Goal: Communication & Community: Answer question/provide support

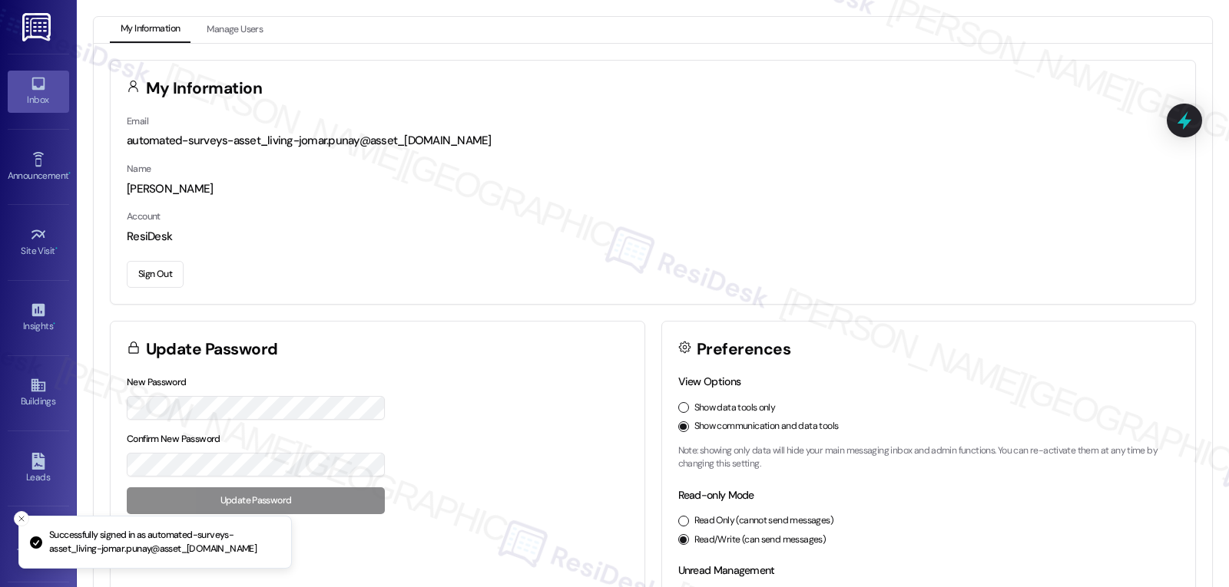
click at [25, 108] on div "Inbox" at bounding box center [38, 99] width 77 height 15
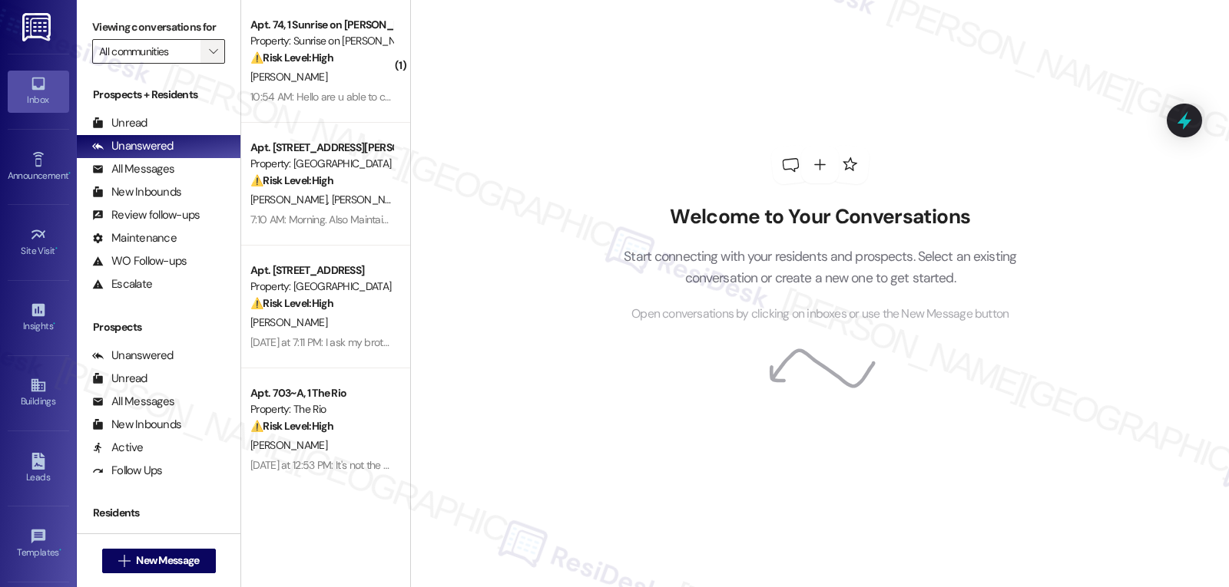
click at [209, 58] on icon "" at bounding box center [213, 51] width 8 height 12
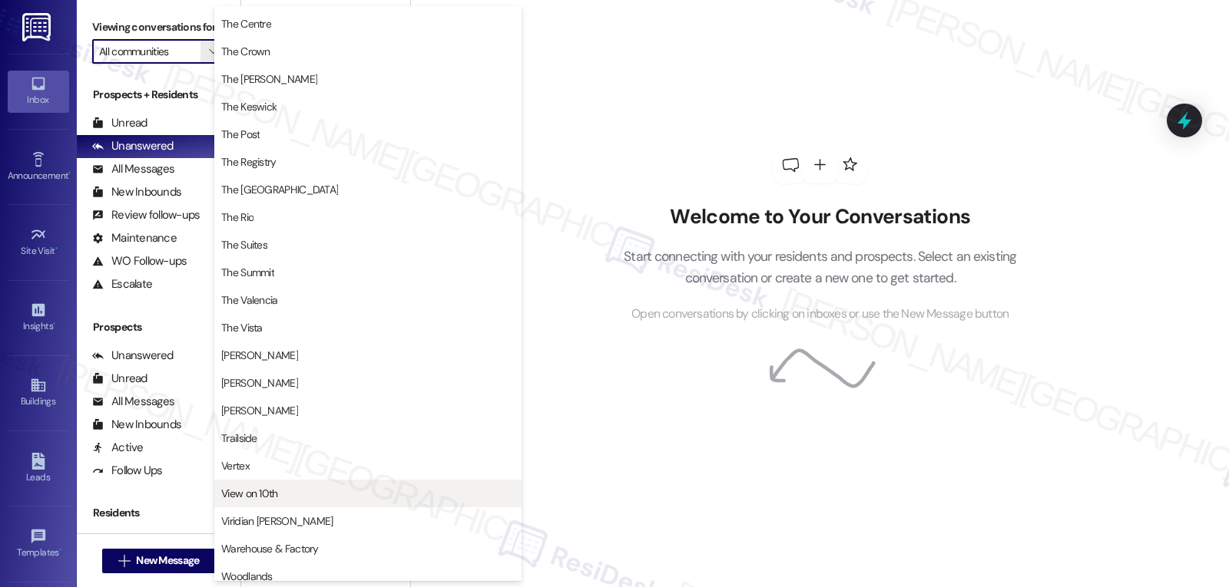
scroll to position [1471, 0]
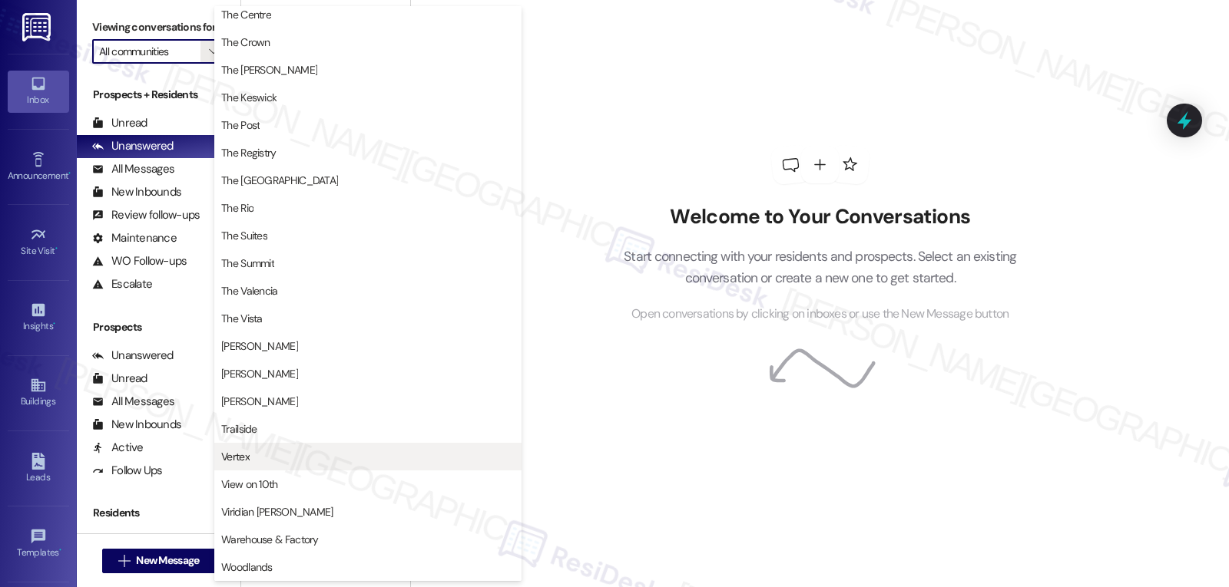
click at [272, 463] on span "Vertex" at bounding box center [367, 456] width 293 height 15
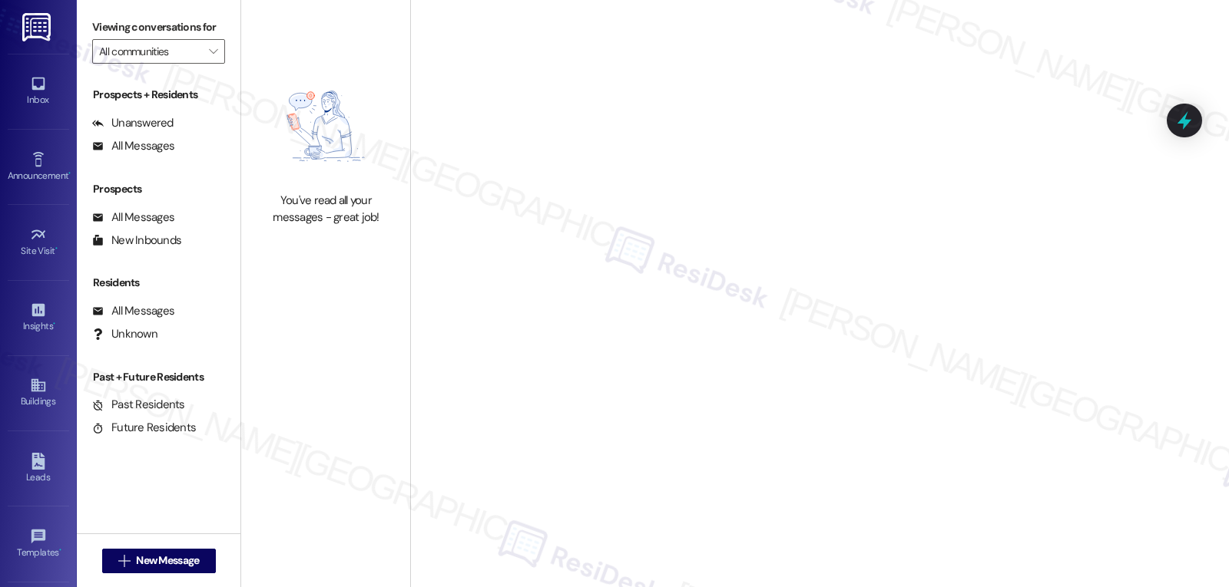
type input "Vertex"
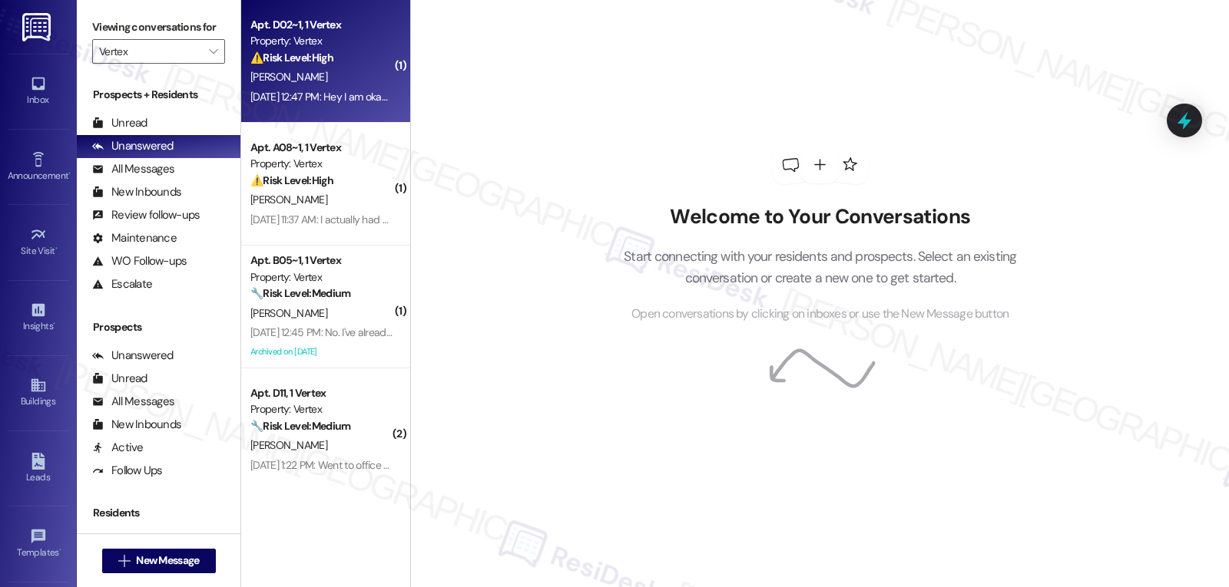
click at [330, 103] on div "Sep 02, 2025 at 12:47 PM: Hey I am okay, quick question when is the last date t…" at bounding box center [481, 97] width 463 height 14
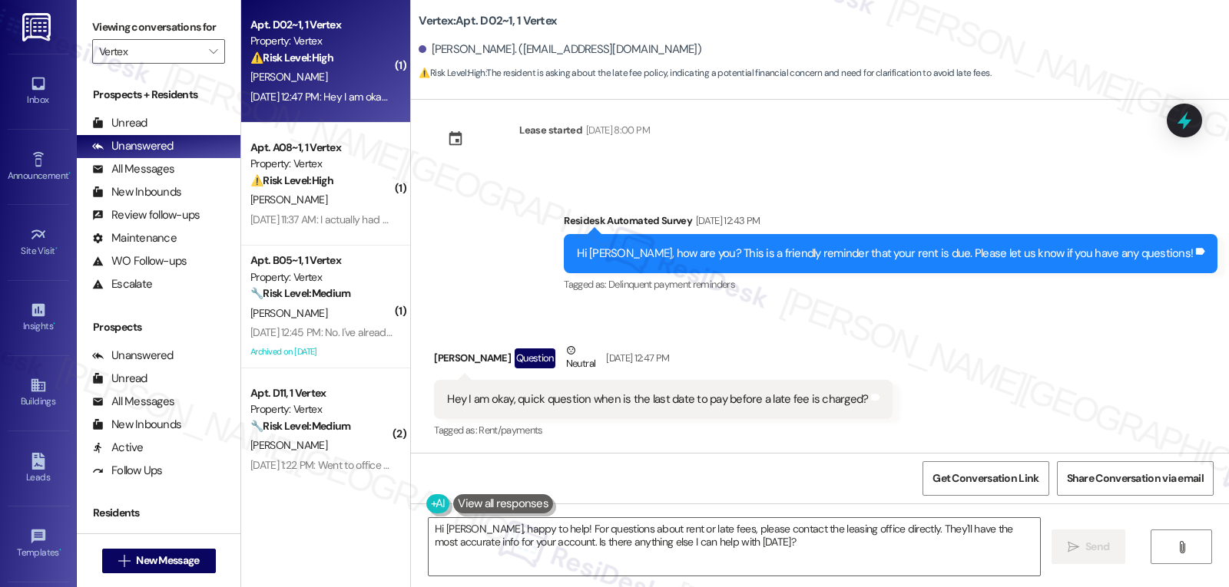
click at [321, 74] on div "G. Fulton" at bounding box center [321, 77] width 145 height 19
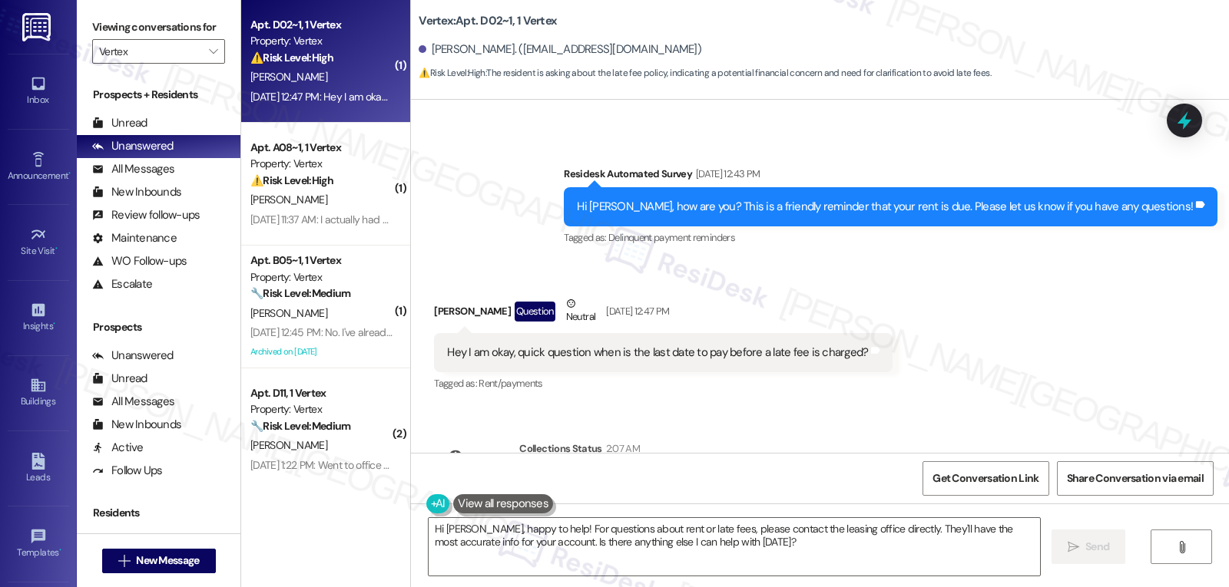
scroll to position [2625, 0]
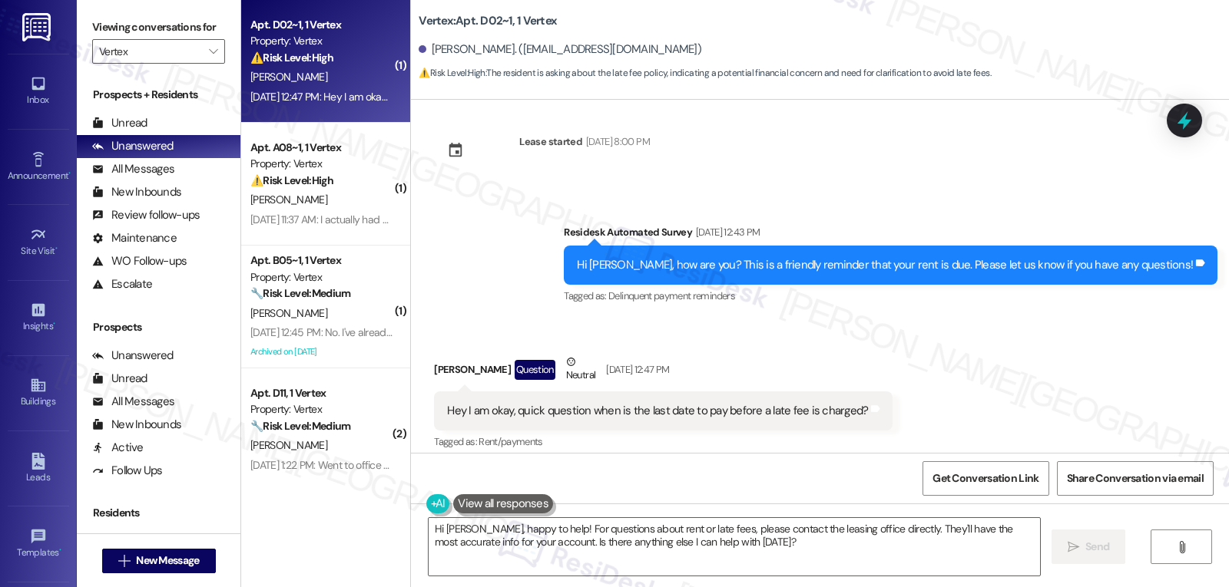
drag, startPoint x: 468, startPoint y: 528, endPoint x: 1228, endPoint y: 624, distance: 765.5
click at [1228, 587] on html "Inbox Go to Inbox Announcement • Send A Text Announcement Site Visit • Go to Si…" at bounding box center [614, 293] width 1229 height 587
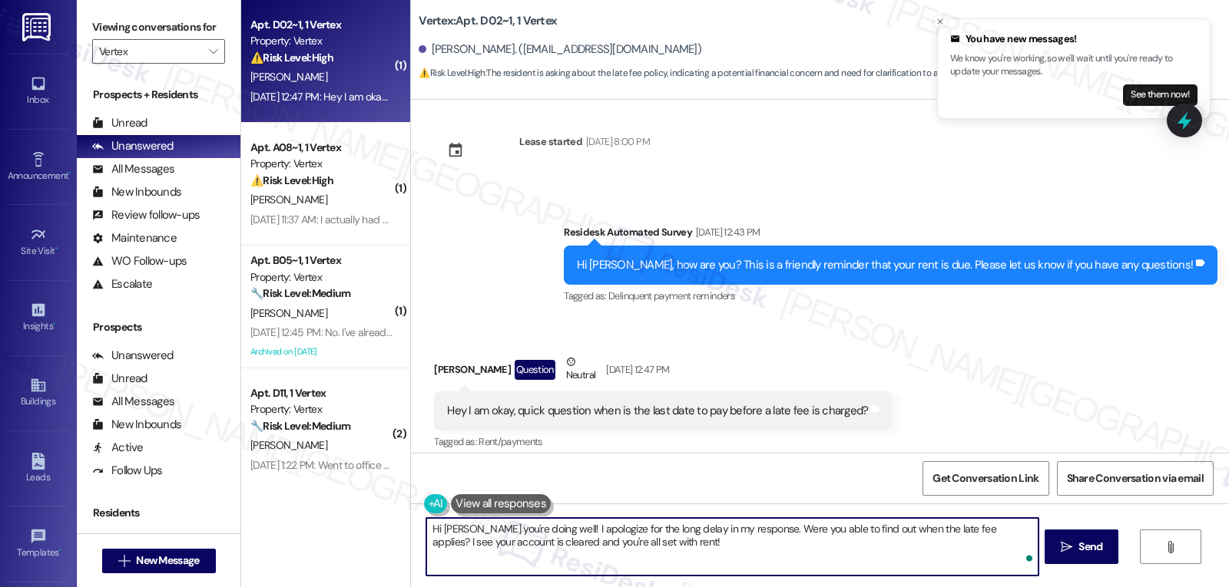
type textarea "Hi Gilbert, hope you're doing well! I apologize for the long delay in my respon…"
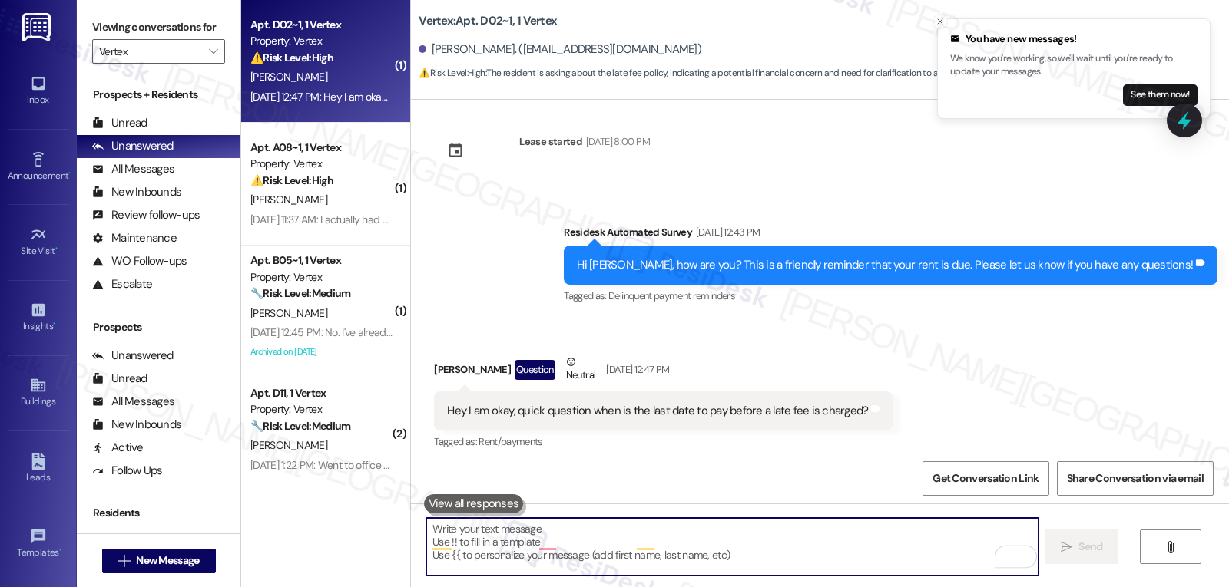
scroll to position [2636, 0]
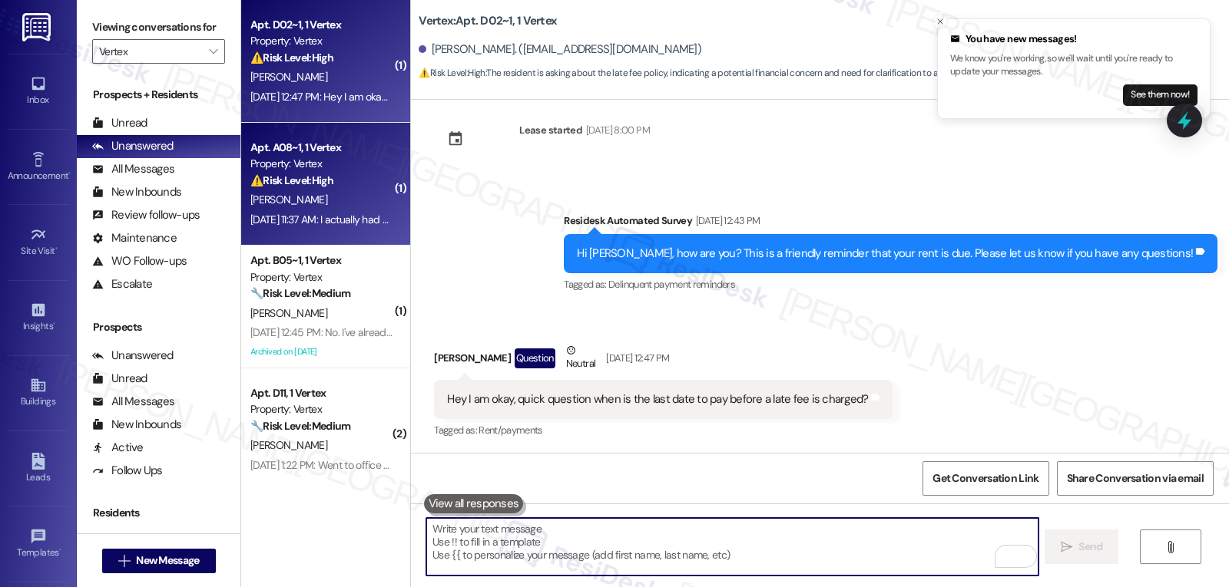
click at [325, 195] on div "A. Deas" at bounding box center [321, 199] width 145 height 19
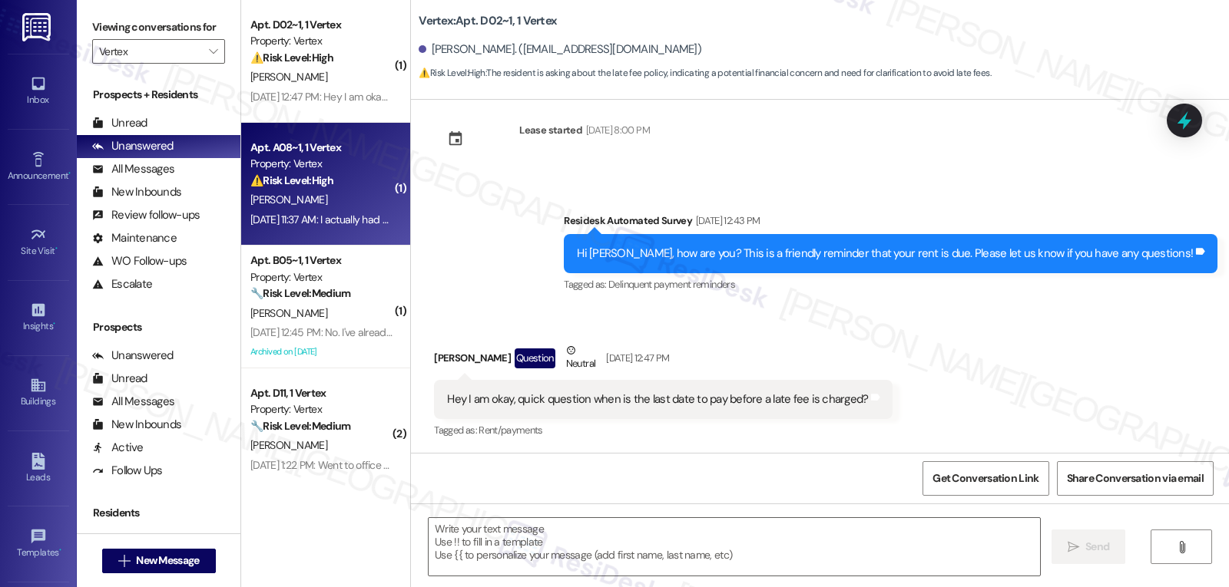
type textarea "Fetching suggested responses. Please feel free to read through the conversation…"
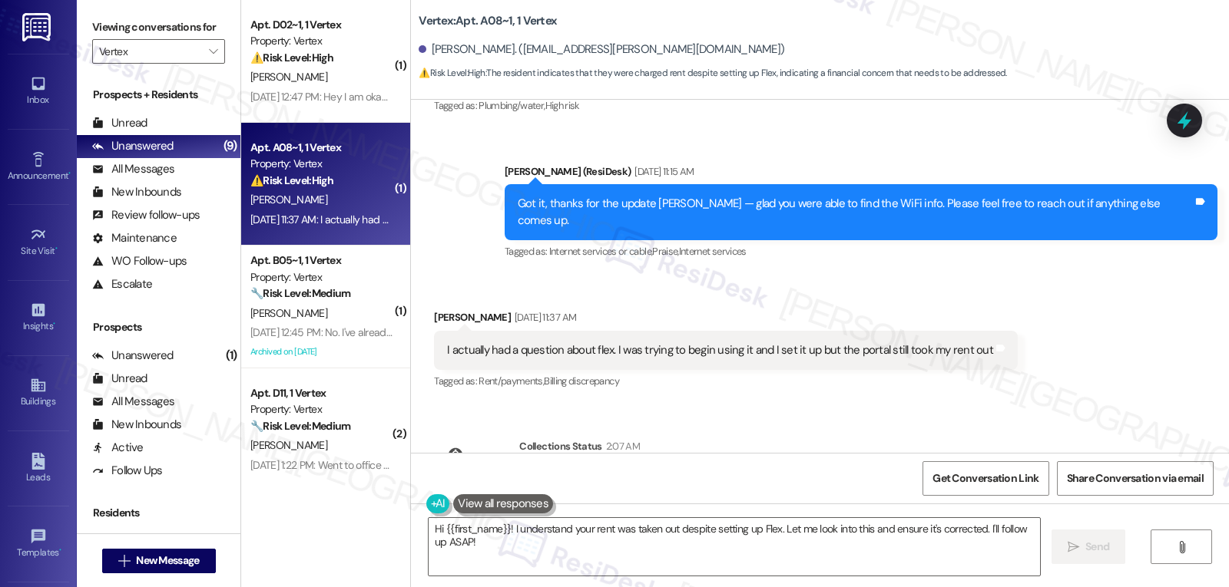
scroll to position [872, 0]
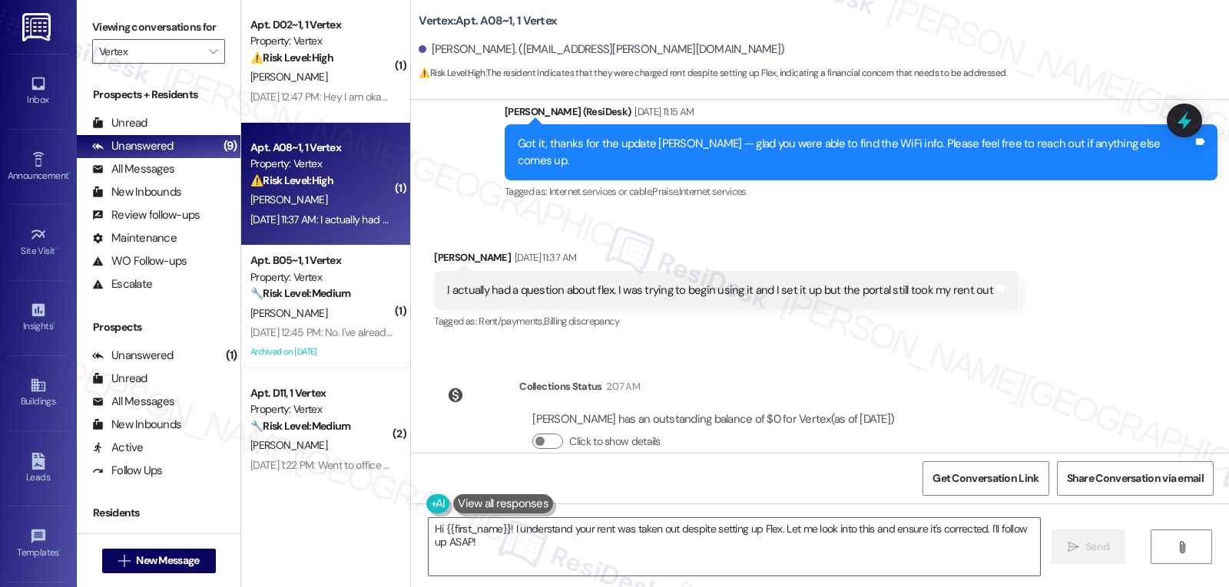
drag, startPoint x: 505, startPoint y: 528, endPoint x: 875, endPoint y: 624, distance: 382.2
click at [875, 587] on html "Inbox Go to Inbox Announcement • Send A Text Announcement Site Visit • Go to Si…" at bounding box center [614, 293] width 1229 height 587
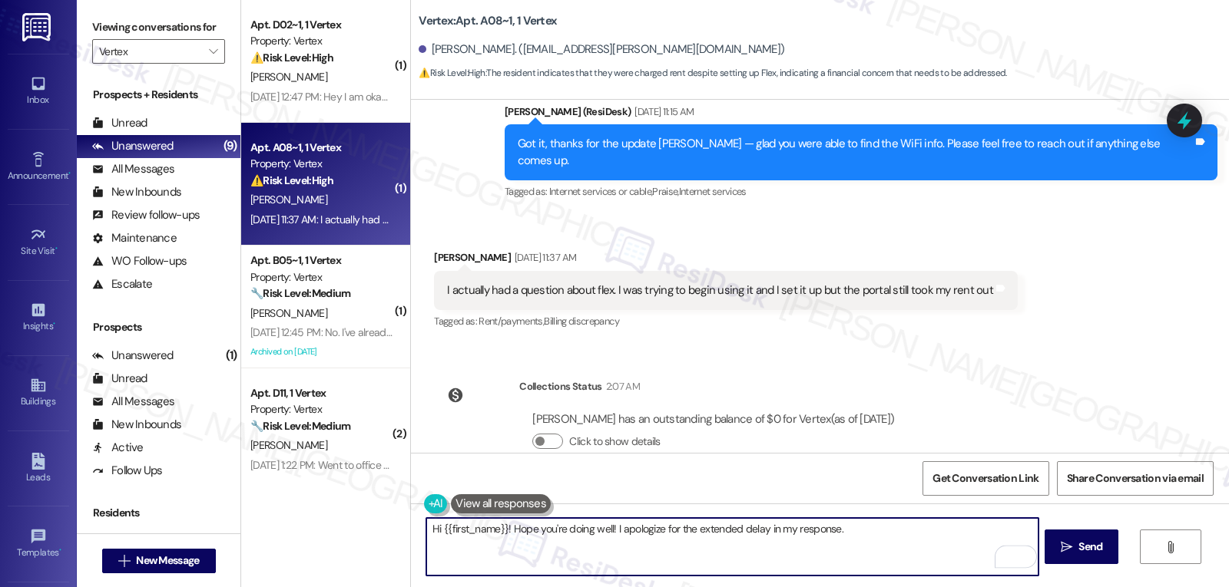
click at [866, 528] on textarea "Hi {{first_name}}! Hope you're doing well! I apologize for the extended delay i…" at bounding box center [731, 547] width 611 height 58
type textarea "Hi {{first_name}}! Hope you're doing well! I apologize for the extended delay i…"
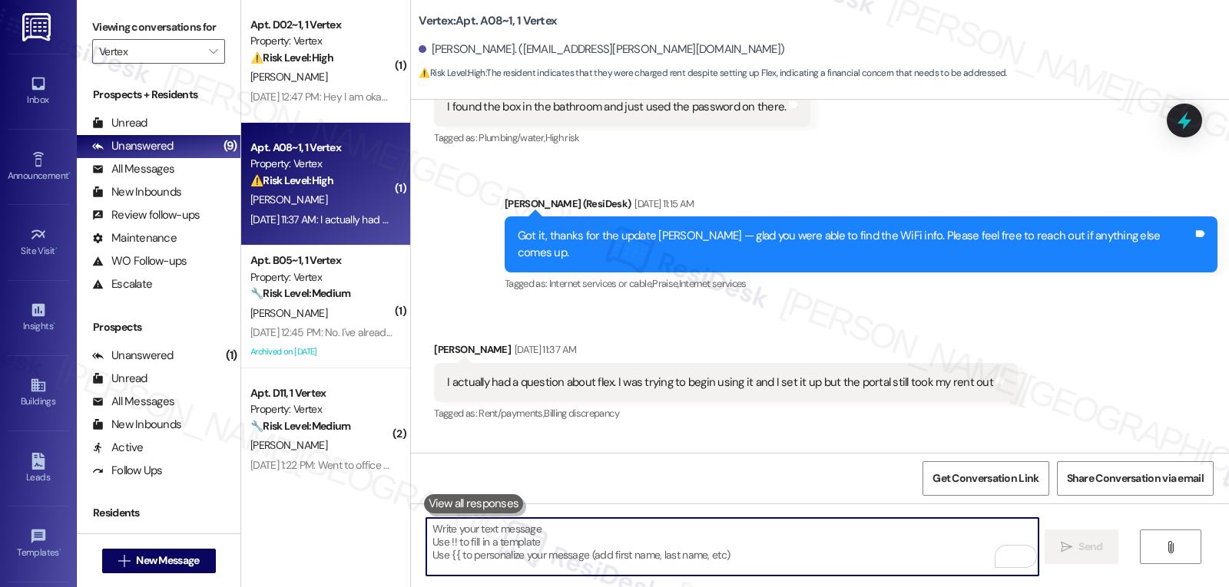
scroll to position [731, 0]
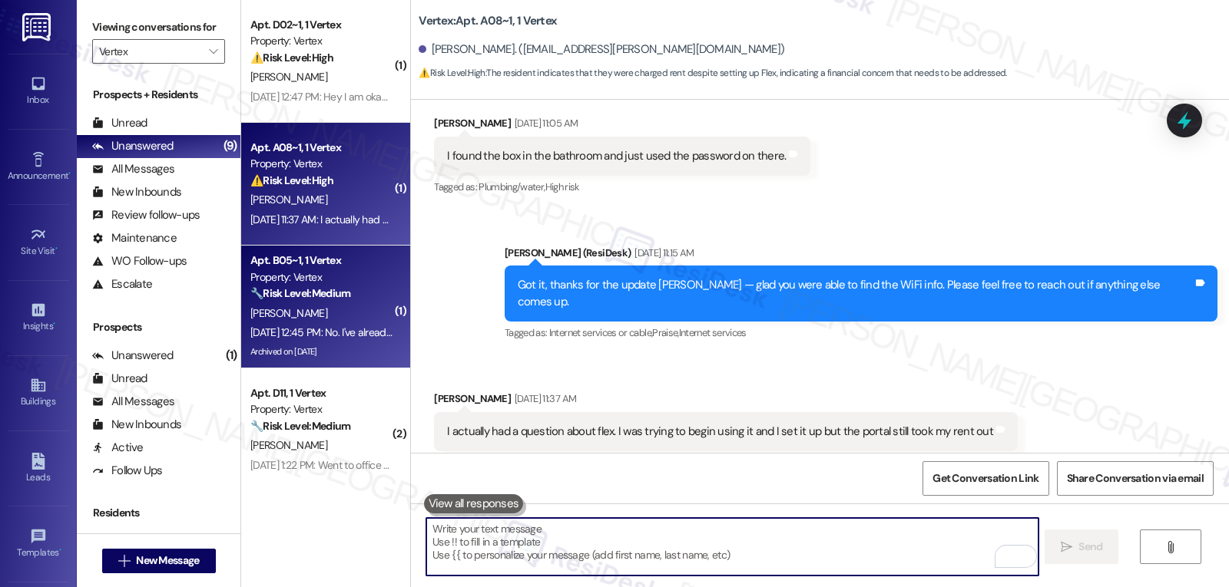
click at [312, 328] on div "Sep 08, 2025 at 12:45 PM: No. I've already communicated with Alexus Morrison Se…" at bounding box center [406, 333] width 313 height 14
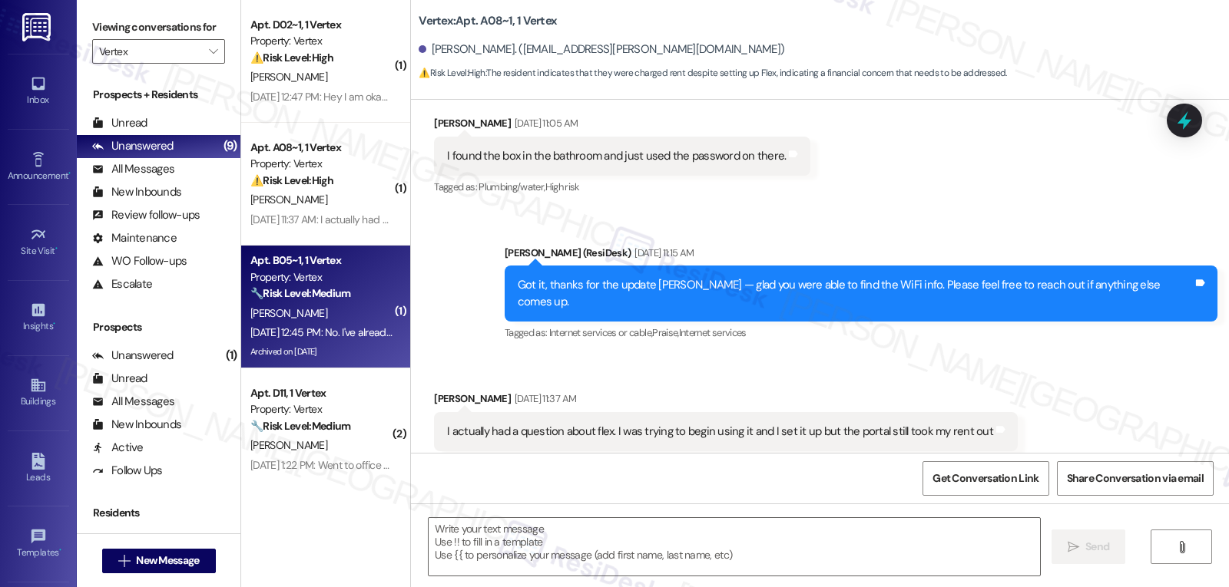
type textarea "Fetching suggested responses. Please feel free to read through the conversation…"
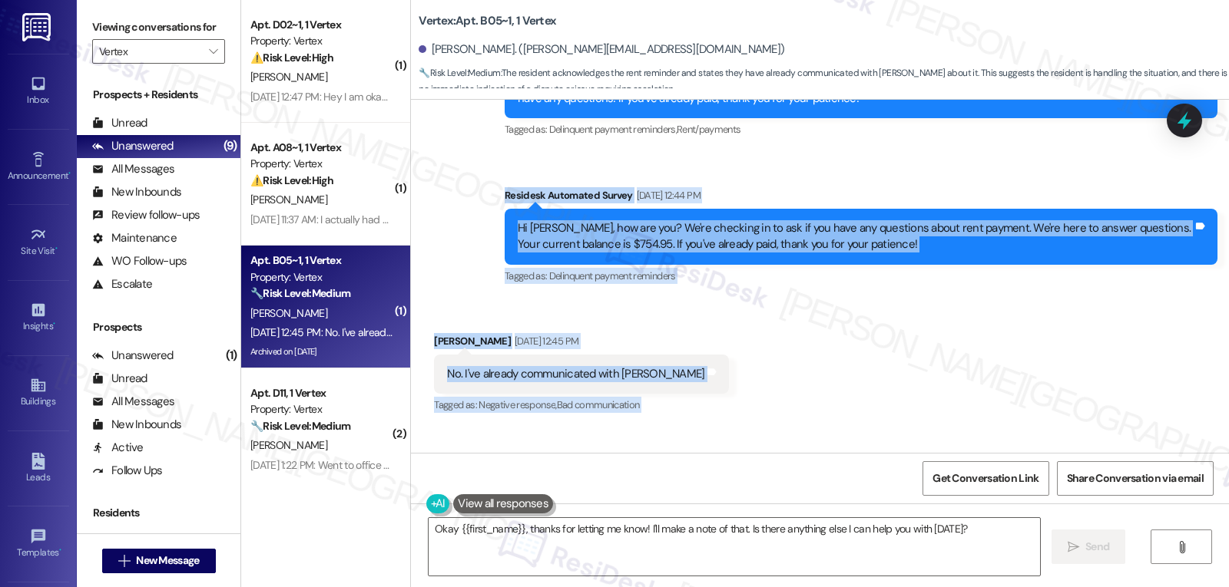
scroll to position [2443, 0]
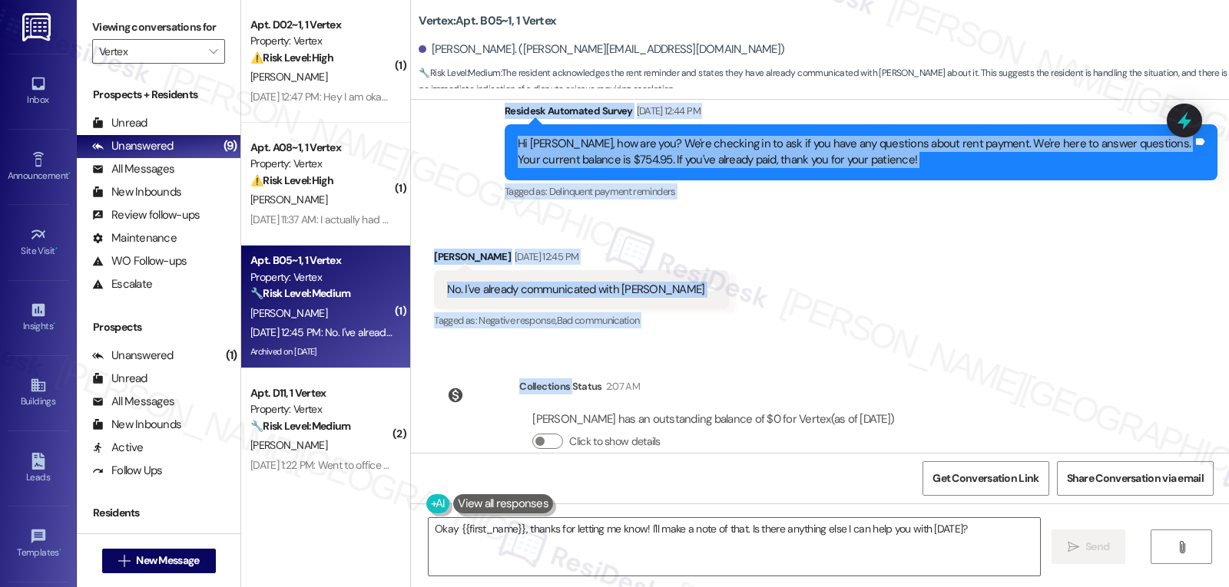
drag, startPoint x: 490, startPoint y: 233, endPoint x: 1001, endPoint y: 392, distance: 535.1
click at [1001, 392] on div "Survey, sent via SMS Residesk Automated Survey Jul 08, 2025 at 12:39 PM Hi Aies…" at bounding box center [820, 276] width 818 height 353
copy div "Residesk Automated Survey Sep 08, 2025 at 12:44 PM Hi Aiesha, how are you? We'r…"
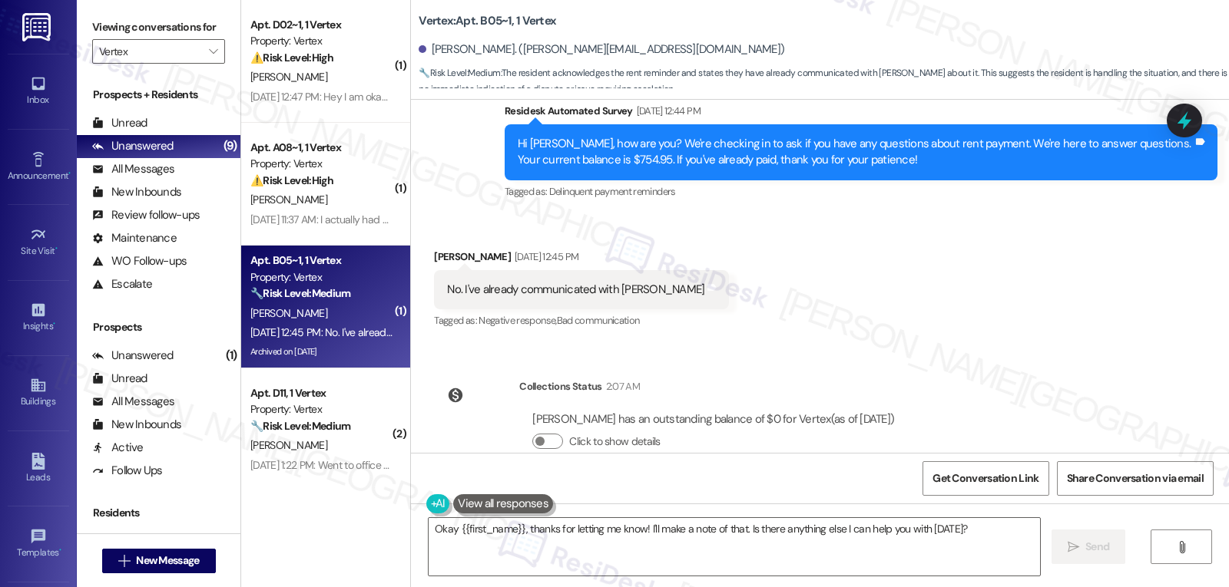
click at [953, 516] on div "Okay {{first_name}}, thanks for letting me know! I'll make a note of that. Is t…" at bounding box center [820, 561] width 818 height 115
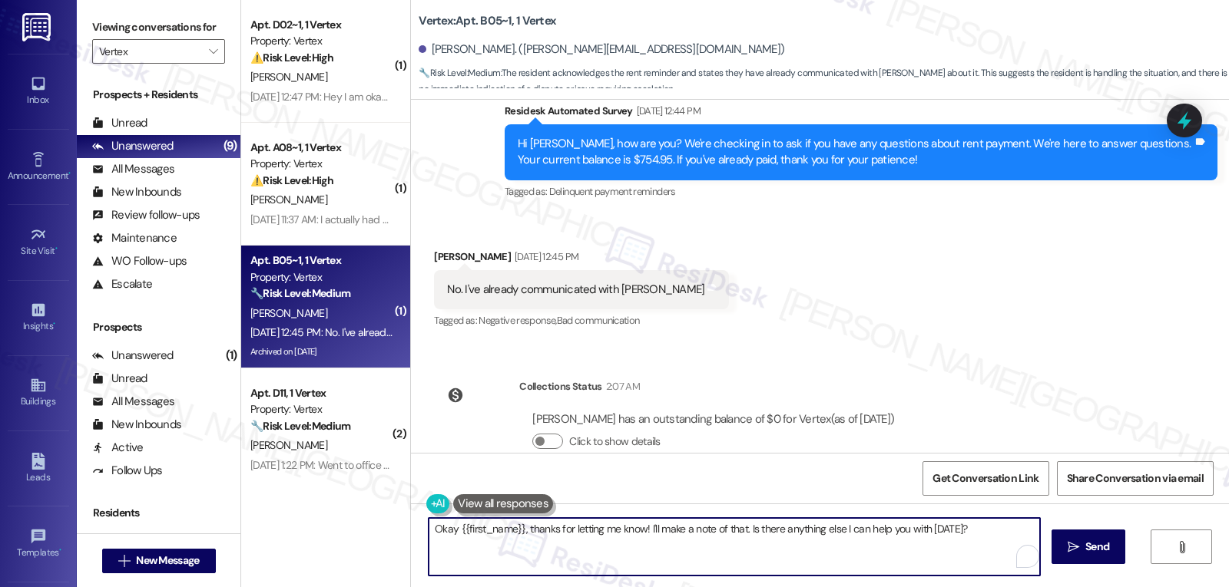
click at [955, 542] on textarea "Okay {{first_name}}, thanks for letting me know! I'll make a note of that. Is t…" at bounding box center [734, 547] width 611 height 58
paste textarea "Thanks for the update, Aiesha! I see your balance is now clear—appreciate you t…"
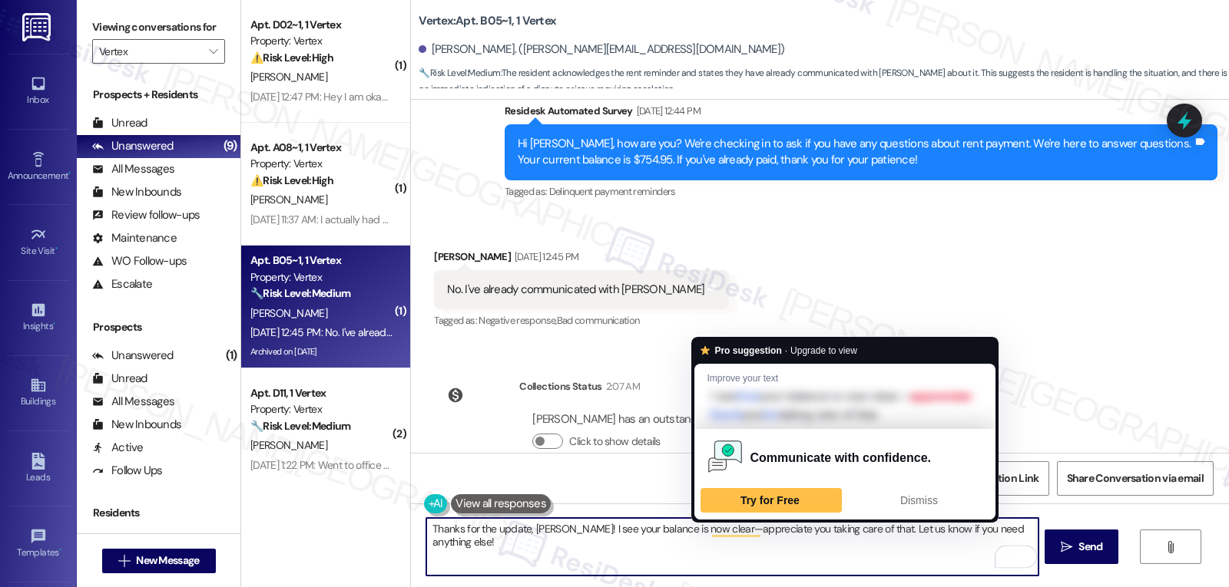
click at [702, 532] on textarea "Thanks for the update, Aiesha! I see your balance is now clear—appreciate you t…" at bounding box center [731, 547] width 611 height 58
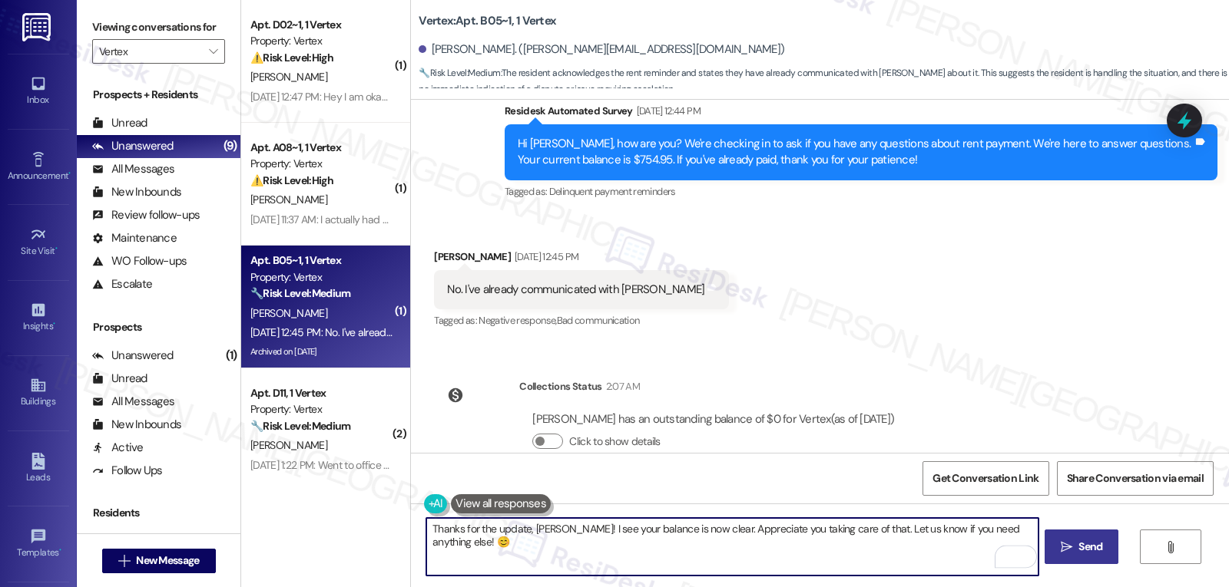
type textarea "Thanks for the update, Aiesha! I see your balance is now clear. Appreciate you …"
click at [1057, 557] on button " Send" at bounding box center [1081, 547] width 74 height 35
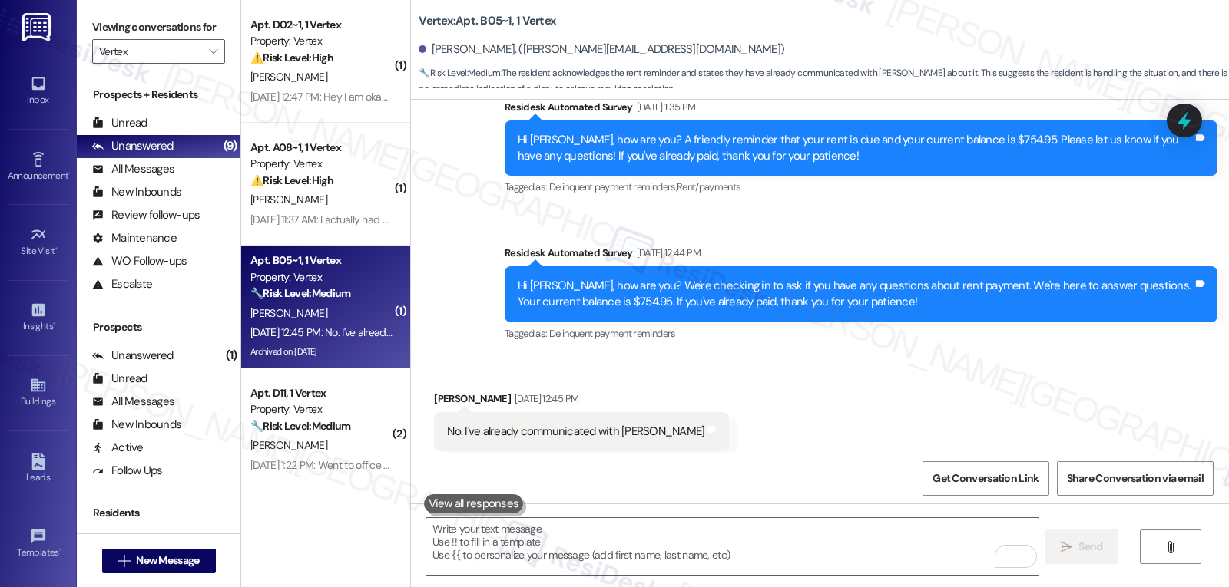
scroll to position [154, 0]
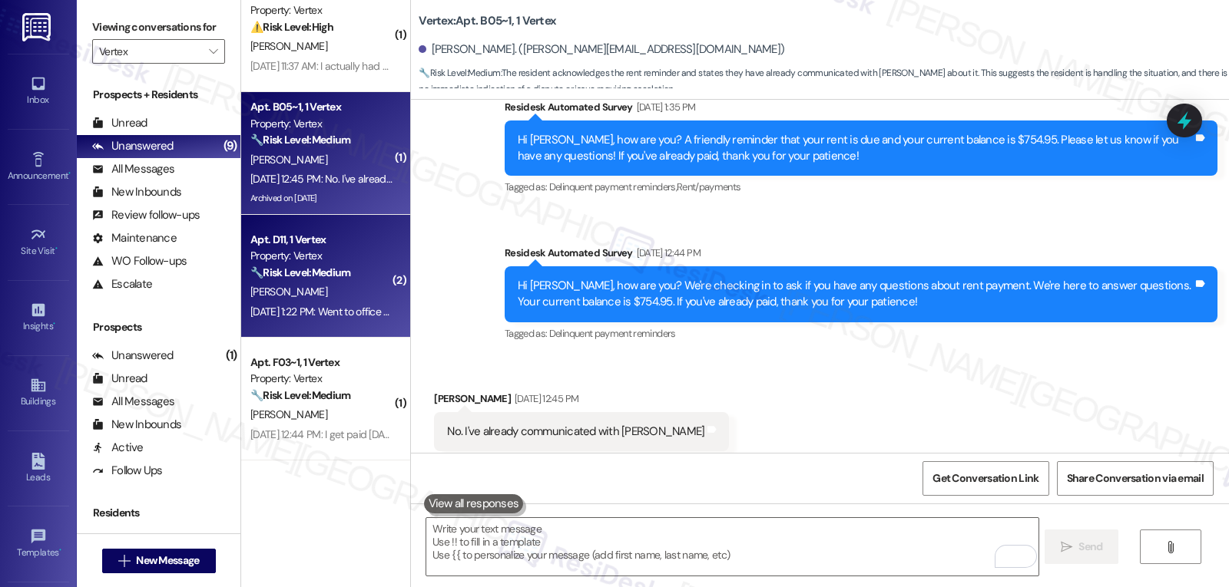
click at [303, 289] on div "C. Roberts" at bounding box center [321, 292] width 145 height 19
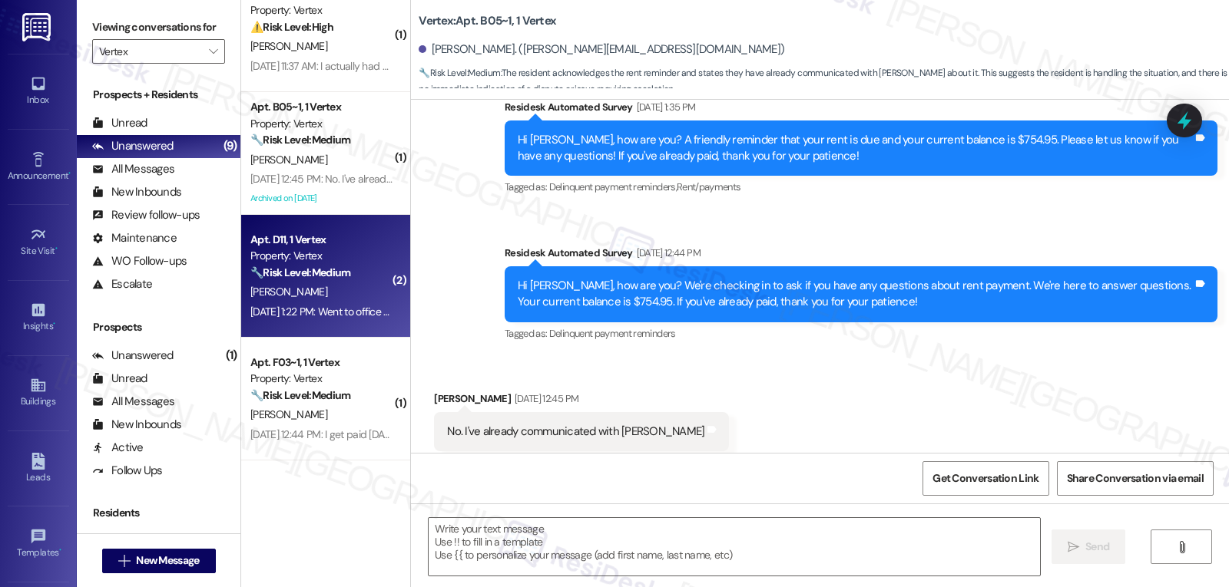
type textarea "Fetching suggested responses. Please feel free to read through the conversation…"
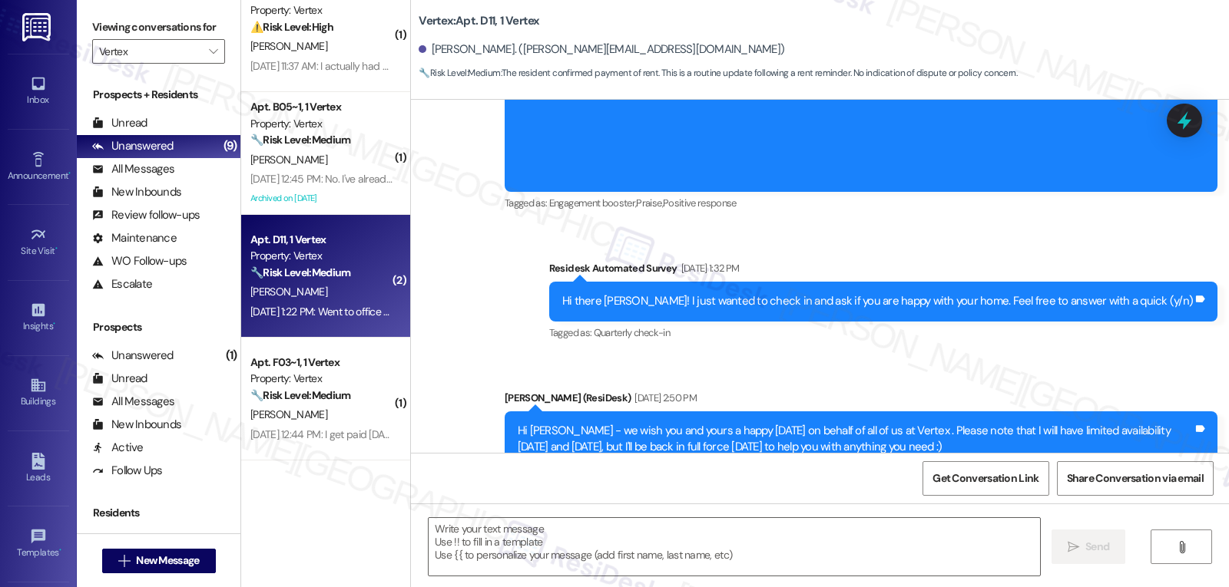
type textarea "Fetching suggested responses. Please feel free to read through the conversation…"
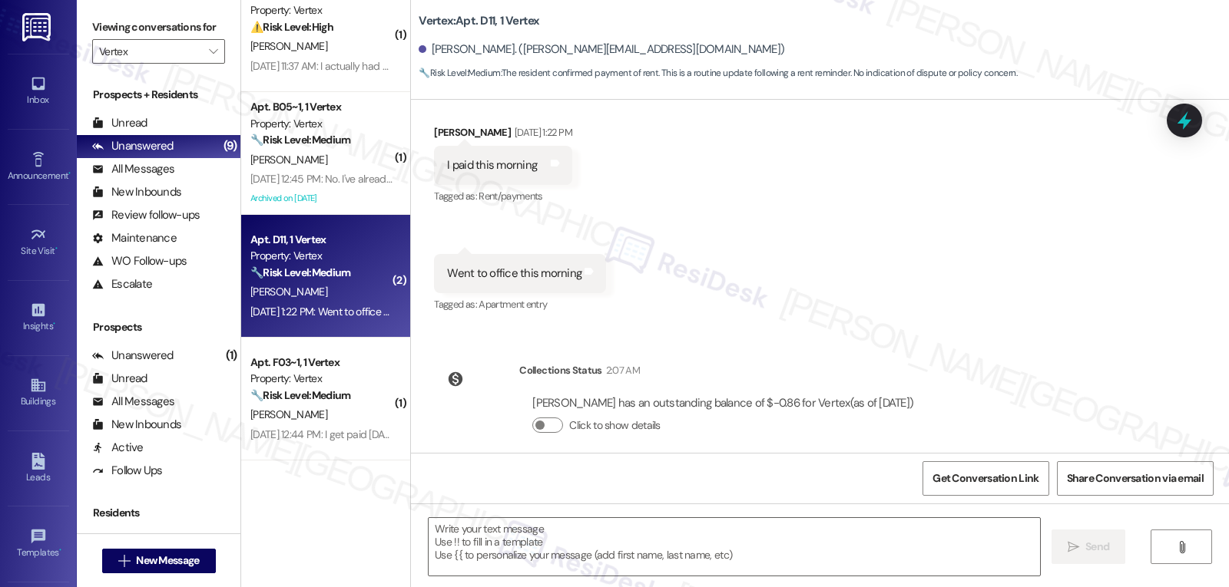
scroll to position [7659, 0]
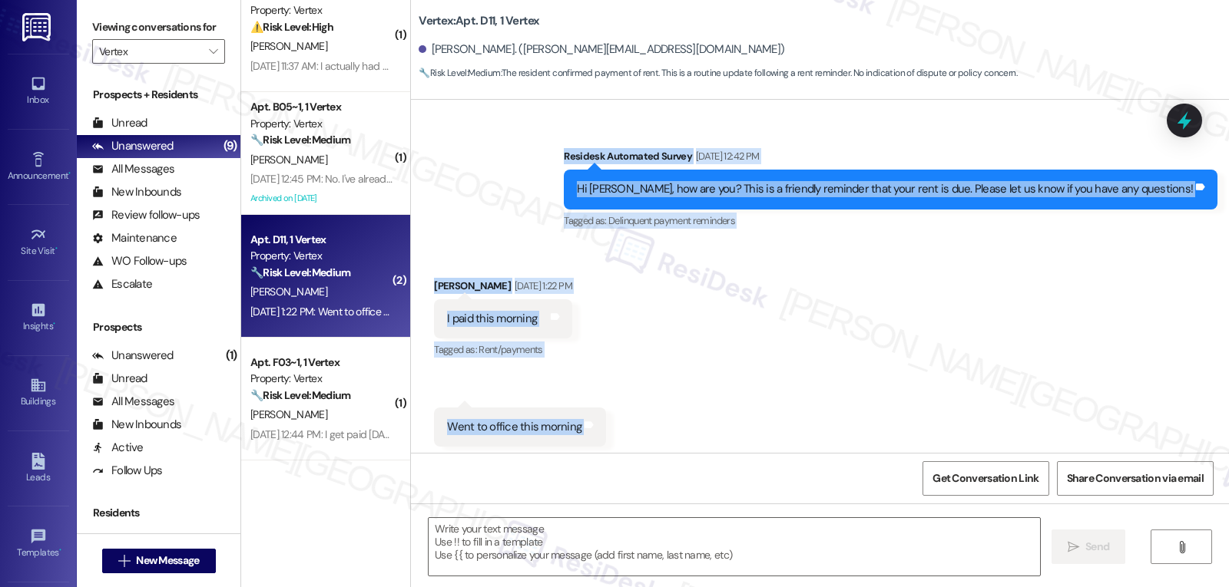
drag, startPoint x: 620, startPoint y: 137, endPoint x: 698, endPoint y: 393, distance: 268.2
click at [698, 393] on div "Survey, sent via SMS Residesk Automated Survey Apr 07, 2023 at 1:01 PM Hi there…" at bounding box center [820, 276] width 818 height 353
copy div "Residesk Automated Survey Sep 02, 2025 at 12:42 PM Hi Cedric, how are you? This…"
click at [555, 542] on textarea at bounding box center [734, 547] width 611 height 58
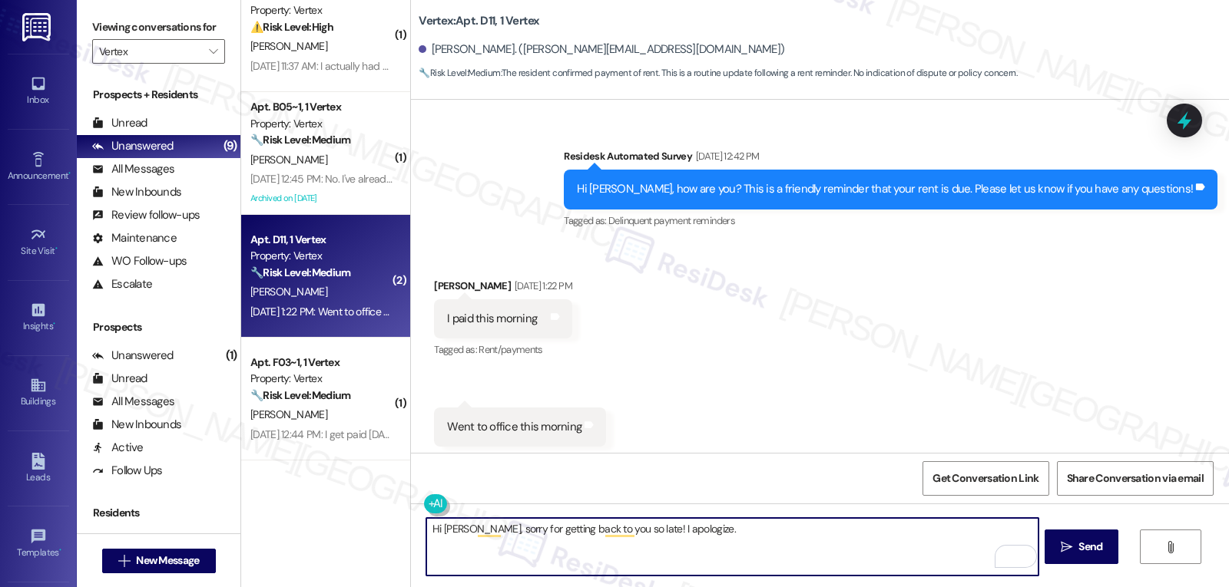
click at [710, 535] on textarea "Hi Cedric, sorry for getting back to you so late! I apologize." at bounding box center [731, 547] width 611 height 58
paste textarea "for the update, Cedric! We appreciate you stopping by the office and taking car…"
click at [763, 554] on textarea "Hi Cedric, sorry for getting back to you so late! I apologize. But thank you fo…" at bounding box center [731, 547] width 611 height 58
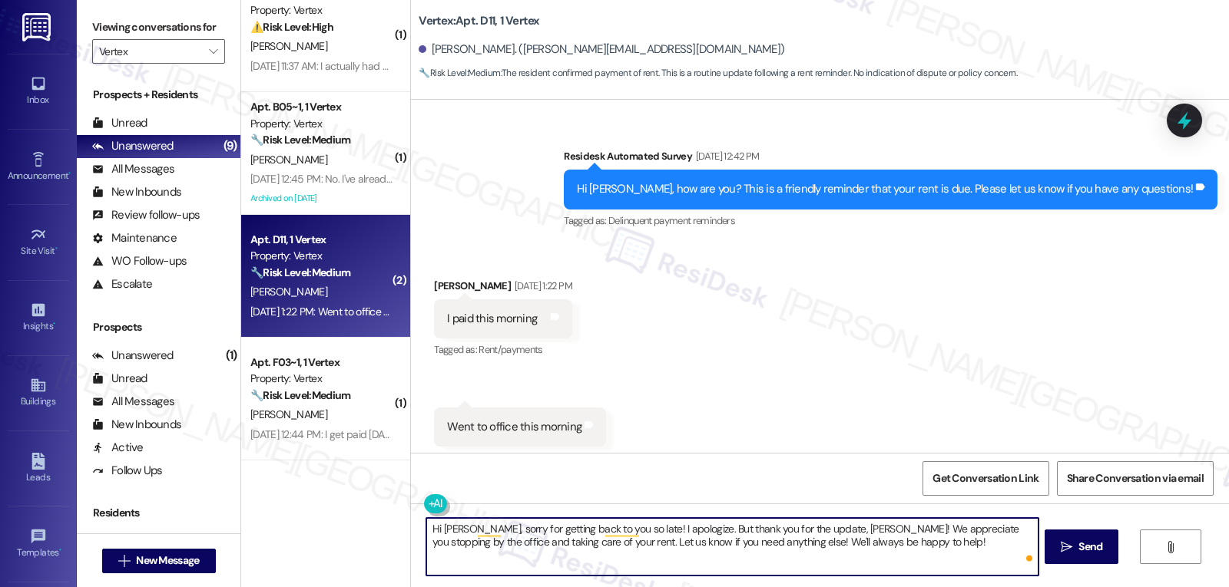
type textarea "Hi Cedric, sorry for getting back to you so late! I apologize. But thank you fo…"
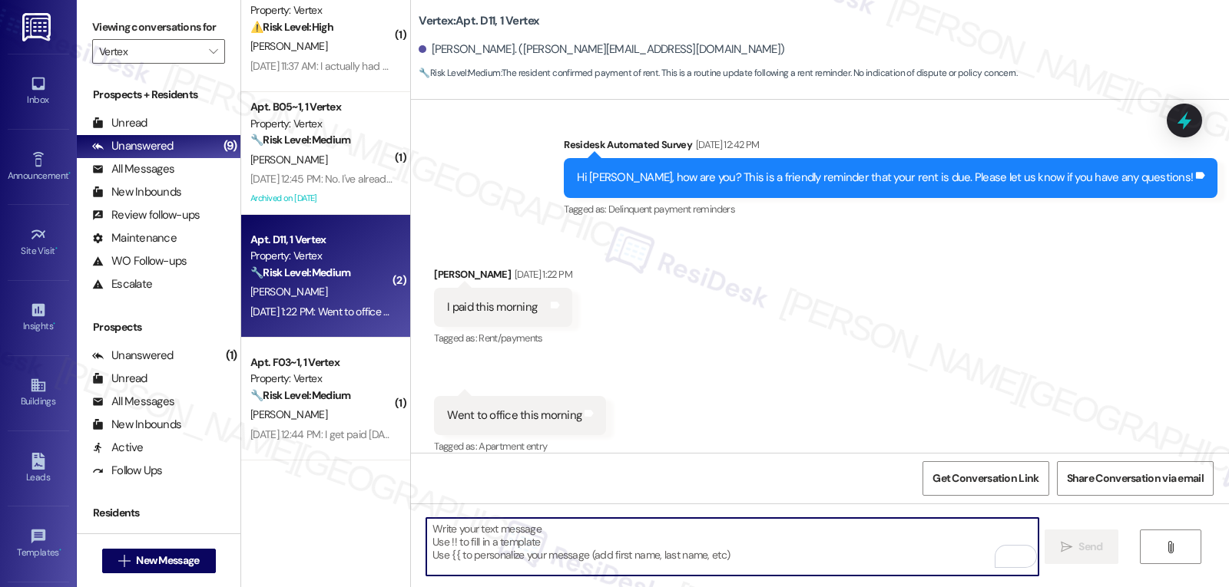
scroll to position [7936, 0]
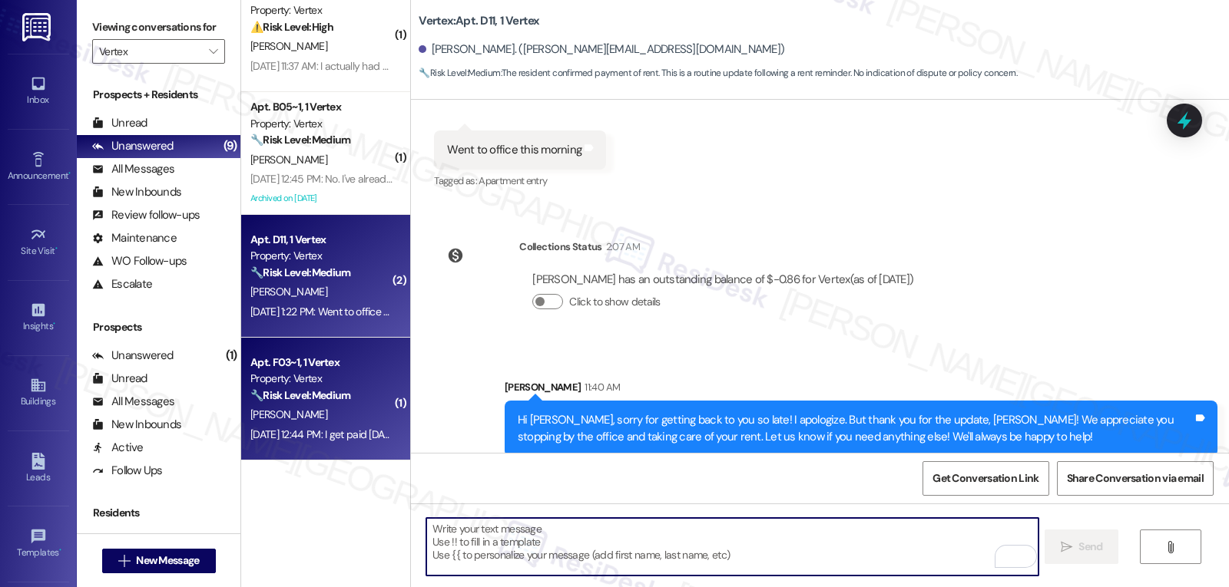
click at [257, 395] on strong "🔧 Risk Level: Medium" at bounding box center [300, 396] width 100 height 14
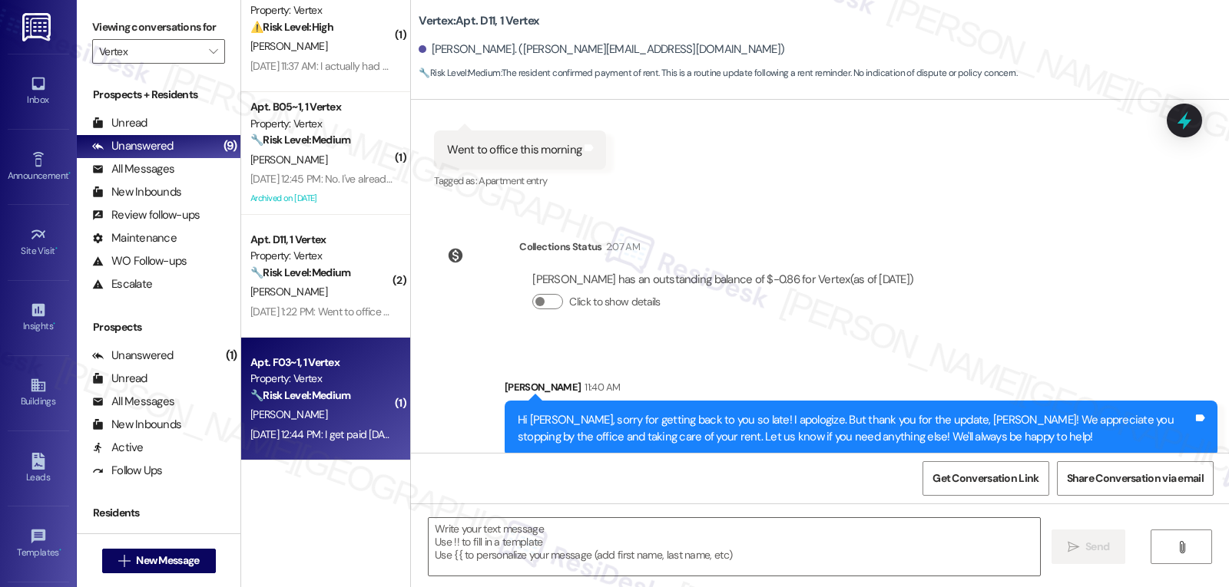
type textarea "Fetching suggested responses. Please feel free to read through the conversation…"
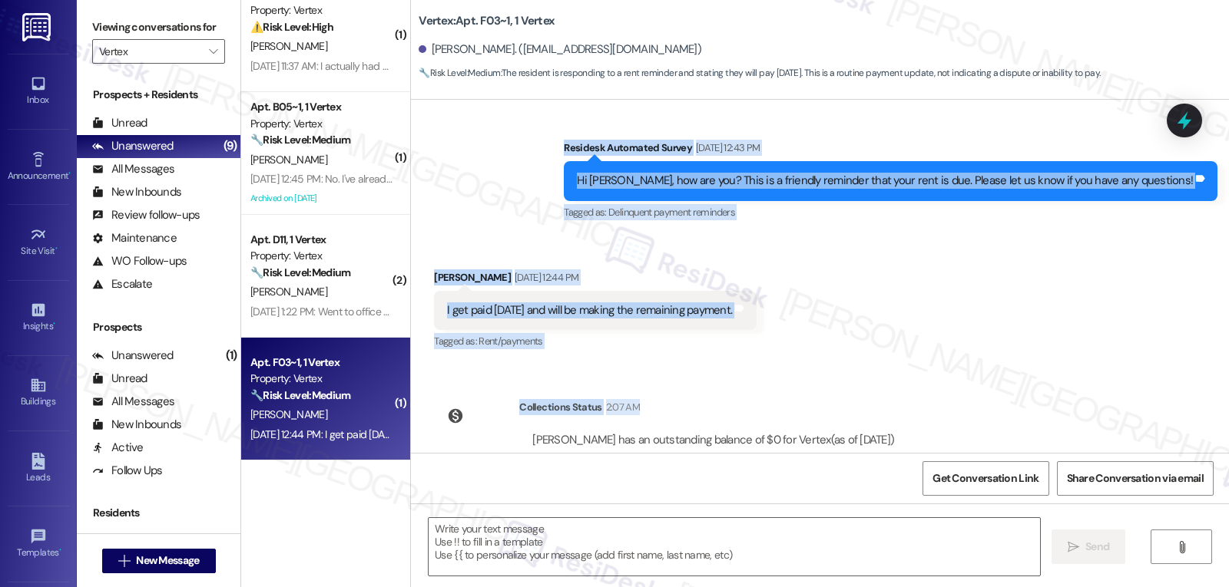
scroll to position [3660, 0]
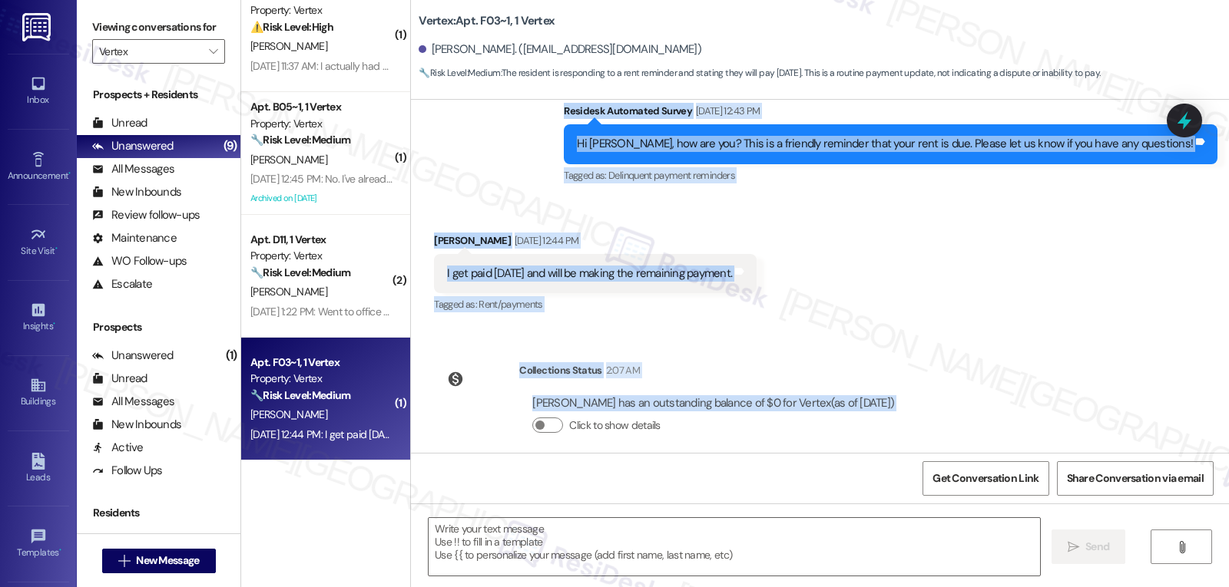
drag, startPoint x: 616, startPoint y: 250, endPoint x: 1002, endPoint y: 400, distance: 414.6
click at [1002, 400] on div "Survey, sent via SMS Residesk Automated Survey Jan 10, 2023 at 1:17 PM Hi Britt…" at bounding box center [820, 276] width 818 height 353
copy div "Residesk Automated Survey Sep 02, 2025 at 12:43 PM Hi Brittinee, how are you? T…"
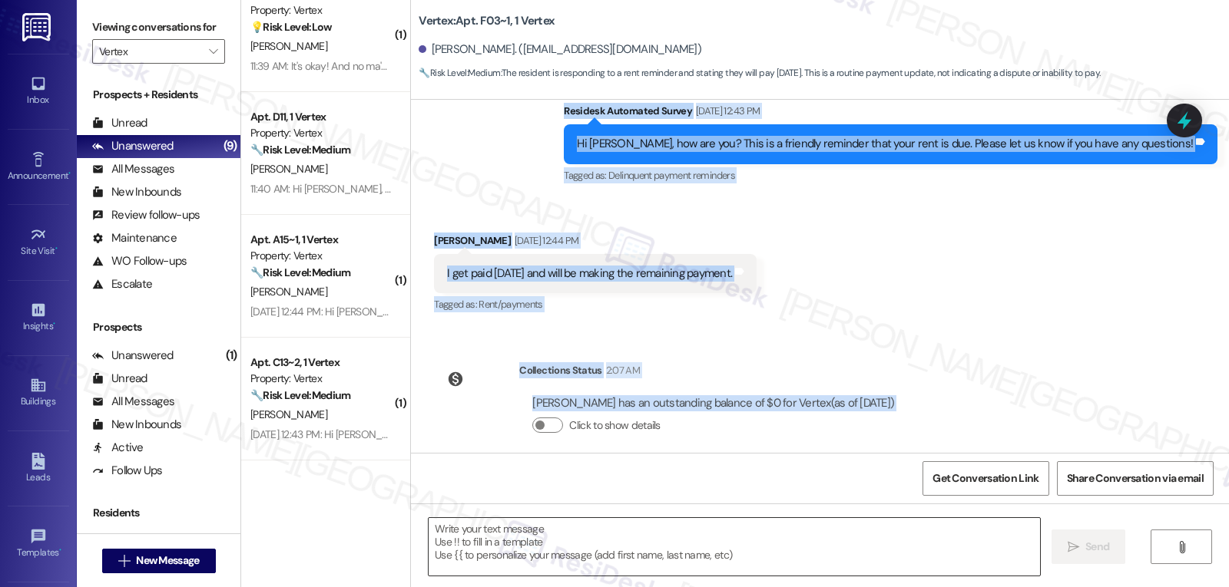
click at [540, 573] on textarea at bounding box center [734, 547] width 611 height 58
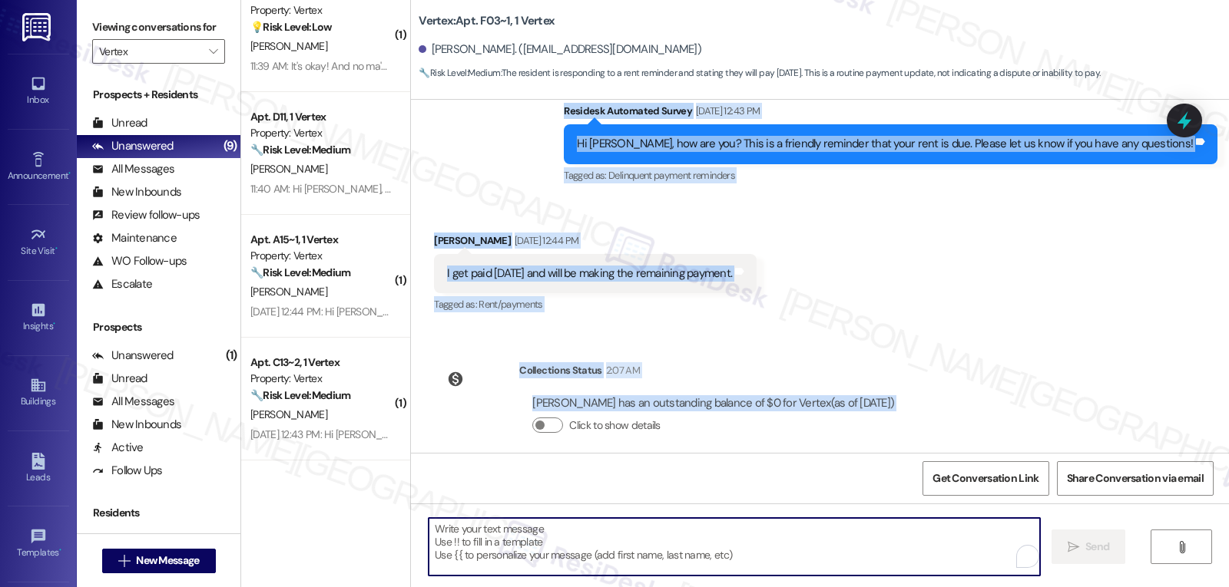
paste textarea "Hi Brittinee, just wanted to say thanks for the update—and I see your balance i…"
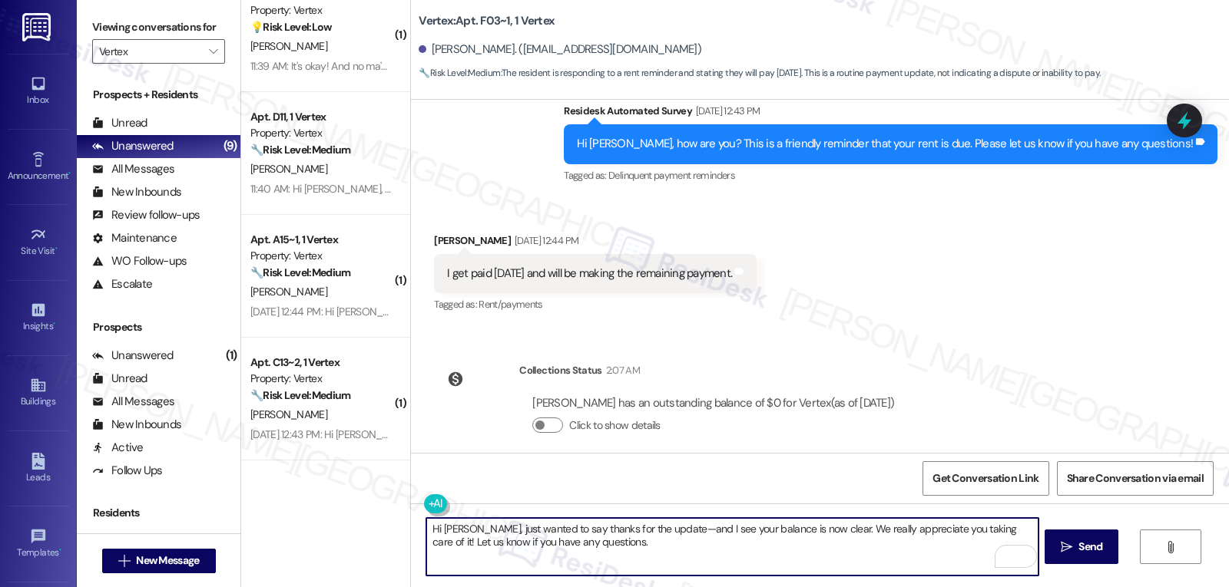
click at [475, 530] on textarea "Hi Brittinee, just wanted to say thanks for the update—and I see your balance i…" at bounding box center [731, 547] width 611 height 58
click at [842, 533] on textarea "Hi Brittinee, sorry for the long delay in my response. I just wanted to say tha…" at bounding box center [731, 547] width 611 height 58
click at [963, 546] on textarea "Hi Brittinee, sorry for the long delay in my response. I just wanted to say tha…" at bounding box center [731, 547] width 611 height 58
type textarea "Hi Brittinee, sorry for the long delay in my response. I just wanted to say tha…"
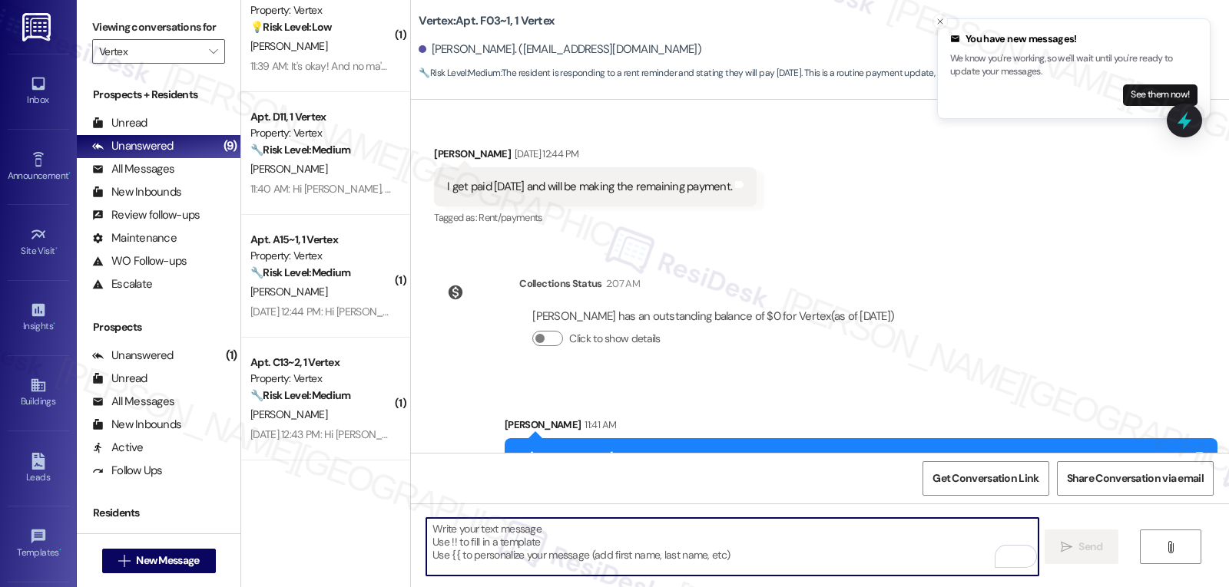
scroll to position [3784, 0]
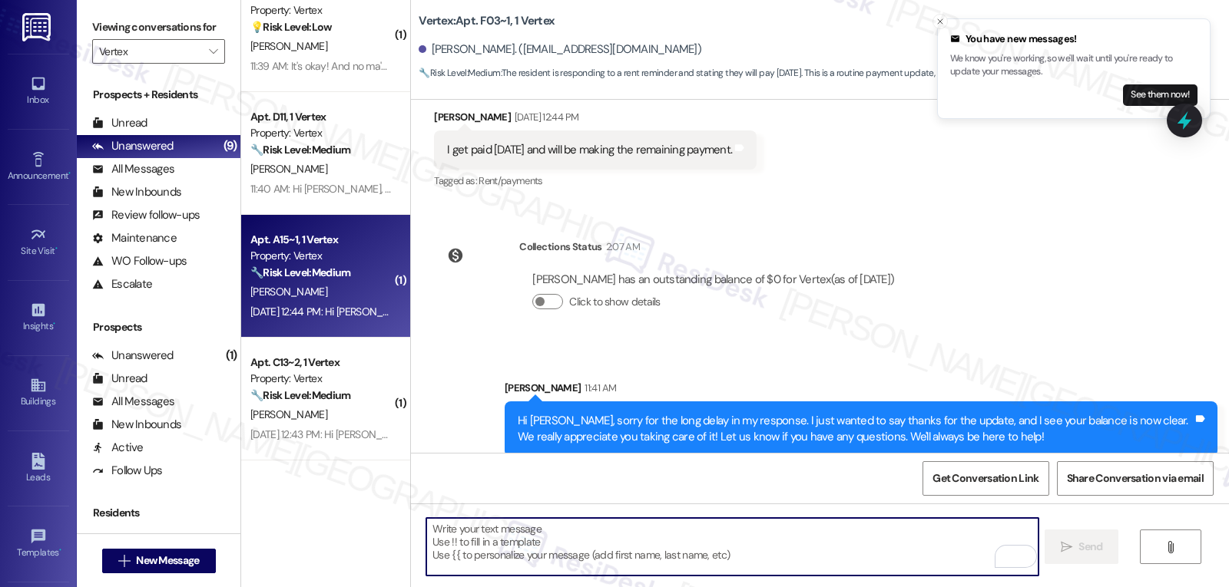
click at [312, 269] on strong "🔧 Risk Level: Medium" at bounding box center [300, 273] width 100 height 14
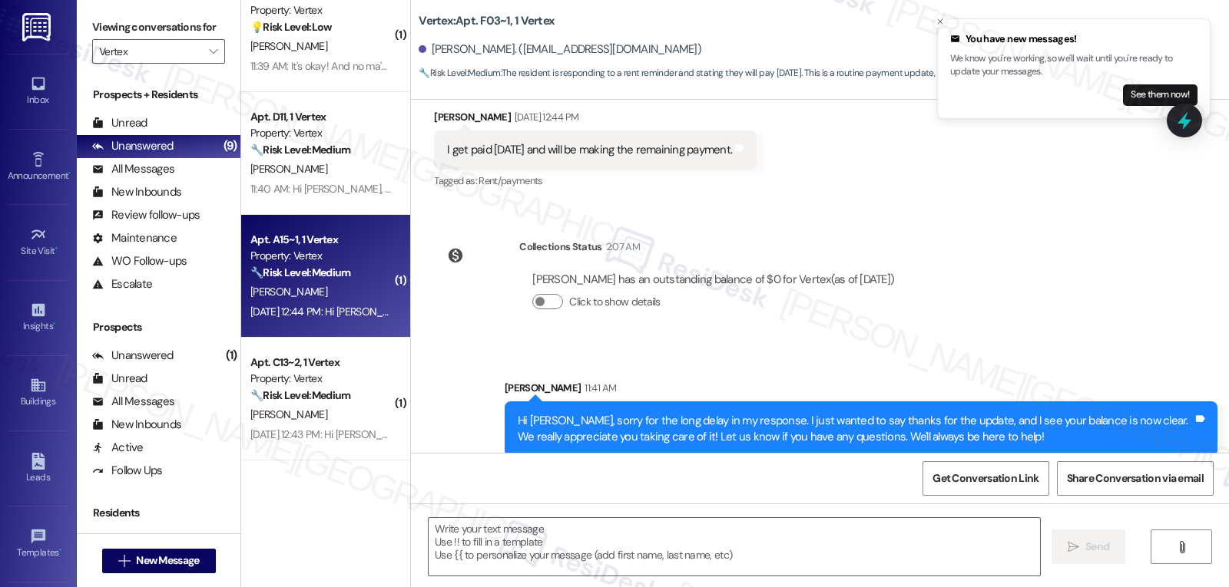
type textarea "Fetching suggested responses. Please feel free to read through the conversation…"
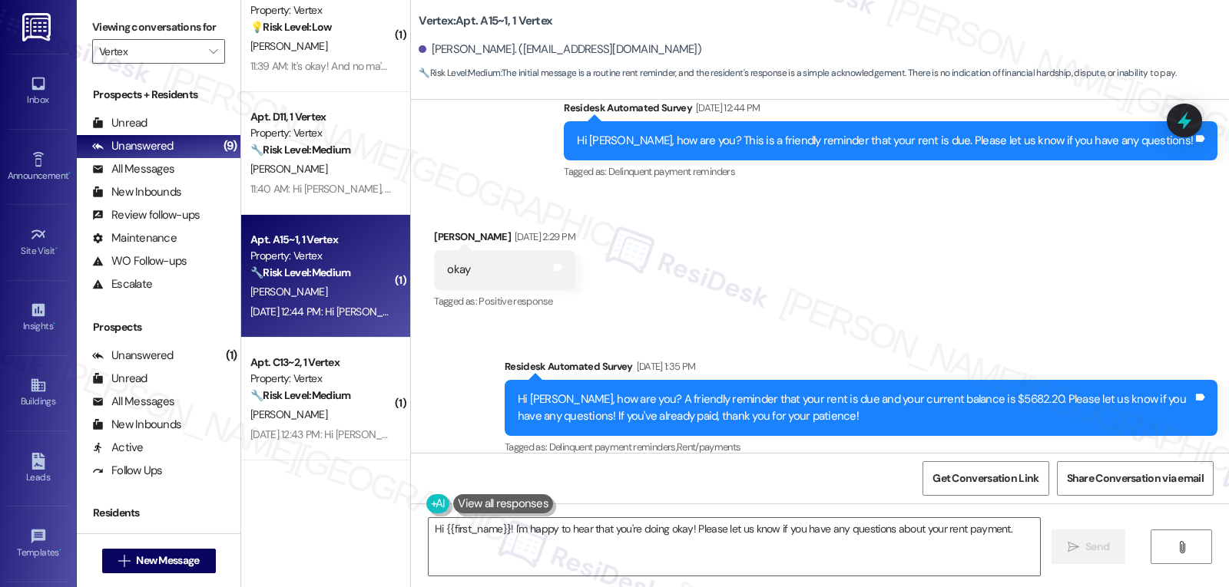
scroll to position [444, 0]
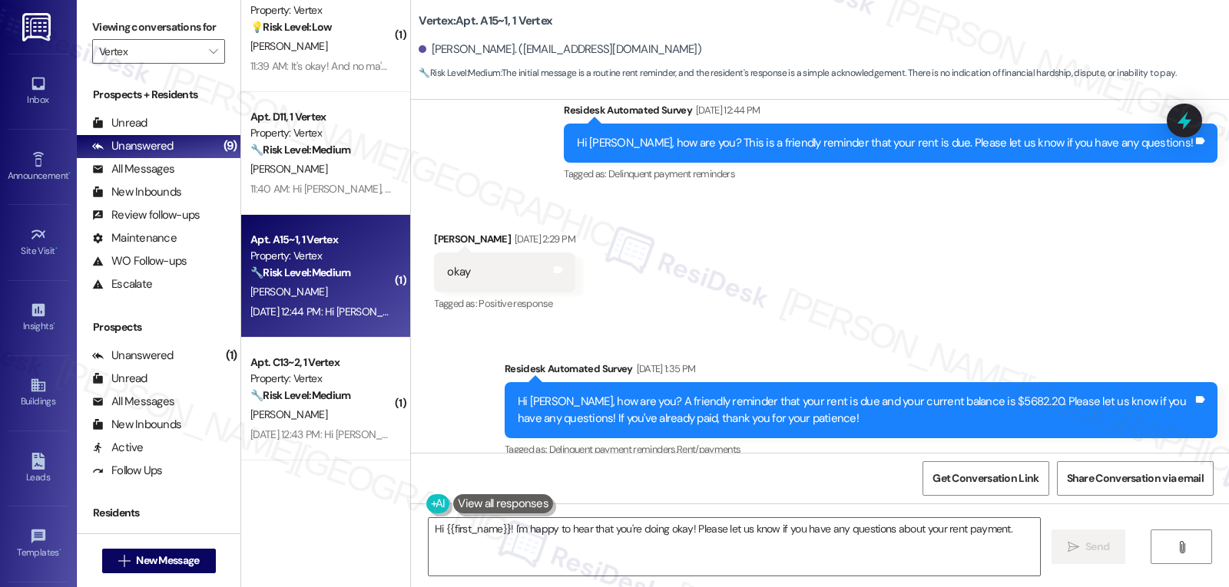
click at [461, 237] on div "Keyshondra Williams Sep 02, 2025 at 2:29 PM" at bounding box center [504, 242] width 141 height 22
copy div "Keyshondra"
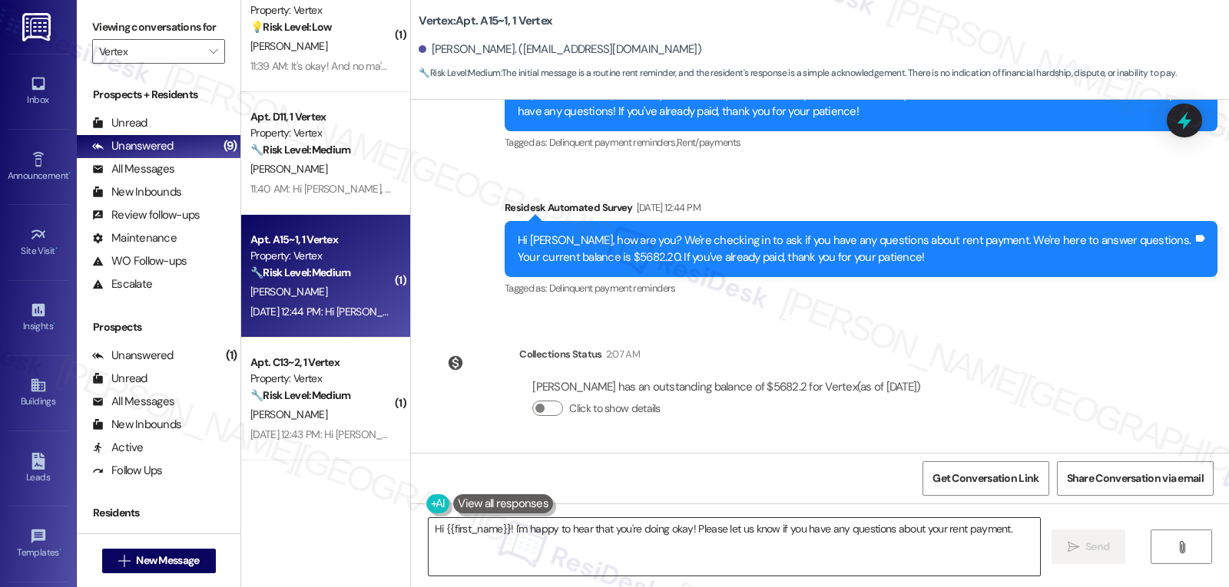
click at [583, 564] on textarea "Hi {{first_name}}! I'm happy to hear that you're doing okay! Please let us know…" at bounding box center [734, 547] width 611 height 58
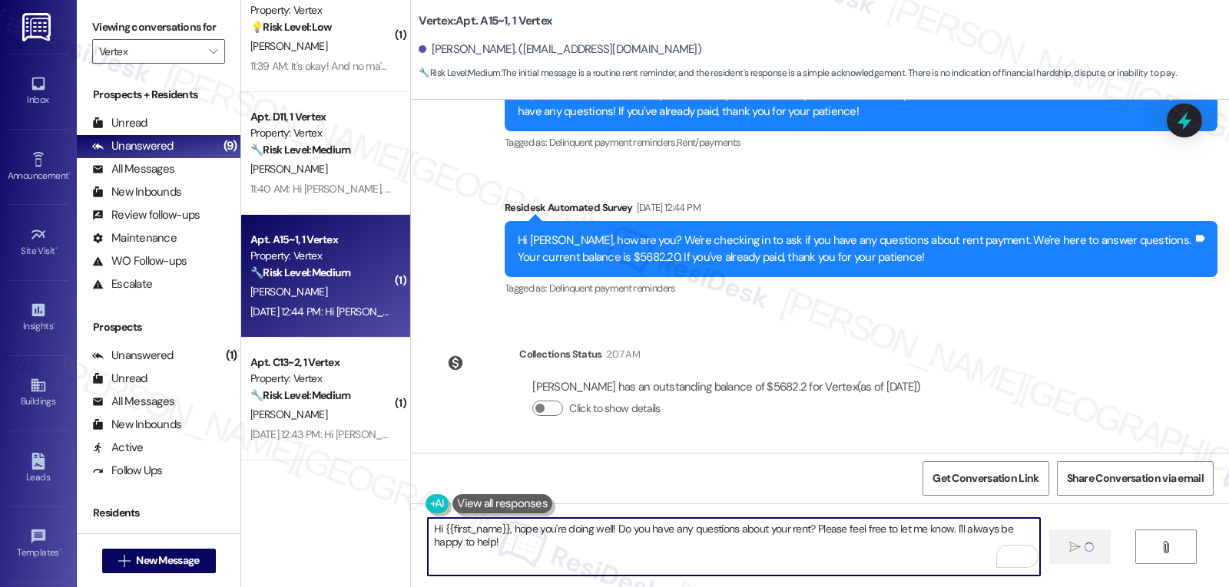
type textarea "Hi {{first_name}}, hope you're doing well! Do you have any questions about your…"
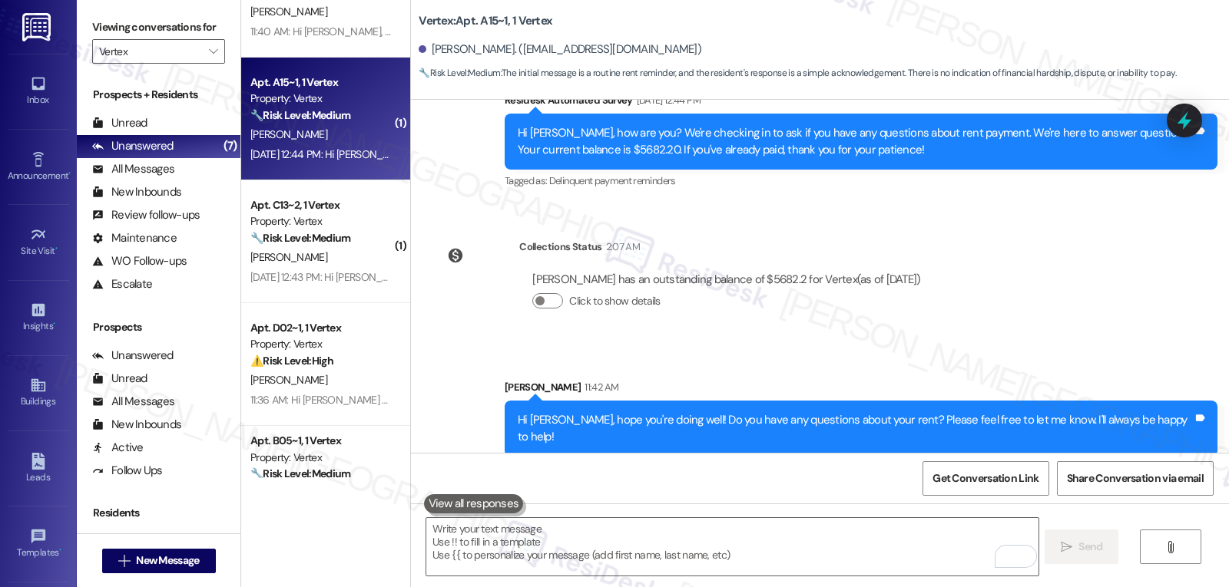
scroll to position [461, 0]
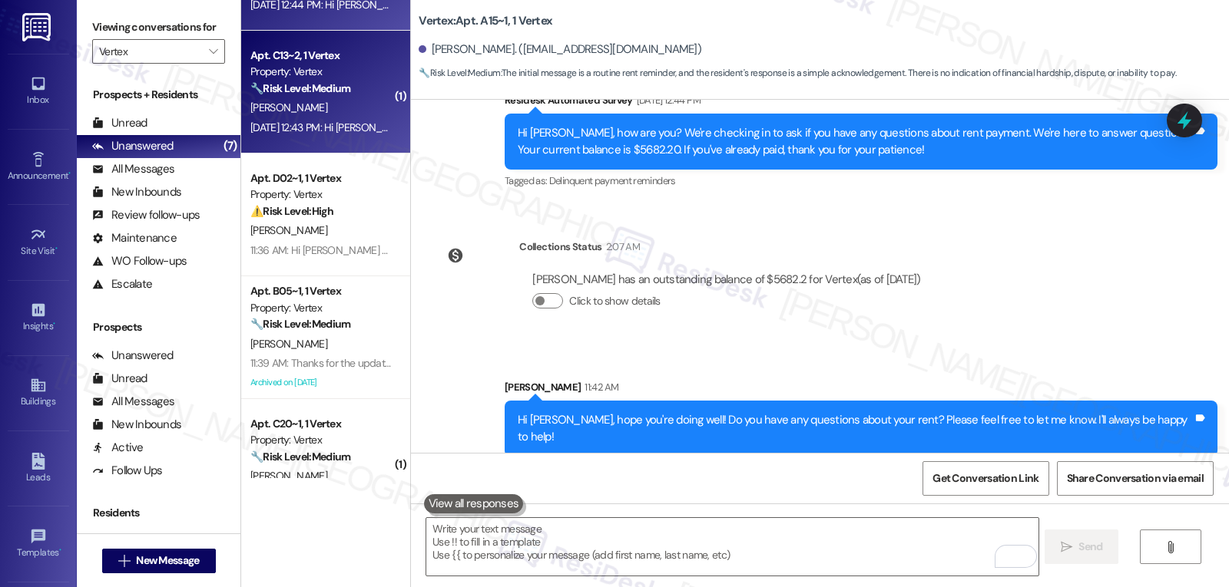
click at [314, 95] on div "🔧 Risk Level: Medium The resident has communicated with the front office and in…" at bounding box center [321, 89] width 142 height 16
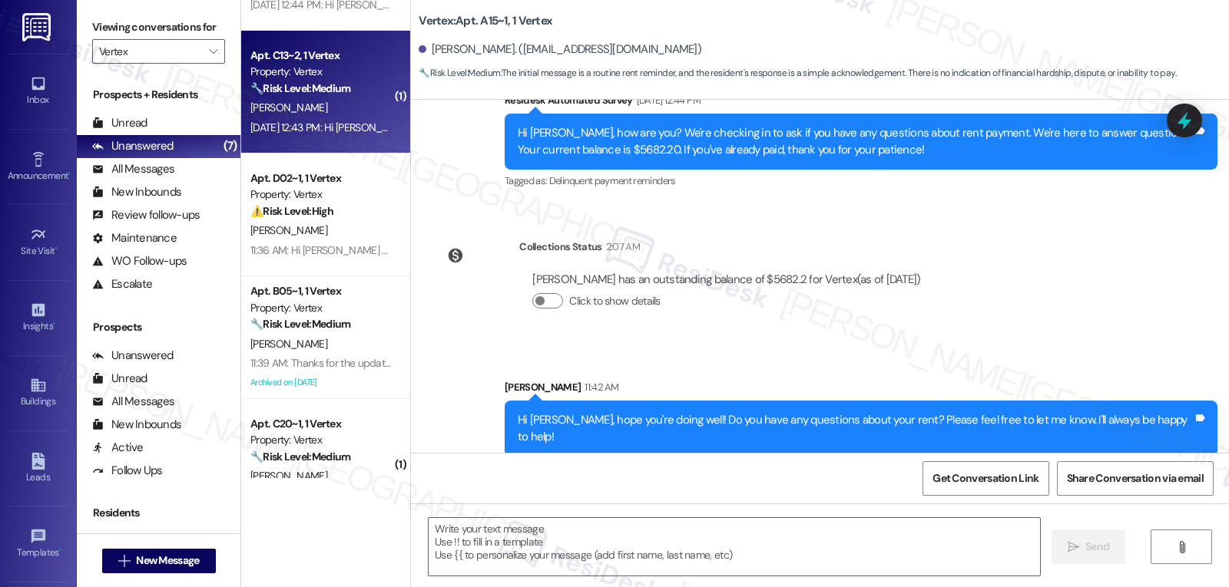
type textarea "Fetching suggested responses. Please feel free to read through the conversation…"
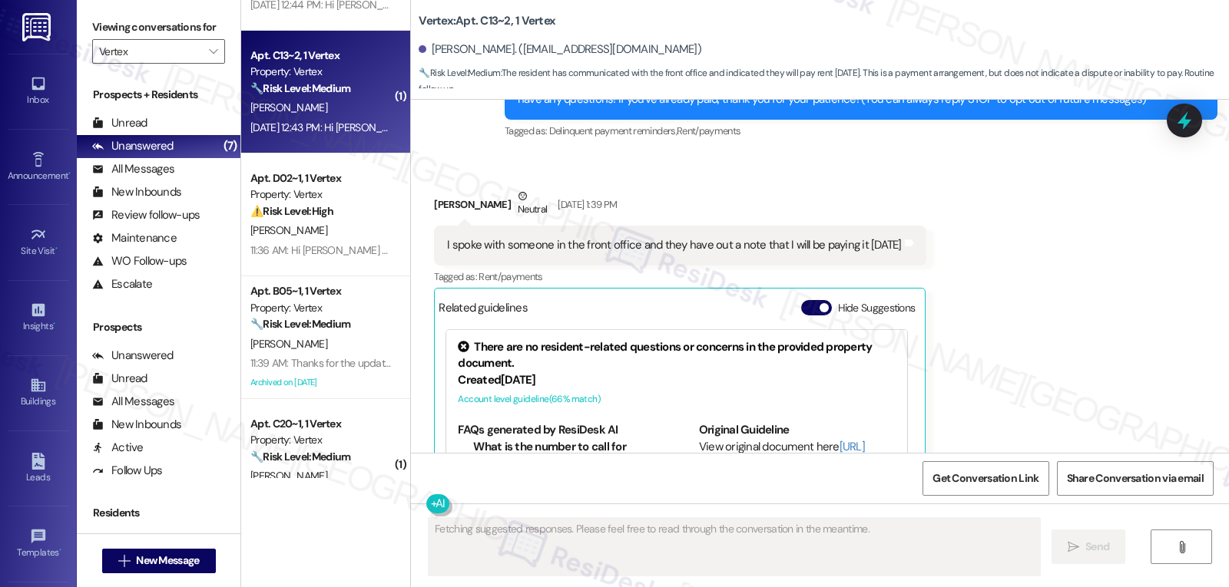
scroll to position [337, 0]
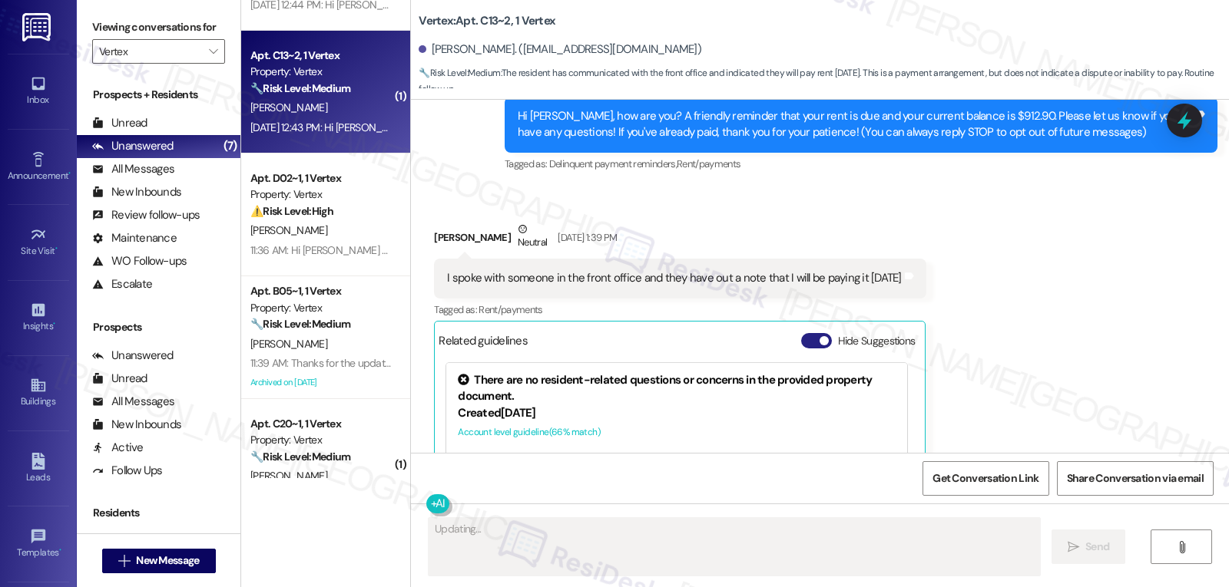
click at [801, 336] on button "Hide Suggestions" at bounding box center [816, 340] width 31 height 15
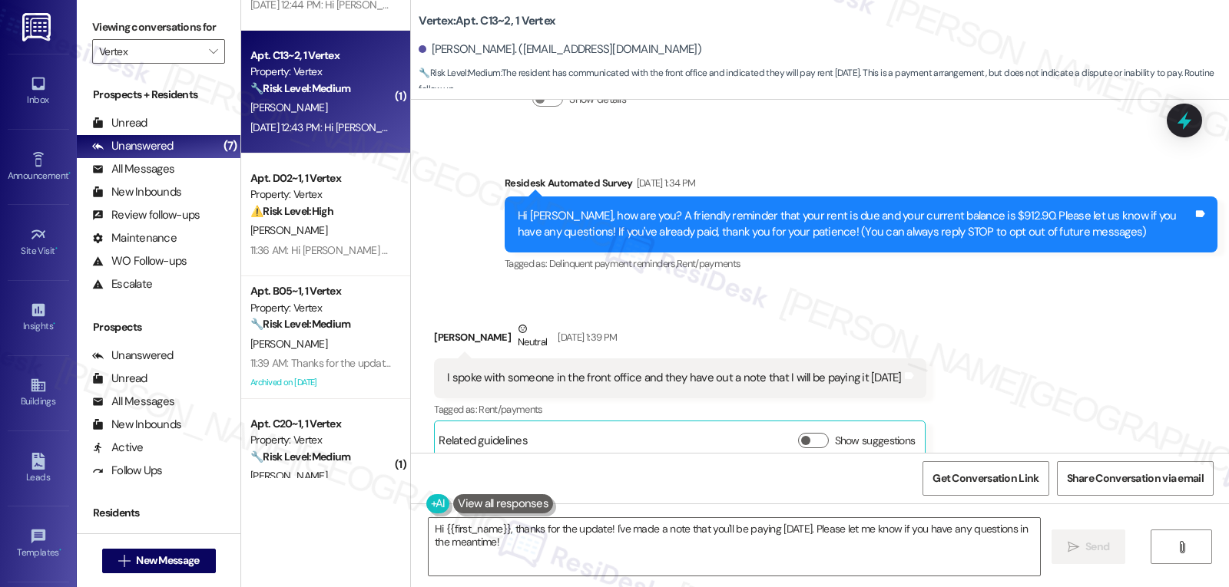
scroll to position [237, 0]
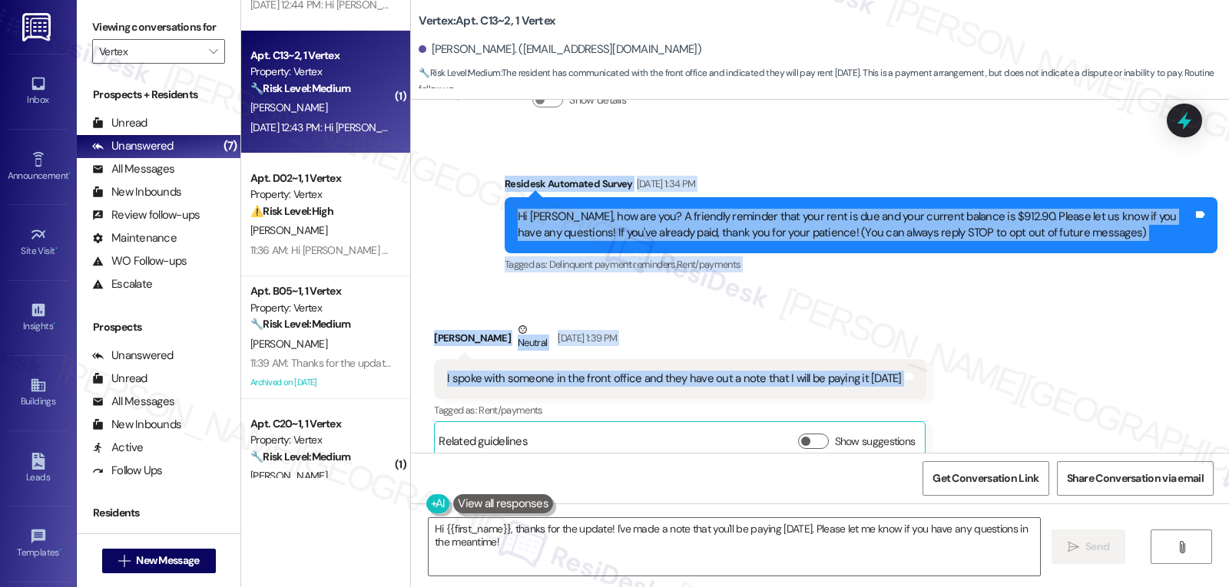
drag, startPoint x: 482, startPoint y: 187, endPoint x: 957, endPoint y: 383, distance: 513.7
click at [957, 383] on div "WO Opened request: A shortage ... Sep 07, 2022 at 9:17 PM Status : Completed Sh…" at bounding box center [820, 276] width 818 height 353
copy div "Residesk Automated Survey Sep 05, 2025 at 1:34 PM Hi Gabriel, how are you? A fr…"
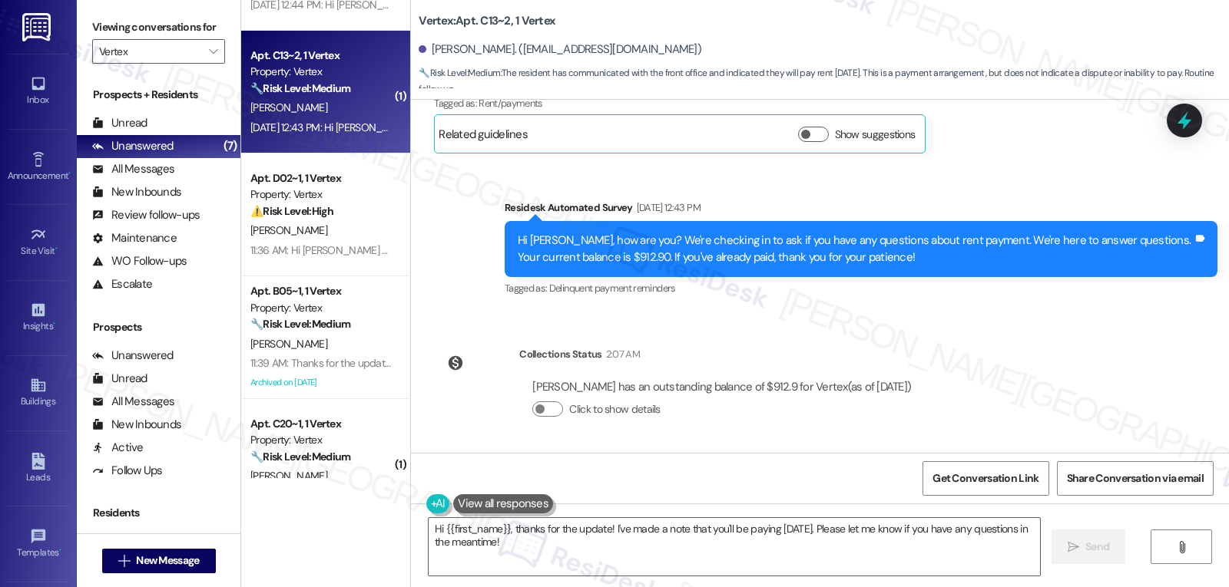
scroll to position [390, 0]
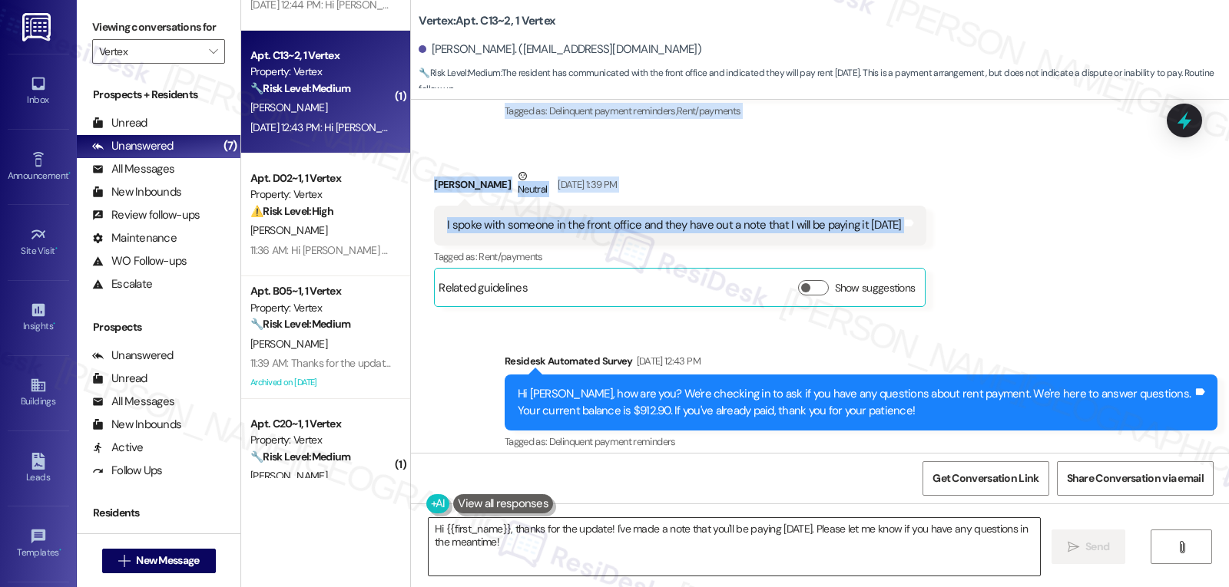
click at [679, 548] on textarea "Hi {{first_name}}, thanks for the update! I've made a note that you'll be payin…" at bounding box center [734, 547] width 611 height 58
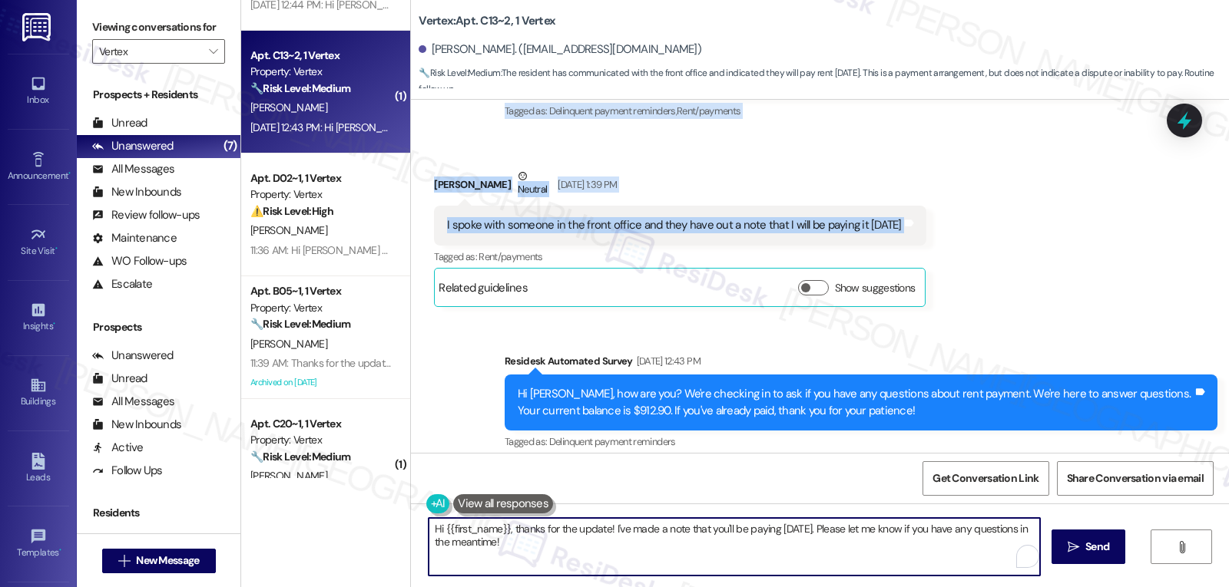
paste textarea "Thanks for the update, Gabriel! I appreciate you letting us know—I'll make a no…"
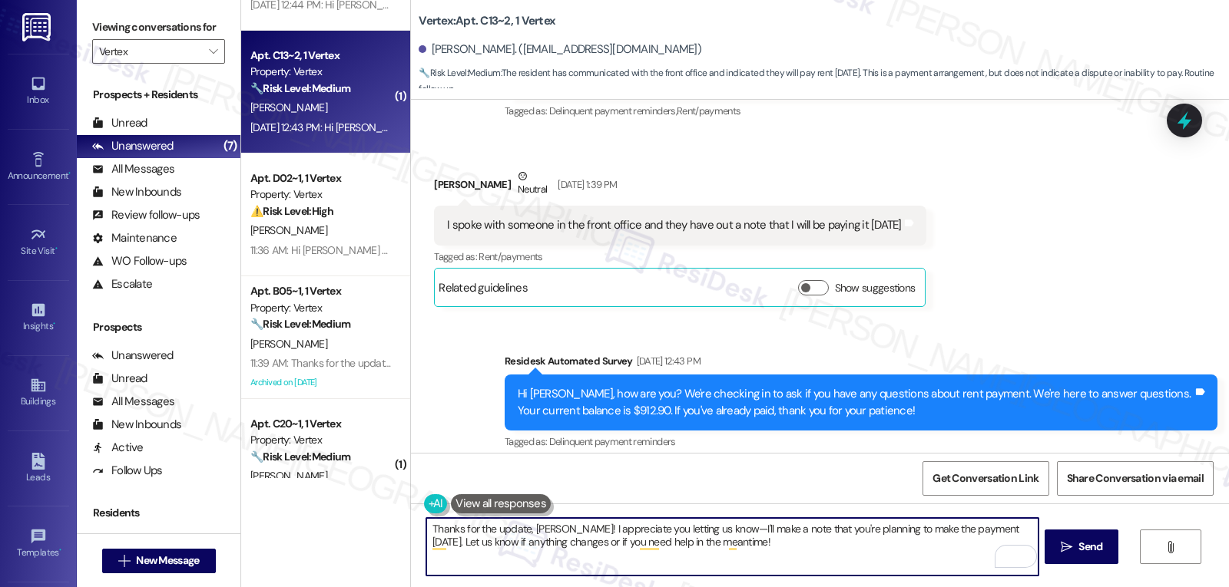
click at [969, 529] on textarea "Thanks for the update, Gabriel! I appreciate you letting us know—I'll make a no…" at bounding box center [731, 547] width 611 height 58
click at [703, 527] on textarea "Thanks for the update, Gabriel! I appreciate you letting us know—I'll make a no…" at bounding box center [731, 547] width 611 height 58
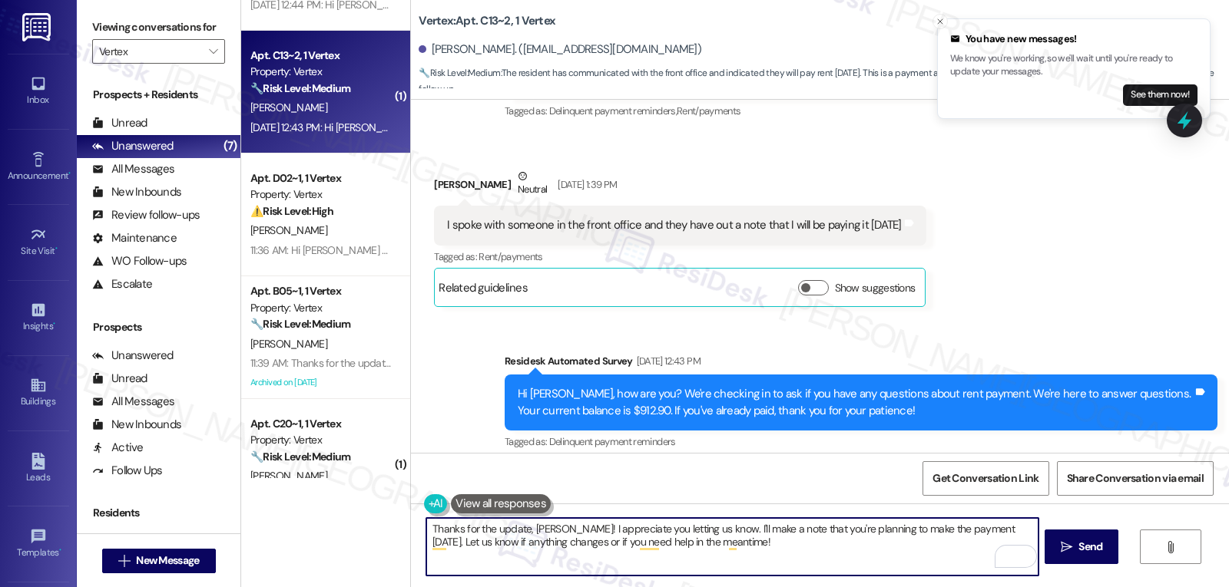
click at [460, 530] on textarea "Thanks for the update, Gabriel! I appreciate you letting us know. I'll make a n…" at bounding box center [731, 547] width 611 height 58
click at [770, 554] on textarea "Thanks for the update, Gabriel! I appreciate you letting us know. I'll make a n…" at bounding box center [731, 547] width 611 height 58
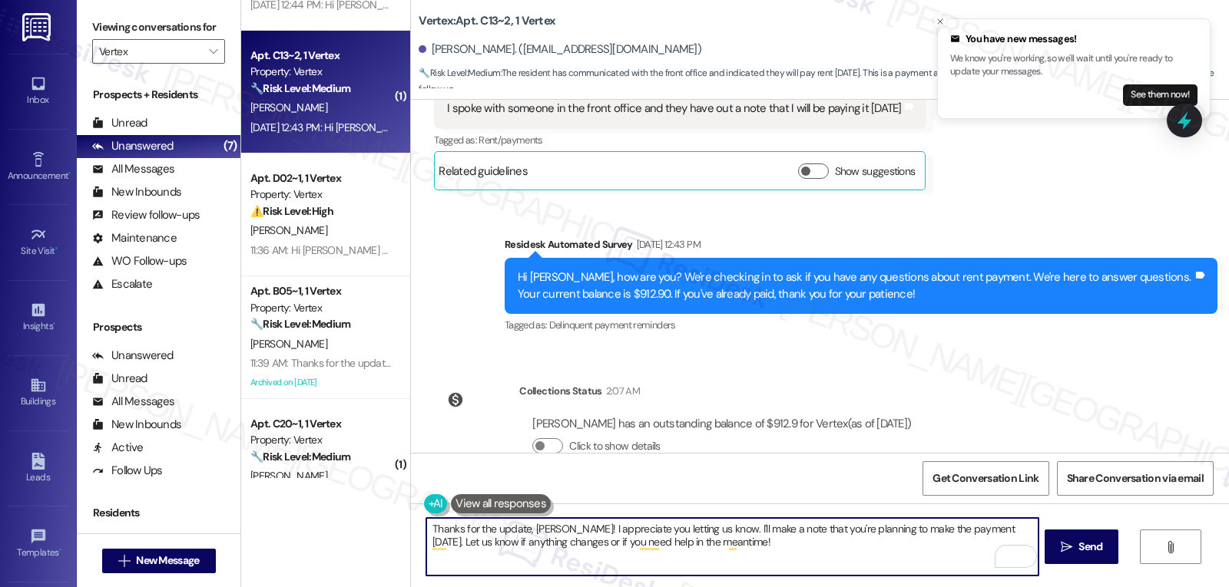
scroll to position [544, 0]
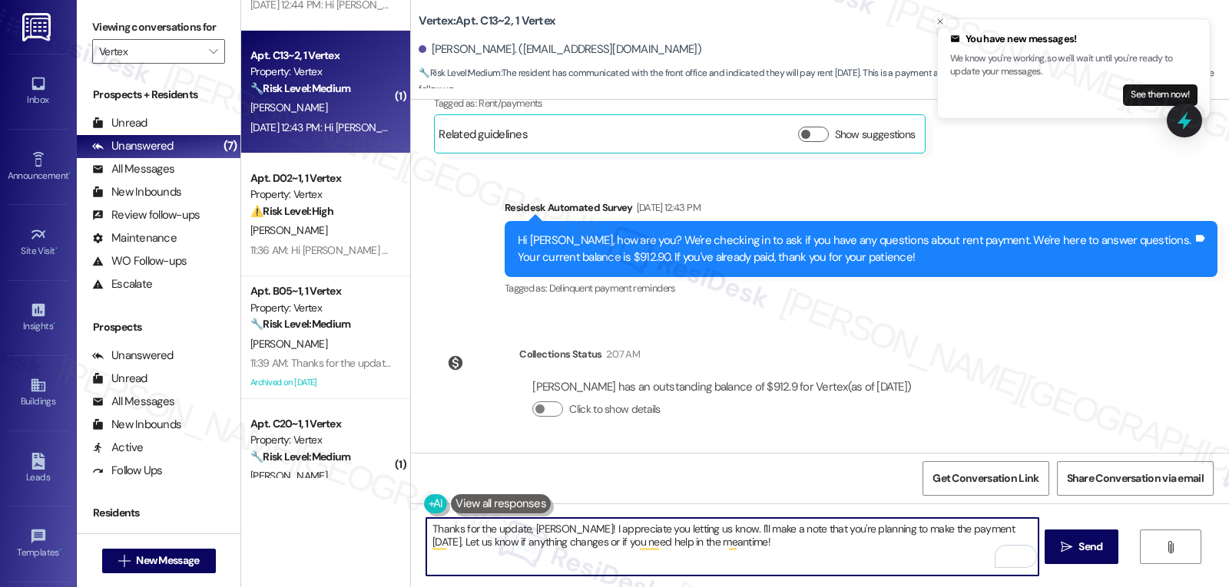
click at [1023, 532] on textarea "Thanks for the update, Gabriel! I appreciate you letting us know. I'll make a n…" at bounding box center [731, 547] width 611 height 58
click at [426, 527] on textarea "Thanks for the update, Gabriel! I appreciate you letting us know. I'll make a n…" at bounding box center [731, 547] width 611 height 58
click at [938, 549] on textarea "Apologies for the long delay in my response. Thanks for the update, Gabriel! I …" at bounding box center [731, 547] width 611 height 58
type textarea "Apologies for the long delay in my response. Thanks for the update, Gabriel! I …"
click at [1087, 552] on span "Send" at bounding box center [1090, 547] width 24 height 16
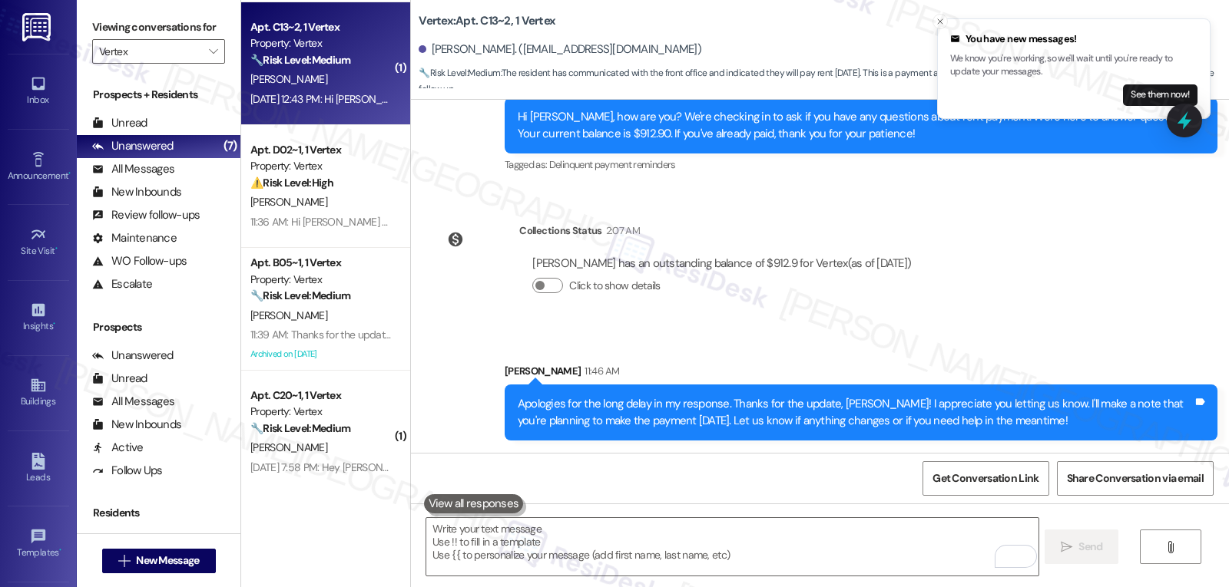
scroll to position [505, 0]
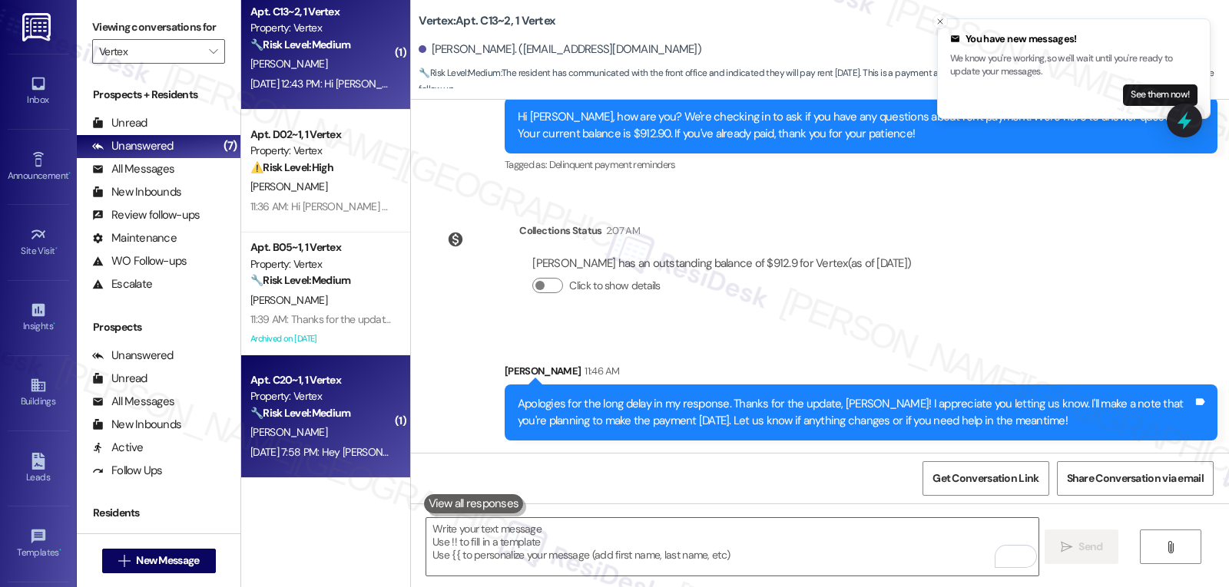
click at [316, 443] on div "Sep 04, 2025 at 7:58 PM: Hey Ramisa, we appreciate your text! We'll be back at …" at bounding box center [321, 452] width 145 height 19
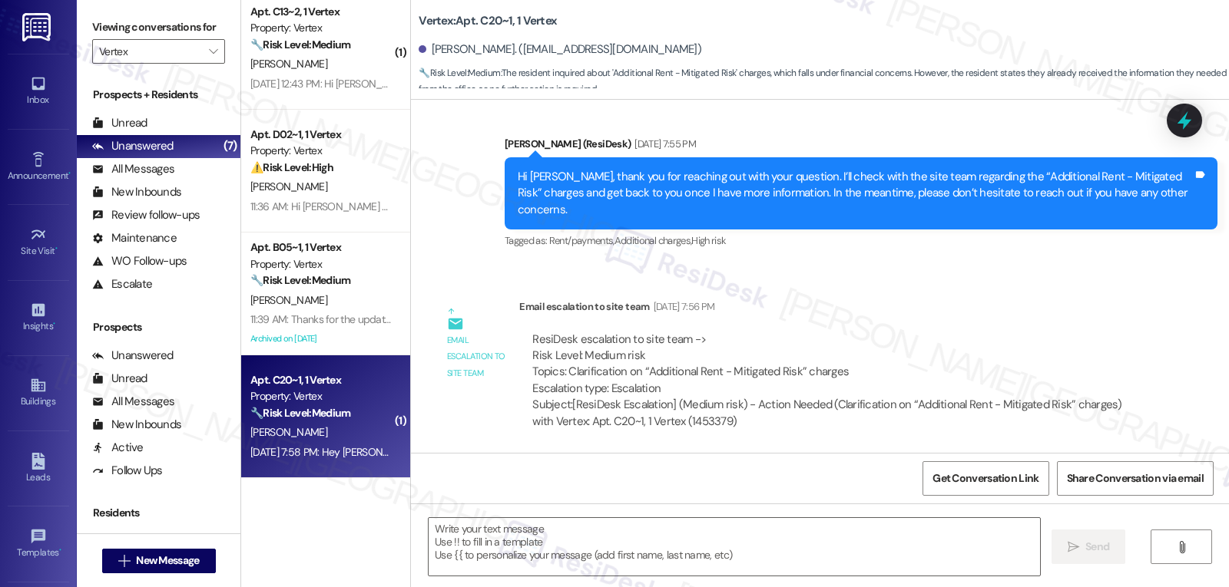
type textarea "Fetching suggested responses. Please feel free to read through the conversation…"
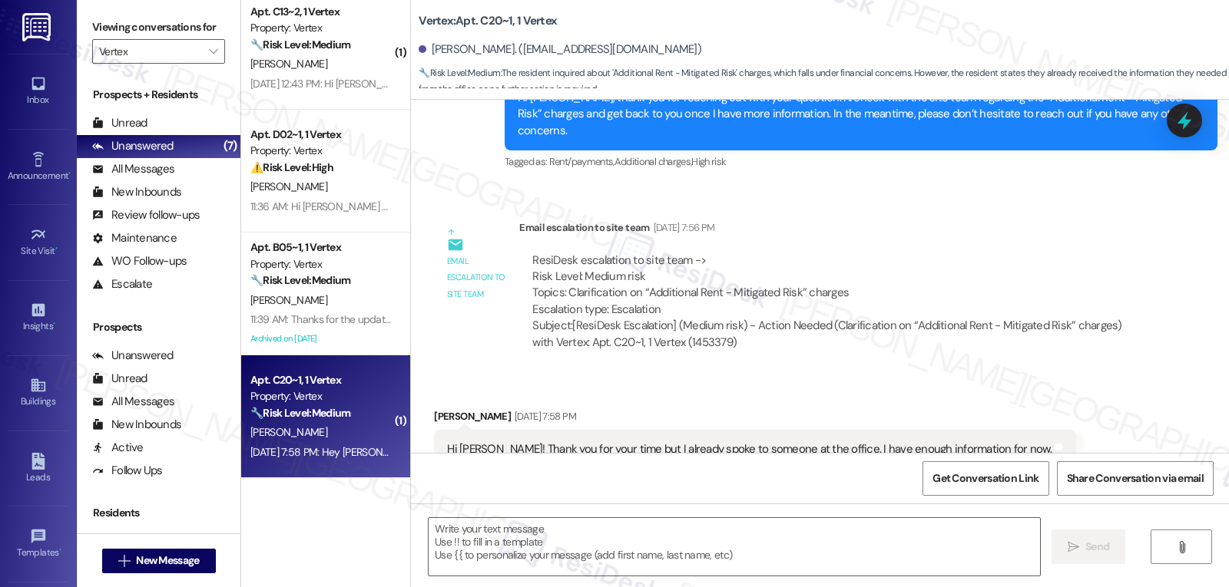
scroll to position [784, 0]
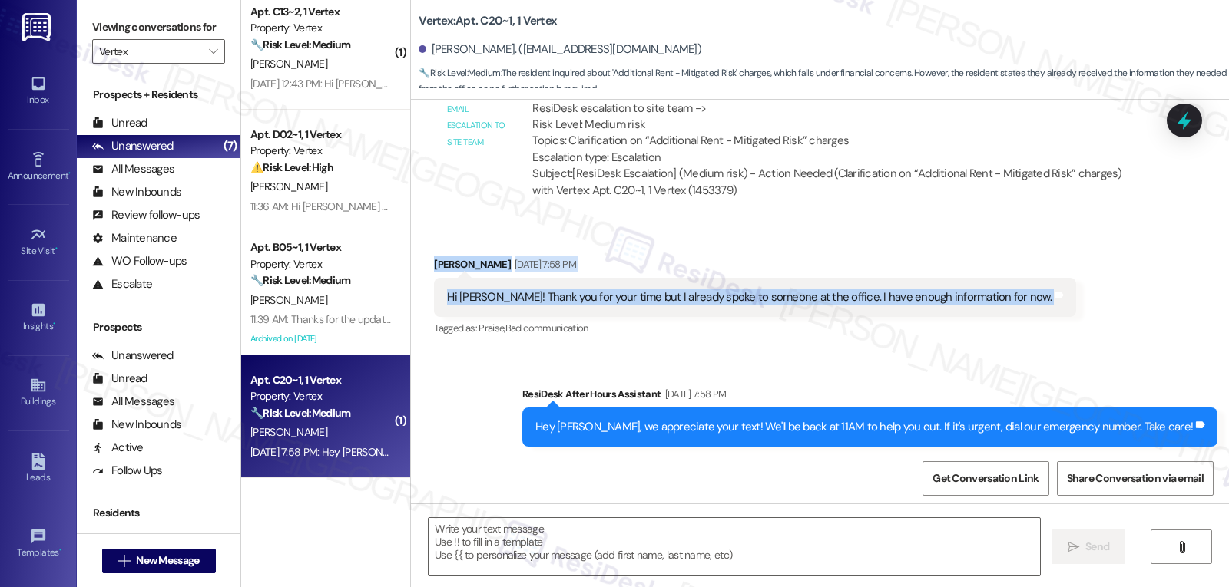
drag, startPoint x: 414, startPoint y: 243, endPoint x: 1162, endPoint y: 281, distance: 748.9
click at [1162, 281] on div "Received via SMS Ramisa Anjum Sep 04, 2025 at 7:58 PM Hi Sarah! Thank you for y…" at bounding box center [820, 287] width 818 height 130
copy div "Ramisa Anjum Sep 04, 2025 at 7:58 PM Hi Sarah! Thank you for your time but I al…"
click at [518, 554] on textarea at bounding box center [734, 547] width 611 height 58
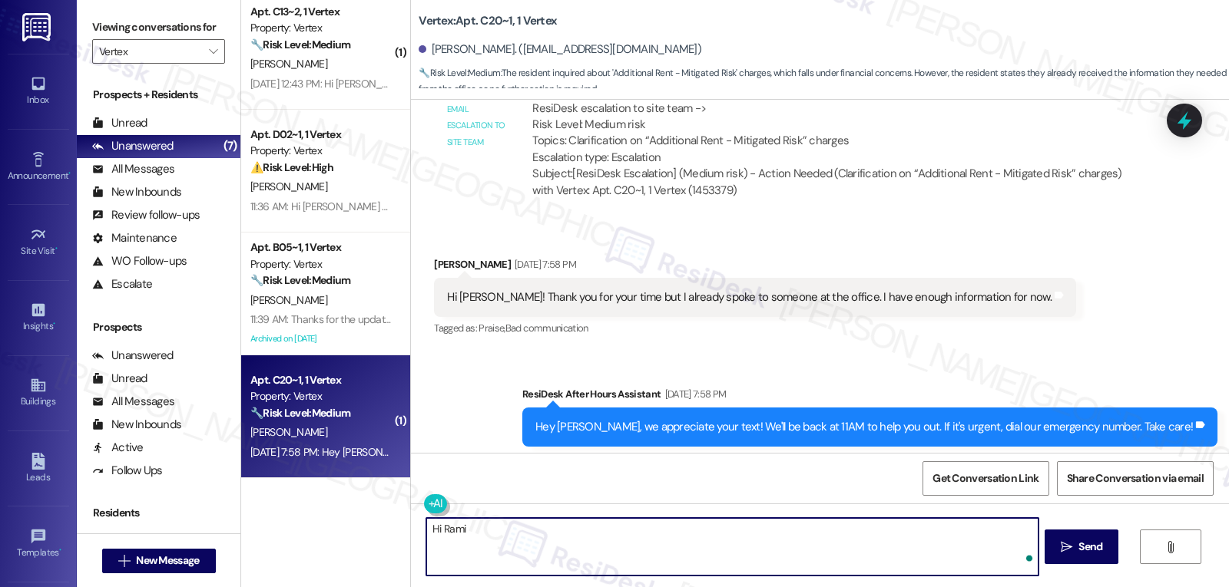
type textarea "Hi Ramis"
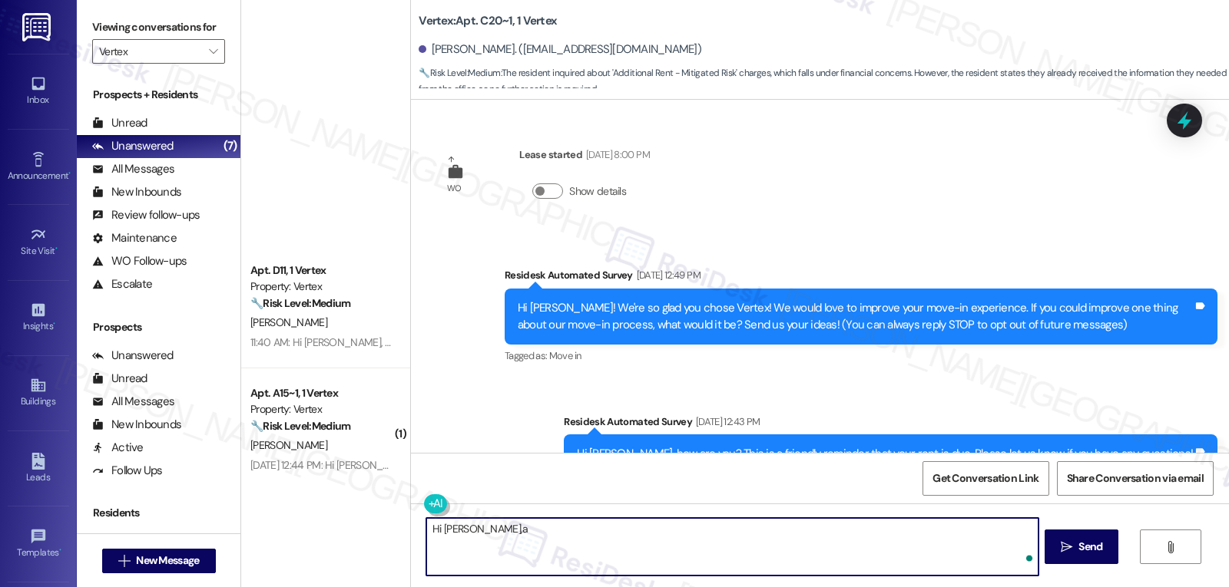
scroll to position [784, 0]
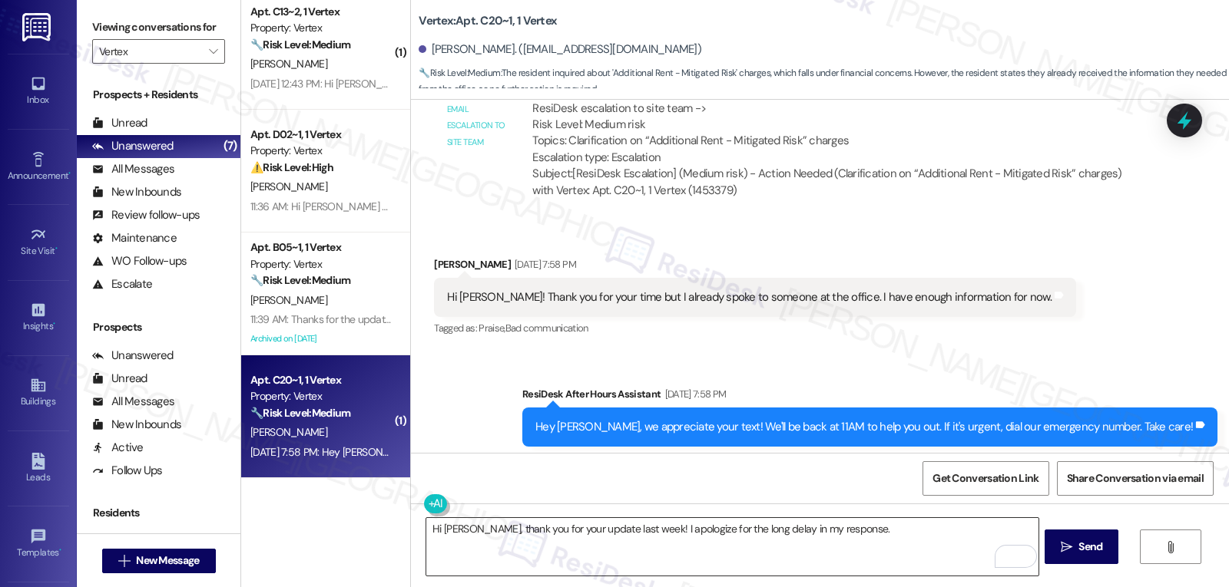
click at [868, 532] on textarea "Hi Ramisa, thank you for your update last week! I apologize for the long delay …" at bounding box center [731, 547] width 611 height 58
paste textarea "I’m glad you were able to get the info you needed. Feel free to reach out anyti…"
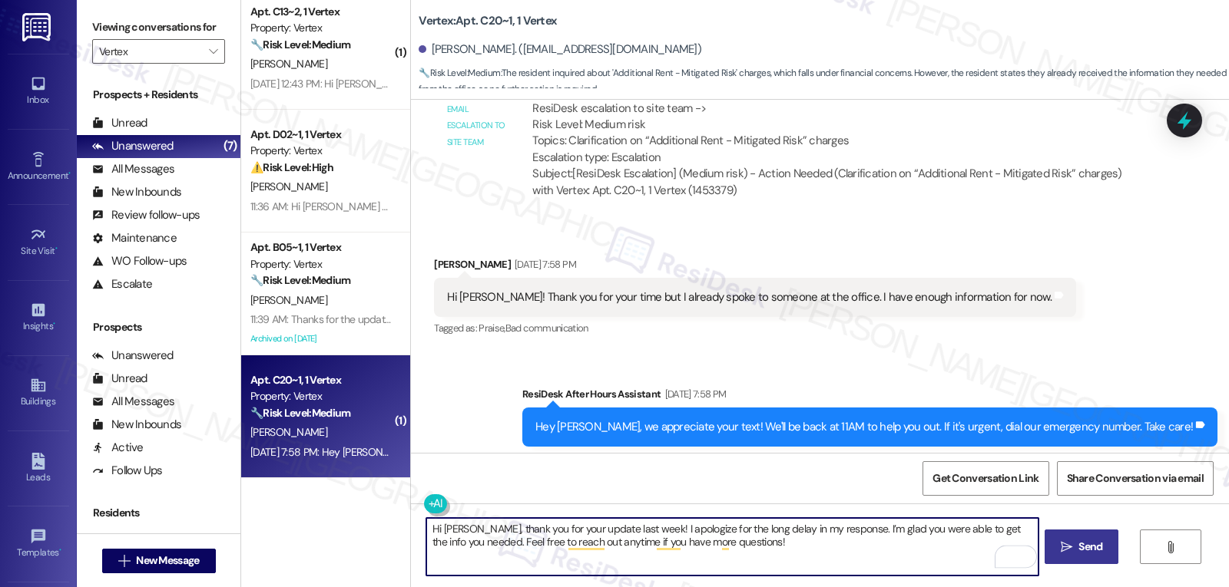
type textarea "Hi Ramisa, thank you for your update last week! I apologize for the long delay …"
click at [1078, 542] on span "Send" at bounding box center [1090, 547] width 24 height 16
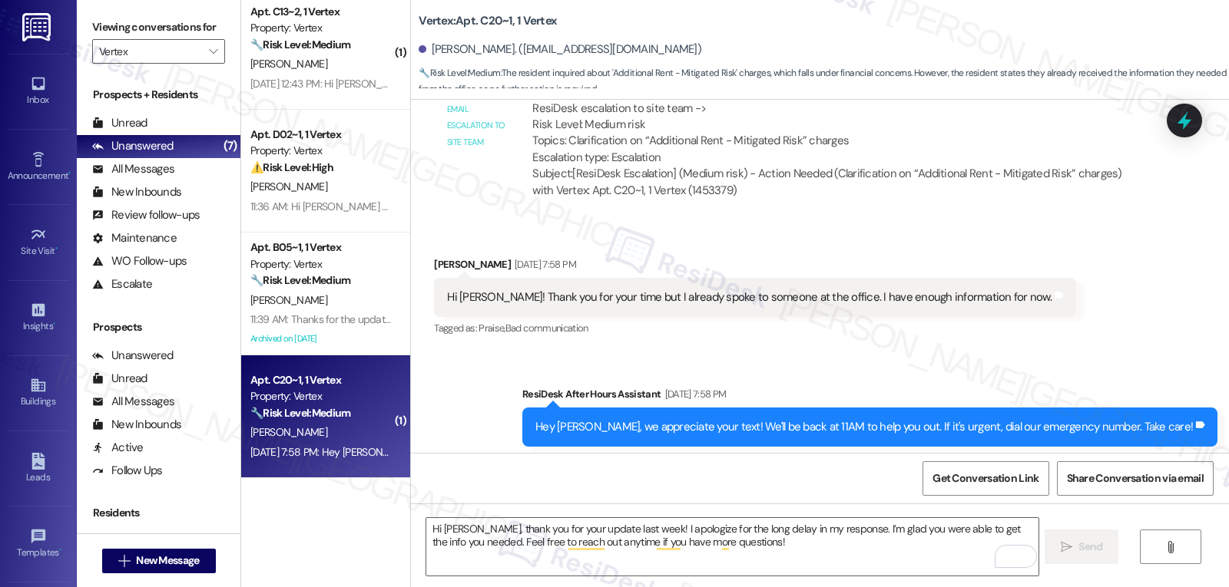
scroll to position [666, 0]
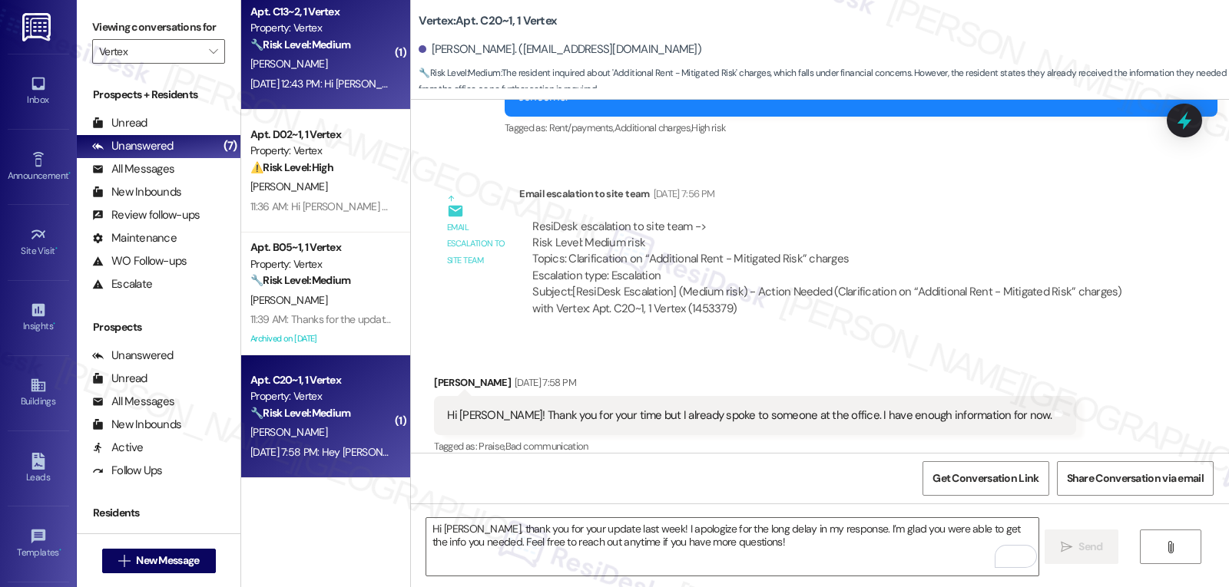
click at [336, 75] on div "Sep 08, 2025 at 12:43 PM: Hi Gabriel, how are you? We're checking in to ask if …" at bounding box center [321, 83] width 145 height 19
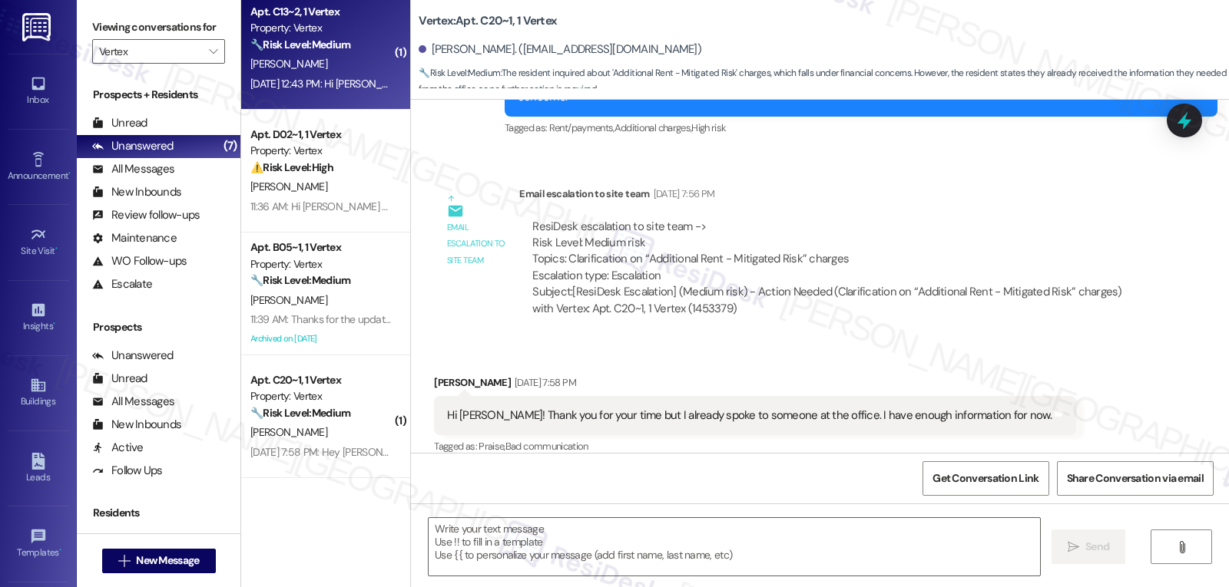
type textarea "Fetching suggested responses. Please feel free to read through the conversation…"
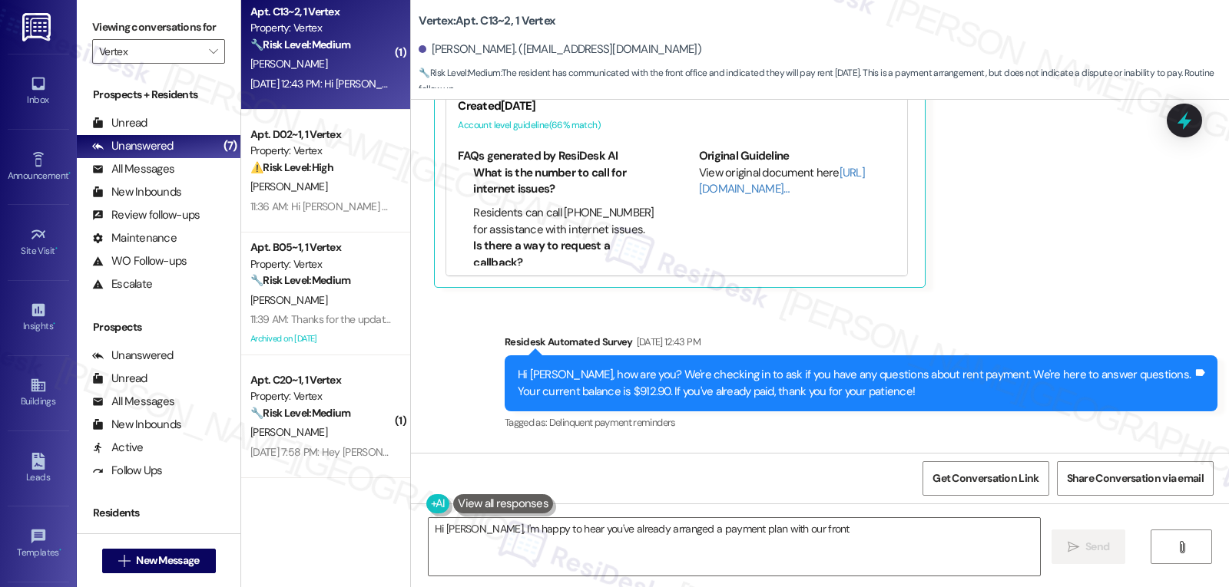
scroll to position [925, 0]
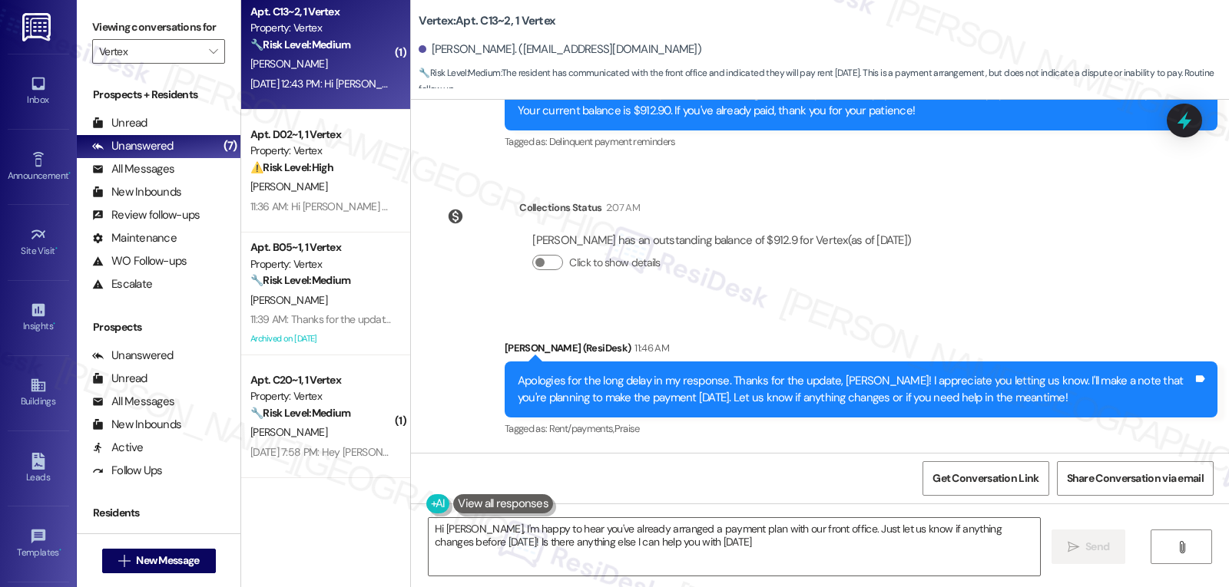
type textarea "Hi Gabriel, I'm happy to hear you've already arranged a payment plan with our f…"
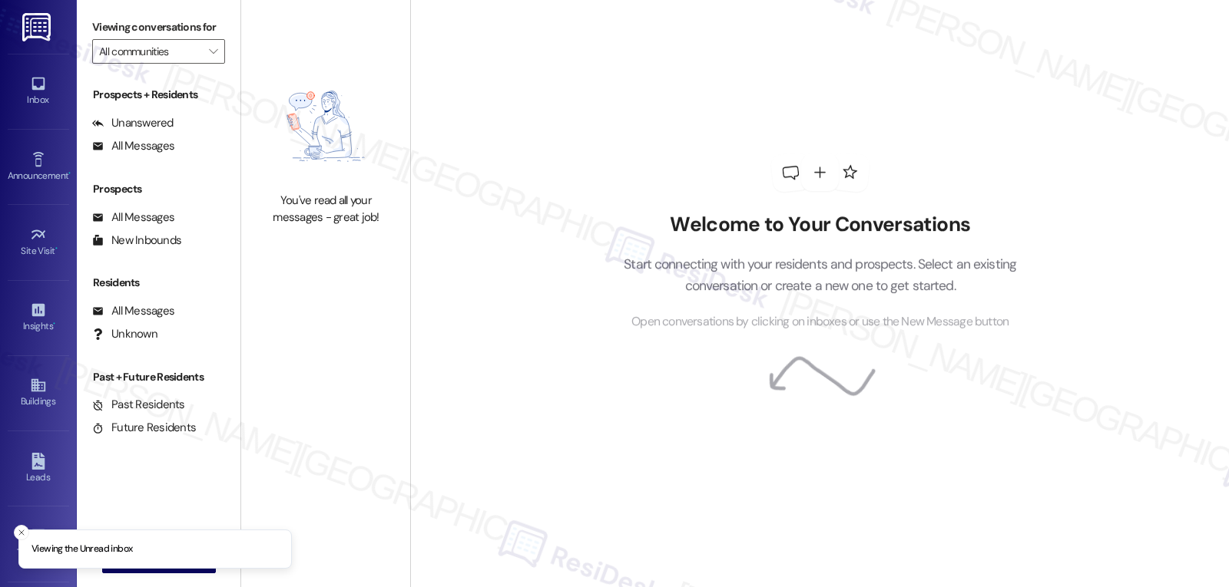
type input "Vertex"
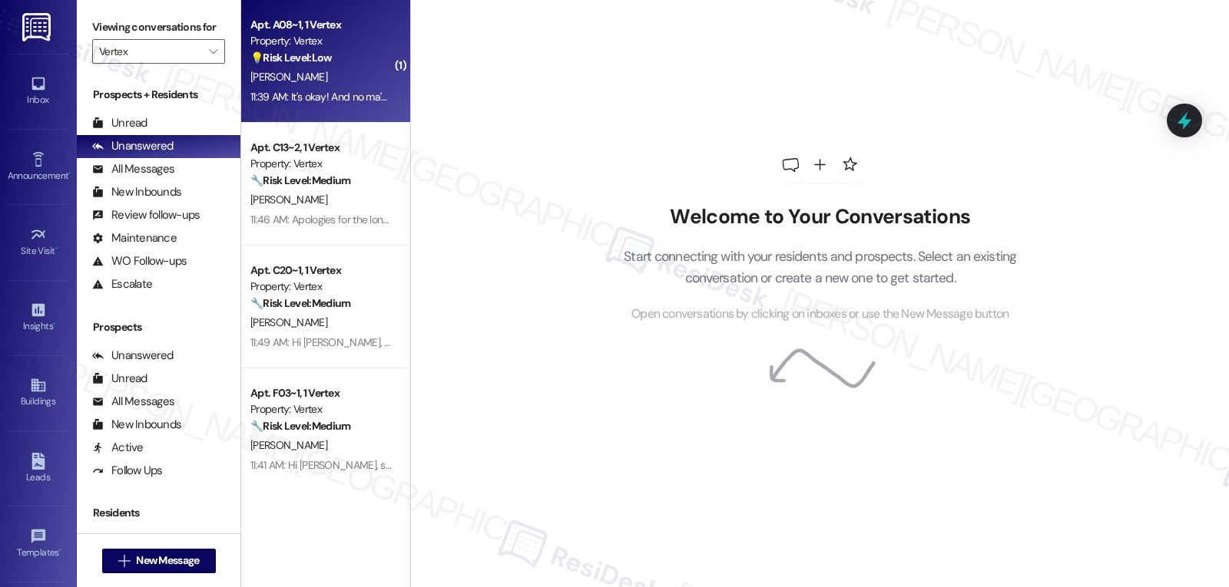
click at [306, 114] on div "Apt. A08~1, 1 Vertex Property: Vertex 💡 Risk Level: Low The resident is respond…" at bounding box center [325, 61] width 169 height 123
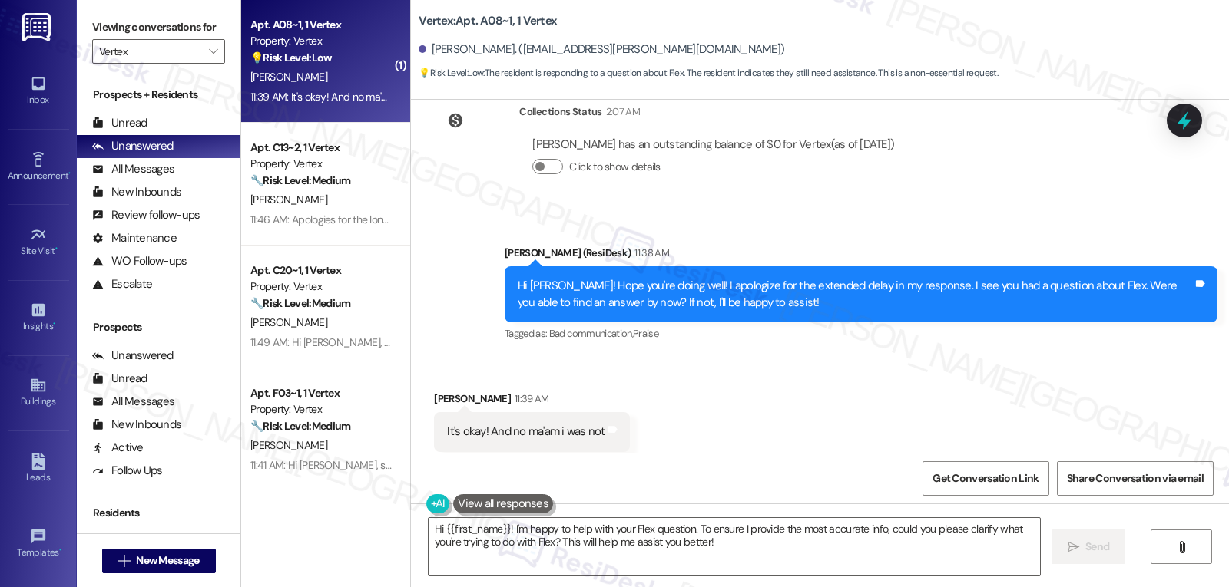
scroll to position [1148, 0]
click at [746, 557] on textarea "Hi {{first_name}}! I'm happy to help with your Flex question. To ensure I provi…" at bounding box center [734, 547] width 611 height 58
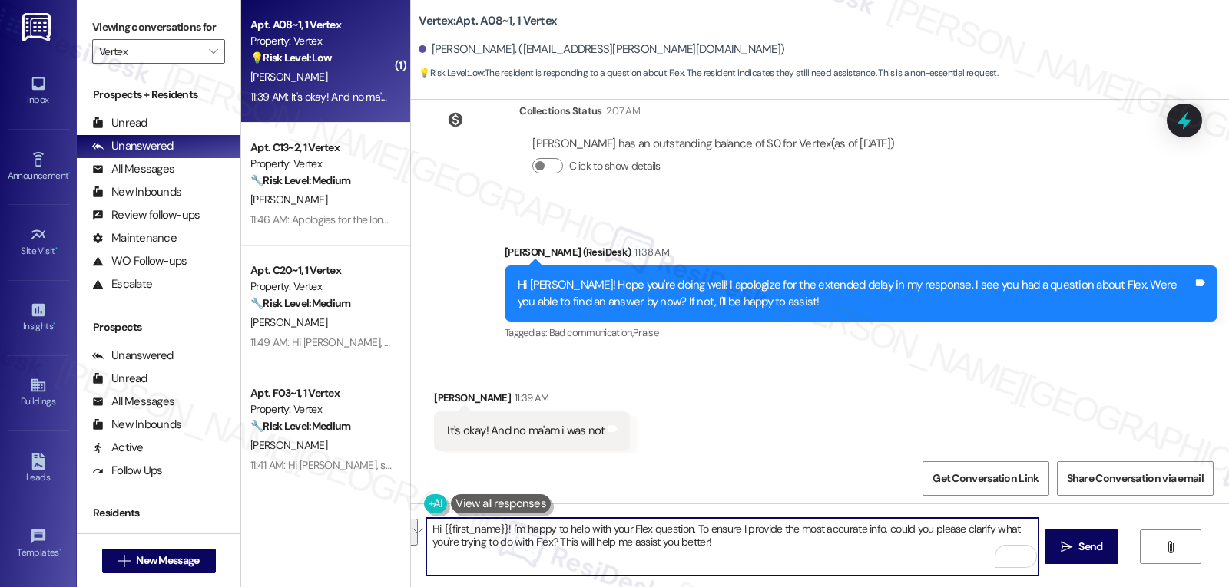
drag, startPoint x: 878, startPoint y: 531, endPoint x: 1181, endPoint y: 624, distance: 317.3
click at [1181, 587] on html "Inbox Go to Inbox Announcement • Send A Text Announcement Site Visit • Go to Si…" at bounding box center [614, 293] width 1229 height 587
click at [1071, 545] on span " Send" at bounding box center [1081, 547] width 48 height 16
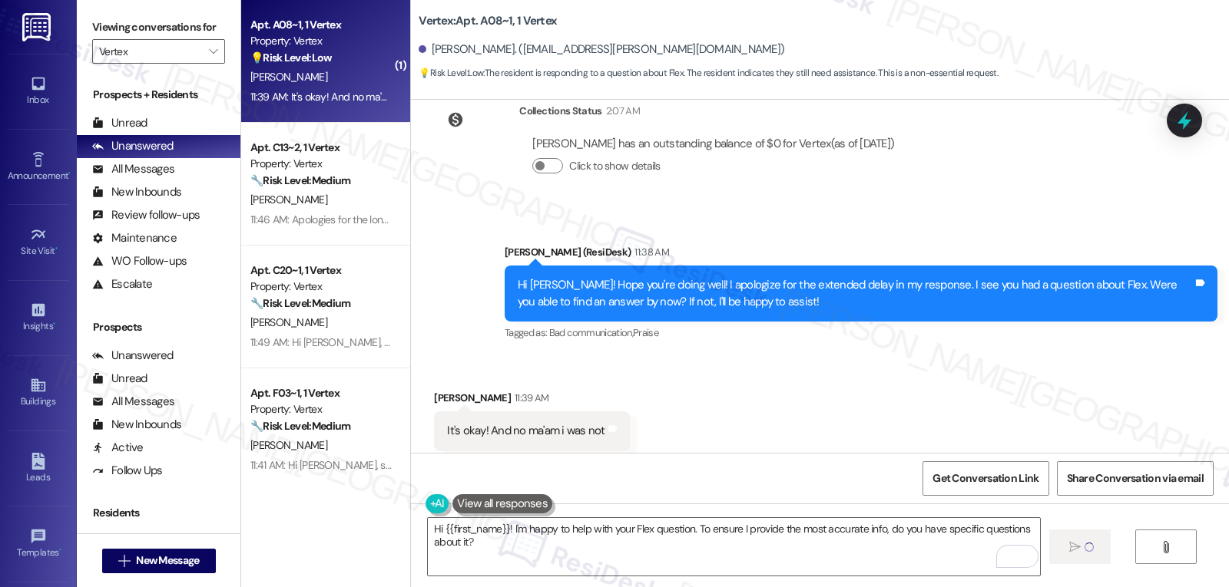
type textarea "Fetching suggested responses. Please feel free to read through the conversation…"
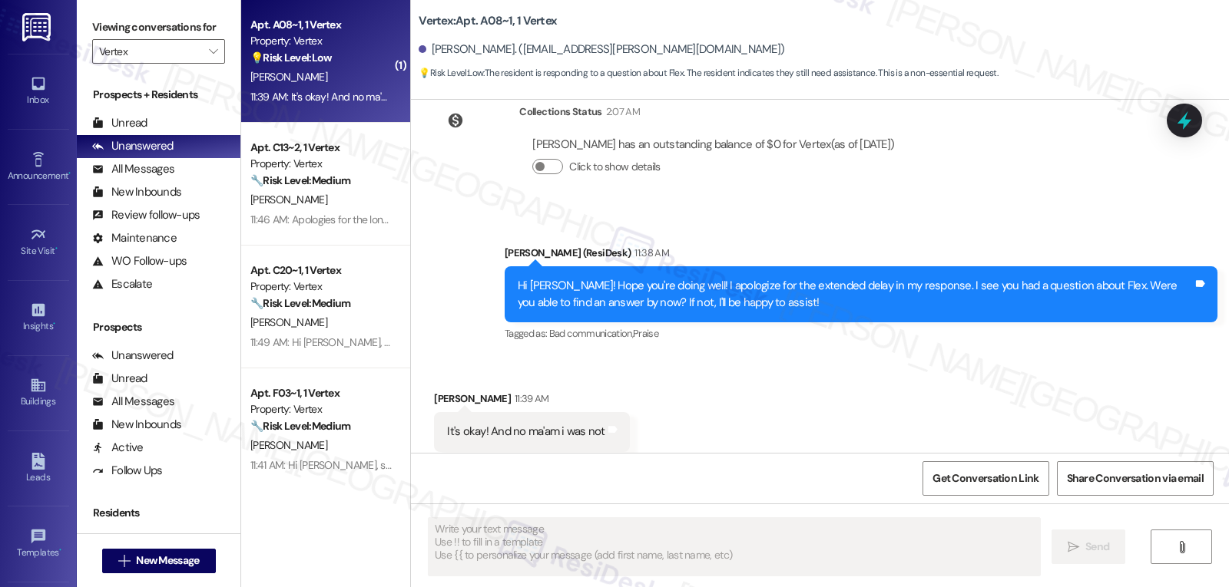
scroll to position [1256, 0]
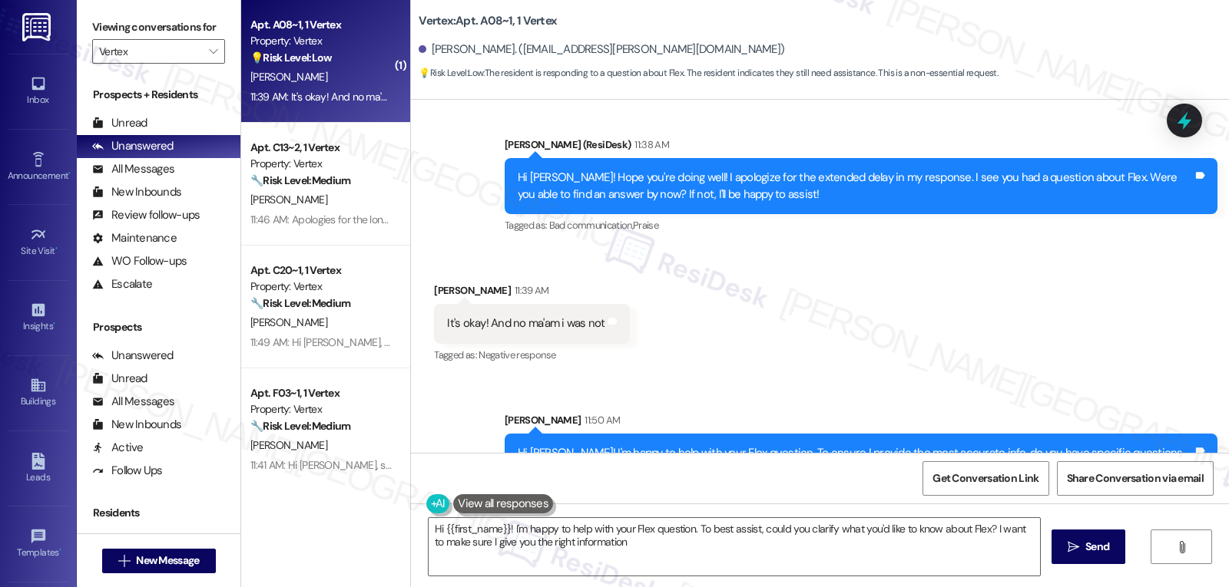
type textarea "Hi {{first_name}}! I'm happy to help with your Flex question. To best assist, c…"
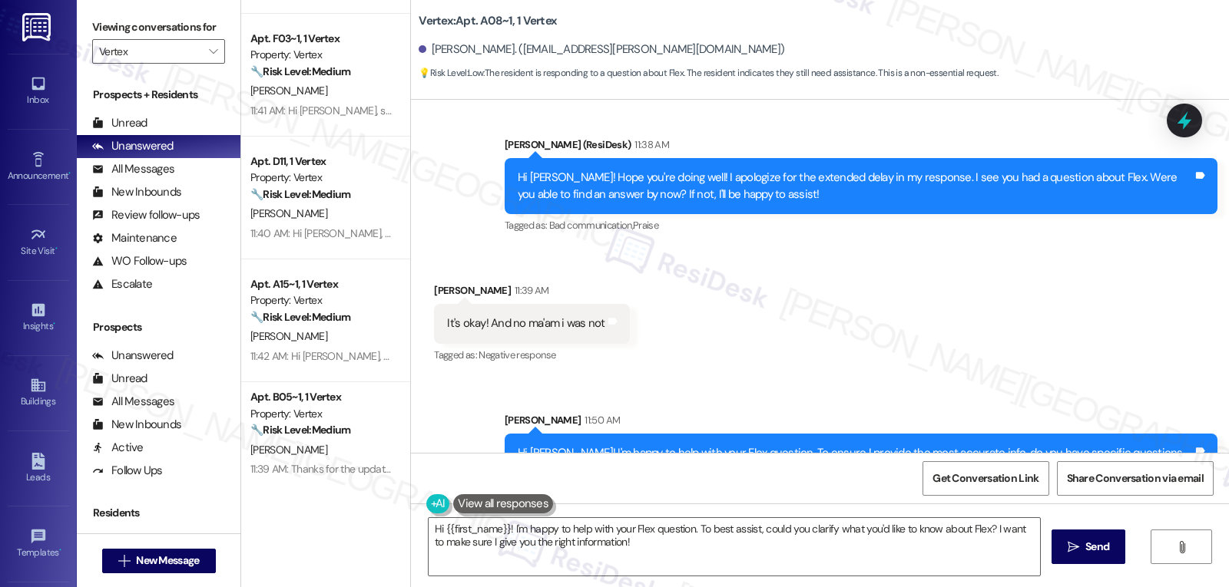
scroll to position [382, 0]
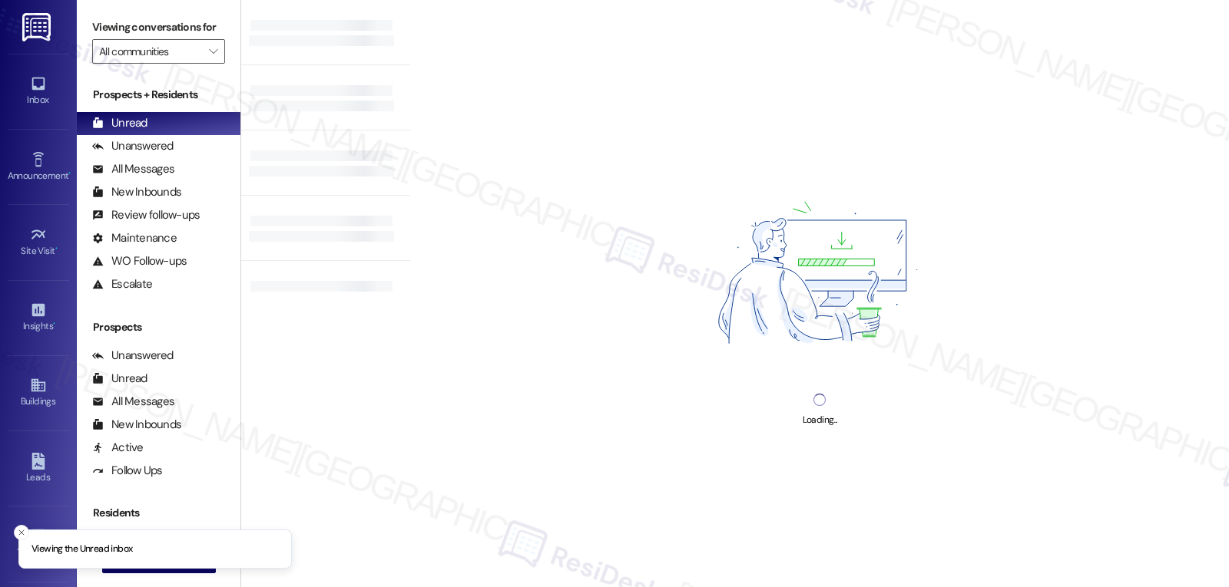
type input "Vertex"
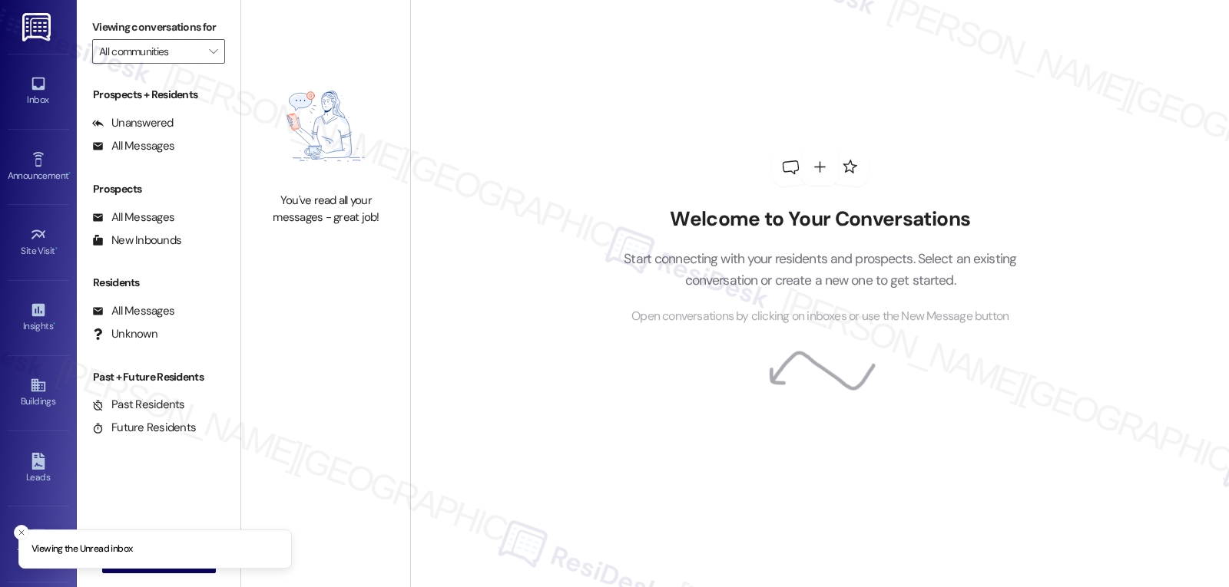
type input "Vertex"
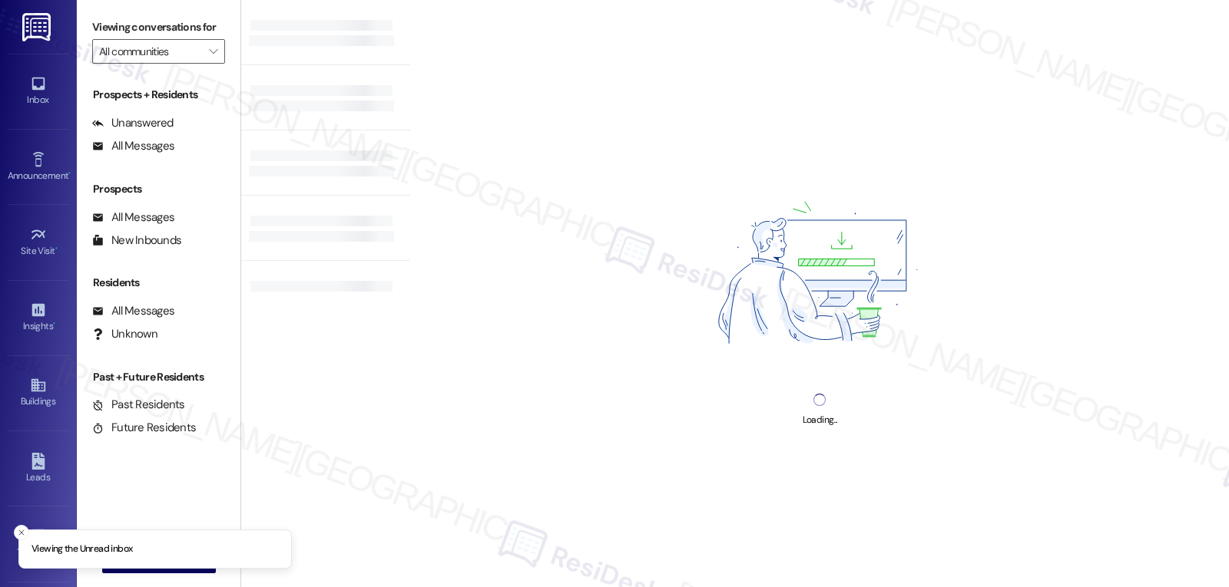
type input "Vertex"
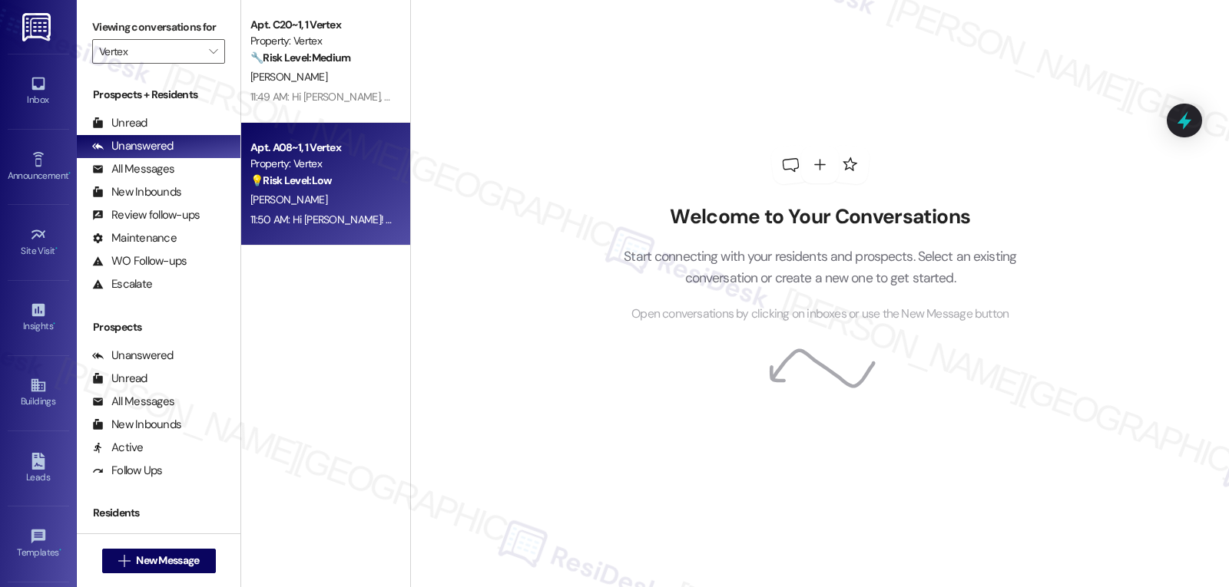
click at [308, 206] on div "[PERSON_NAME]" at bounding box center [321, 199] width 145 height 19
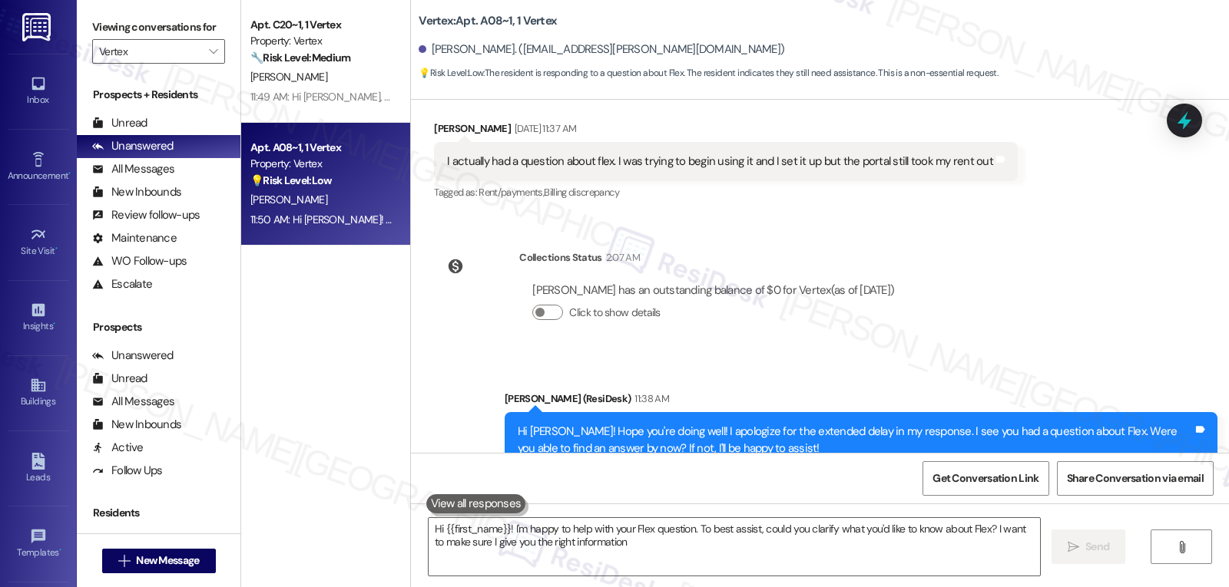
type textarea "Hi {{first_name}}! I'm happy to help with your Flex question. To best assist, c…"
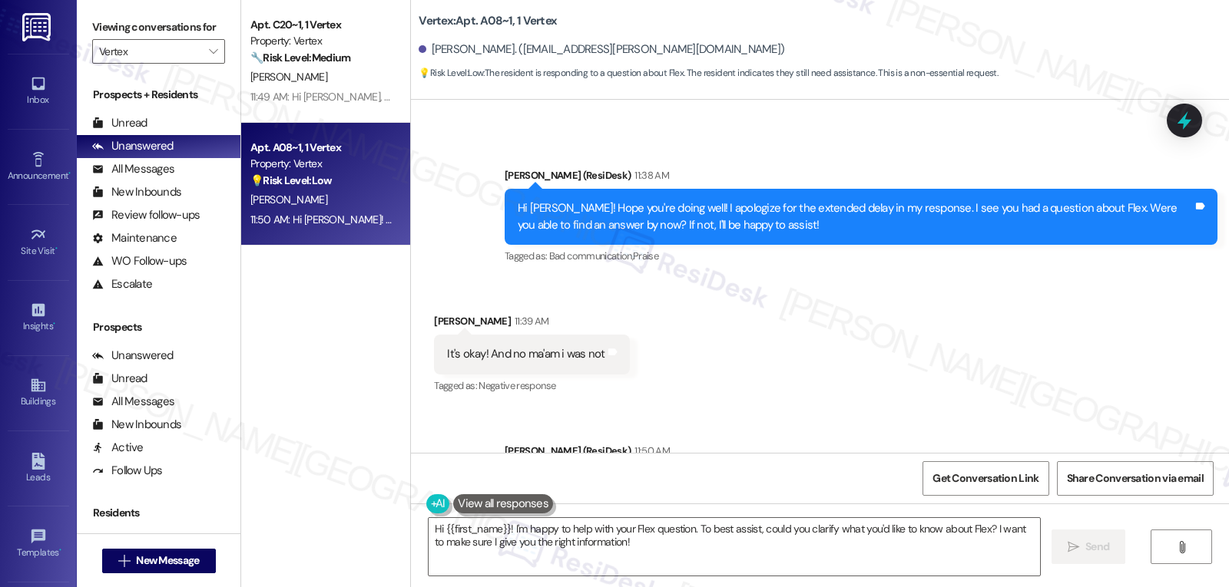
scroll to position [1256, 0]
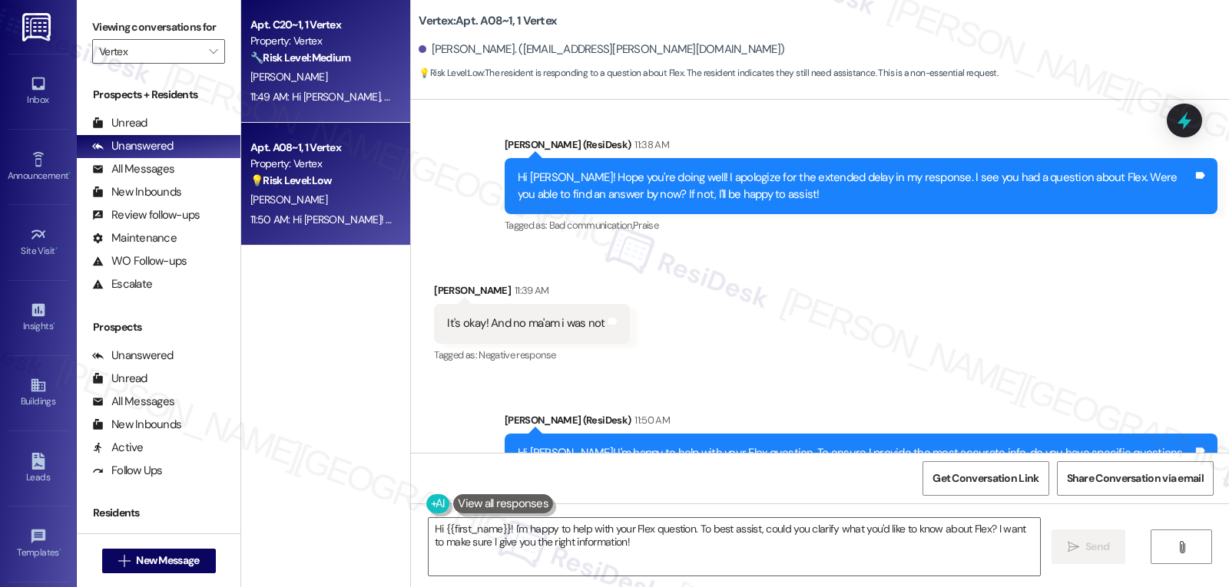
click at [355, 78] on div "[PERSON_NAME]" at bounding box center [321, 77] width 145 height 19
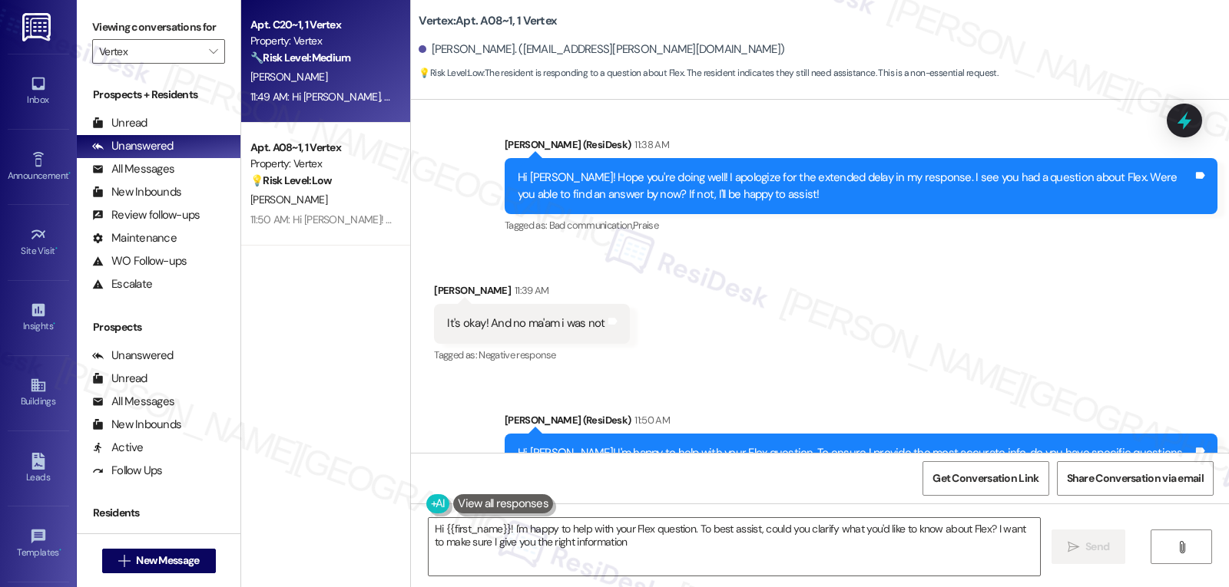
type textarea "Hi {{first_name}}! I'm happy to help with your Flex question. To best assist, c…"
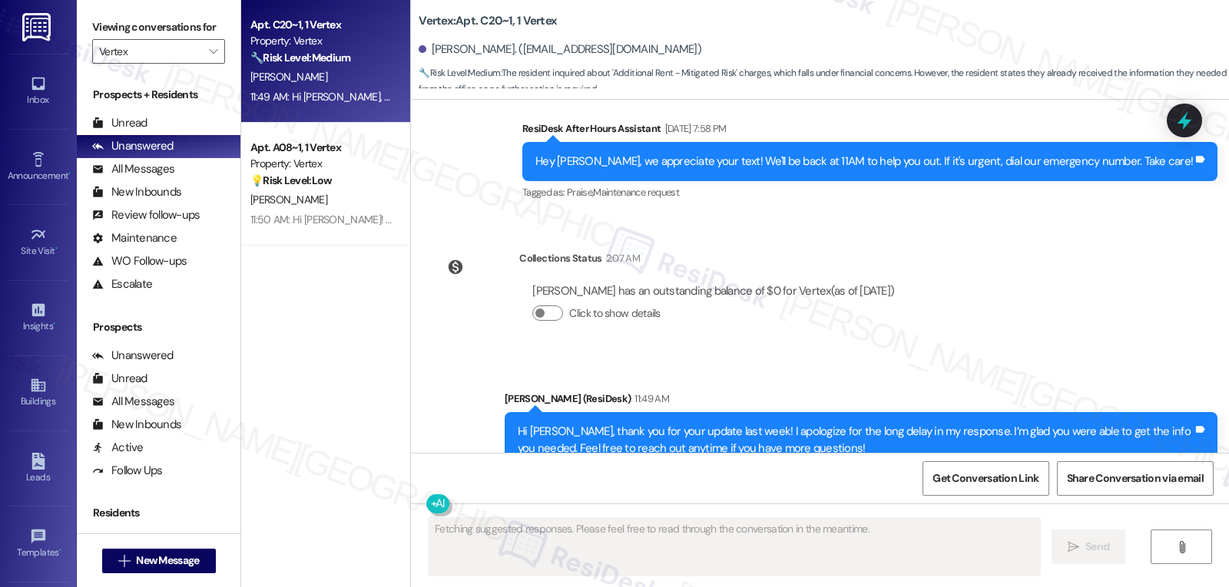
scroll to position [1084, 0]
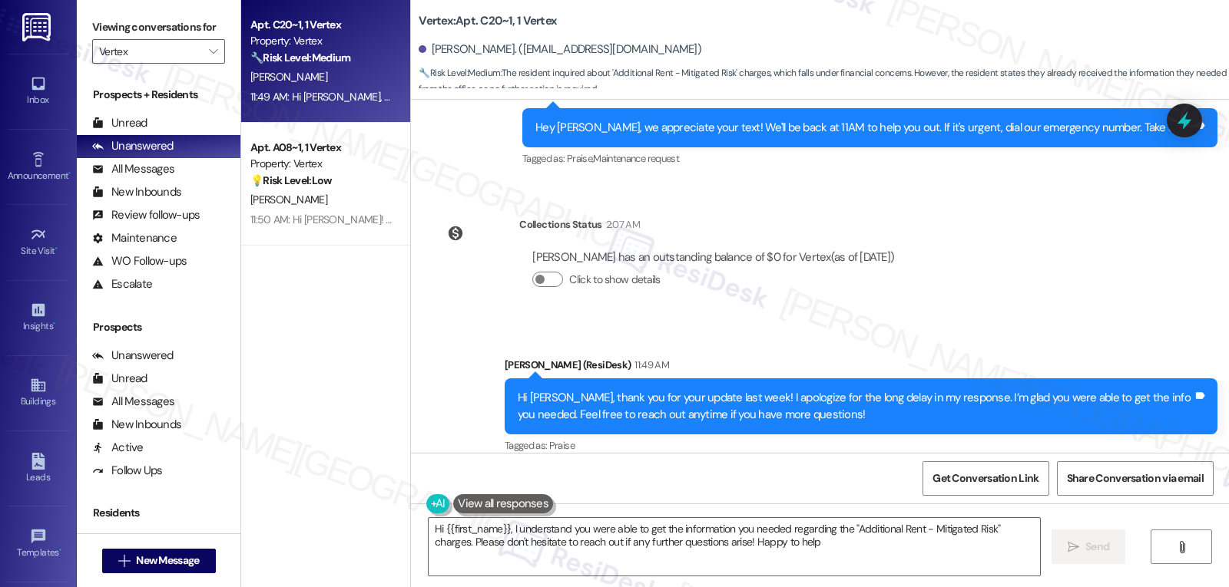
type textarea "Hi {{first_name}}, I understand you were able to get the information you needed…"
click at [211, 64] on button "" at bounding box center [212, 51] width 25 height 25
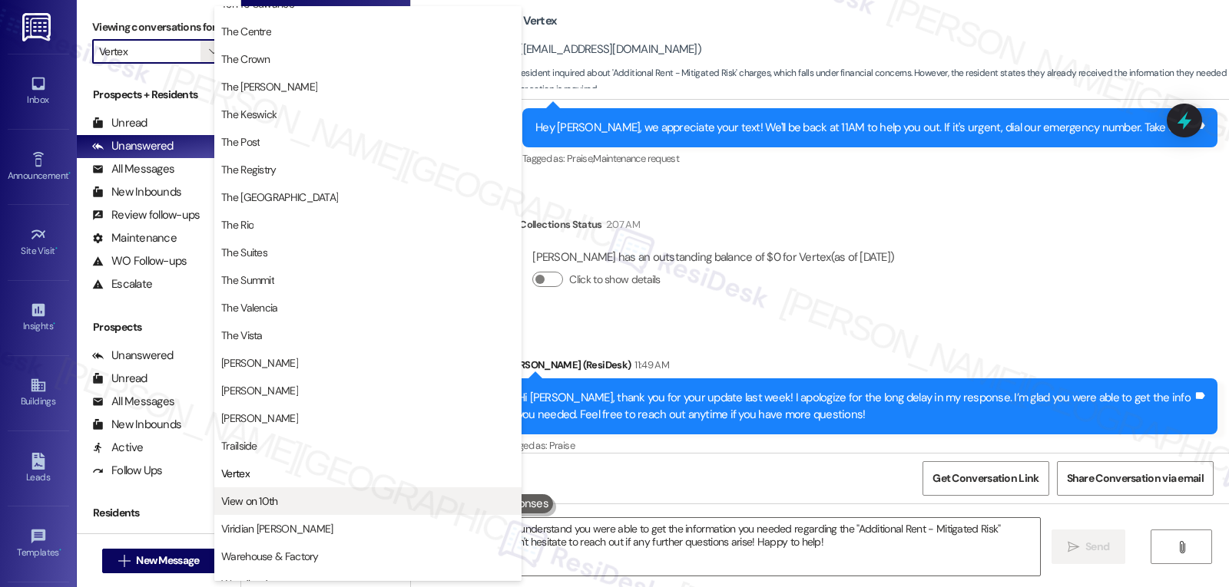
scroll to position [1471, 0]
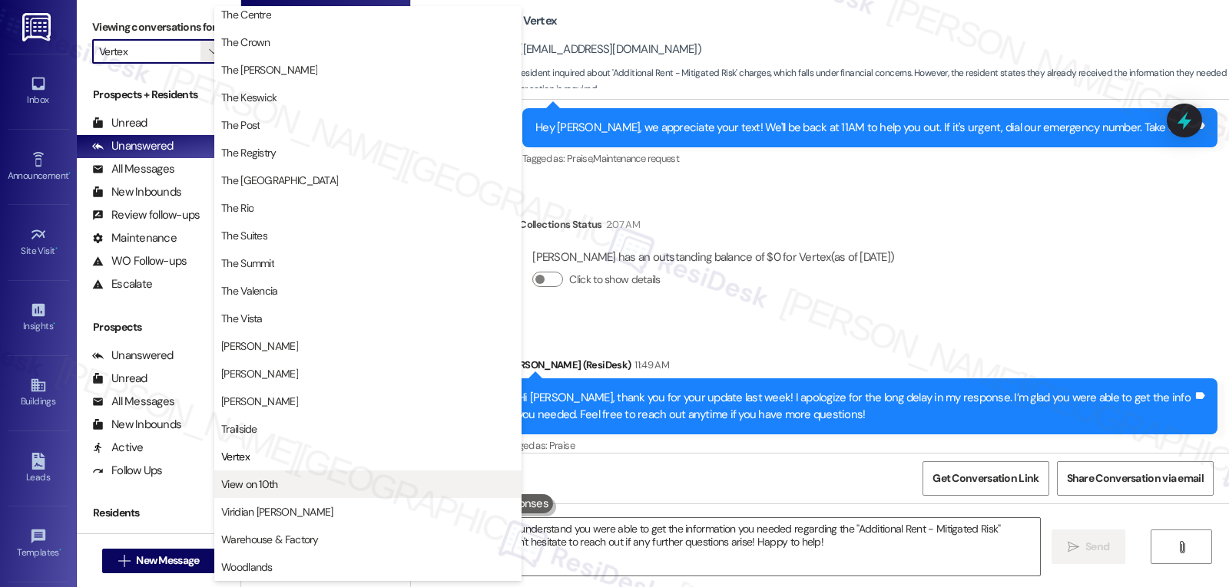
click at [284, 488] on span "View on 10th" at bounding box center [367, 484] width 293 height 15
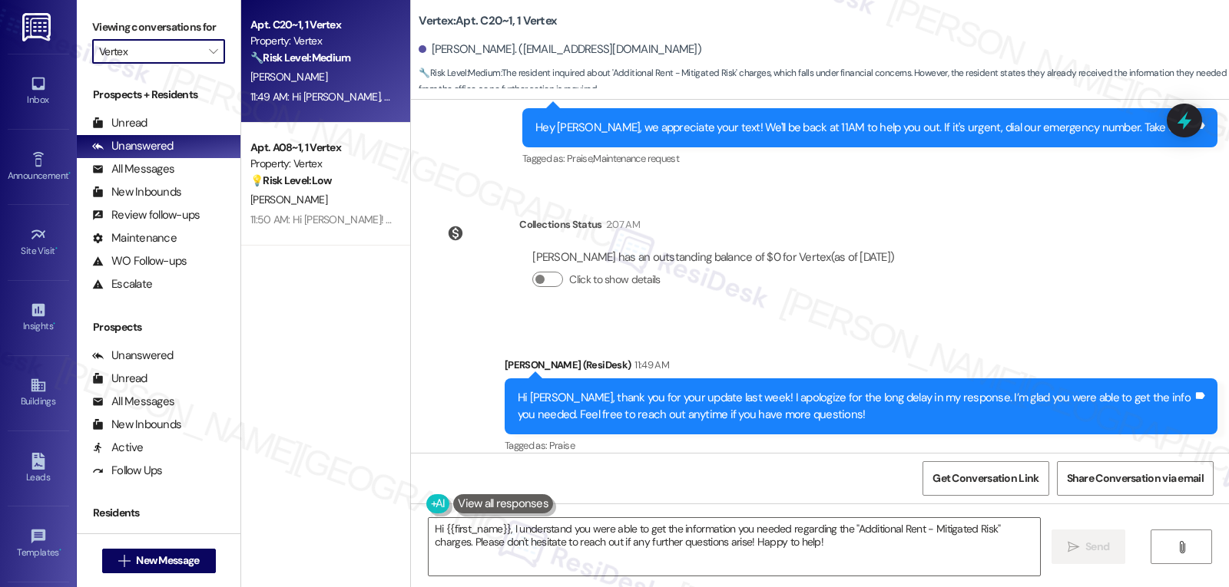
type input "View on 10th"
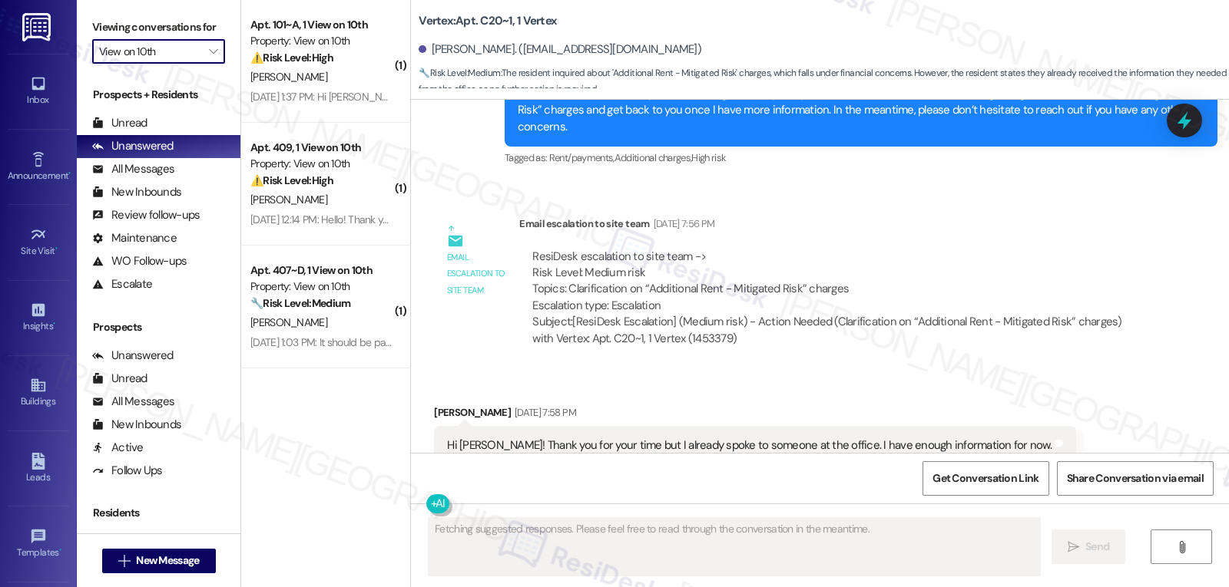
scroll to position [666, 0]
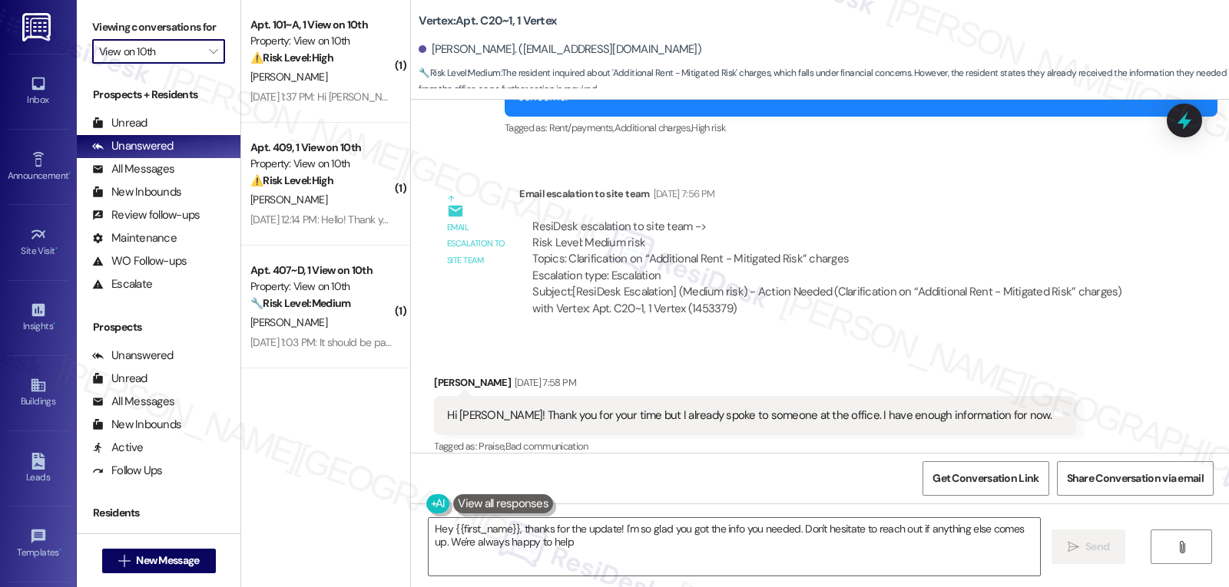
type textarea "Hey {{first_name}}, thanks for the update! I'm so glad you got the info you nee…"
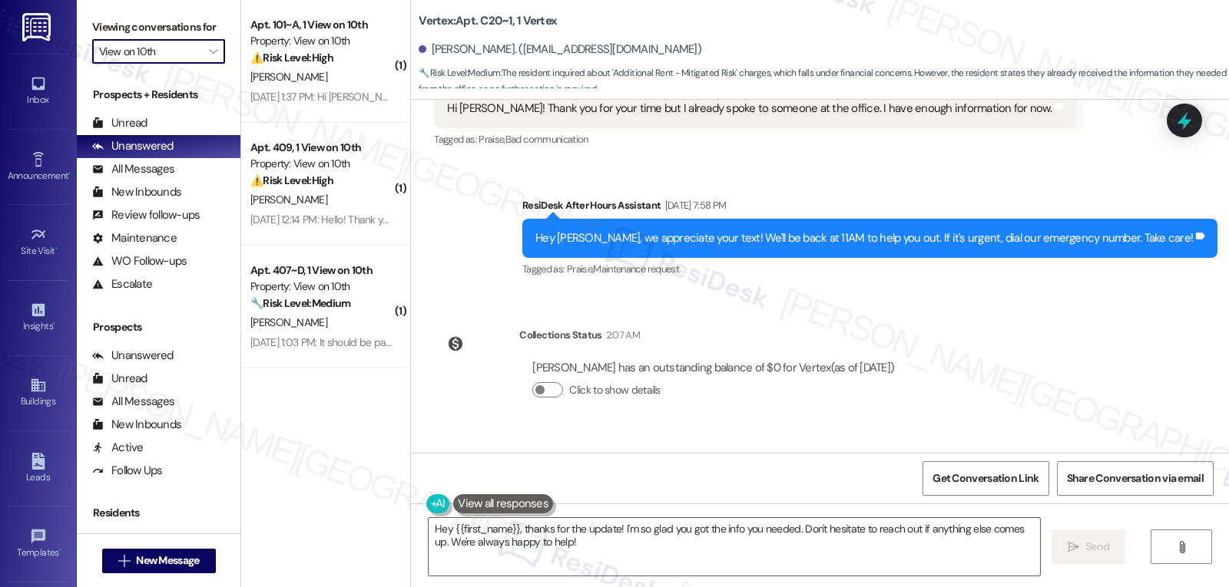
scroll to position [1084, 0]
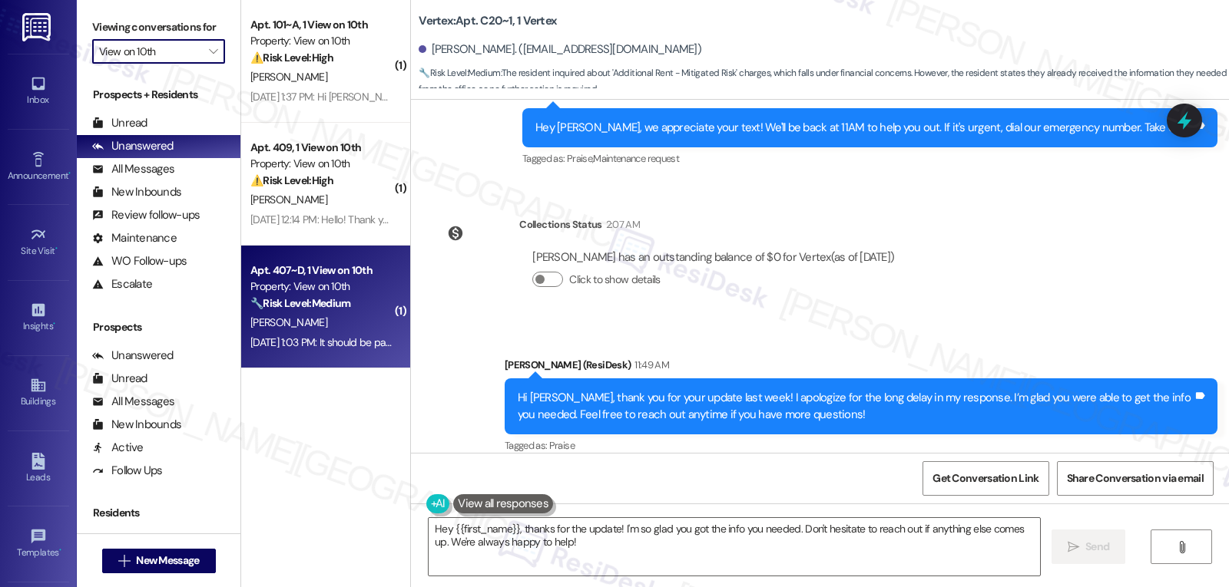
click at [341, 310] on div "🔧 Risk Level: Medium The resident states that rent 'should be paid,' implying p…" at bounding box center [321, 304] width 142 height 16
type textarea "Fetching suggested responses. Please feel free to read through the conversation…"
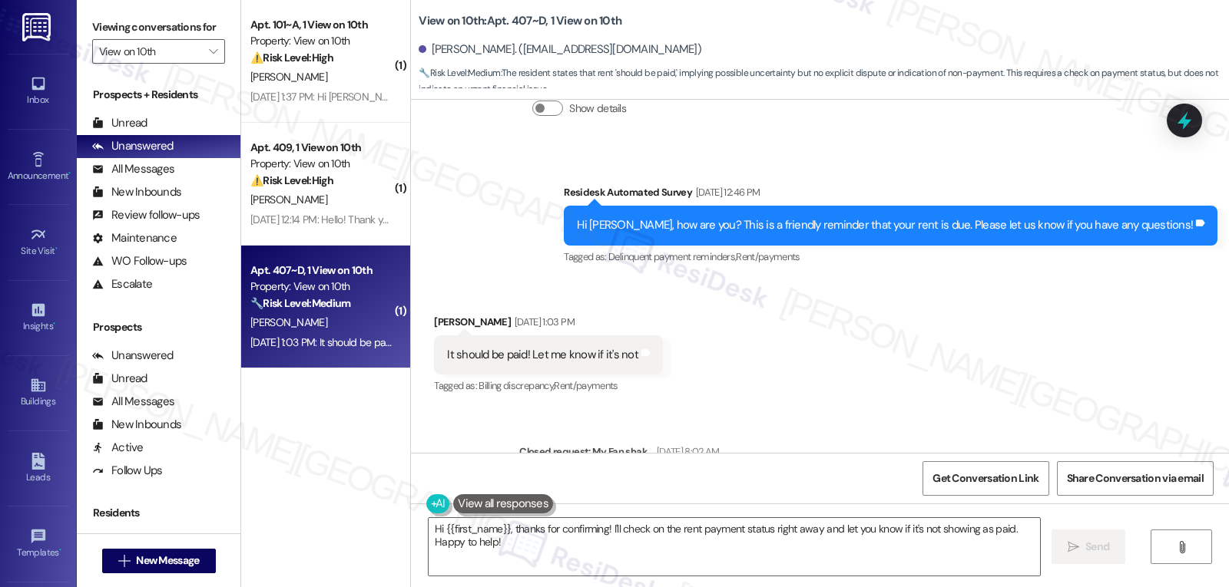
scroll to position [1864, 0]
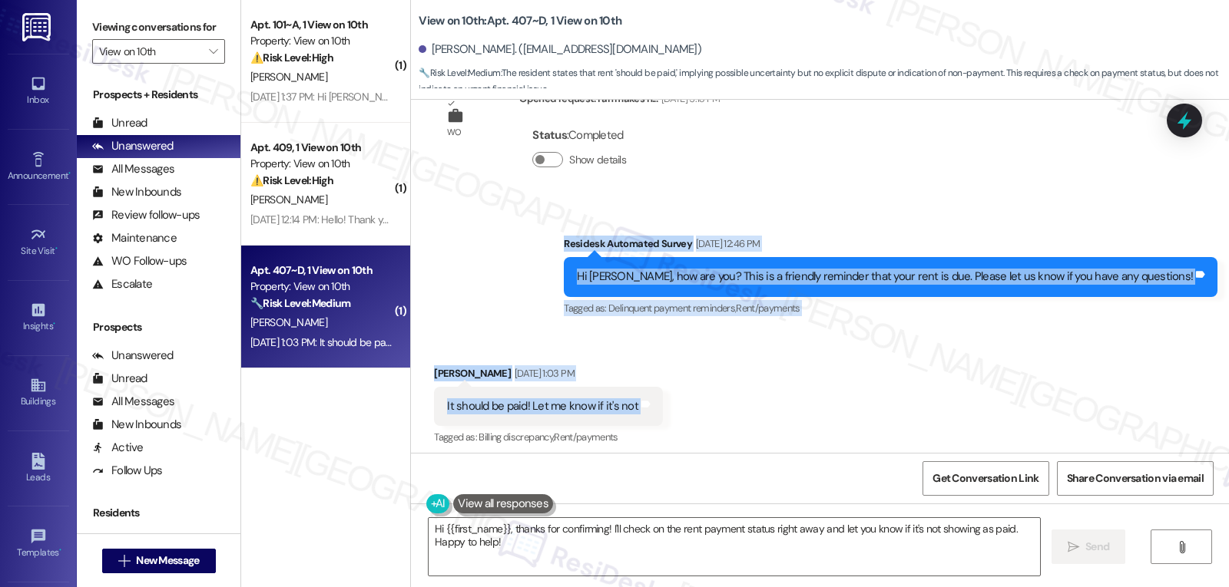
drag, startPoint x: 628, startPoint y: 242, endPoint x: 740, endPoint y: 412, distance: 204.1
click at [740, 412] on div "Survey, sent via SMS Residesk Automated Survey Aug 27, 2024 at 12:54 PM This me…" at bounding box center [820, 276] width 818 height 353
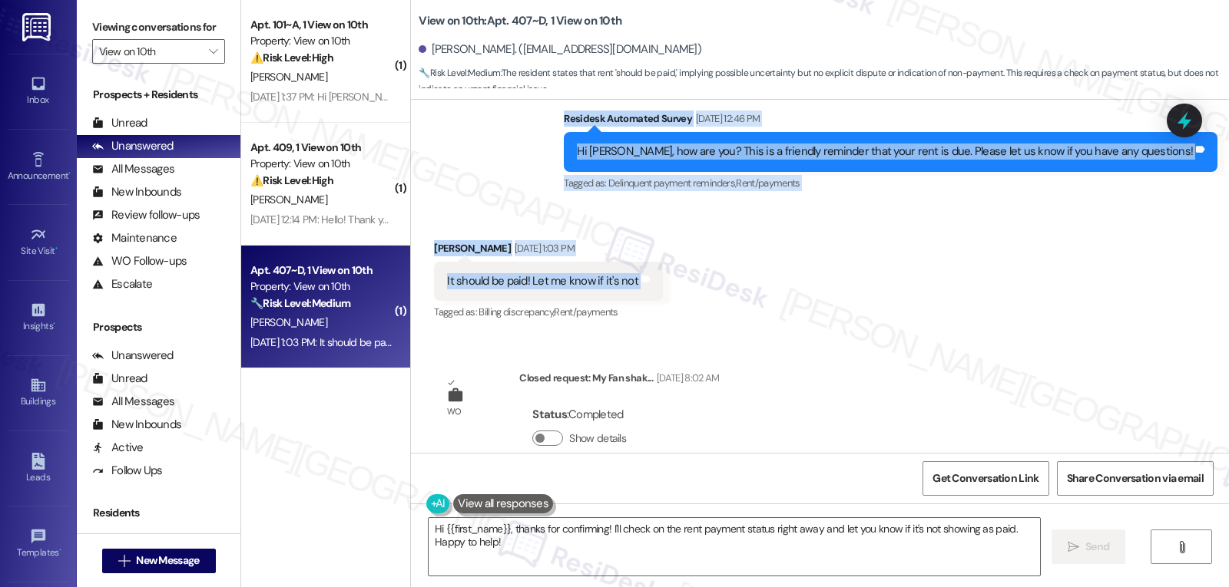
scroll to position [2017, 0]
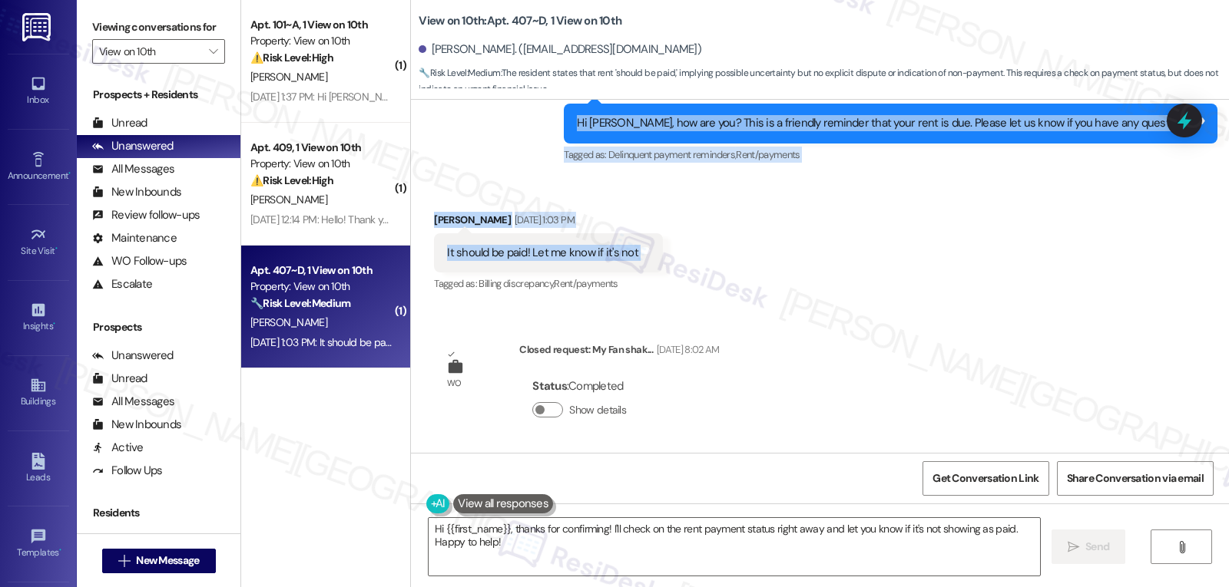
copy div "Residesk Automated Survey Sep 02, 2025 at 12:46 PM Hi Arin, how are you? This i…"
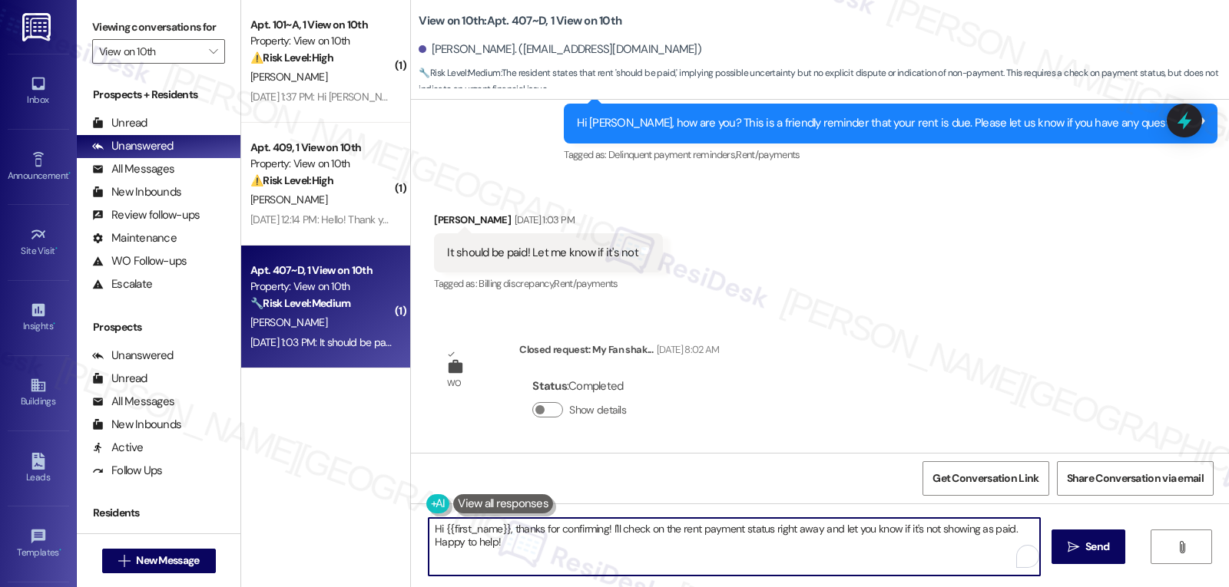
drag, startPoint x: 504, startPoint y: 533, endPoint x: 1023, endPoint y: 502, distance: 520.0
click at [1025, 502] on div "Survey, sent via SMS Residesk Automated Survey Aug 27, 2024 at 12:54 PM This me…" at bounding box center [820, 393] width 818 height 587
click at [740, 546] on textarea "Hi {{first_name}}, thanks for confirming! I'll check on the rent payment status…" at bounding box center [734, 547] width 611 height 58
drag, startPoint x: 601, startPoint y: 528, endPoint x: 1476, endPoint y: 624, distance: 880.6
click at [1228, 587] on html "Inbox Go to Inbox Announcement • Send A Text Announcement Site Visit • Go to Si…" at bounding box center [614, 293] width 1229 height 587
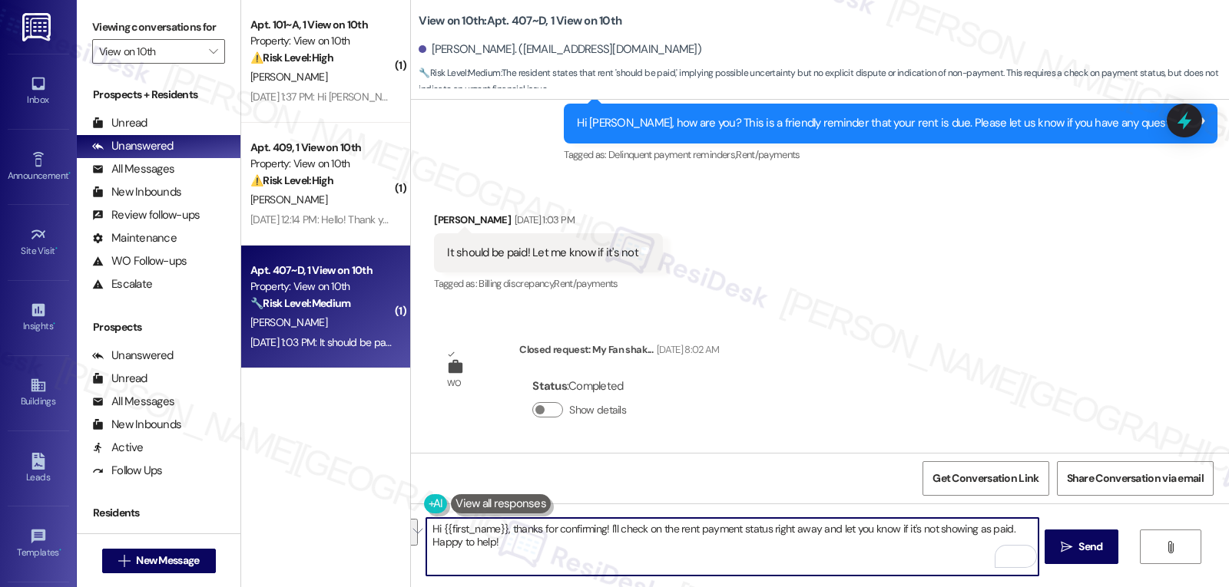
paste textarea "appreciate you taking care of that. Let us know if you need anything else"
click at [501, 530] on textarea "Hi {{first_name}}, thanks for confirming! Appreciate you taking care of that. L…" at bounding box center [731, 547] width 611 height 58
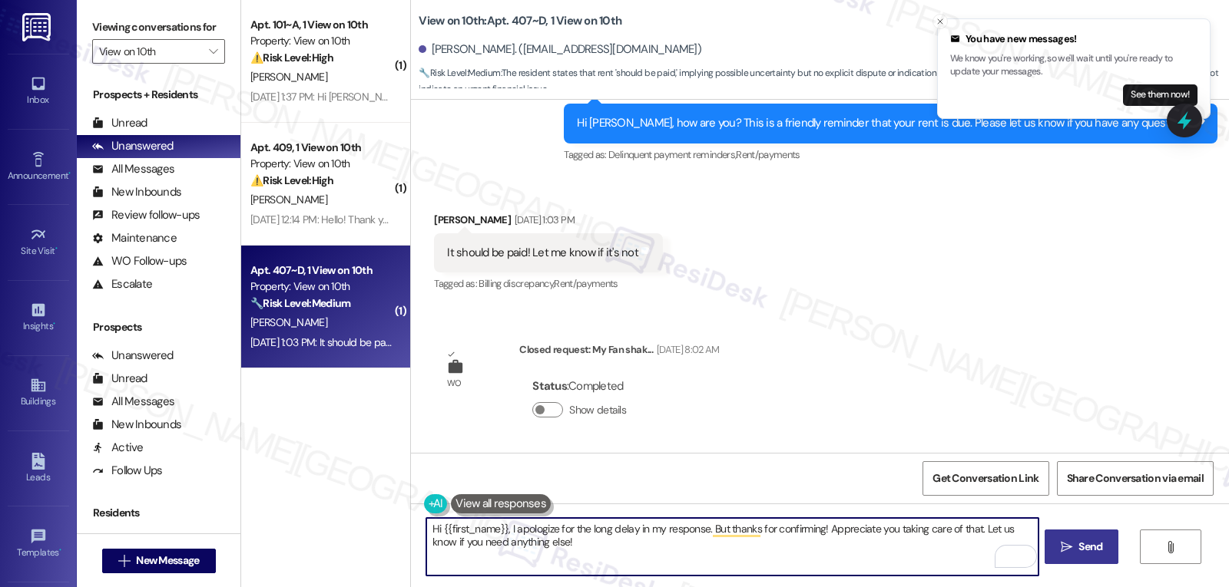
type textarea "Hi {{first_name}}, I apologize for the long delay in my response. But thanks fo…"
click at [1094, 551] on span "Send" at bounding box center [1090, 547] width 24 height 16
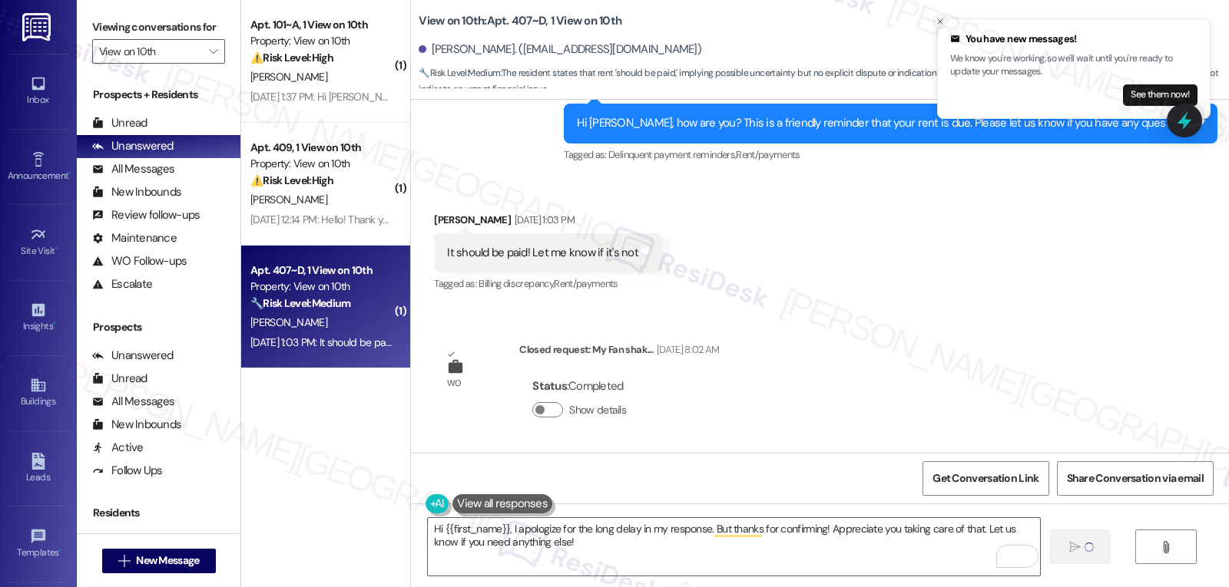
click at [940, 23] on icon "Close toast" at bounding box center [939, 21] width 9 height 9
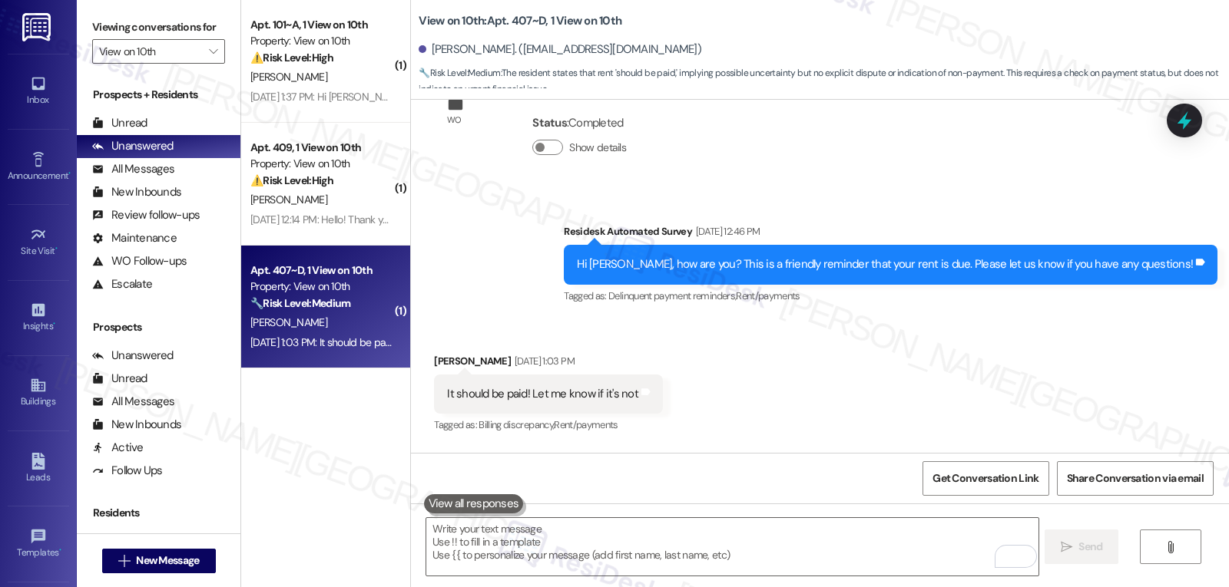
scroll to position [1872, 0]
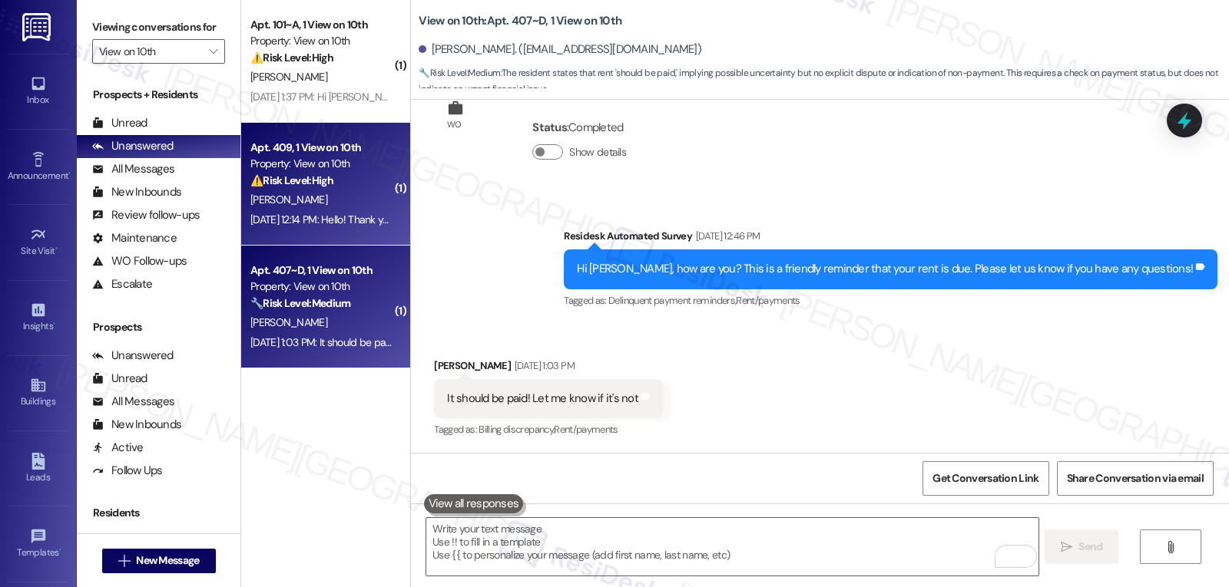
click at [309, 227] on div "Sep 03, 2025 at 12:14 PM: Hello! Thank you for removing the duplicate! Were you…" at bounding box center [321, 219] width 145 height 19
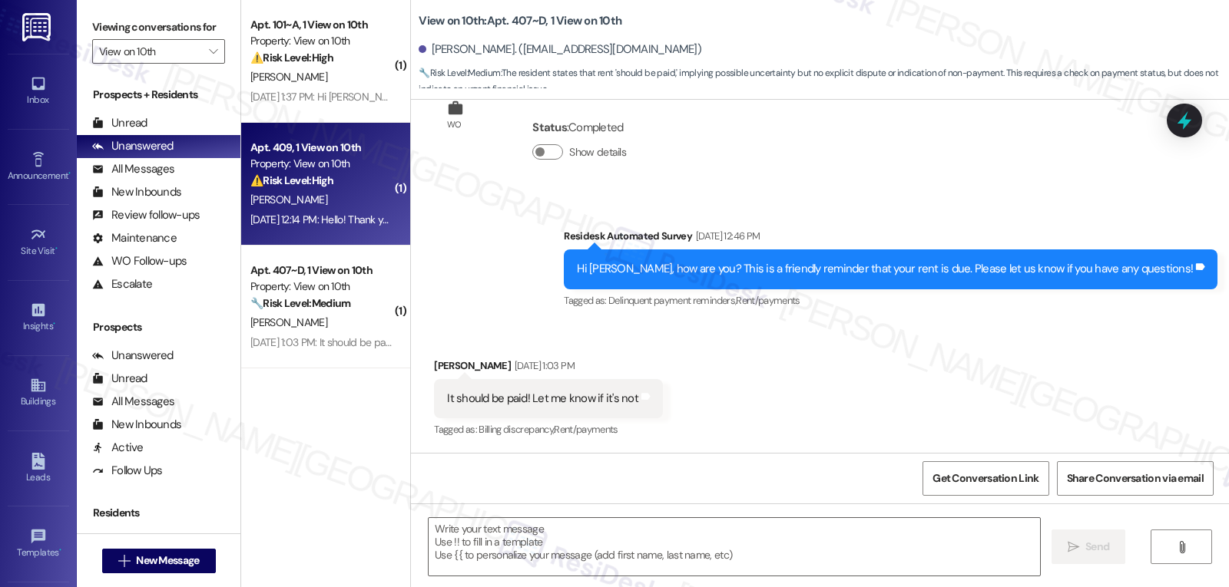
type textarea "Fetching suggested responses. Please feel free to read through the conversation…"
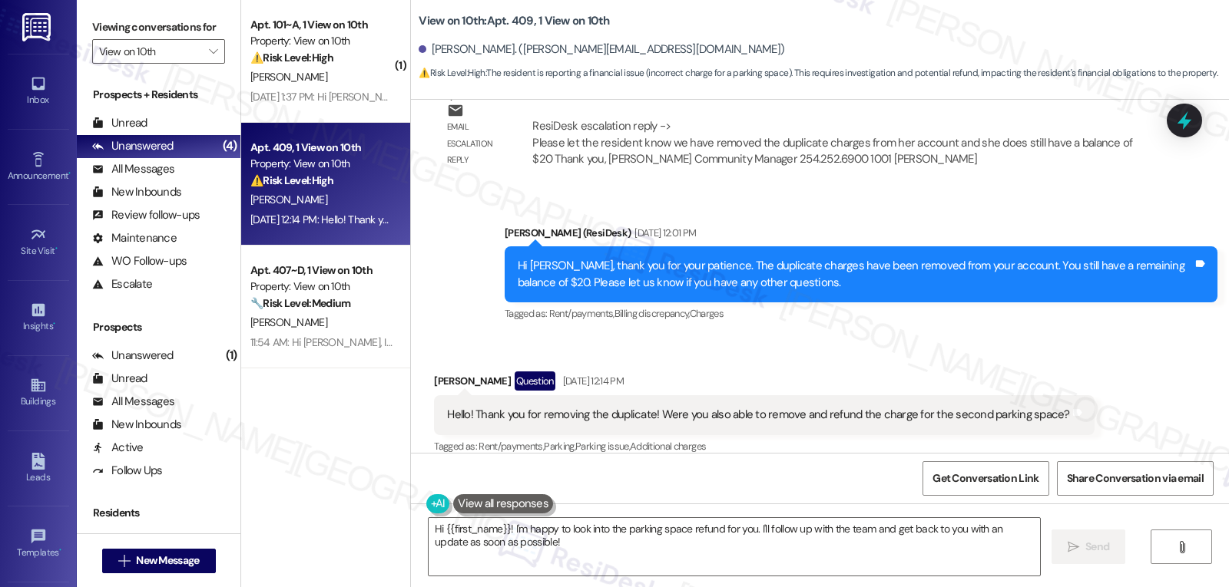
scroll to position [1495, 0]
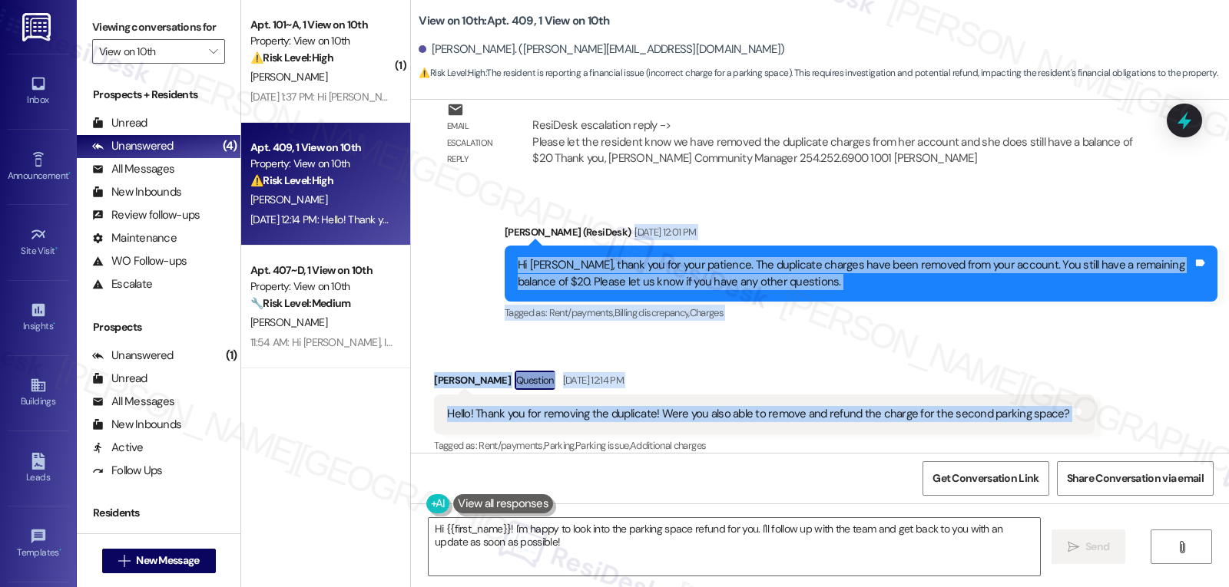
drag, startPoint x: 487, startPoint y: 228, endPoint x: 1095, endPoint y: 405, distance: 633.3
click at [1095, 405] on div "Lease started Jul 31, 2025 at 8:00 PM Survey, sent via SMS Residesk Automated S…" at bounding box center [820, 276] width 818 height 353
copy div "Sep 03, 2025 at 12:01 PM Hi Alyssa, thank you for your patience. The duplicate …"
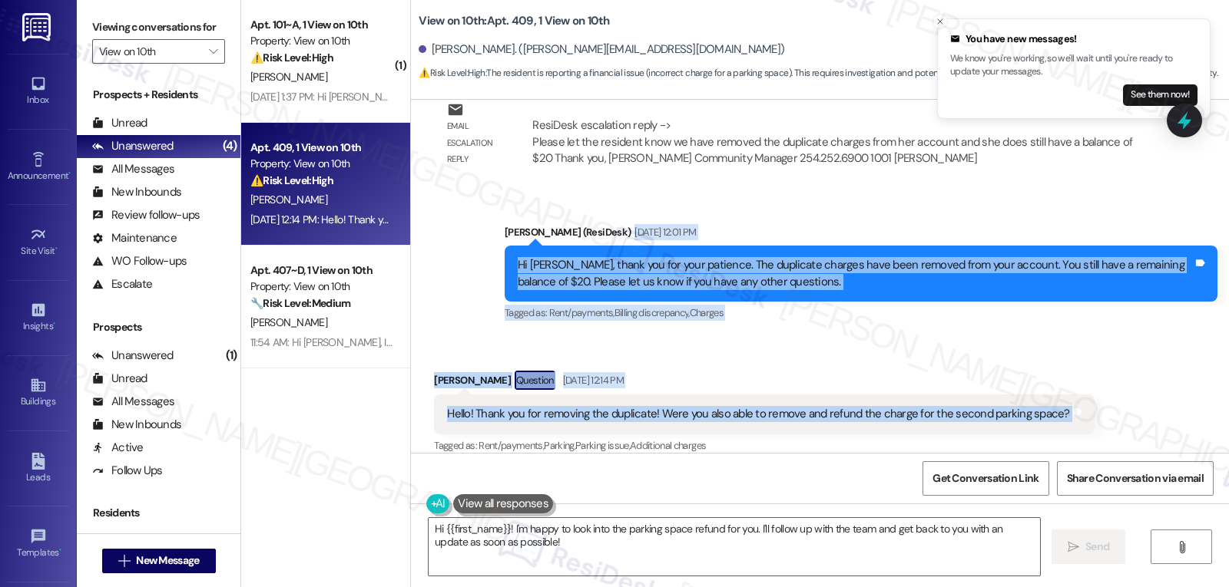
click at [832, 341] on div "Received via SMS Alyssa Seltz Question Sep 03, 2025 at 12:14 PM Hello! Thank yo…" at bounding box center [820, 402] width 818 height 133
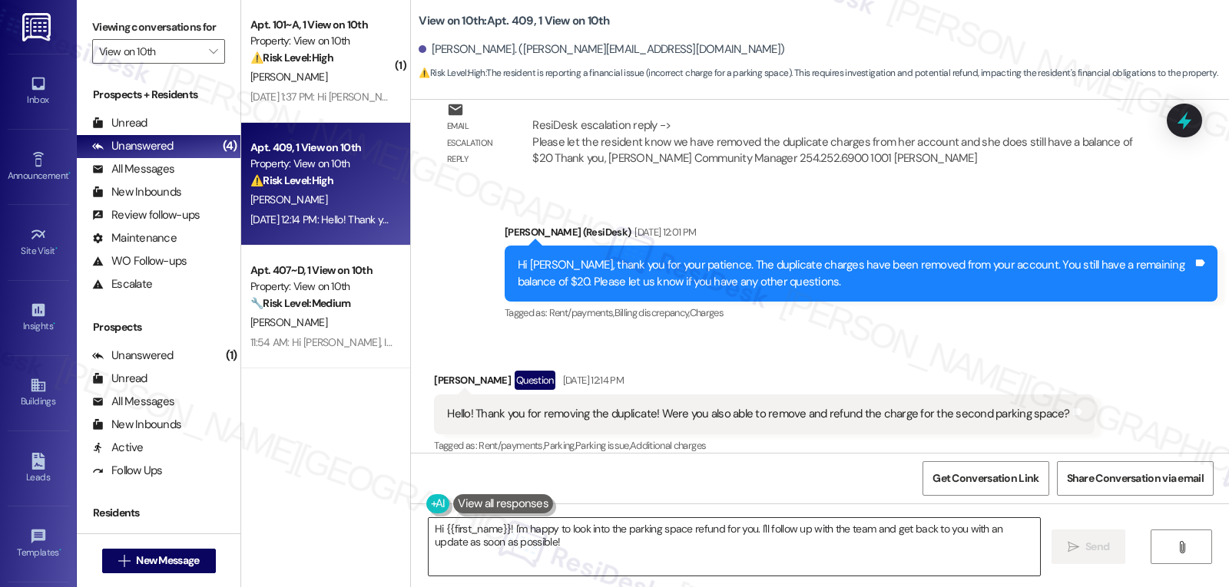
click at [814, 526] on textarea "Hi {{first_name}}! I'm happy to look into the parking space refund for you. I'l…" at bounding box center [734, 547] width 611 height 58
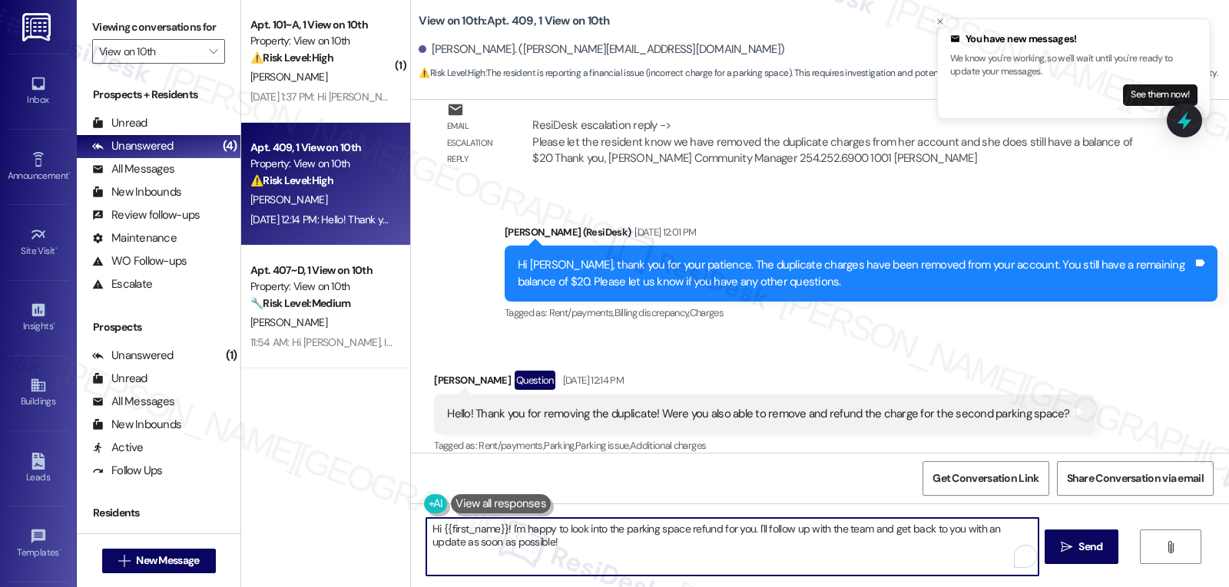
drag, startPoint x: 508, startPoint y: 526, endPoint x: 1061, endPoint y: 624, distance: 562.2
click at [1061, 587] on html "You have new messages! We know you're working, so we'll wait until you're ready…" at bounding box center [614, 293] width 1229 height 587
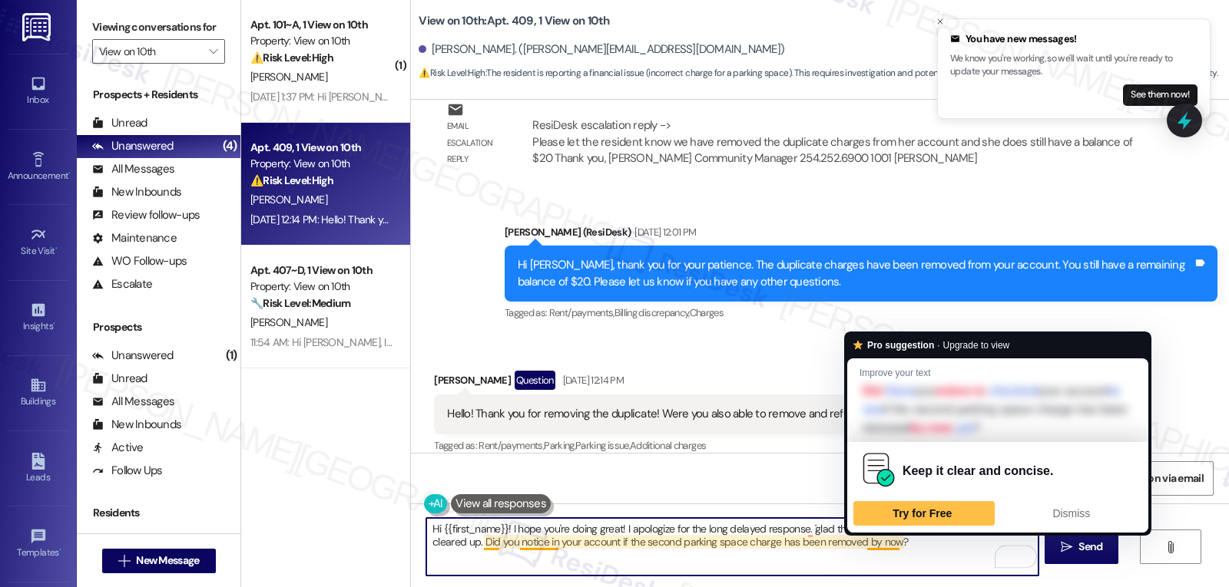
click at [905, 549] on textarea "Hi {{first_name}}! I hope you're doing great! I apologize for the long delayed …" at bounding box center [731, 547] width 611 height 58
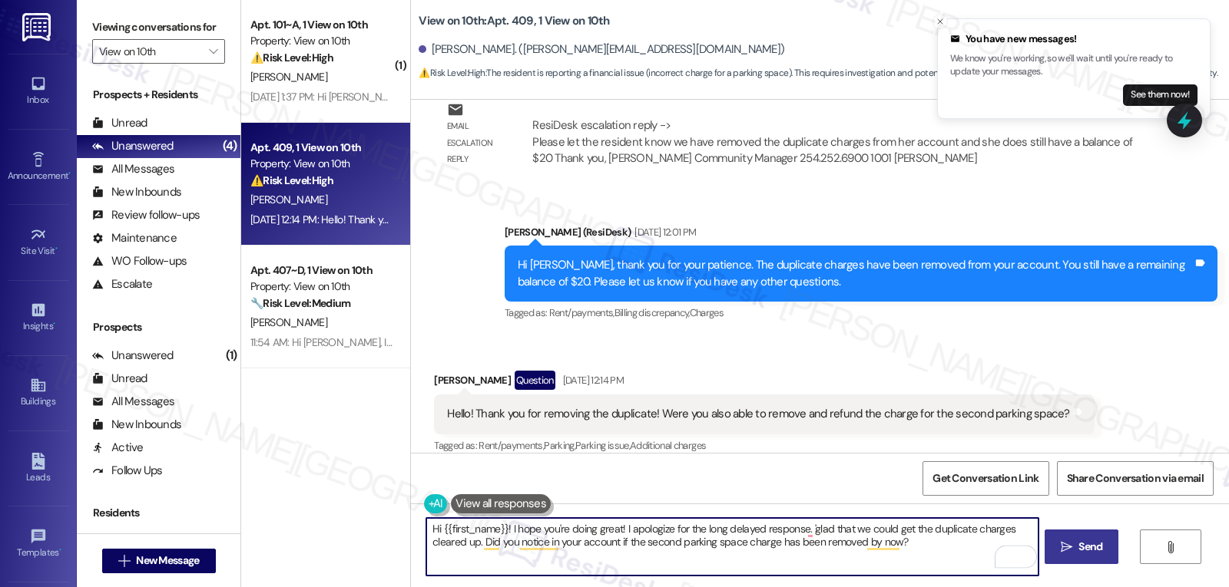
type textarea "Hi {{first_name}}! I hope you're doing great! I apologize for the long delayed …"
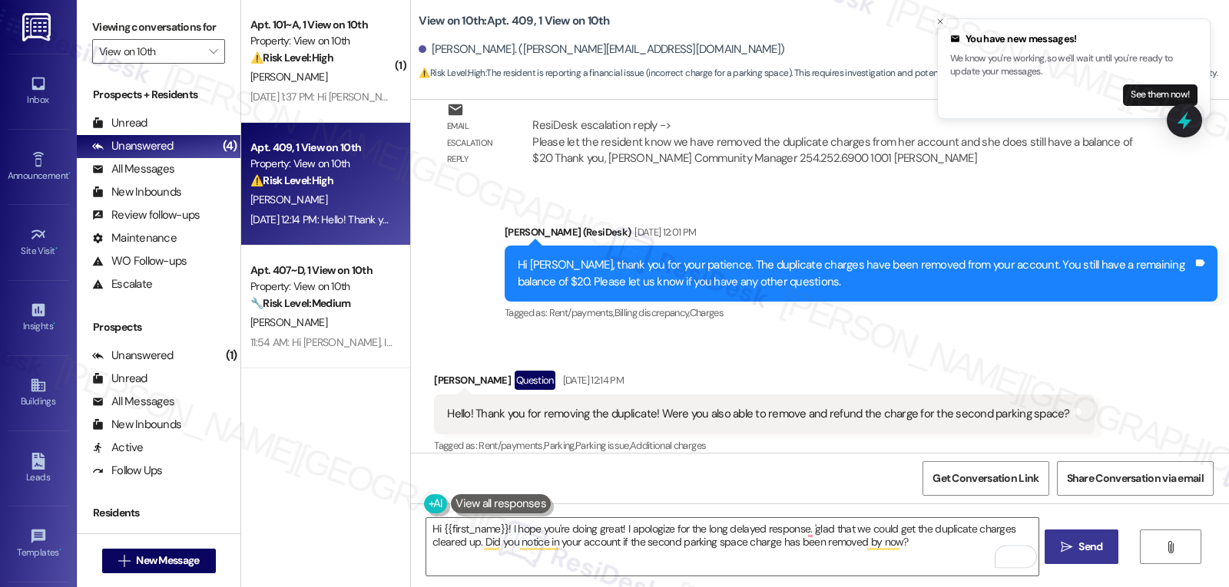
click at [1083, 543] on span "Send" at bounding box center [1090, 547] width 24 height 16
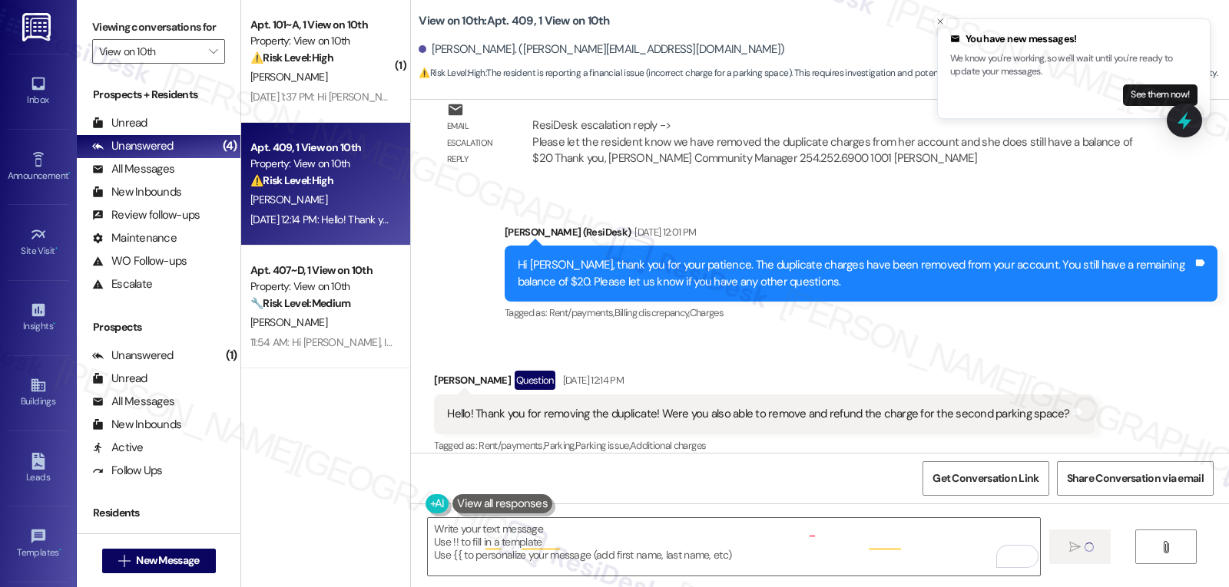
scroll to position [1494, 0]
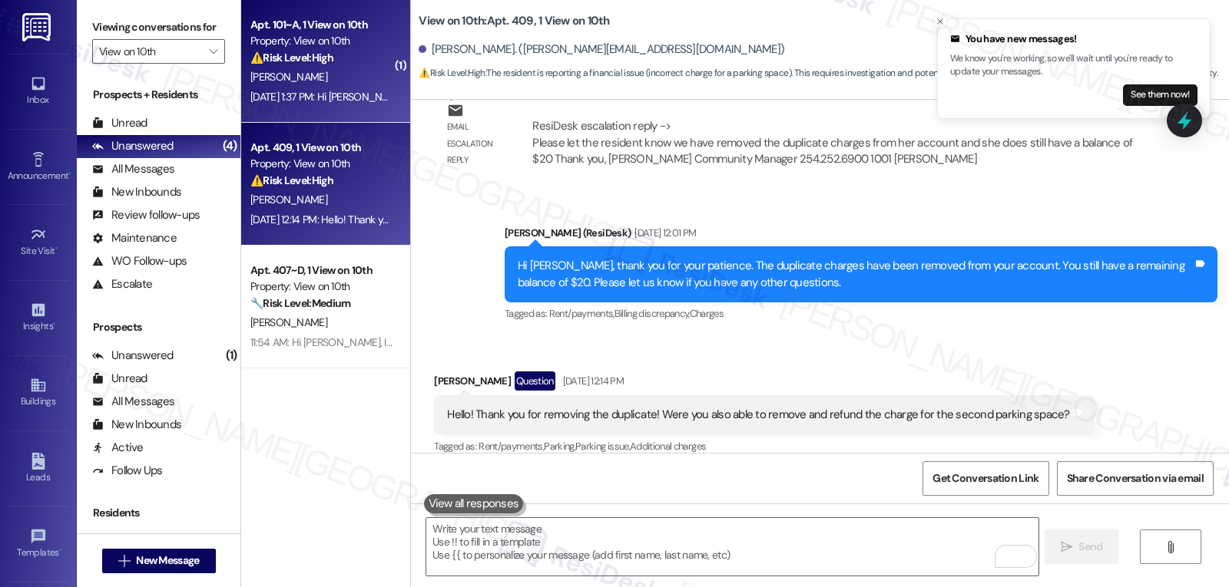
click at [291, 82] on div "M. Wong" at bounding box center [321, 77] width 145 height 19
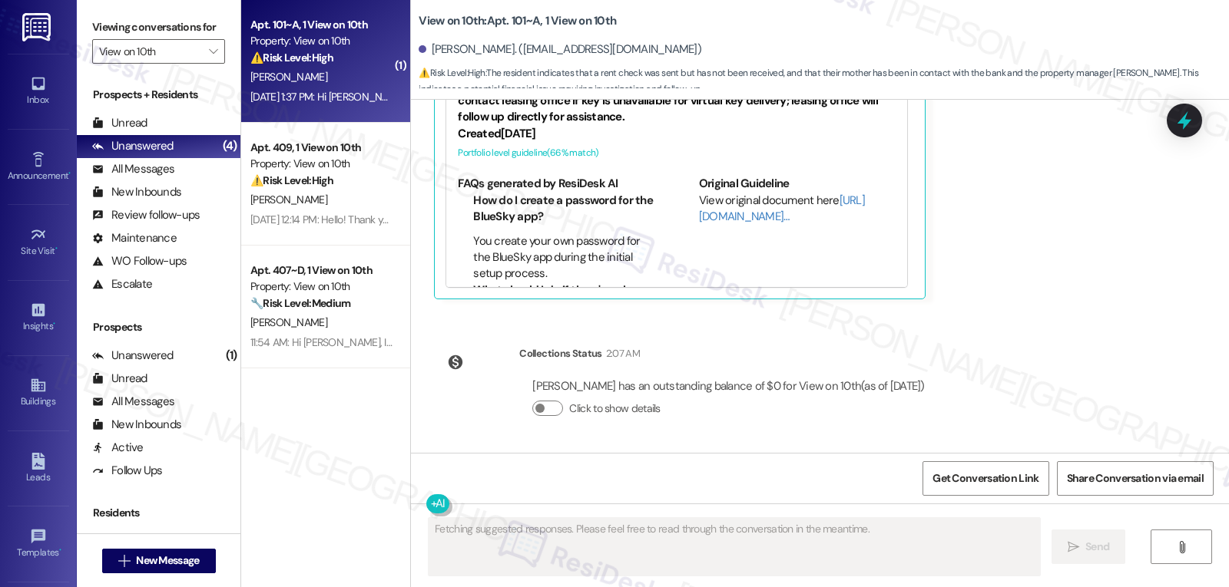
scroll to position [505, 0]
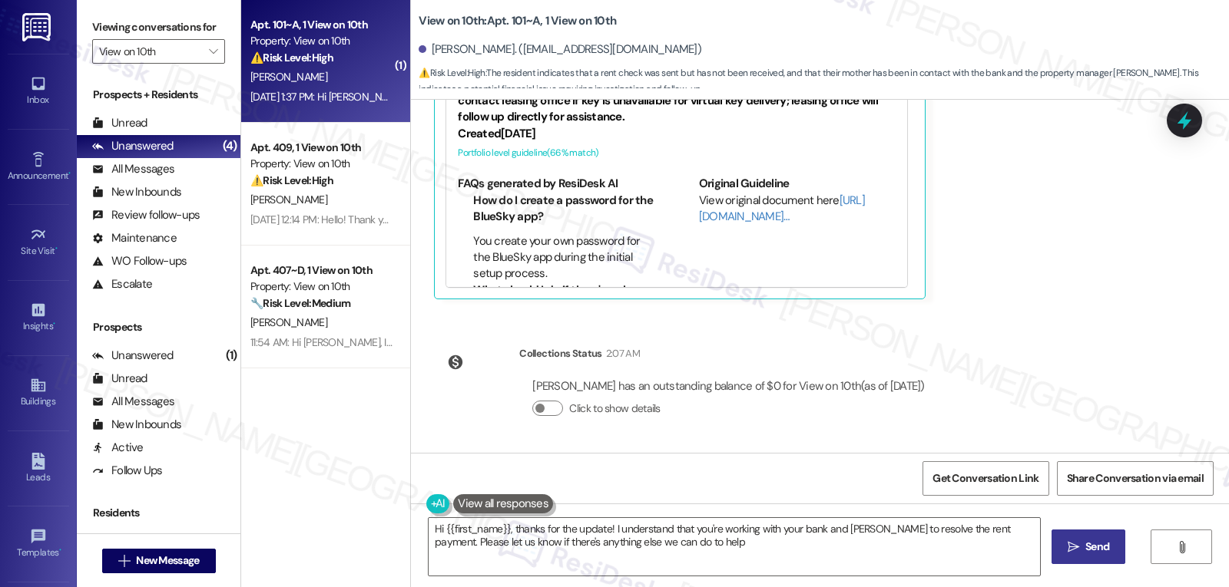
type textarea "Hi {{first_name}}, thanks for the update! I understand that you're working with…"
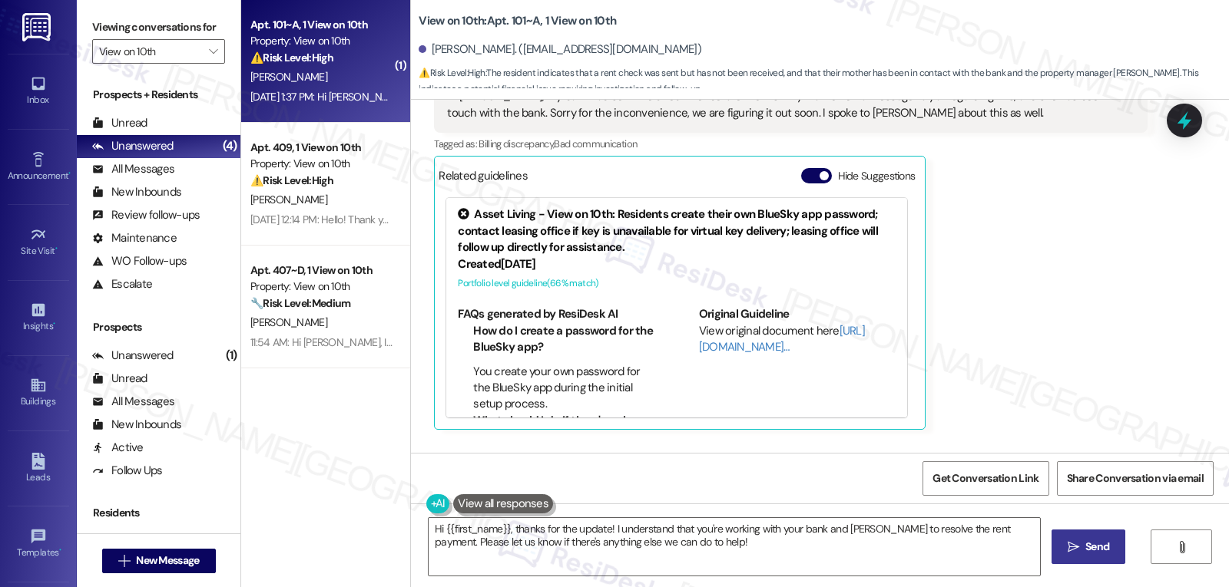
scroll to position [197, 0]
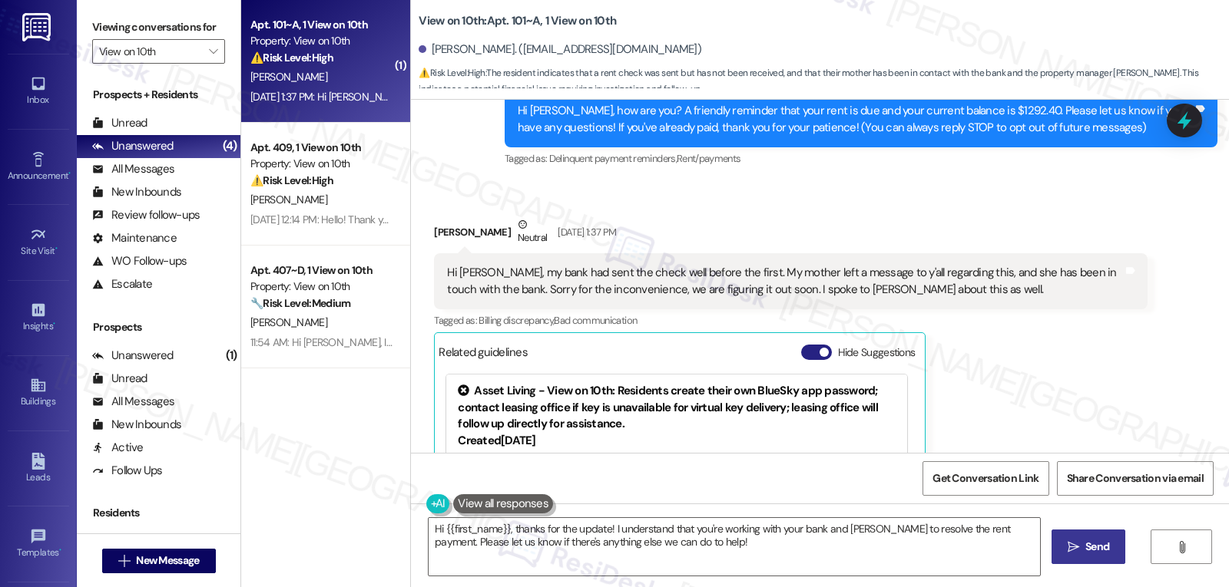
click at [803, 352] on button "Hide Suggestions" at bounding box center [816, 352] width 31 height 15
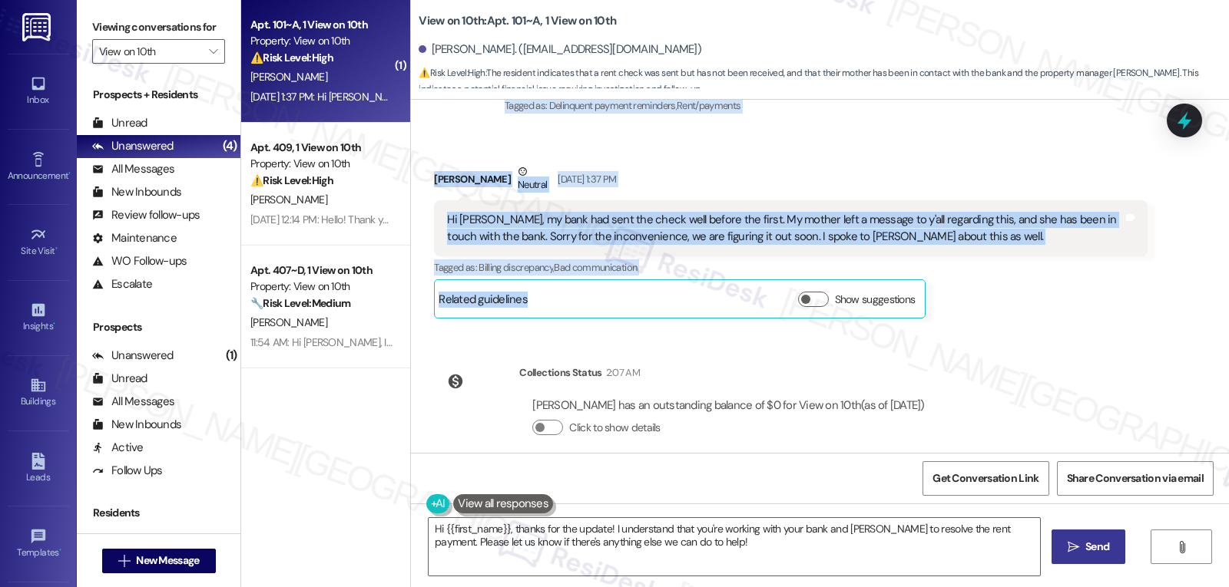
scroll to position [270, 0]
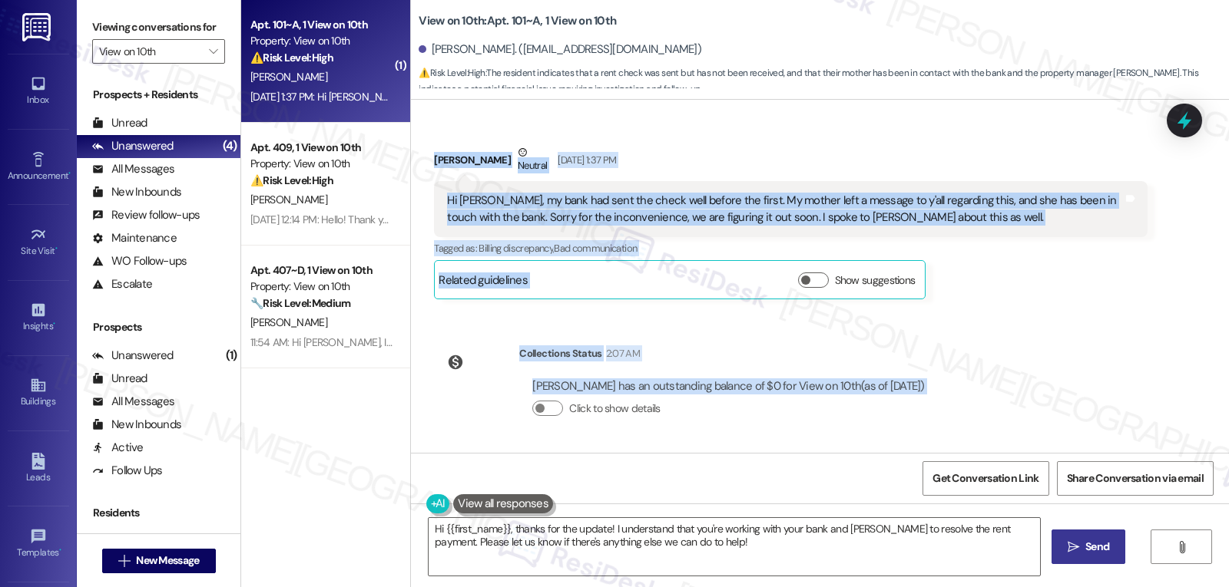
drag, startPoint x: 464, startPoint y: 161, endPoint x: 975, endPoint y: 395, distance: 562.9
click at [975, 395] on div "WO Lease started Aug 21, 2025 at 8:00 PM Show details Survey, sent via SMS Resi…" at bounding box center [820, 276] width 818 height 353
copy div "Residesk Automated Survey Sep 05, 2025 at 1:35 PM Hi Michaela, how are you? A f…"
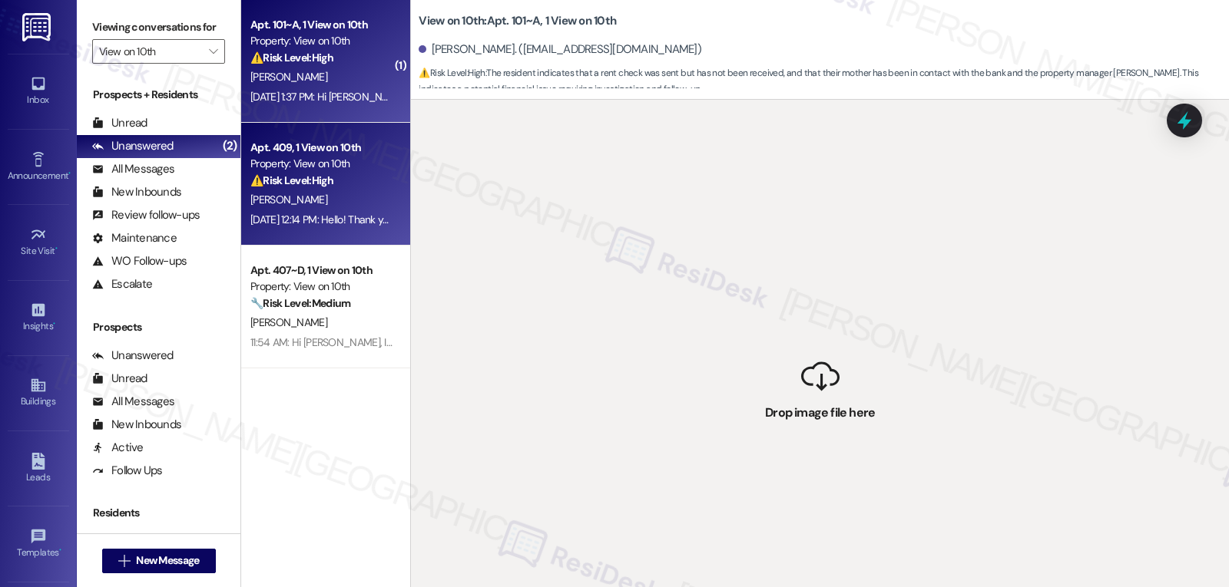
click at [333, 180] on div "⚠️ Risk Level: High The resident is reporting a financial issue (incorrect char…" at bounding box center [321, 181] width 142 height 16
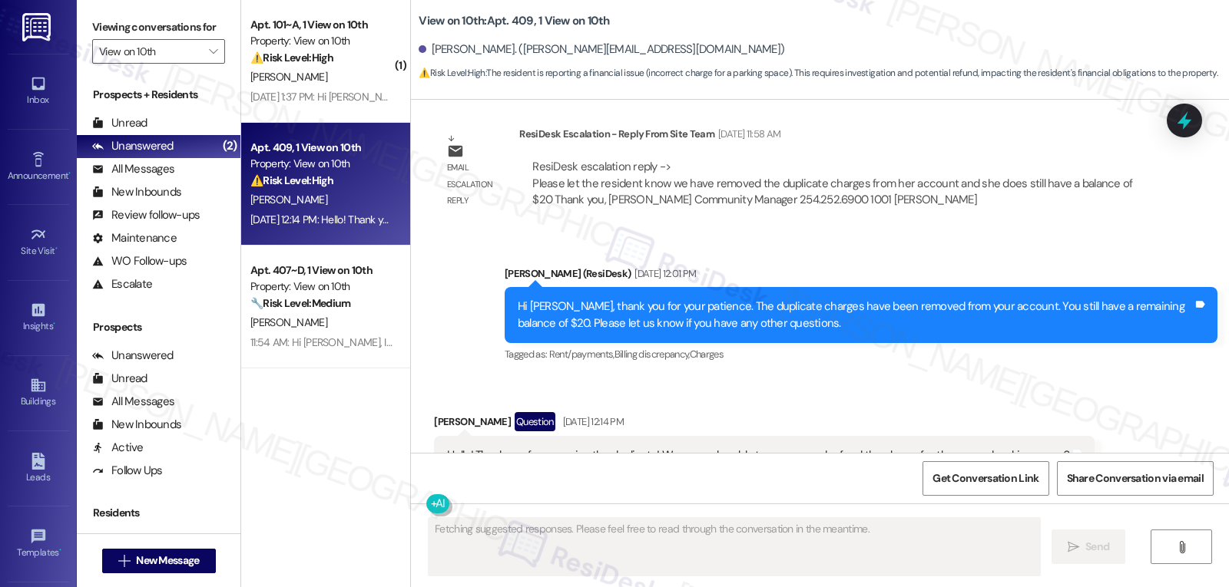
scroll to position [1494, 0]
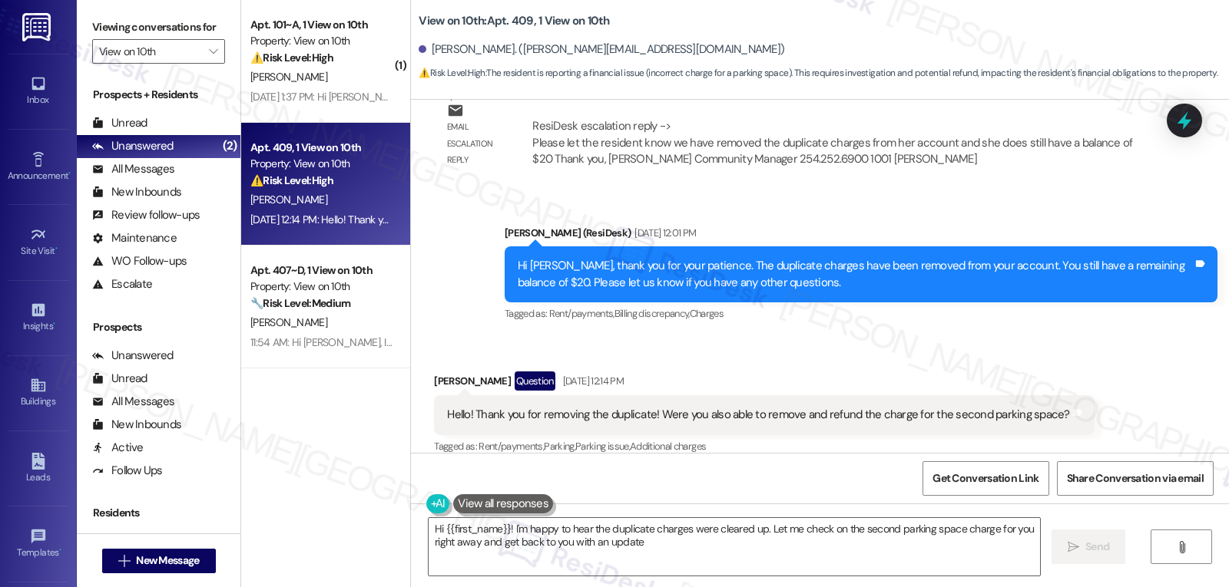
type textarea "Hi {{first_name}}! I'm happy to hear the duplicate charges were cleared up. Let…"
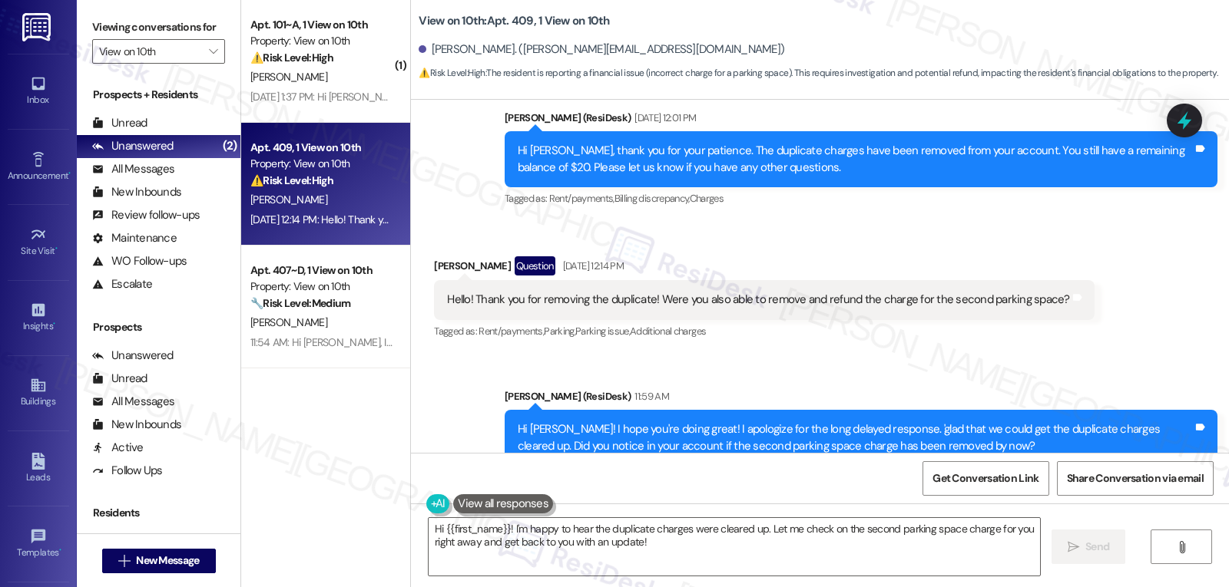
scroll to position [1641, 0]
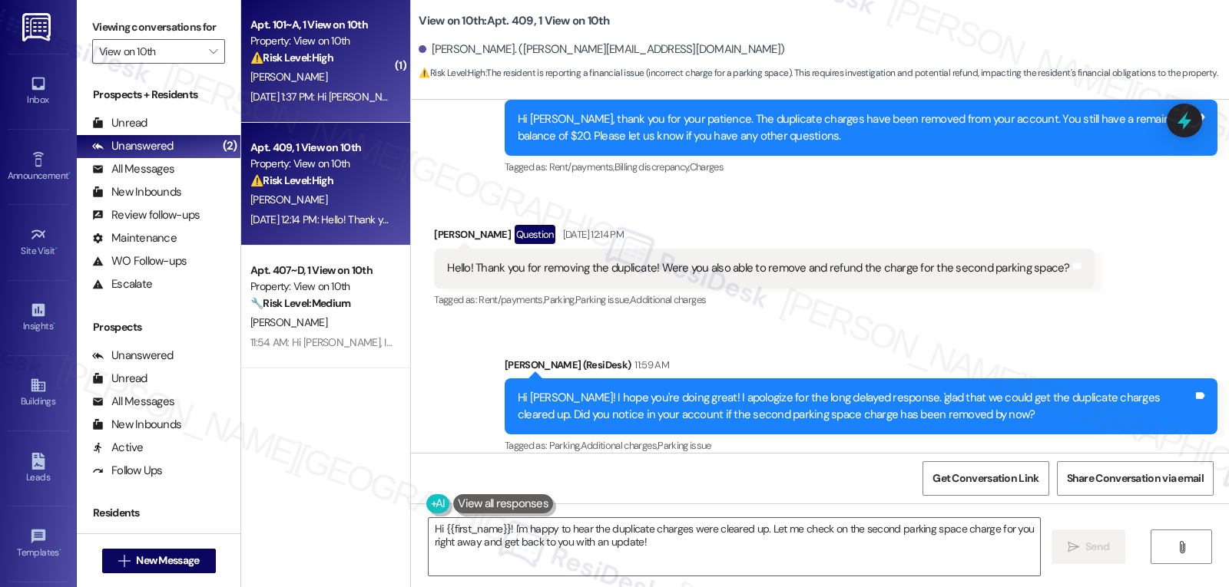
click at [317, 64] on strong "⚠️ Risk Level: High" at bounding box center [291, 58] width 83 height 14
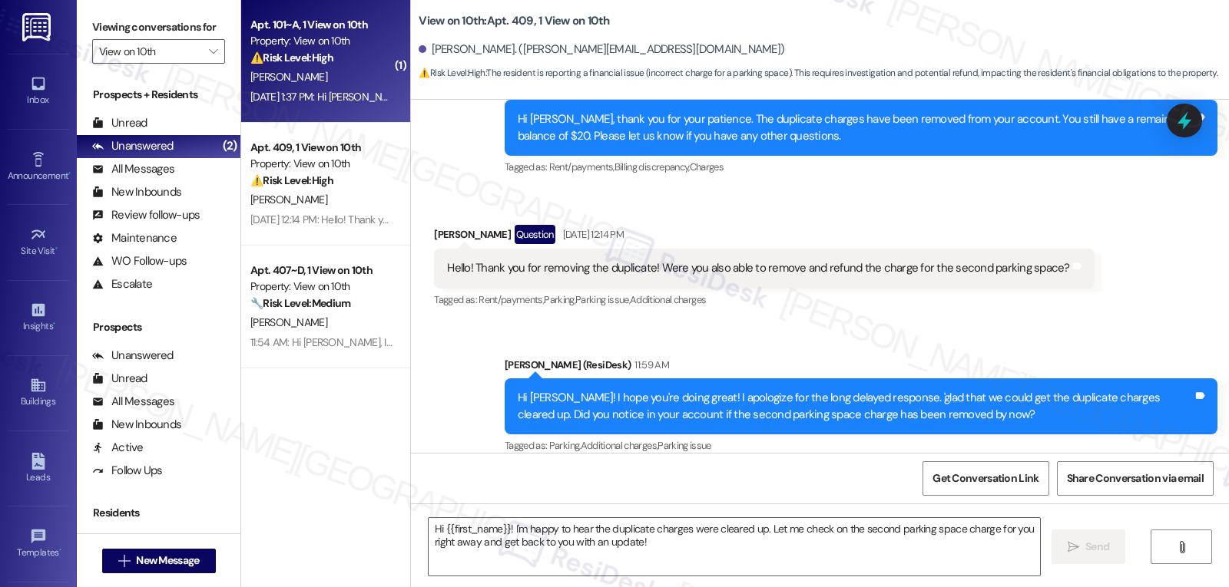
type textarea "Fetching suggested responses. Please feel free to read through the conversation…"
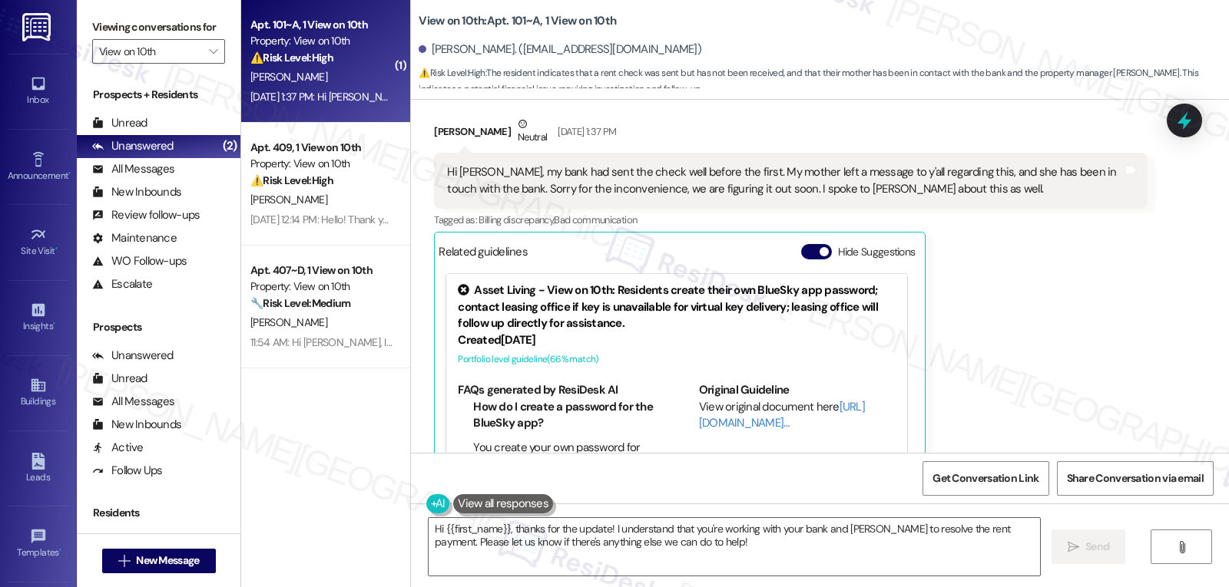
scroll to position [197, 0]
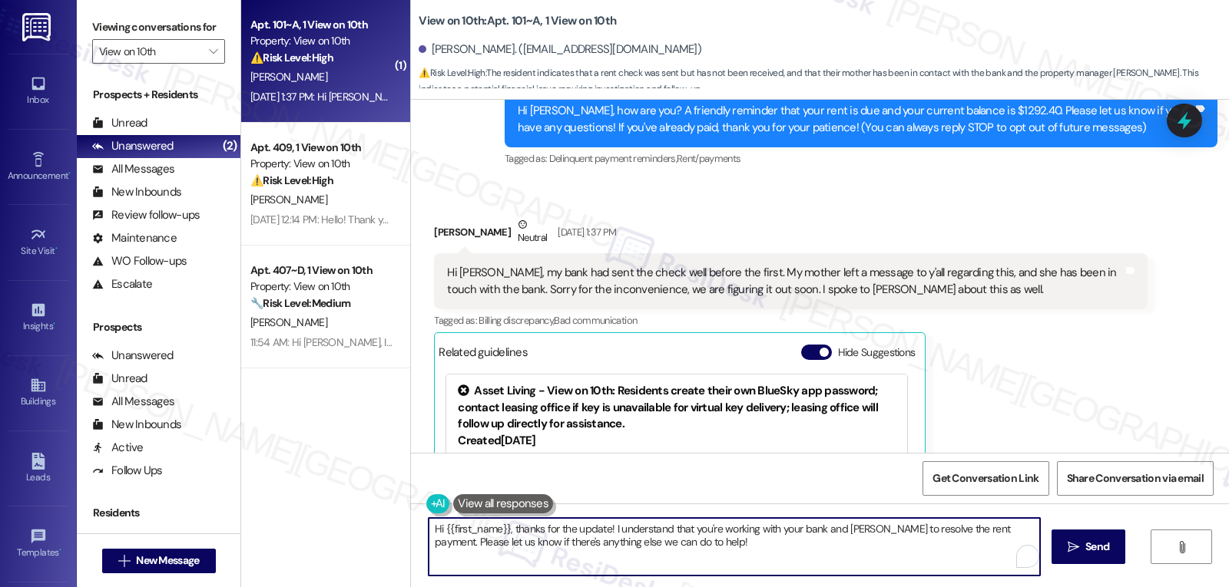
drag, startPoint x: 504, startPoint y: 530, endPoint x: 1228, endPoint y: 624, distance: 730.2
click at [1228, 587] on html "Inbox Go to Inbox Announcement • Send A Text Announcement Site Visit • Go to Si…" at bounding box center [614, 293] width 1229 height 587
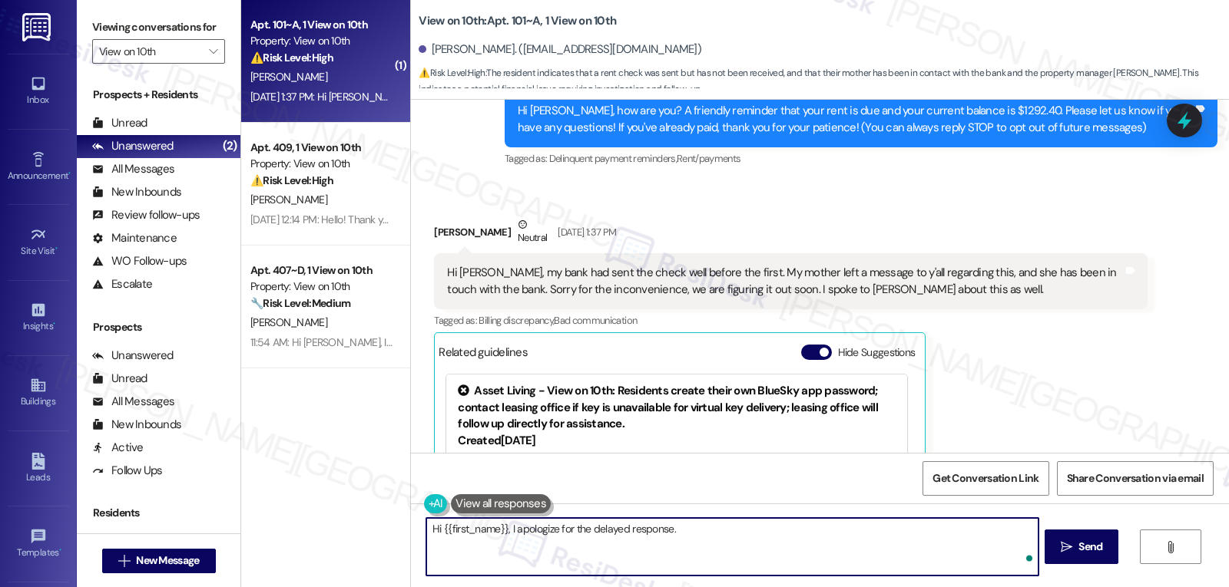
paste textarea "no worries at all—thanks for the update! I see your balance is now clear. Reall…"
click at [740, 531] on textarea "Hi {{first_name}}, I apologize for the delayed response. No worries at all—than…" at bounding box center [731, 547] width 611 height 58
click at [939, 546] on textarea "Hi {{first_name}}, I apologize for the delayed response. No worries at all. Tha…" at bounding box center [731, 547] width 611 height 58
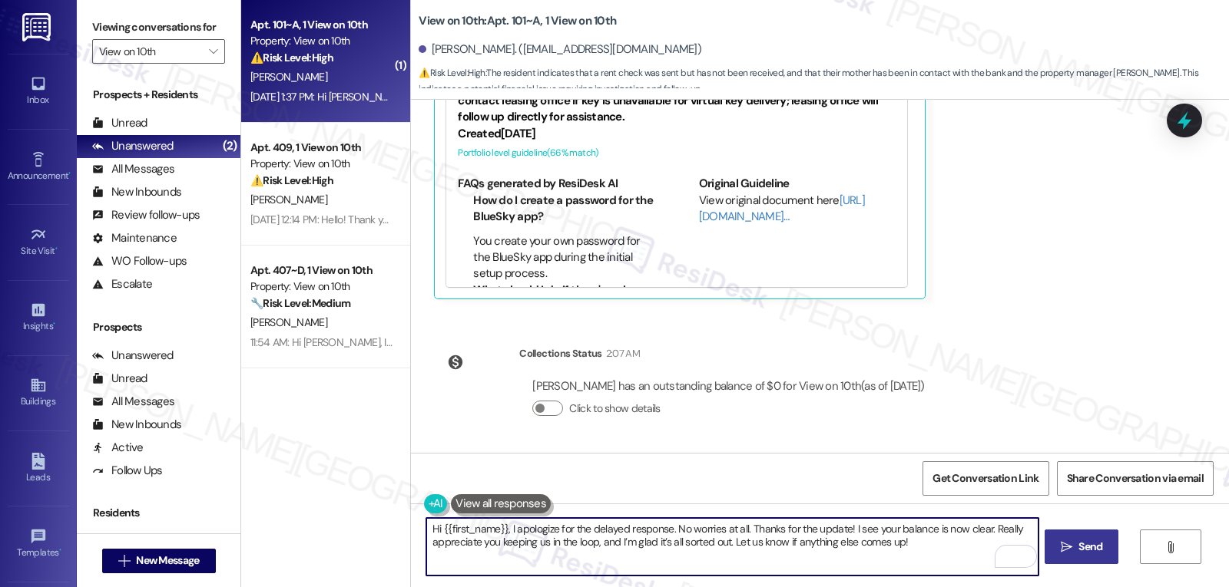
type textarea "Hi {{first_name}}, I apologize for the delayed response. No worries at all. Tha…"
click at [1094, 556] on button " Send" at bounding box center [1081, 547] width 74 height 35
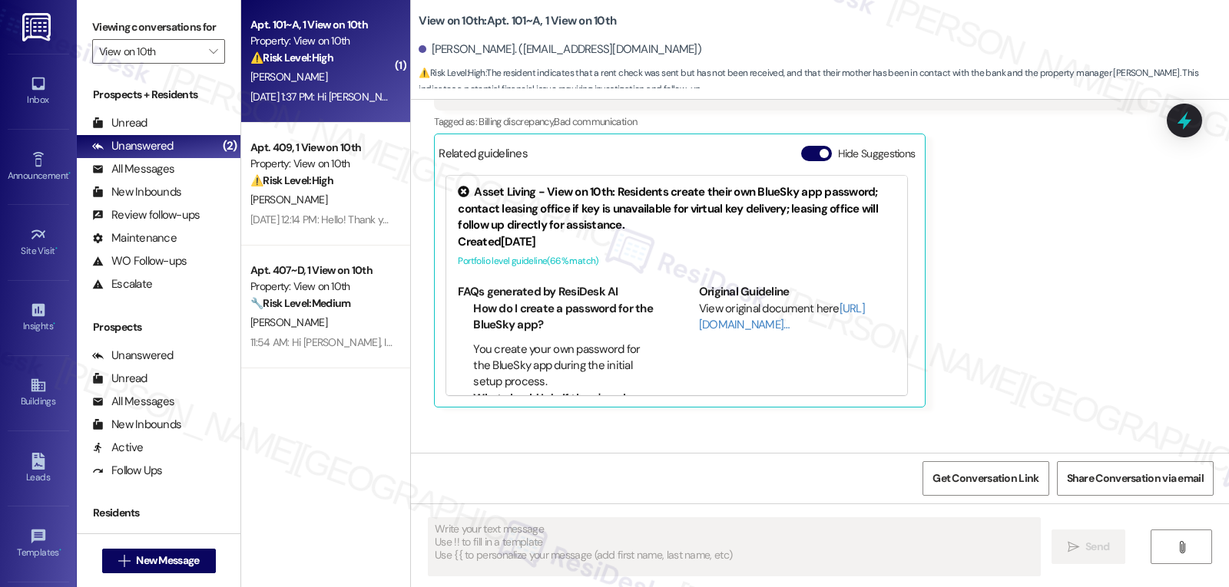
scroll to position [362, 0]
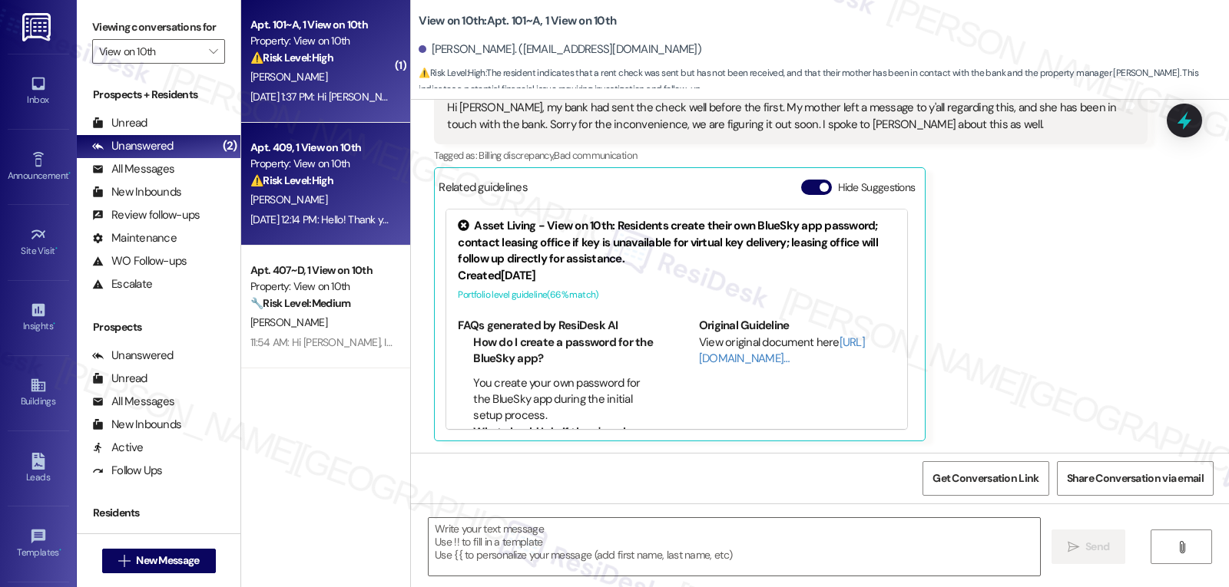
click at [326, 205] on div "A. Seltz" at bounding box center [321, 199] width 145 height 19
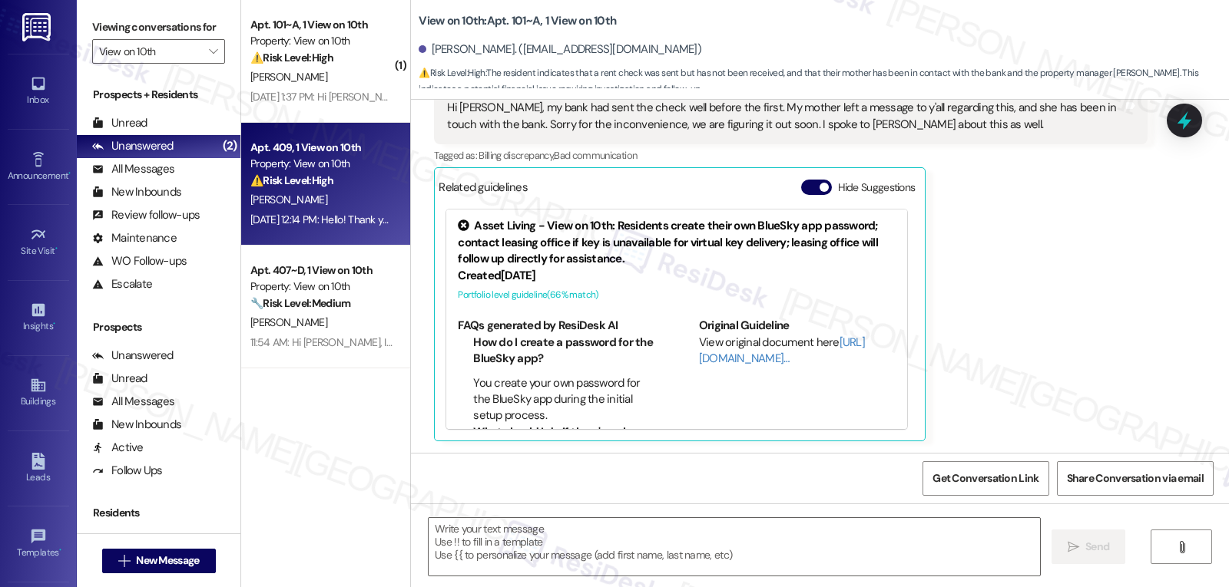
type textarea "Fetching suggested responses. Please feel free to read through the conversation…"
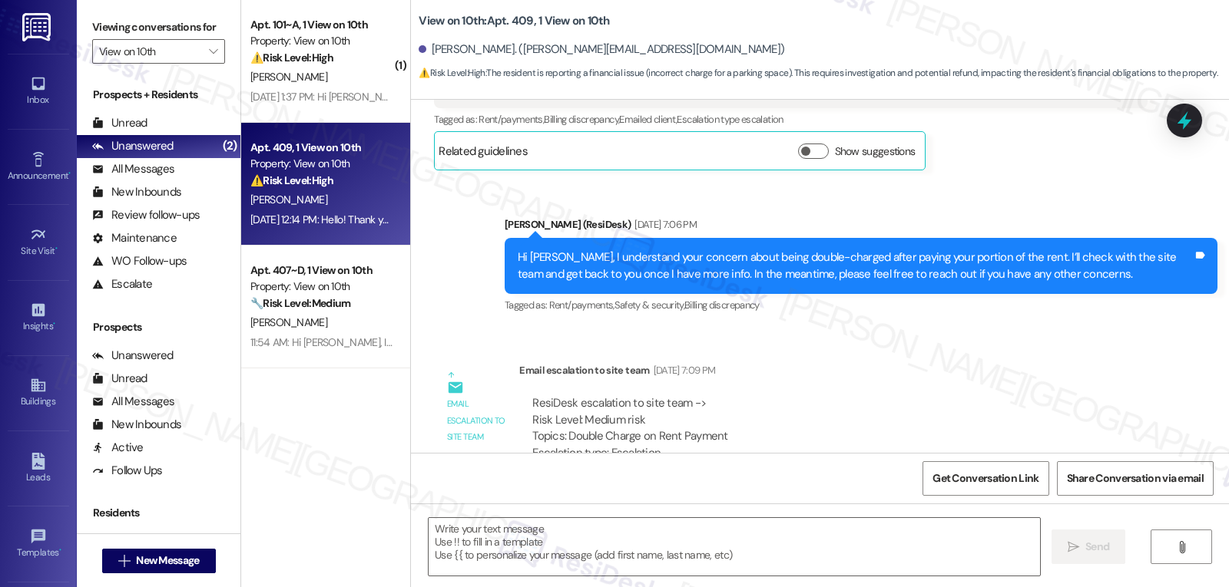
type textarea "Fetching suggested responses. Please feel free to read through the conversation…"
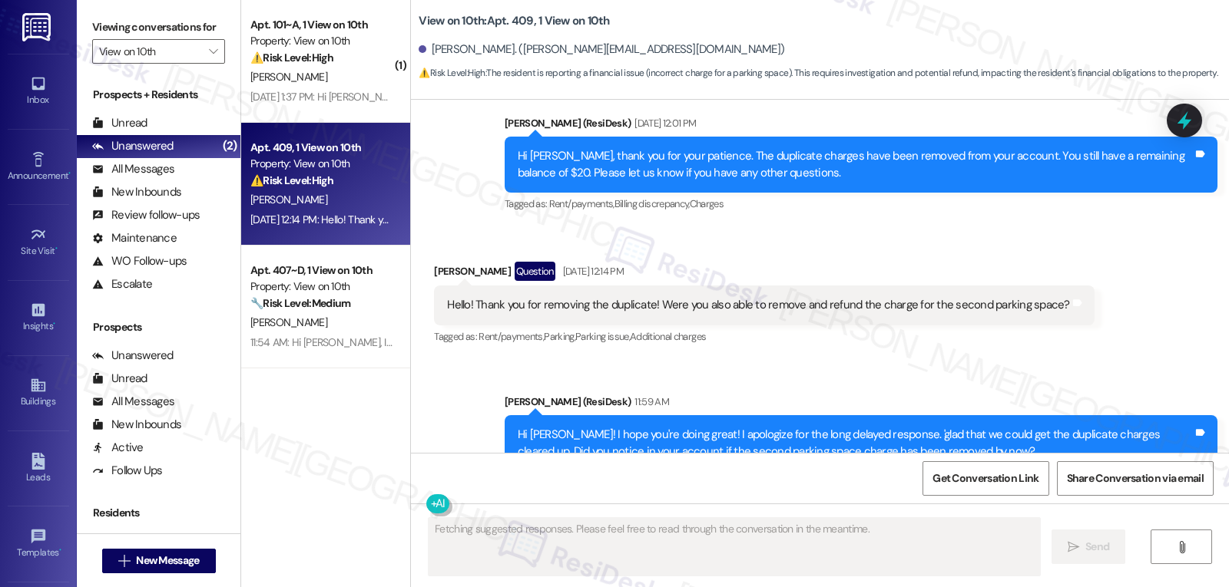
scroll to position [1641, 0]
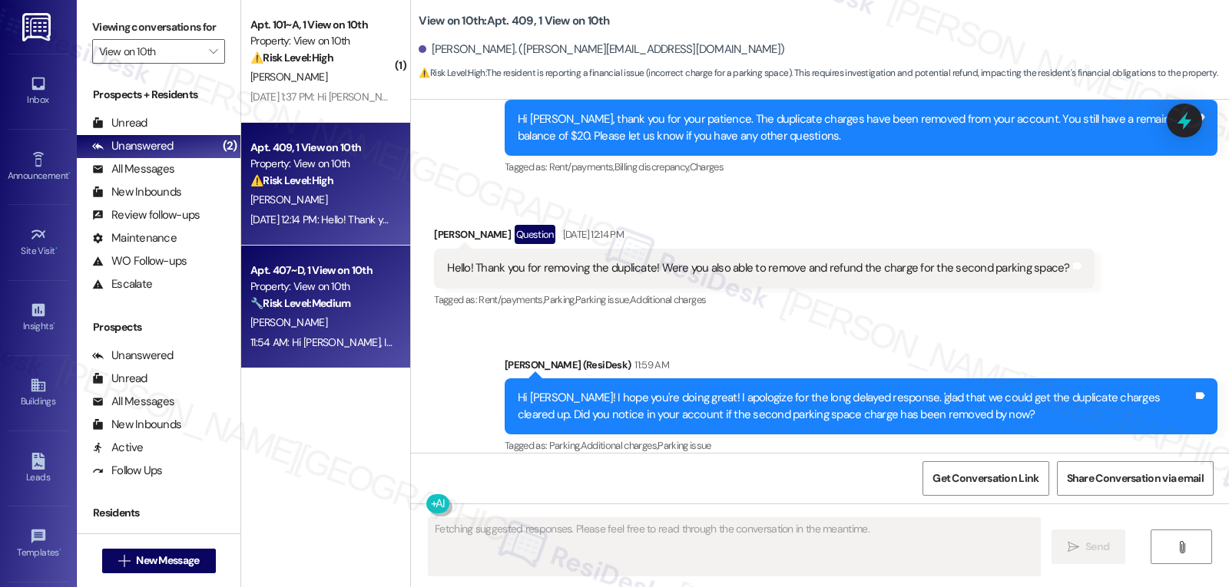
click at [329, 309] on strong "🔧 Risk Level: Medium" at bounding box center [300, 303] width 100 height 14
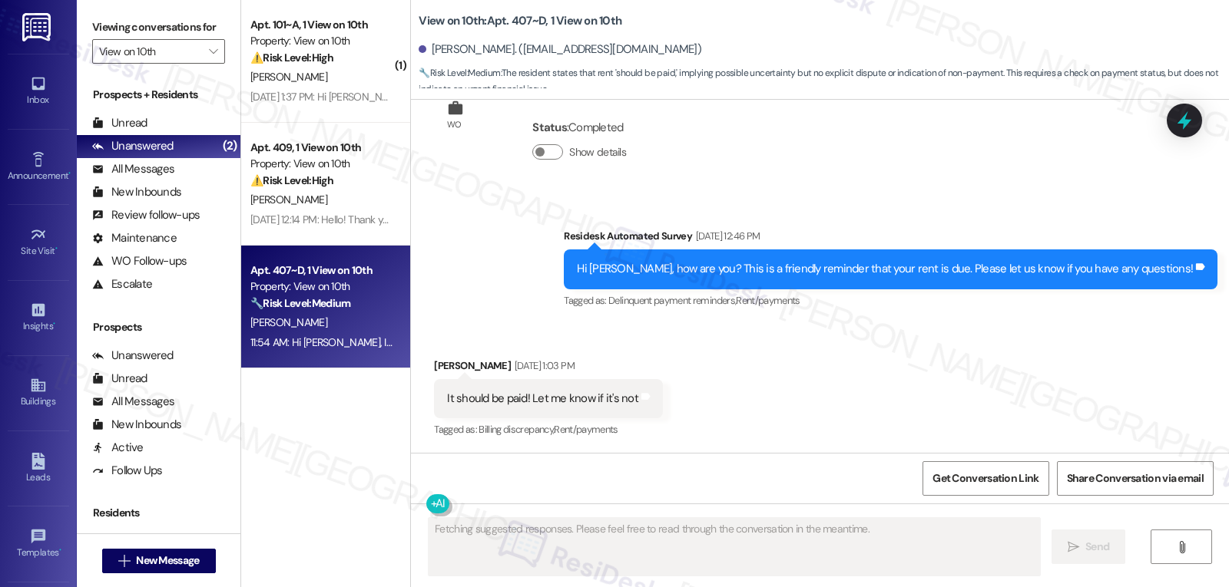
scroll to position [2163, 0]
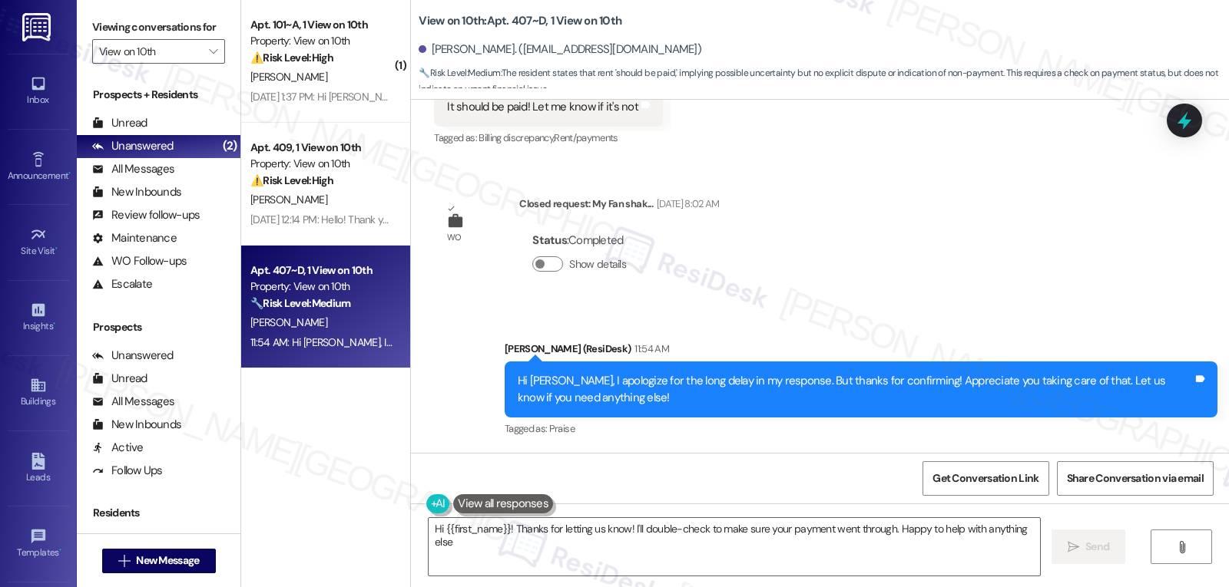
type textarea "Hi {{first_name}}! Thanks for letting us know! I'll double-check to make sure y…"
click at [215, 70] on div "Viewing conversations for View on 10th " at bounding box center [159, 39] width 164 height 79
click at [209, 58] on icon "" at bounding box center [213, 51] width 8 height 12
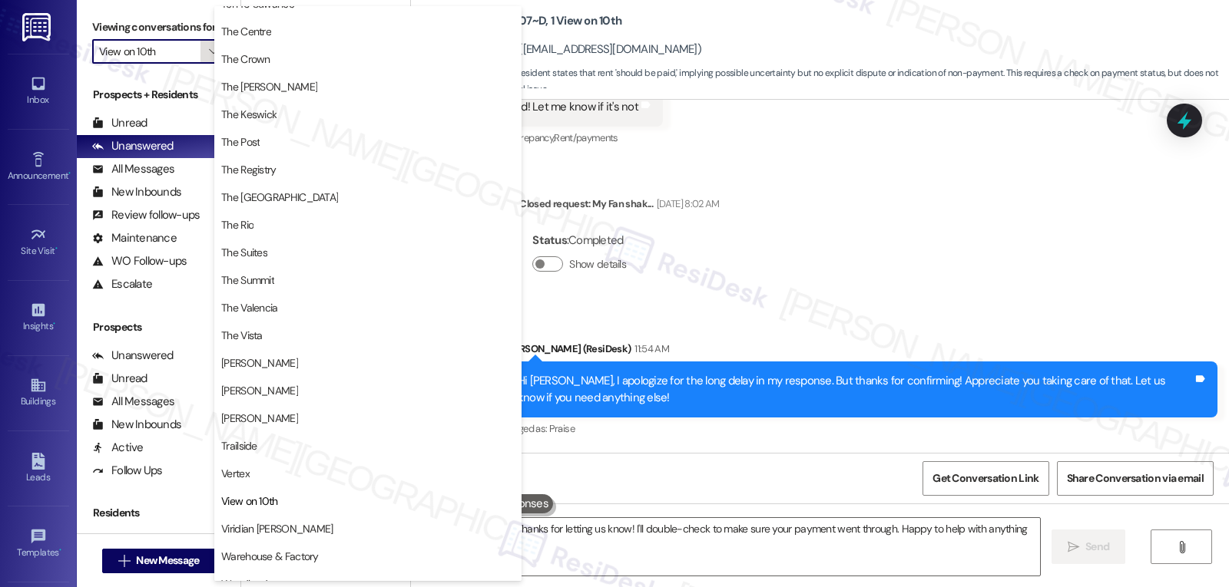
scroll to position [1471, 0]
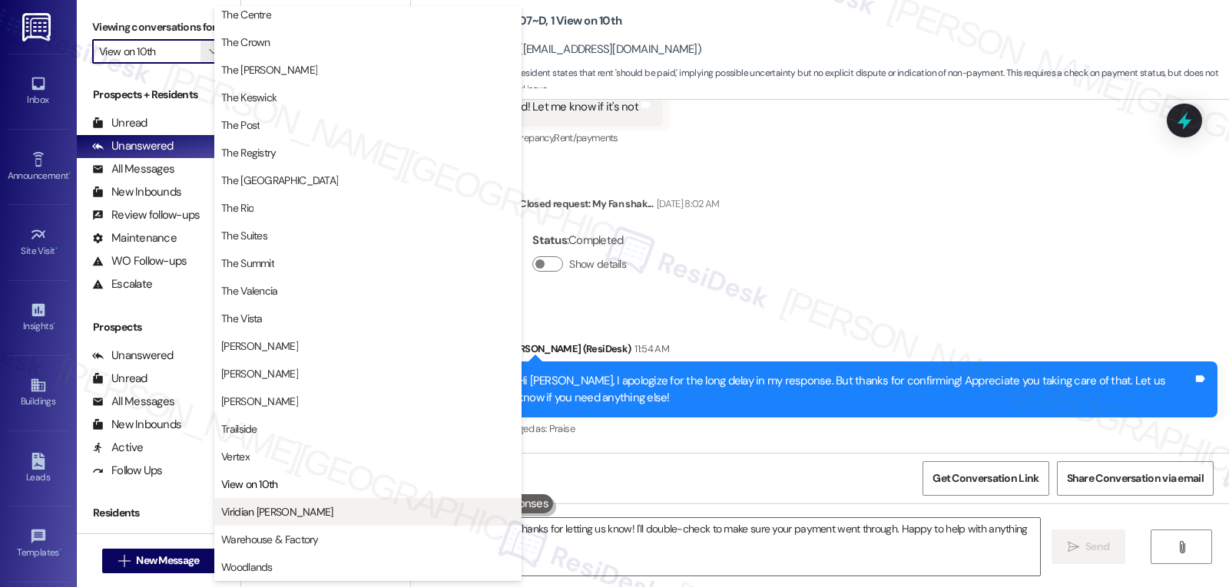
click at [299, 513] on span "Viridian [PERSON_NAME]" at bounding box center [367, 512] width 293 height 15
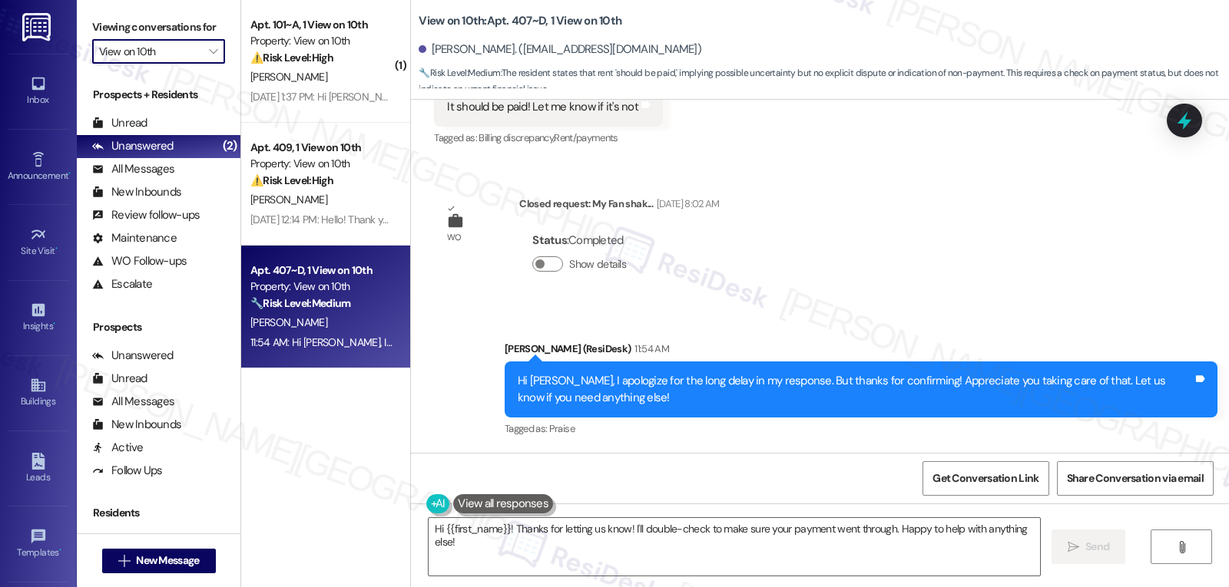
type input "Viridian [PERSON_NAME]"
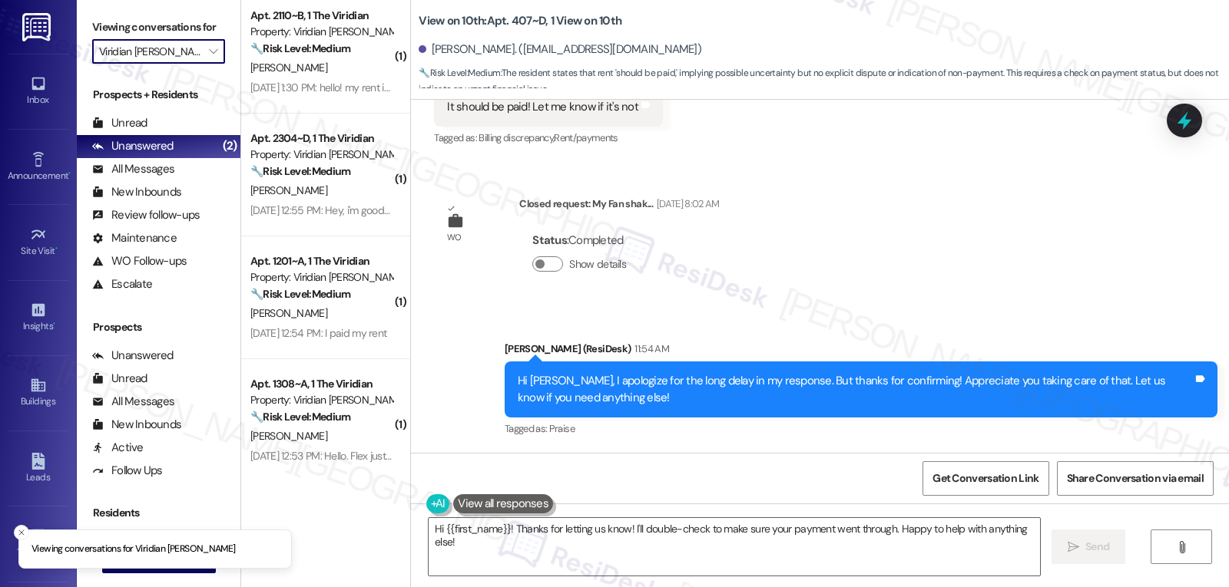
scroll to position [382, 0]
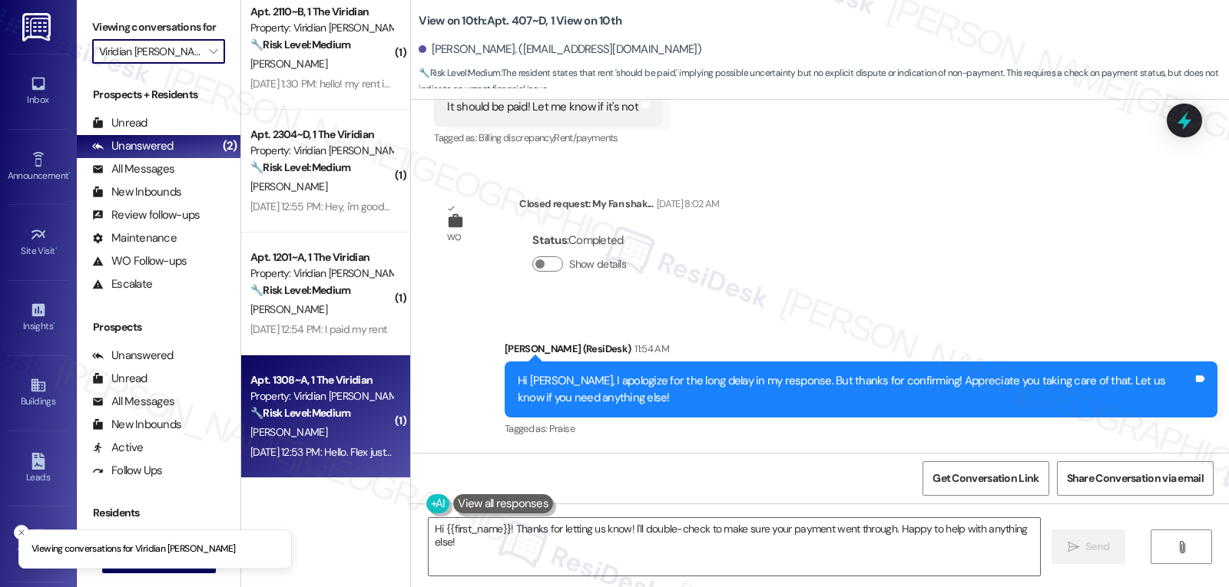
click at [306, 437] on div "C. Stanley" at bounding box center [321, 432] width 145 height 19
type textarea "Fetching suggested responses. Please feel free to read through the conversation…"
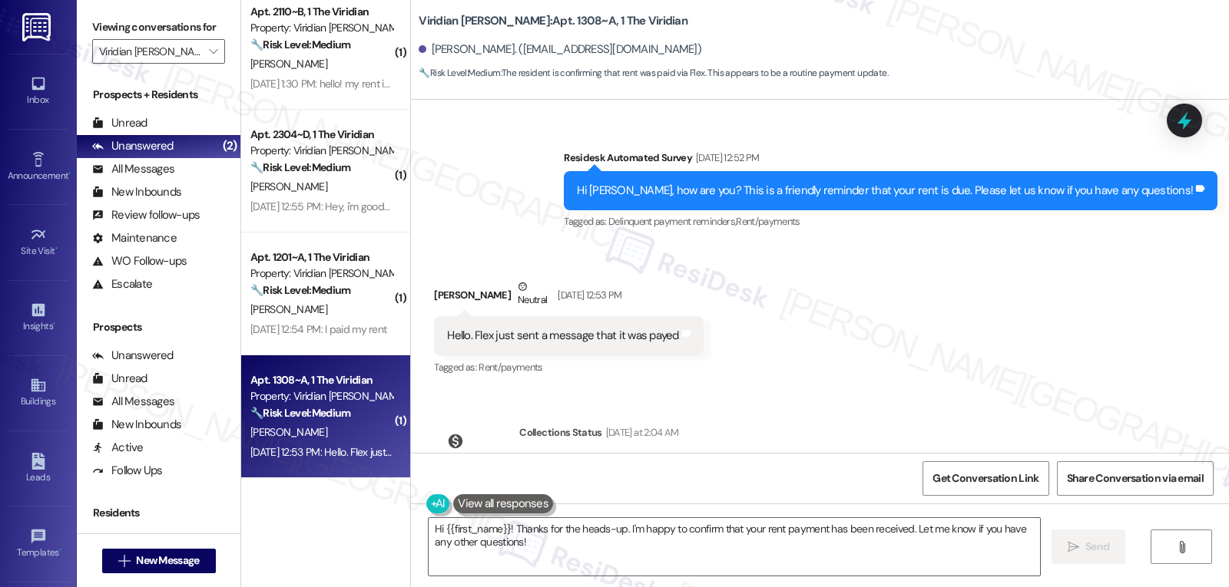
scroll to position [488, 0]
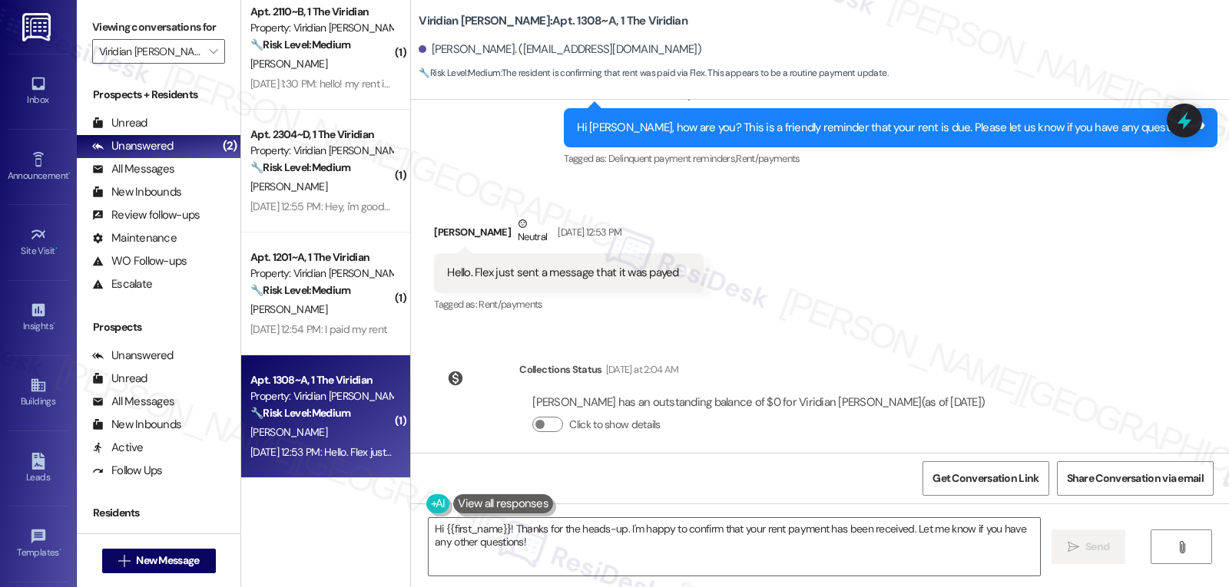
drag, startPoint x: 628, startPoint y: 234, endPoint x: 1014, endPoint y: 377, distance: 411.8
click at [1014, 377] on div "WO Lease started Aug 14, 2025 at 8:00 PM Show details Survey, sent via SMS Resi…" at bounding box center [820, 276] width 818 height 353
copy div "Residesk Automated Survey Sep 02, 2025 at 12:52 PM Hi Citlalli, how are you? Th…"
click at [209, 64] on span "" at bounding box center [213, 51] width 15 height 25
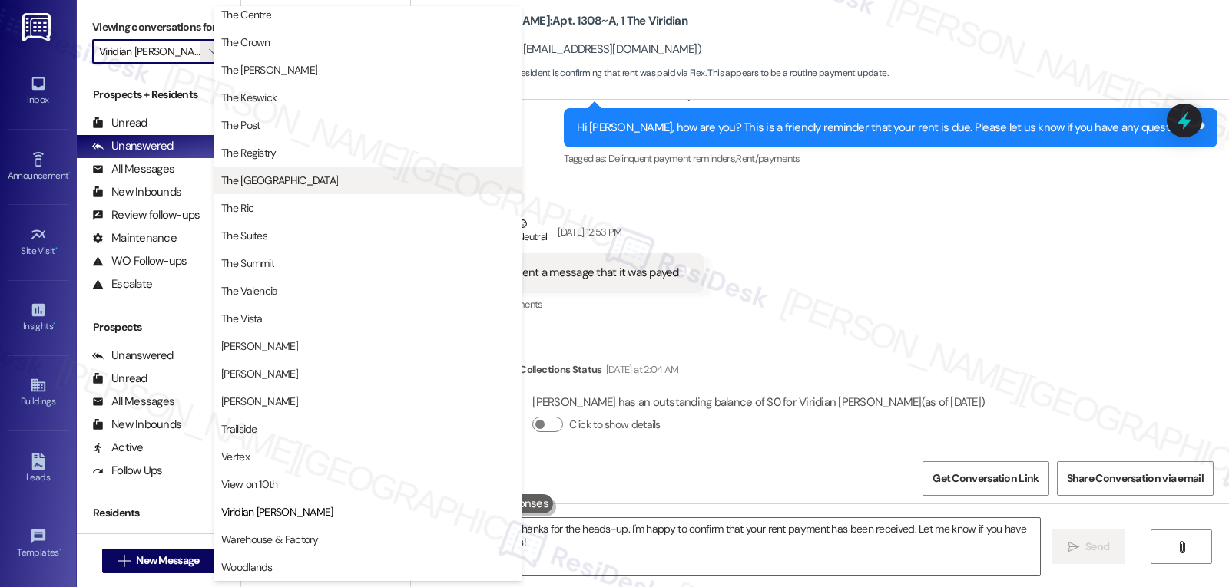
scroll to position [1318, 0]
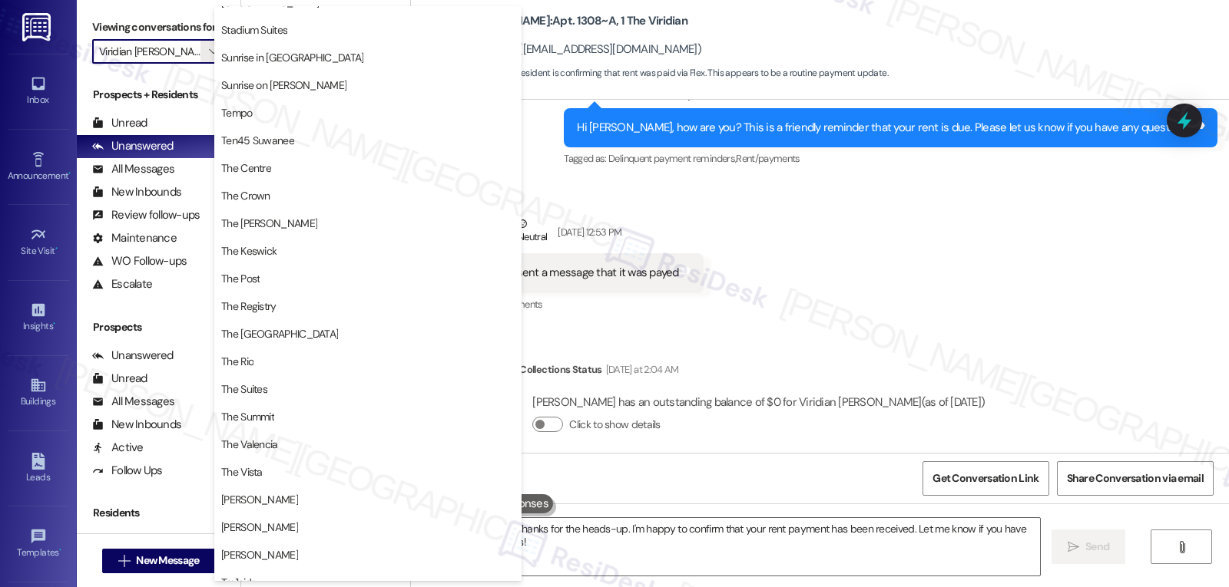
click at [992, 235] on div "Received via SMS Citlalli Stanley Neutral Sep 02, 2025 at 12:53 PM Hello. Flex …" at bounding box center [820, 254] width 818 height 146
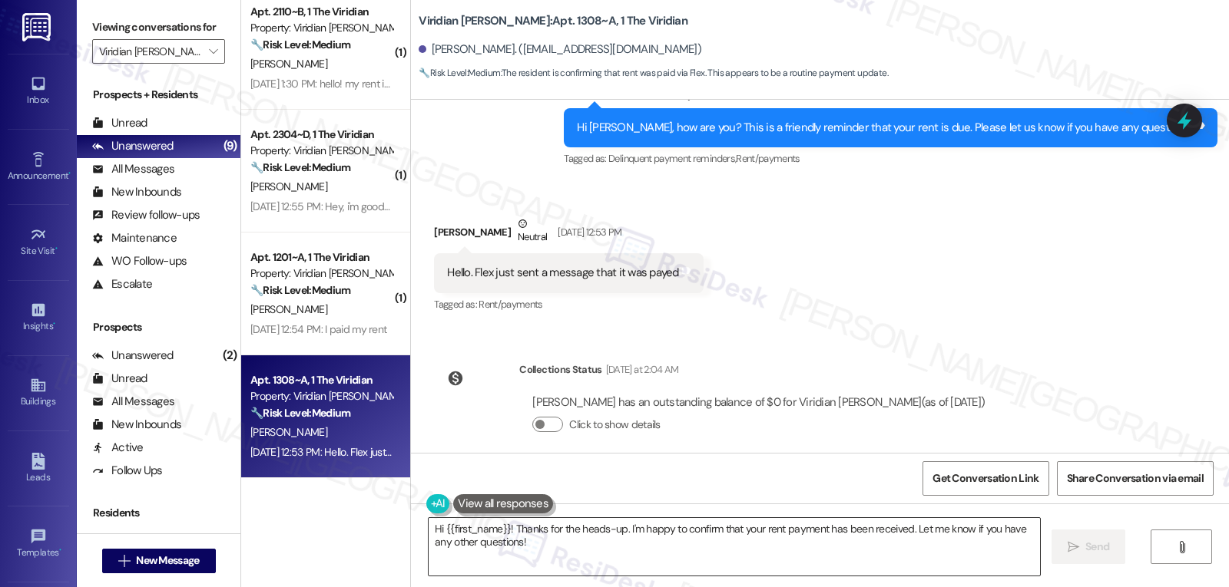
click at [704, 538] on textarea "Hi {{first_name}}! Thanks for the heads-up. I'm happy to confirm that your rent…" at bounding box center [734, 547] width 611 height 58
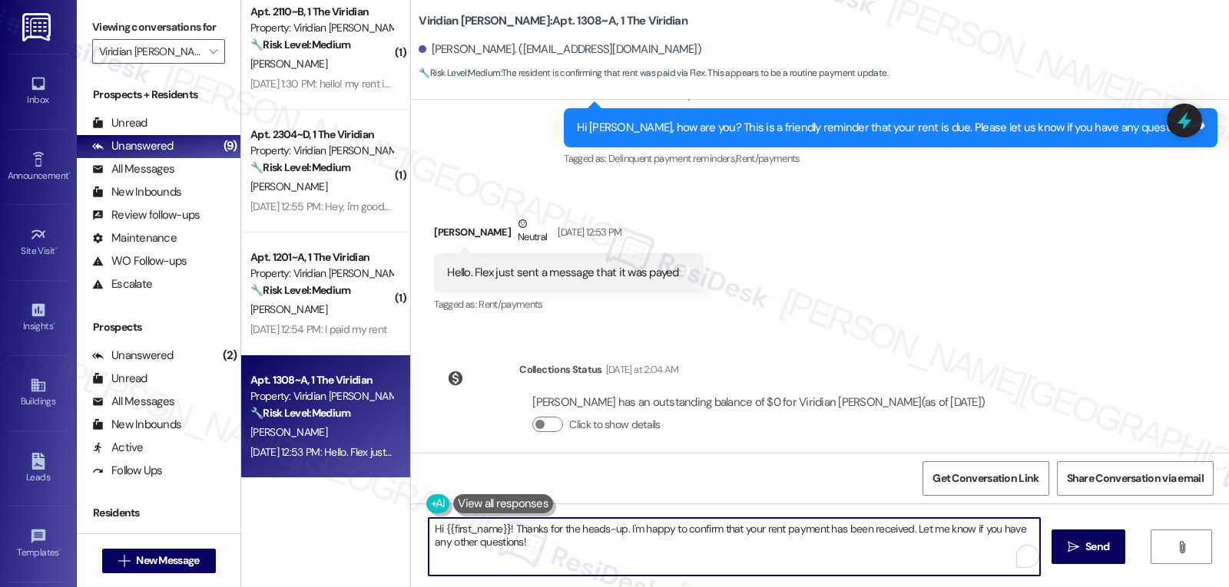
paste textarea "Citlalli! Thanks for the update—I see your balance is now clear. Appreciate you…"
click at [561, 532] on textarea "Hi Citlalli! Thanks for the update—I see your balance is now clear. Appreciate …" at bounding box center [731, 547] width 611 height 58
click at [814, 548] on textarea "Hi Citlalli! Thanks for the update. I apologize for the long delay in my respon…" at bounding box center [731, 547] width 611 height 58
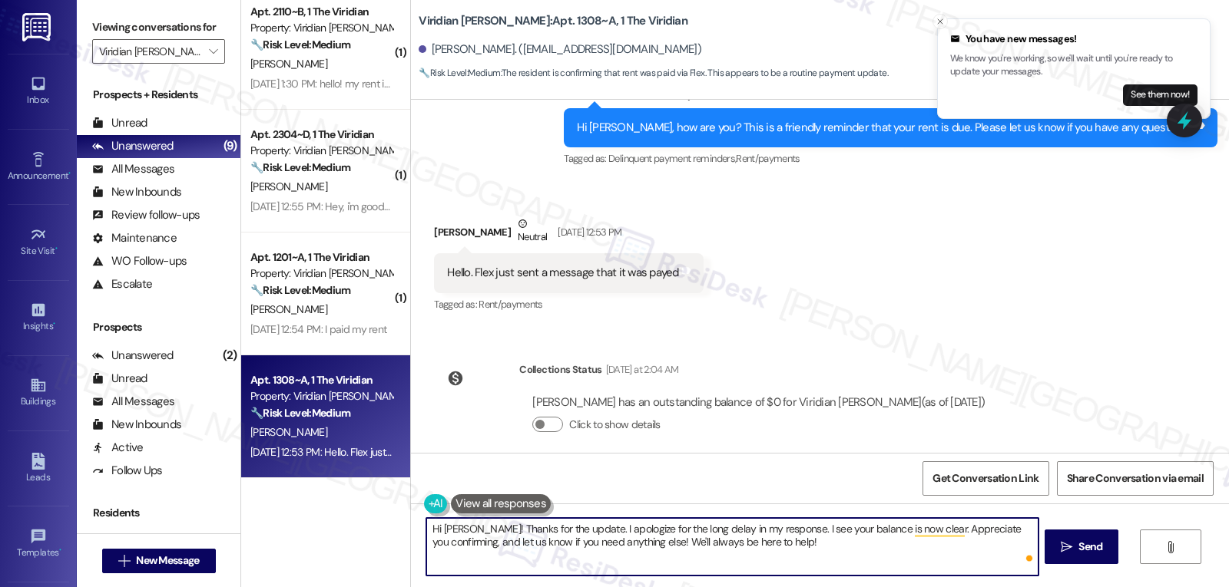
type textarea "Hi Citlalli! Thanks for the update. I apologize for the long delay in my respon…"
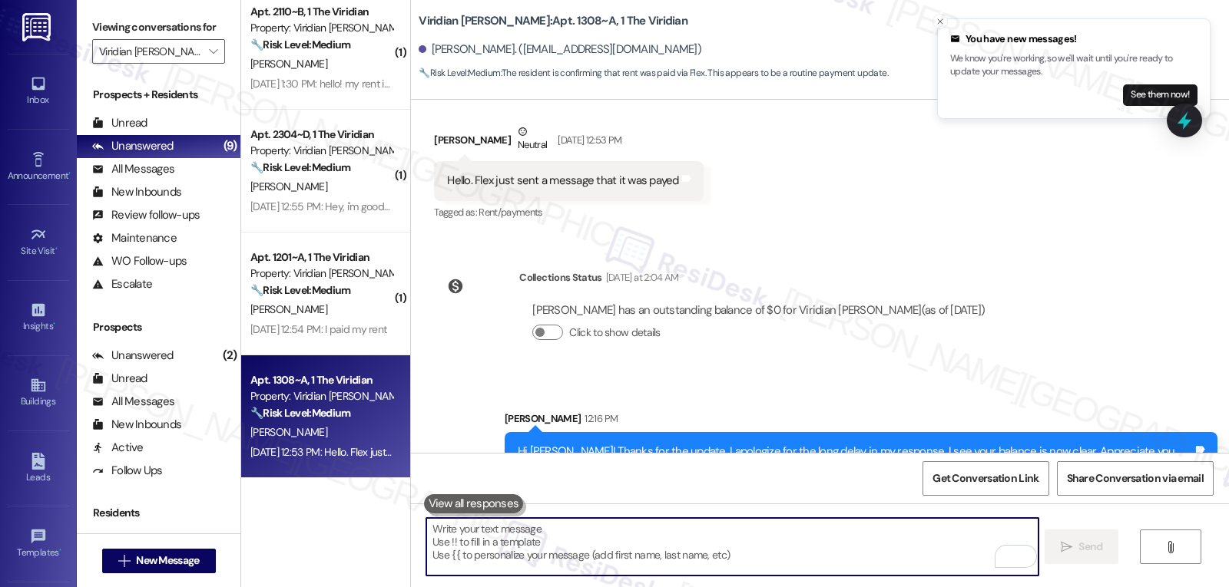
scroll to position [611, 0]
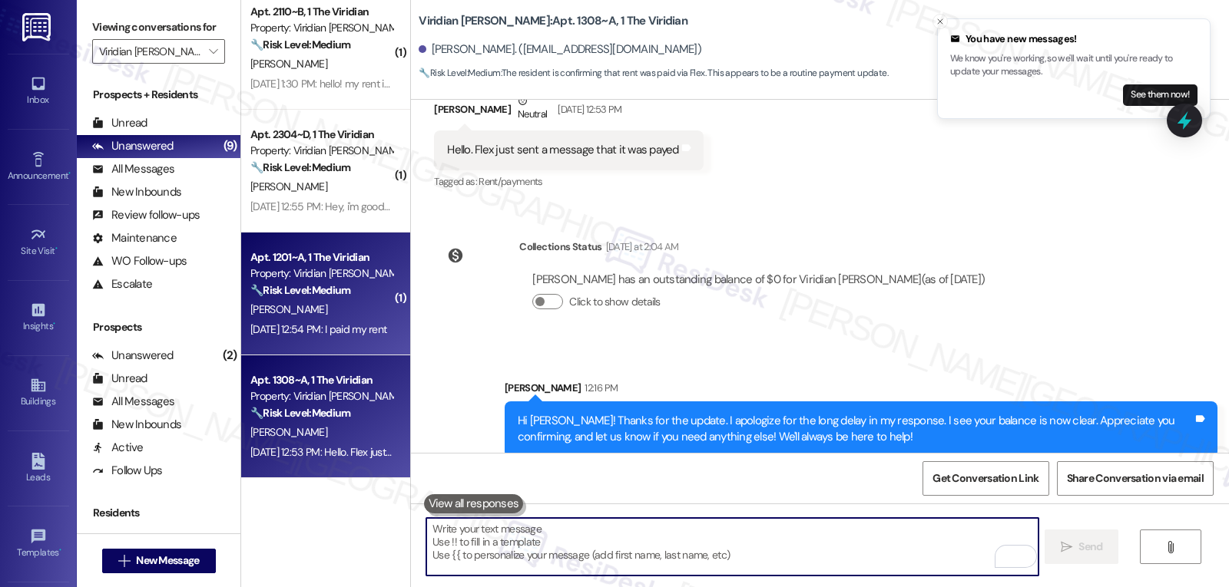
click at [329, 287] on strong "🔧 Risk Level: Medium" at bounding box center [300, 290] width 100 height 14
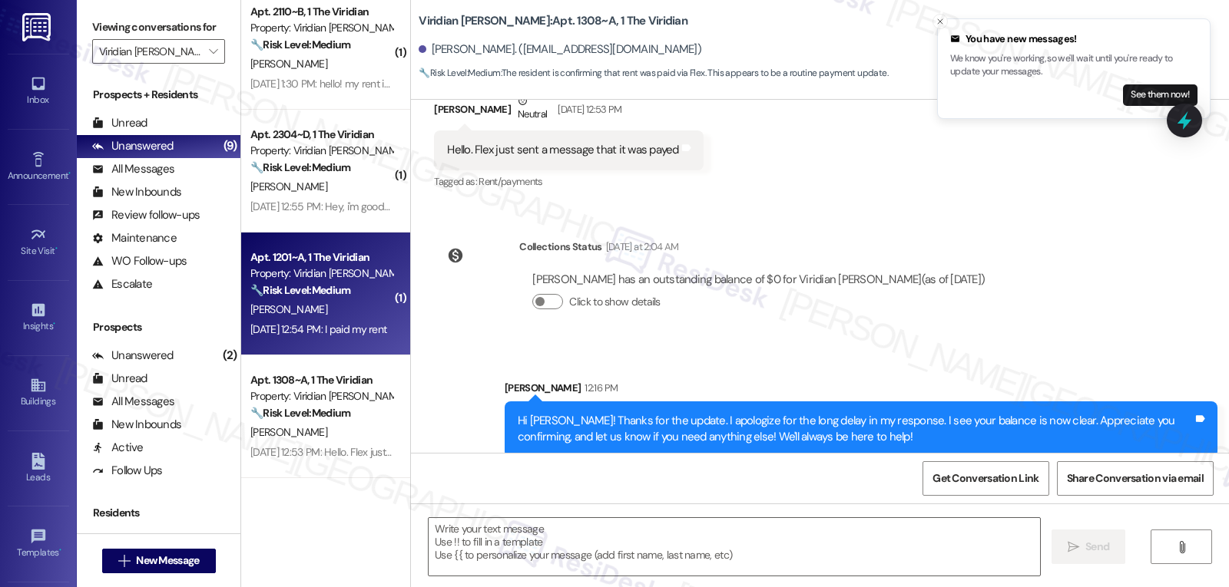
type textarea "Fetching suggested responses. Please feel free to read through the conversation…"
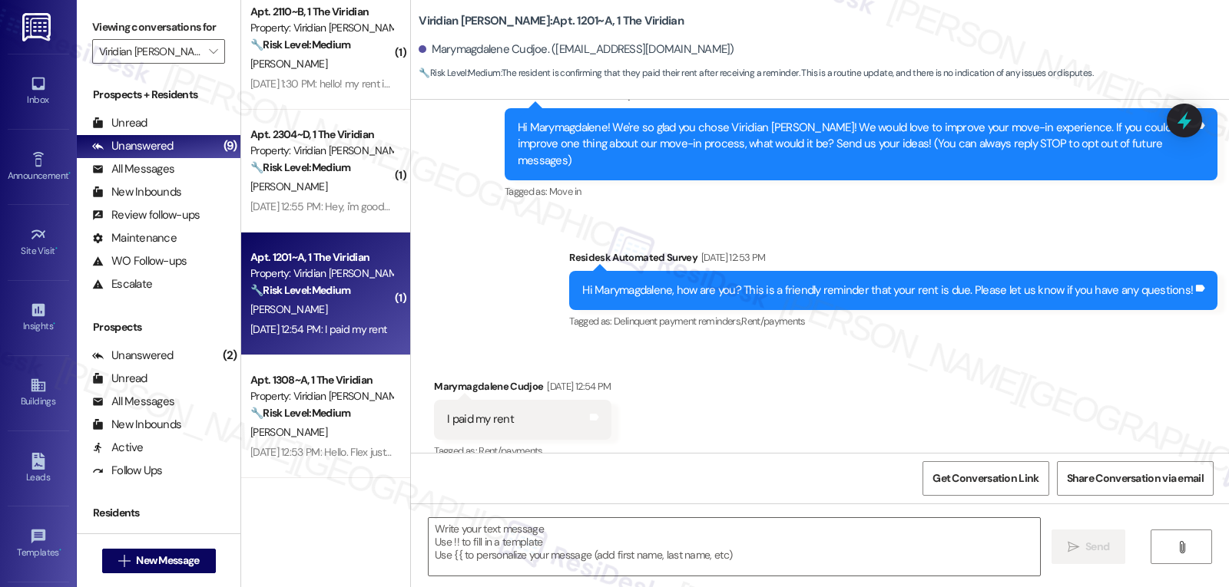
type textarea "Fetching suggested responses. Please feel free to read through the conversation…"
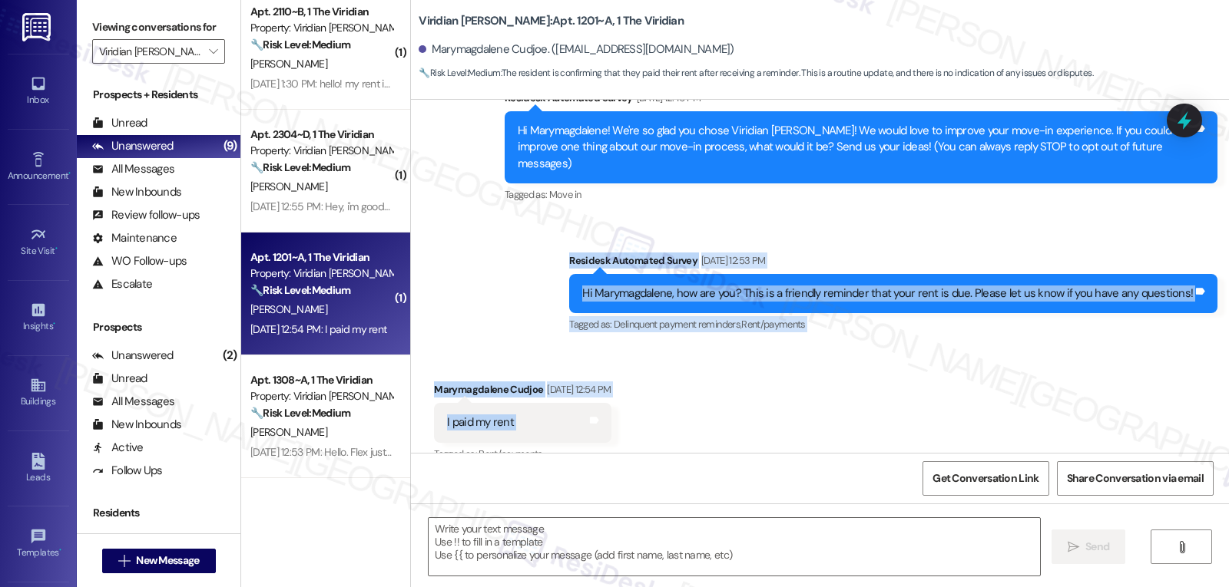
scroll to position [476, 0]
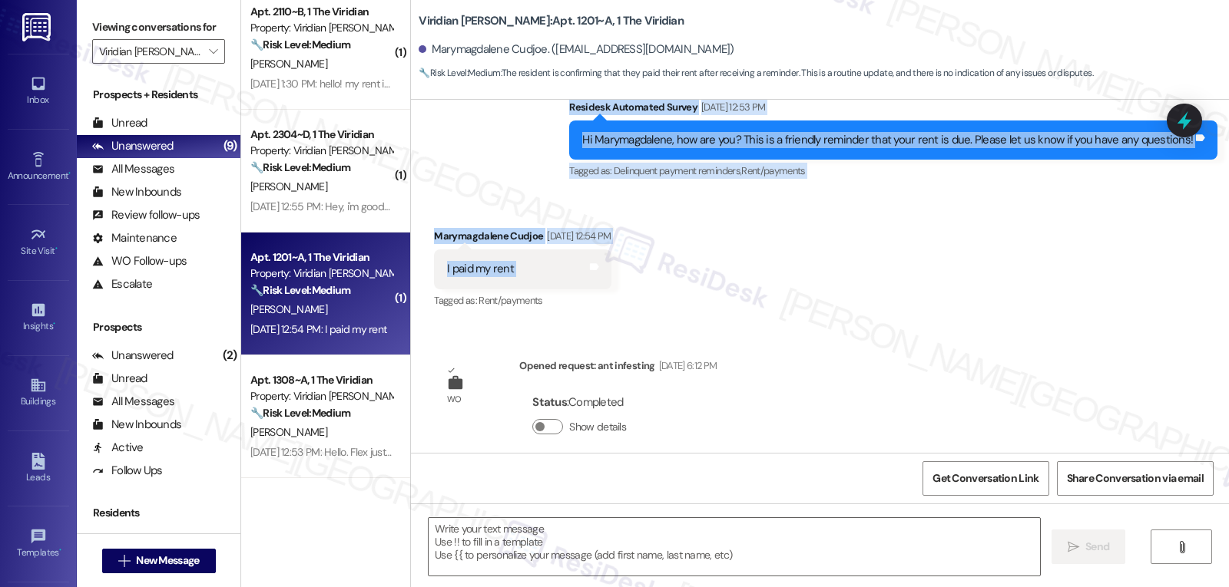
drag, startPoint x: 568, startPoint y: 245, endPoint x: 758, endPoint y: 241, distance: 189.7
click at [758, 241] on div "WO Opened request: Light bulbs... Sep 09, 2024 at 6:12 AM Status : New Show det…" at bounding box center [820, 276] width 818 height 353
copy div "Residesk Automated Survey Sep 02, 2025 at 12:53 PM Hi Marymagdalene, how are yo…"
click at [534, 561] on textarea at bounding box center [734, 547] width 611 height 58
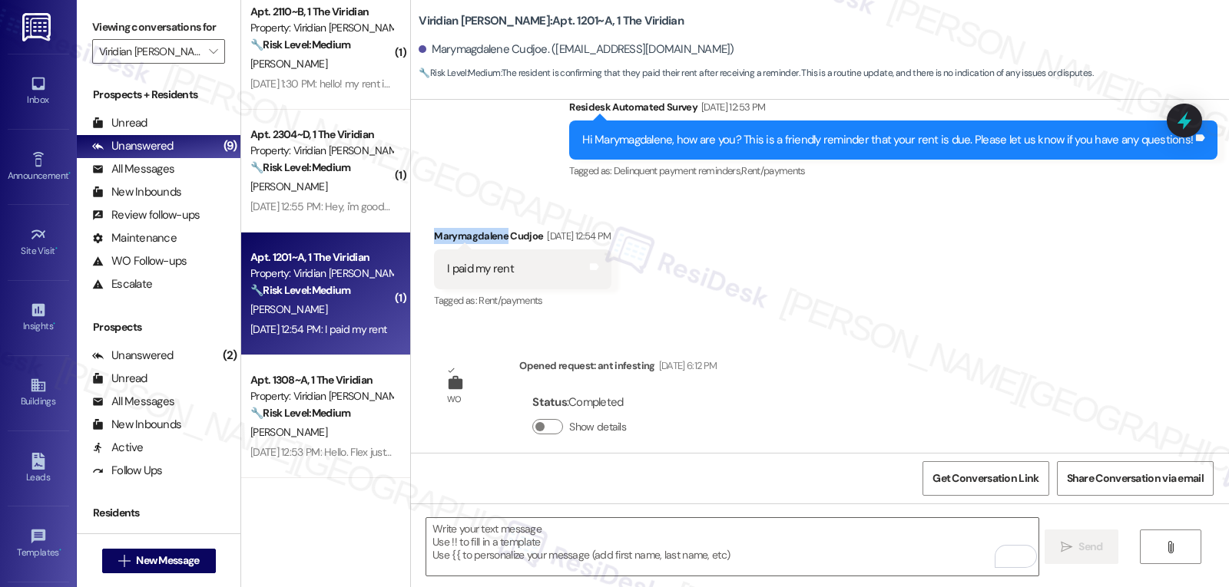
drag, startPoint x: 493, startPoint y: 220, endPoint x: 415, endPoint y: 213, distance: 77.9
click at [422, 217] on div "Received via SMS Marymagdalene Cudjoe Sep 02, 2025 at 12:54 PM I paid my rent T…" at bounding box center [522, 270] width 200 height 107
copy div "Marymagdalene"
click at [475, 555] on textarea "To enrich screen reader interactions, please activate Accessibility in Grammarl…" at bounding box center [731, 547] width 611 height 58
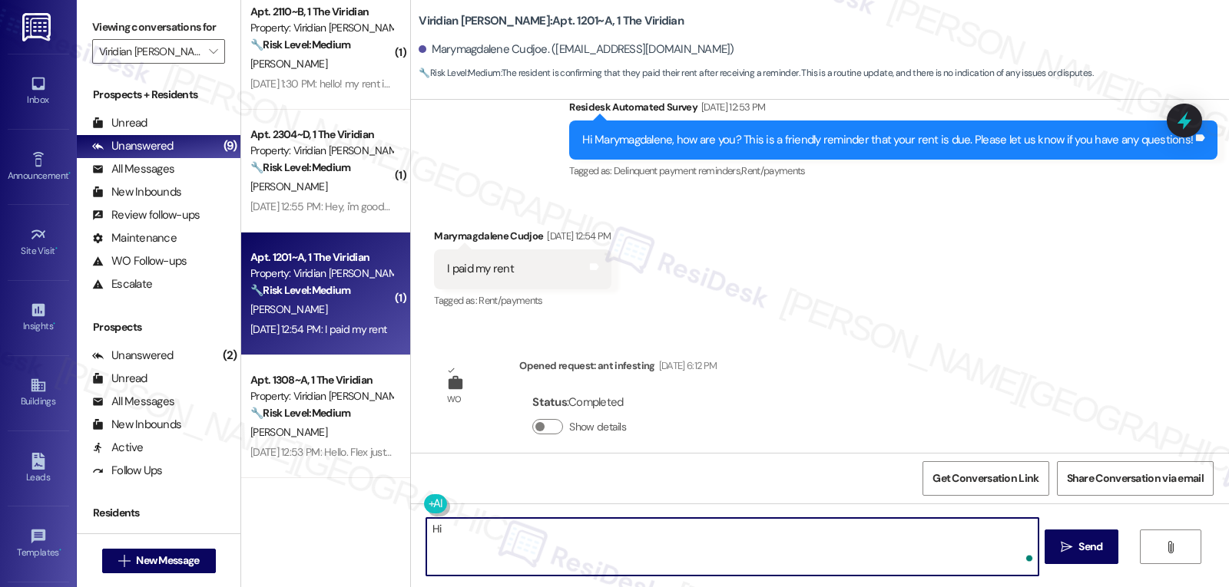
paste textarea "Marymagdalene"
click at [617, 551] on textarea "Hi Marymagdalene, I apologize for the delayed response, but thank you for letti…" at bounding box center [731, 547] width 611 height 58
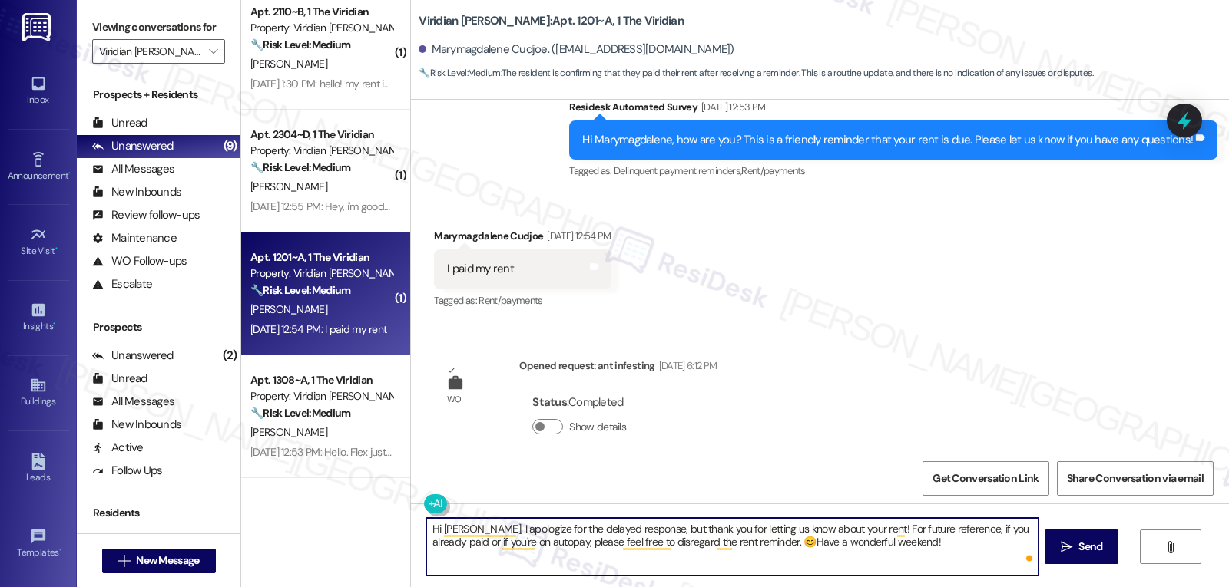
type textarea "Hi Marymagdalene, I apologize for the delayed response, but thank you for letti…"
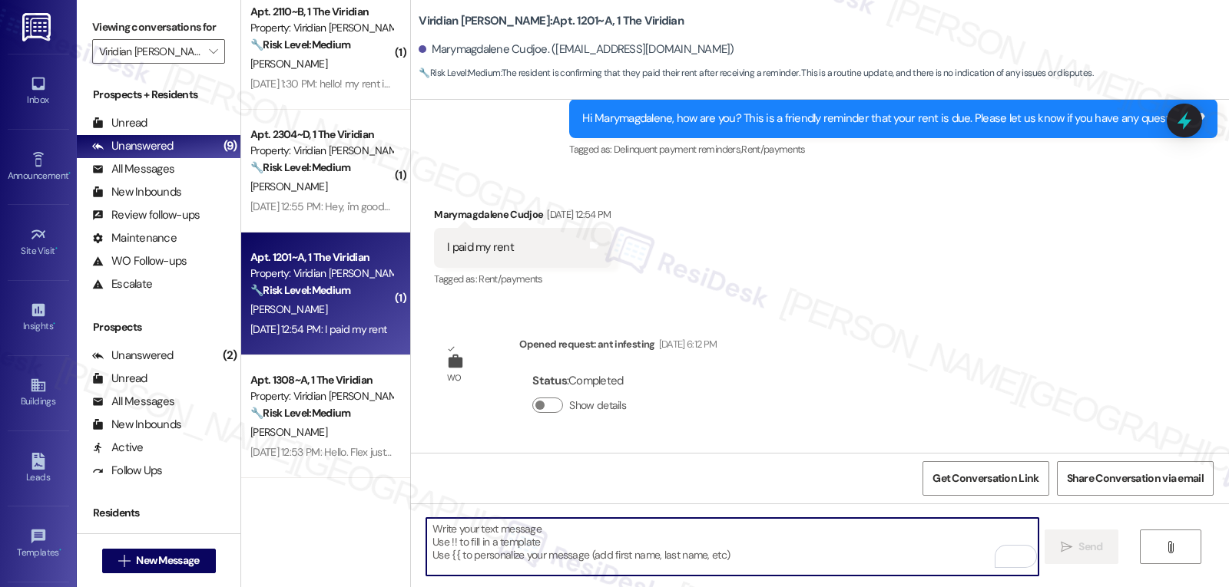
scroll to position [599, 0]
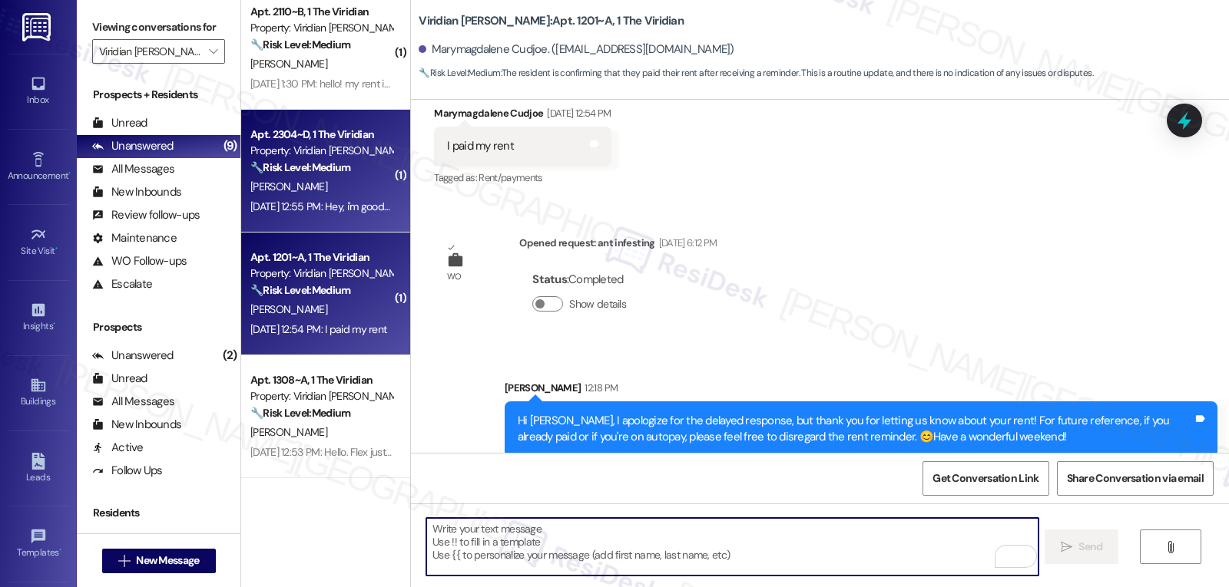
click at [273, 161] on strong "🔧 Risk Level: Medium" at bounding box center [300, 168] width 100 height 14
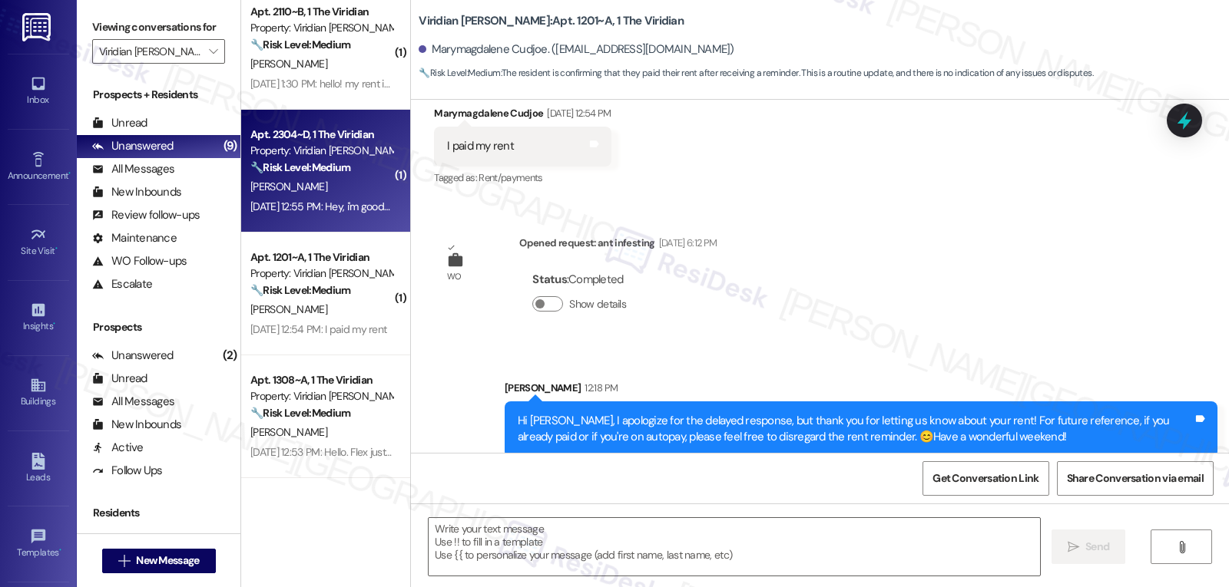
type textarea "Fetching suggested responses. Please feel free to read through the conversation…"
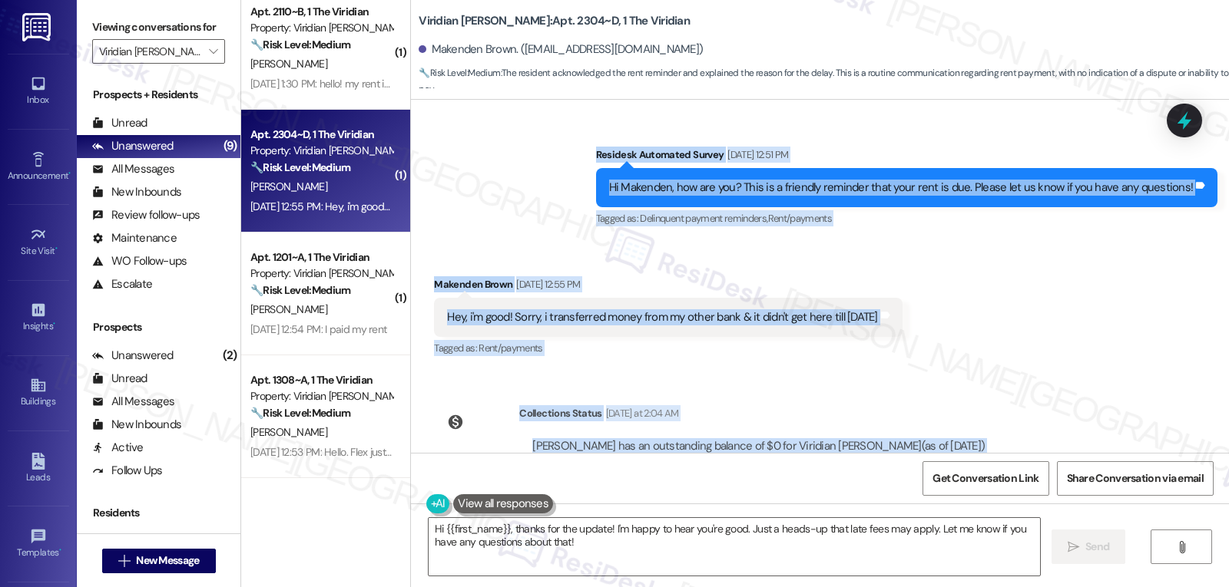
scroll to position [2408, 0]
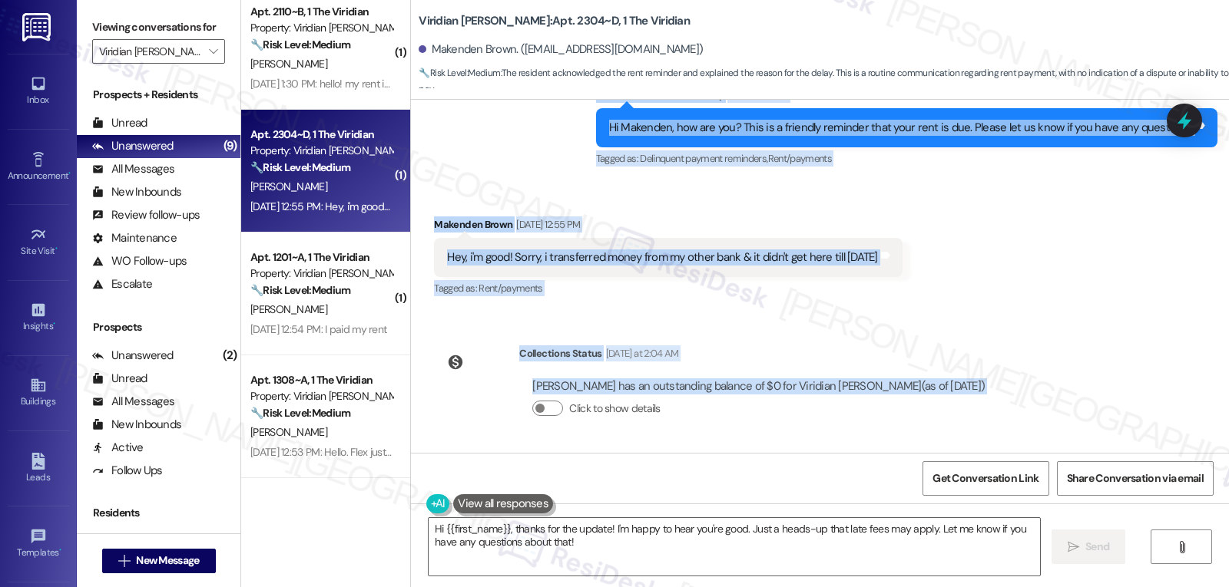
drag, startPoint x: 601, startPoint y: 249, endPoint x: 990, endPoint y: 399, distance: 416.7
click at [990, 399] on div "Survey, sent via SMS Residesk Automated Survey Aug 19, 2024 at 12:41 PM This me…" at bounding box center [820, 276] width 818 height 353
copy div "Residesk Automated Survey Sep 02, 2025 at 12:51 PM Hi Makenden, how are you? Th…"
click at [774, 562] on textarea "Hi {{first_name}}, thanks for the update! I'm happy to hear you're good. Just a…" at bounding box center [734, 547] width 611 height 58
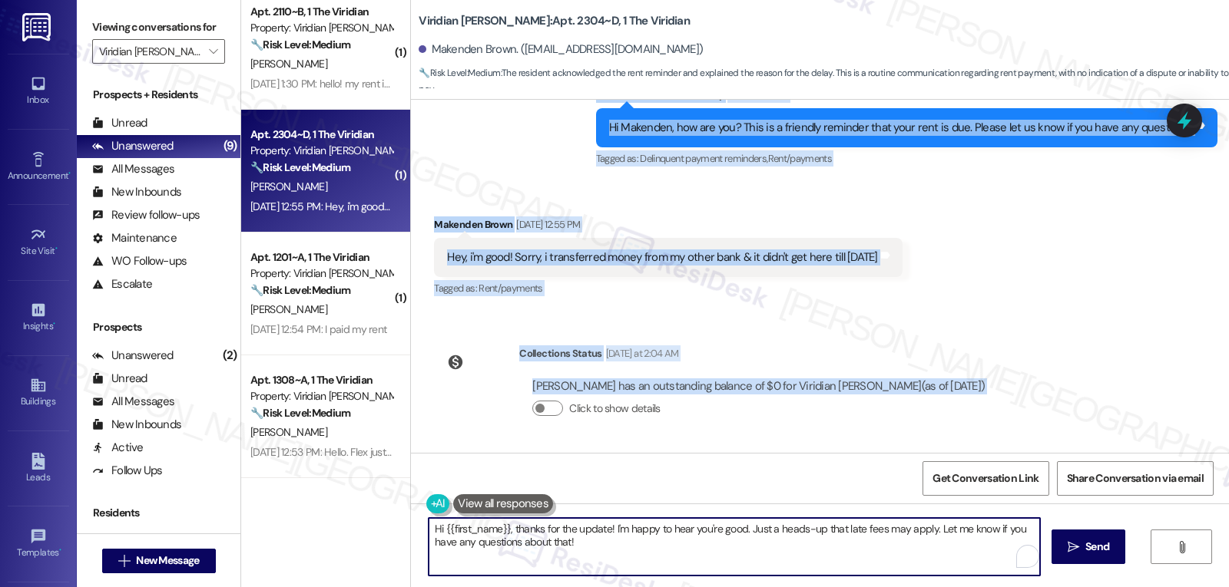
paste textarea "ey Makenden! No worries at all—thanks for the heads-up. I see your balance is n…"
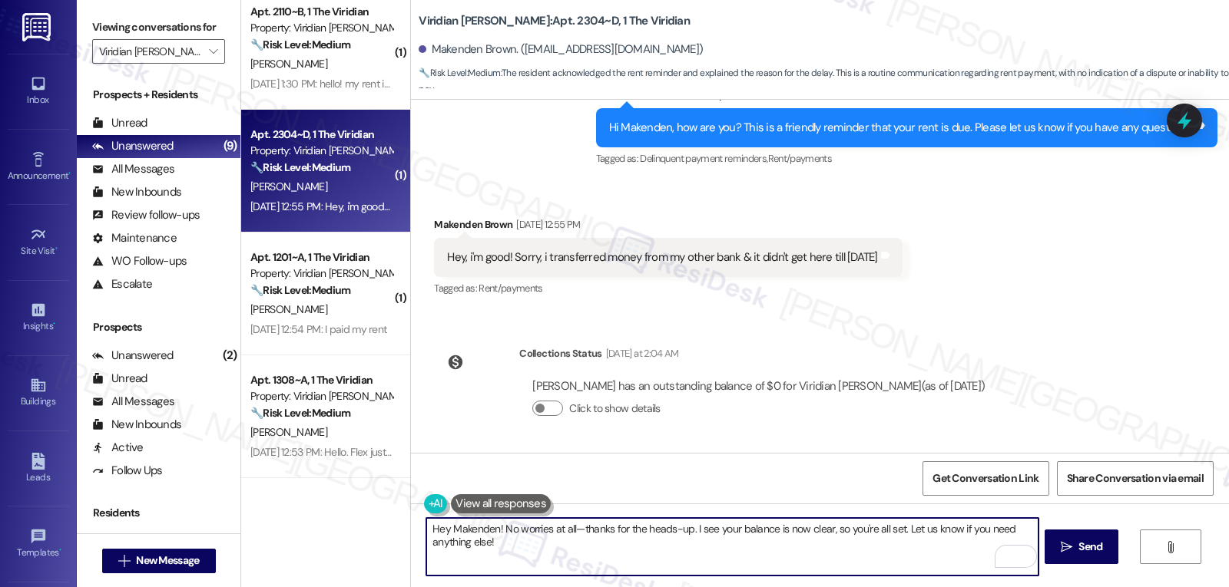
click at [491, 525] on textarea "Hey Makenden! No worries at all—thanks for the heads-up. I see your balance is …" at bounding box center [731, 547] width 611 height 58
type textarea "Hey Makenden! I apologize for the long delay in my response No worries at all—t…"
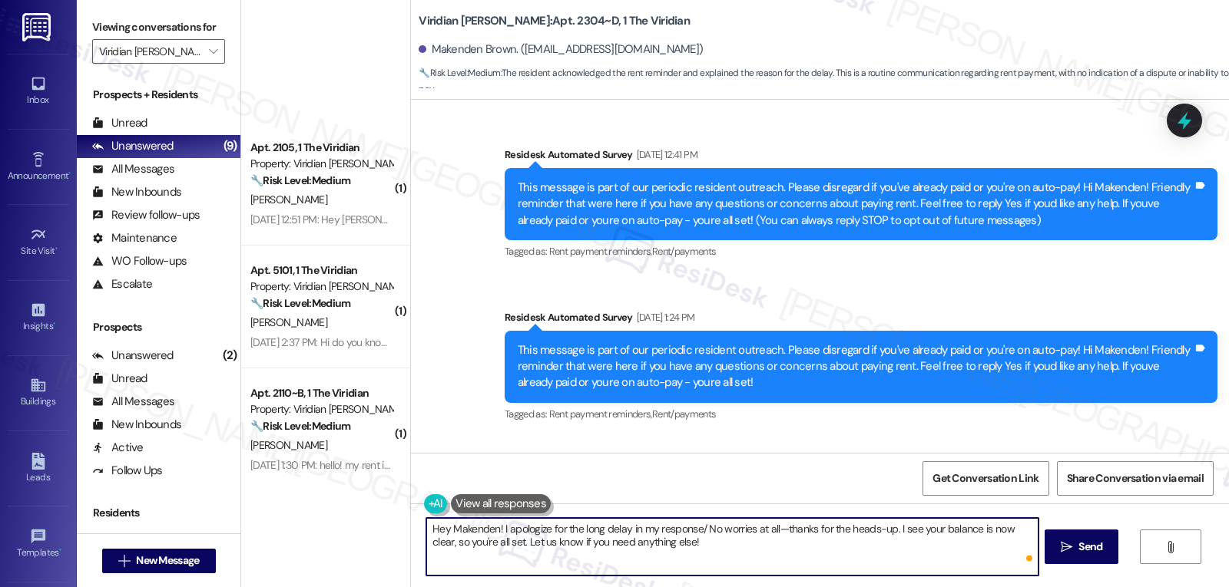
scroll to position [2408, 0]
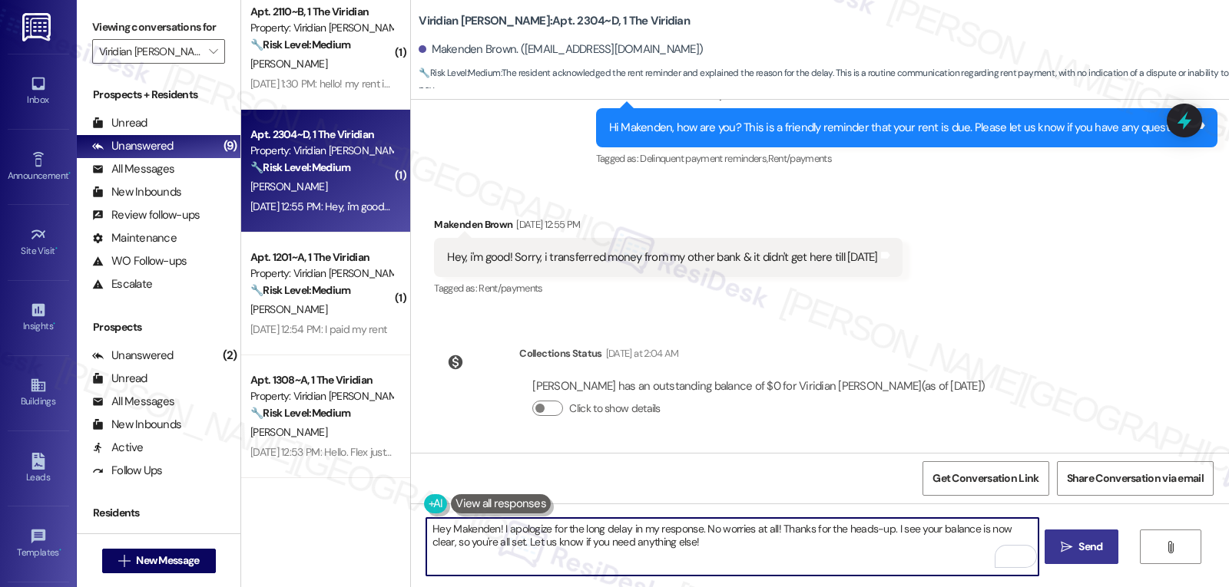
type textarea "Hey Makenden! I apologize for the long delay in my response. No worries at all!…"
click at [1084, 556] on button " Send" at bounding box center [1081, 547] width 74 height 35
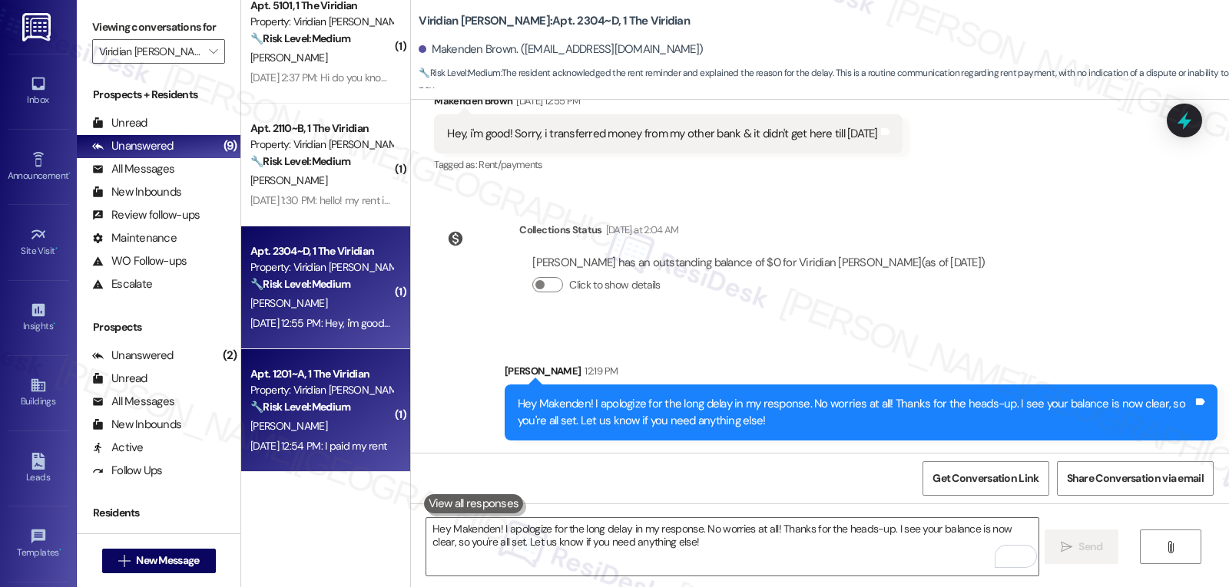
scroll to position [228, 0]
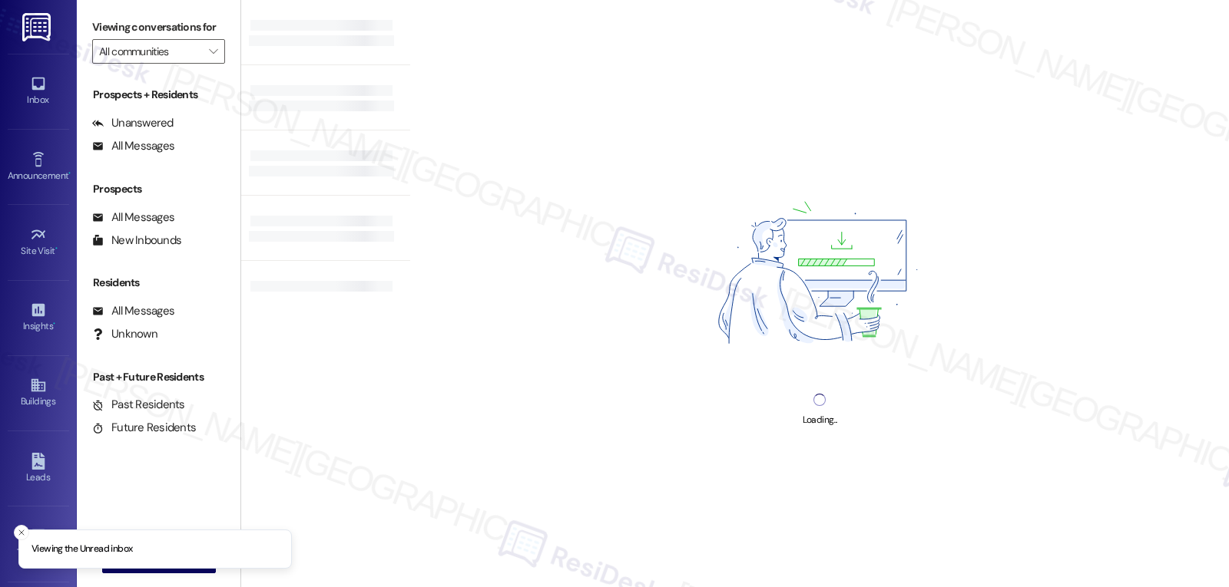
type input "Viridian [PERSON_NAME]"
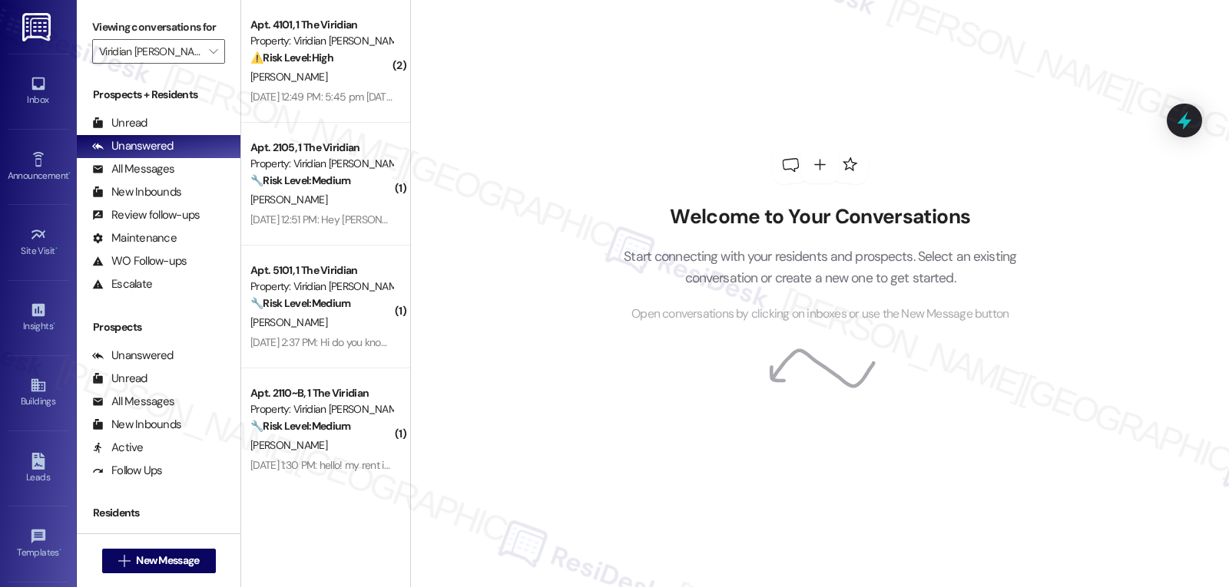
scroll to position [259, 0]
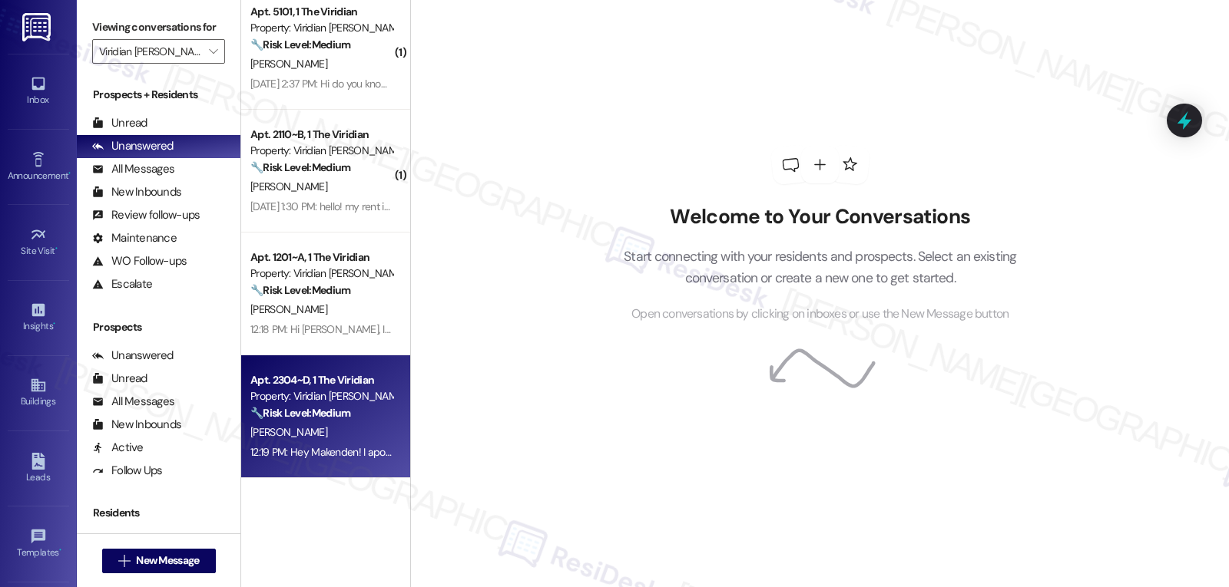
click at [284, 458] on div "12:19 PM: Hey Makenden! I apologize for the long delay in my response. No worri…" at bounding box center [694, 452] width 889 height 14
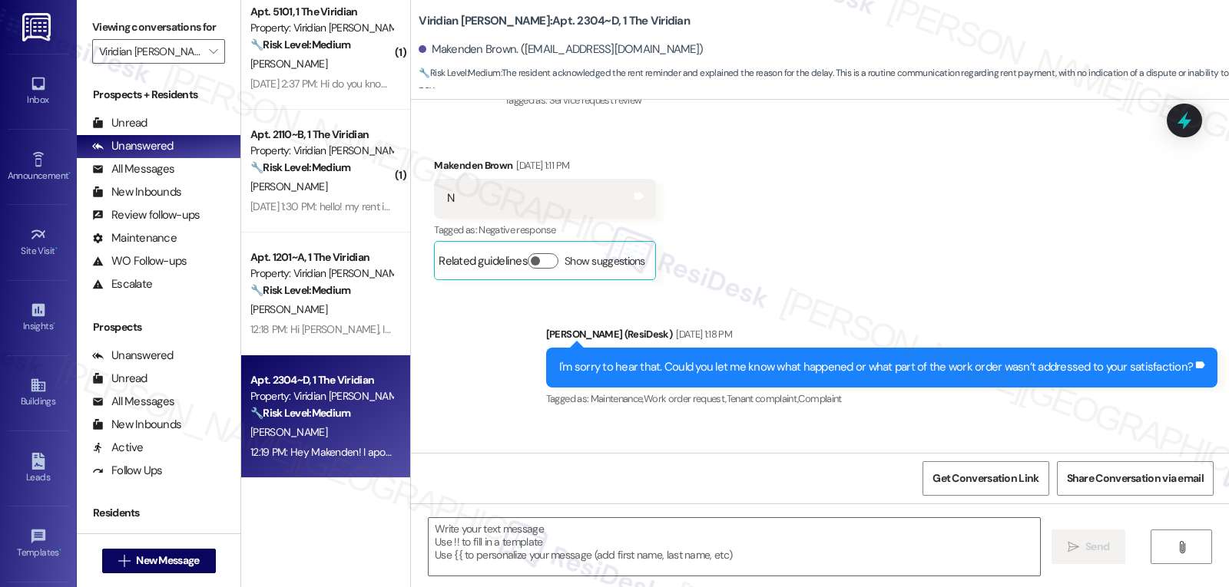
type textarea "Fetching suggested responses. Please feel free to read through the conversation…"
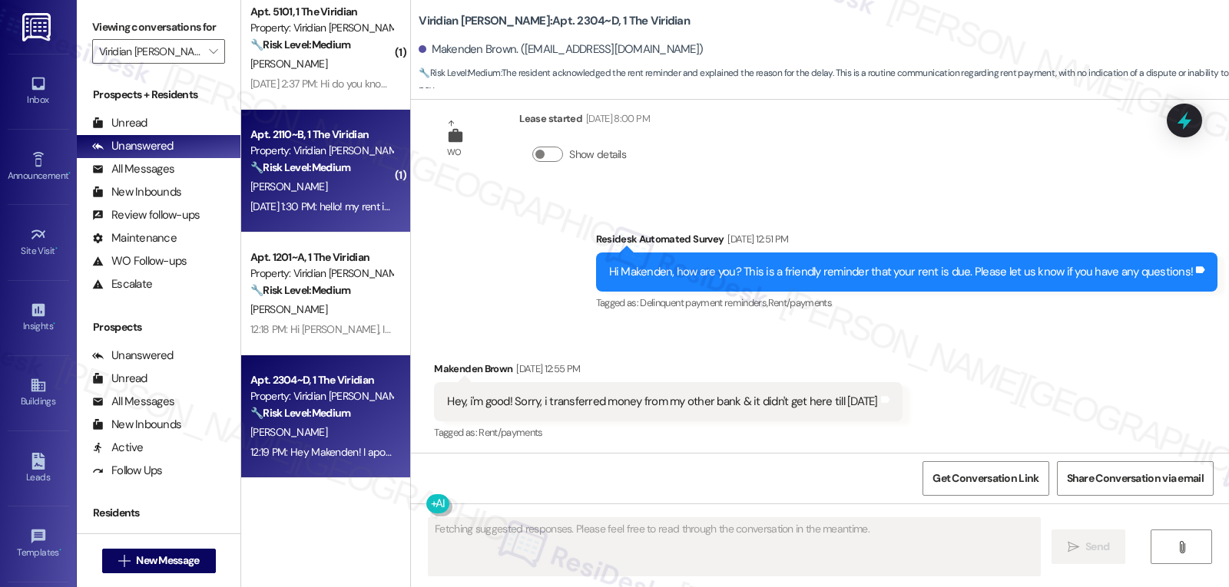
scroll to position [2266, 0]
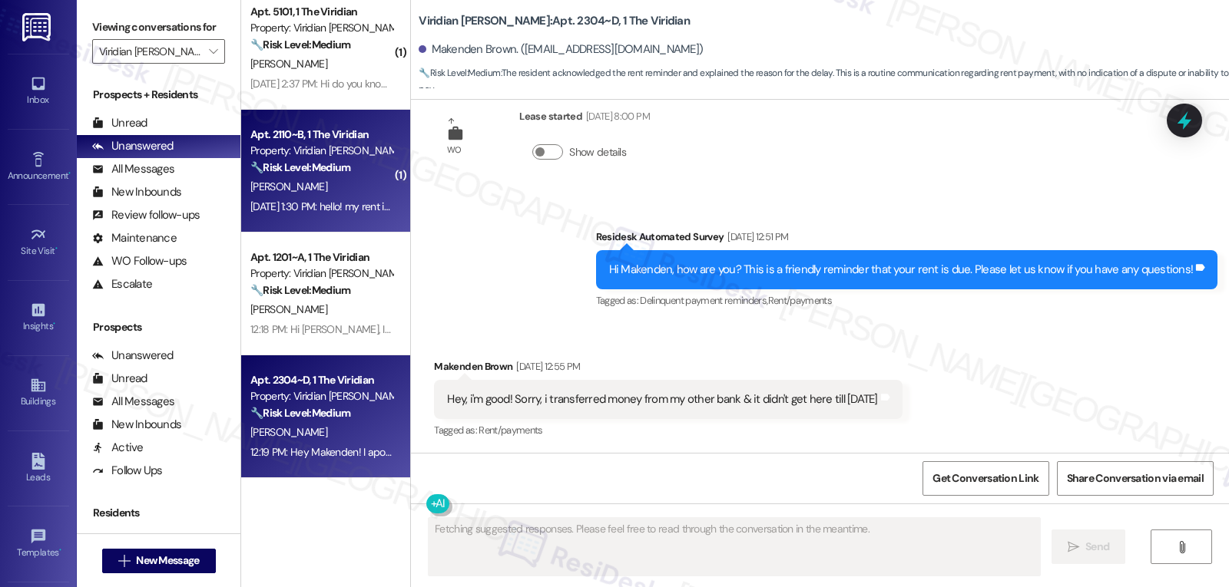
click at [274, 154] on div "Property: Viridian [PERSON_NAME]" at bounding box center [321, 151] width 142 height 16
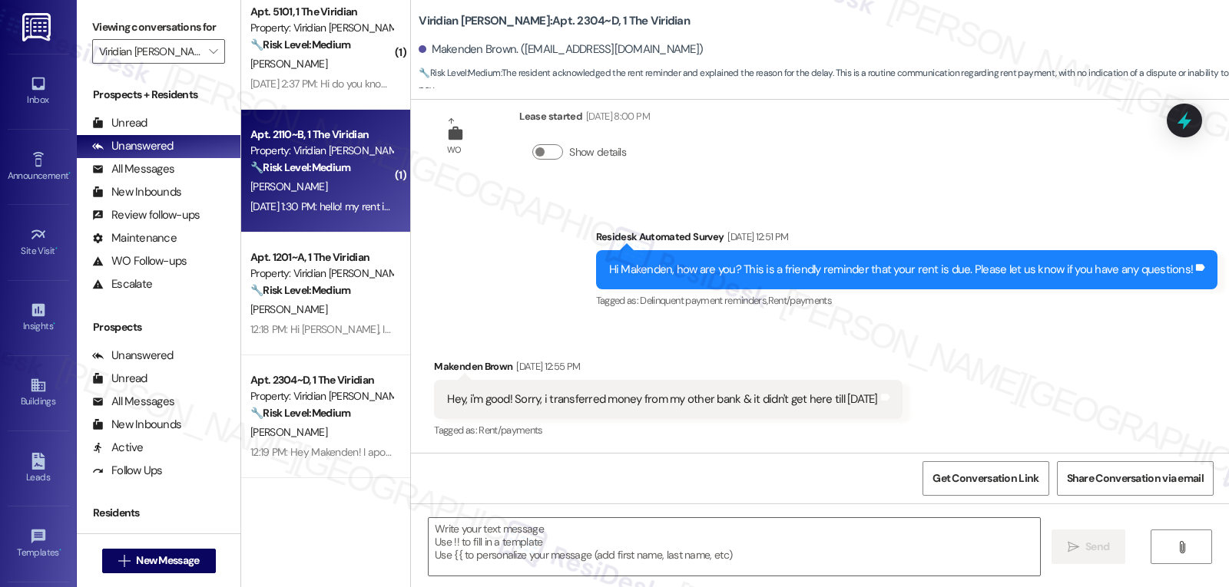
type textarea "Fetching suggested responses. Please feel free to read through the conversation…"
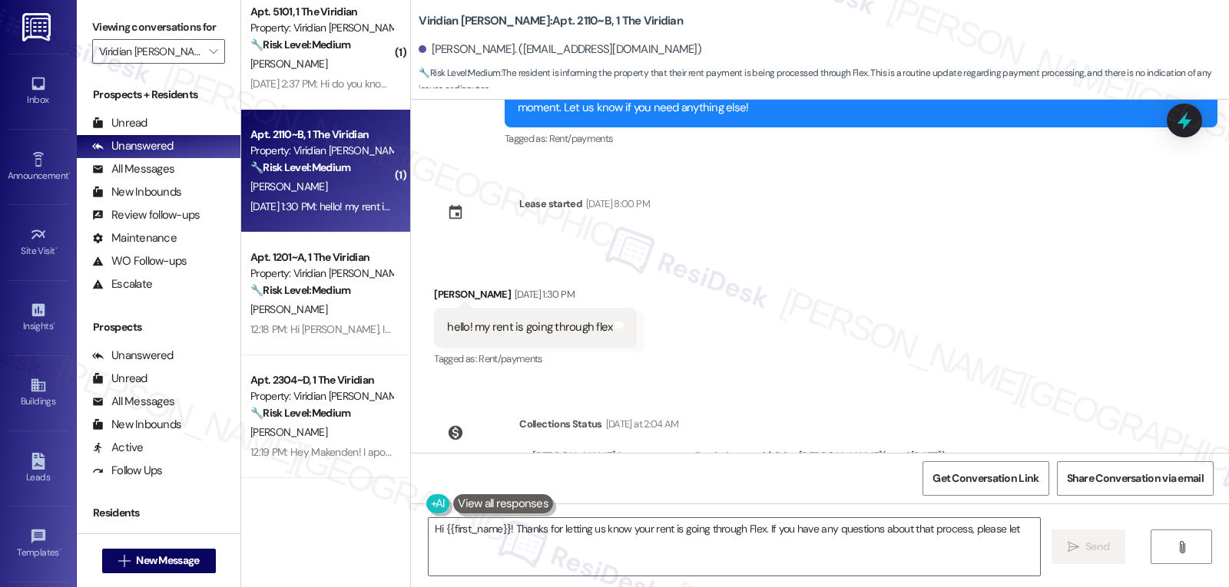
scroll to position [1692, 0]
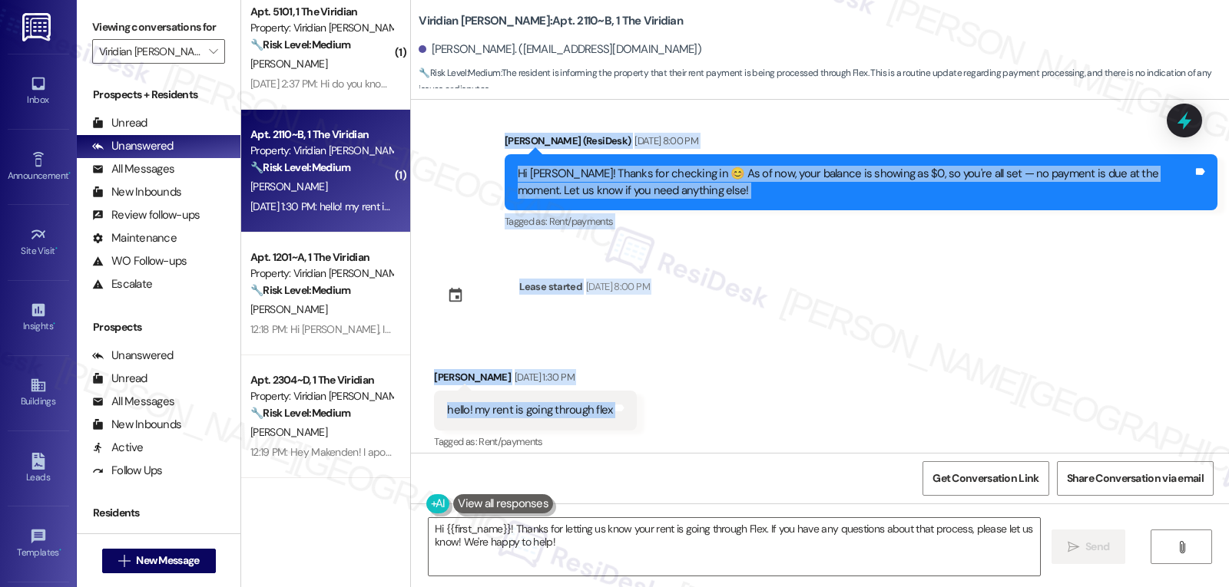
drag, startPoint x: 485, startPoint y: 145, endPoint x: 763, endPoint y: 429, distance: 397.0
click at [763, 429] on div "Survey, sent via SMS Residesk Automated Survey Aug 19, 2024 at 12:41 PM This me…" at bounding box center [820, 276] width 818 height 353
copy div "Sarah (ResiDesk) Apr 04, 2025 at 8:00 PM Hi Audrey! Thanks for checking in 😊 As…"
click at [558, 551] on textarea "Hi {{first_name}}! Thanks for letting us know your rent is going through Flex. …" at bounding box center [734, 547] width 611 height 58
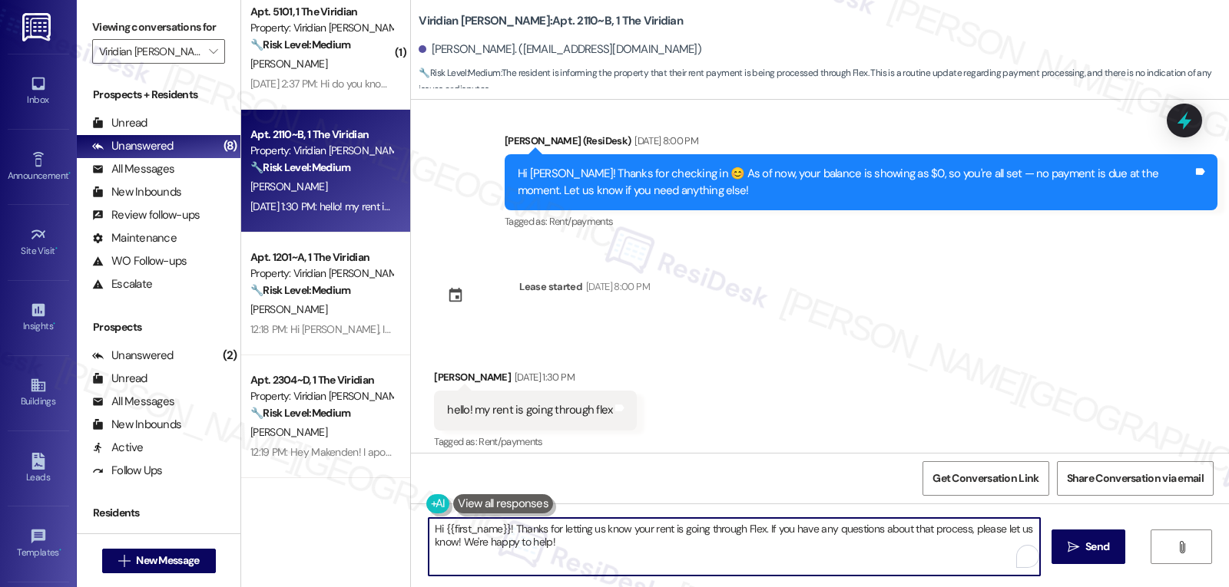
paste textarea "Audrey! Thanks for the update—if your rent is going through Flex, you're all se…"
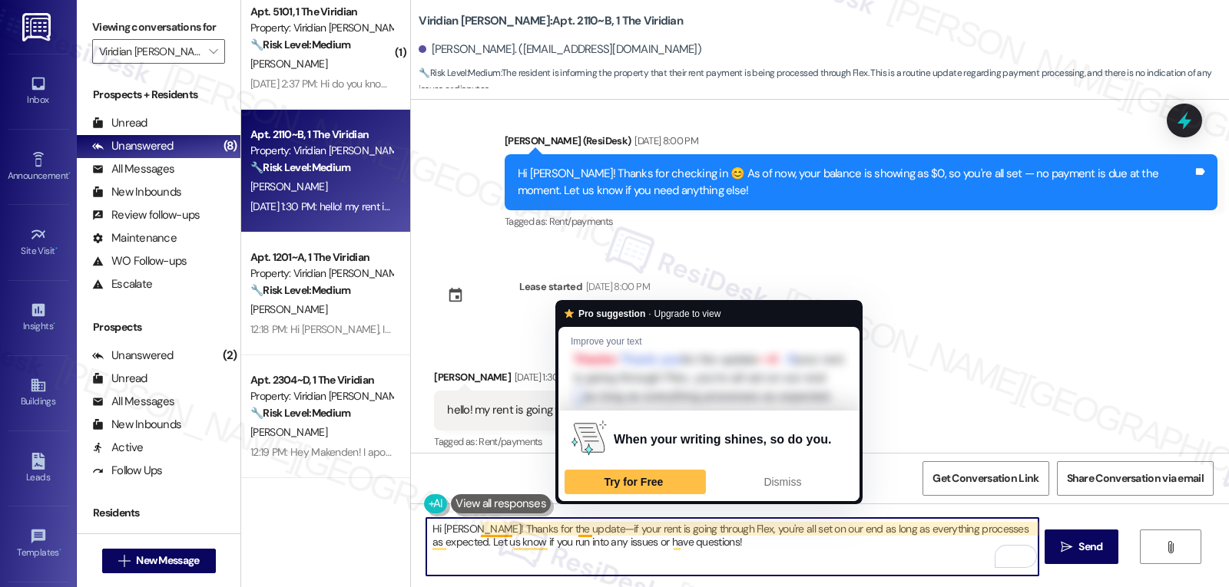
click at [472, 525] on textarea "Hi Audrey! Thanks for the update—if your rent is going through Flex, you're all…" at bounding box center [731, 547] width 611 height 58
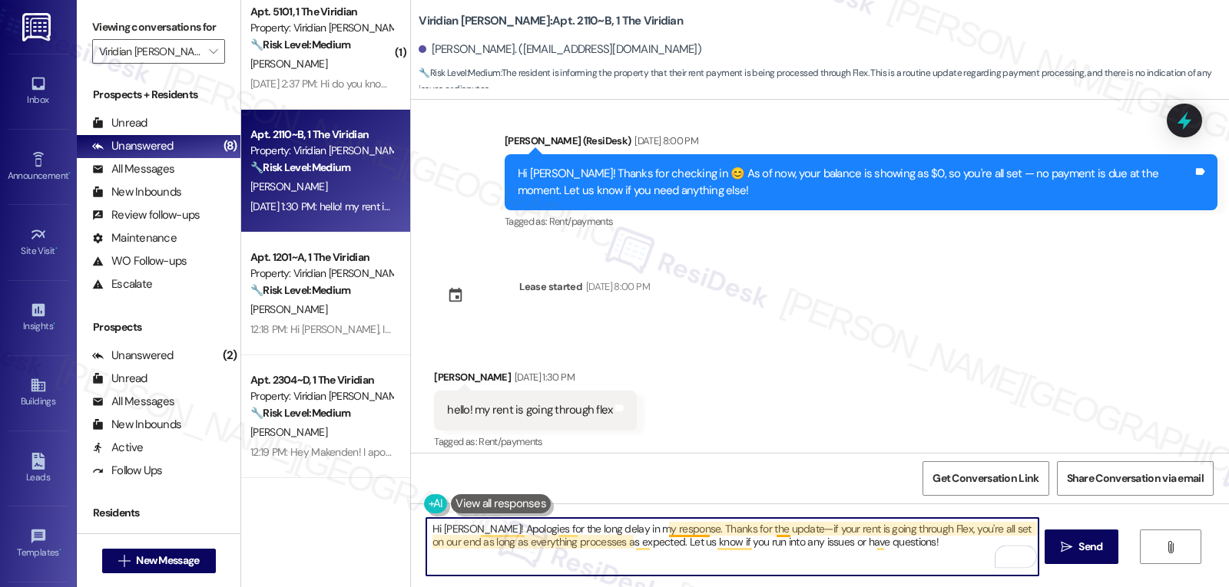
click at [768, 527] on textarea "Hi Audrey! Apologies for the long delay in my response. Thanks for the update—i…" at bounding box center [731, 547] width 611 height 58
click at [898, 546] on textarea "Hi Audrey! Apologies for the long delay in my response. Thanks for the update! …" at bounding box center [731, 547] width 611 height 58
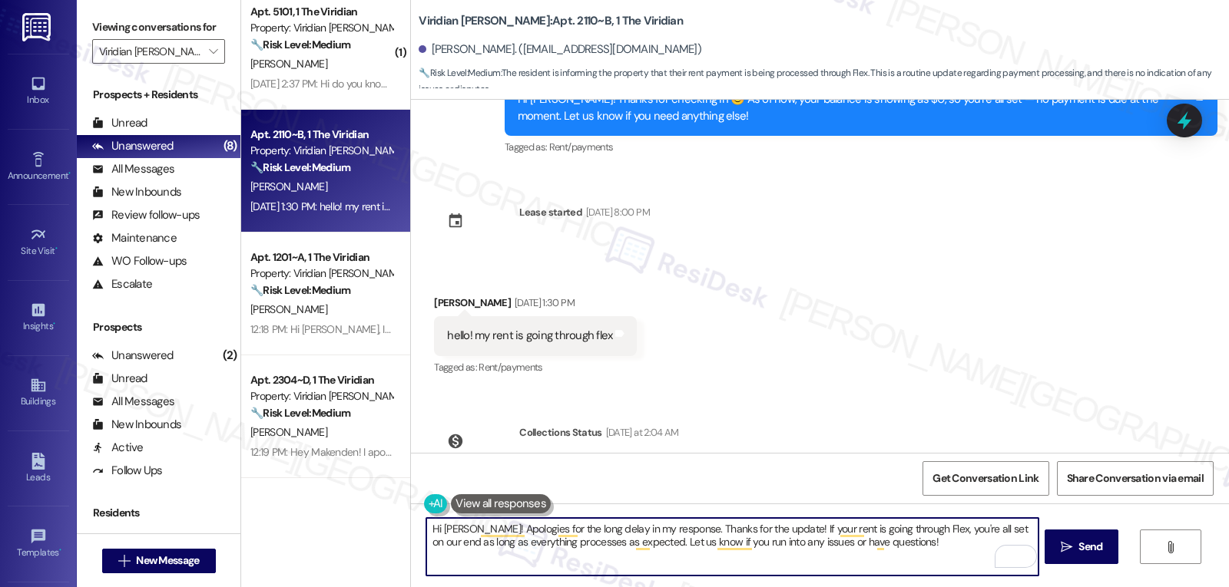
scroll to position [1845, 0]
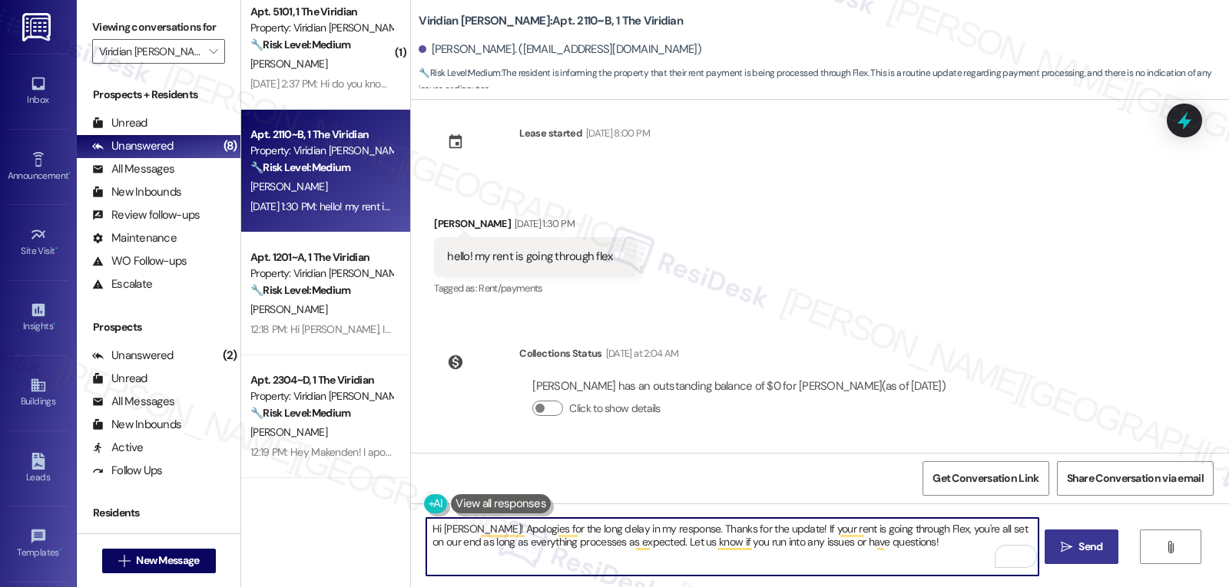
type textarea "Hi Audrey! Apologies for the long delay in my response. Thanks for the update! …"
click at [1090, 557] on button " Send" at bounding box center [1081, 547] width 74 height 35
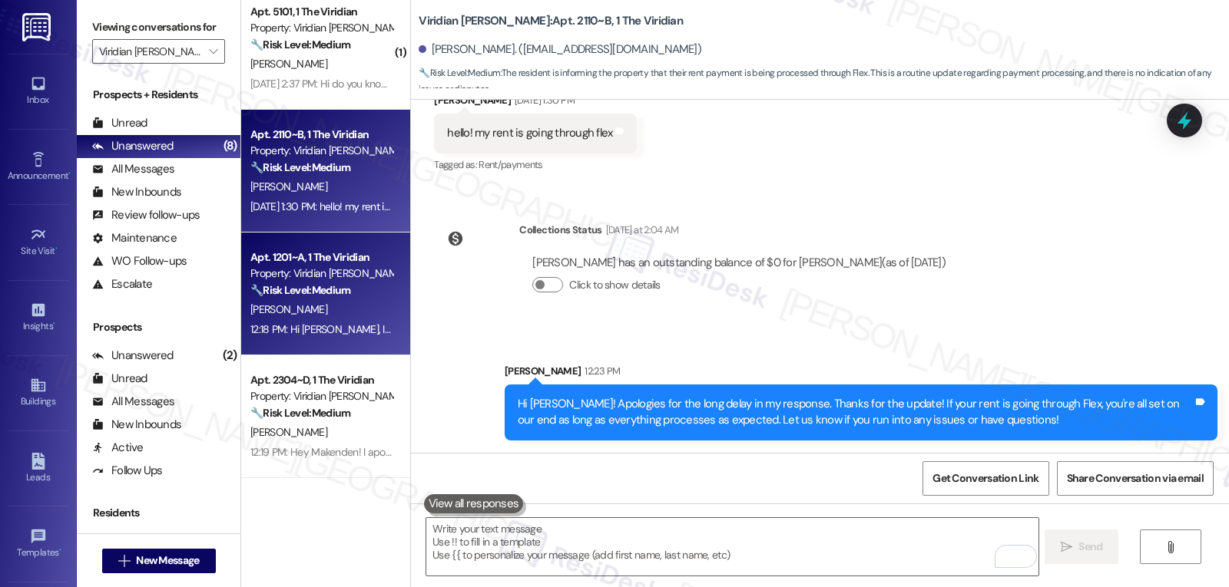
scroll to position [105, 0]
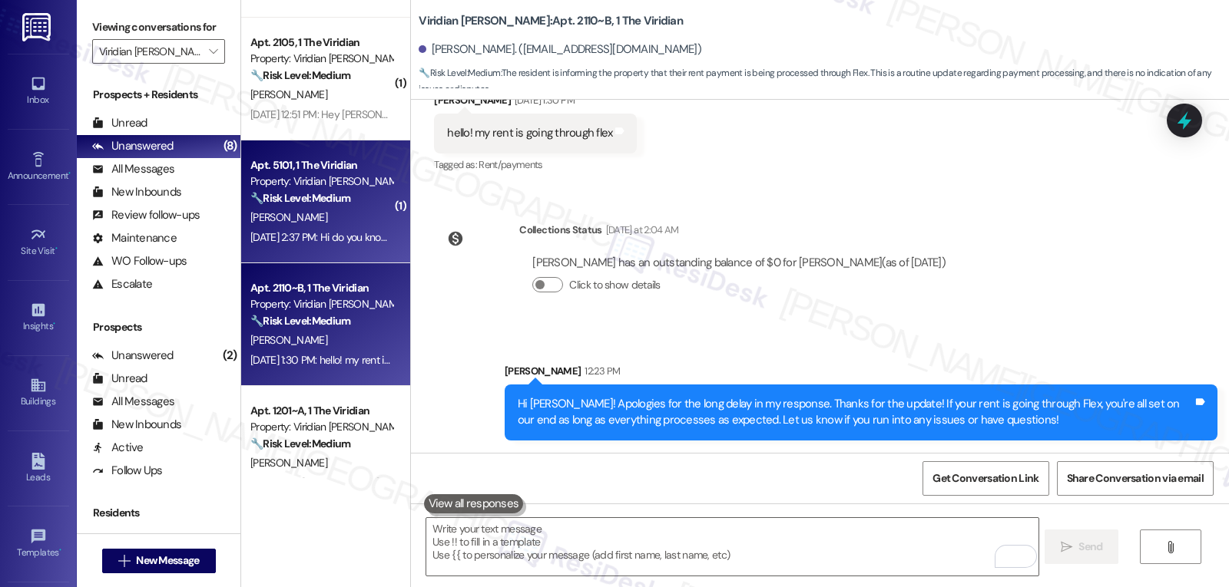
click at [330, 207] on div "Apt. 5101, 1 The Viridian Property: Viridian Denton 🔧 Risk Level: Medium The re…" at bounding box center [321, 182] width 145 height 52
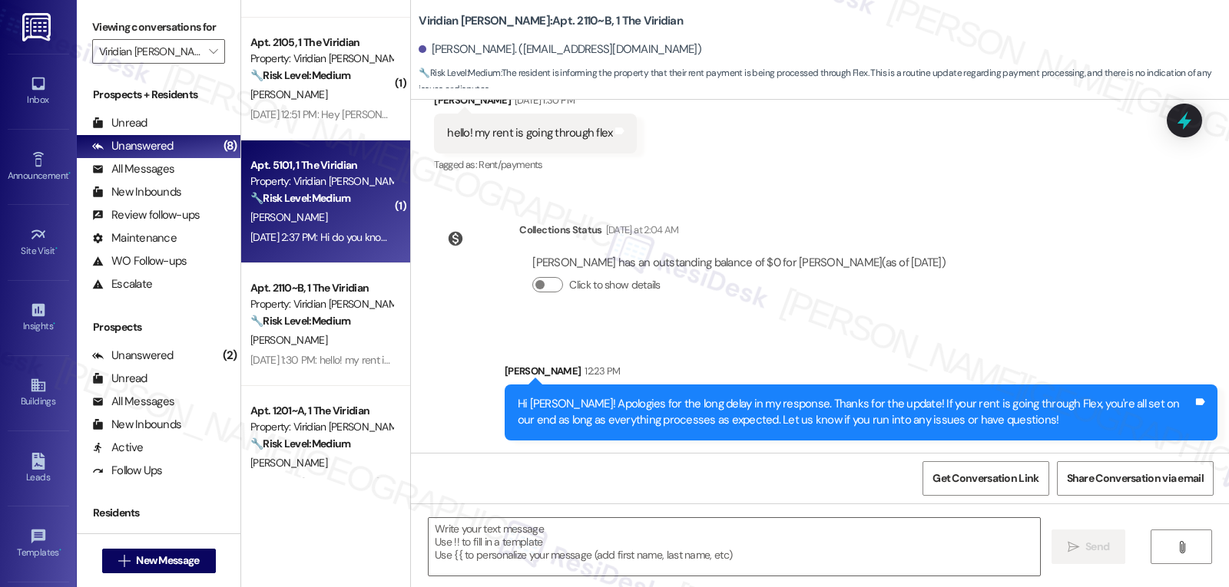
type textarea "Fetching suggested responses. Please feel free to read through the conversation…"
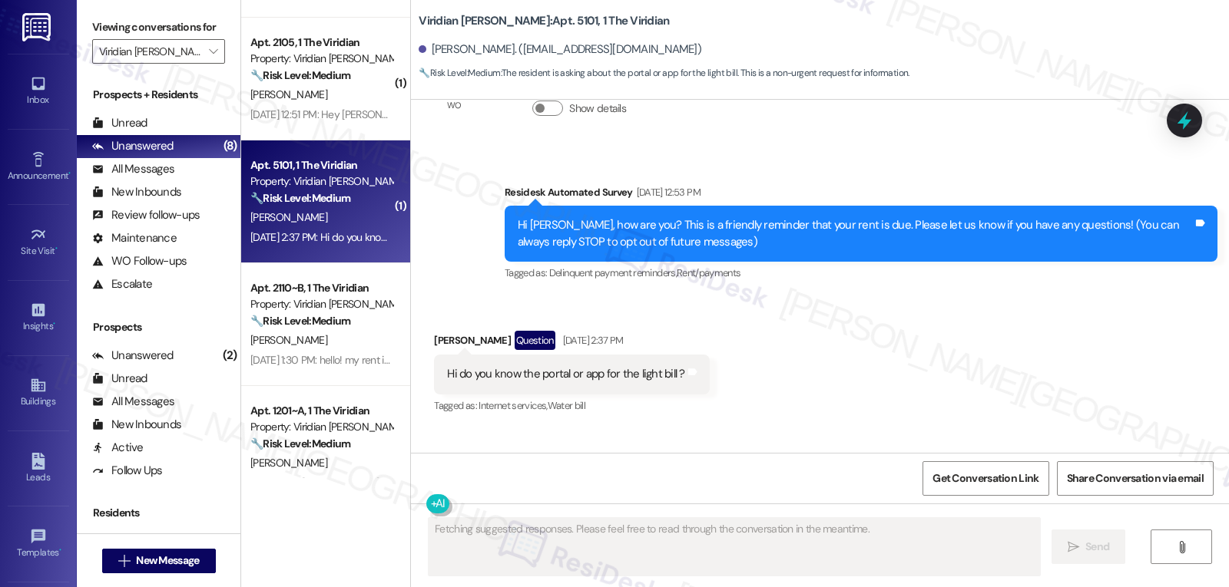
scroll to position [47, 0]
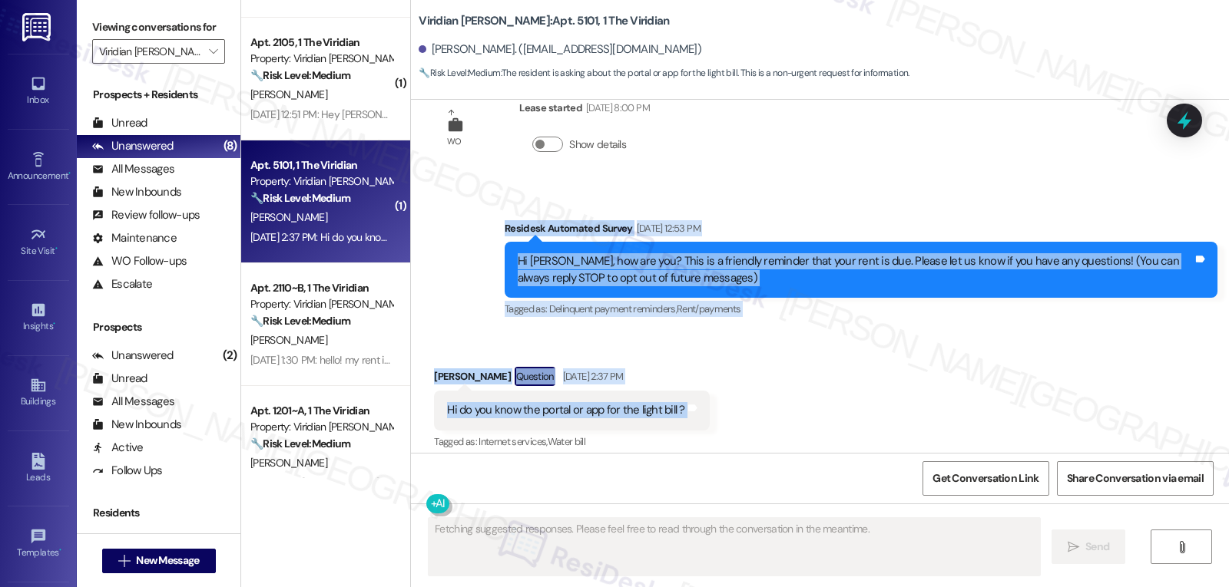
drag, startPoint x: 495, startPoint y: 230, endPoint x: 821, endPoint y: 411, distance: 373.0
click at [821, 411] on div "WO Lease started Aug 04, 2025 at 8:00 PM Show details Survey, sent via SMS Resi…" at bounding box center [820, 276] width 818 height 353
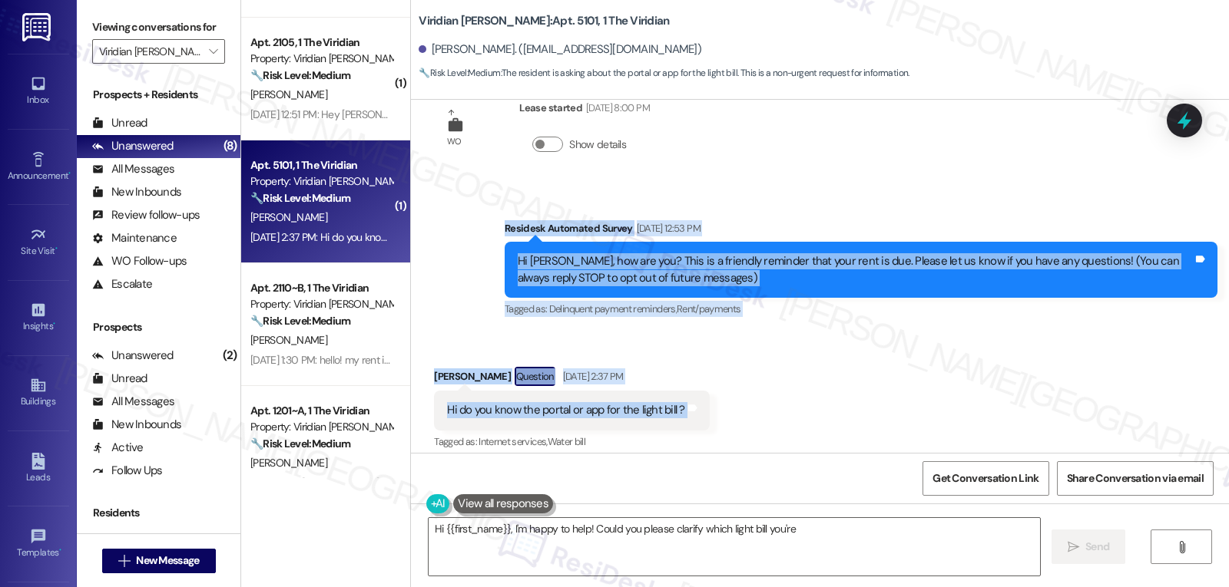
copy div "Residesk Automated Survey Sep 02, 2025 at 12:53 PM Hi Mia, how are you? This is…"
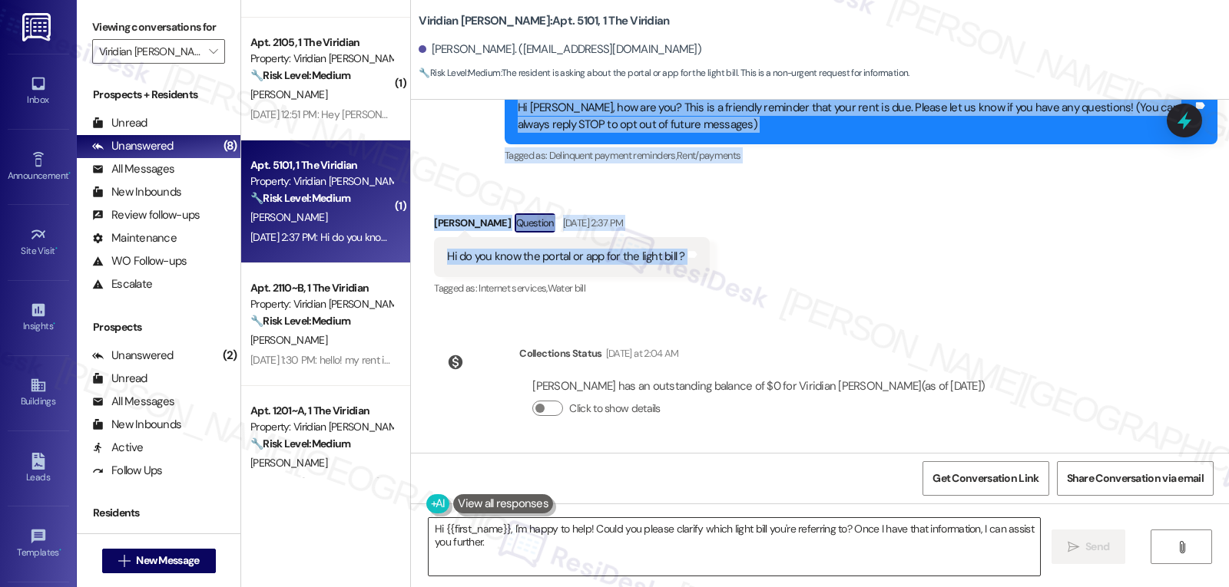
click at [629, 542] on textarea "Hi {{first_name}}, I'm happy to help! Could you please clarify which light bill…" at bounding box center [734, 547] width 611 height 58
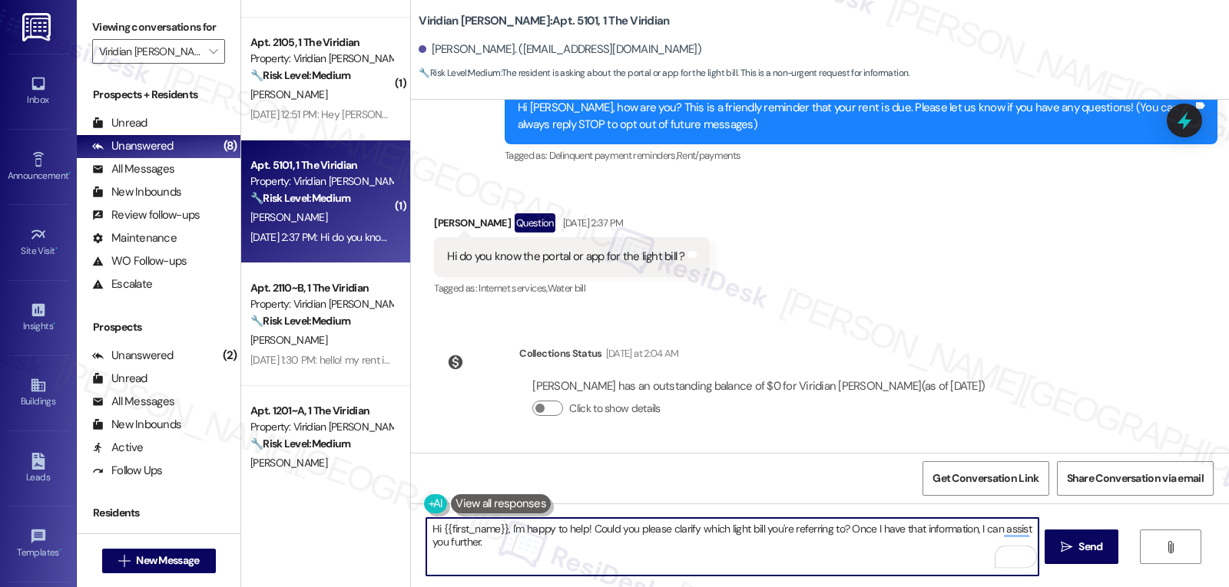
drag, startPoint x: 503, startPoint y: 527, endPoint x: 898, endPoint y: 624, distance: 406.4
click at [898, 587] on html "Inbox Go to Inbox Announcement • Send A Text Announcement Site Visit • Go to Si…" at bounding box center [614, 293] width 1229 height 587
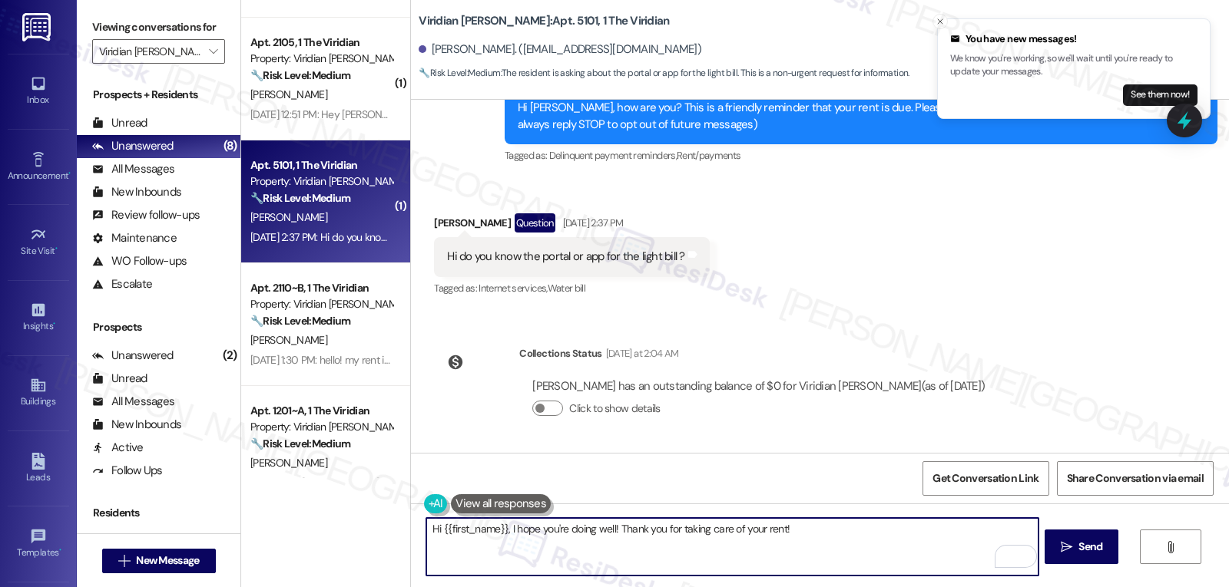
click at [610, 528] on textarea "Hi {{first_name}}, I hope you're doing well! Thank you for taking care of your …" at bounding box center [731, 547] width 611 height 58
click at [822, 534] on textarea "Hi {{first_name}}, I hope you're doing well! Thank you for taking care of your …" at bounding box center [731, 547] width 611 height 58
type textarea "Hi {{first_name}}, I hope you're doing well! Thank you for taking care of your …"
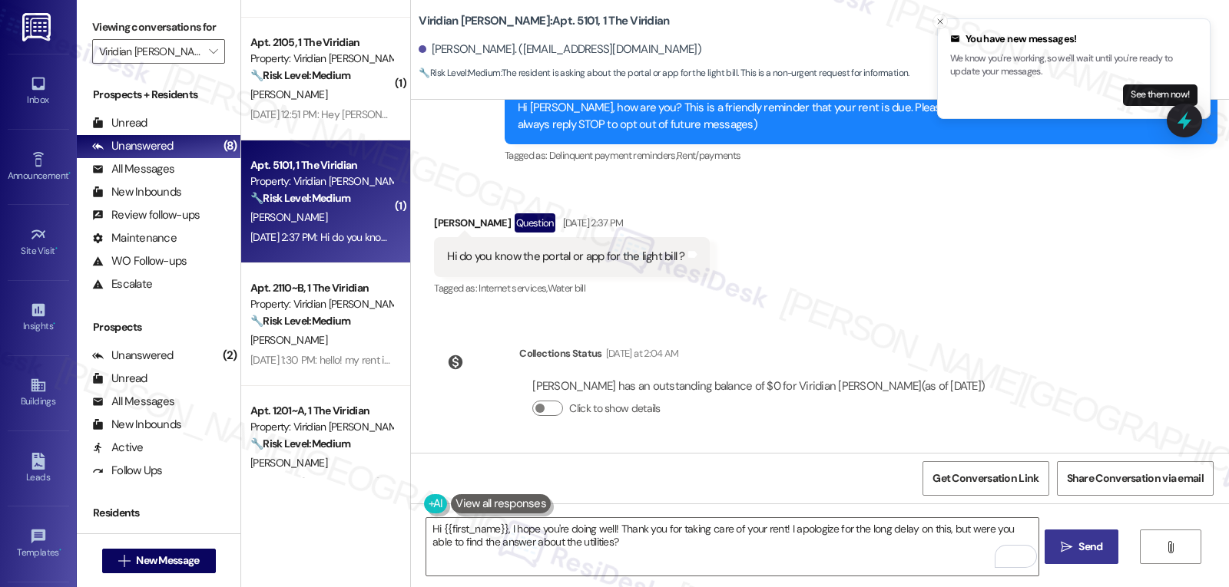
click at [1087, 537] on button " Send" at bounding box center [1081, 547] width 74 height 35
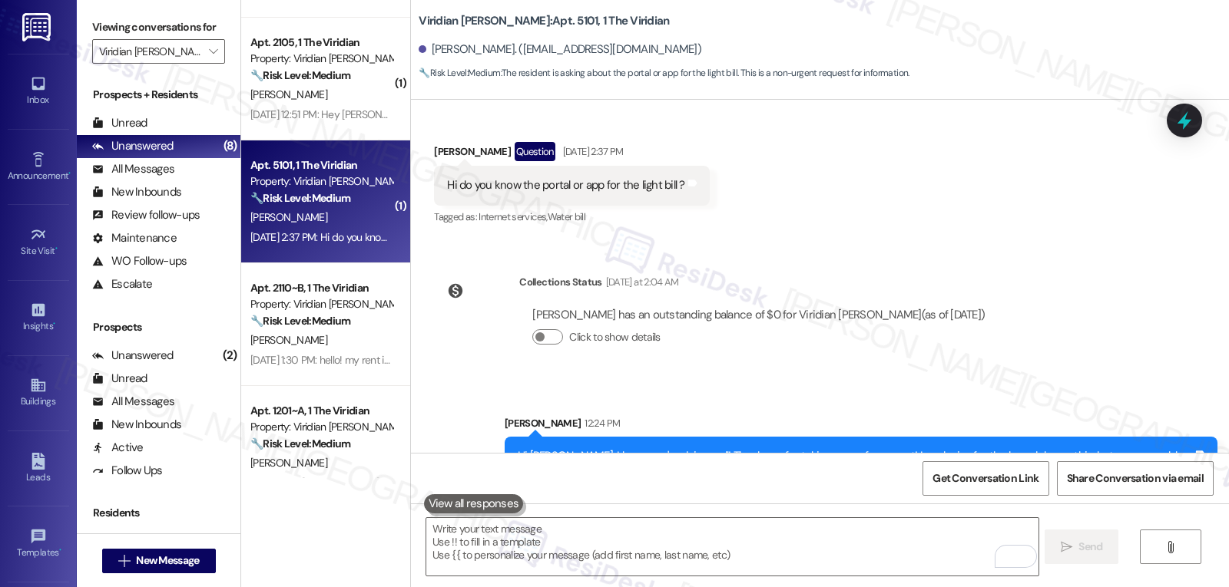
scroll to position [324, 0]
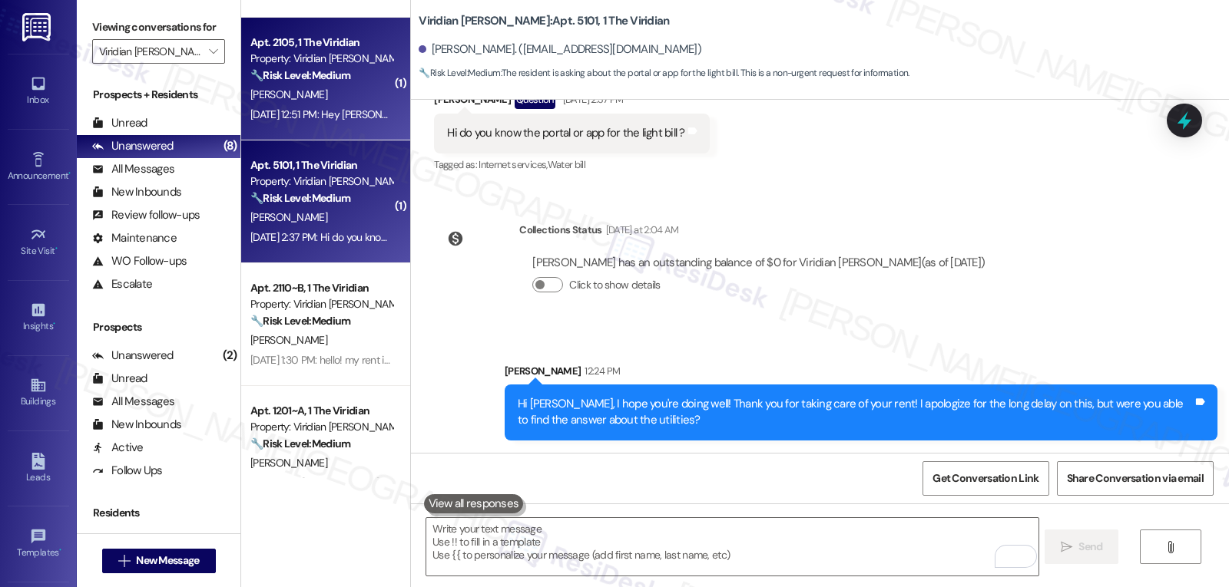
click at [295, 102] on div "[PERSON_NAME]" at bounding box center [321, 94] width 145 height 19
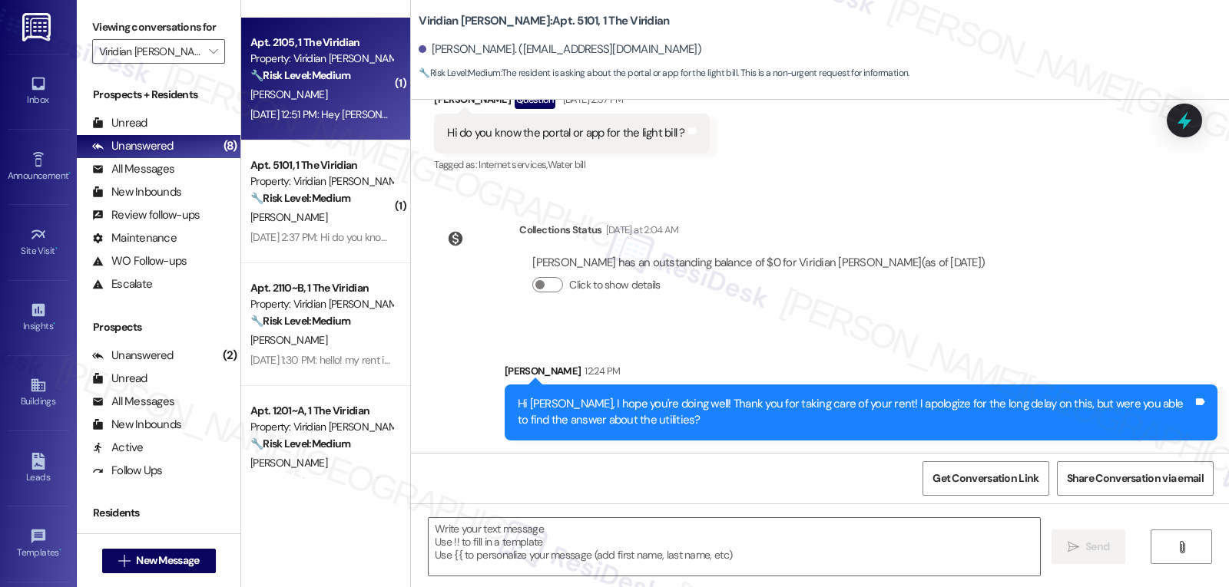
type textarea "Fetching suggested responses. Please feel free to read through the conversation…"
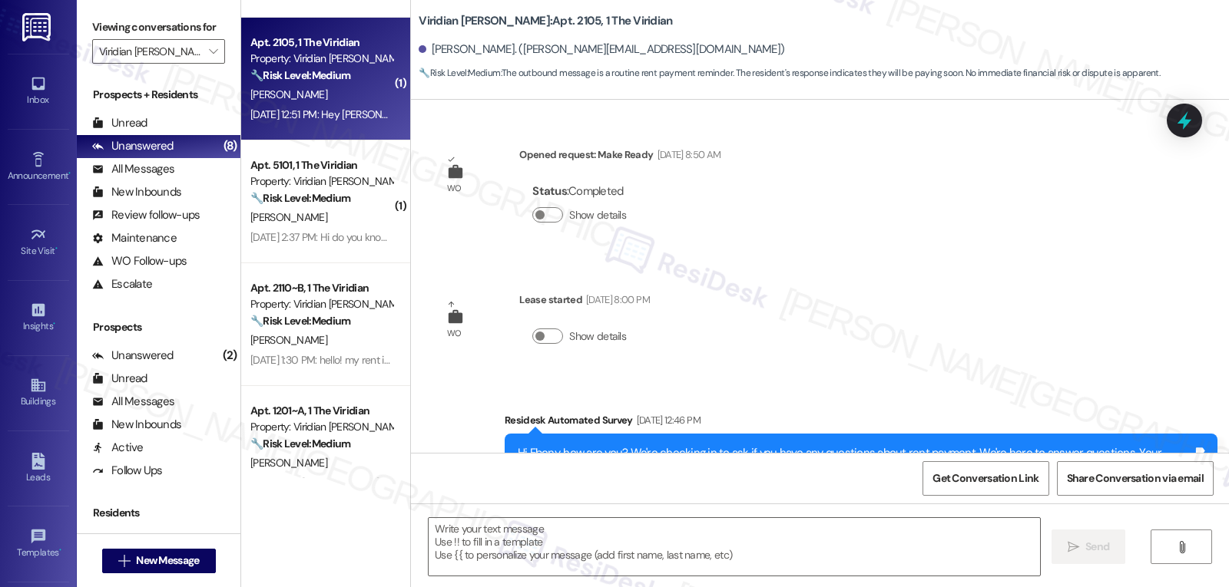
scroll to position [200, 0]
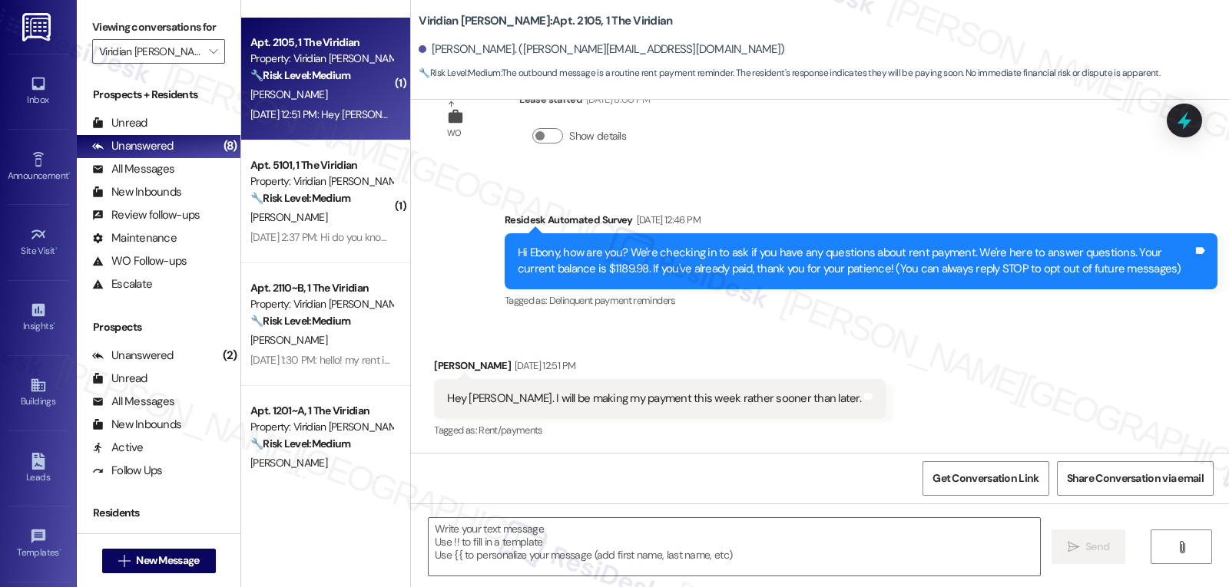
type textarea "Fetching suggested responses. Please feel free to read through the conversation…"
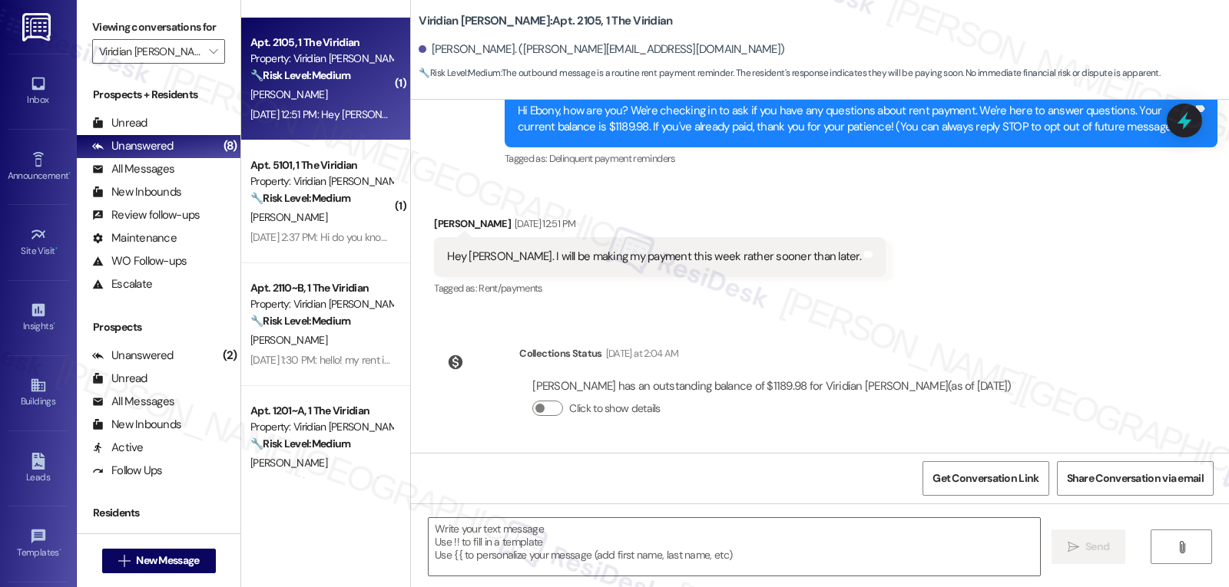
click at [434, 221] on div "Ebony Kennedy Sep 08, 2025 at 12:51 PM" at bounding box center [660, 227] width 452 height 22
click at [437, 226] on div "Ebony Kennedy Sep 08, 2025 at 12:51 PM" at bounding box center [660, 227] width 452 height 22
copy div "Ebony"
click at [472, 542] on textarea at bounding box center [734, 547] width 611 height 58
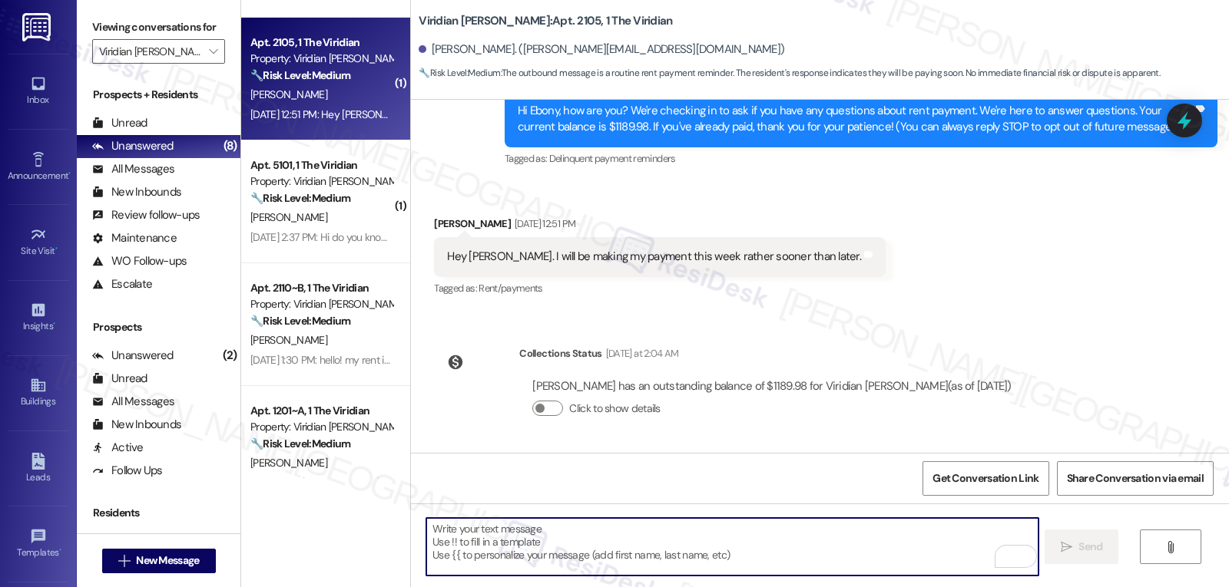
click at [1004, 278] on div "Received via SMS Ebony Kennedy Sep 08, 2025 at 12:51 PM Hey Sarah. I will be ma…" at bounding box center [820, 246] width 818 height 130
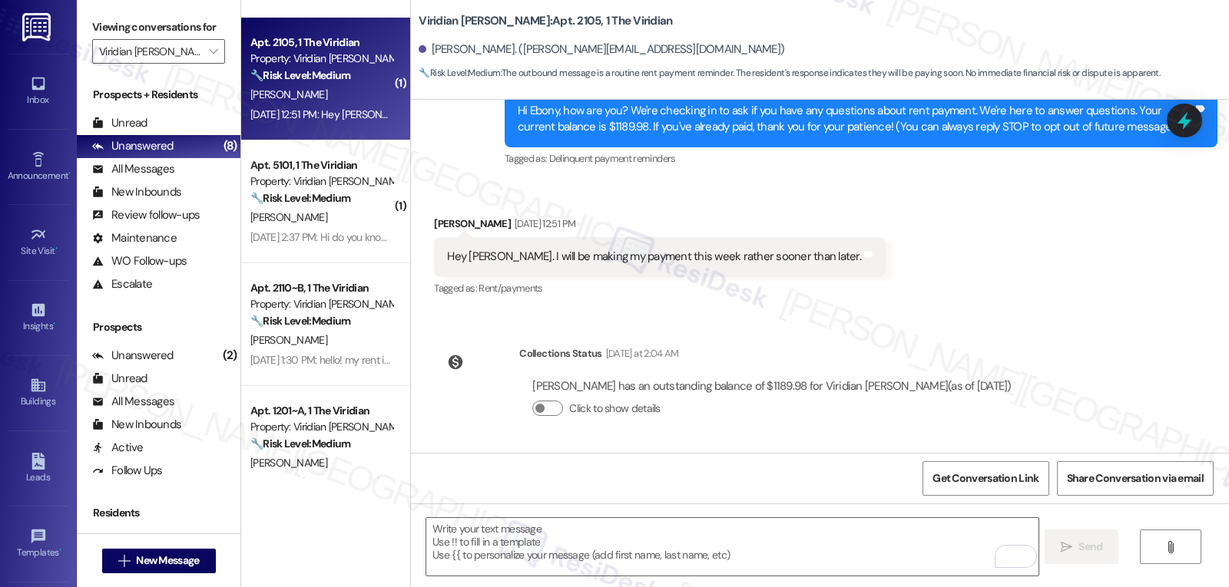
scroll to position [189, 0]
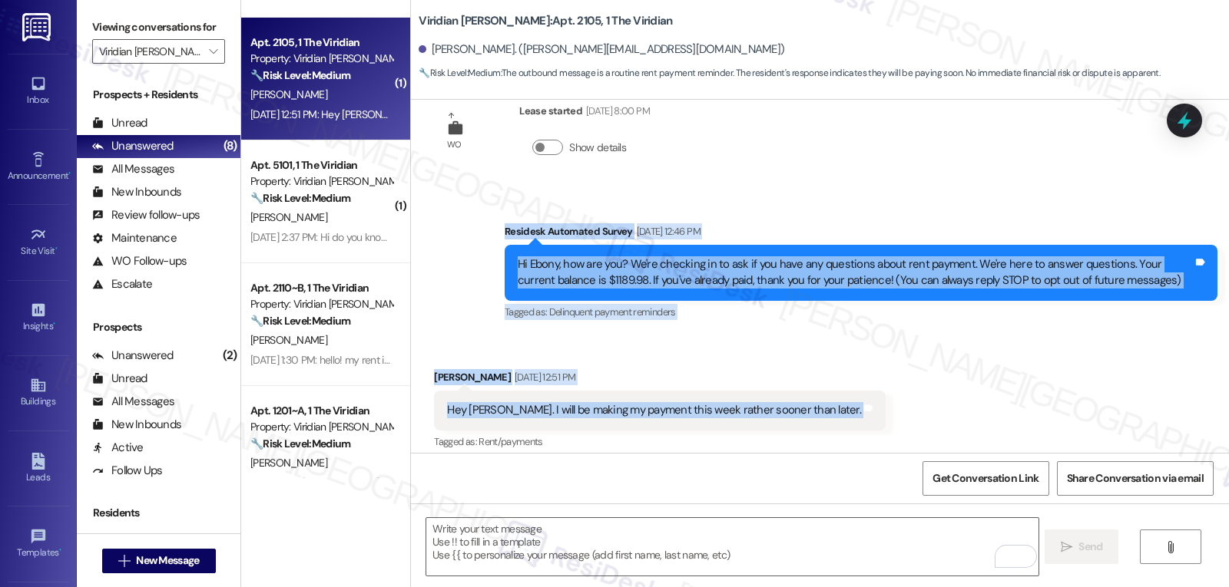
drag, startPoint x: 473, startPoint y: 232, endPoint x: 892, endPoint y: 420, distance: 458.9
click at [892, 420] on div "WO Opened request: Make Ready Apr 01, 2024 at 8:50 AM Status : Completed Show d…" at bounding box center [820, 276] width 818 height 353
copy div "Residesk Automated Survey Sep 08, 2025 at 12:46 PM Hi Ebony, how are you? We're…"
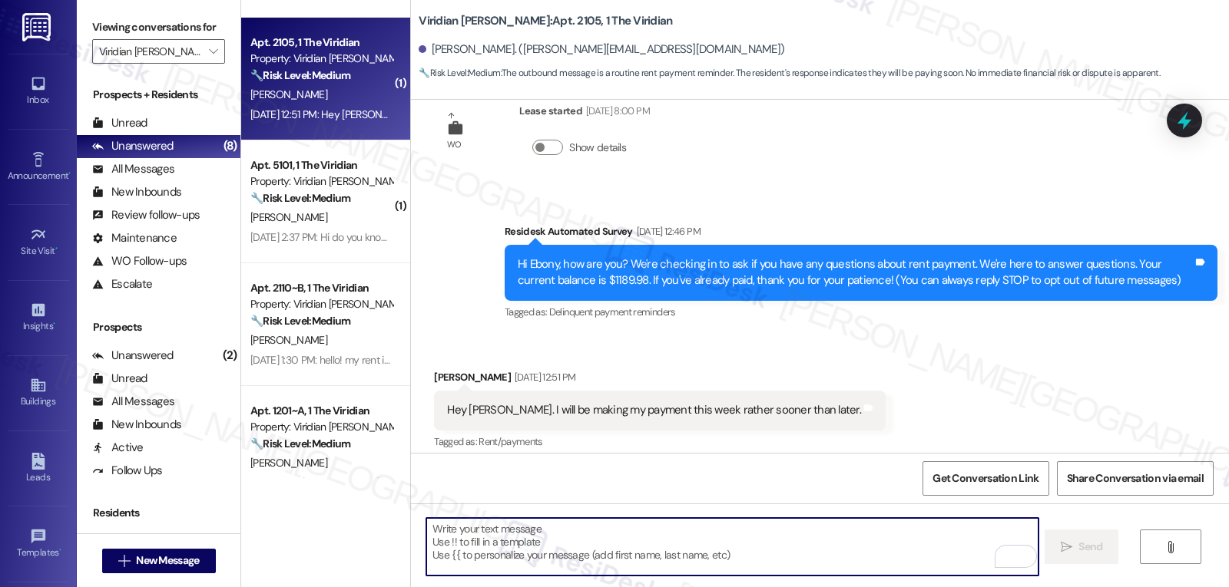
click at [707, 565] on textarea "To enrich screen reader interactions, please activate Accessibility in Grammarl…" at bounding box center [731, 547] width 611 height 58
paste textarea "Hi Ebony! Thanks for the update—I appreciate you letting us know. If anything c…"
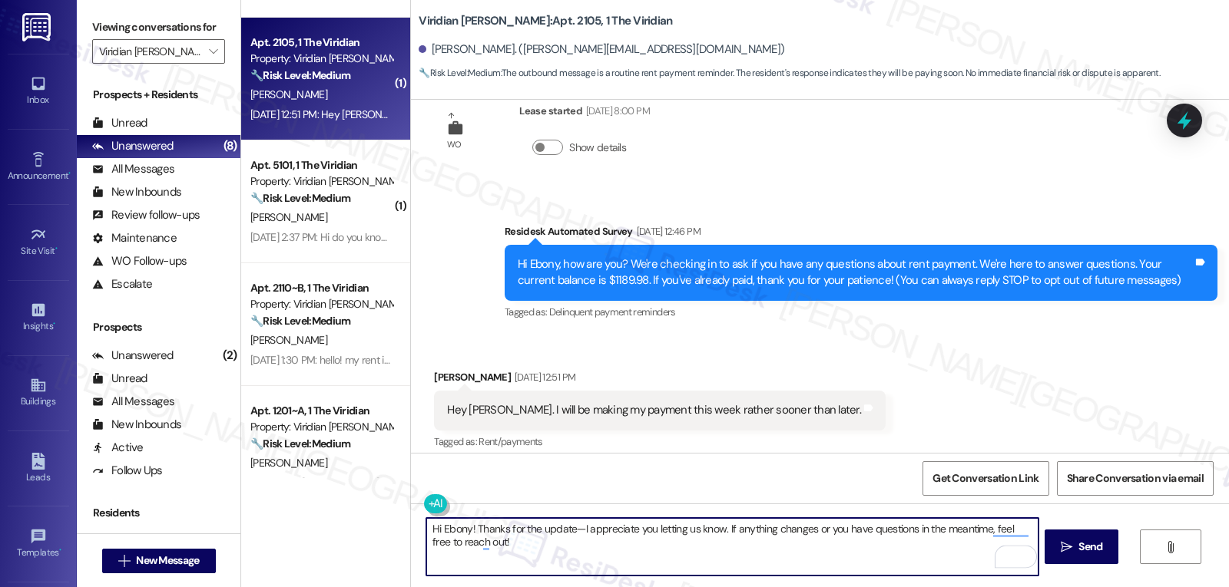
click at [570, 526] on textarea "Hi Ebony! Thanks for the update—I appreciate you letting us know. If anything c…" at bounding box center [731, 547] width 611 height 58
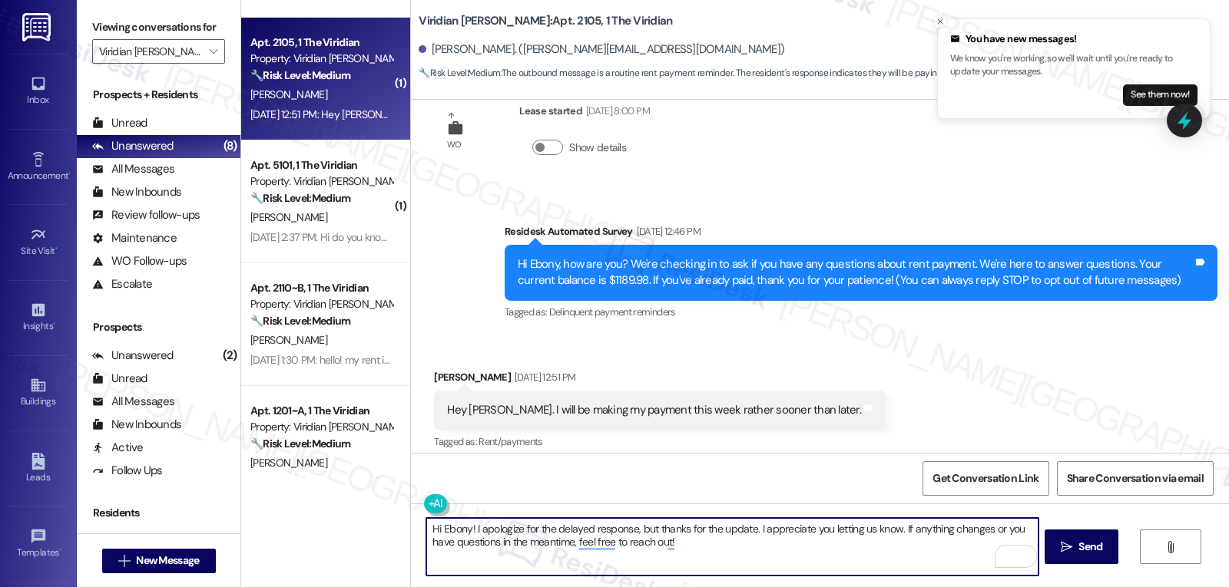
click at [905, 547] on textarea "Hi Ebony! I apologize for the delayed response, but thanks for the update. I ap…" at bounding box center [731, 547] width 611 height 58
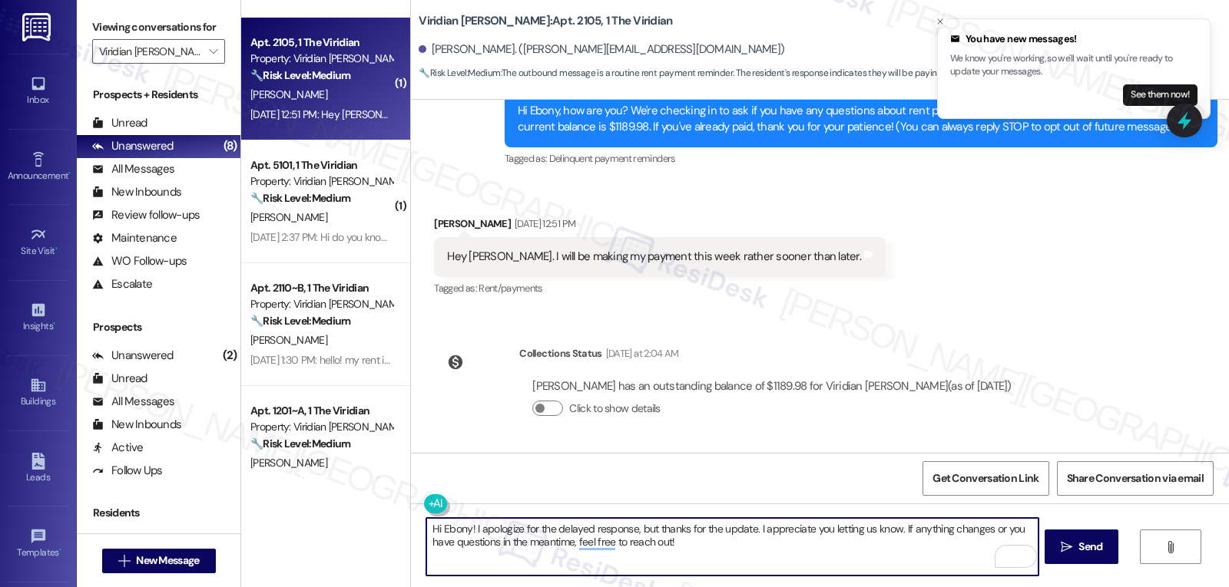
drag, startPoint x: 889, startPoint y: 530, endPoint x: 947, endPoint y: 603, distance: 93.0
click at [947, 587] on html "You have new messages! We know you're working, so we'll wait until you're ready…" at bounding box center [614, 293] width 1229 height 587
click at [1017, 524] on textarea "Hi Ebony! I apologize for the delayed response, but thanks for the update. I ap…" at bounding box center [731, 547] width 611 height 58
click at [686, 543] on textarea "Hi Ebony! I apologize for the delayed response, but thanks for the update. I ap…" at bounding box center [731, 547] width 611 height 58
type textarea "Hi Ebony! I apologize for the delayed response, but thanks for the update. I ap…"
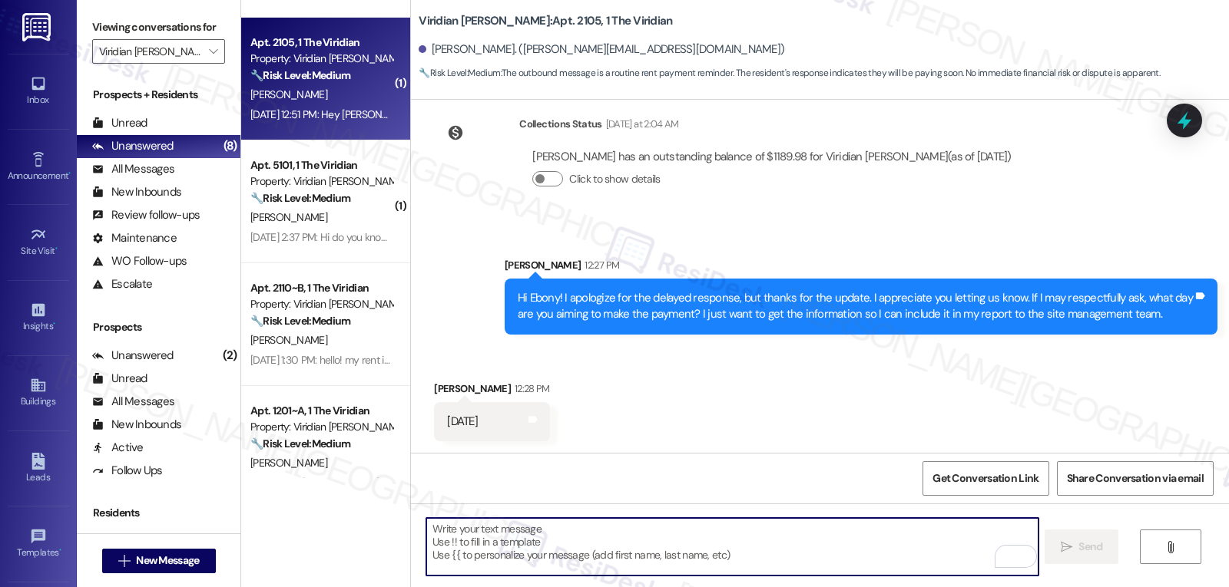
scroll to position [573, 0]
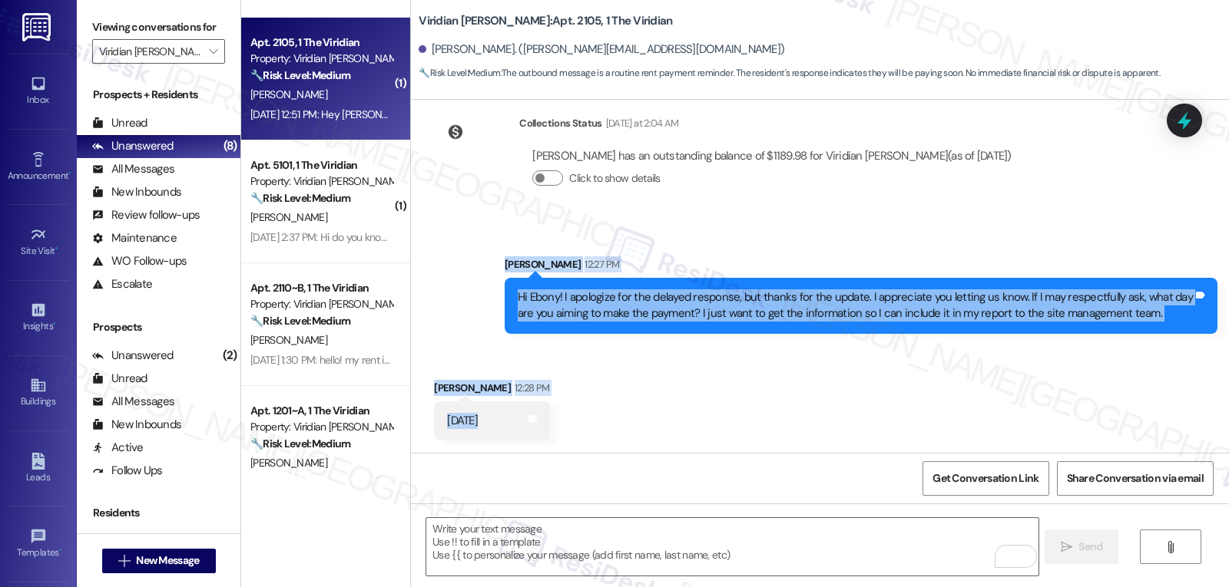
drag, startPoint x: 484, startPoint y: 263, endPoint x: 571, endPoint y: 409, distance: 169.1
click at [571, 409] on div "WO Opened request: Make Ready Apr 01, 2024 at 8:50 AM Status : Completed Show d…" at bounding box center [820, 276] width 818 height 353
copy div "Sarah 12:27 PM Hi Ebony! I apologize for the delayed response, but thanks for t…"
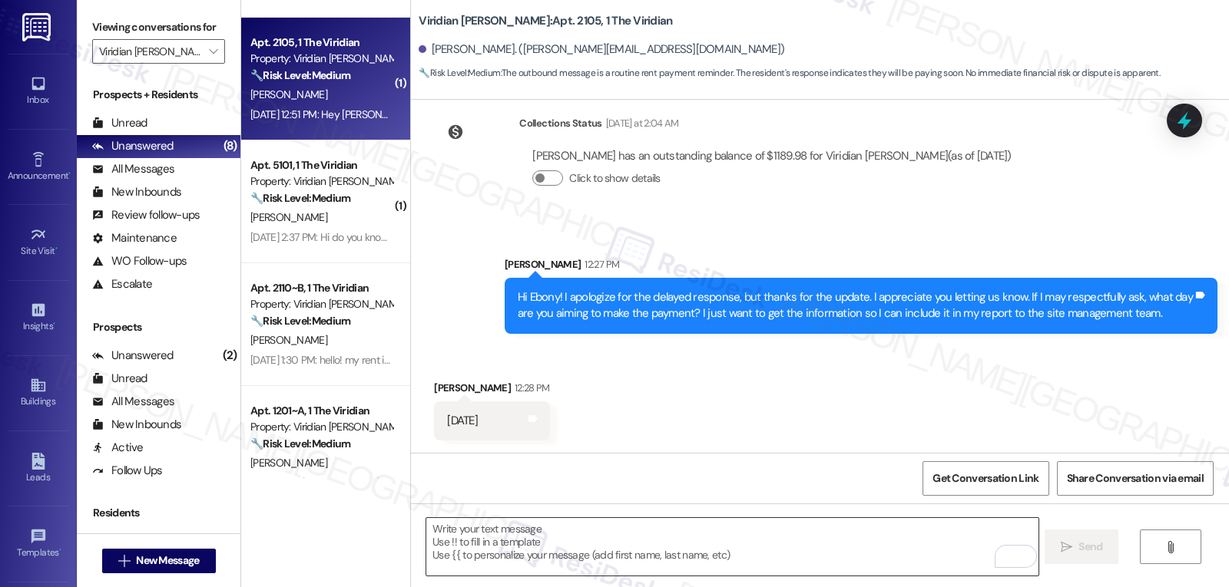
click at [580, 551] on textarea "To enrich screen reader interactions, please activate Accessibility in Grammarl…" at bounding box center [731, 547] width 611 height 58
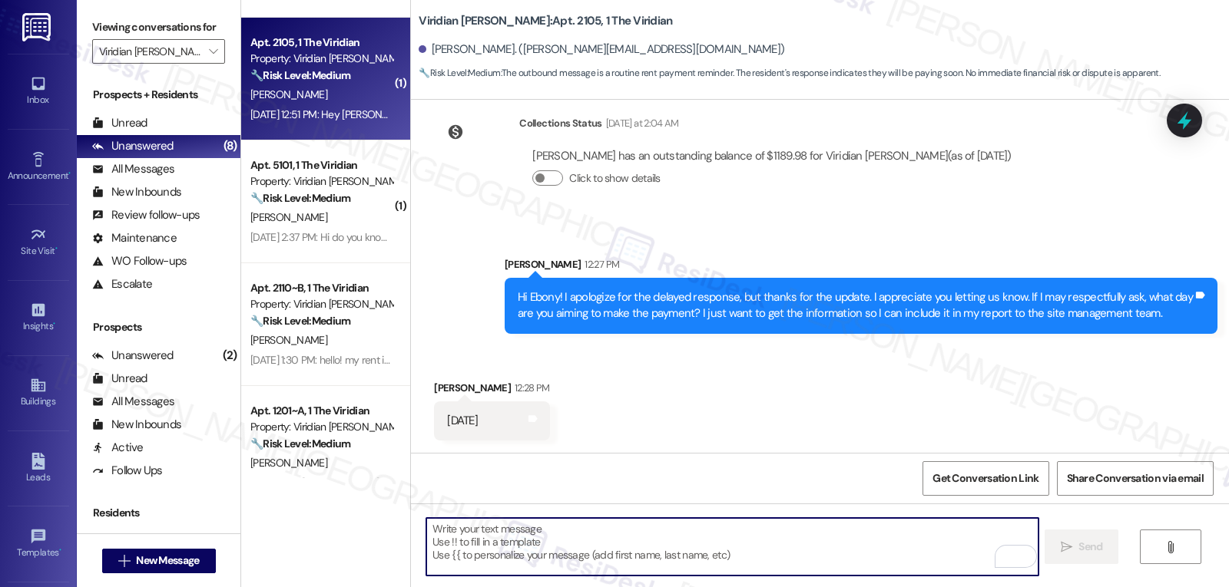
paste textarea "Sarah 12:27 PM Hi Ebony! I apologize for the delayed response, but thanks for t…"
type textarea "Sarah 12:27 PM Hi Ebony! I apologize for the delayed response, but thanks for t…"
click at [578, 574] on textarea "To enrich screen reader interactions, please activate Accessibility in Grammarl…" at bounding box center [731, 547] width 611 height 58
paste textarea "Thanks so much, Ebony! I’ve noted that you’re planning to make the payment toda…"
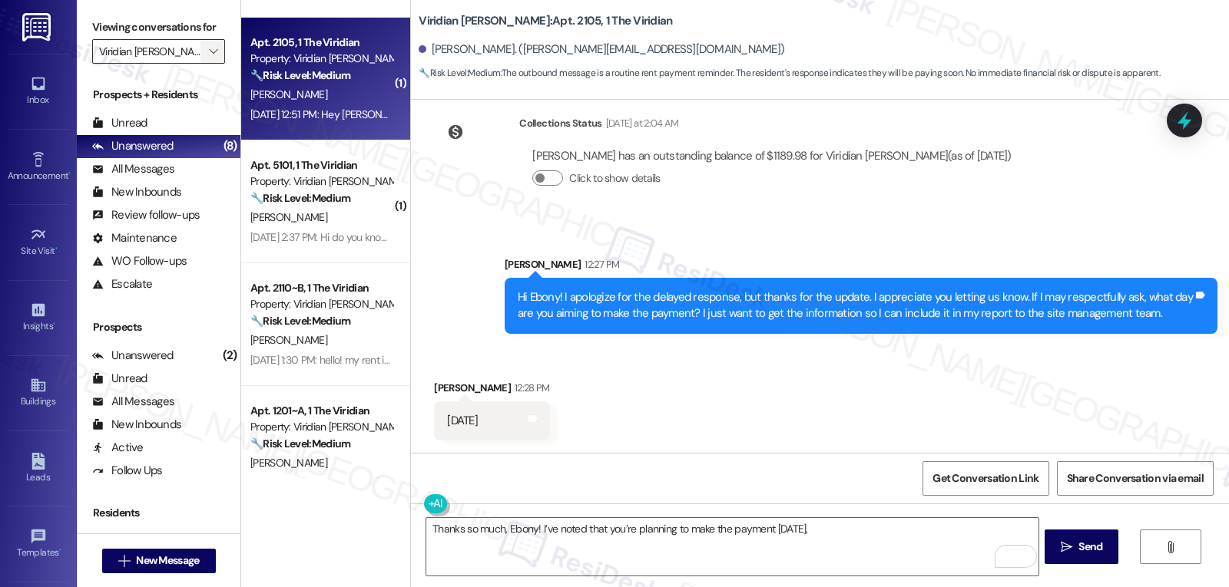
click at [209, 58] on icon "" at bounding box center [213, 51] width 8 height 12
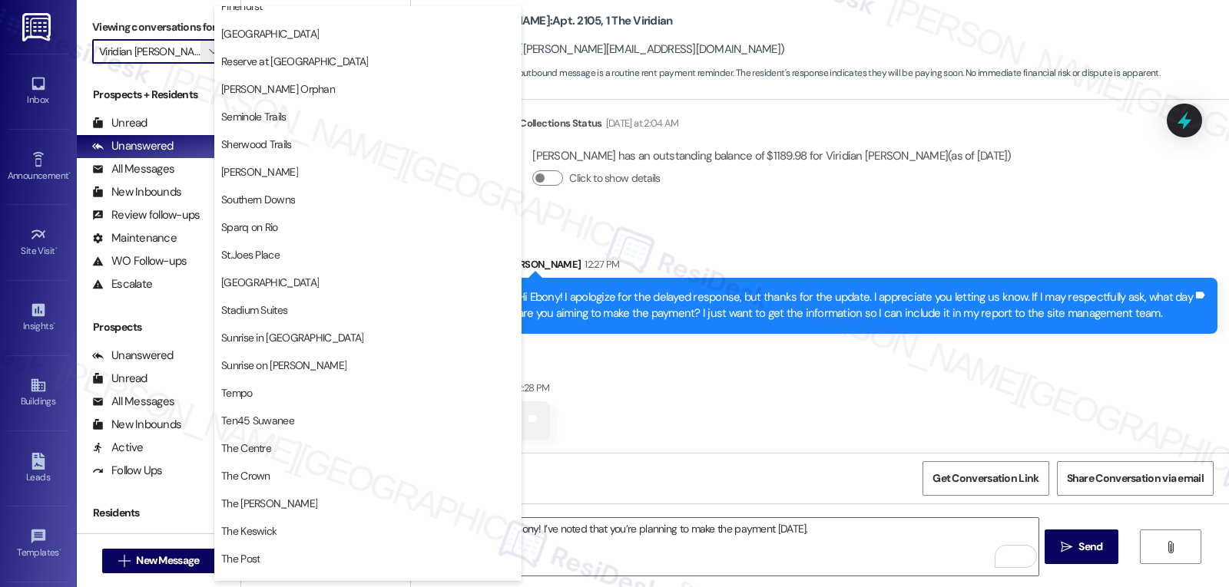
scroll to position [1075, 0]
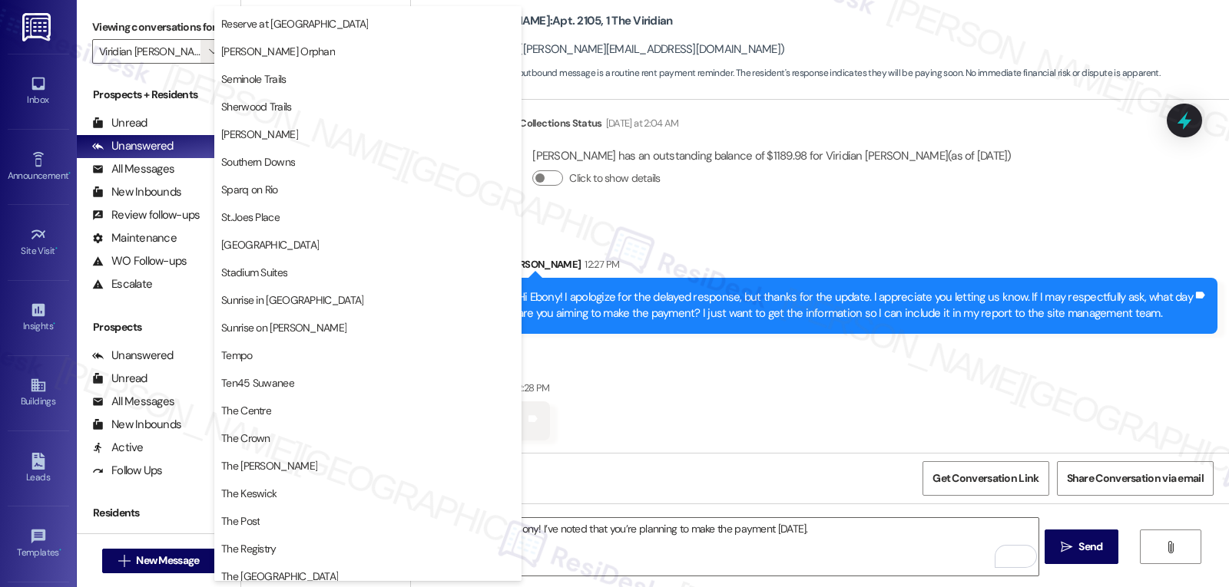
click at [746, 443] on div "Received via SMS Ebony Kennedy 12:28 PM Today Tags and notes" at bounding box center [820, 399] width 818 height 107
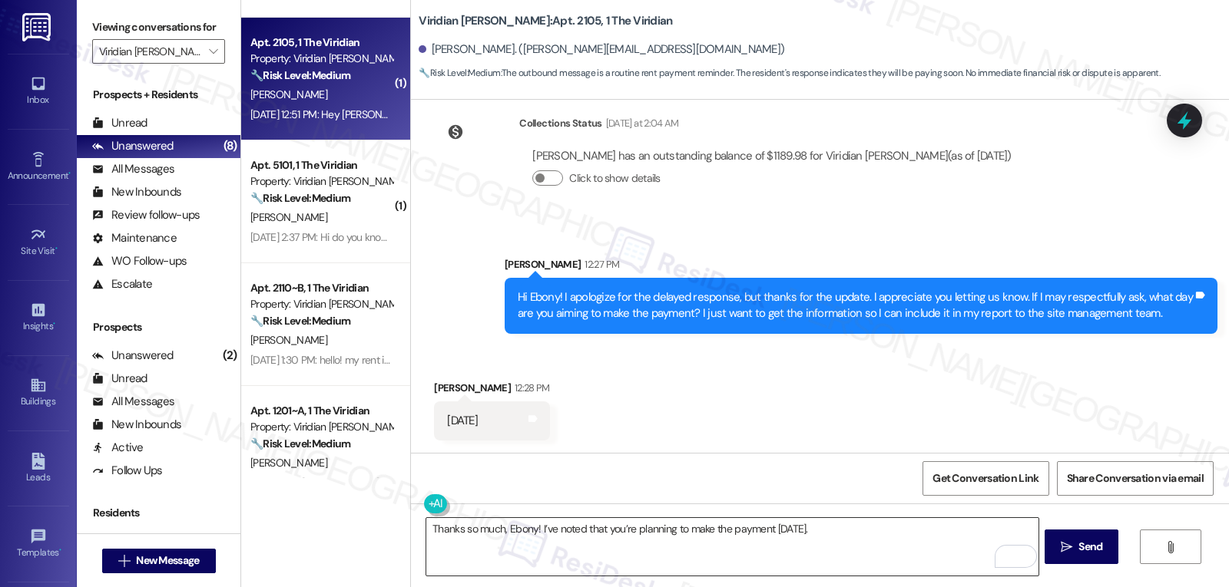
click at [884, 537] on textarea "Thanks so much, Ebony! I’ve noted that you’re planning to make the payment toda…" at bounding box center [731, 547] width 611 height 58
click at [831, 528] on textarea "Thanks so much, Ebony! I’ve noted that you’re planning to make the payment toda…" at bounding box center [731, 547] width 611 height 58
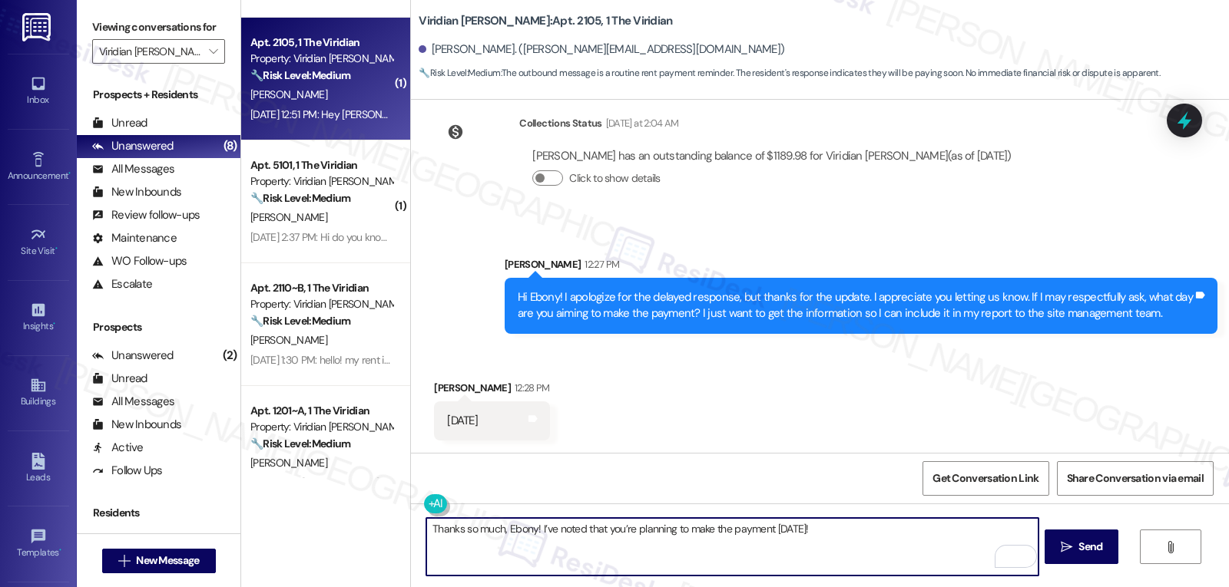
paste textarea "Just let me know once it’s submitted or if you need anything else!"
drag, startPoint x: 867, startPoint y: 532, endPoint x: 972, endPoint y: 533, distance: 105.2
click at [972, 533] on textarea "Thanks so much, Ebony! I’ve noted that you’re planning to make the payment toda…" at bounding box center [731, 547] width 611 height 58
type textarea "Thanks so much, Ebony! I’ve noted that you’re planning to make the payment toda…"
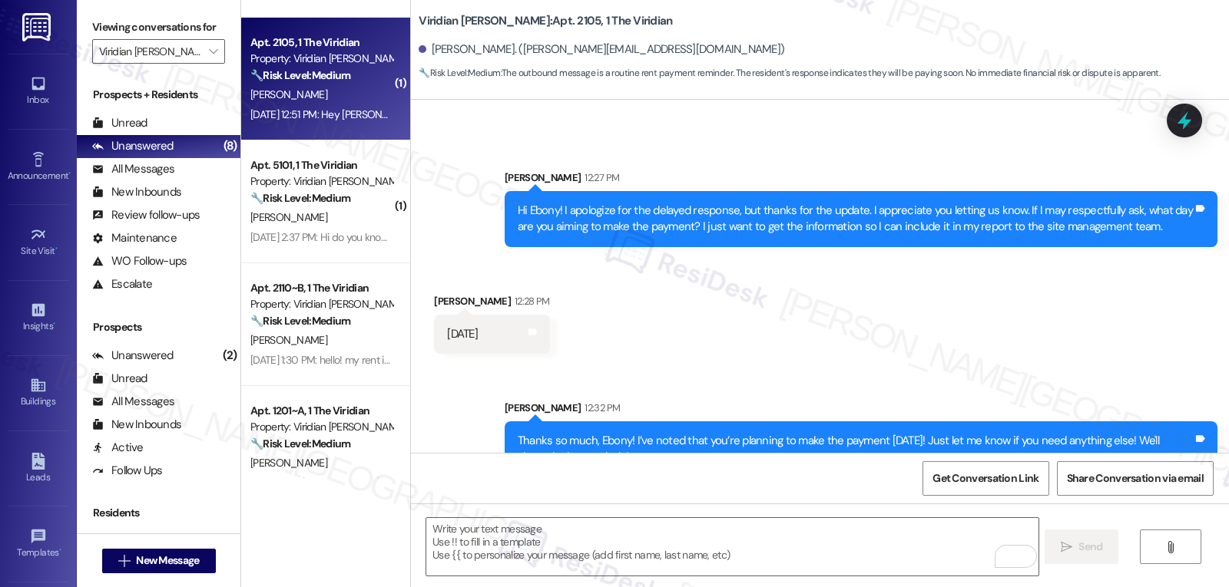
scroll to position [697, 0]
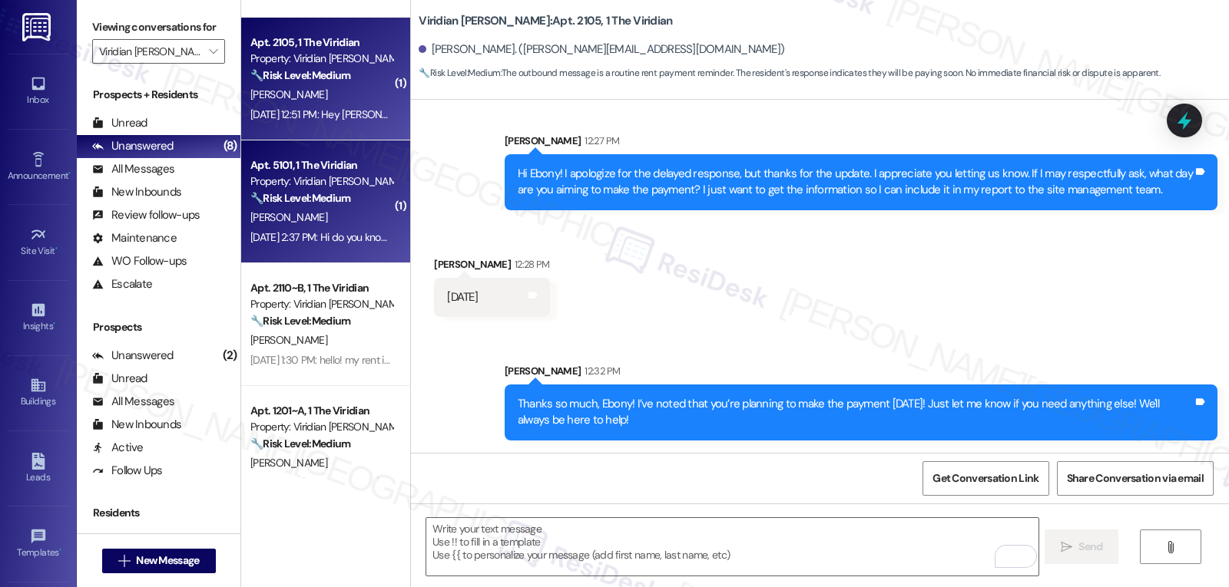
click at [303, 223] on div "[PERSON_NAME]" at bounding box center [321, 217] width 145 height 19
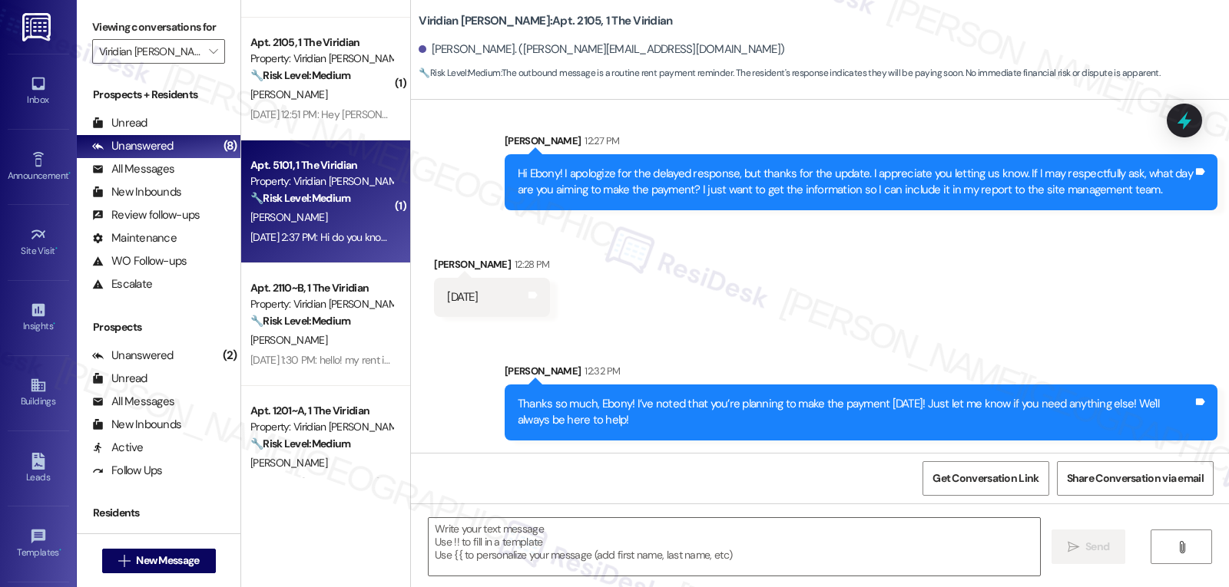
type textarea "Fetching suggested responses. Please feel free to read through the conversation…"
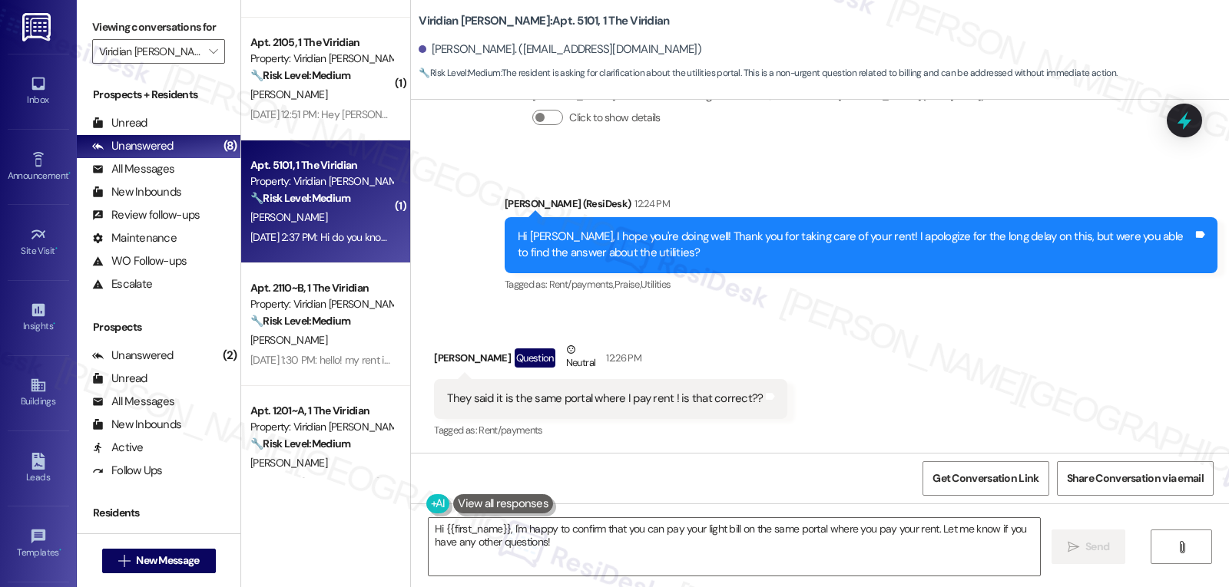
scroll to position [492, 0]
click at [574, 533] on textarea "Hi {{first_name}}, I'm happy to confirm that you can pay your light bill on the…" at bounding box center [734, 547] width 611 height 58
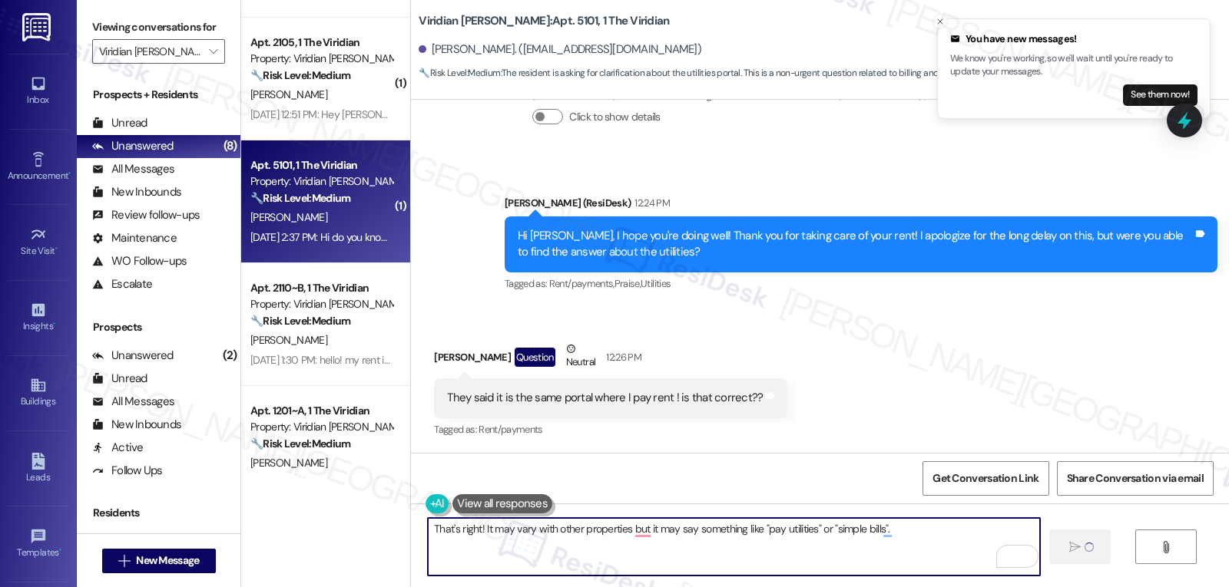
type textarea "Fetching suggested responses. Please feel free to read through the conversation…"
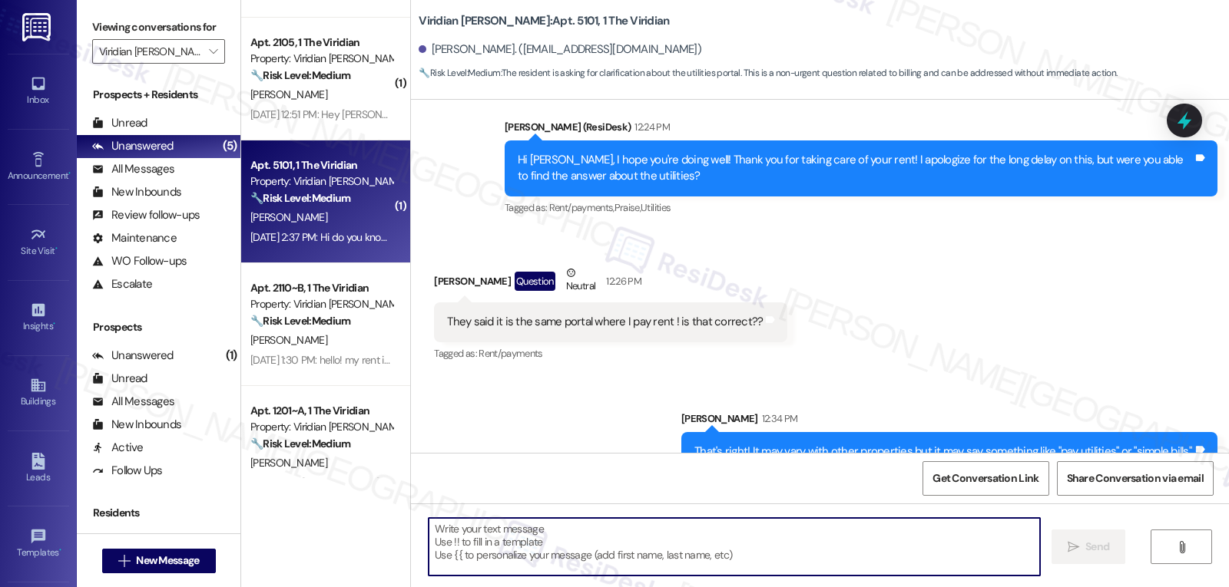
scroll to position [599, 0]
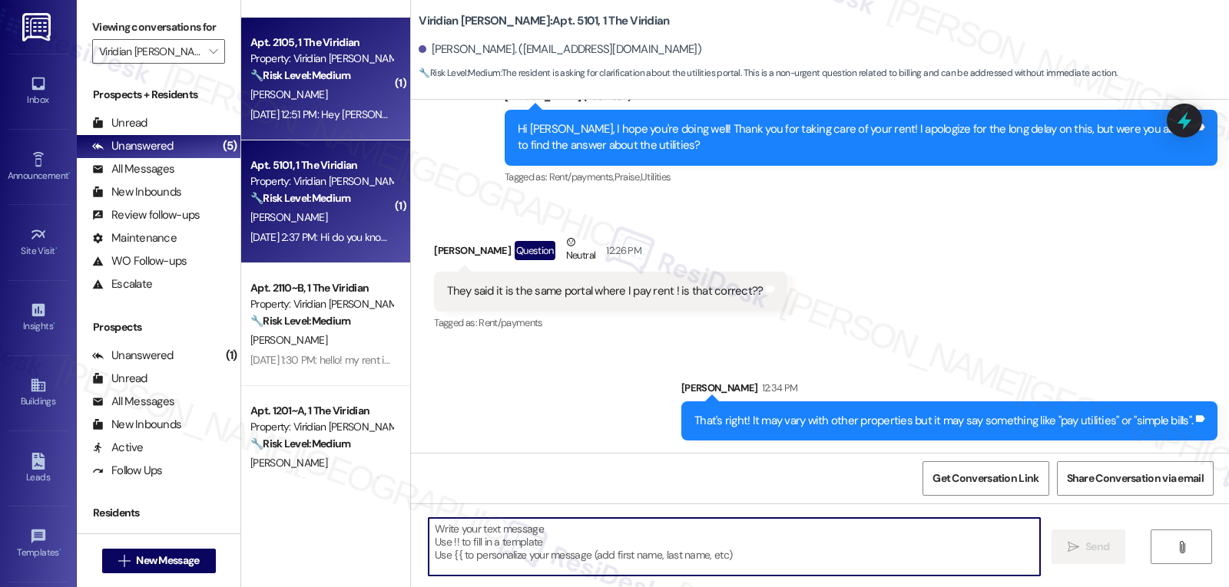
click at [333, 121] on div "Sep 08, 2025 at 12:51 PM: Hey Sarah. I will be making my payment this week rath…" at bounding box center [476, 115] width 452 height 14
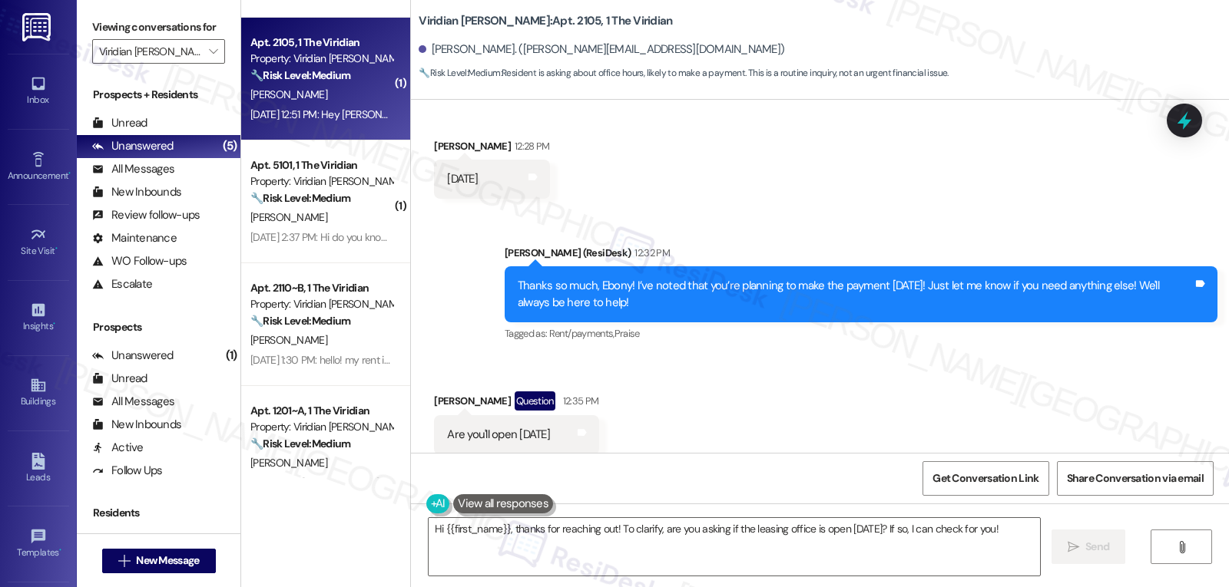
scroll to position [874, 0]
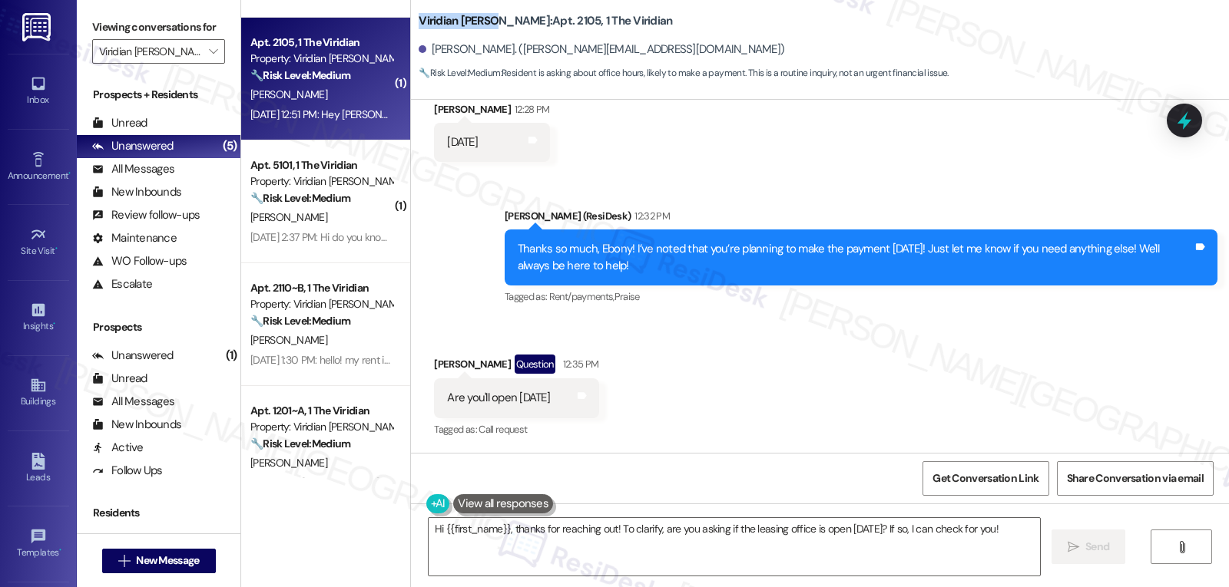
drag, startPoint x: 412, startPoint y: 17, endPoint x: 485, endPoint y: 18, distance: 72.2
click at [485, 18] on b "Viridian Denton: Apt. 2105, 1 The Viridian" at bounding box center [545, 21] width 253 height 16
copy b "Viridian Denton"
click at [730, 563] on textarea "Hi {{first_name}}, thanks for reaching out! To clarify, are you asking if the l…" at bounding box center [734, 547] width 611 height 58
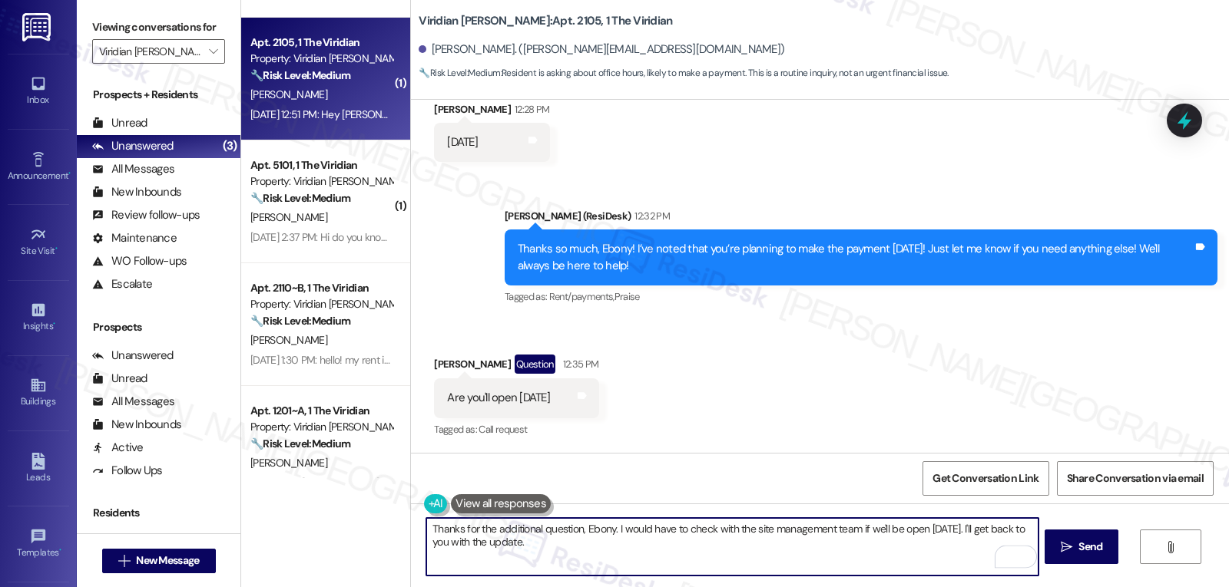
click at [537, 557] on textarea "Thanks for the additional question, Ebony. I would have to check with the site …" at bounding box center [731, 547] width 611 height 58
type textarea "Thanks for the additional question, Ebony. I would have to check with the site …"
click at [1057, 542] on span " Send" at bounding box center [1081, 547] width 48 height 16
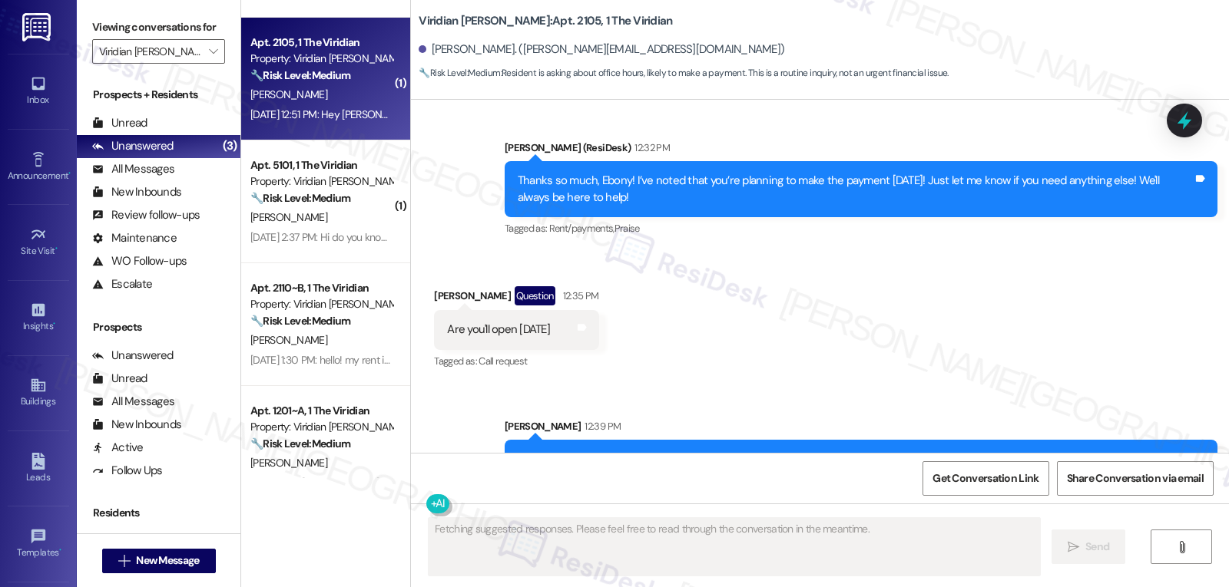
scroll to position [998, 0]
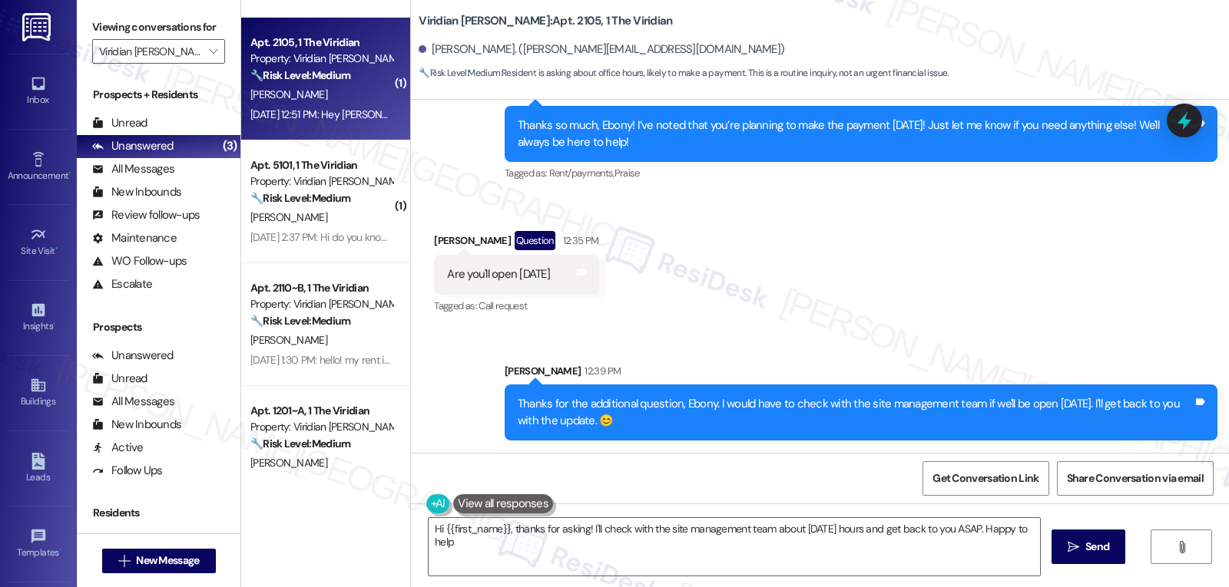
type textarea "Hi {{first_name}}, thanks for asking! I'll check with the site management team …"
click at [1193, 117] on icon at bounding box center [1184, 121] width 26 height 26
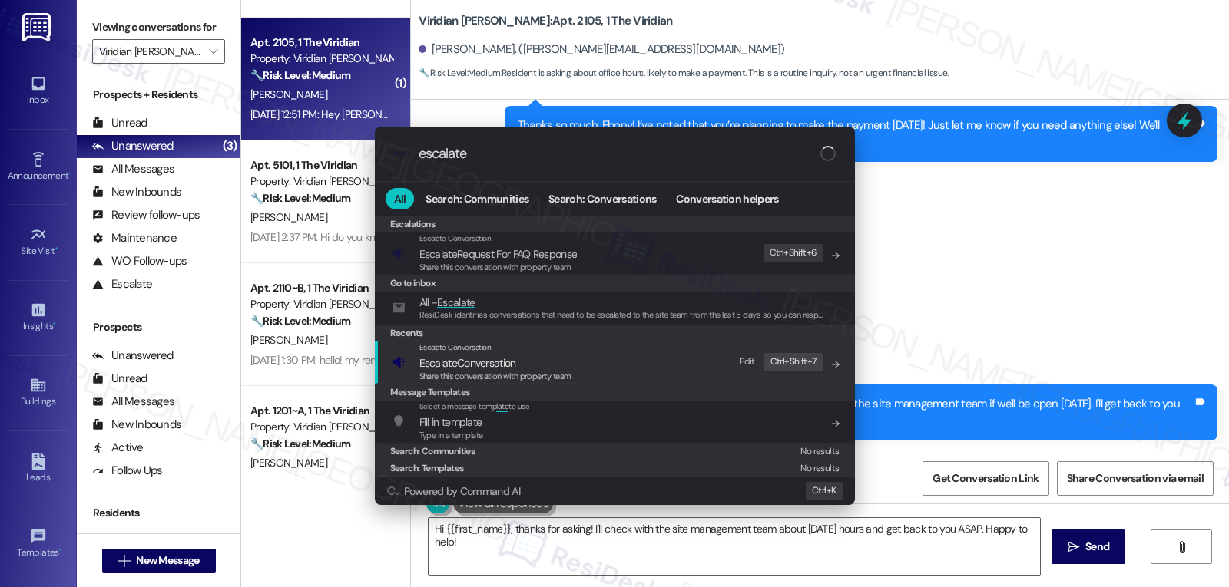
type input "escalate"
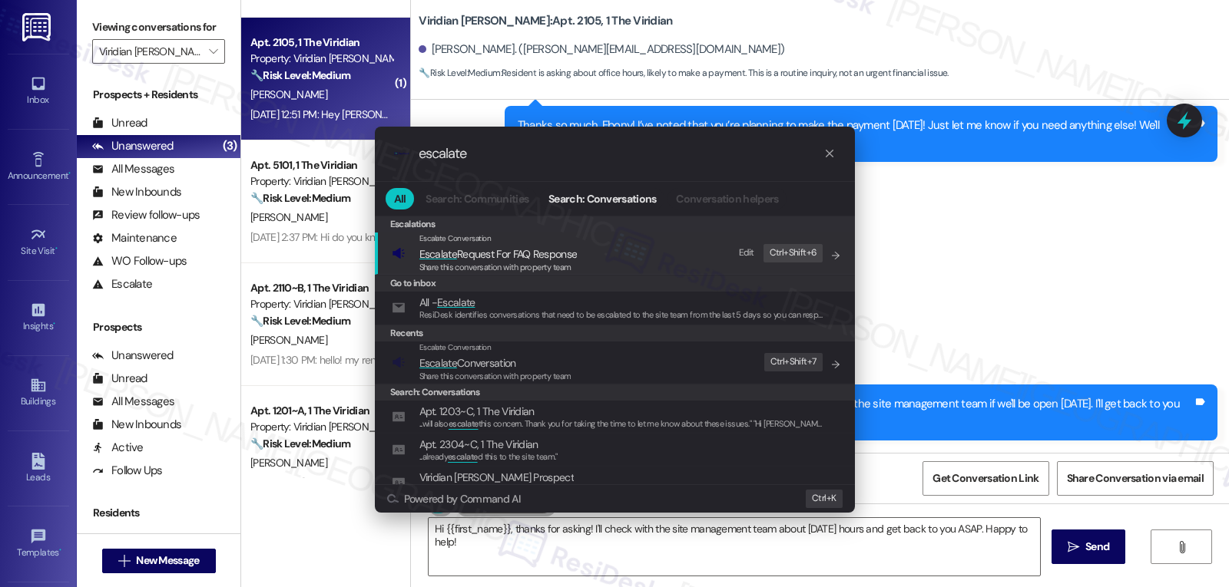
click at [483, 379] on span "Share this conversation with property team" at bounding box center [495, 376] width 152 height 11
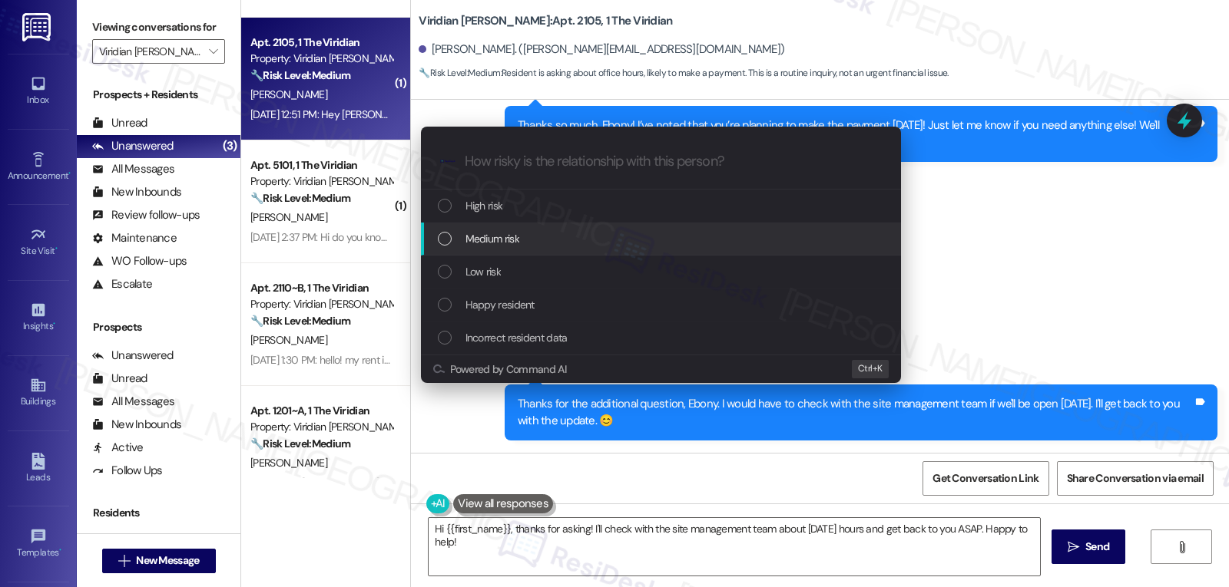
click at [529, 245] on div "Medium risk" at bounding box center [662, 238] width 449 height 17
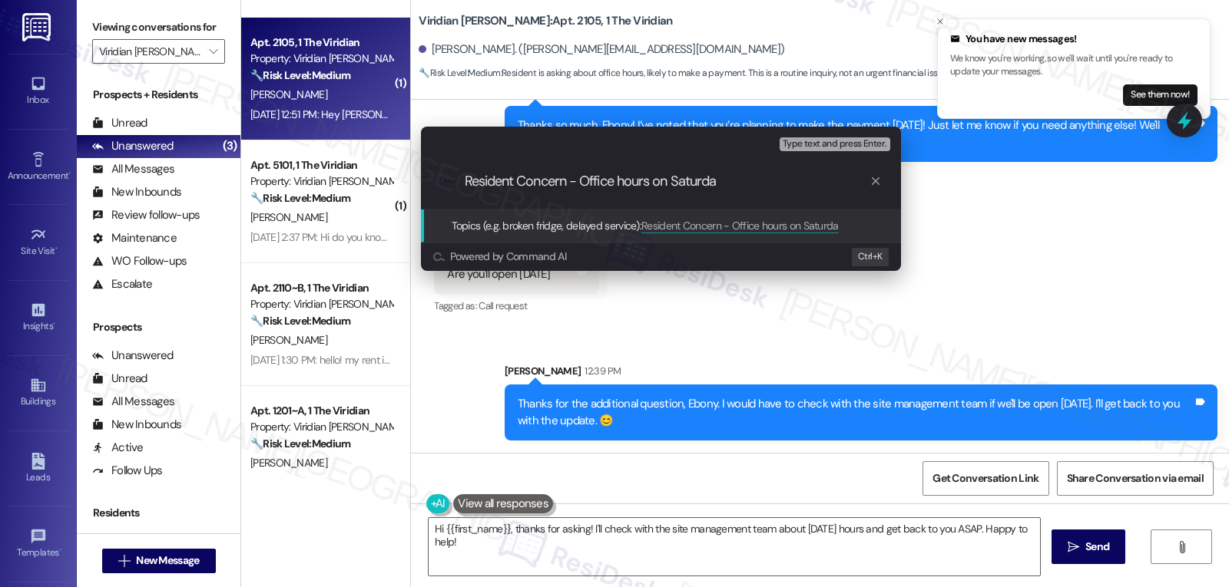
type input "Resident Concern - Office hours on Saturday"
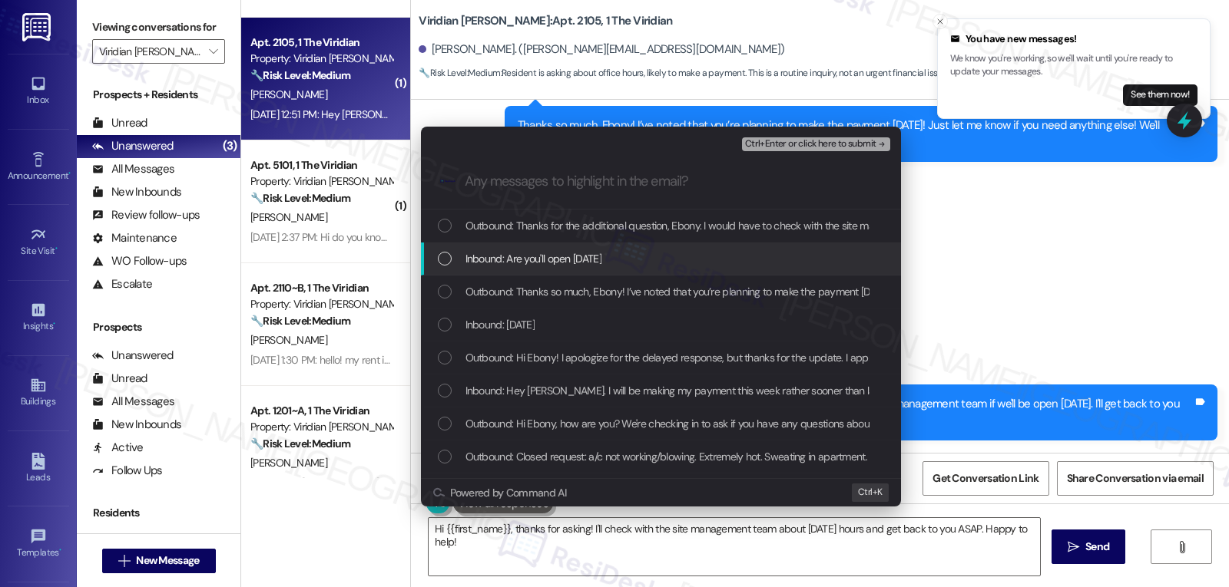
click at [496, 252] on span "Inbound: Are you'll open tomorrow" at bounding box center [533, 258] width 136 height 17
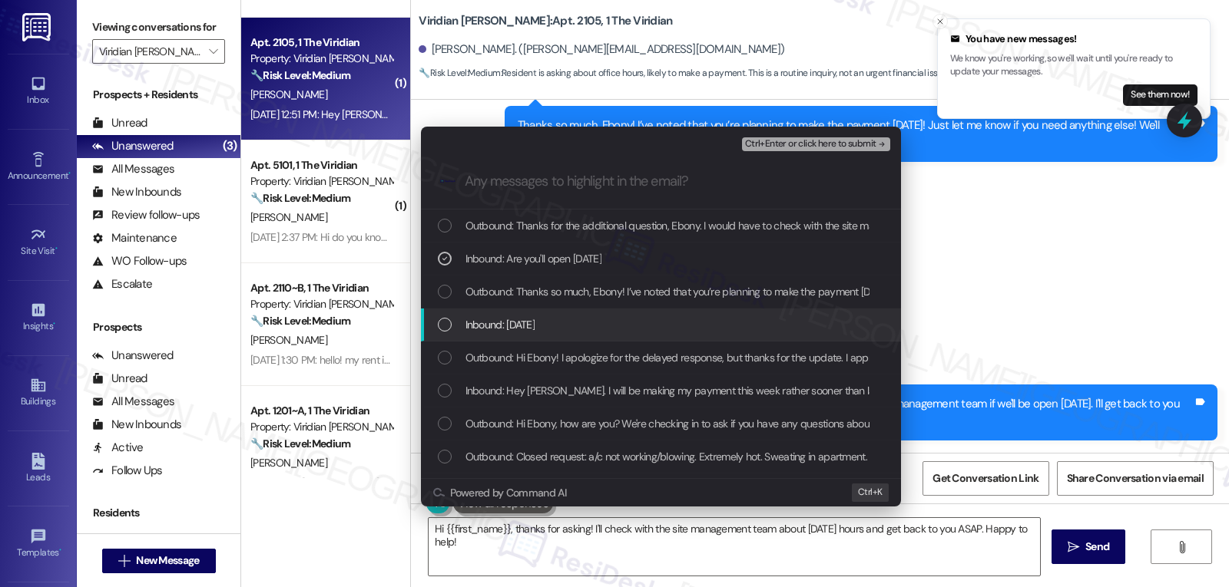
click at [531, 333] on span "Inbound: Today" at bounding box center [500, 324] width 70 height 17
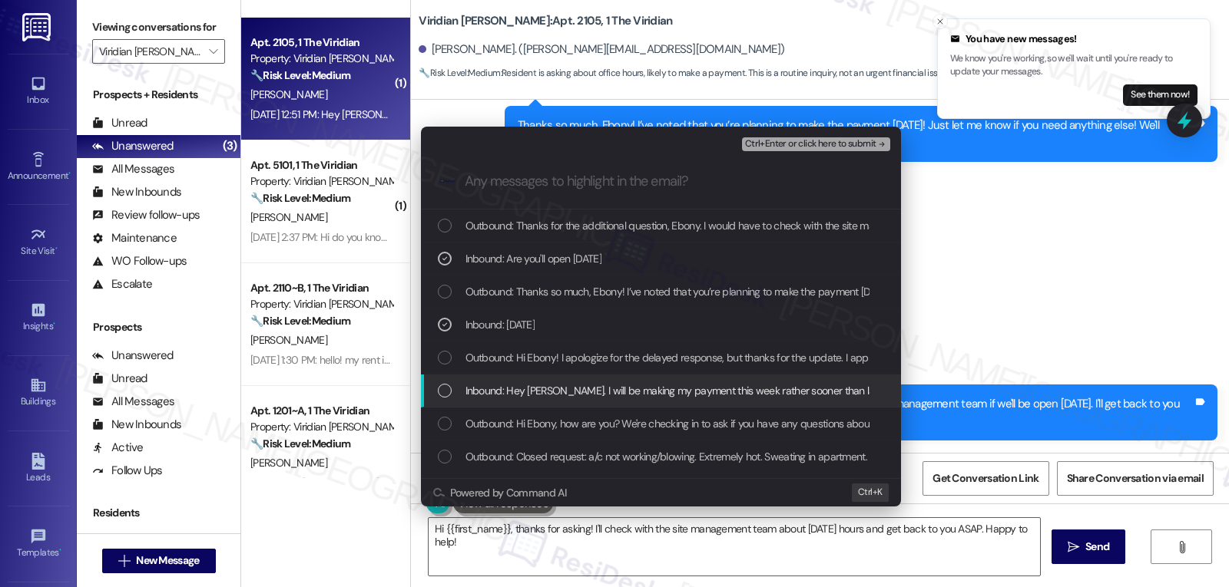
click at [551, 401] on div "Inbound: Hey Sarah. I will be making my payment this week rather sooner than la…" at bounding box center [661, 391] width 480 height 33
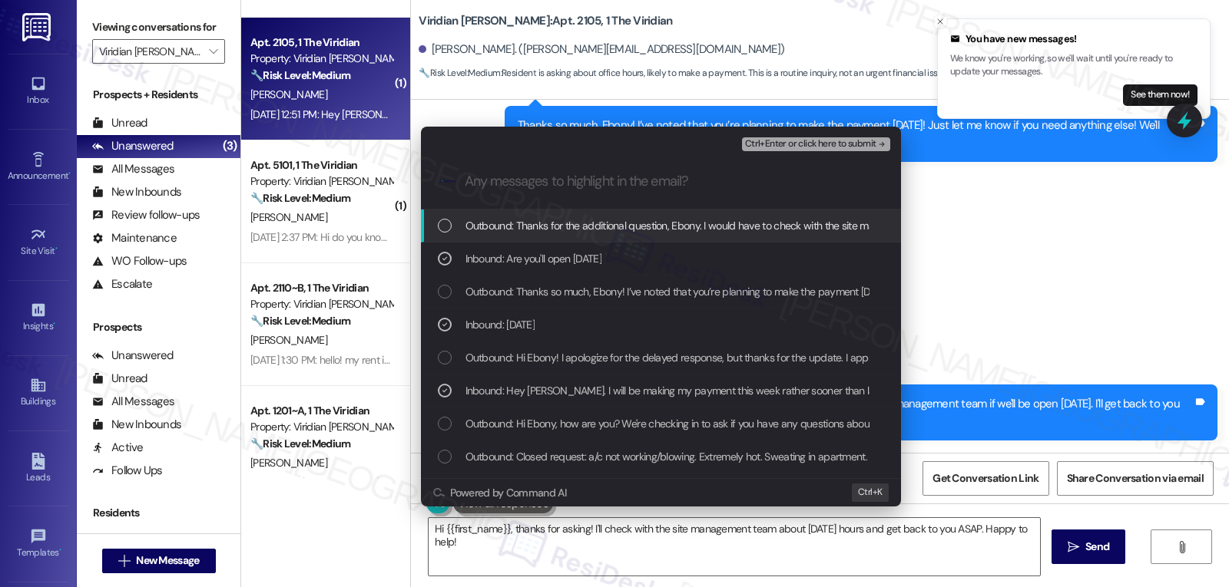
click at [827, 141] on span "Ctrl+Enter or click here to submit" at bounding box center [810, 144] width 131 height 11
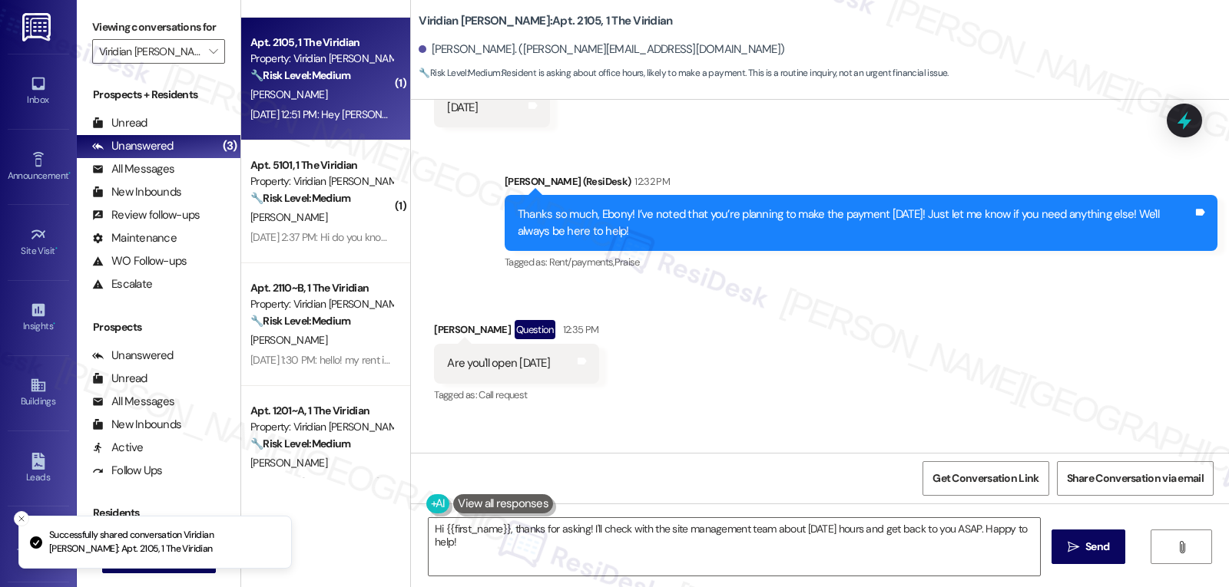
scroll to position [873, 0]
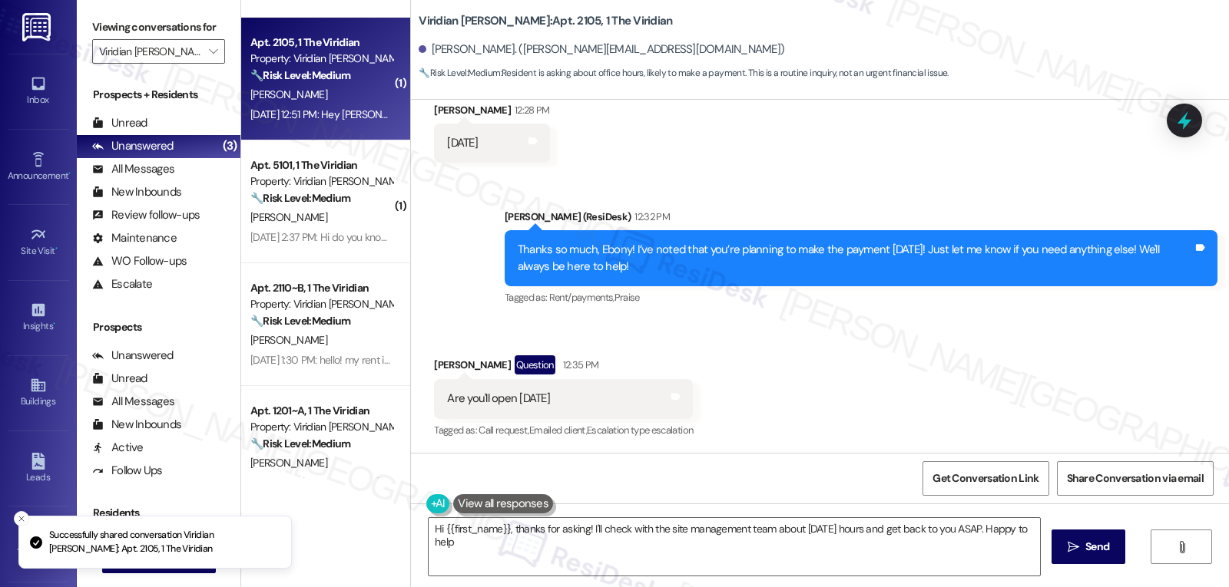
type textarea "Hi {{first_name}}, thanks for asking! I'll check with the site management team …"
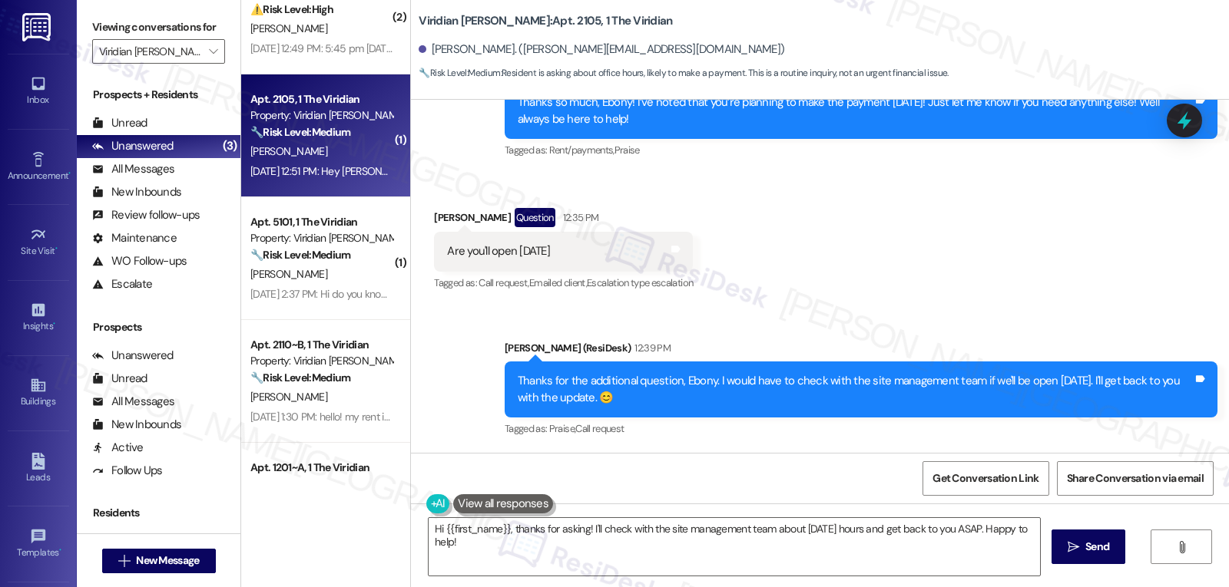
scroll to position [0, 0]
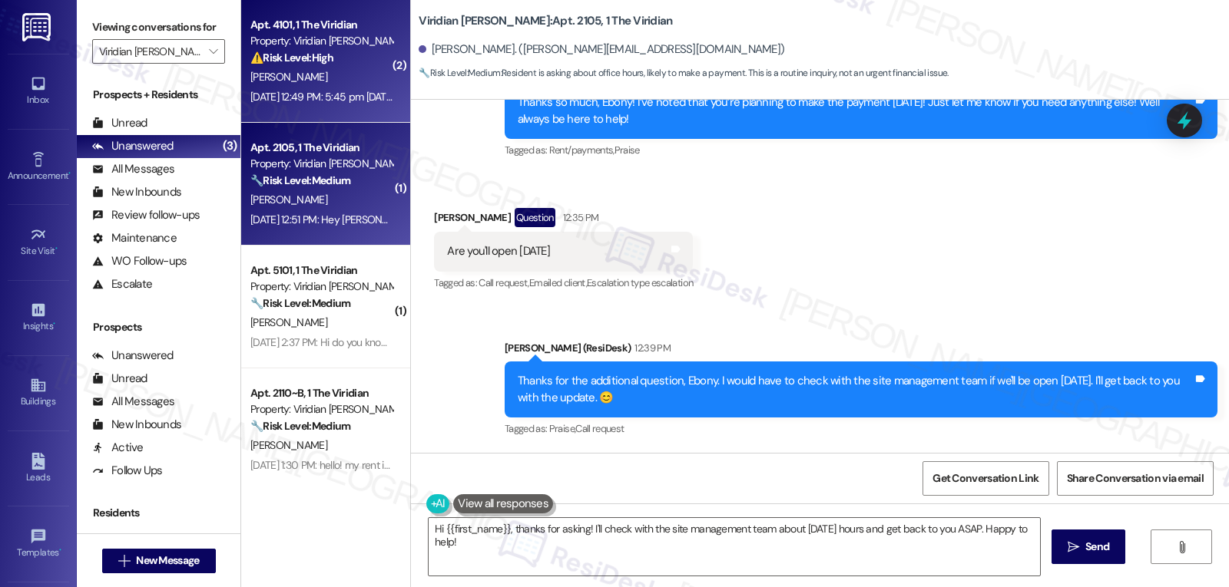
click at [296, 28] on div "Apt. 4101, 1 The Viridian" at bounding box center [321, 25] width 142 height 16
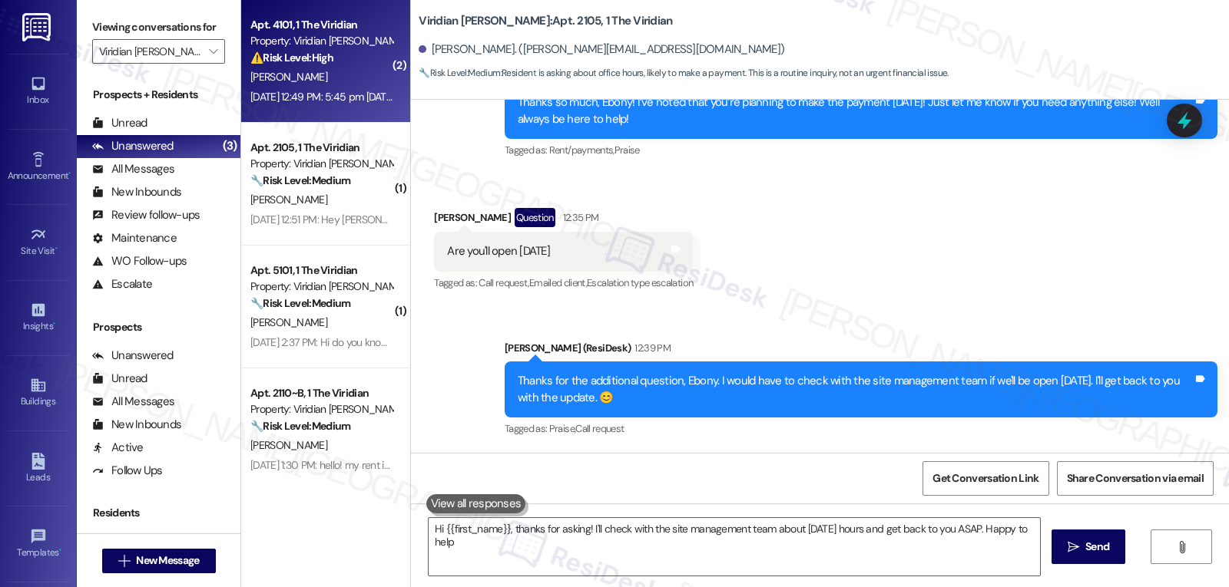
type textarea "Hi {{first_name}}, thanks for asking! I'll check with the site management team …"
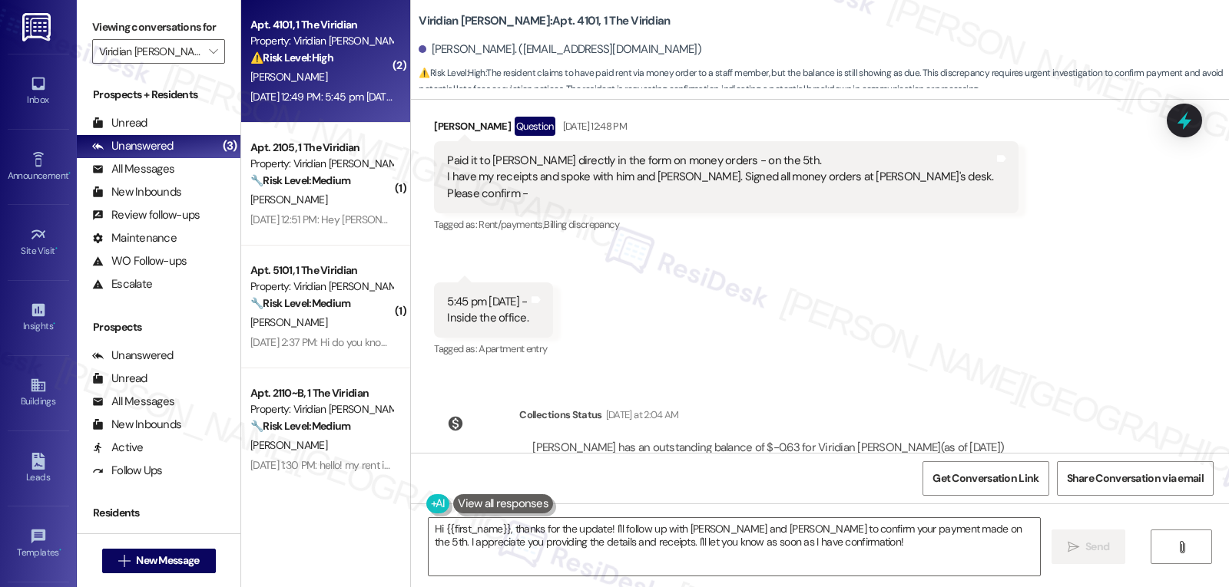
scroll to position [1186, 0]
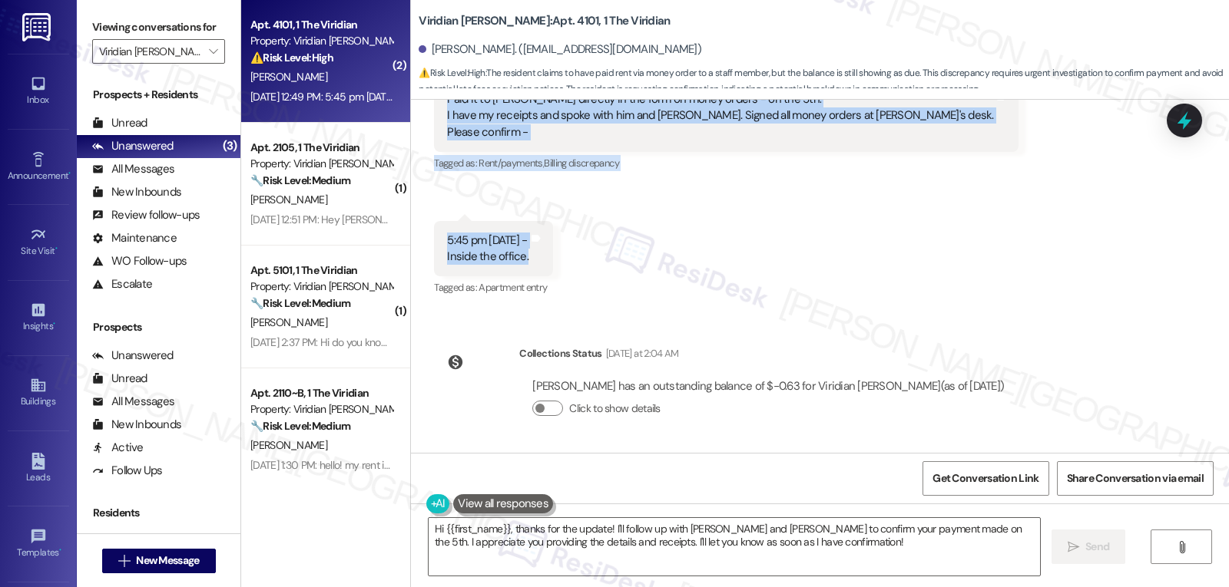
drag, startPoint x: 502, startPoint y: 230, endPoint x: 526, endPoint y: 255, distance: 34.2
click at [526, 255] on div "WO Opened request: Garbage Dis... Mar 05, 2025 at 11:59 AM Status : Completed S…" at bounding box center [820, 276] width 818 height 353
copy div "Residesk Automated Survey Sep 08, 2025 at 12:46 PM Hi Noah, how are you? We're …"
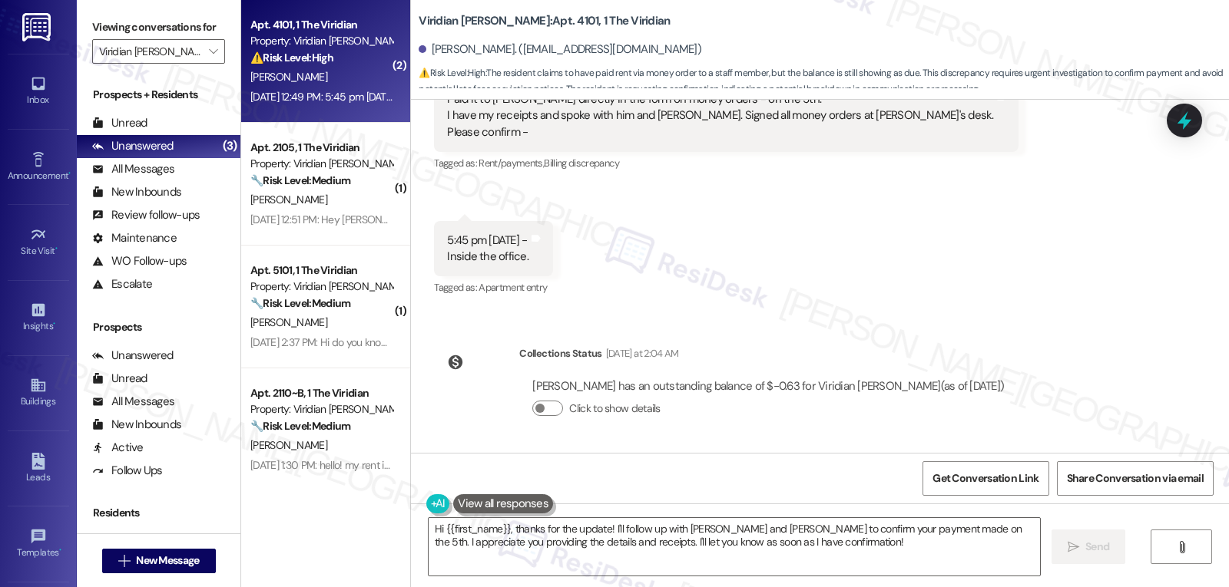
click at [1051, 329] on div "WO Opened request: Garbage Dis... Mar 05, 2025 at 11:59 AM Status : Completed S…" at bounding box center [820, 276] width 818 height 353
drag, startPoint x: 492, startPoint y: 225, endPoint x: 981, endPoint y: 392, distance: 516.8
click at [981, 392] on div "WO Opened request: Garbage Dis... Mar 05, 2025 at 11:59 AM Status : Completed S…" at bounding box center [820, 276] width 818 height 353
copy div "Residesk Automated Survey Sep 08, 2025 at 12:46 PM Hi Noah, how are you? We're …"
click at [659, 554] on textarea "Hi {{first_name}}, thanks for the update! I'll follow up with Josh and Alexis t…" at bounding box center [734, 547] width 611 height 58
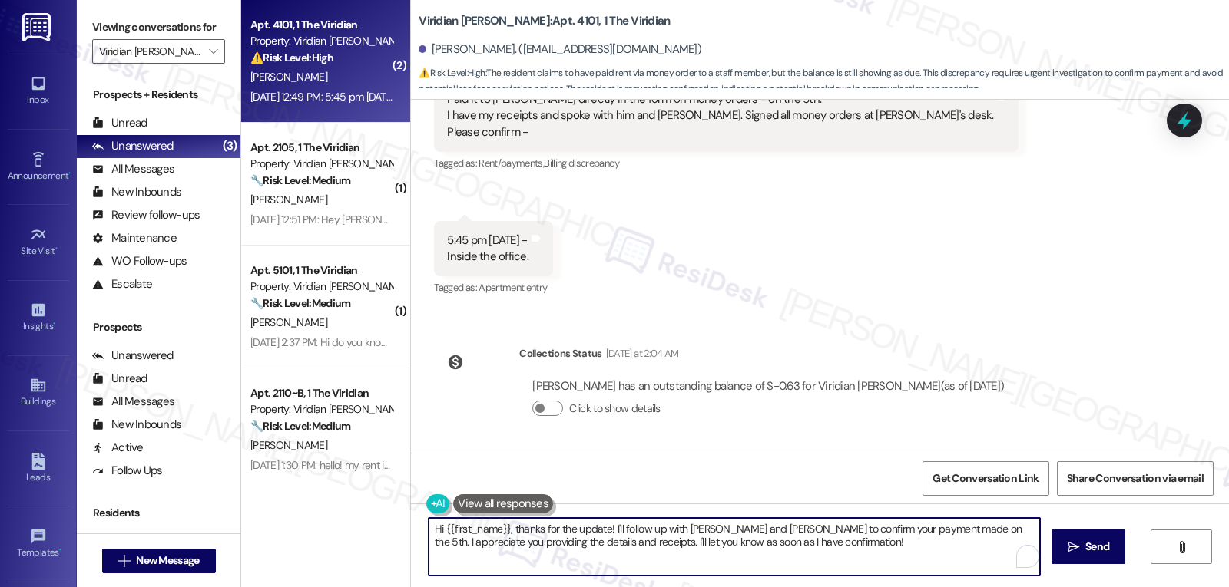
paste textarea "Noah! Thanks for the follow-up—I see your payment has been processed, and your …"
click at [579, 528] on textarea "Hi Noah! Thanks for the follow-up—I see your payment has been processed, and yo…" at bounding box center [731, 547] width 611 height 58
type textarea "Hi Noah! Thanks for the follow-up. I apologize for the delayed response but I s…"
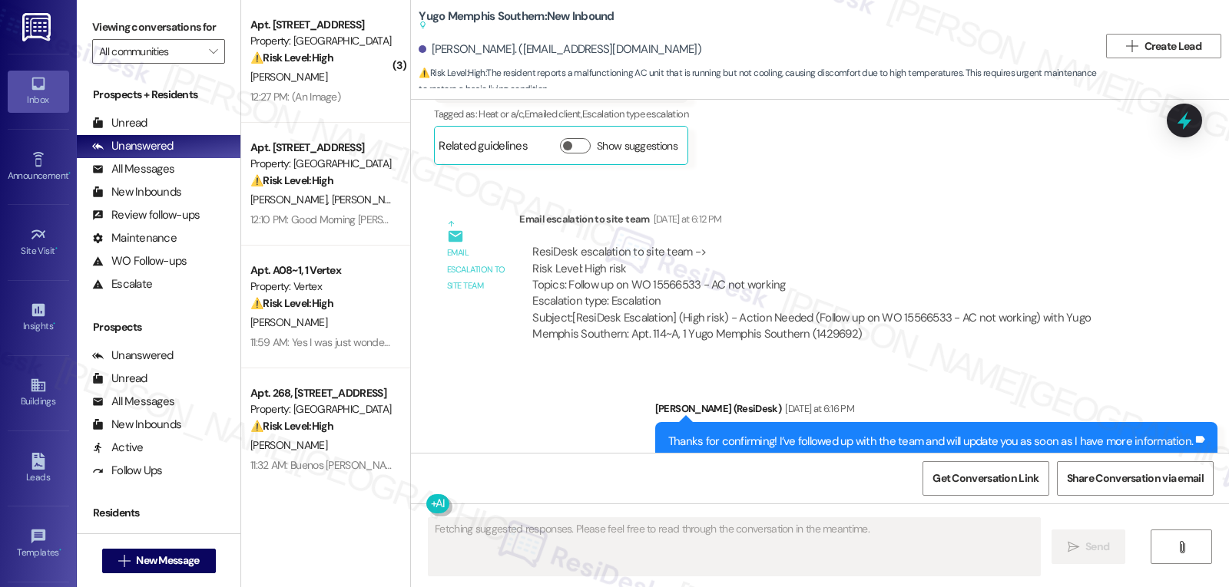
scroll to position [5683, 0]
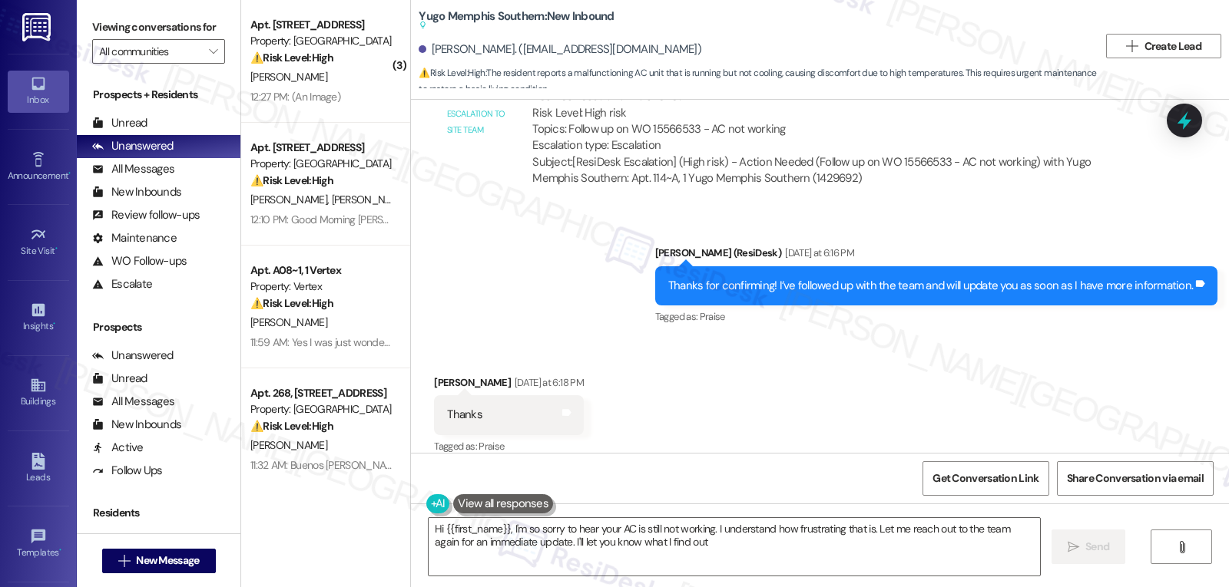
type textarea "Hi {{first_name}}, I'm so sorry to hear your AC is still not working. I underst…"
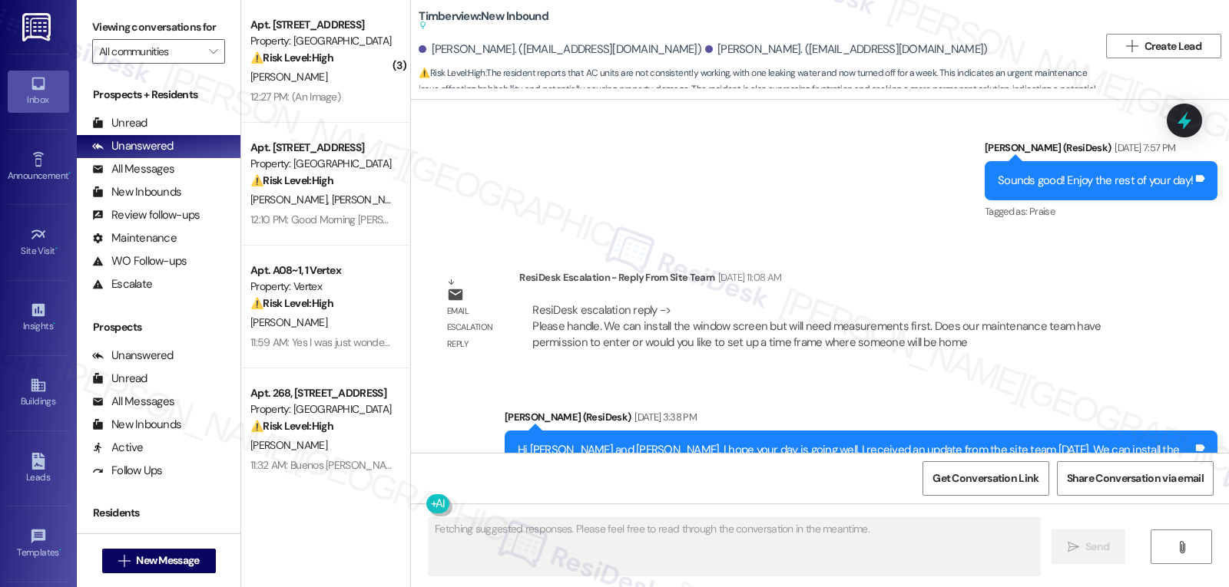
scroll to position [8727, 0]
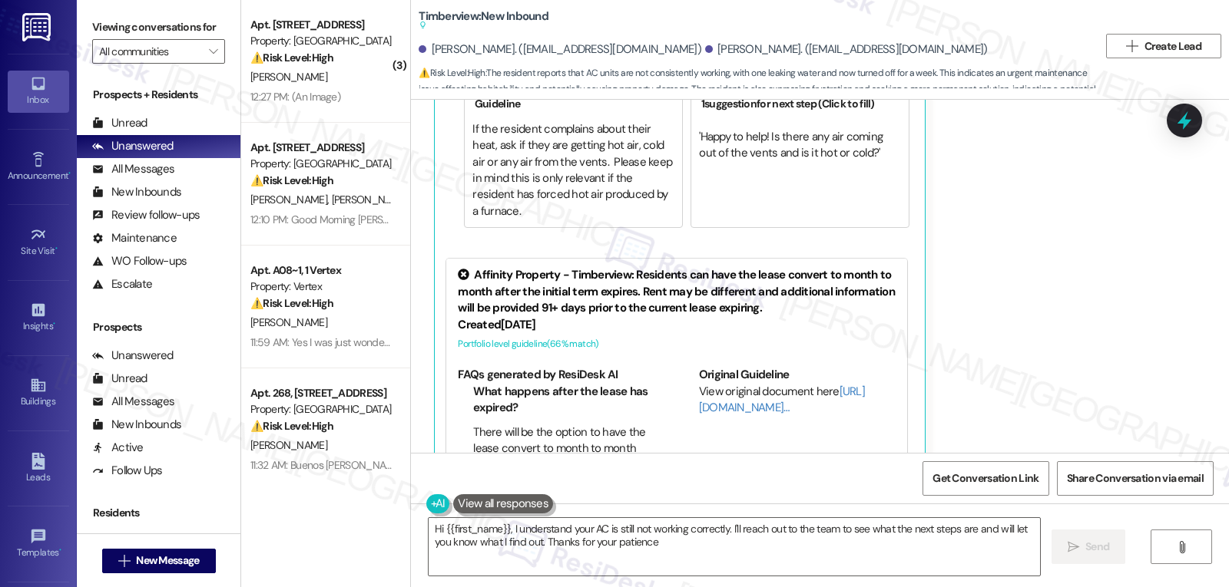
type textarea "Hi {{first_name}}, I understand your AC is still not working correctly. I'll re…"
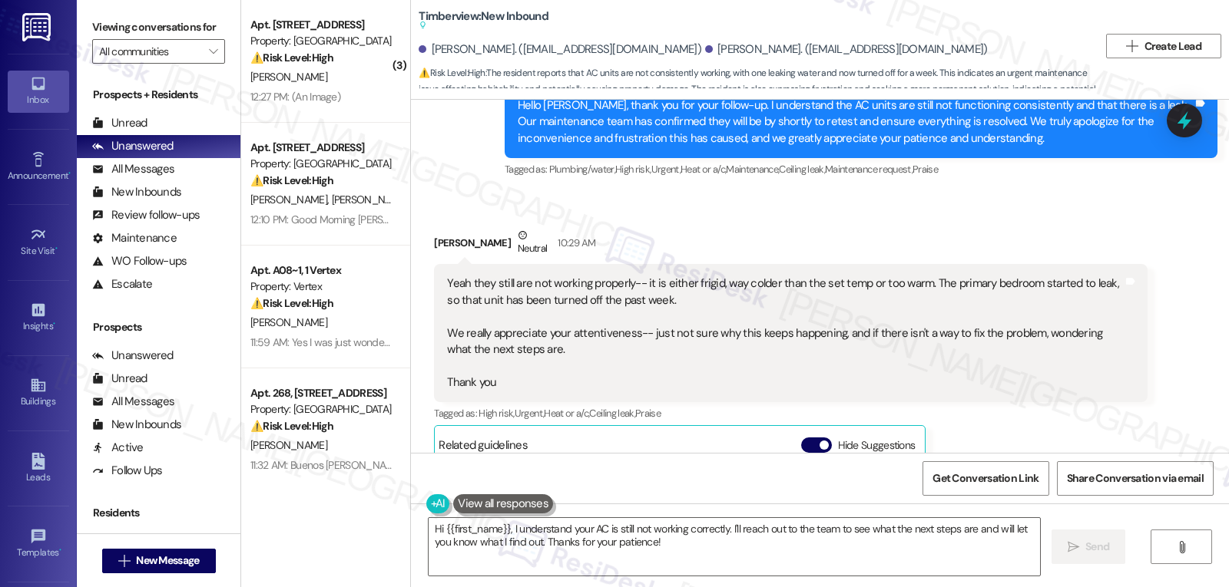
scroll to position [8267, 0]
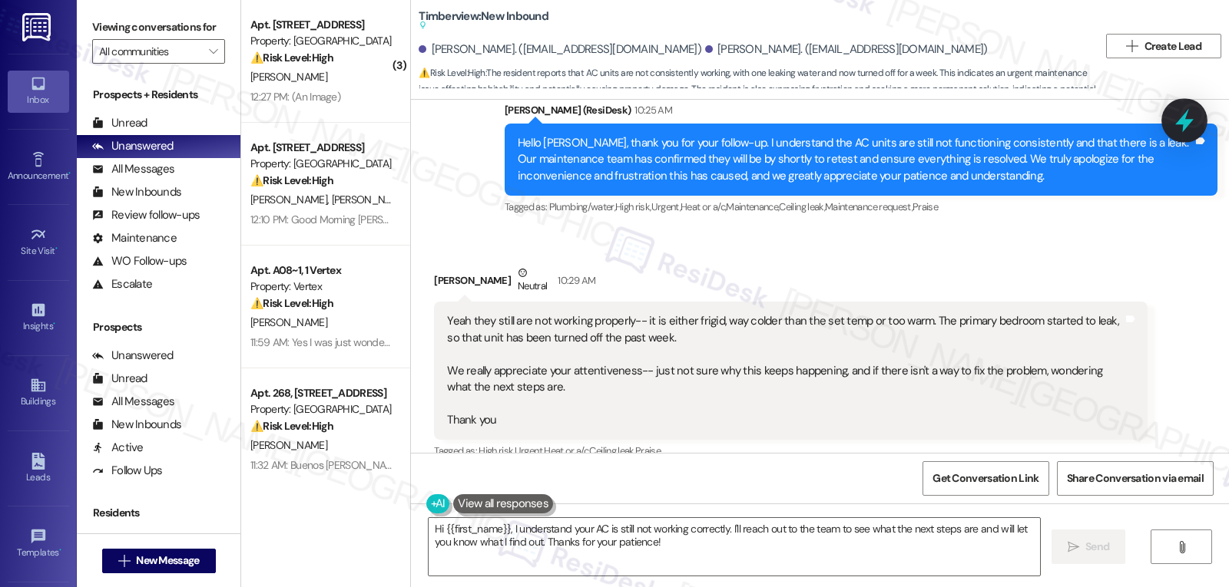
click at [1105, 124] on icon at bounding box center [1184, 121] width 18 height 24
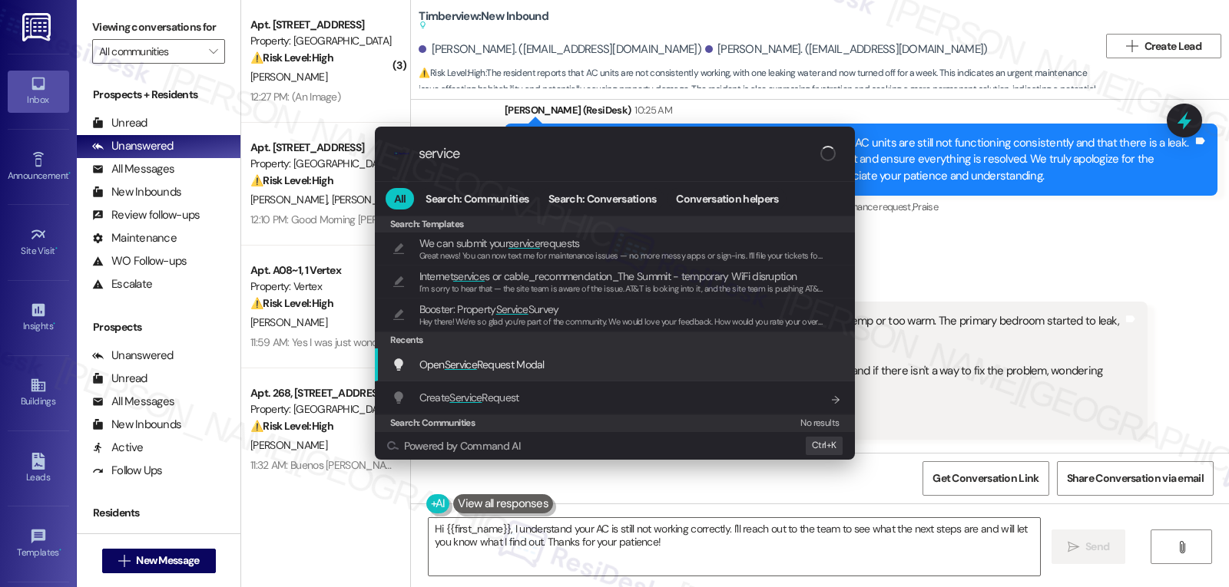
type input "service"
click at [472, 373] on span "Open Service Request Modal" at bounding box center [481, 364] width 125 height 17
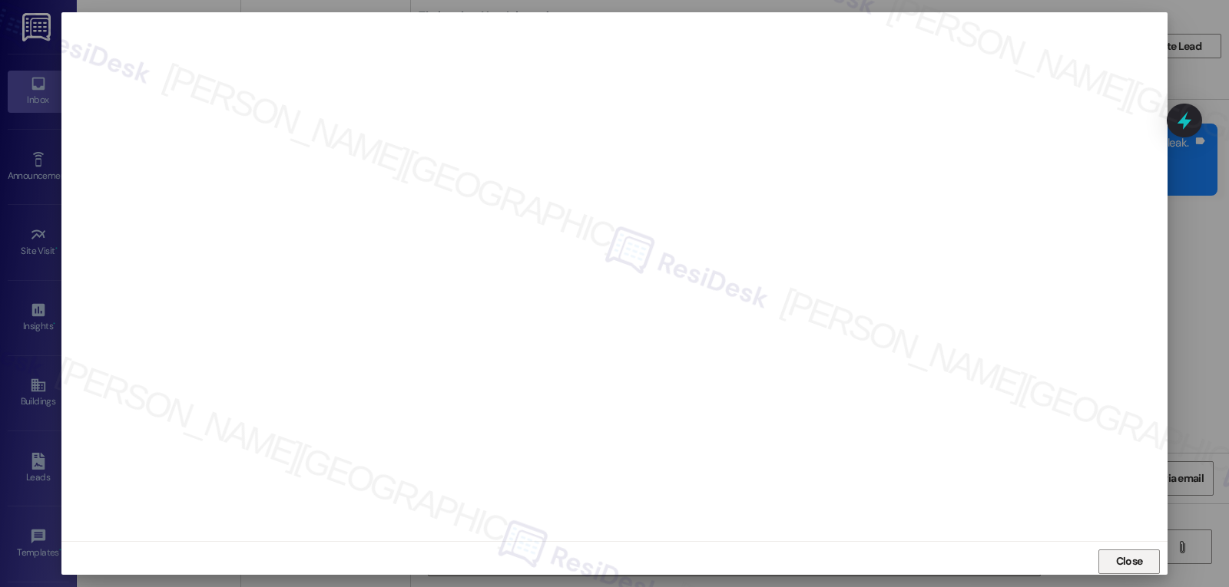
click at [1105, 566] on button "Close" at bounding box center [1128, 562] width 61 height 25
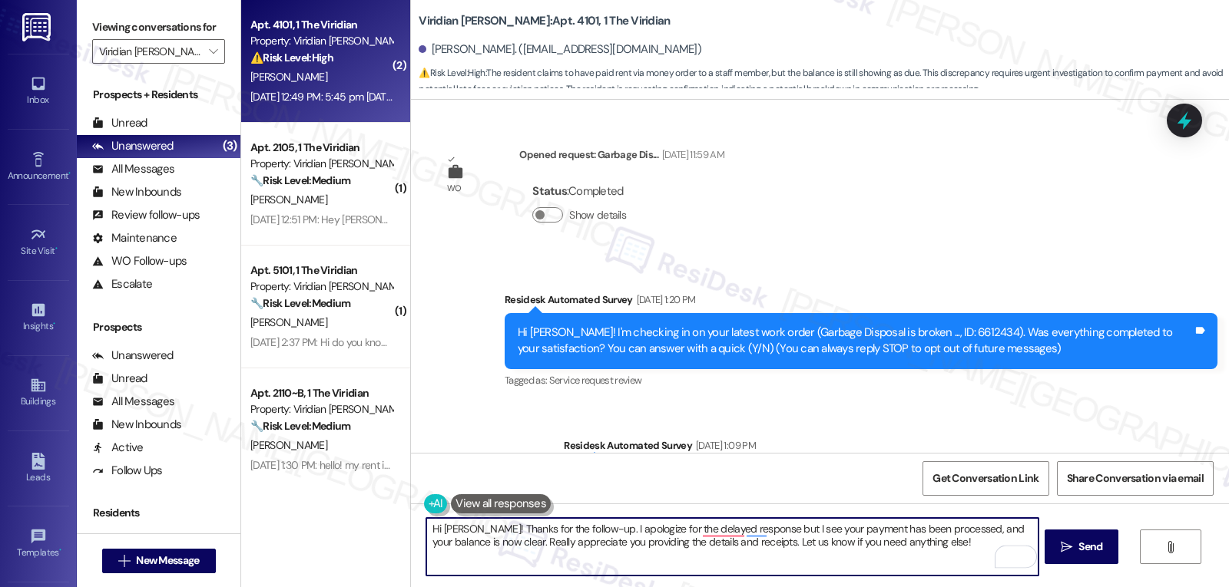
scroll to position [1186, 0]
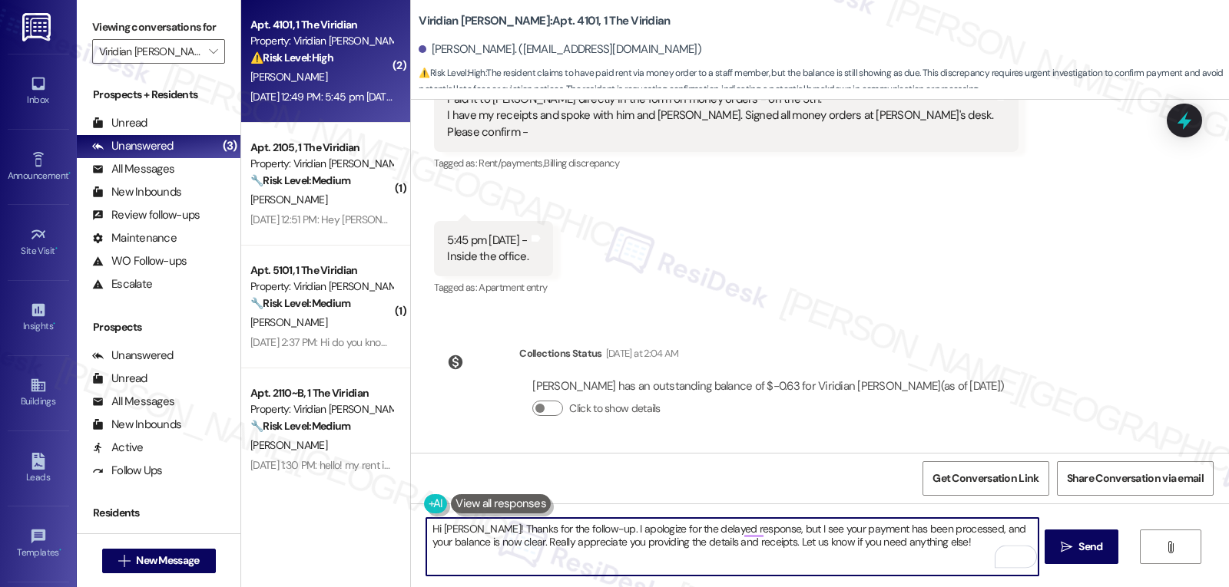
click at [918, 554] on textarea "Hi [PERSON_NAME]! Thanks for the follow-up. I apologize for the delayed respons…" at bounding box center [731, 547] width 611 height 58
type textarea "Hi [PERSON_NAME]! Thanks for the follow-up. I apologize for the delayed respons…"
click at [1078, 552] on span "Send" at bounding box center [1090, 547] width 24 height 16
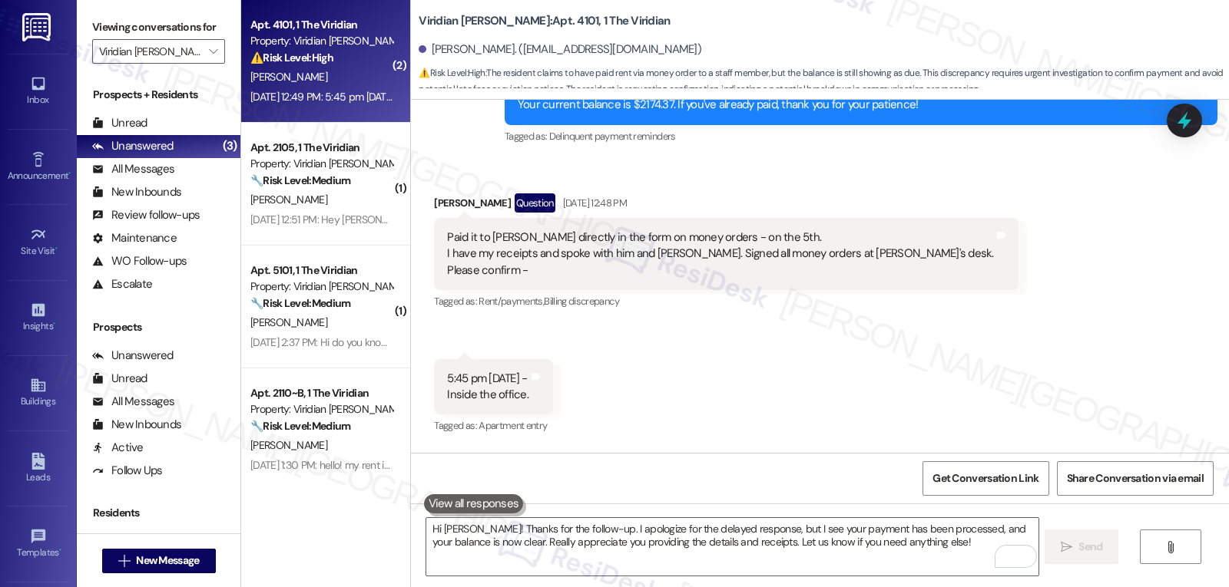
scroll to position [1044, 0]
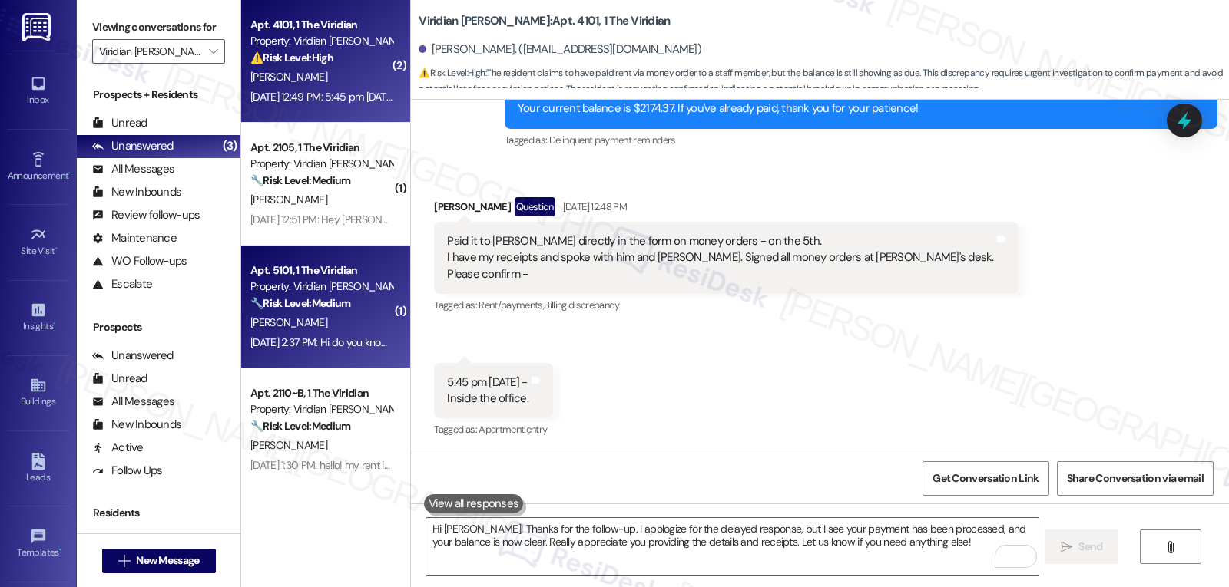
click at [335, 331] on div "[PERSON_NAME]" at bounding box center [321, 322] width 145 height 19
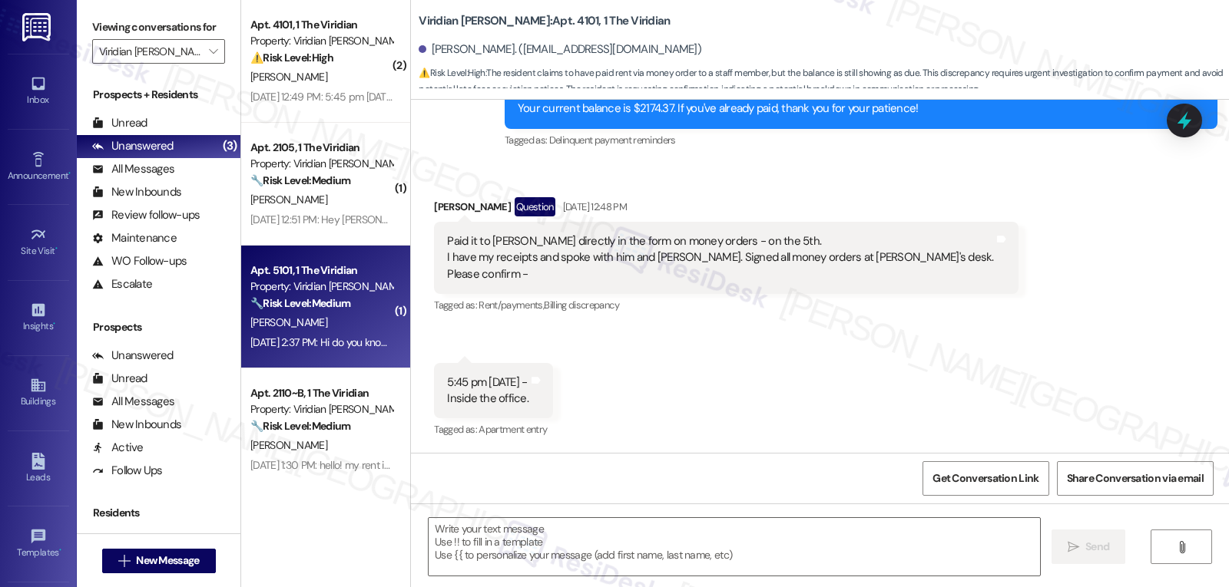
type textarea "Fetching suggested responses. Please feel free to read through the conversation…"
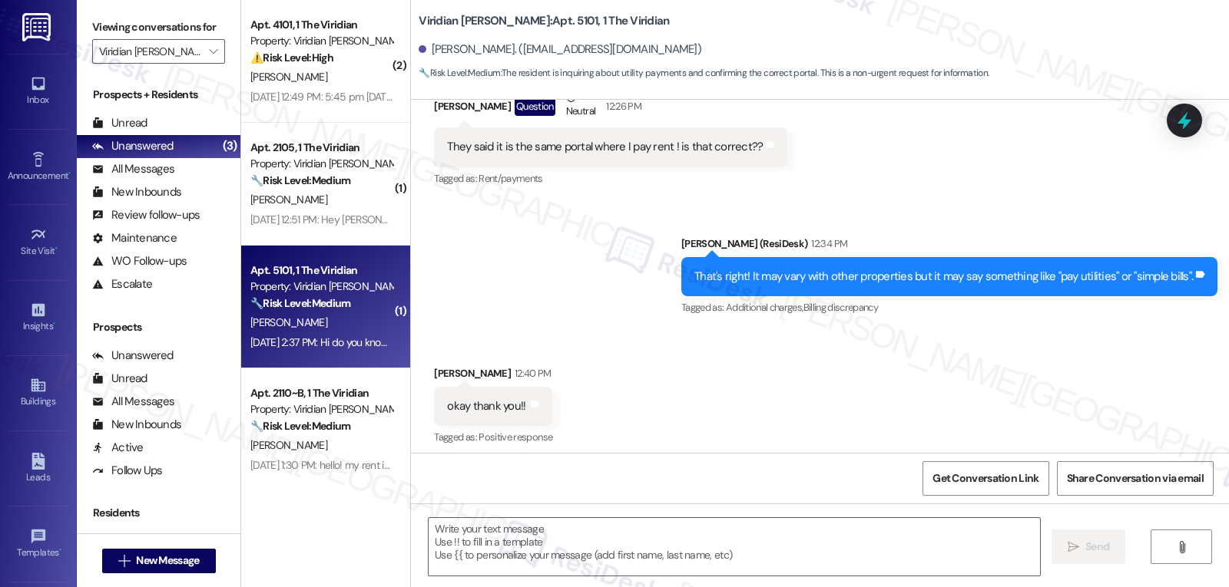
type textarea "Fetching suggested responses. Please feel free to read through the conversation…"
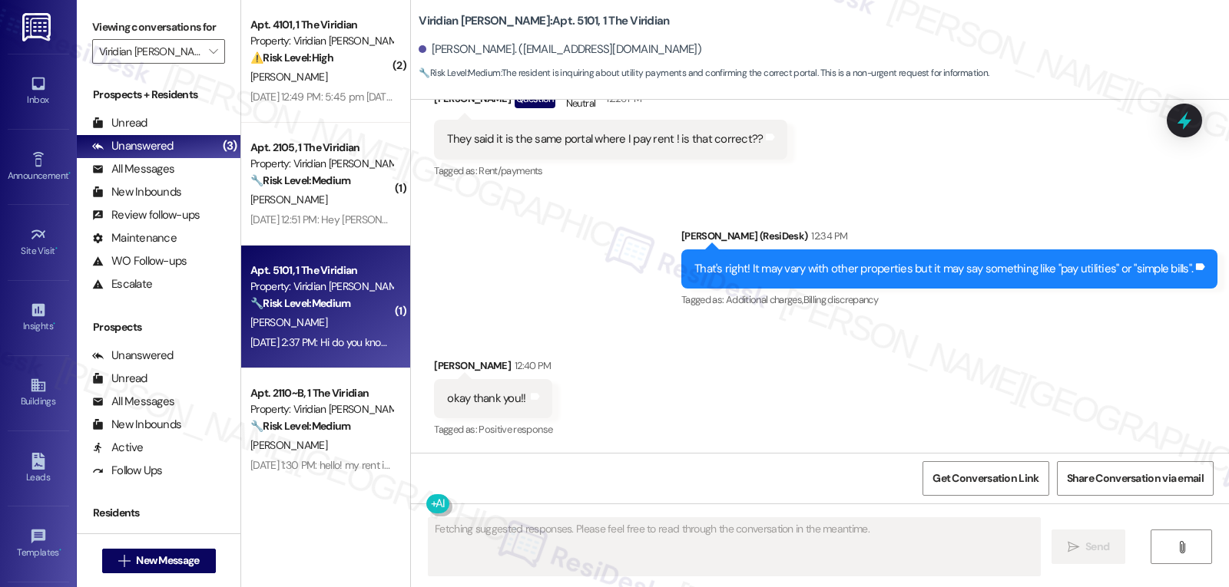
scroll to position [752, 0]
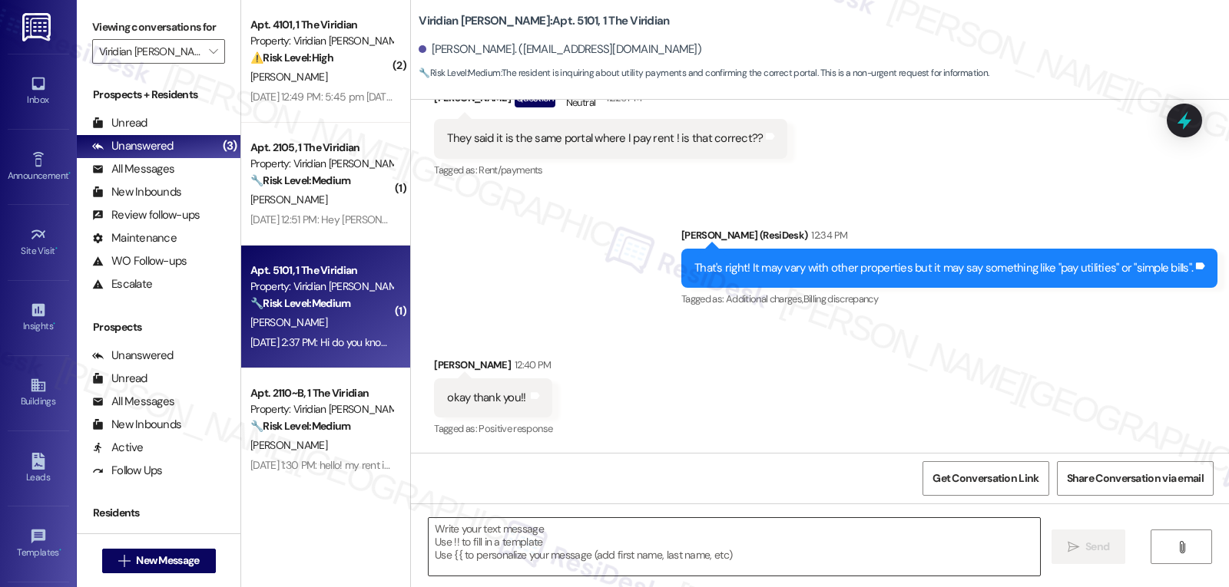
click at [490, 544] on textarea at bounding box center [734, 547] width 611 height 58
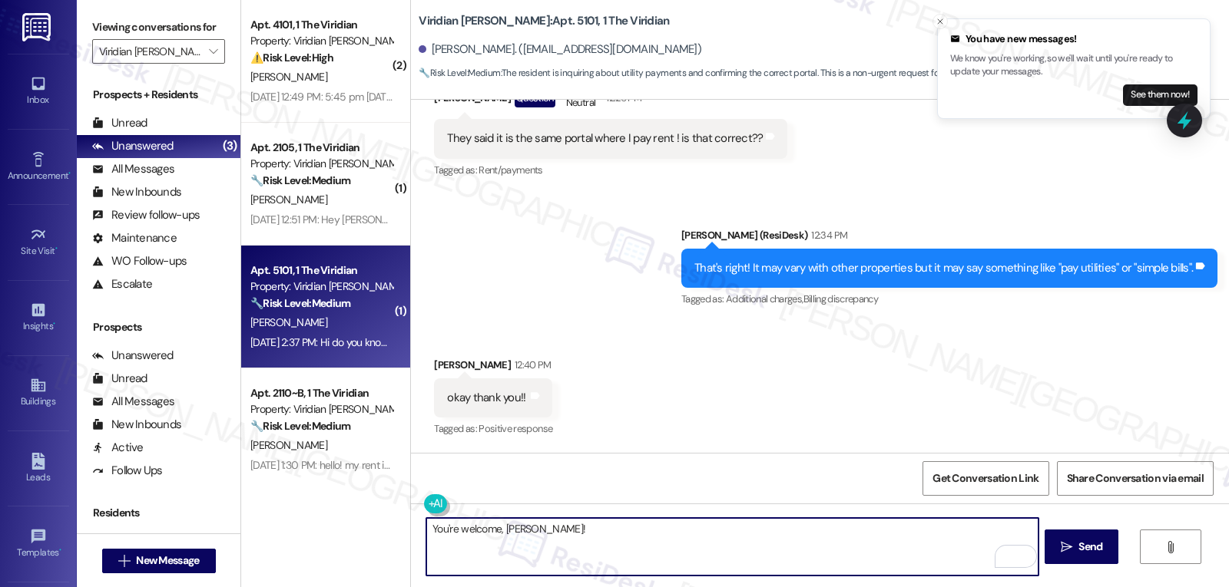
click at [561, 538] on textarea "You're welcome, [PERSON_NAME]!" at bounding box center [731, 547] width 611 height 58
type textarea "You're welcome, [PERSON_NAME]! Hope you have a wonderful weekend!"
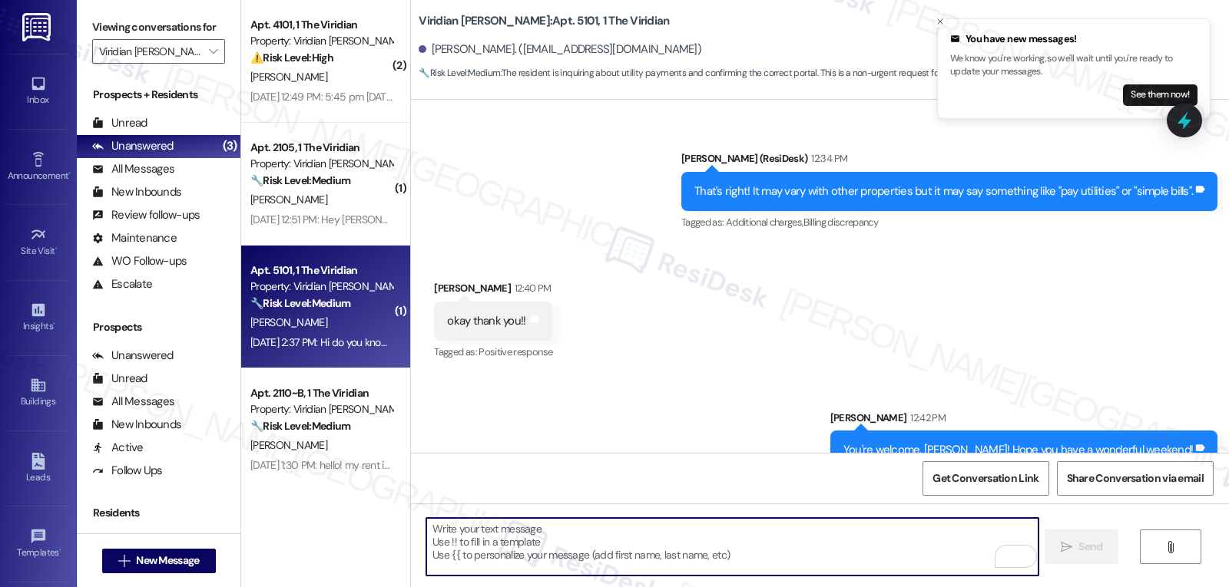
scroll to position [859, 0]
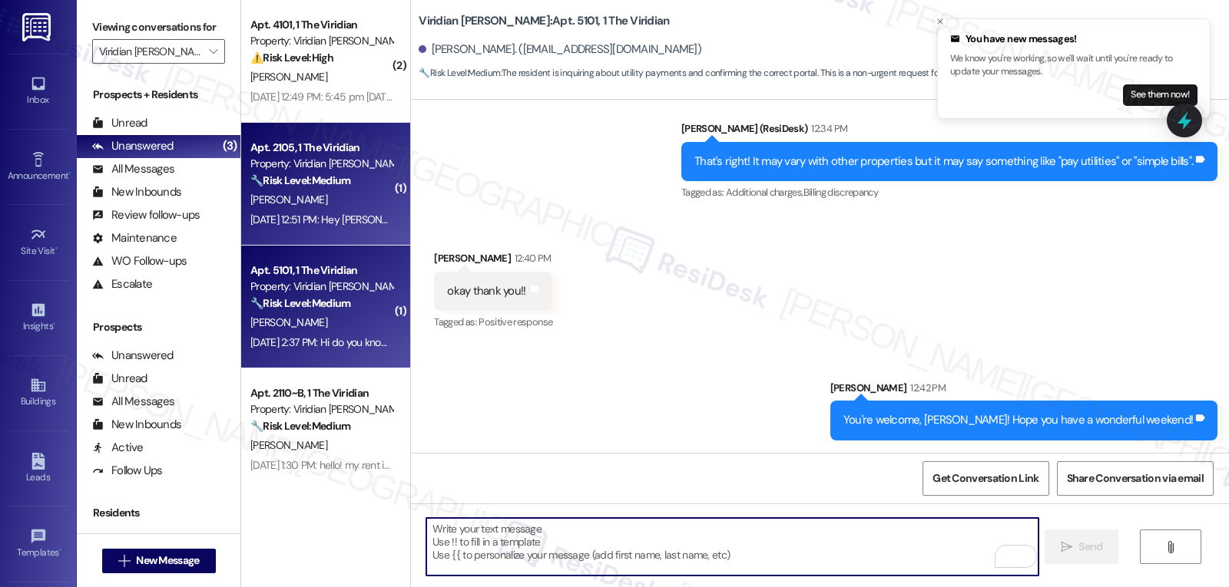
click at [266, 214] on div "[DATE] 12:51 PM: Hey [PERSON_NAME]. I will be making my payment this week rathe…" at bounding box center [476, 220] width 452 height 14
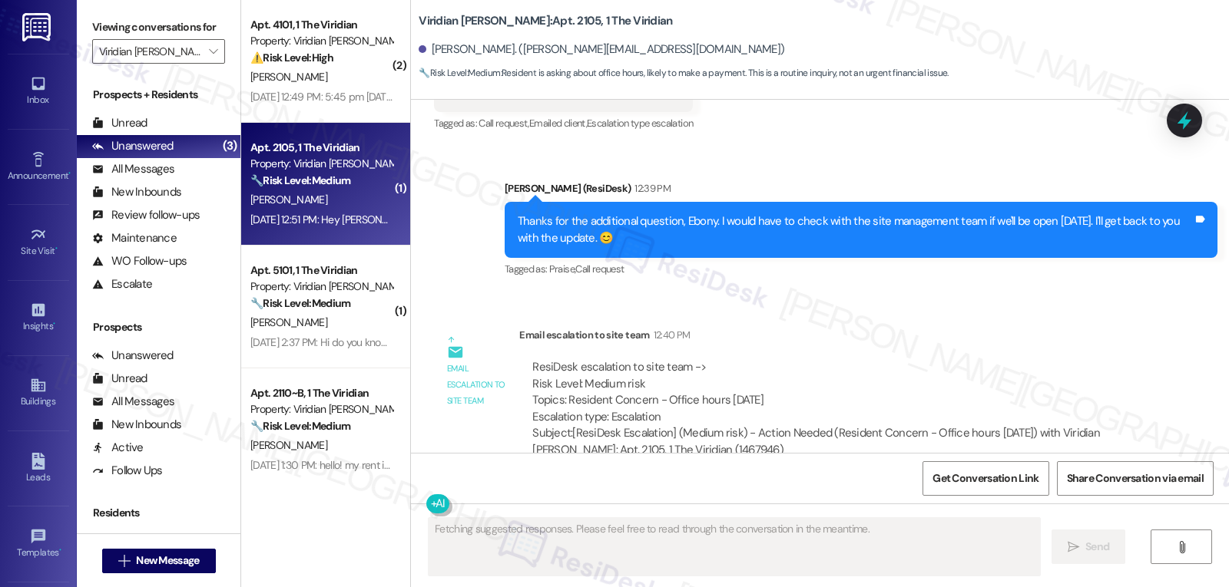
scroll to position [1349, 0]
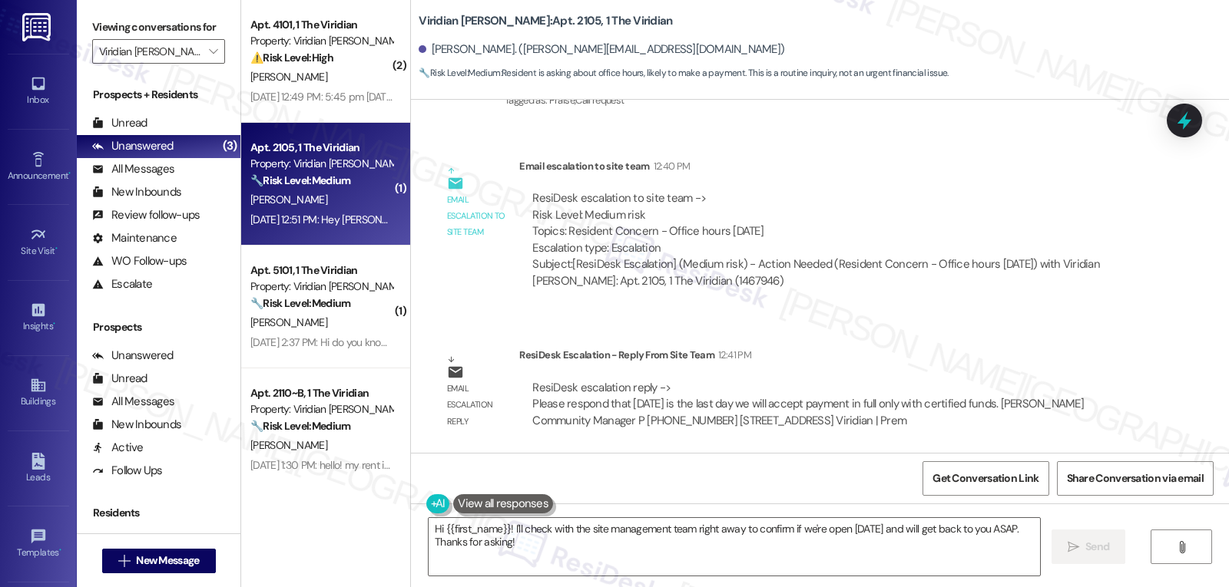
drag, startPoint x: 505, startPoint y: 532, endPoint x: 1053, endPoint y: 624, distance: 555.9
click at [1053, 587] on html "Inbox Go to Inbox Announcement • Send A Text Announcement Site Visit • Go to Si…" at bounding box center [614, 293] width 1229 height 587
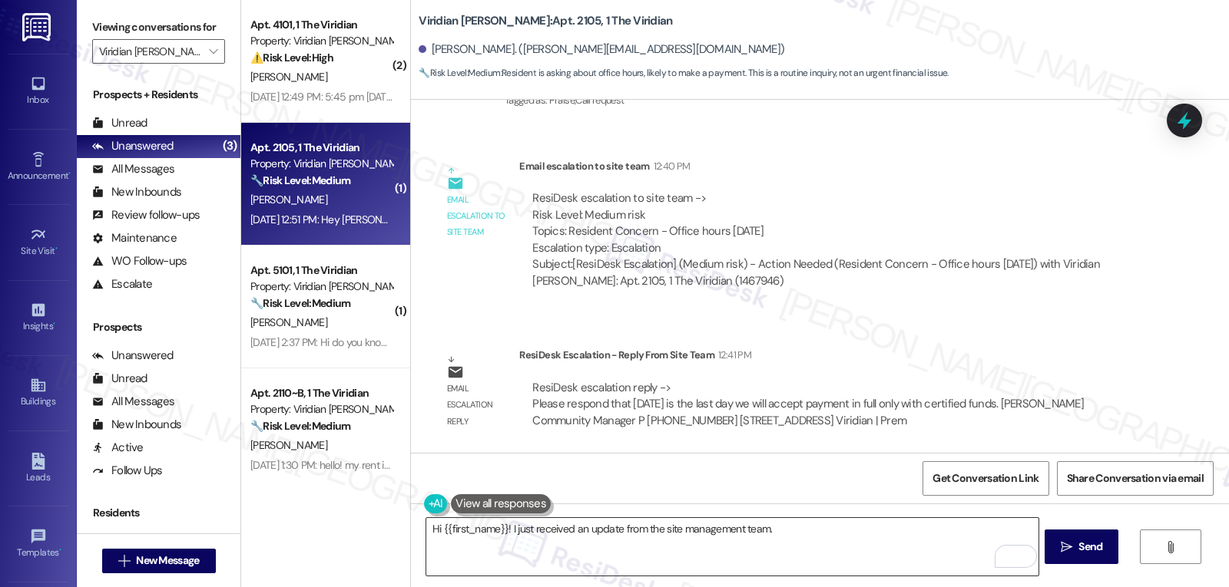
click at [836, 551] on textarea "Hi {{first_name}}! I just received an update from the site management team." at bounding box center [731, 547] width 611 height 58
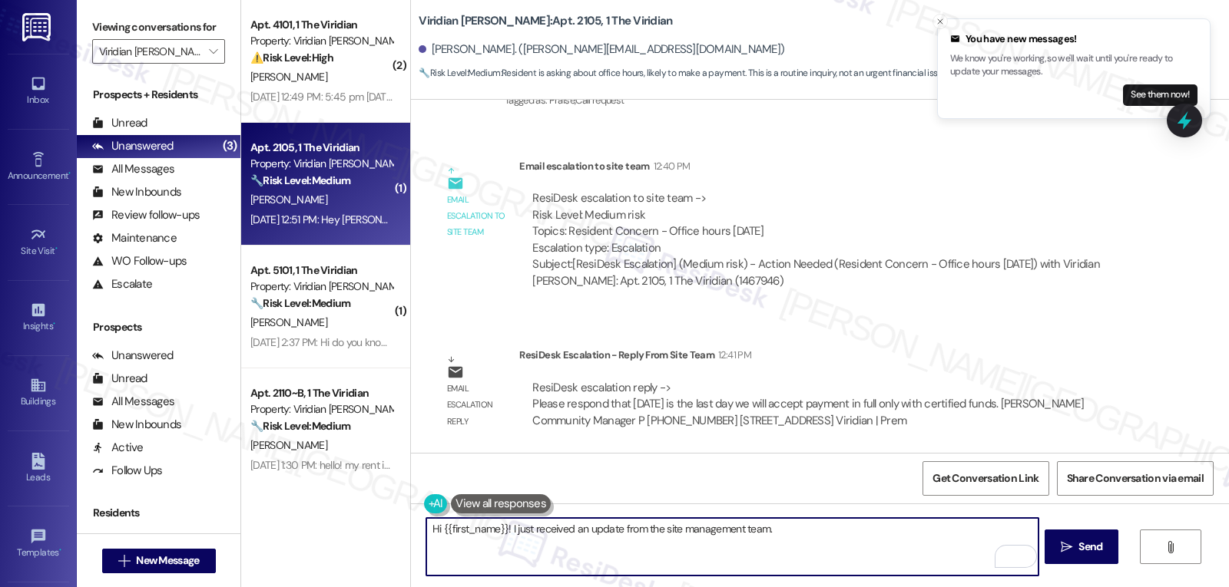
paste textarea "[DATE] is the last day we can accept full payment by certified funds (like a mo…"
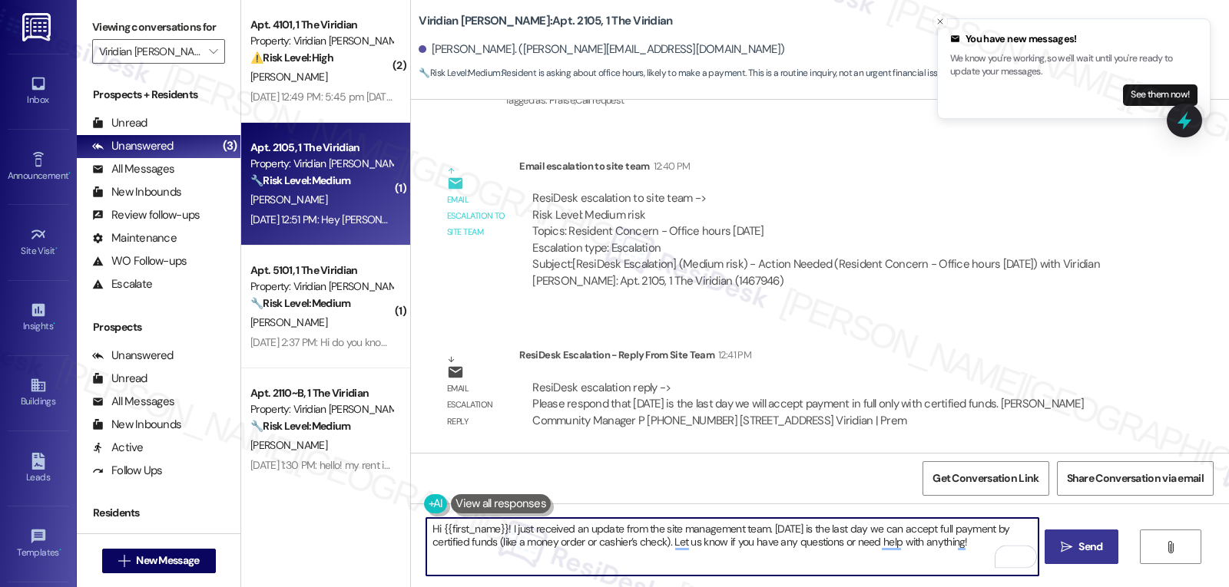
type textarea "Hi {{first_name}}! I just received an update from the site management team. [DA…"
click at [1075, 545] on span "Send" at bounding box center [1090, 547] width 30 height 16
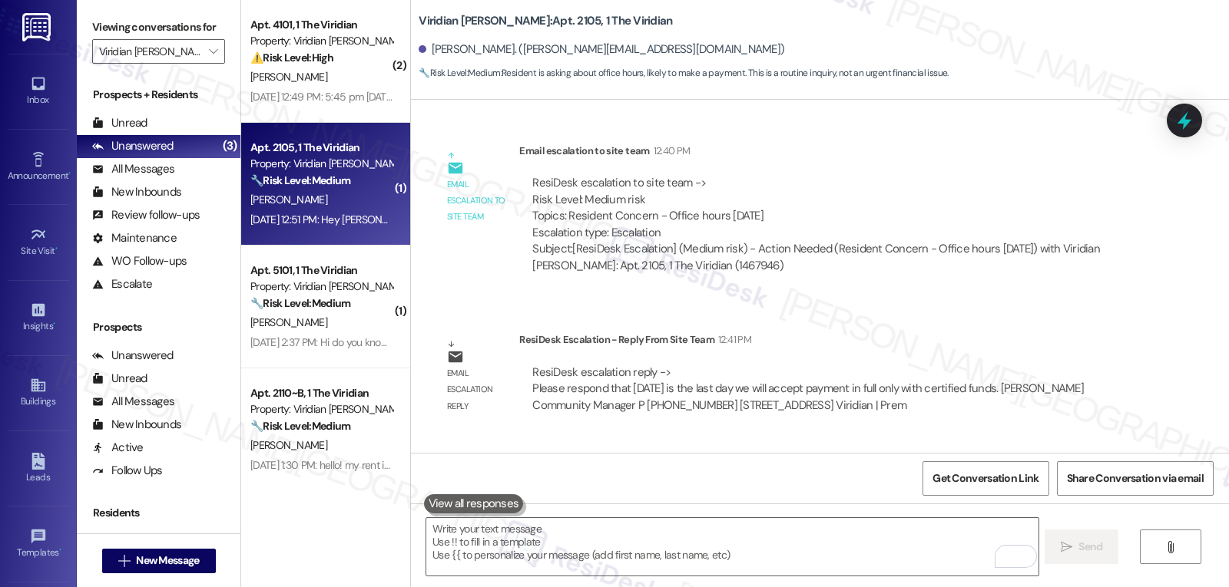
scroll to position [1473, 0]
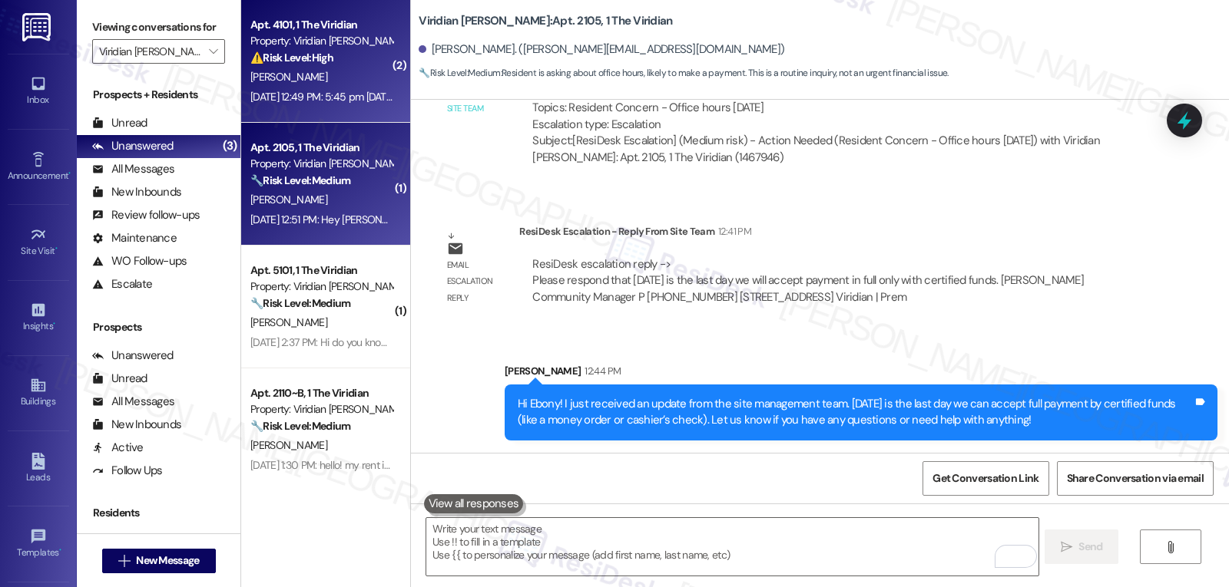
click at [361, 79] on div "[PERSON_NAME]" at bounding box center [321, 77] width 145 height 19
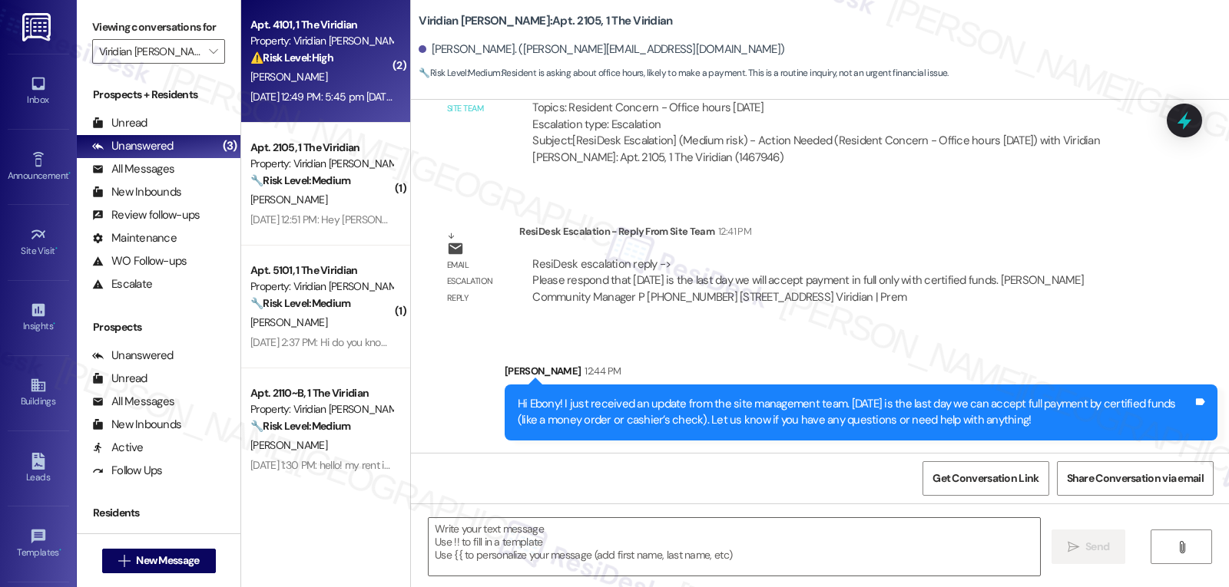
type textarea "Fetching suggested responses. Please feel free to read through the conversation…"
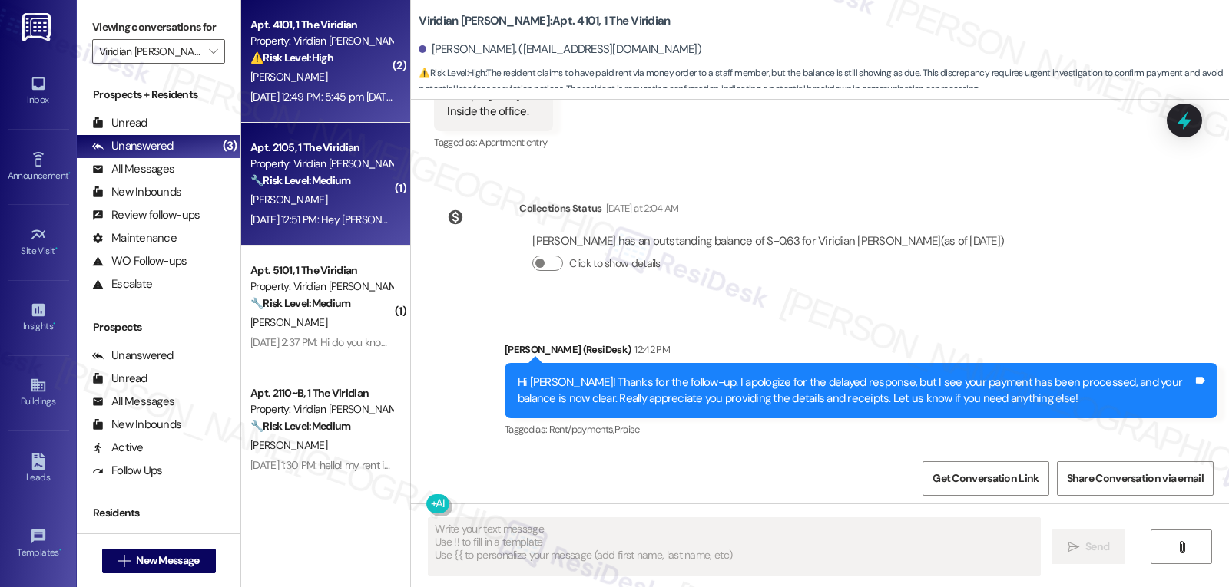
scroll to position [1332, 0]
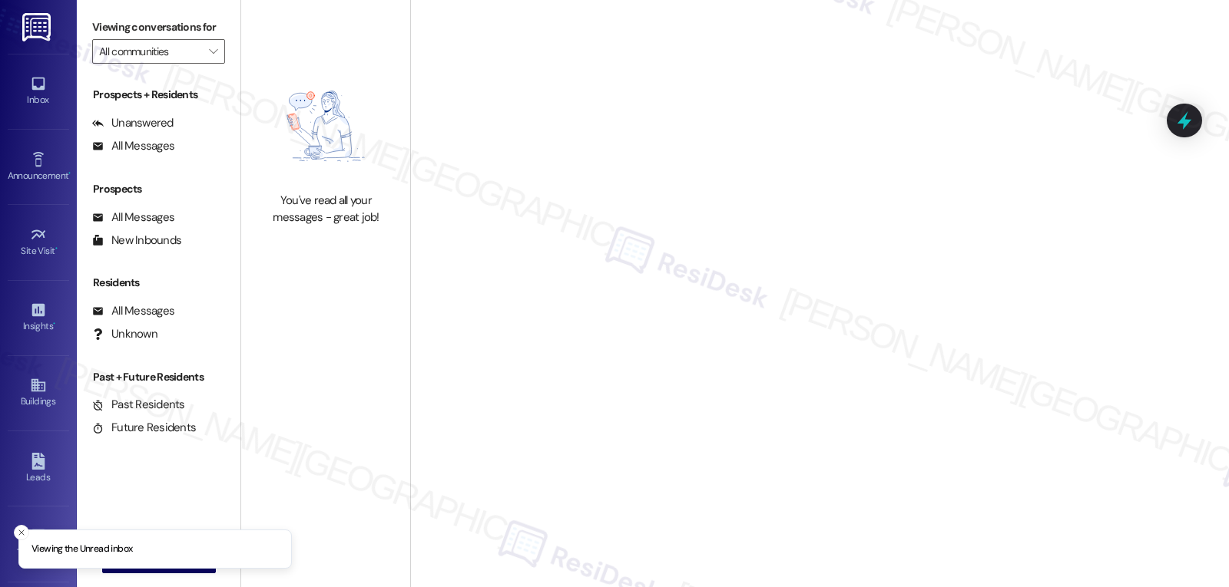
type input "Viridian [PERSON_NAME]"
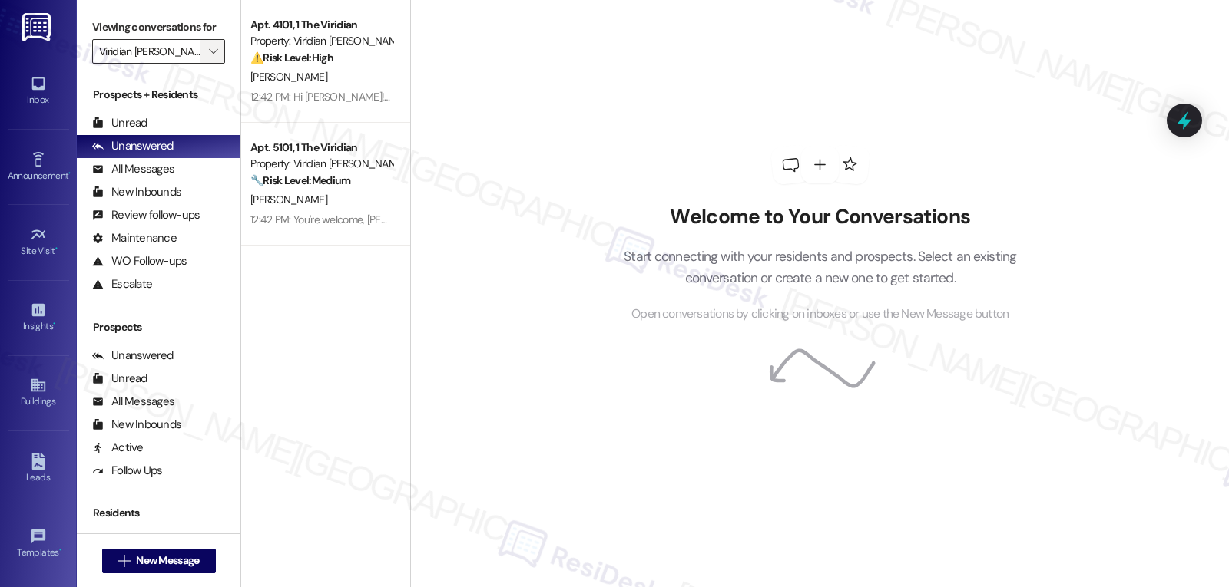
click at [209, 58] on icon "" at bounding box center [213, 51] width 8 height 12
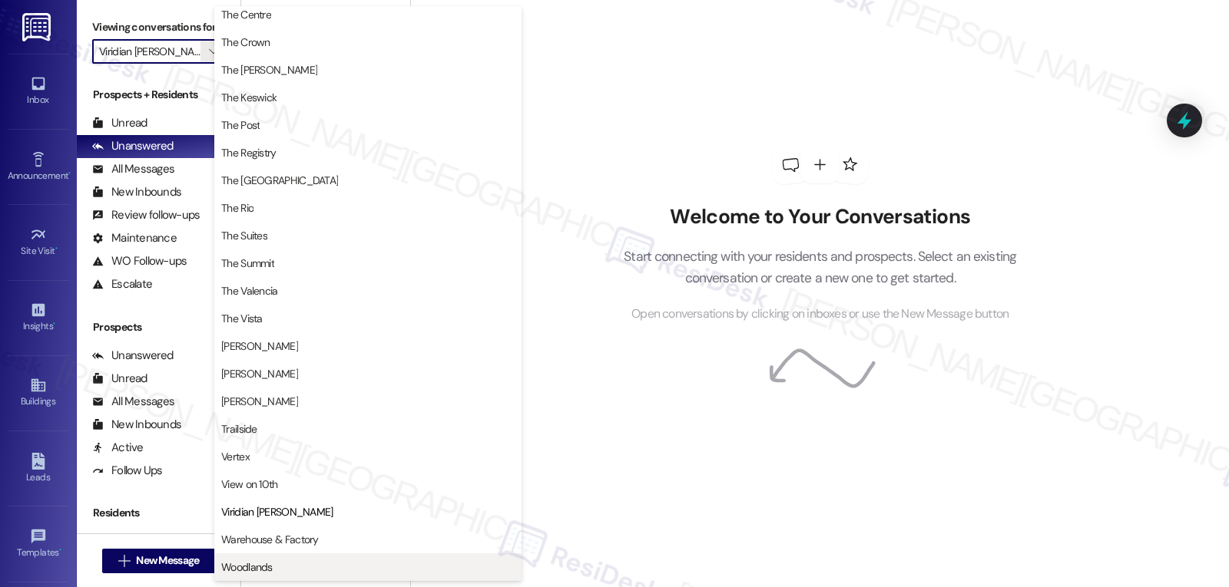
scroll to position [1471, 0]
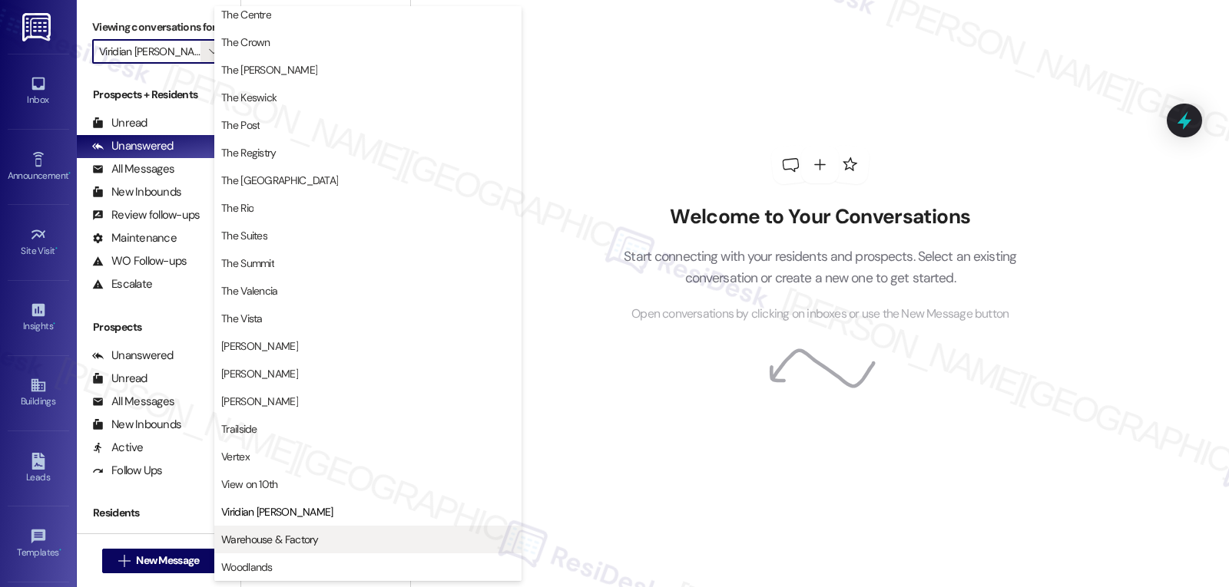
click at [315, 531] on button "Warehouse & Factory" at bounding box center [367, 540] width 307 height 28
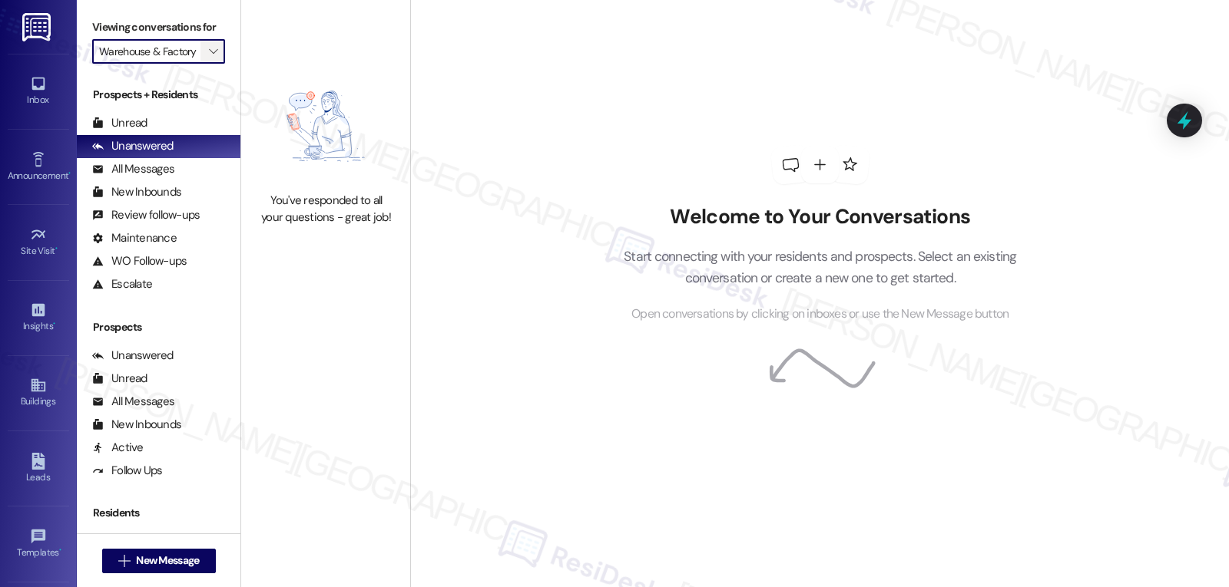
click at [206, 59] on span "" at bounding box center [213, 51] width 15 height 25
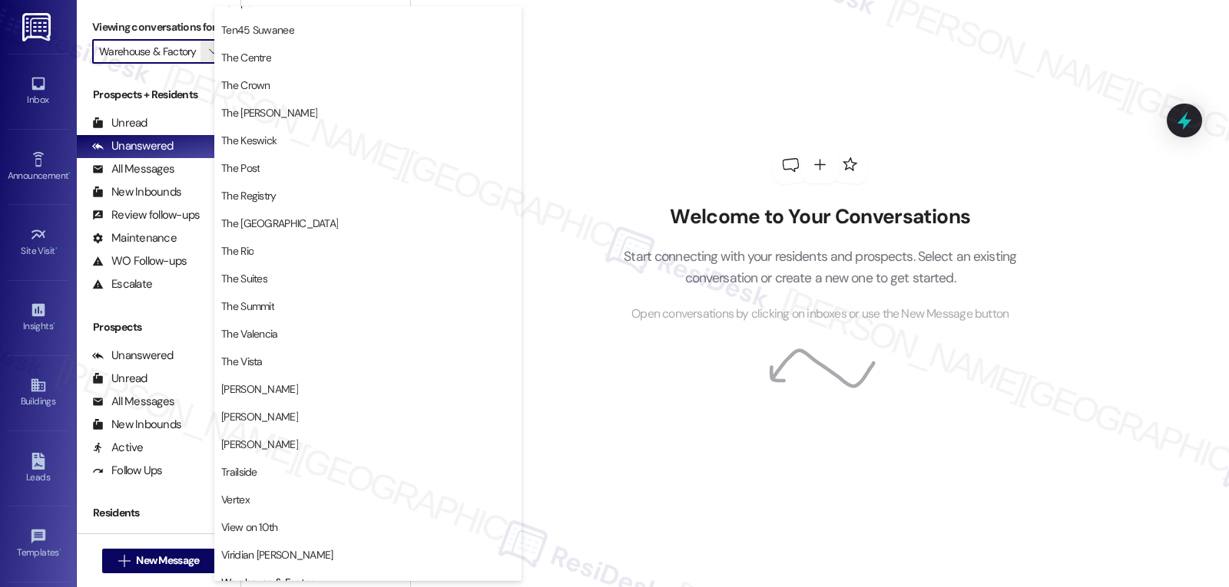
scroll to position [1471, 0]
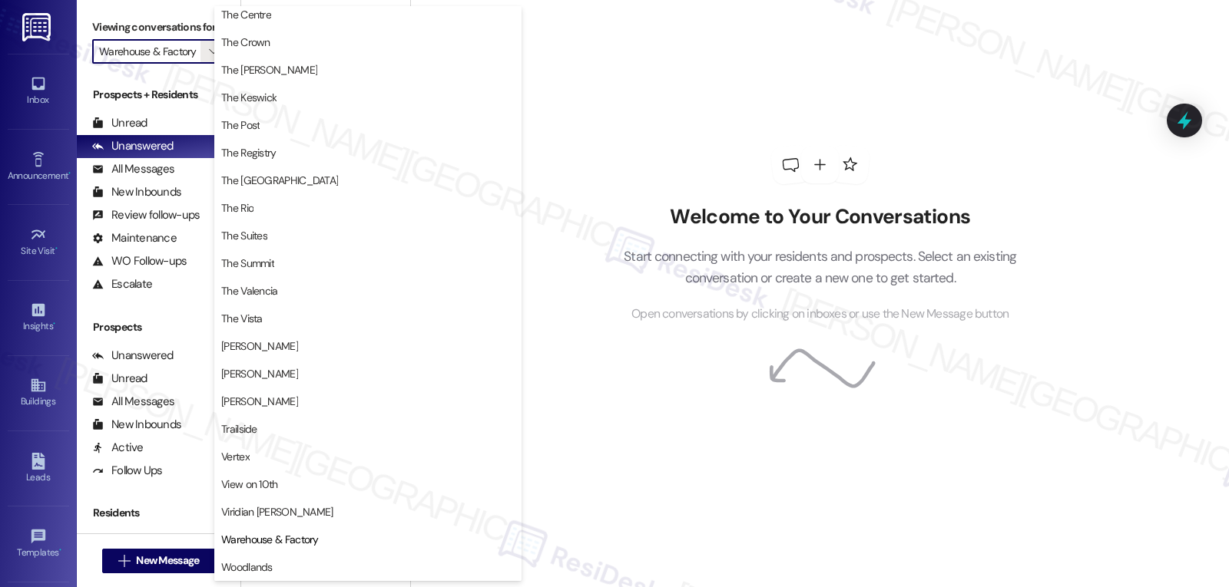
drag, startPoint x: 295, startPoint y: 560, endPoint x: 293, endPoint y: 548, distance: 12.4
click at [294, 560] on span "Woodlands" at bounding box center [367, 567] width 293 height 15
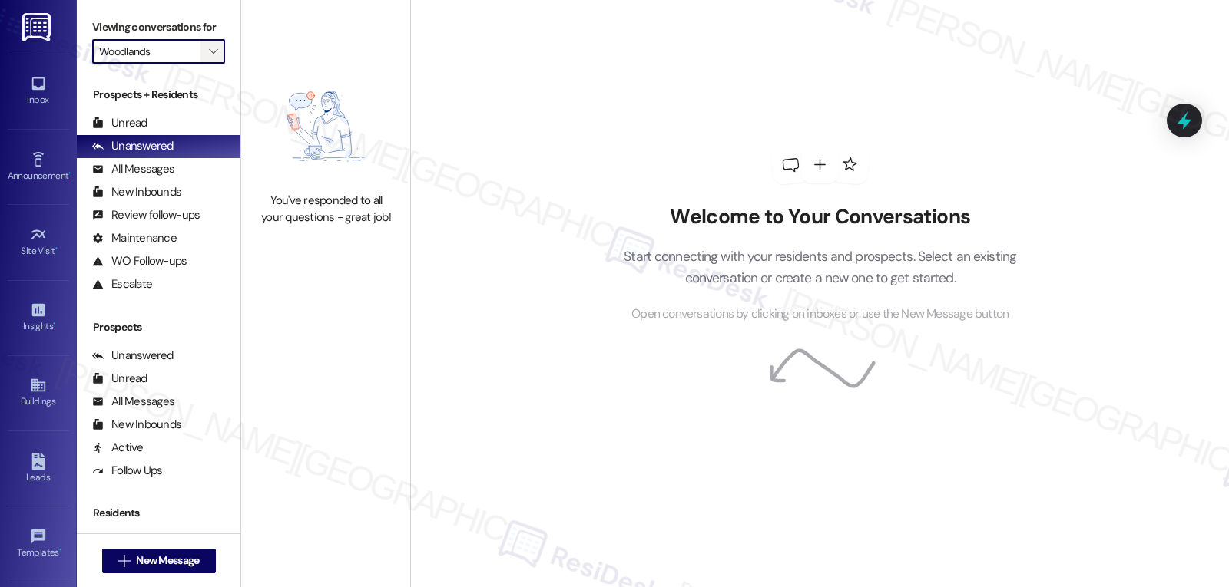
click at [209, 58] on icon "" at bounding box center [213, 51] width 8 height 12
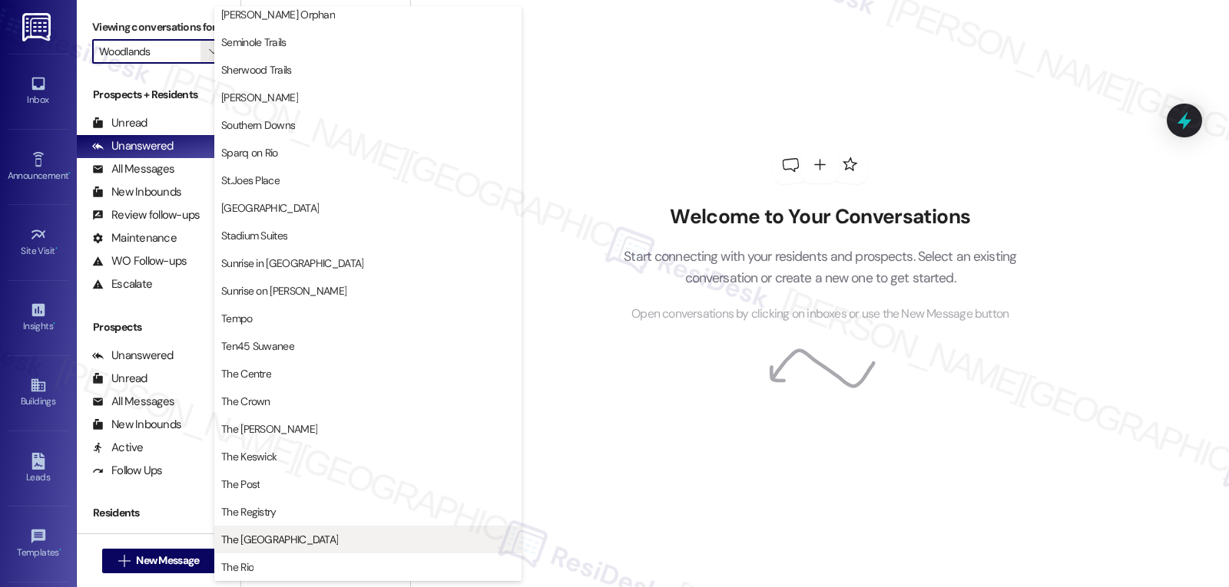
scroll to position [1164, 0]
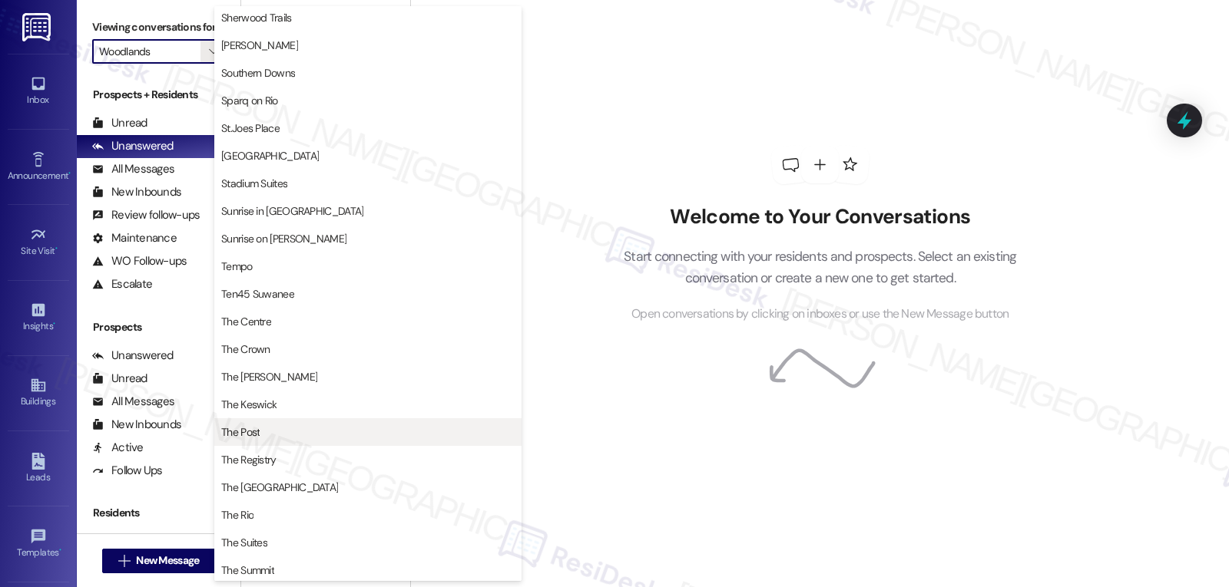
click at [292, 440] on button "The Post" at bounding box center [367, 433] width 307 height 28
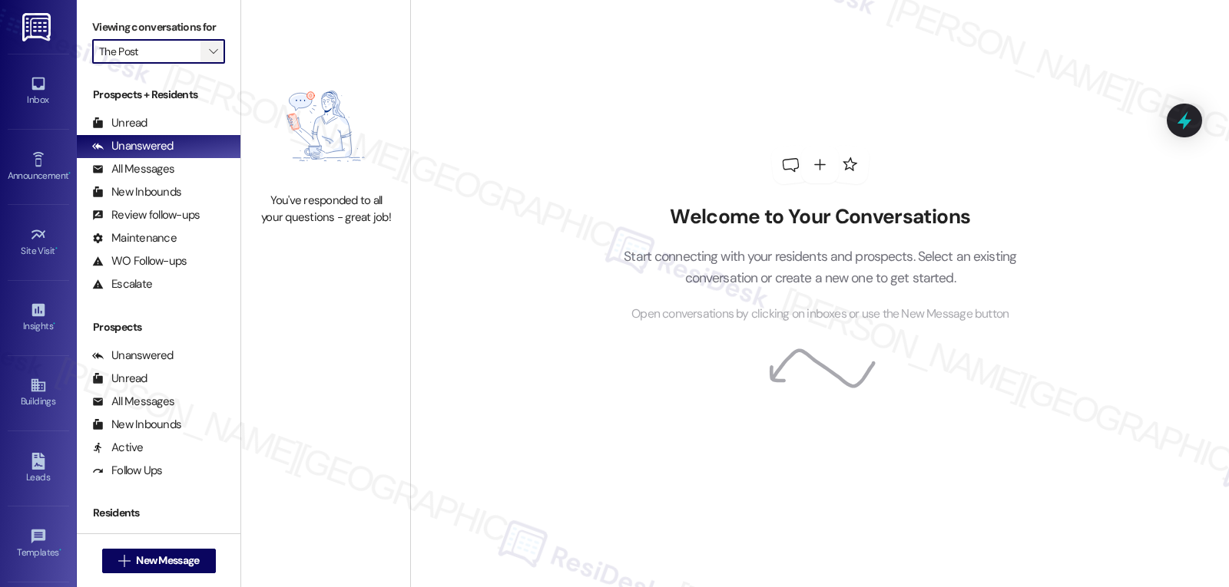
click at [209, 58] on icon "" at bounding box center [213, 51] width 8 height 12
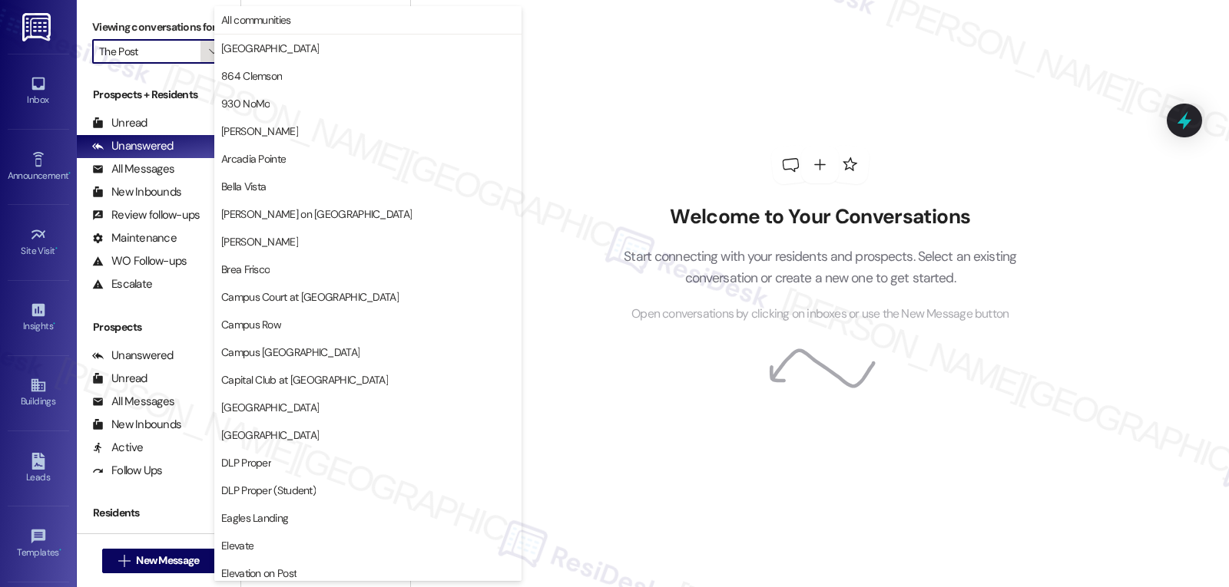
scroll to position [1339, 0]
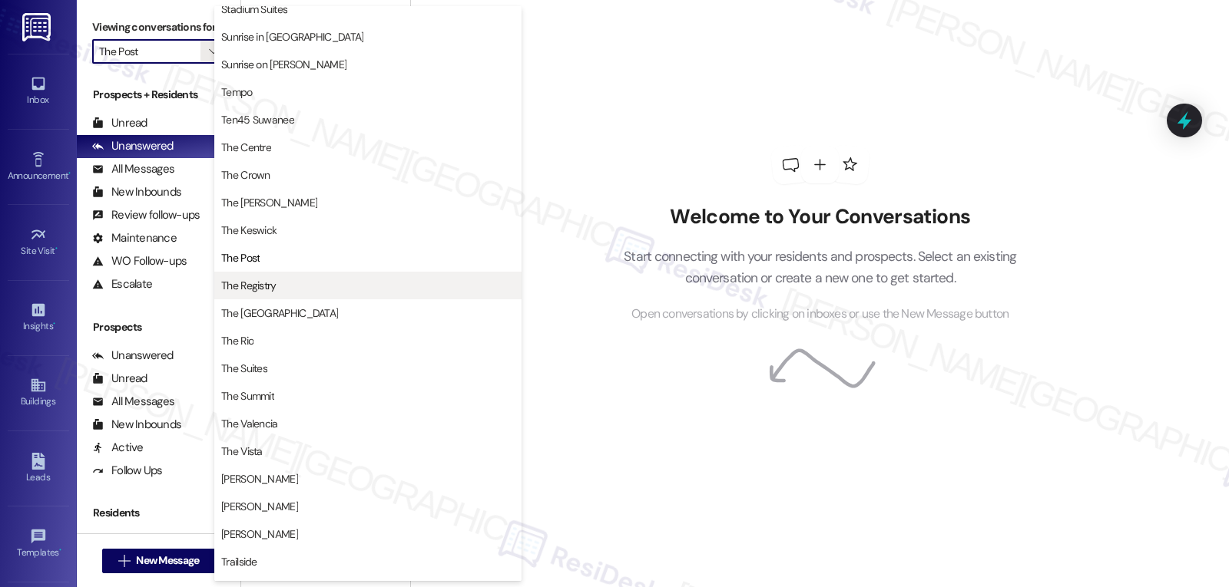
click at [261, 292] on span "The Registry" at bounding box center [248, 285] width 55 height 15
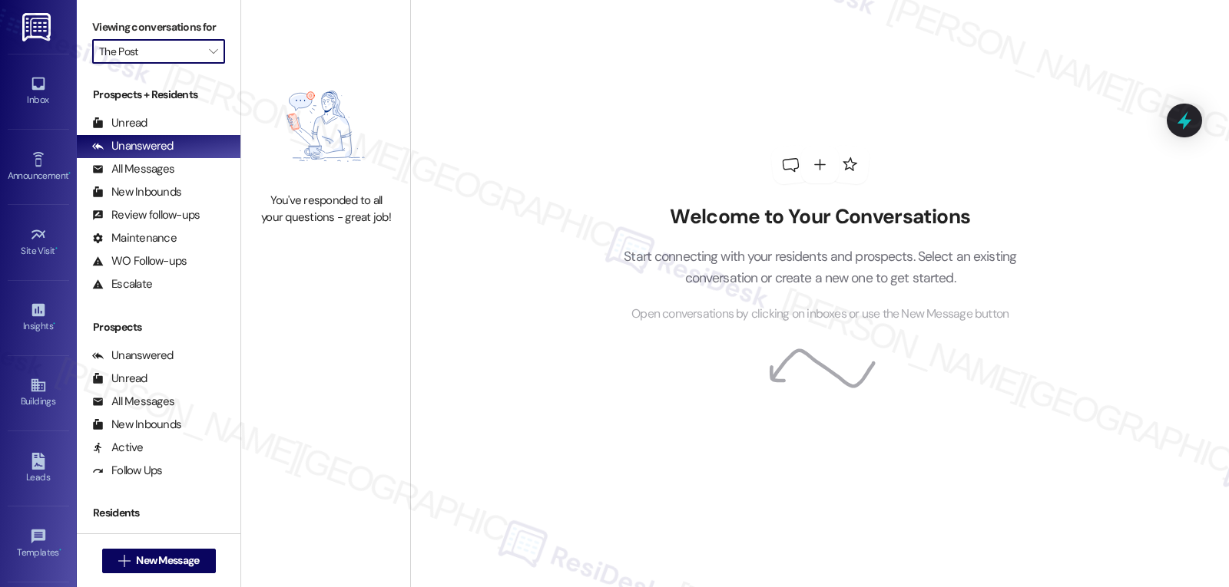
type input "The Registry"
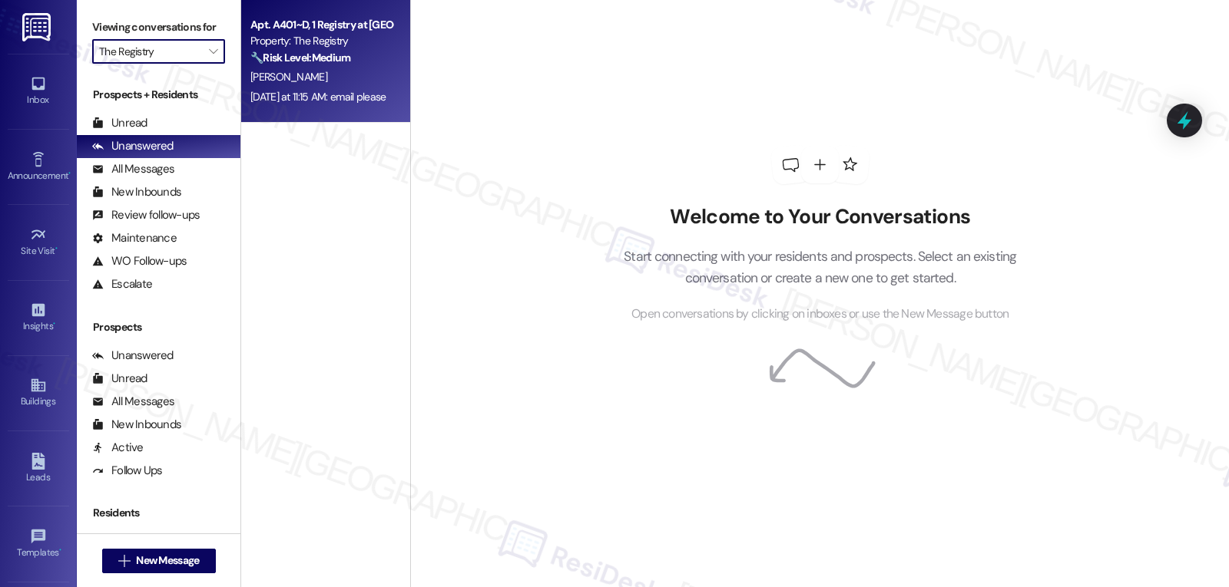
click at [375, 84] on div "[PERSON_NAME]" at bounding box center [321, 77] width 145 height 19
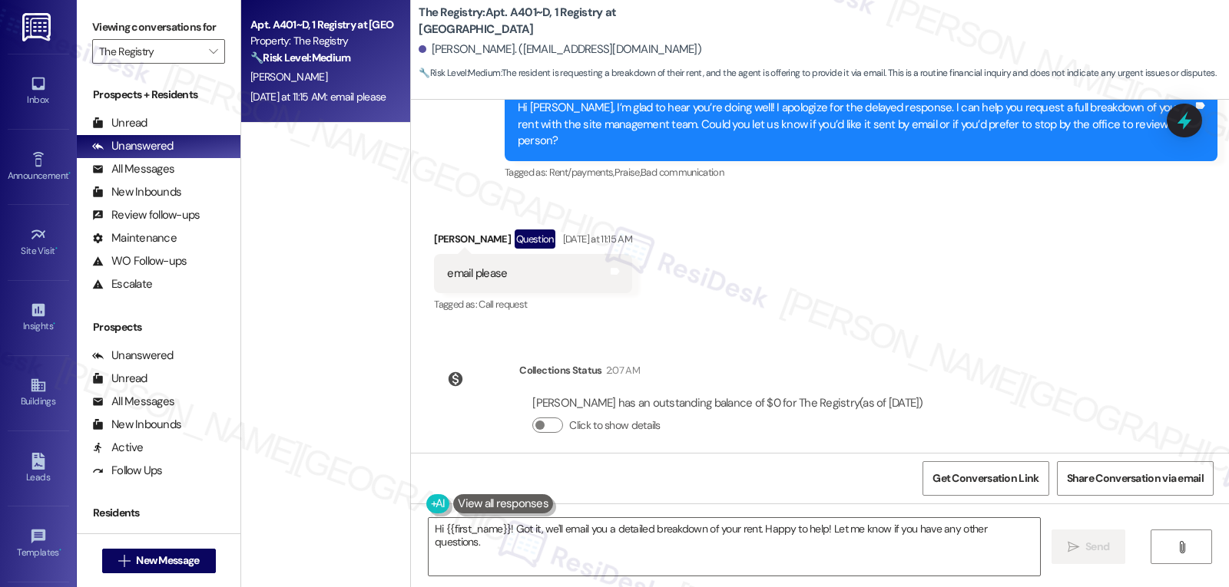
scroll to position [1118, 0]
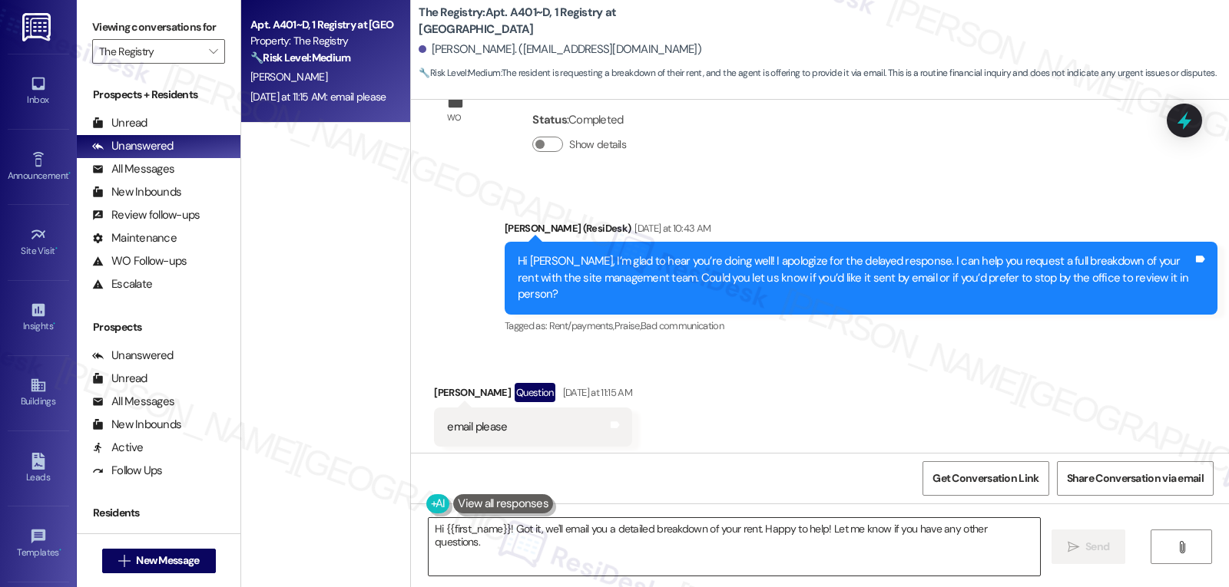
click at [530, 530] on textarea "Hi {{first_name}}! Got it, we'll email you a detailed breakdown of your rent. H…" at bounding box center [734, 547] width 611 height 58
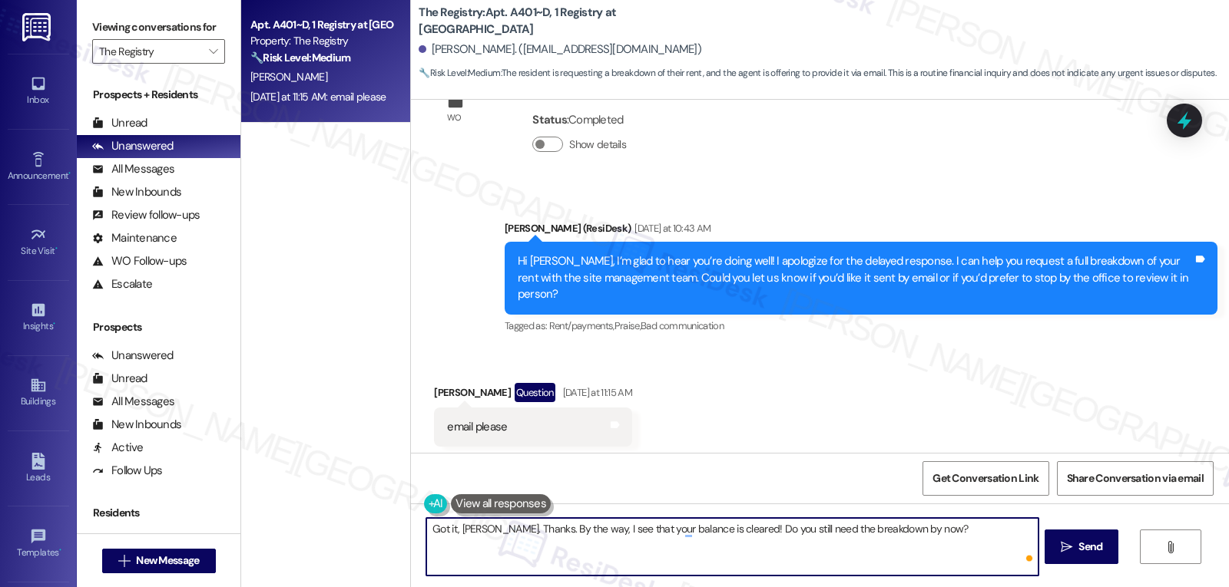
type textarea "Got it, [PERSON_NAME]. Thanks. By the way, I see that your balance is cleared! …"
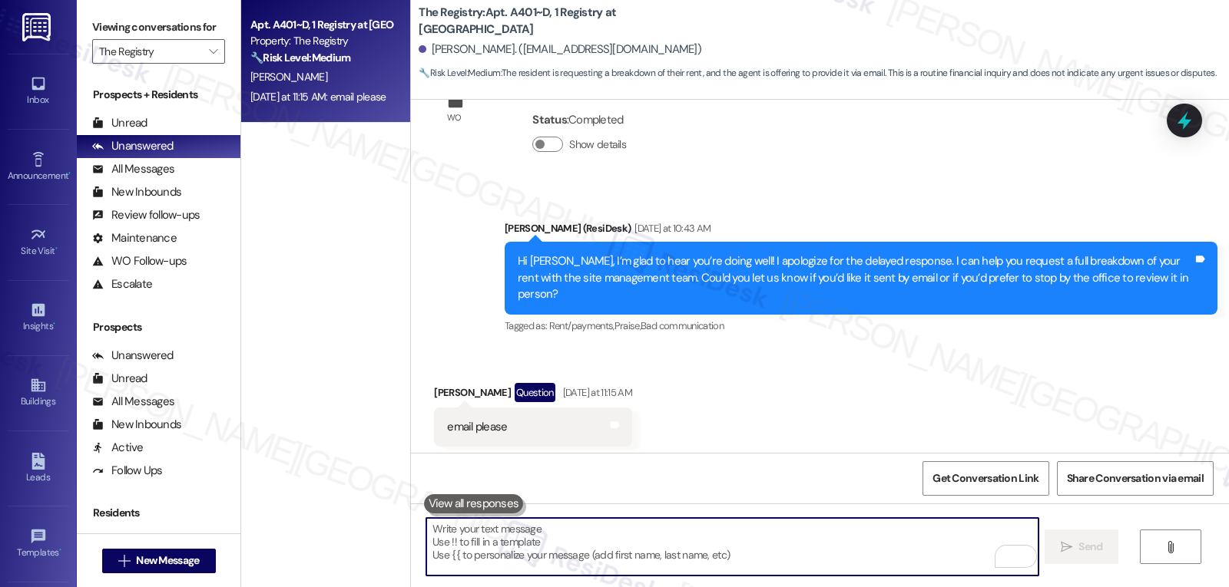
scroll to position [1130, 0]
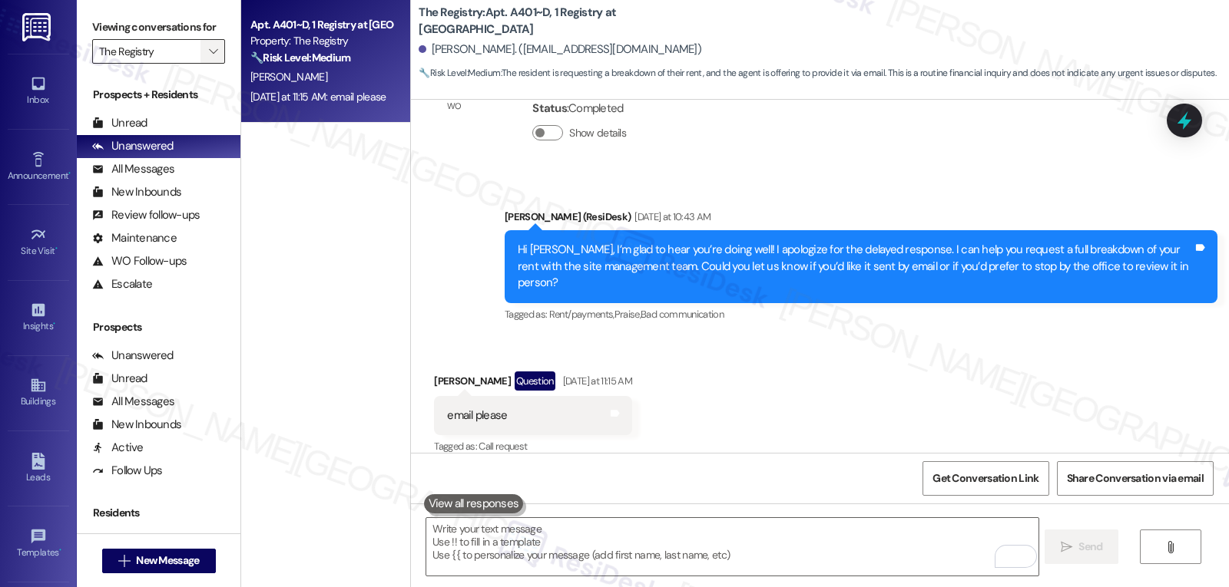
click at [208, 64] on span "" at bounding box center [213, 51] width 15 height 25
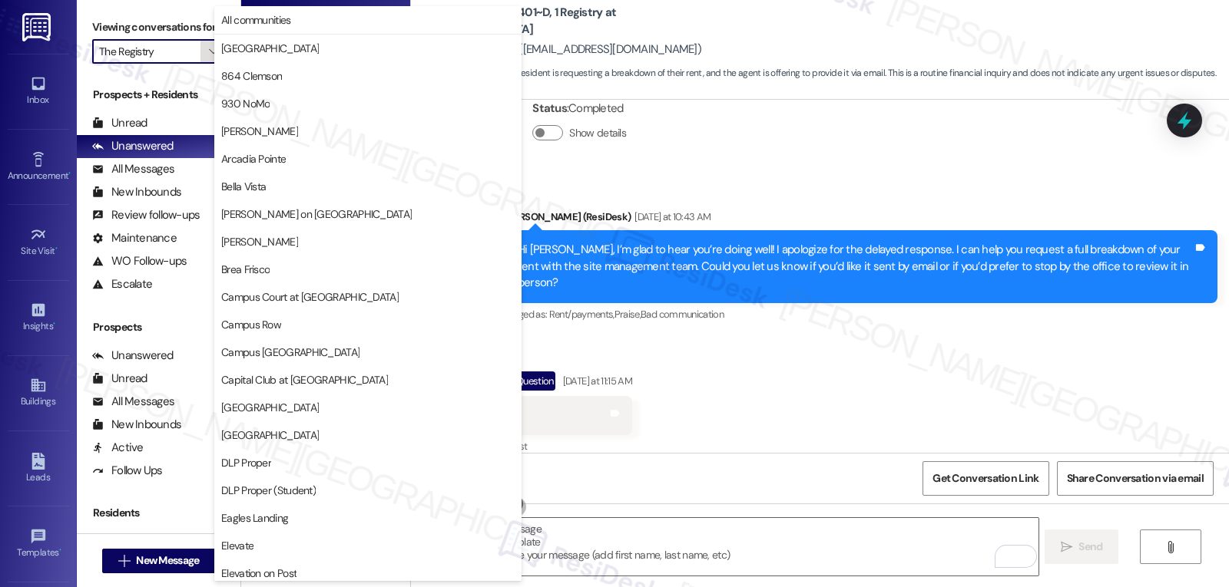
scroll to position [1339, 0]
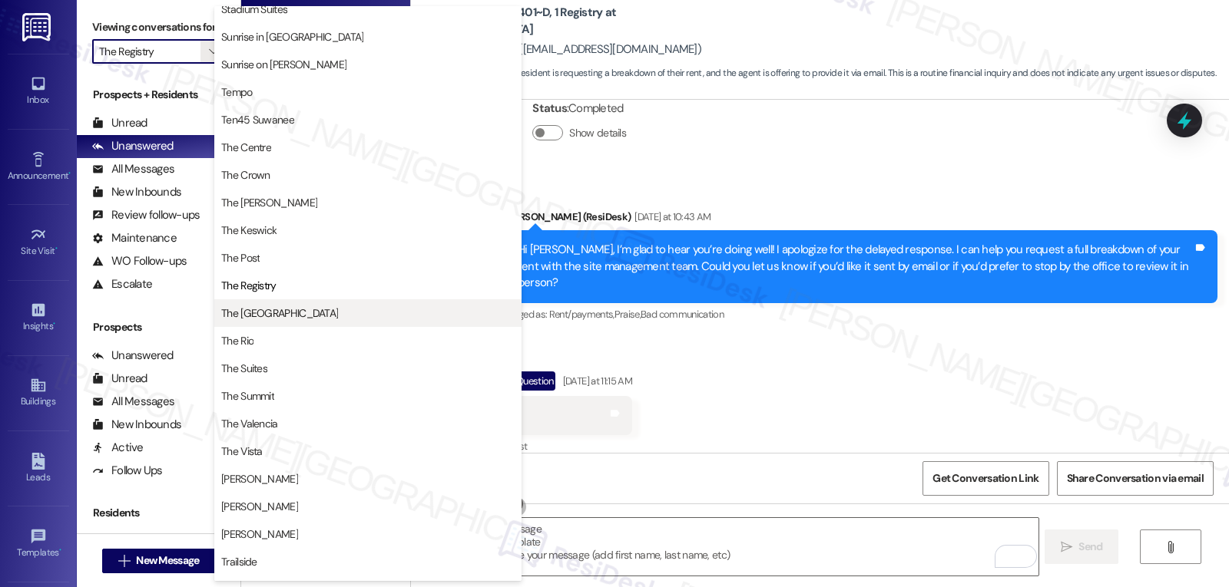
click at [276, 311] on span "The Reserve College Station" at bounding box center [279, 313] width 117 height 15
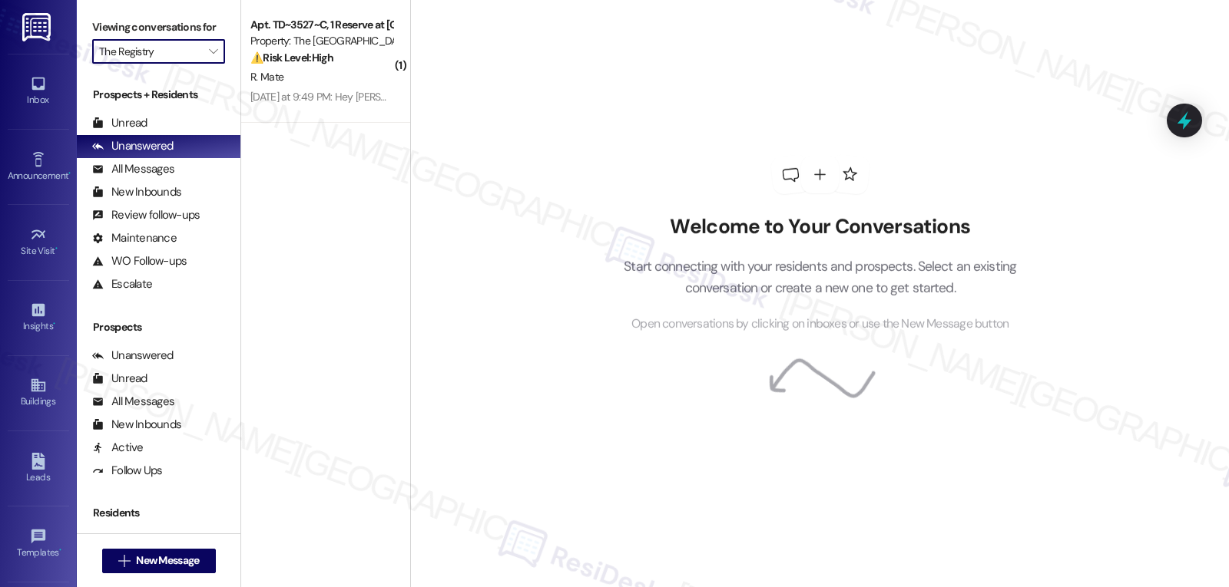
type input "The Reserve College Station"
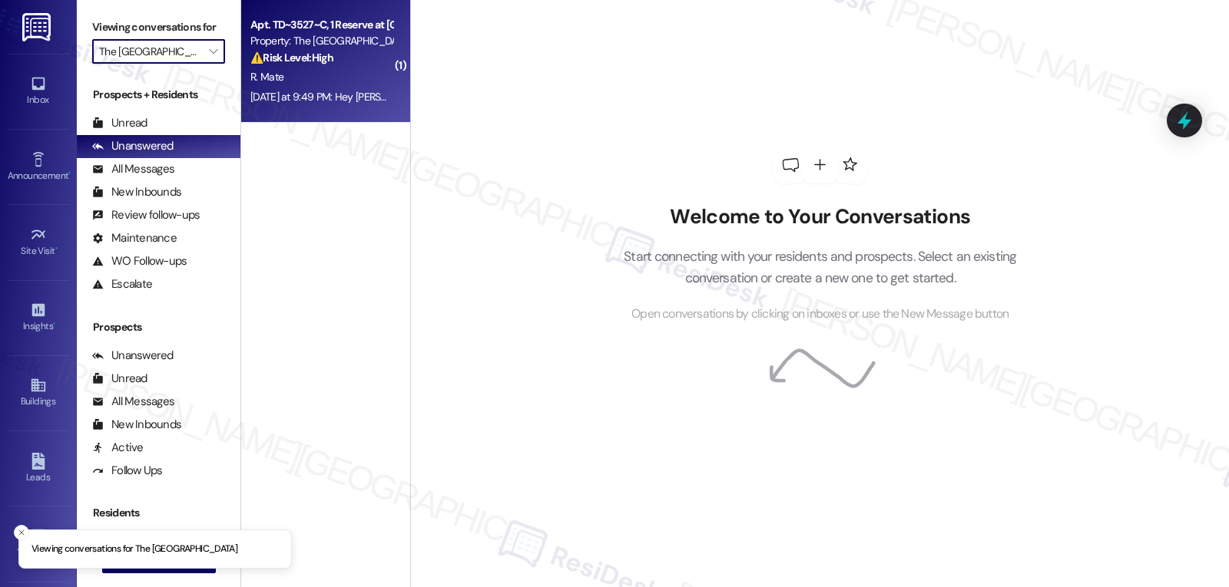
click at [343, 108] on div "Apt. TD~3527~C, 1 Reserve at College Station Property: The Reserve College Stat…" at bounding box center [325, 61] width 169 height 123
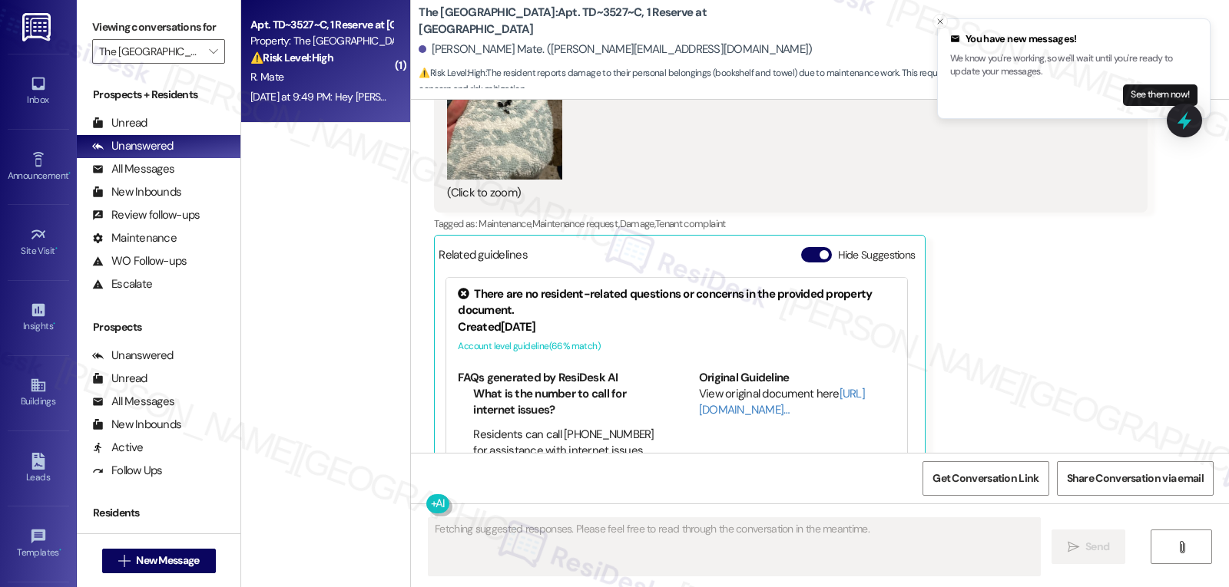
scroll to position [9808, 0]
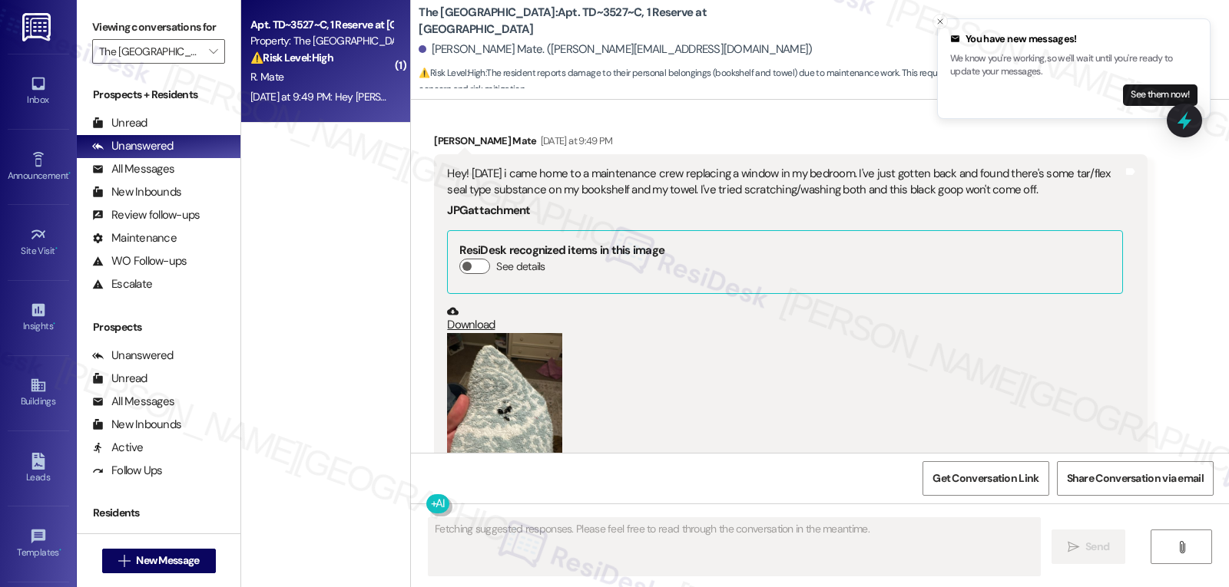
click at [507, 364] on button "Zoom image" at bounding box center [504, 410] width 115 height 154
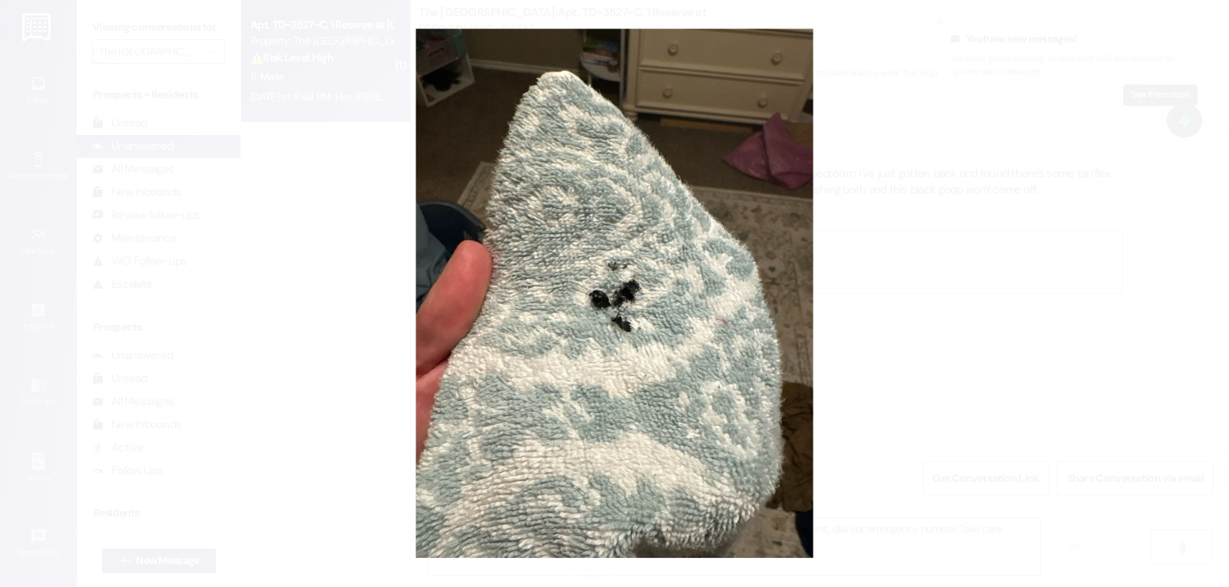
type textarea "Hey {{first_name}}! Thanks for the image. I'll be back at 11AM to help you out.…"
click at [877, 388] on button "Unzoom image" at bounding box center [614, 293] width 1229 height 587
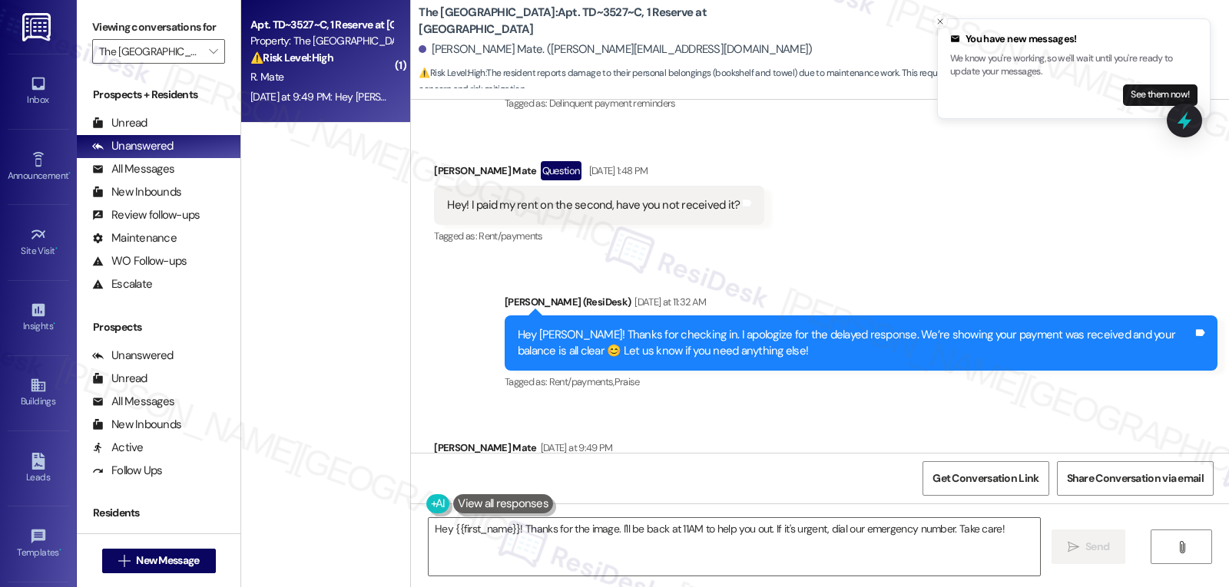
scroll to position [9654, 0]
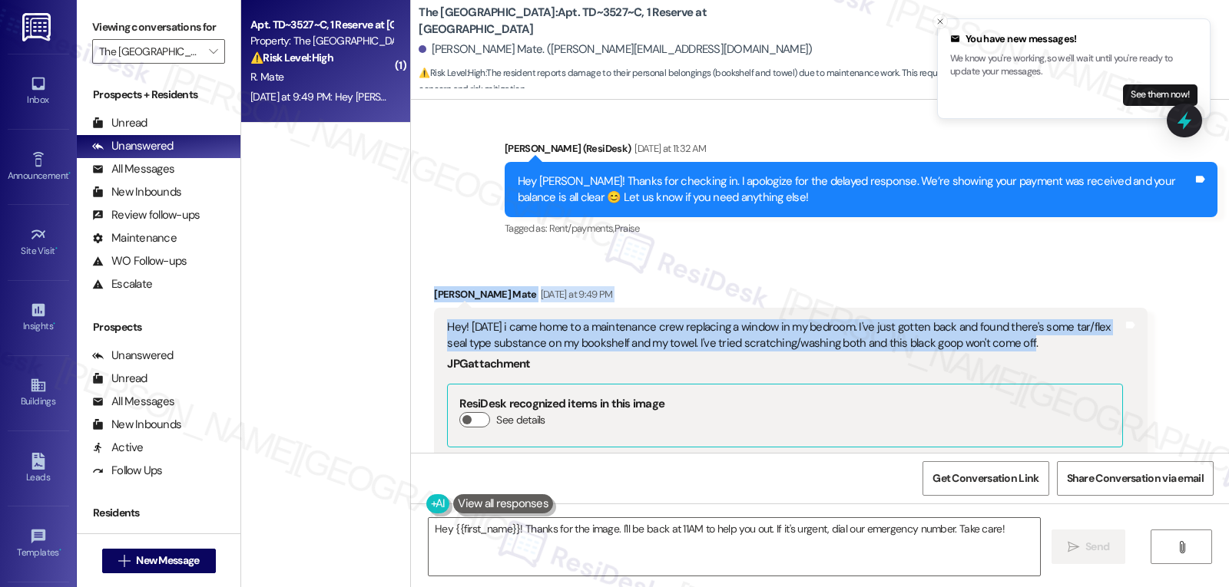
drag, startPoint x: 415, startPoint y: 265, endPoint x: 1055, endPoint y: 309, distance: 641.3
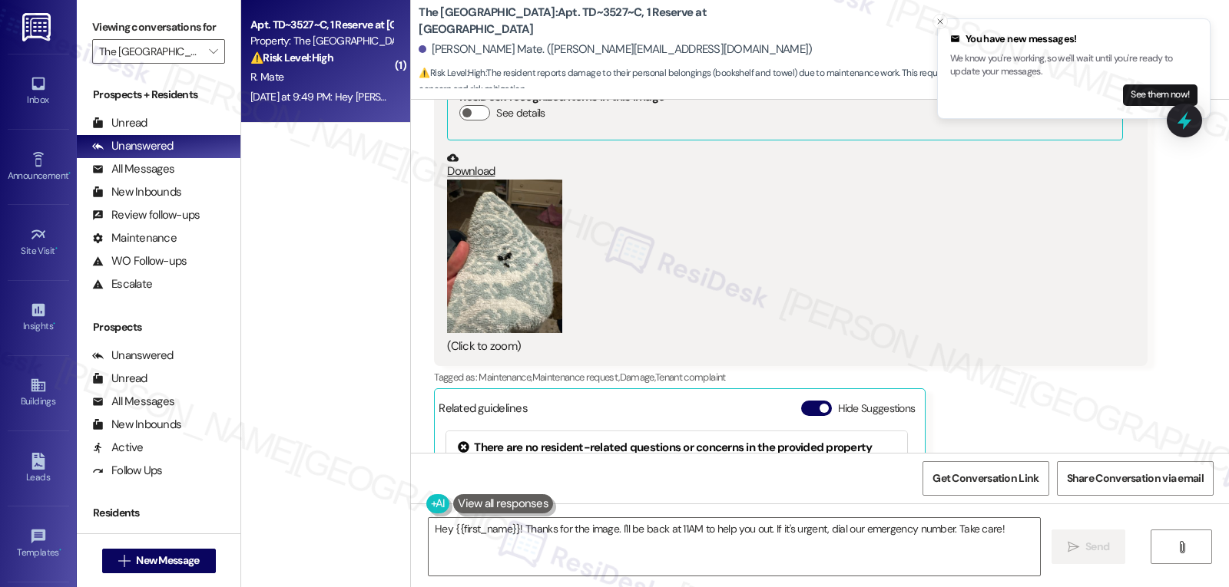
scroll to position [9808, 0]
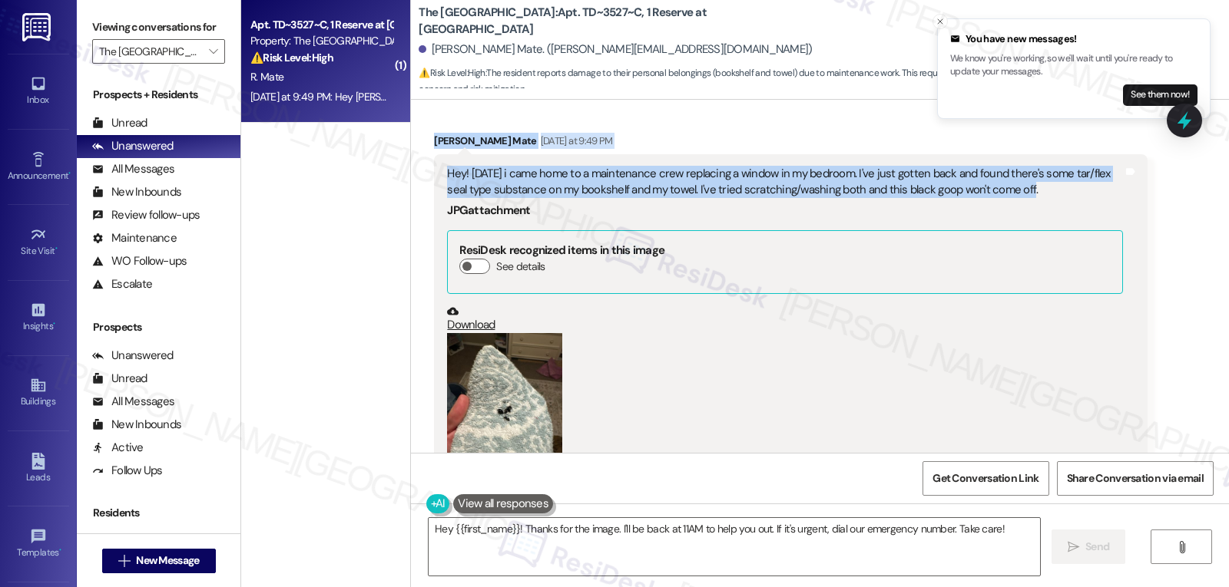
copy div "Reagan Mate Yesterday at 9:49 PM Hey! Today i came home to a maintenance crew r…"
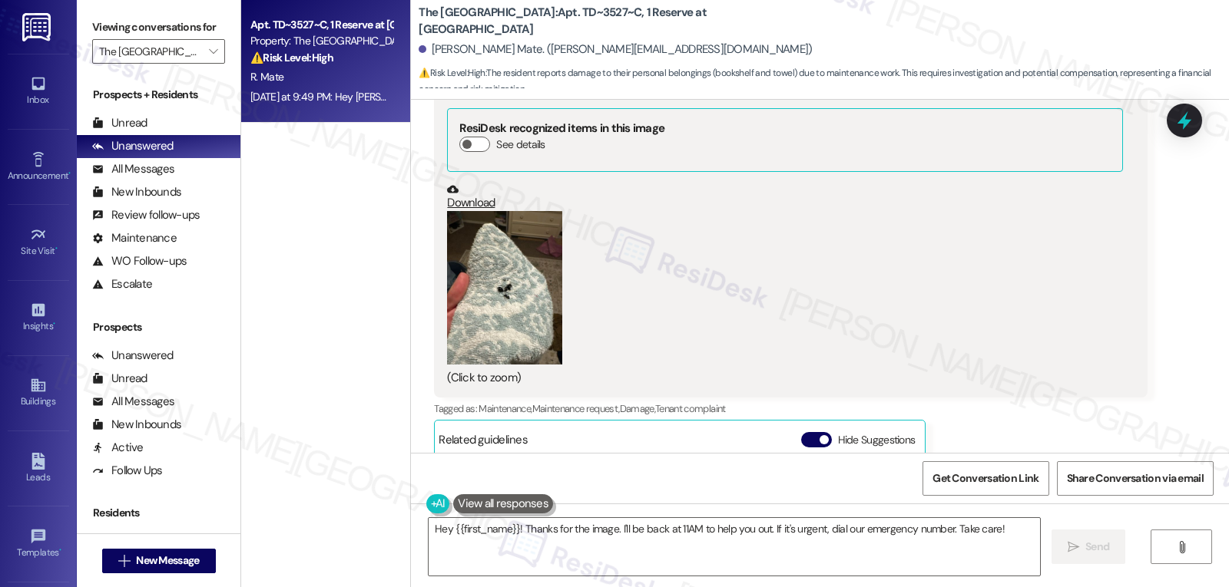
scroll to position [9961, 0]
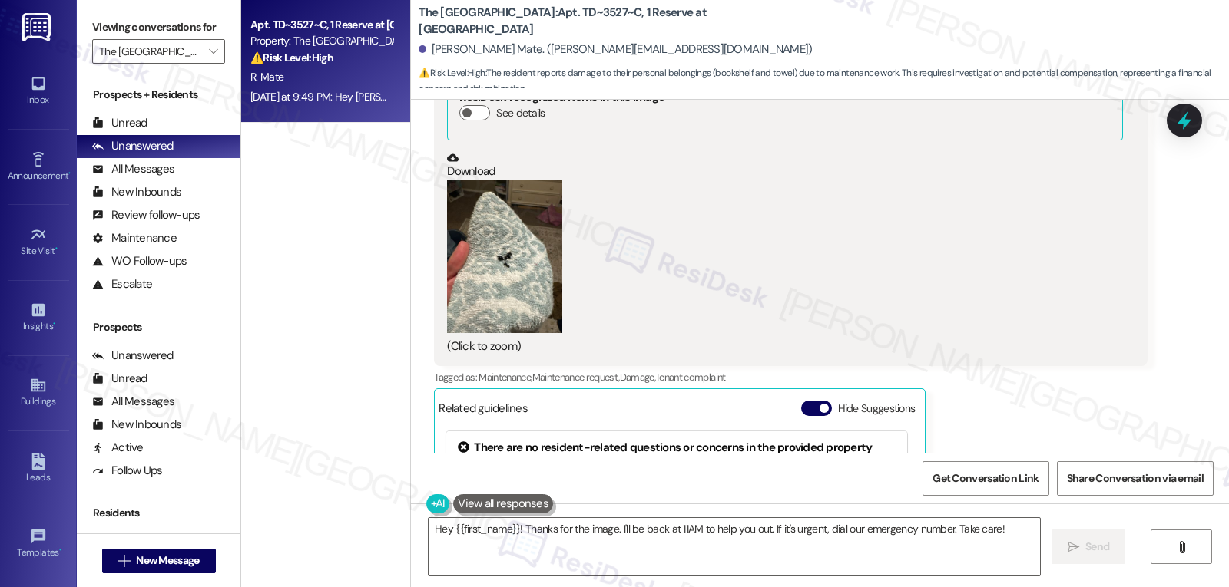
click at [448, 230] on button "Zoom image" at bounding box center [504, 257] width 115 height 154
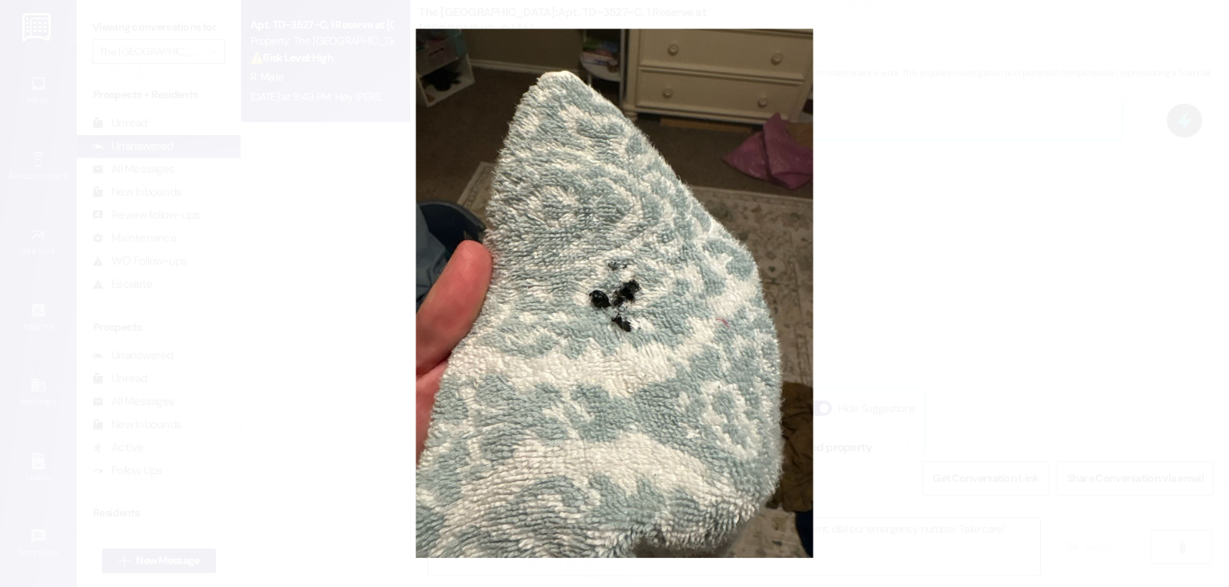
click at [1014, 217] on button "Unzoom image" at bounding box center [614, 293] width 1229 height 587
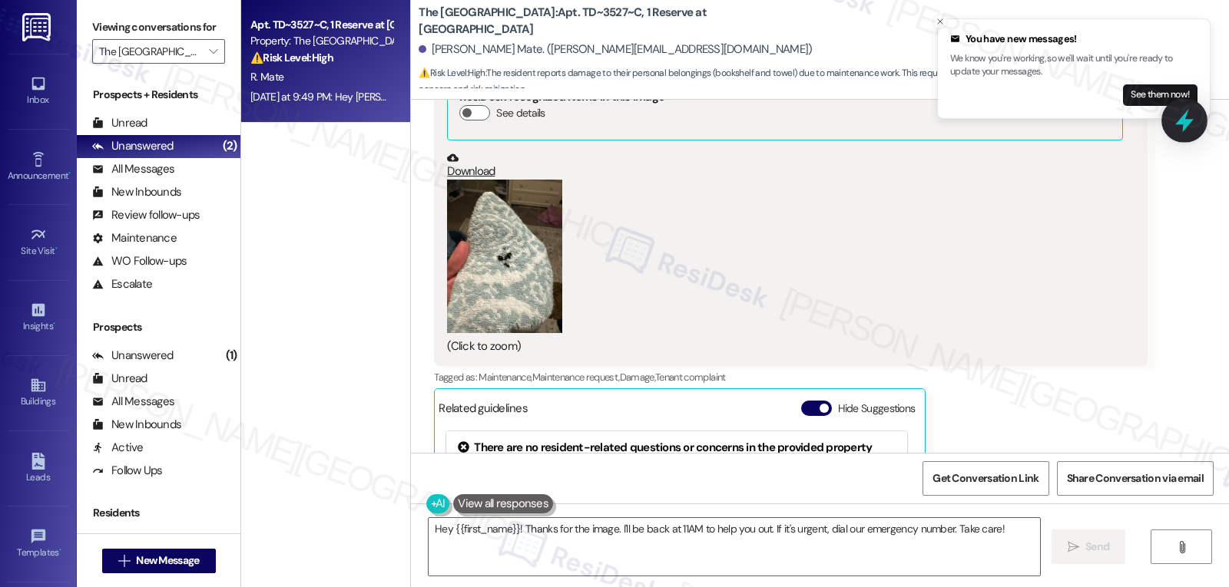
click at [1191, 122] on icon at bounding box center [1184, 121] width 26 height 26
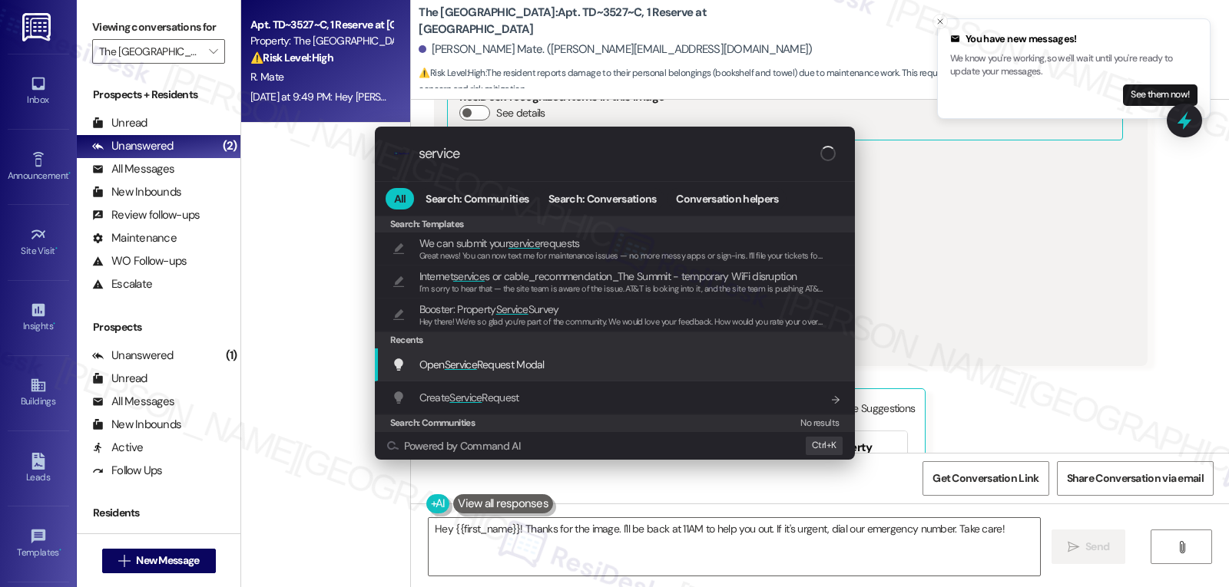
type input "service"
click at [568, 368] on div "Open Service Request Modal Add shortcut" at bounding box center [616, 364] width 449 height 17
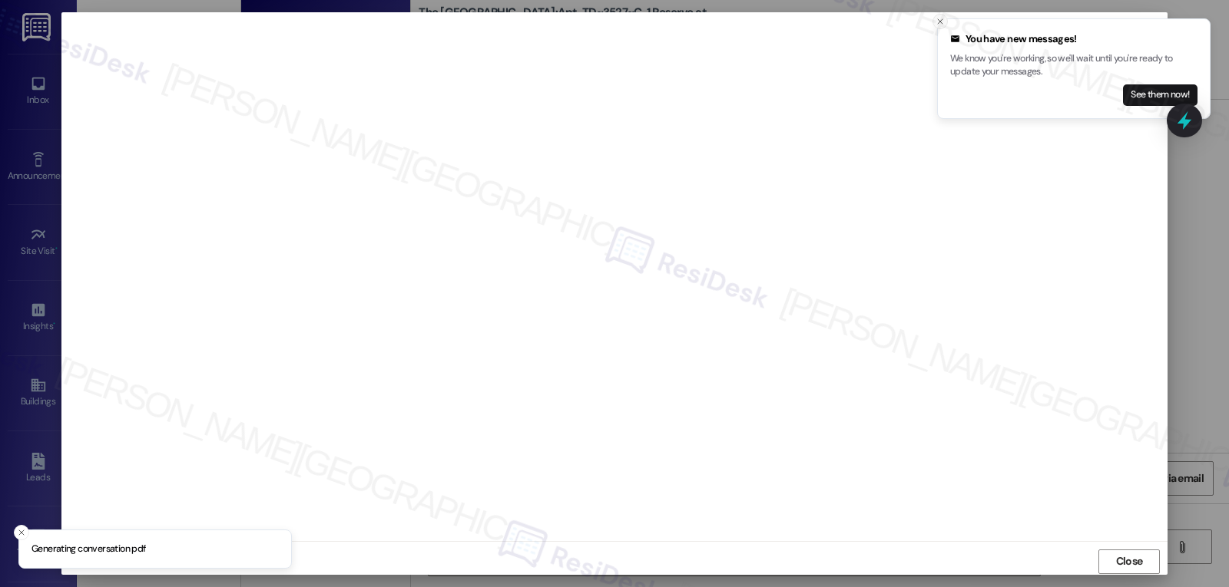
click at [940, 23] on icon "Close toast" at bounding box center [939, 21] width 9 height 9
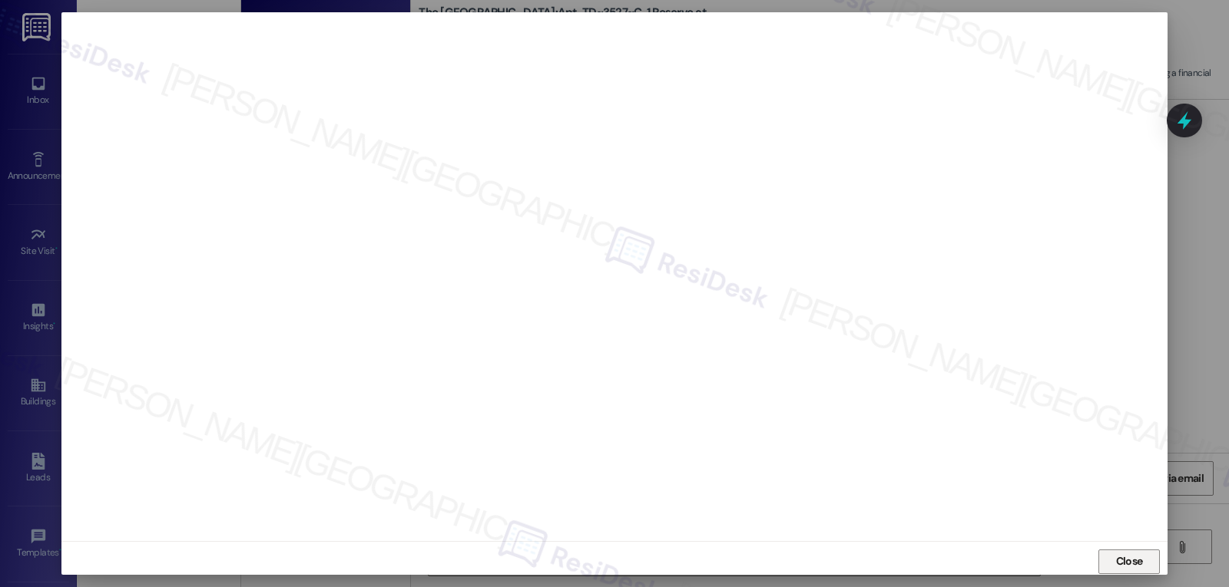
click at [1126, 558] on span "Close" at bounding box center [1129, 562] width 27 height 16
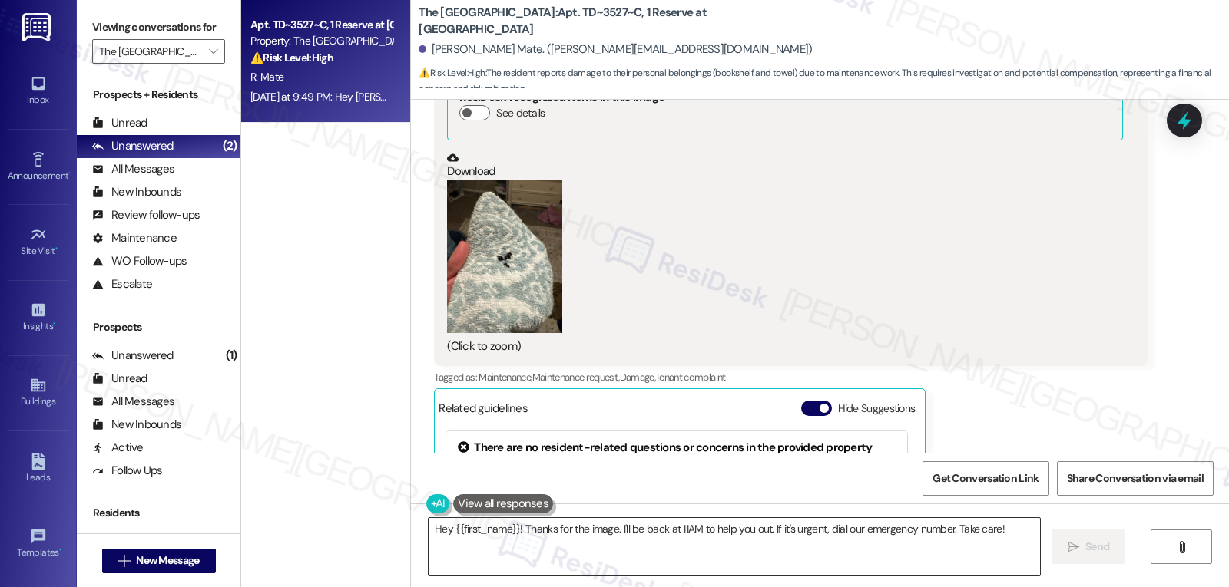
click at [729, 548] on textarea "Hey {{first_name}}! Thanks for the image. I'll be back at 11AM to help you out.…" at bounding box center [734, 547] width 611 height 58
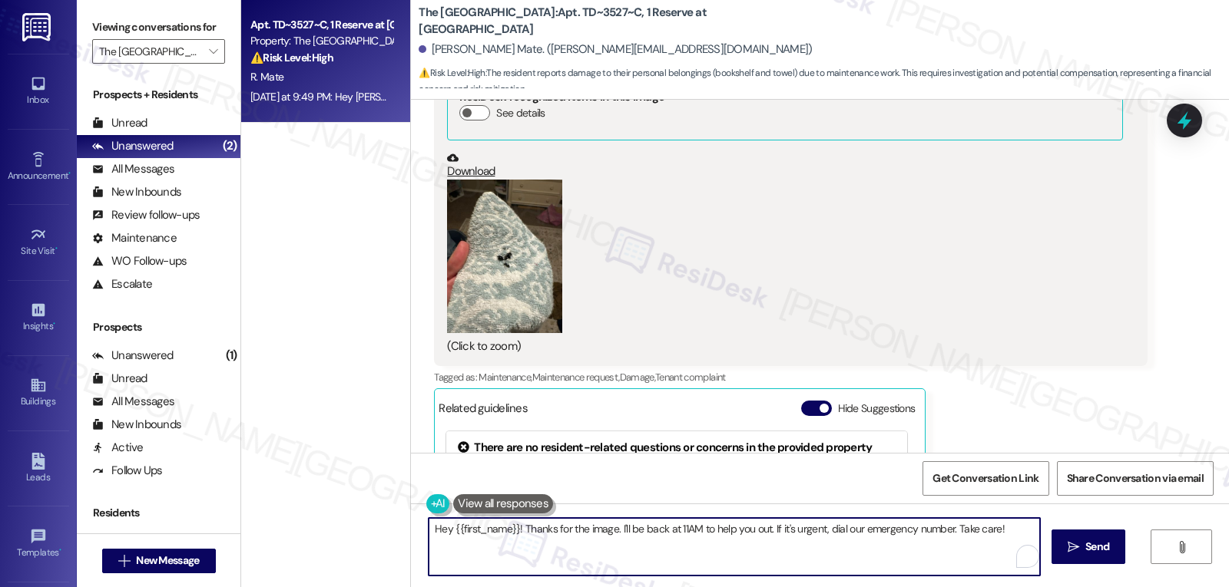
paste textarea "Thank you for letting us know right away. I’m so sorry you came home to find yo…"
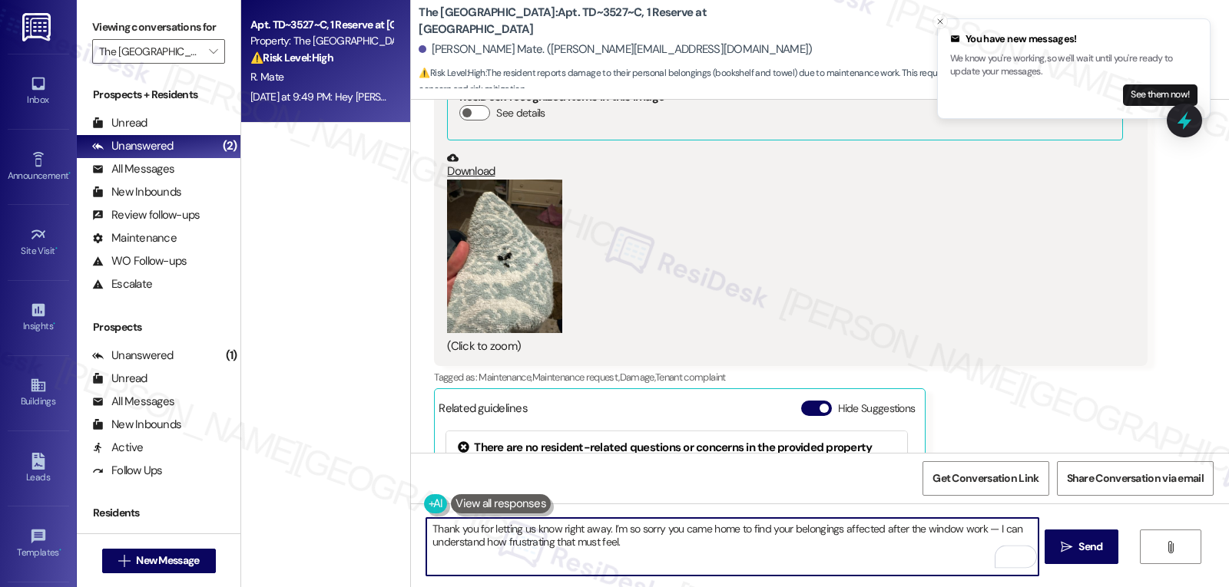
click at [976, 528] on textarea "Thank you for letting us know right away. I’m so sorry you came home to find yo…" at bounding box center [731, 547] width 611 height 58
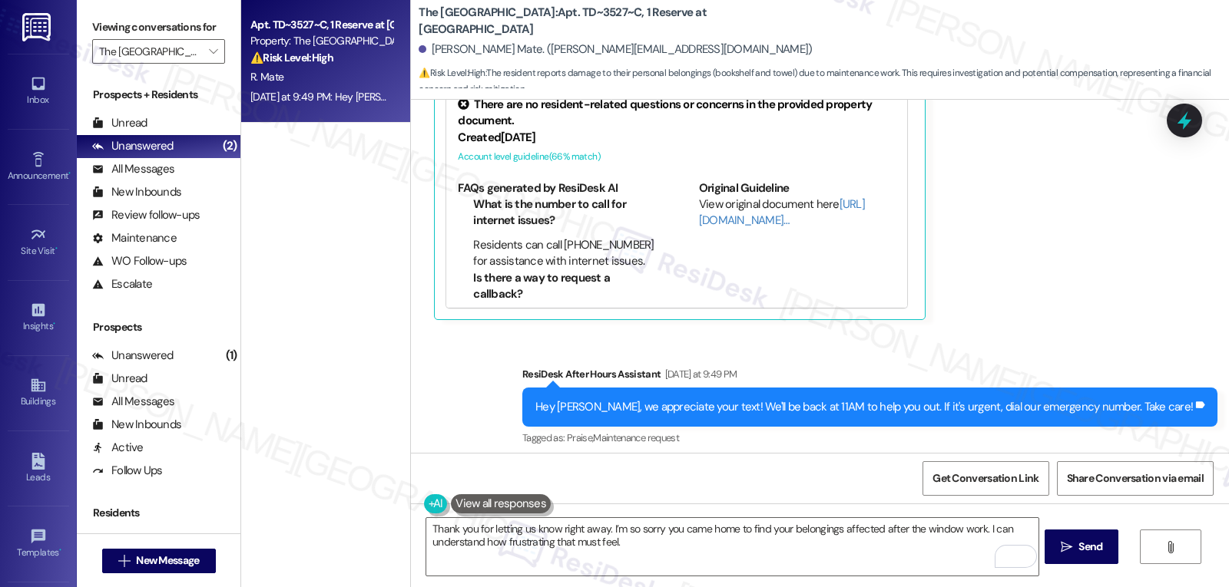
scroll to position [10422, 0]
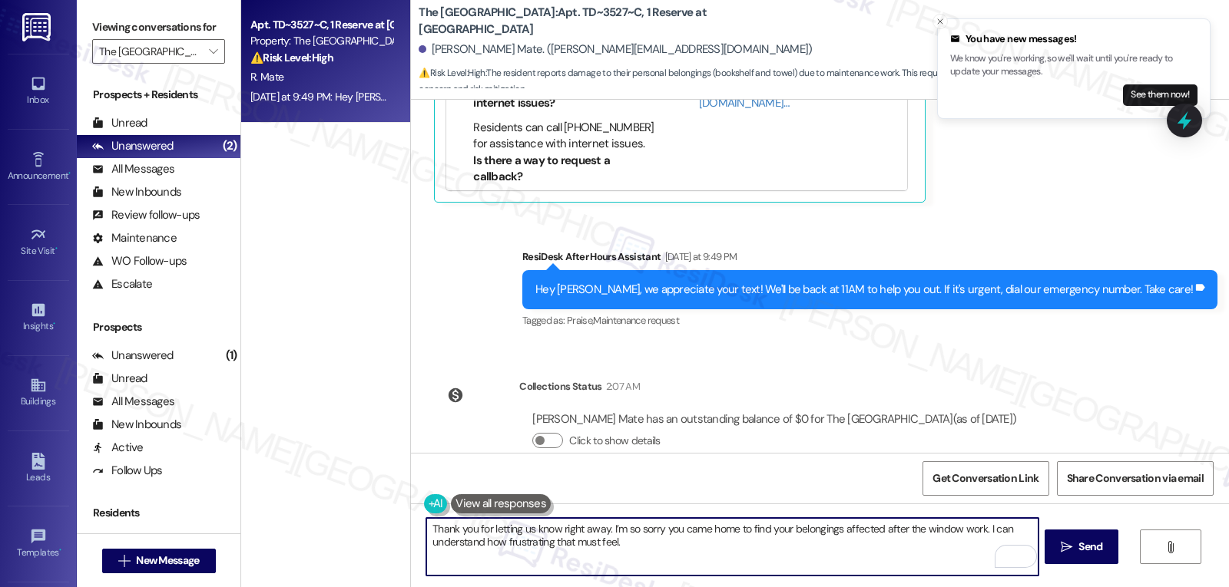
click at [684, 547] on textarea "Thank you for letting us know right away. I’m so sorry you came home to find yo…" at bounding box center [731, 547] width 611 height 58
paste textarea "I’ll share your message and photo with our site management team right away and …"
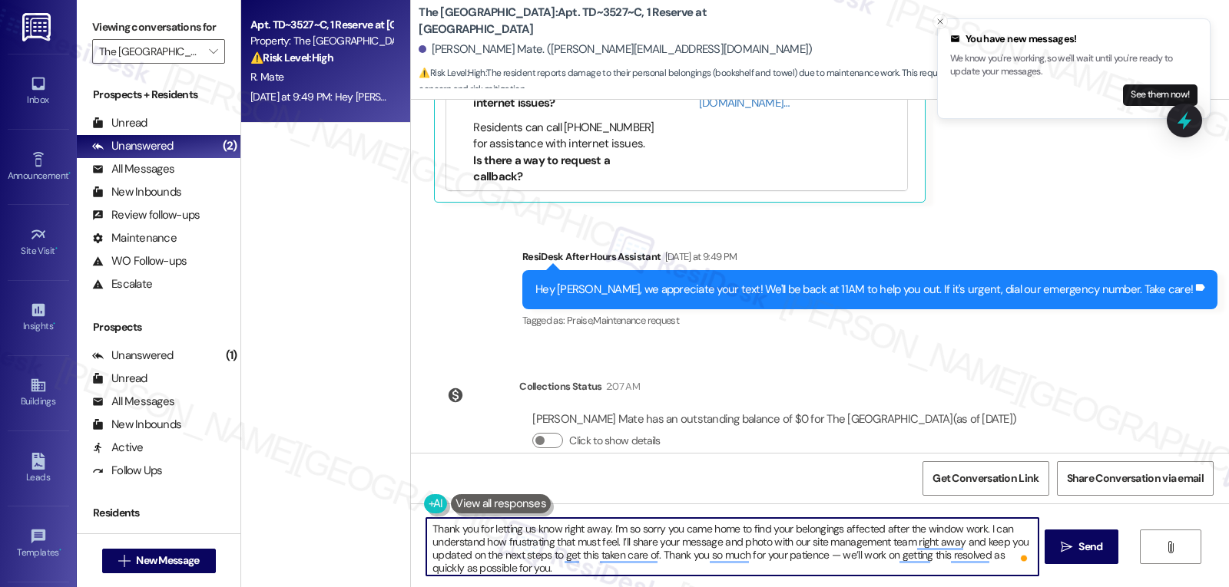
click at [824, 555] on textarea "Thank you for letting us know right away. I’m so sorry you came home to find yo…" at bounding box center [731, 547] width 611 height 58
drag, startPoint x: 975, startPoint y: 554, endPoint x: 473, endPoint y: 571, distance: 501.7
click at [473, 571] on textarea "Thank you for letting us know right away. I’m so sorry you came home to find yo…" at bounding box center [731, 547] width 611 height 58
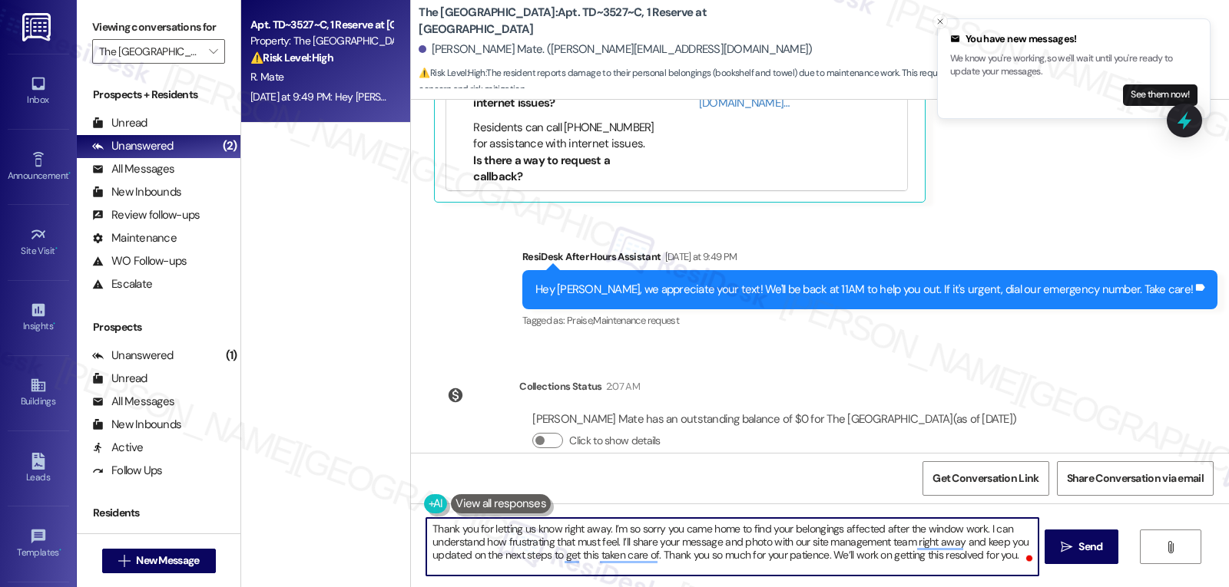
click at [484, 526] on textarea "Thank you for letting us know right away. I’m so sorry you came home to find yo…" at bounding box center [731, 547] width 611 height 58
click at [597, 531] on textarea "Thank you for letting us know right away. I’m so sorry you came home to find yo…" at bounding box center [731, 547] width 611 height 58
click at [766, 573] on textarea "Thank you for letting us know right away, Reagan. I’m so sorry you came home to…" at bounding box center [731, 547] width 611 height 58
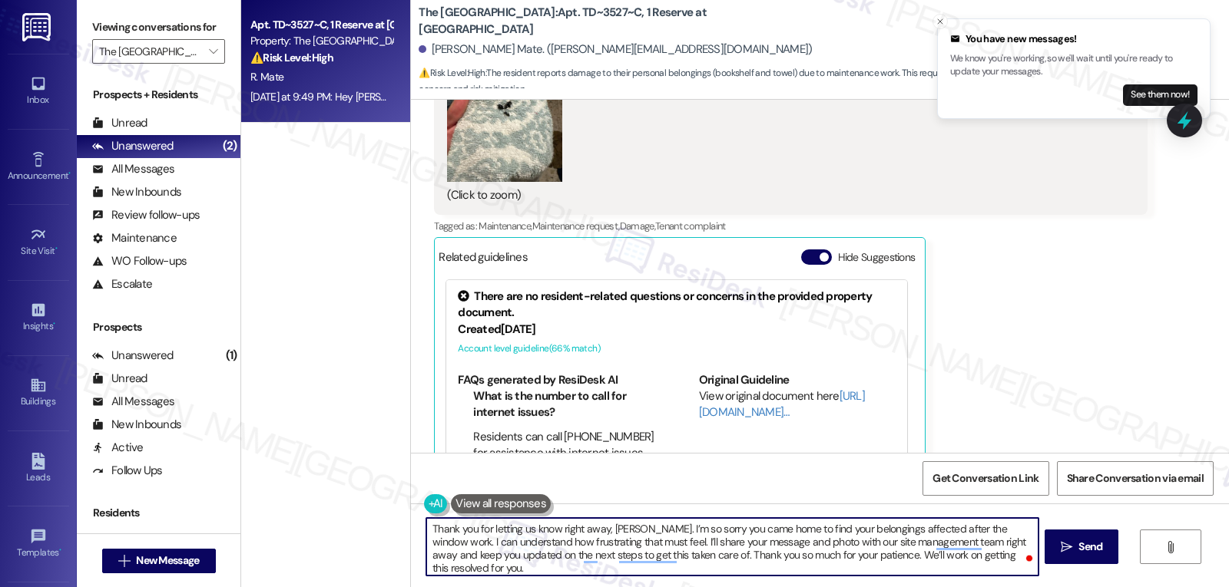
scroll to position [10268, 0]
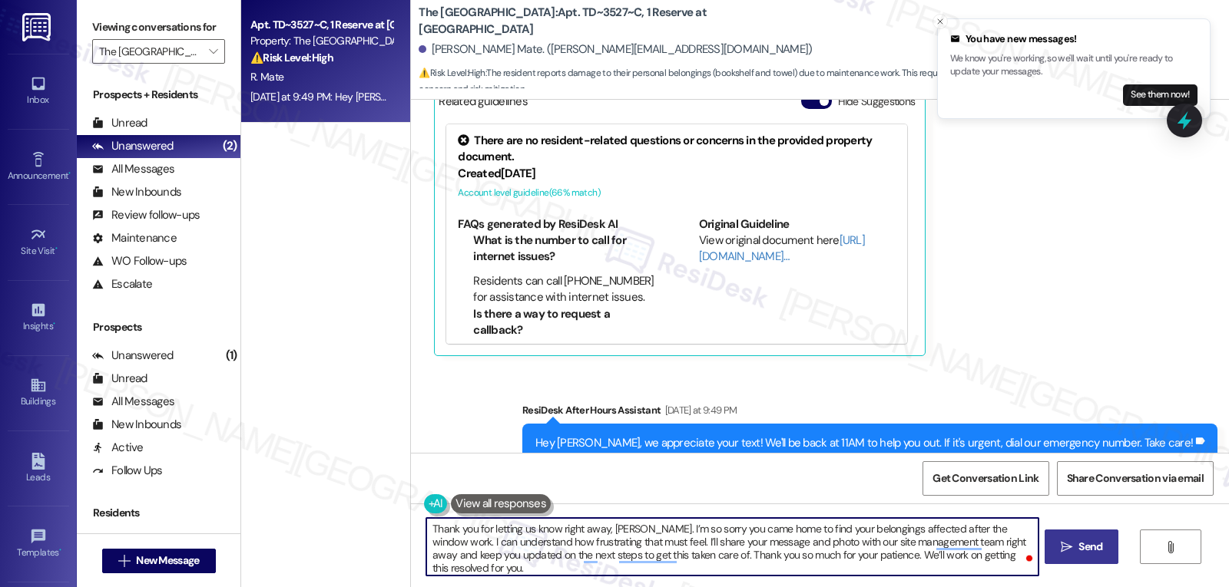
type textarea "Thank you for letting us know right away, Reagan. I’m so sorry you came home to…"
click at [1068, 544] on icon "" at bounding box center [1067, 547] width 12 height 12
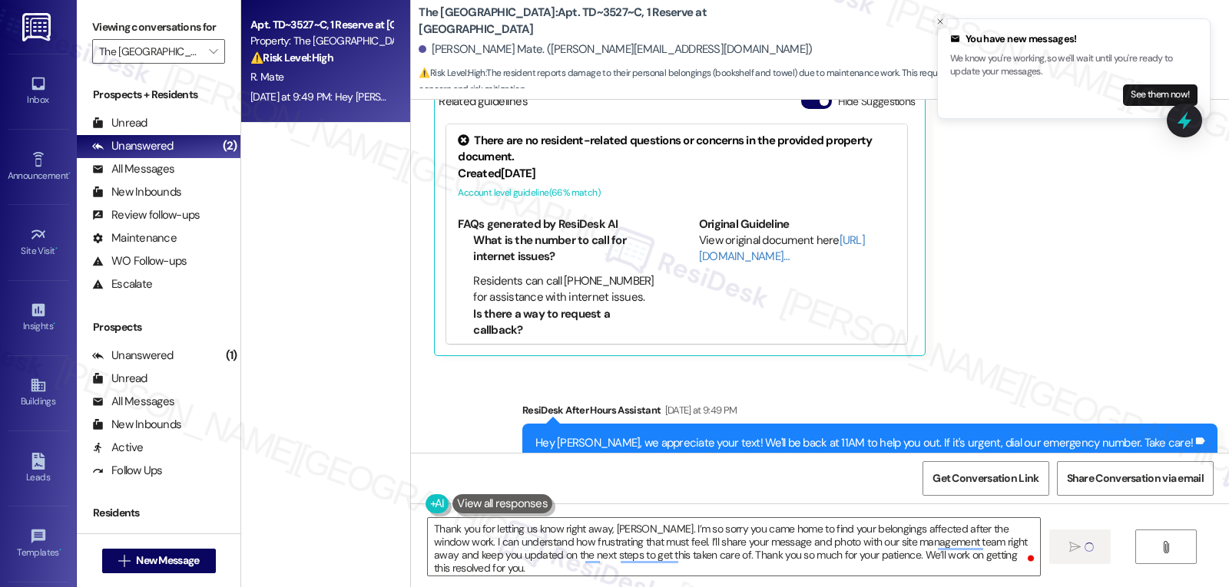
click at [942, 23] on line "Close toast" at bounding box center [940, 21] width 5 height 5
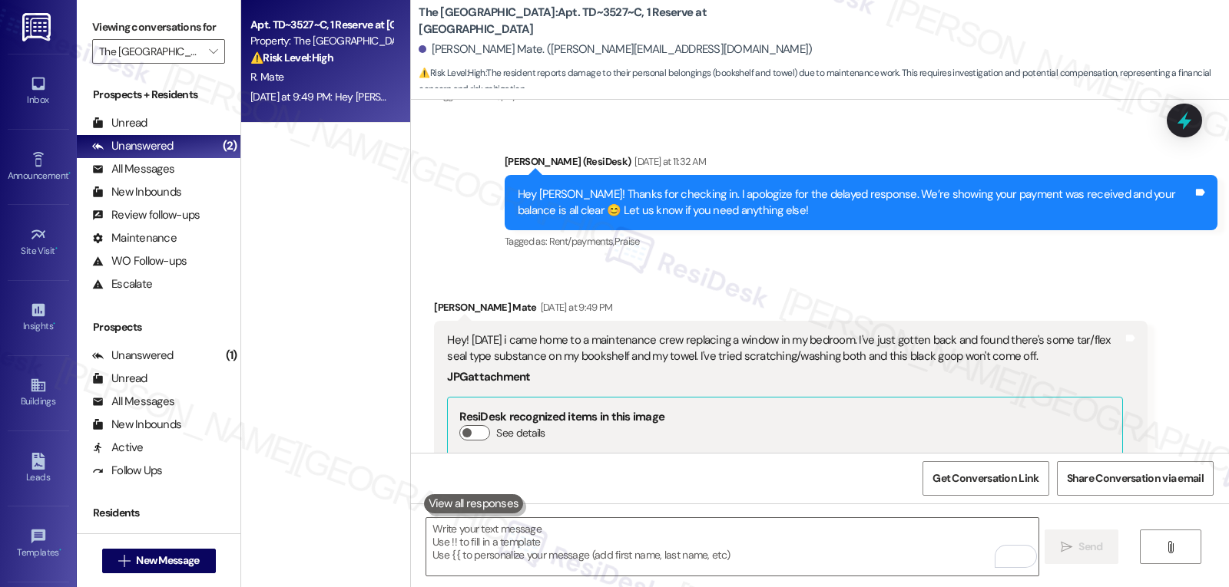
scroll to position [9640, 0]
drag, startPoint x: 868, startPoint y: 323, endPoint x: 918, endPoint y: 323, distance: 50.7
click at [918, 333] on div "Hey! Today i came home to a maintenance crew replacing a window in my bedroom. …" at bounding box center [784, 349] width 675 height 33
copy div "black goop"
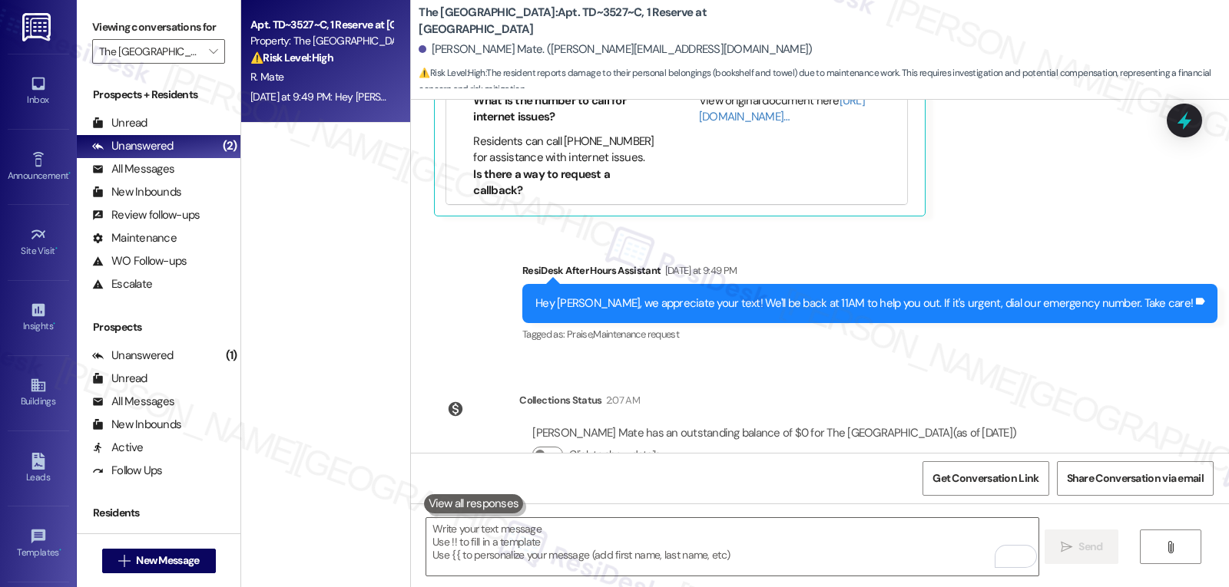
scroll to position [10562, 0]
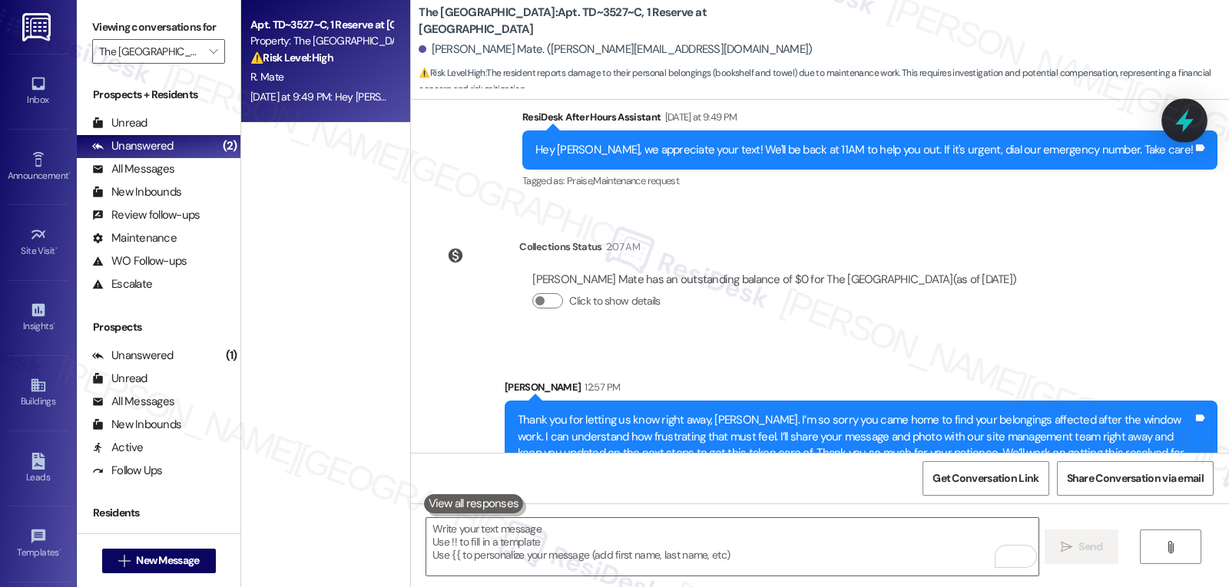
click at [1190, 110] on icon at bounding box center [1184, 121] width 26 height 26
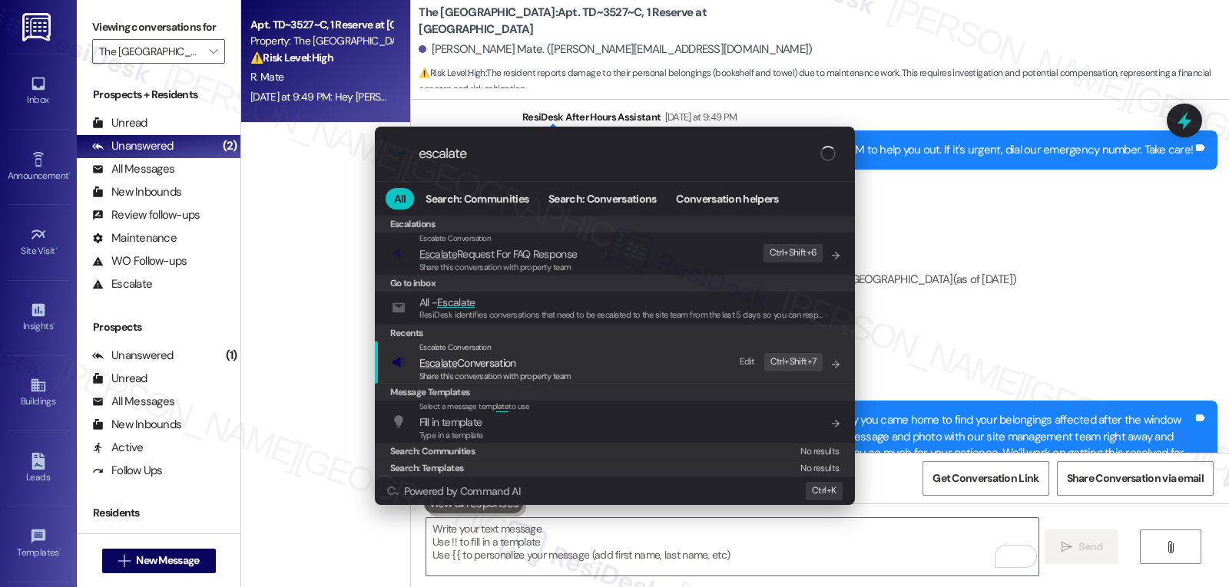
type input "escalate"
click at [450, 369] on div "Escalate Conversation Escalate Conversation Share this conversation with proper…" at bounding box center [495, 362] width 152 height 41
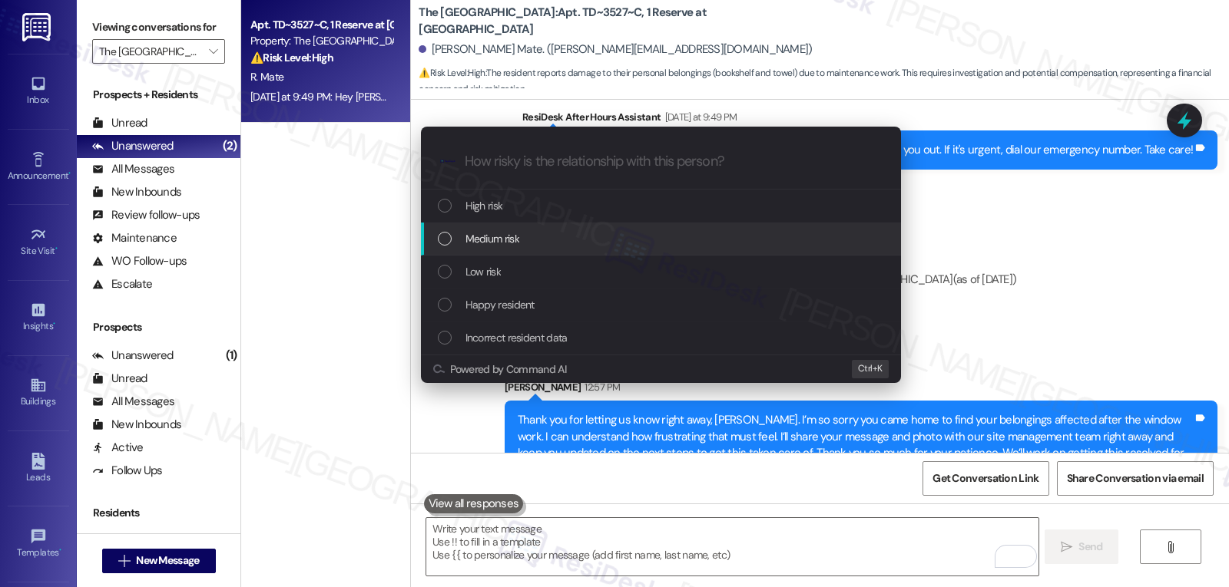
click at [511, 243] on span "Medium risk" at bounding box center [492, 238] width 54 height 17
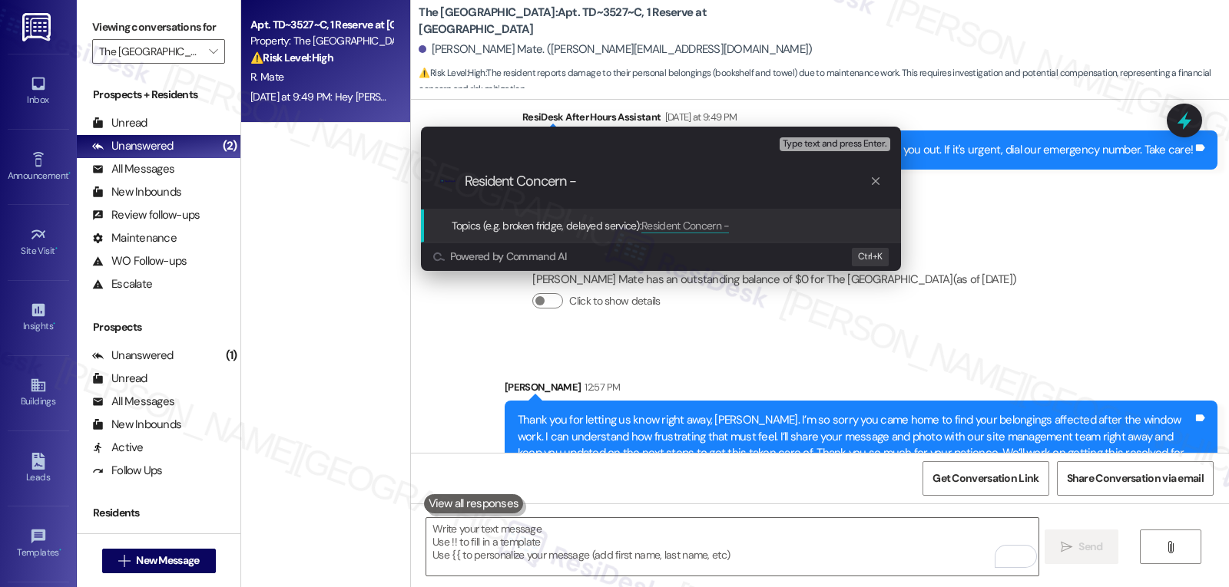
paste input "black goop"
type input "Resident Concern - black goop from the window repair"
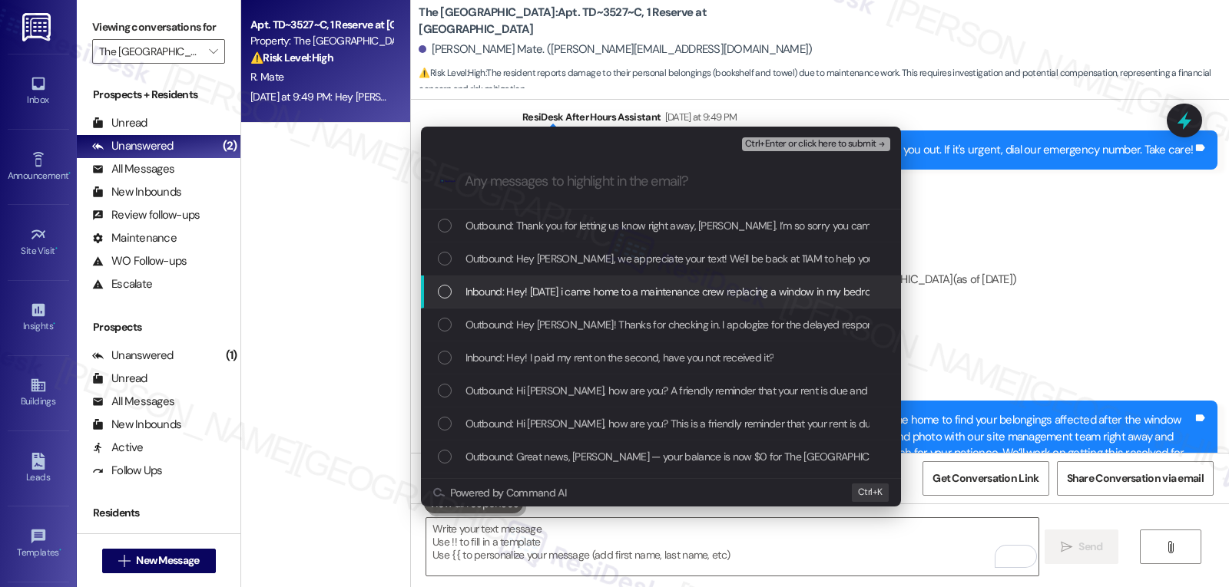
click at [529, 299] on span "Inbound: Hey! Today i came home to a maintenance crew replacing a window in my …" at bounding box center [1065, 291] width 1200 height 17
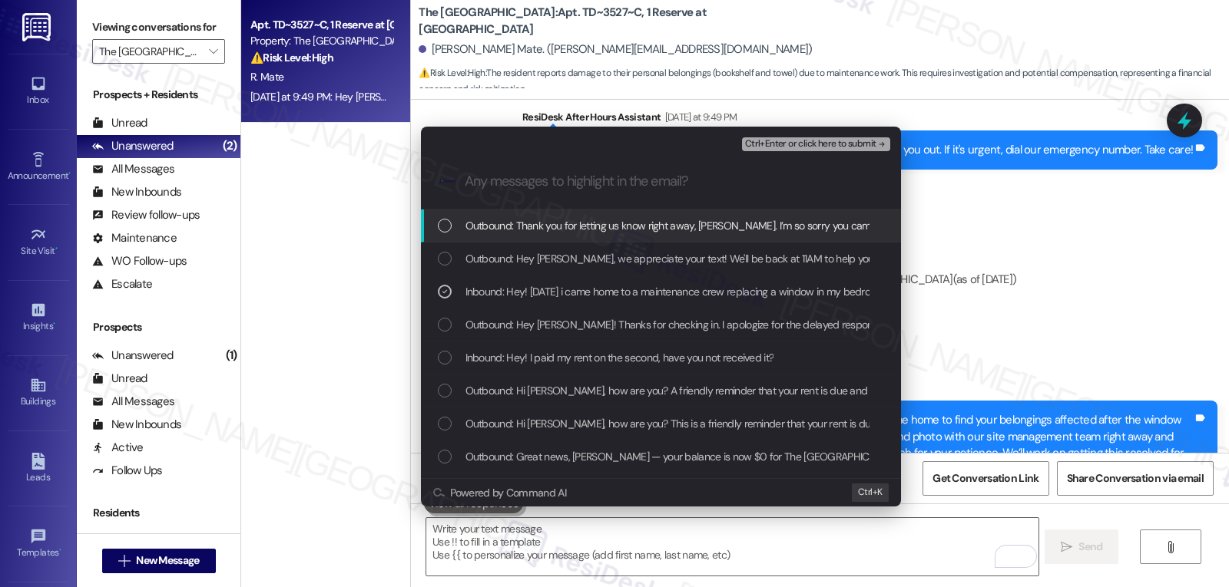
click at [849, 146] on span "Ctrl+Enter or click here to submit" at bounding box center [810, 144] width 131 height 11
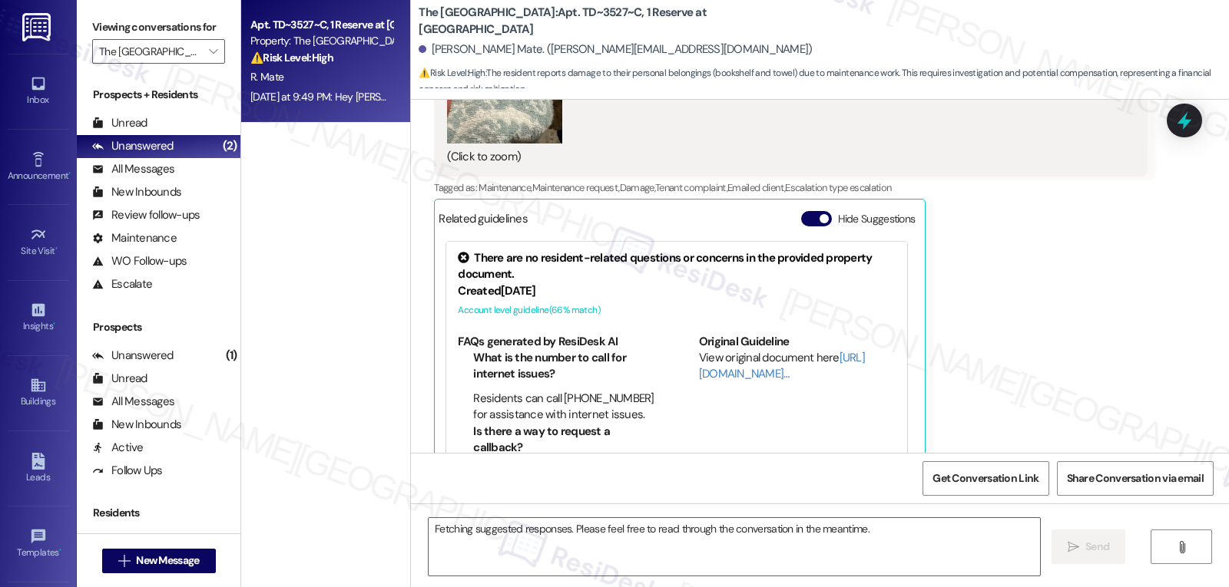
scroll to position [10150, 0]
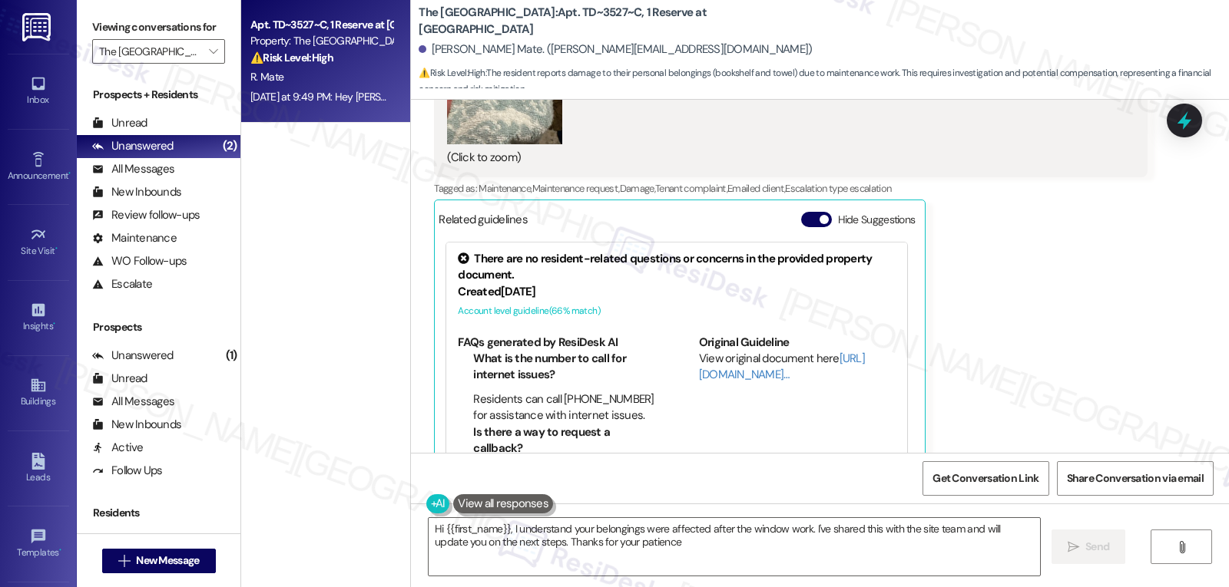
type textarea "Hi {{first_name}}, I understand your belongings were affected after the window …"
click at [209, 58] on icon "" at bounding box center [213, 51] width 8 height 12
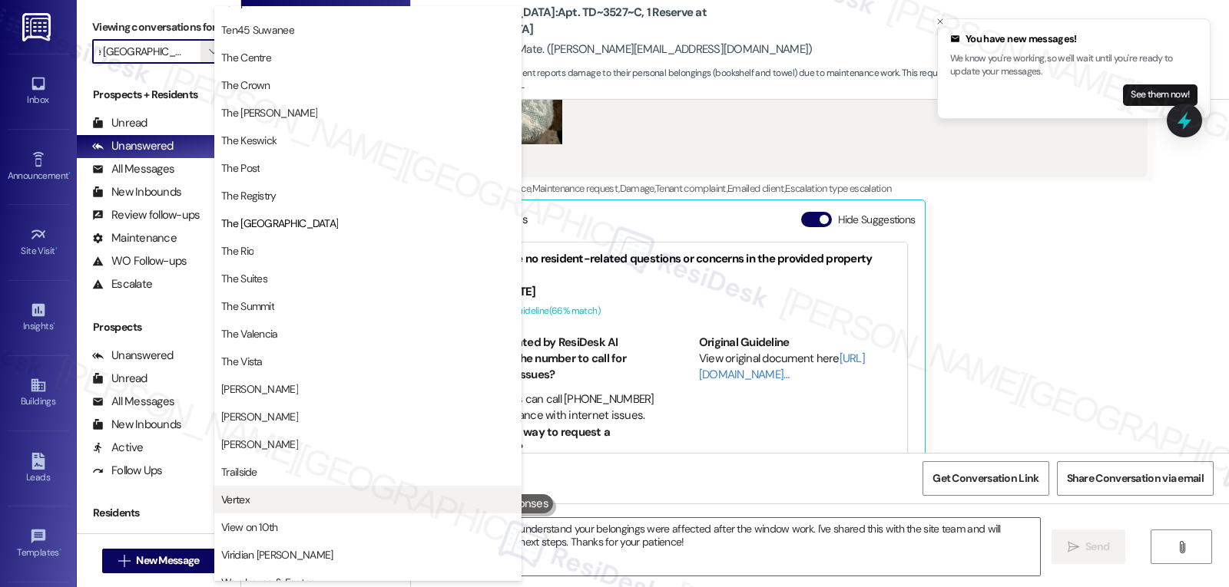
scroll to position [1471, 0]
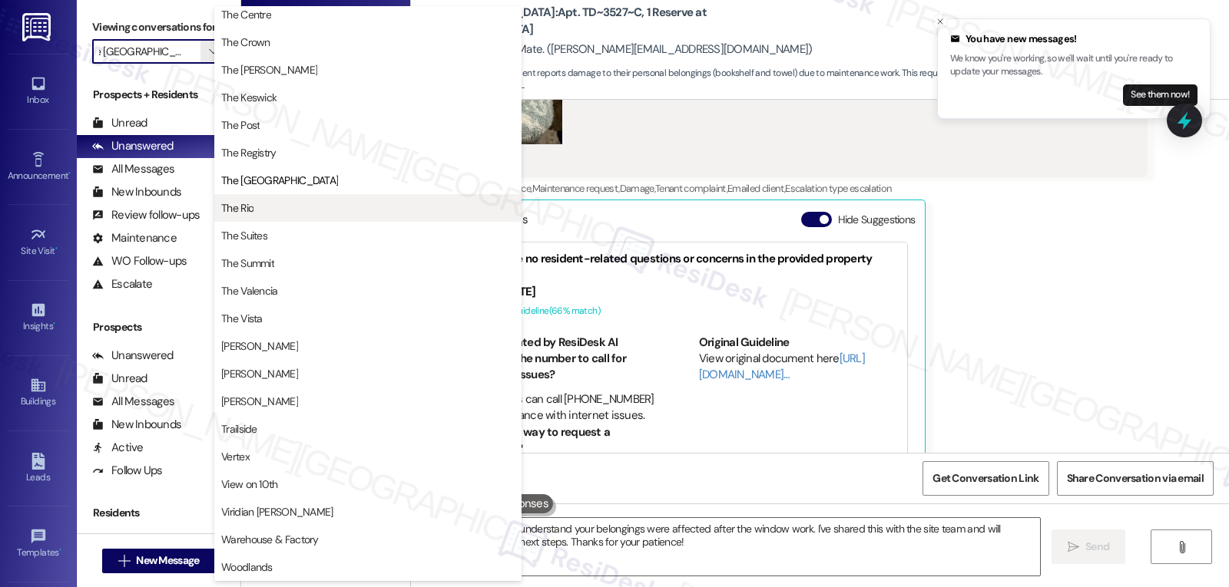
click at [259, 213] on span "The Rio" at bounding box center [367, 207] width 293 height 15
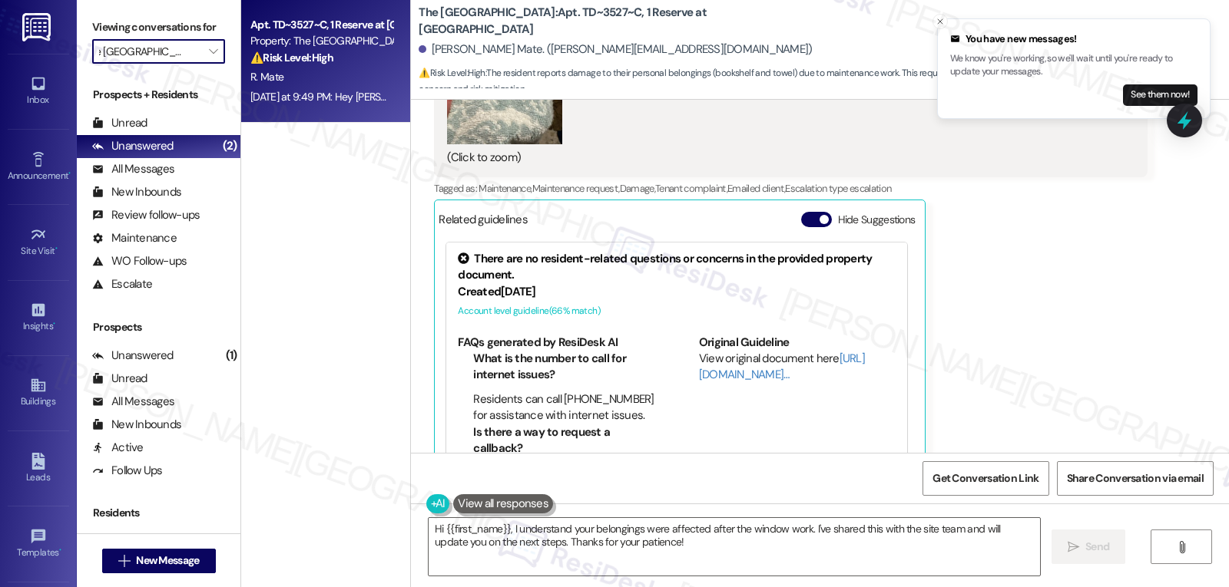
type input "The Rio"
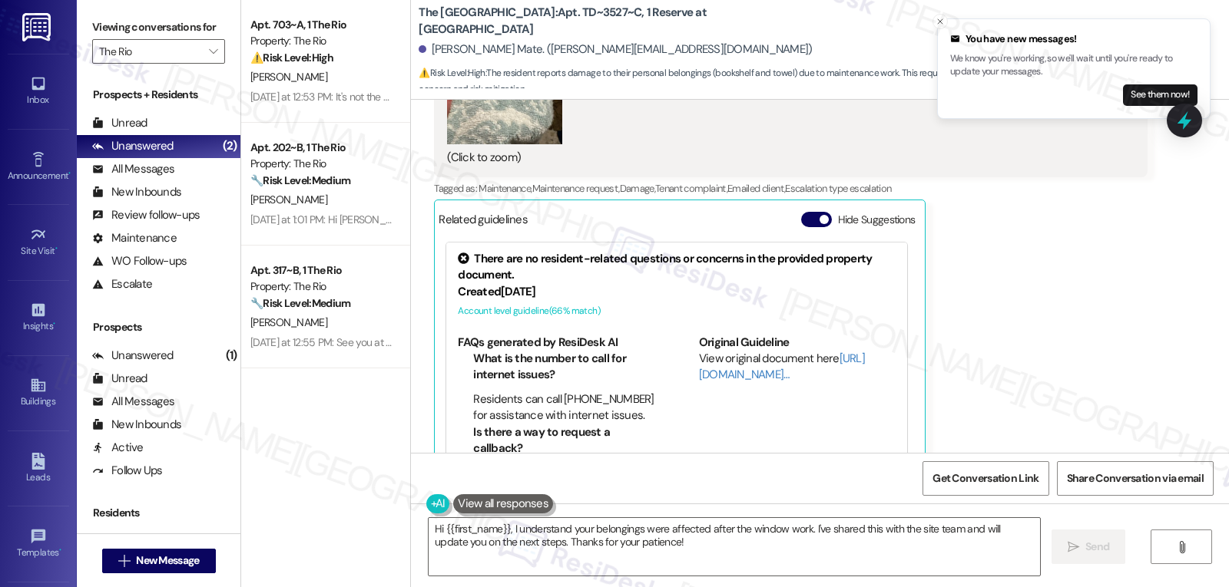
click at [313, 369] on div "Apt. 703~A, 1 The Rio Property: The Rio ⚠️ Risk Level: High The resident is que…" at bounding box center [325, 239] width 169 height 478
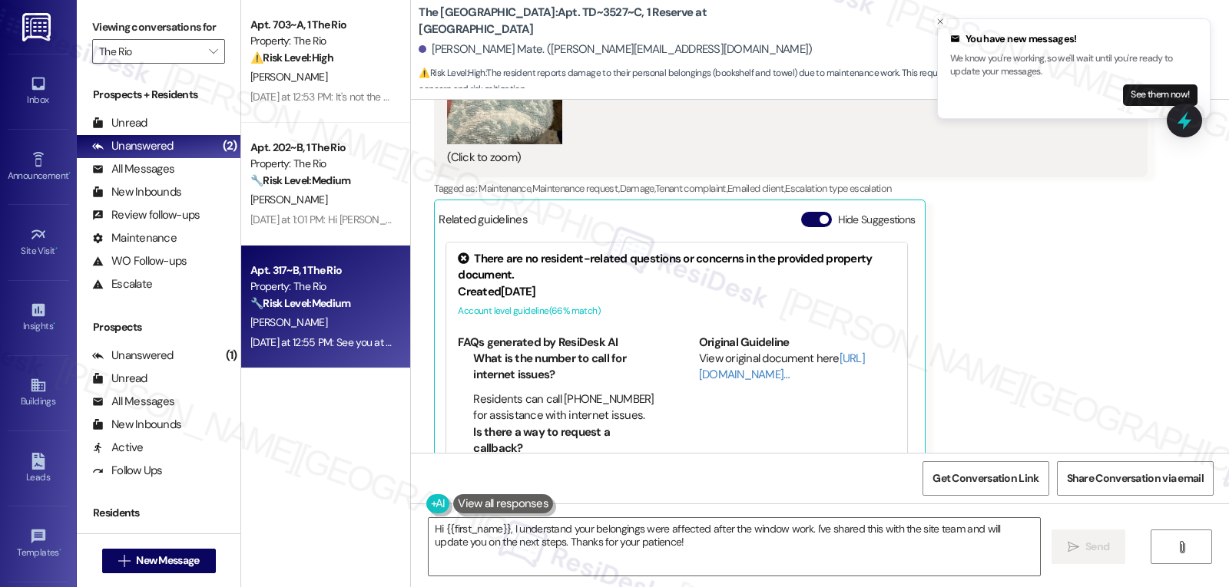
click at [319, 338] on div "Yesterday at 12:55 PM: See you at the game Saturday V's up Yesterday at 12:55 P…" at bounding box center [369, 343] width 238 height 14
type textarea "Fetching suggested responses. Please feel free to read through the conversation…"
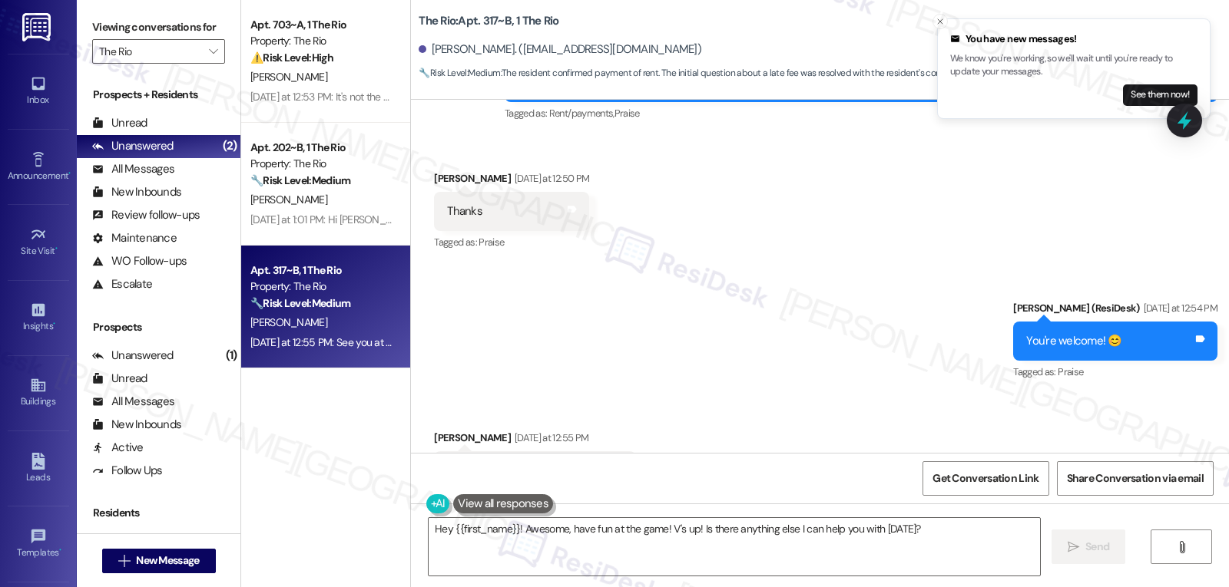
scroll to position [8547, 0]
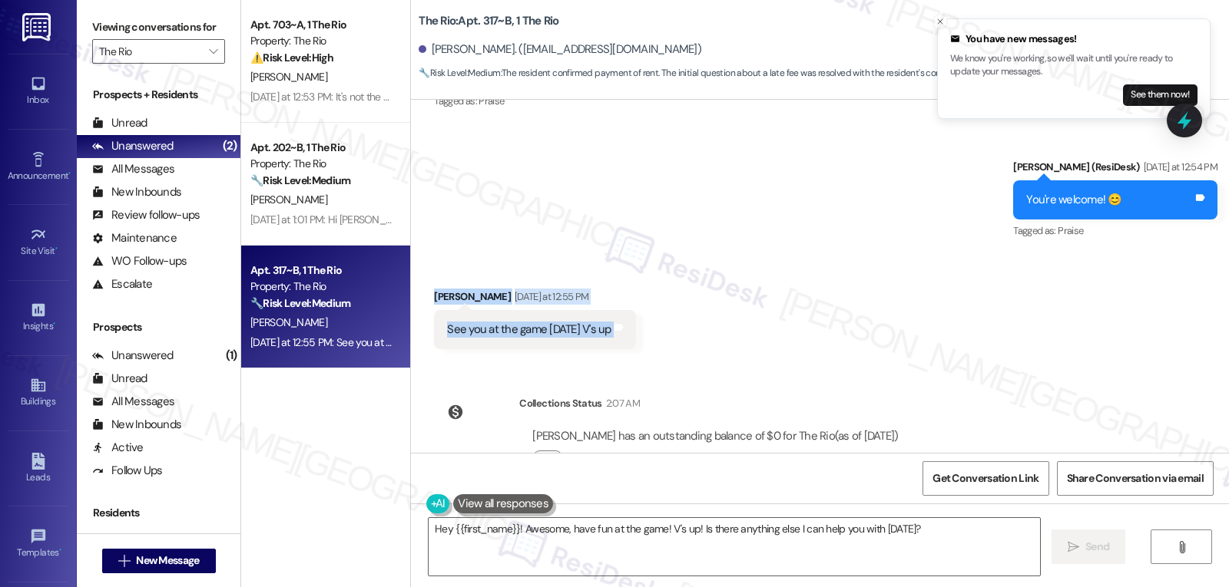
drag, startPoint x: 420, startPoint y: 247, endPoint x: 749, endPoint y: 279, distance: 330.3
click at [746, 279] on div "Received via SMS Jaden Wincher Yesterday at 12:55 PM See you at the game Saturd…" at bounding box center [820, 307] width 818 height 107
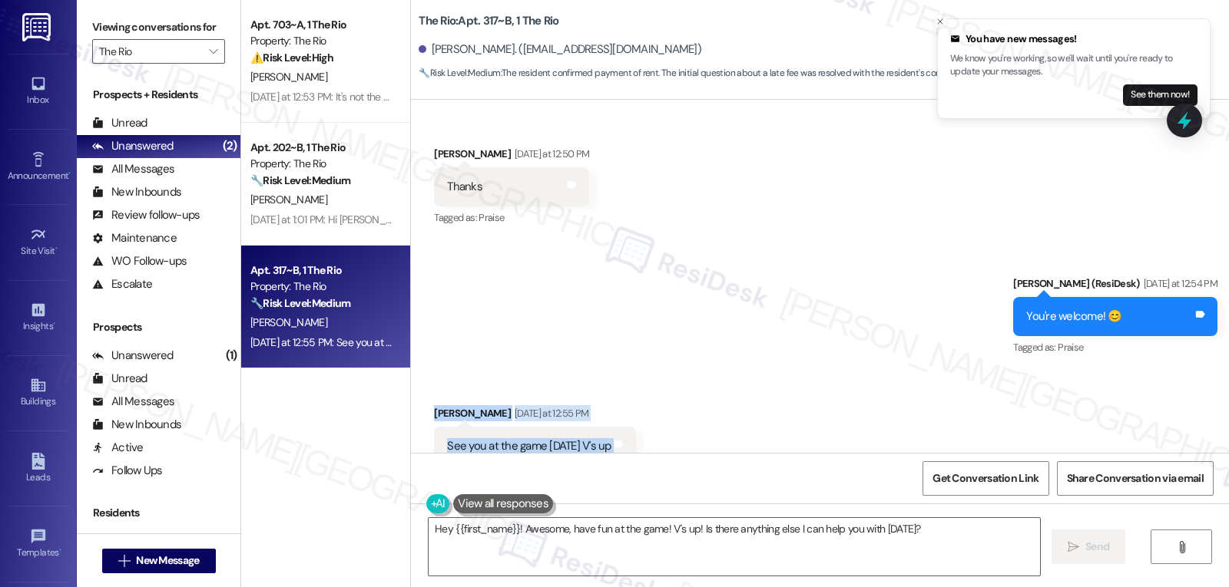
scroll to position [8394, 0]
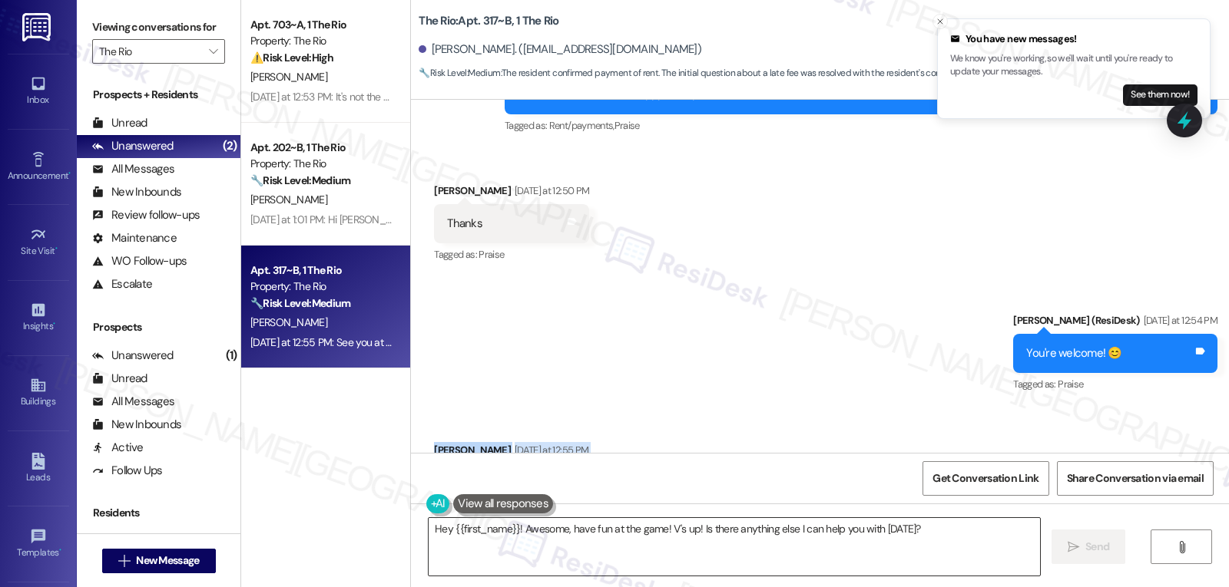
copy div "Jaden Wincher Yesterday at 12:55 PM See you at the game Saturday V's up Tags an…"
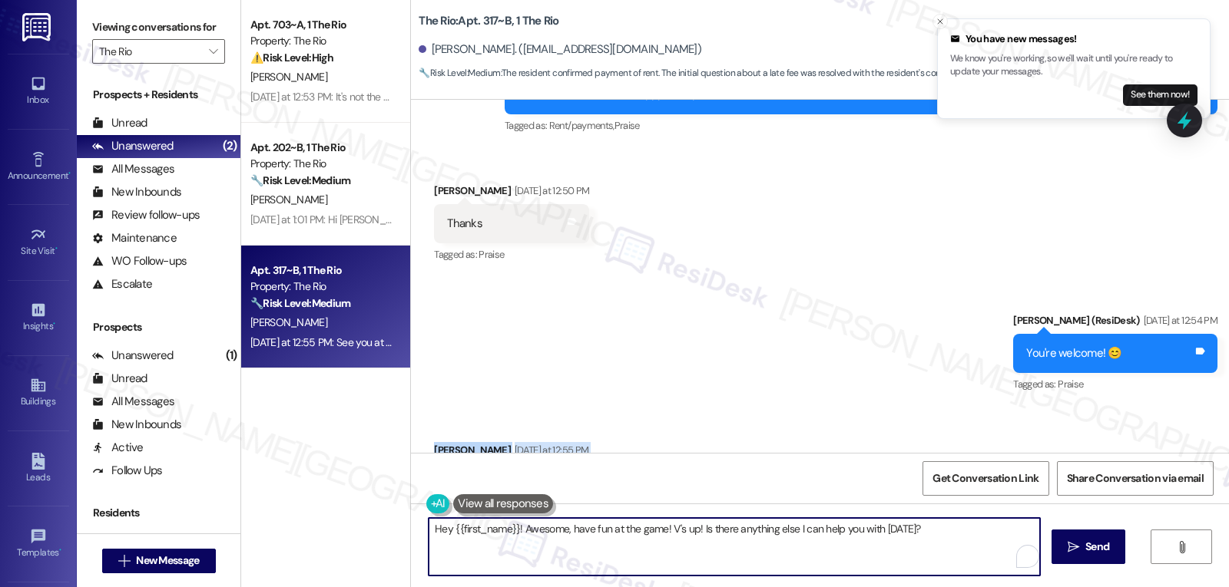
click at [539, 534] on textarea "Hey {{first_name}}! Awesome, have fun at the game! V's up! Is there anything el…" at bounding box center [734, 547] width 611 height 58
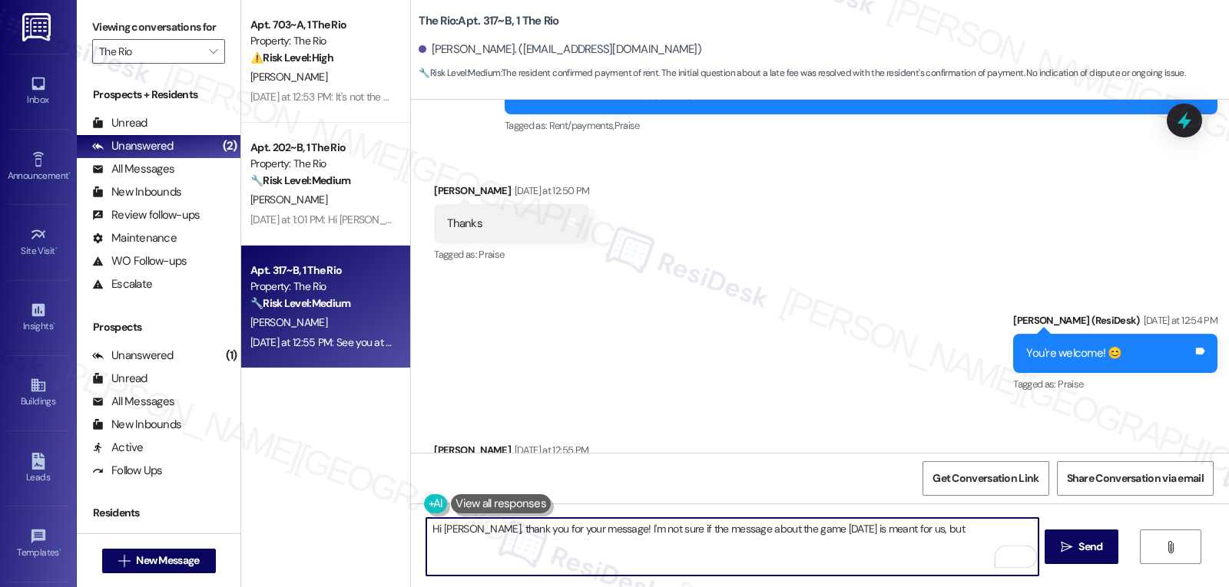
click at [898, 534] on textarea "Hi Jaden, thank you for your message! I'm not sure if the message about the gam…" at bounding box center [731, 547] width 611 height 58
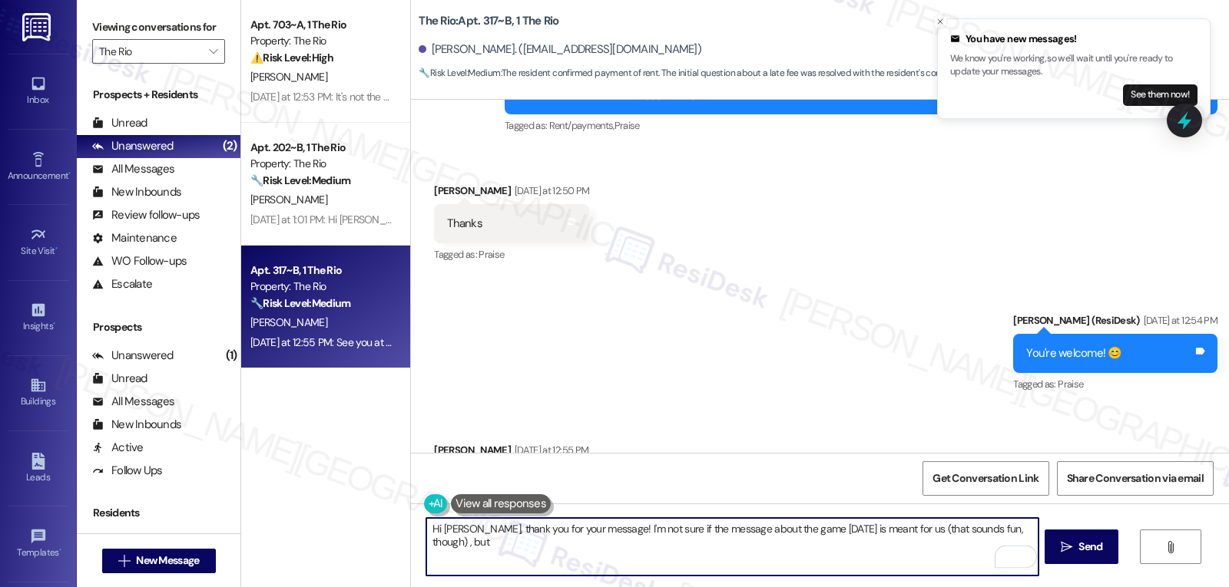
click at [593, 571] on textarea "Hi Jaden, thank you for your message! I'm not sure if the message about the gam…" at bounding box center [731, 547] width 611 height 58
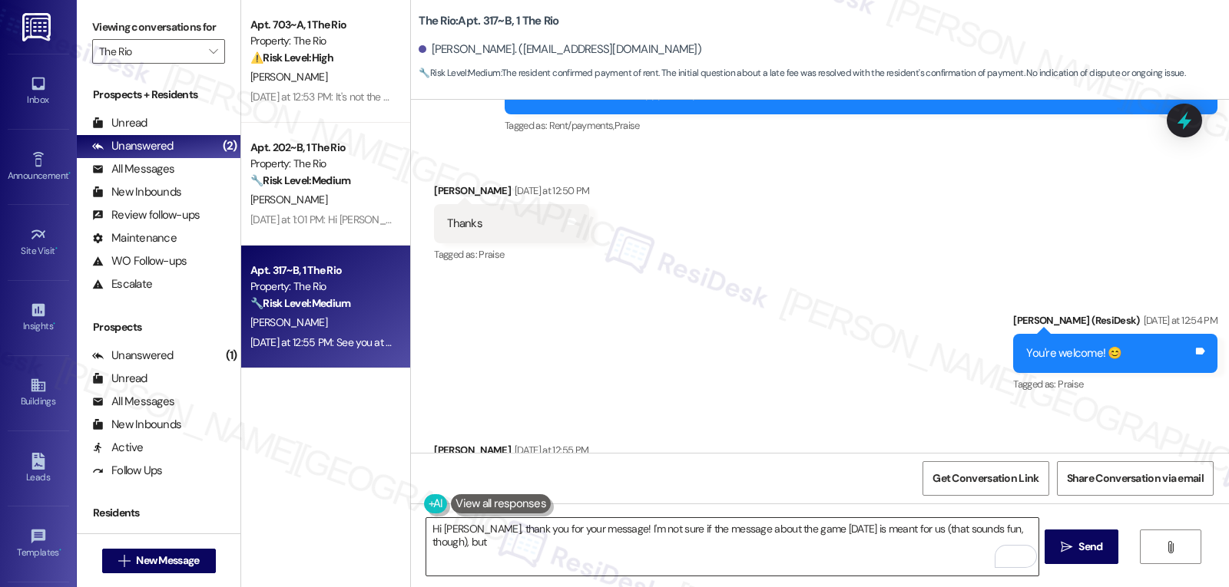
click at [617, 564] on textarea "Hi Jaden, thank you for your message! I'm not sure if the message about the gam…" at bounding box center [731, 547] width 611 height 58
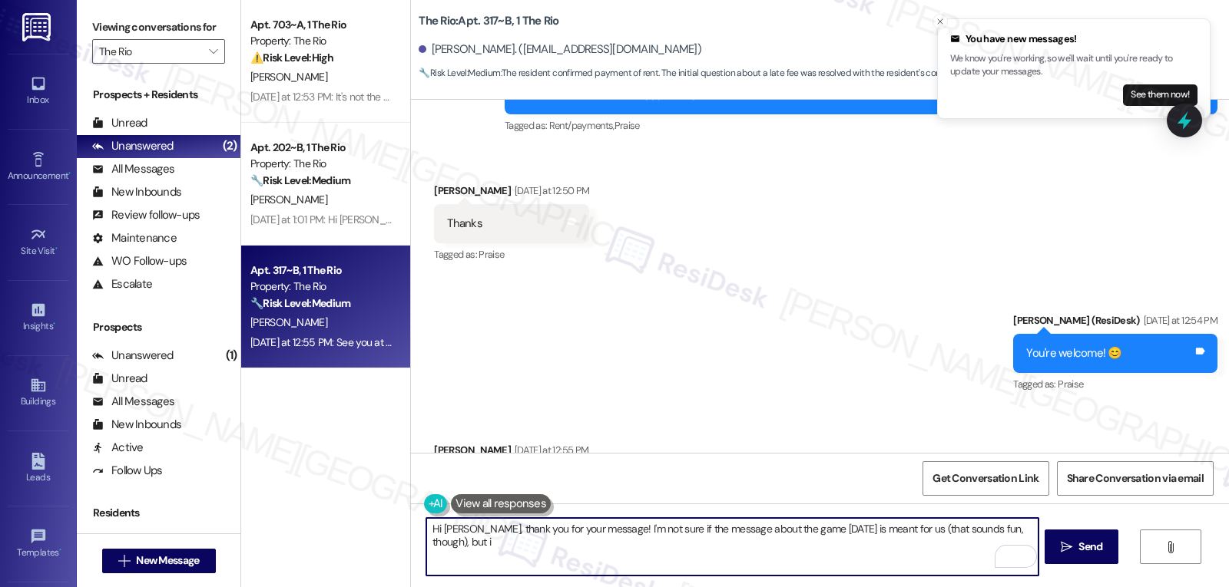
paste textarea "f you ever need anything, don’t hesitate to reach out. I’m always here to assis…"
type textarea "Hi Jaden, thank you for your message! I'm not sure if the message about the gam…"
click at [1051, 546] on button " Send" at bounding box center [1081, 547] width 74 height 35
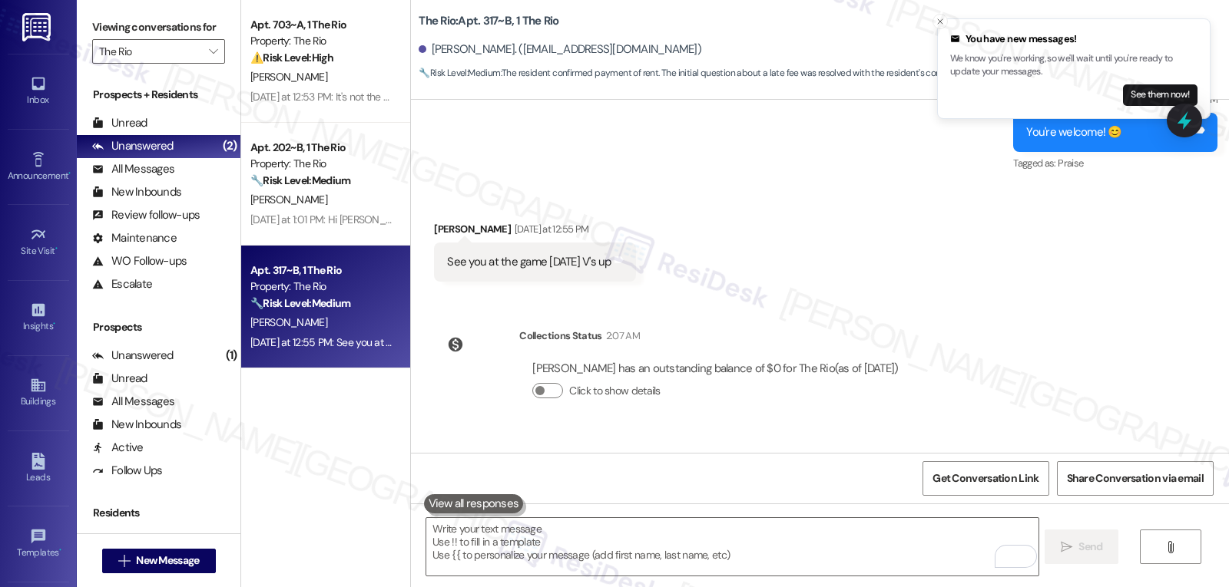
scroll to position [8671, 0]
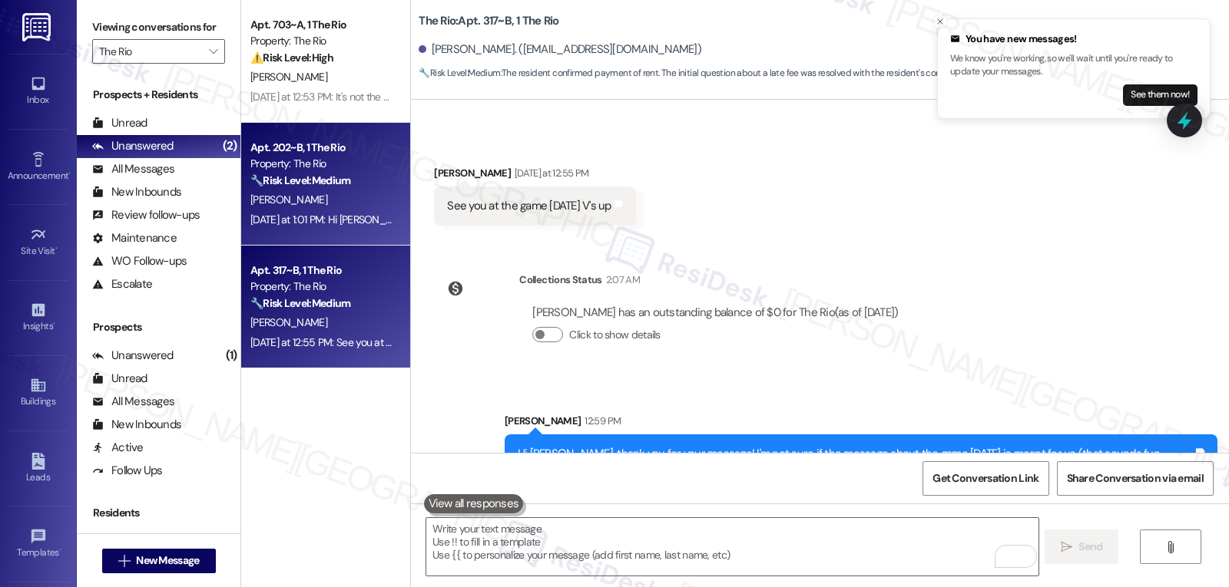
click at [342, 187] on strong "🔧 Risk Level: Medium" at bounding box center [300, 181] width 100 height 14
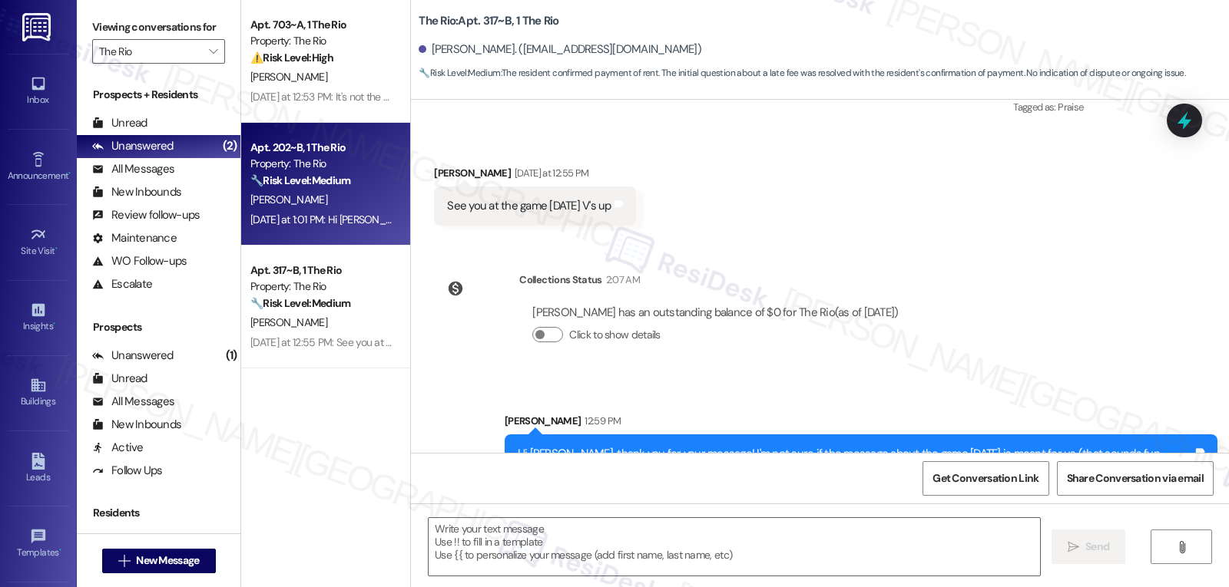
type textarea "Fetching suggested responses. Please feel free to read through the conversation…"
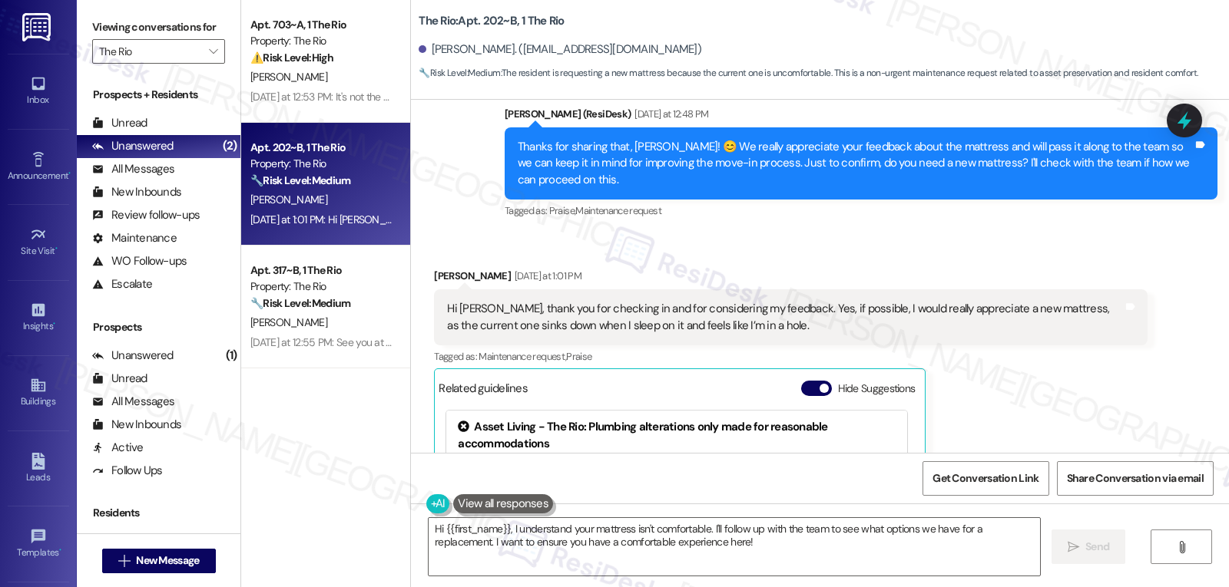
scroll to position [301, 0]
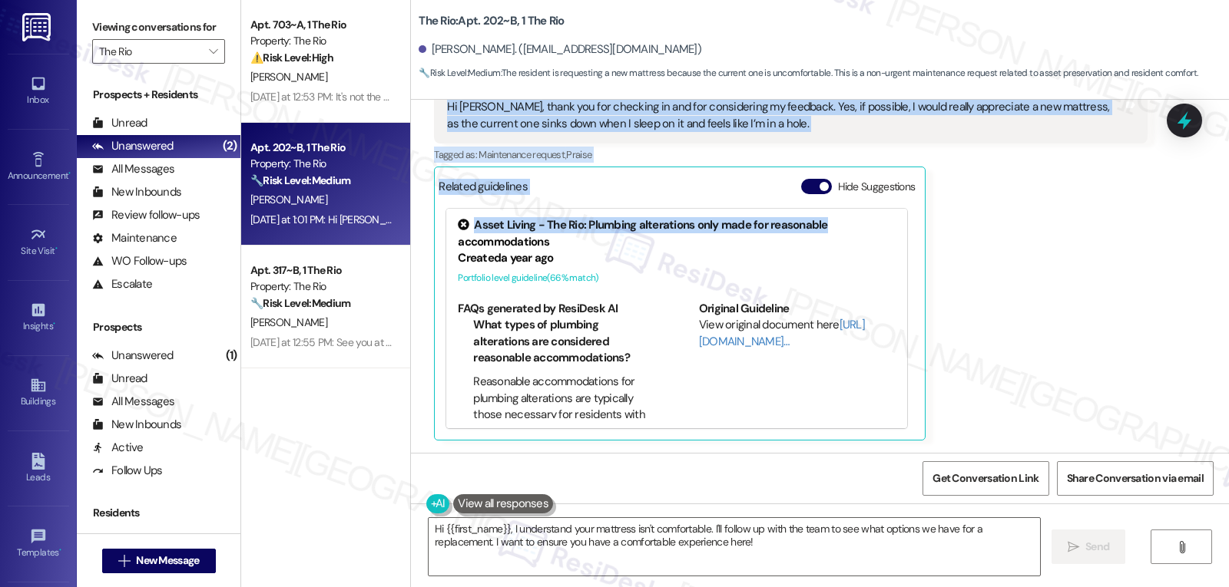
drag, startPoint x: 490, startPoint y: 220, endPoint x: 925, endPoint y: 230, distance: 435.6
click at [925, 230] on div "Lease started Sep 01, 2025 at 8:00 PM Survey, sent via SMS Residesk Automated S…" at bounding box center [820, 276] width 818 height 353
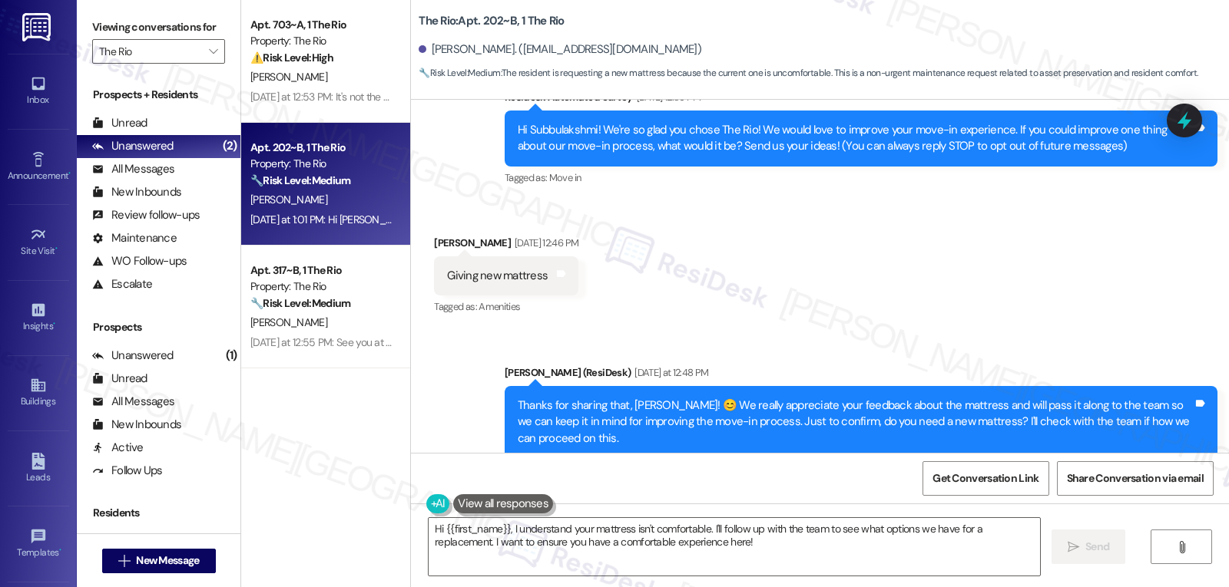
click at [749, 297] on div "Received via SMS Subbulakshmi Muthusamy Sep 09, 2025 at 12:46 PM Giving new mat…" at bounding box center [820, 265] width 818 height 130
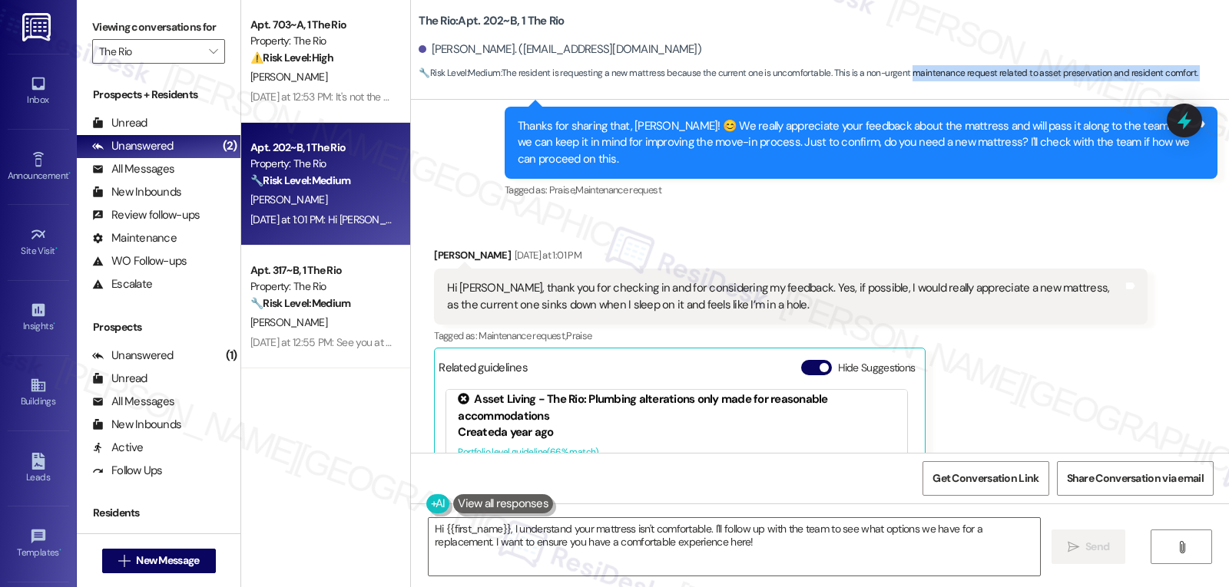
scroll to position [363, 0]
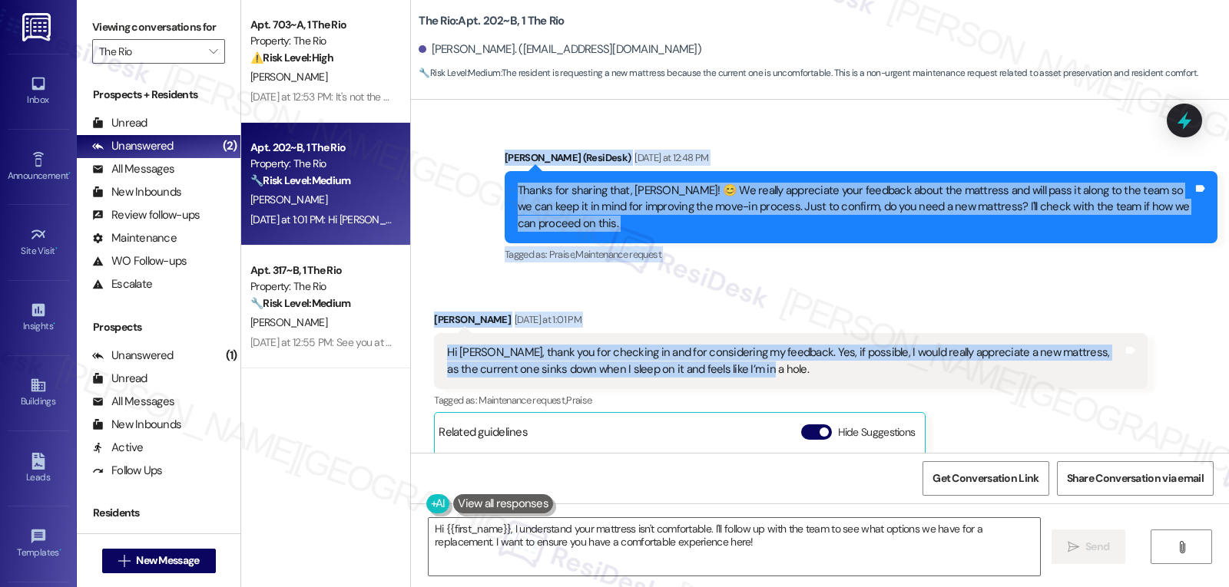
drag, startPoint x: 517, startPoint y: 256, endPoint x: 923, endPoint y: 362, distance: 419.8
click at [923, 362] on div "Lease started Sep 01, 2025 at 8:00 PM Survey, sent via SMS Residesk Automated S…" at bounding box center [820, 276] width 818 height 353
copy div "Residesk Automated Survey Sep 09, 2025 at 12:39 PM Hi Subbulakshmi! We're so gl…"
click at [713, 544] on textarea "Hi {{first_name}}, I understand your mattress isn't comfortable. I'll follow up…" at bounding box center [734, 547] width 611 height 58
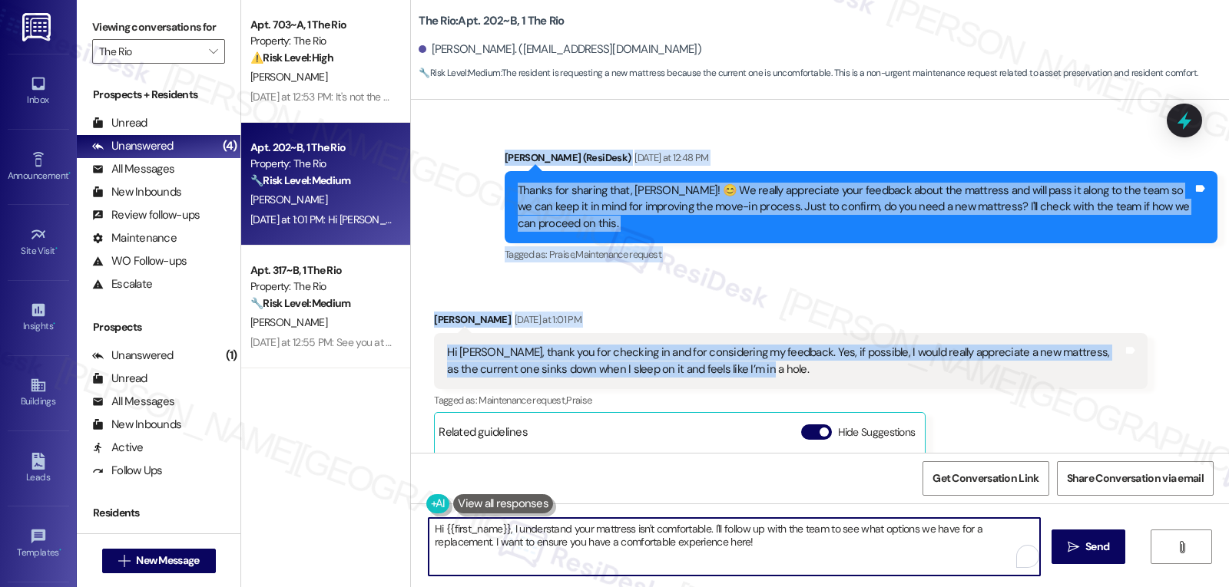
paste textarea "Subbulakshmi, thanks so much for explaining—that definitely doesn’t sound comfo…"
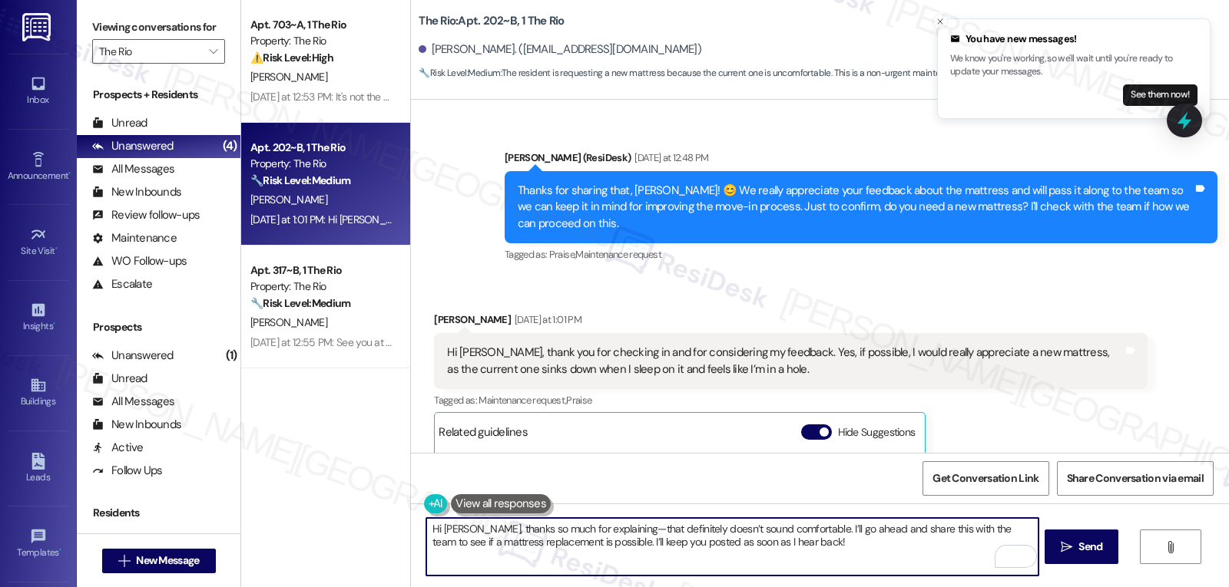
click at [634, 529] on textarea "Hi Subbulakshmi, thanks so much for explaining—that definitely doesn’t sound co…" at bounding box center [731, 547] width 611 height 58
click at [852, 560] on textarea "Hi Subbulakshmi, thanks so much for explaining. That definitely doesn’t sound c…" at bounding box center [731, 547] width 611 height 58
type textarea "Hi Subbulakshmi, thanks so much for explaining. That definitely doesn’t sound c…"
click at [1074, 564] on button " Send" at bounding box center [1081, 547] width 74 height 35
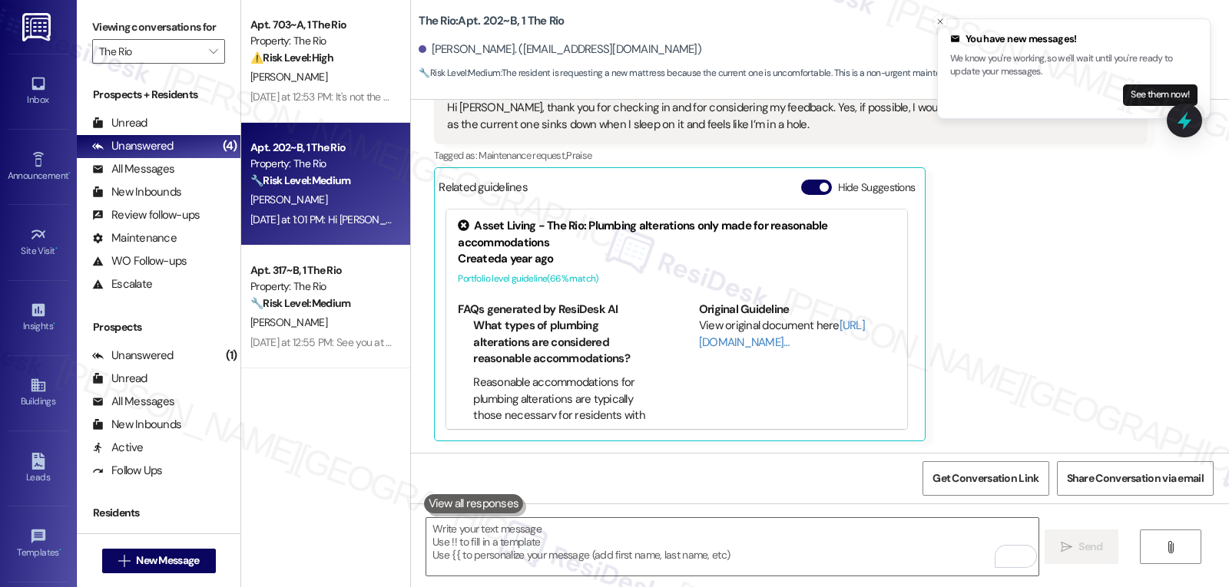
scroll to position [733, 0]
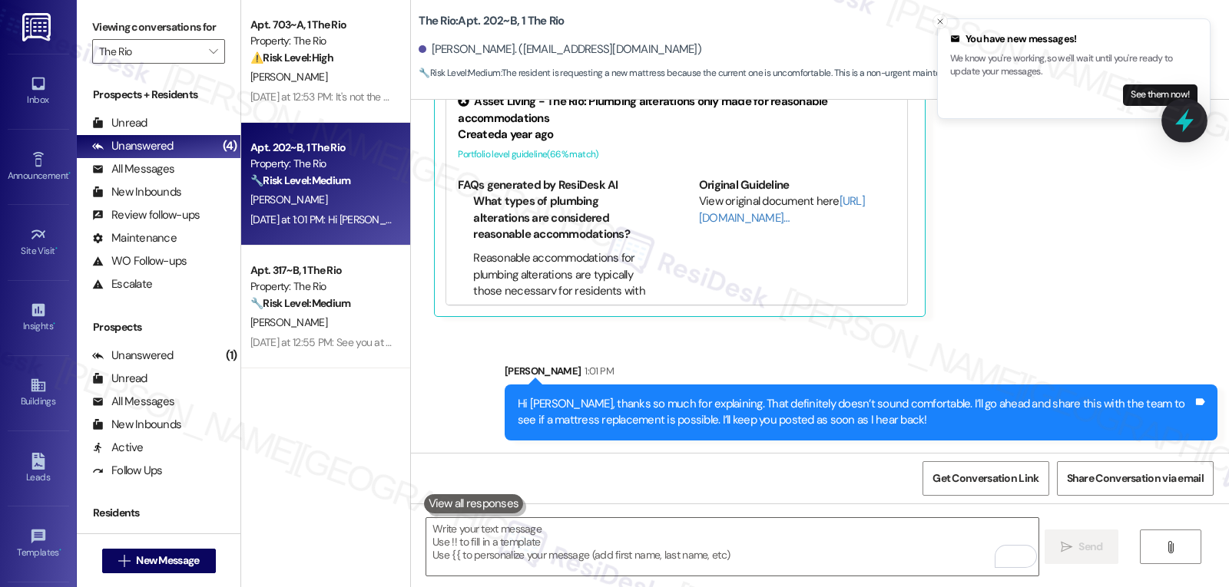
click at [1189, 124] on icon at bounding box center [1184, 121] width 26 height 26
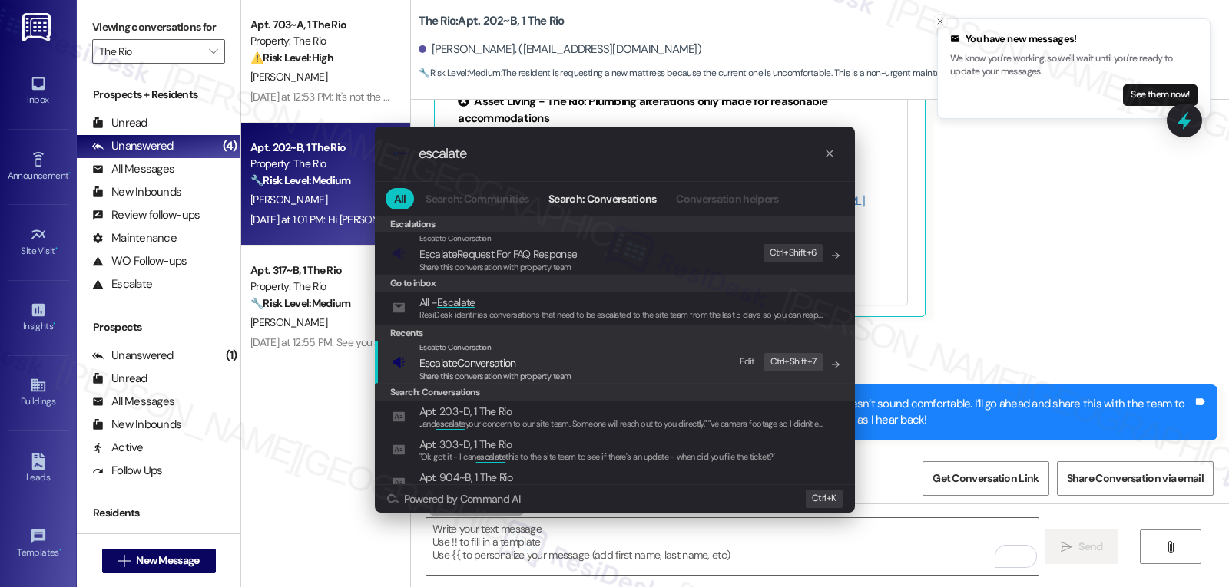
type input "escalate"
click at [470, 372] on span "Share this conversation with property team" at bounding box center [495, 376] width 152 height 11
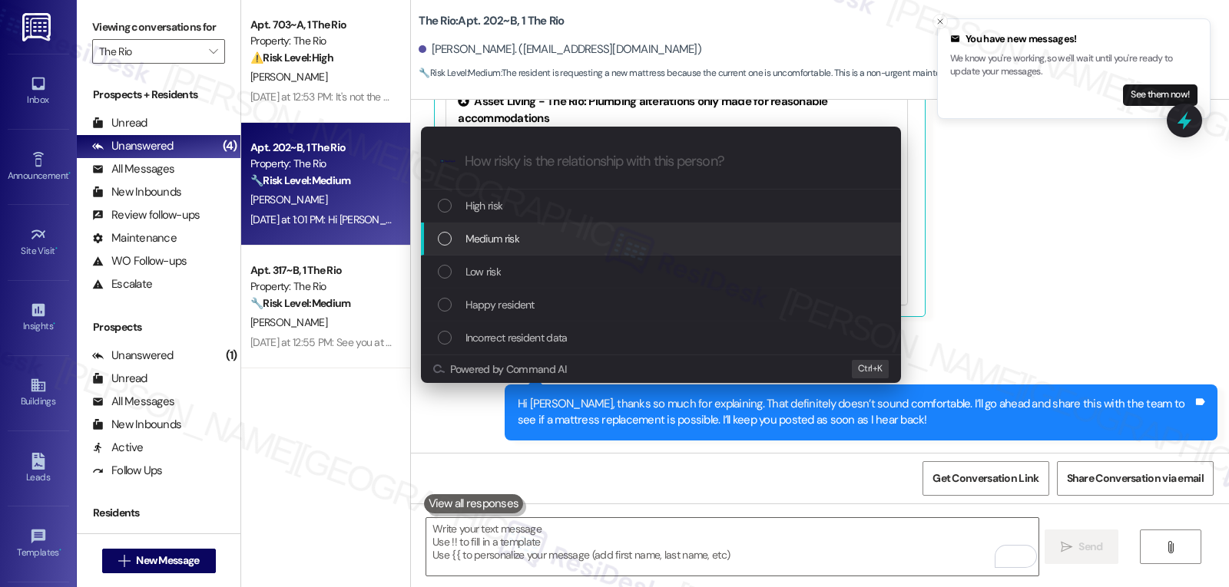
click at [526, 247] on div "Medium risk" at bounding box center [662, 238] width 449 height 17
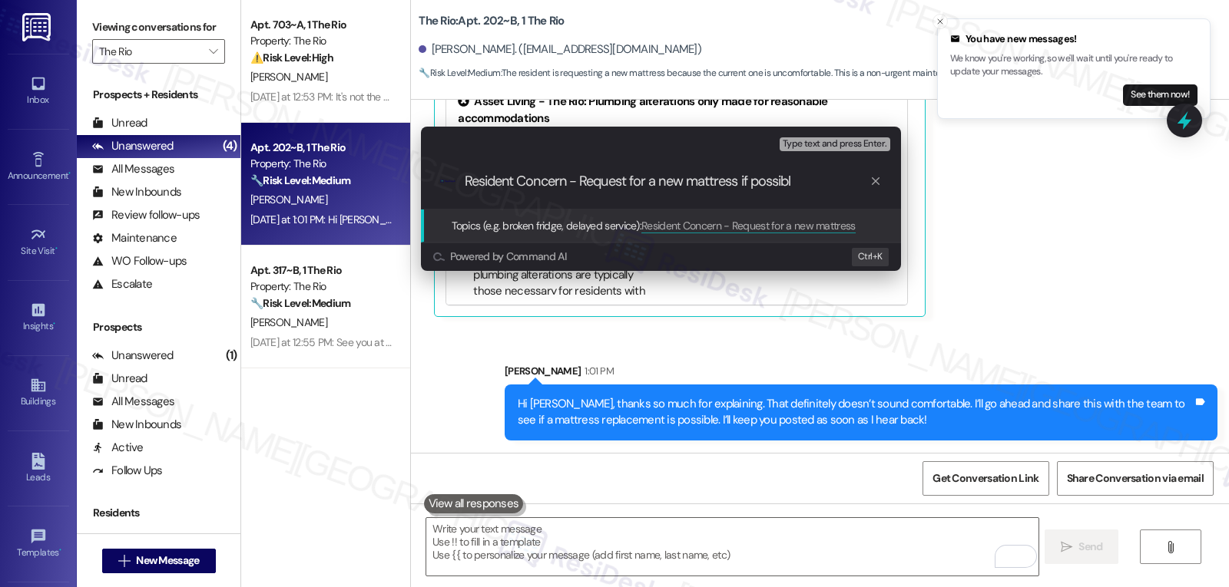
type input "Resident Concern - Request for a new mattress if possible"
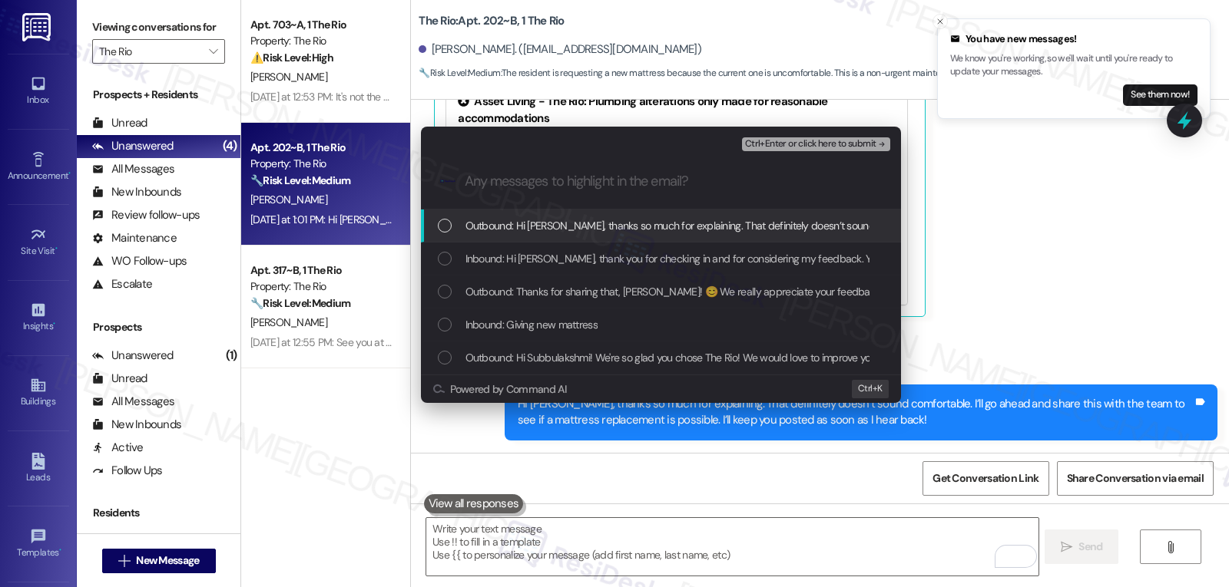
click at [549, 245] on div "Inbound: Hi Sarah, thank you for checking in and for considering my feedback. Y…" at bounding box center [661, 259] width 480 height 33
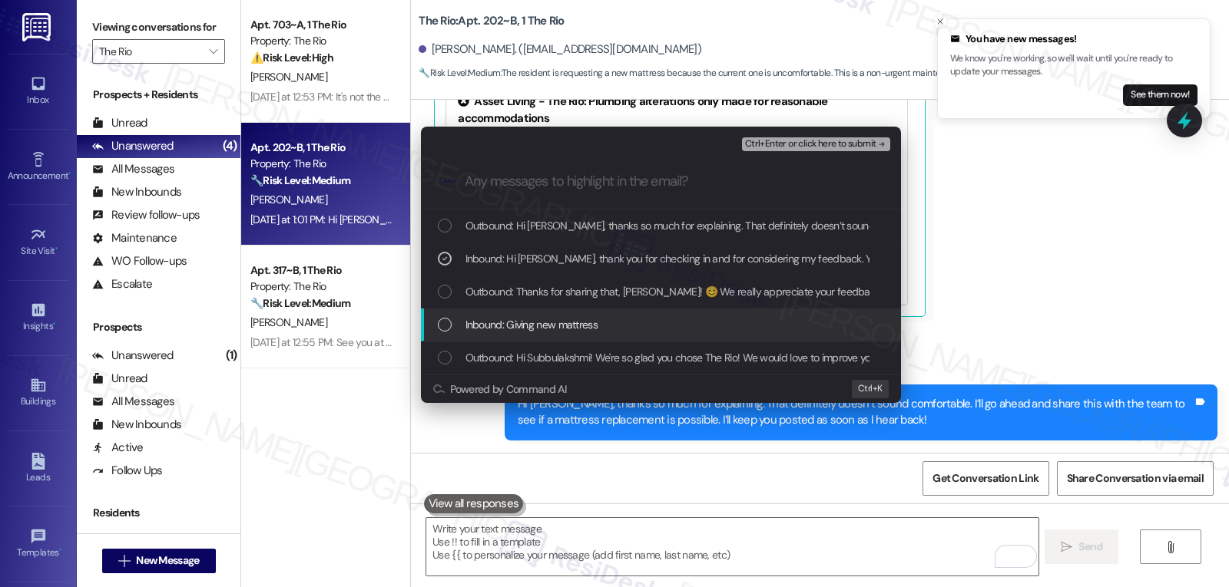
click at [569, 325] on span "Inbound: Giving new mattress" at bounding box center [531, 324] width 132 height 17
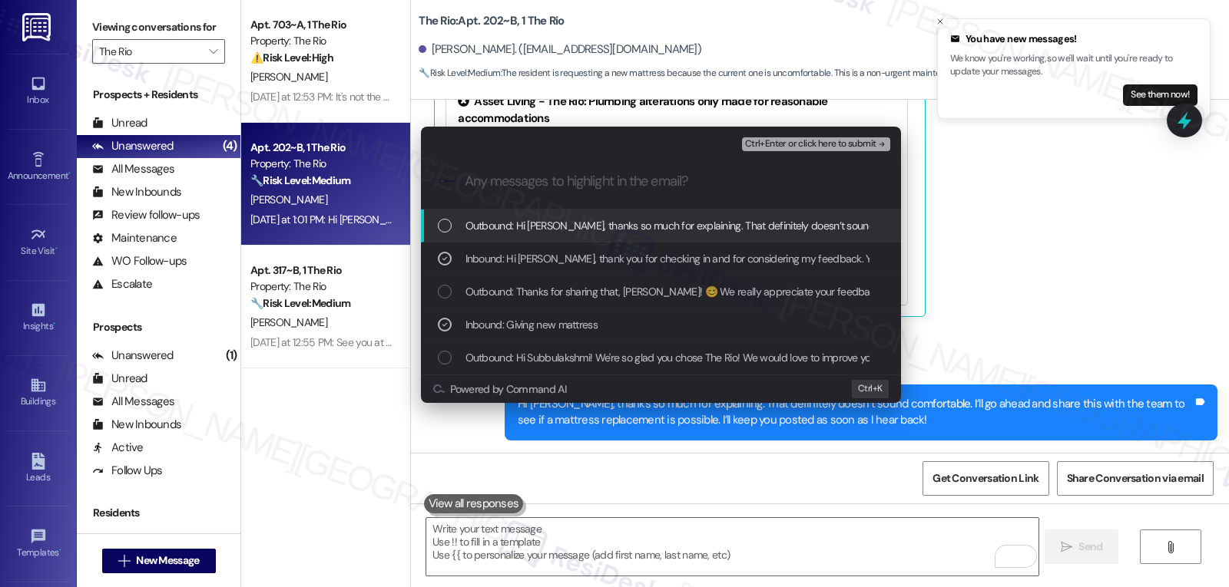
click at [833, 143] on span "Ctrl+Enter or click here to submit" at bounding box center [810, 144] width 131 height 11
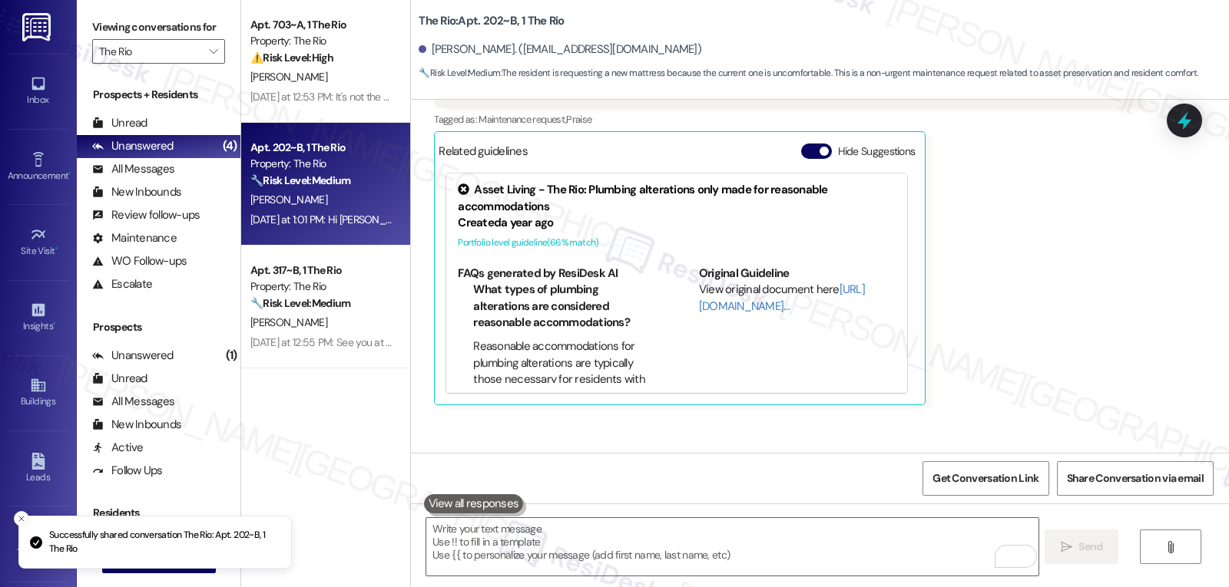
scroll to position [608, 0]
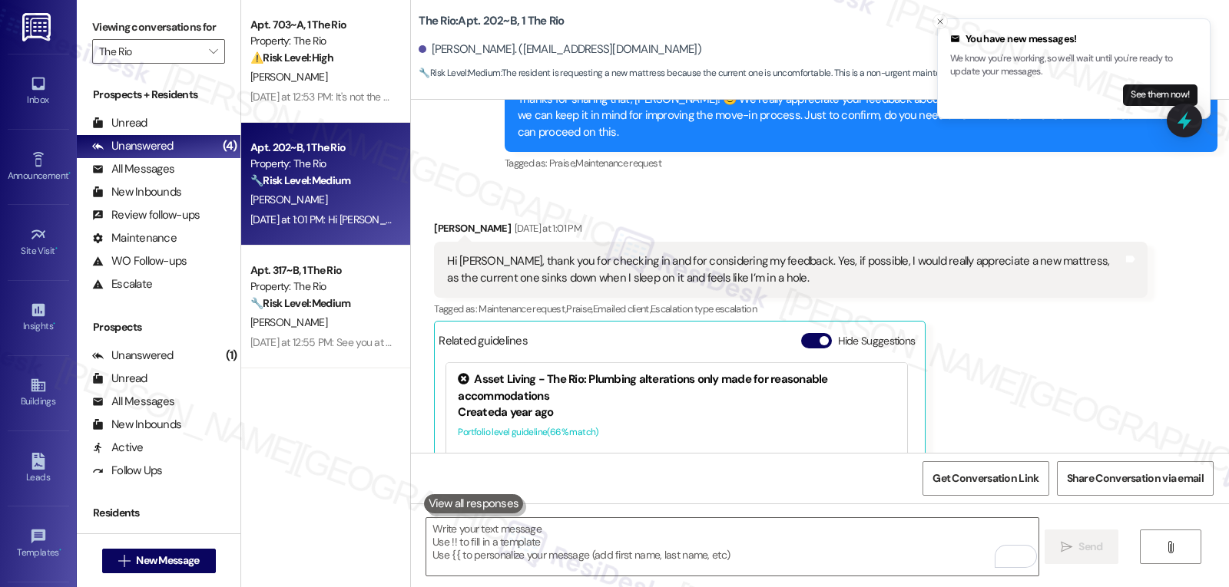
scroll to position [755, 0]
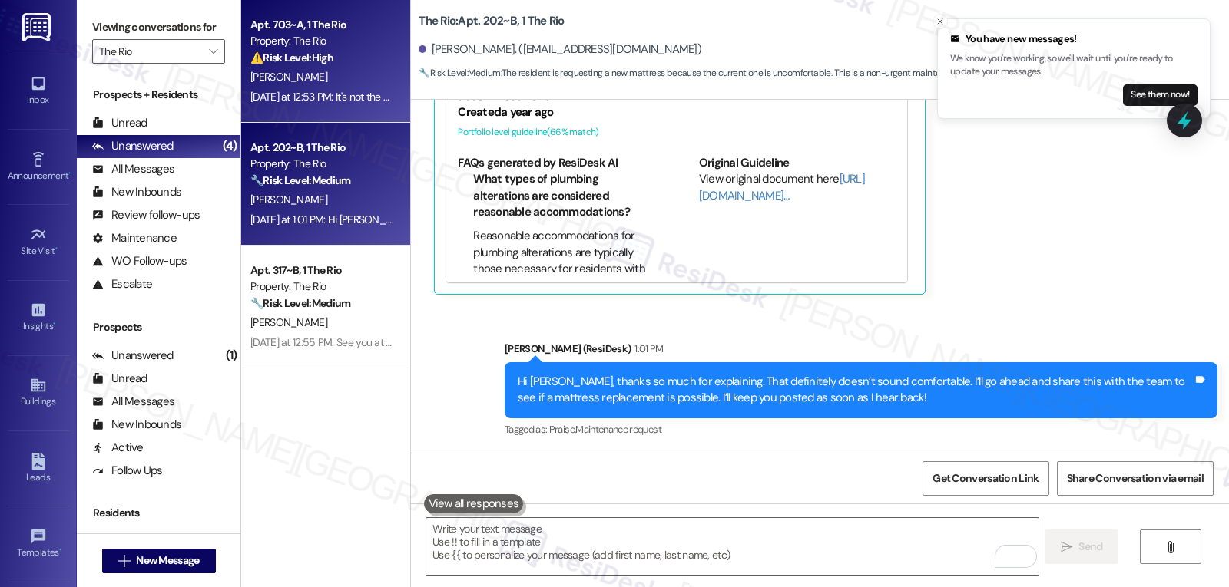
click at [319, 114] on div "Apt. 703~A, 1 The Rio Property: The Rio ⚠️ Risk Level: High The resident is que…" at bounding box center [325, 61] width 169 height 123
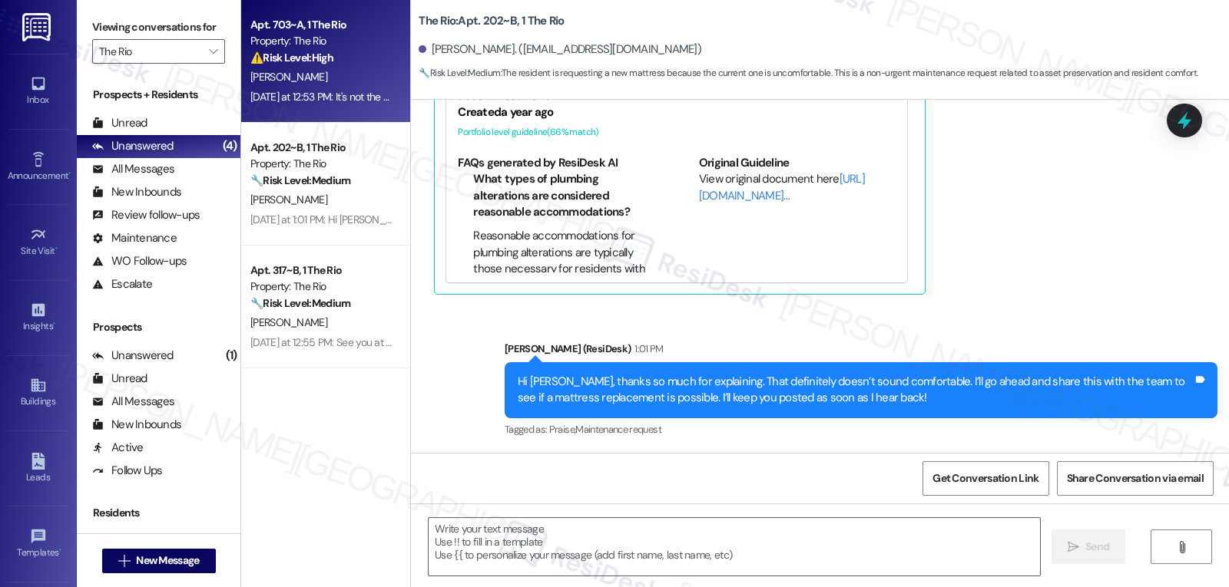
type textarea "Fetching suggested responses. Please feel free to read through the conversation…"
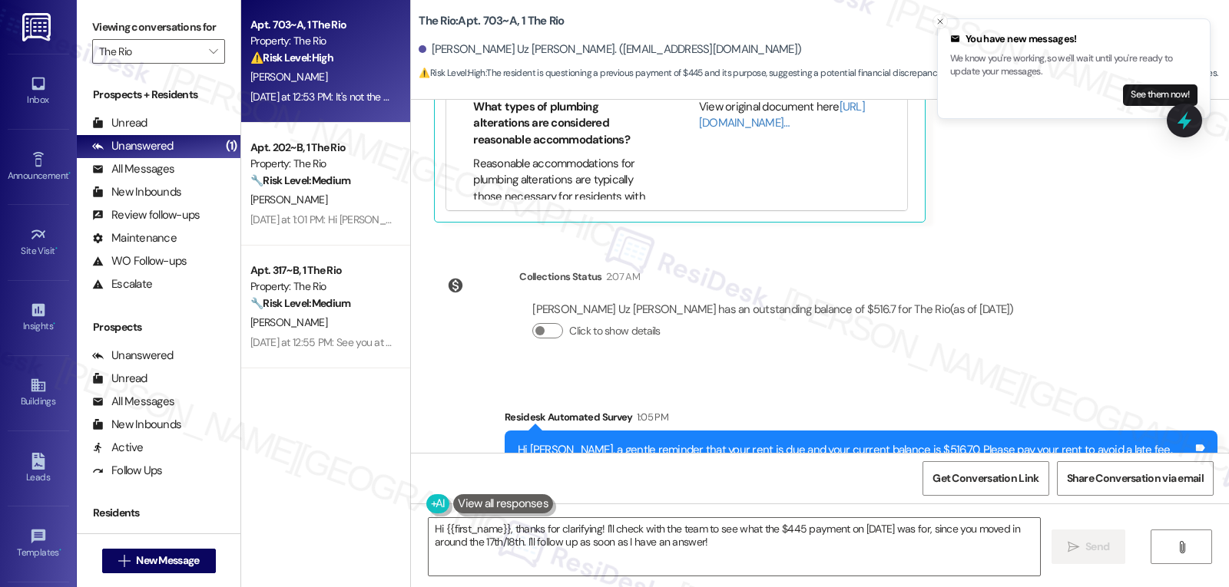
scroll to position [1243, 0]
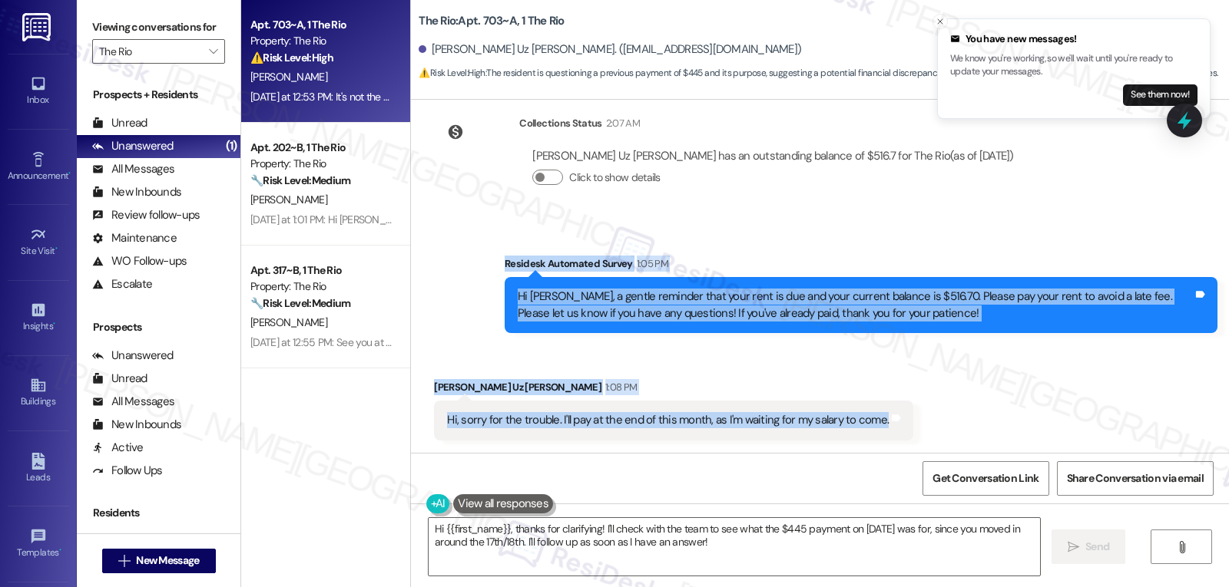
drag, startPoint x: 491, startPoint y: 268, endPoint x: 1000, endPoint y: 429, distance: 533.9
click at [1000, 429] on div "Lease started [DATE] 8:00 PM Survey, sent via SMS Residesk Automated Survey [DA…" at bounding box center [820, 276] width 818 height 353
copy div "Residesk Automated Survey 1:05 PM Hi [PERSON_NAME], a gentle reminder that your…"
click at [743, 558] on textarea "Hi {{first_name}}, thanks for clarifying! I'll check with the team to see what …" at bounding box center [734, 547] width 611 height 58
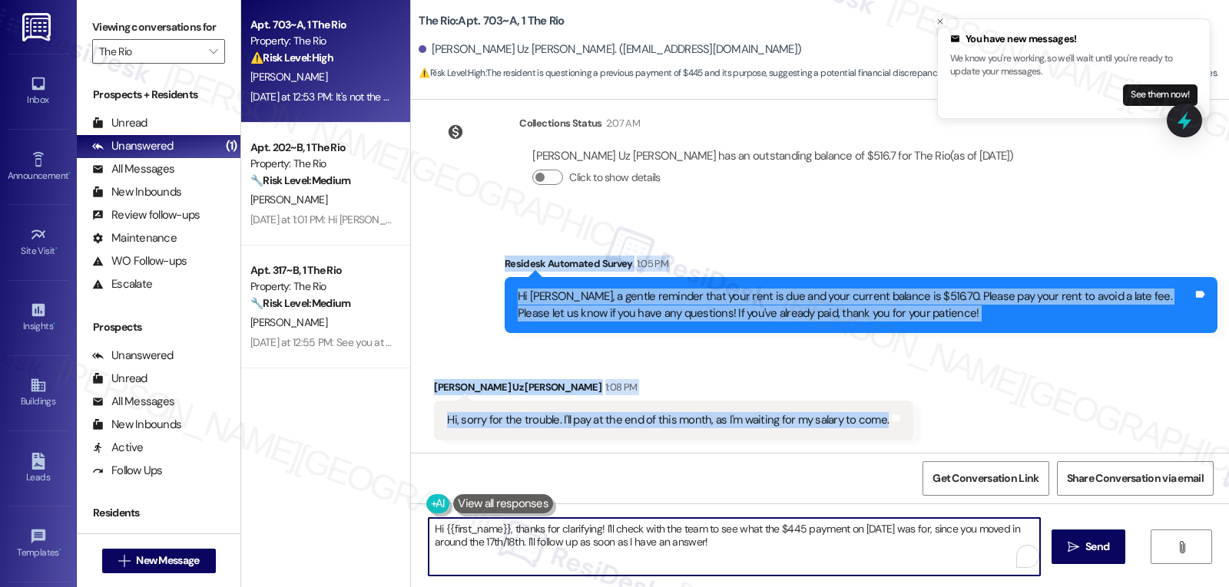
paste textarea "[PERSON_NAME], no trouble at all—thank you for letting us know. I’ve noted that…"
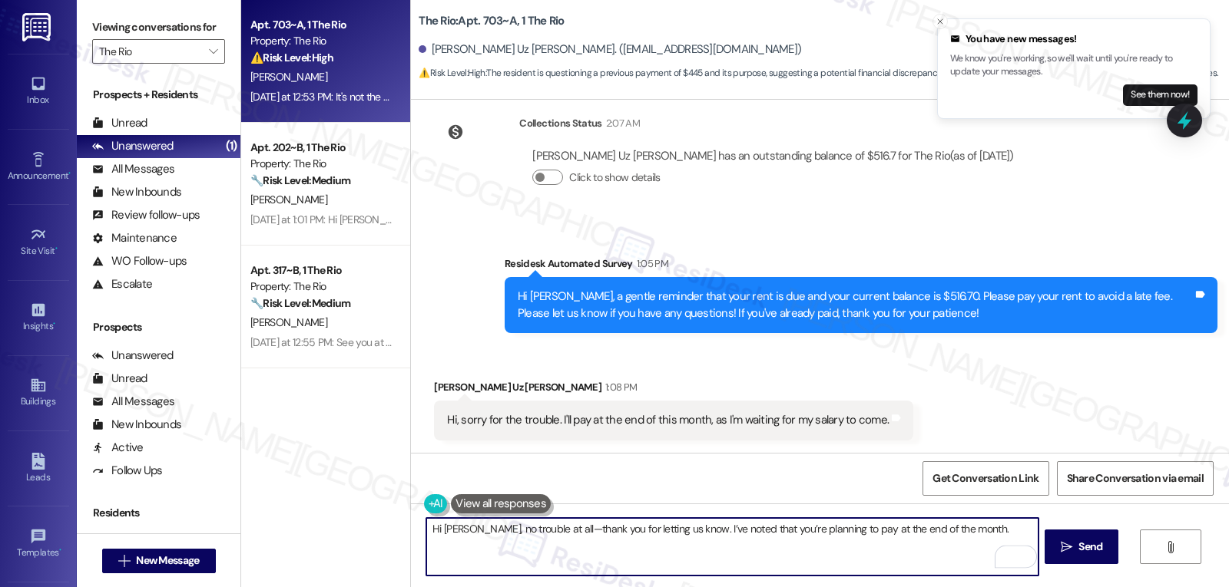
click at [554, 533] on textarea "Hi [PERSON_NAME], no trouble at all—thank you for letting us know. I’ve noted t…" at bounding box center [731, 547] width 611 height 58
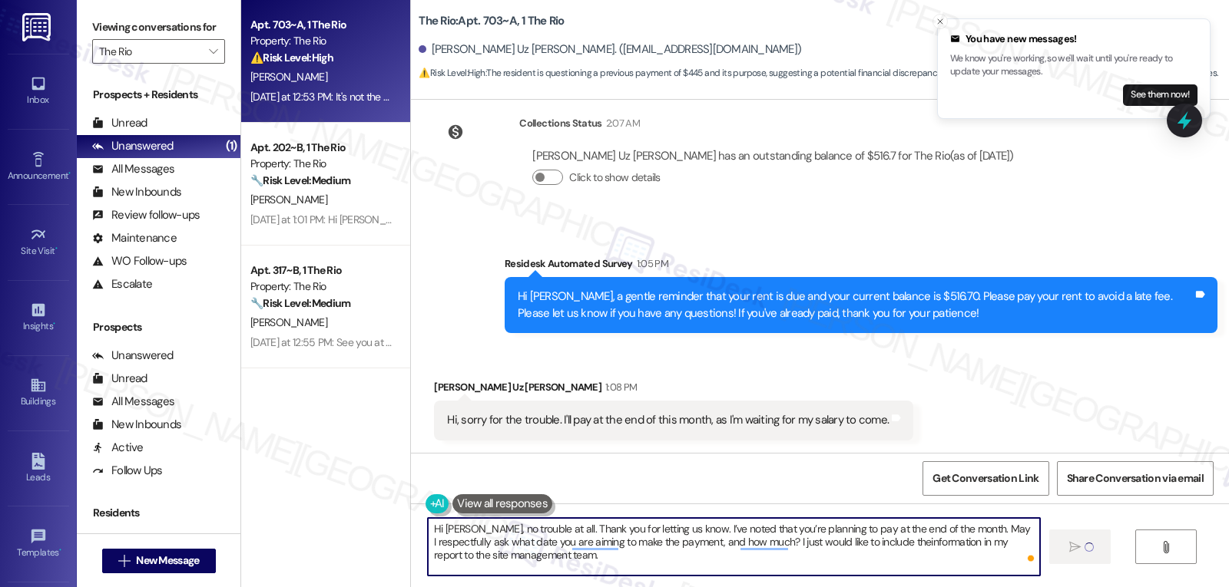
type textarea "Hi [PERSON_NAME], no trouble at all. Thank you for letting us know. I’ve noted …"
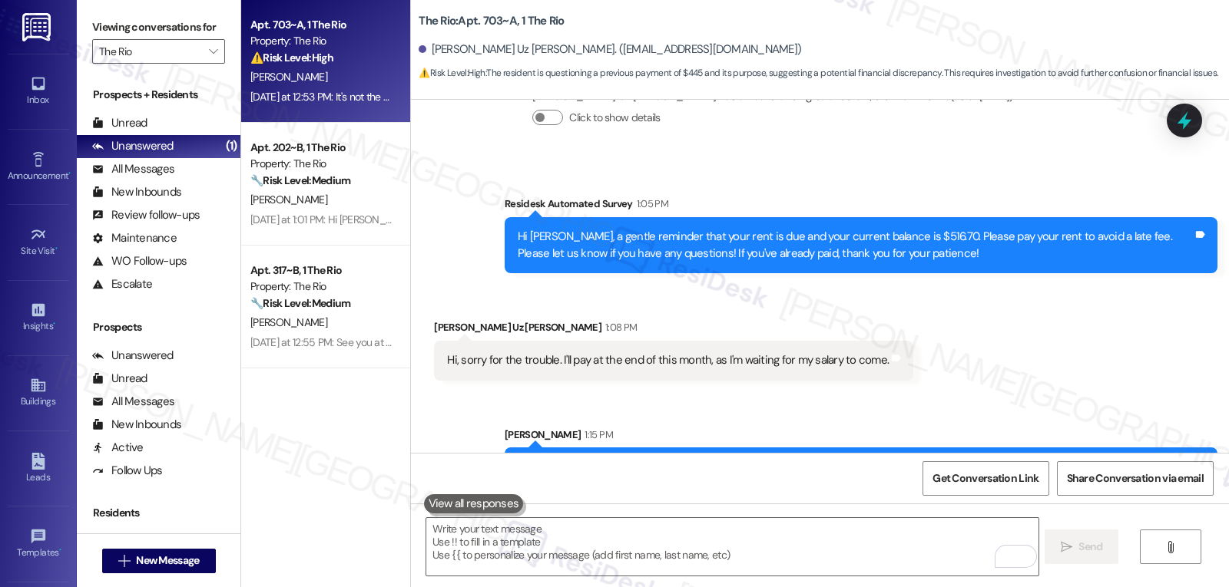
scroll to position [1383, 0]
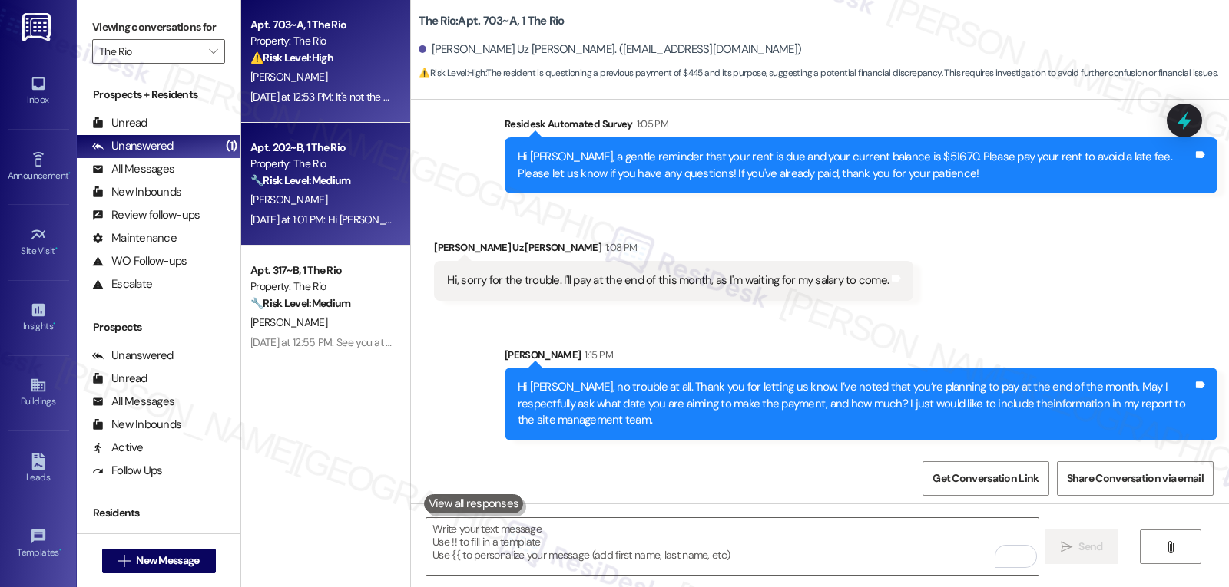
click at [340, 204] on div "[PERSON_NAME]" at bounding box center [321, 199] width 145 height 19
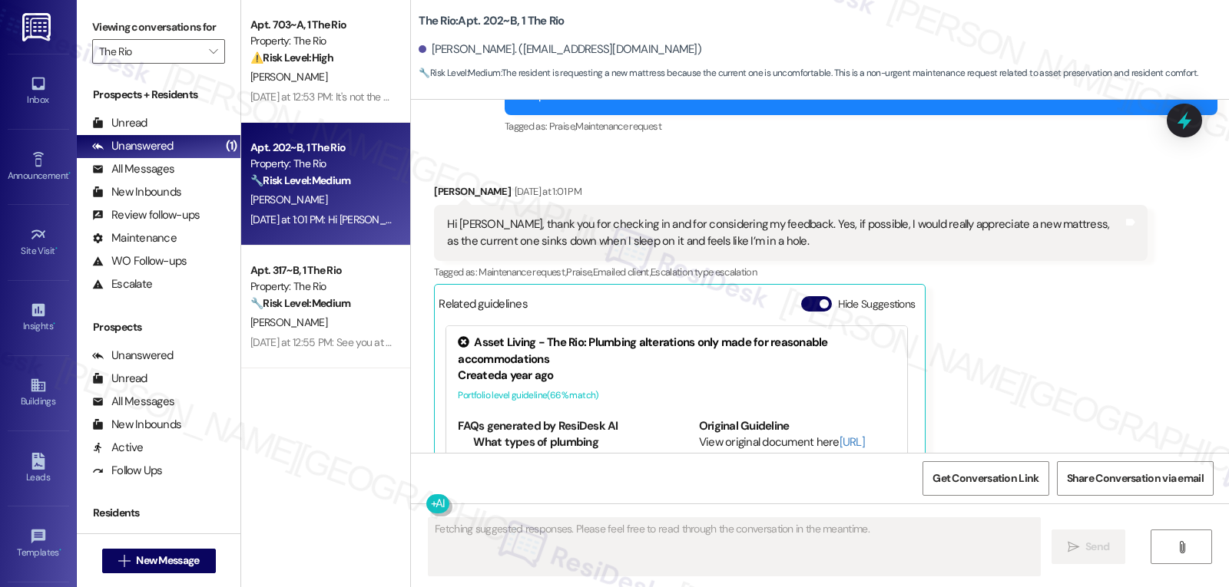
scroll to position [455, 0]
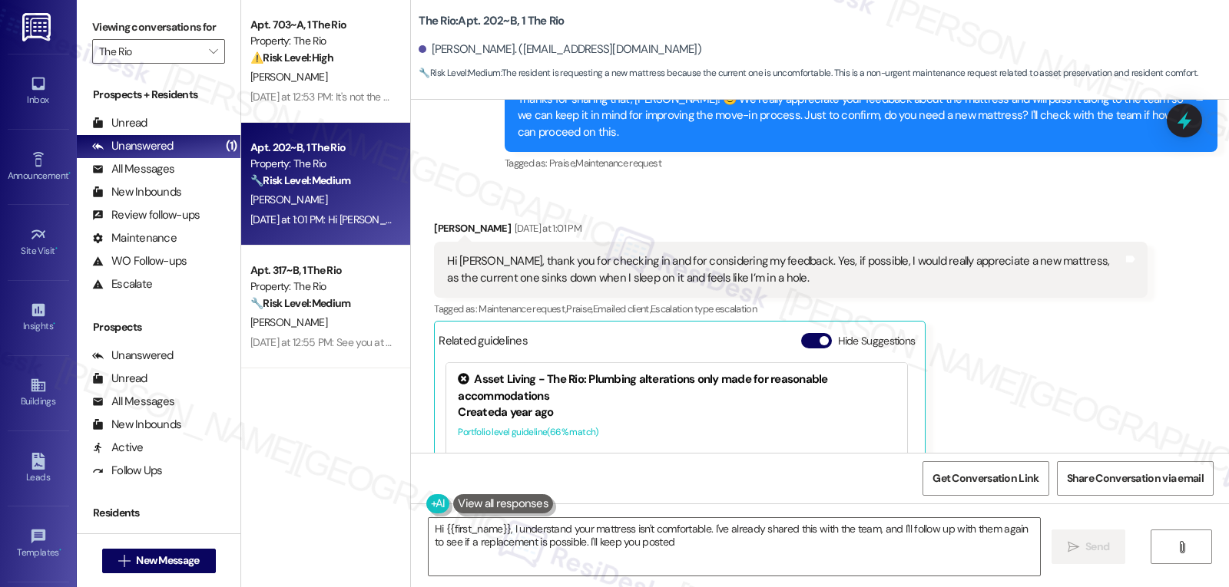
type textarea "Hi {{first_name}}, I understand your mattress isn't comfortable. I've already s…"
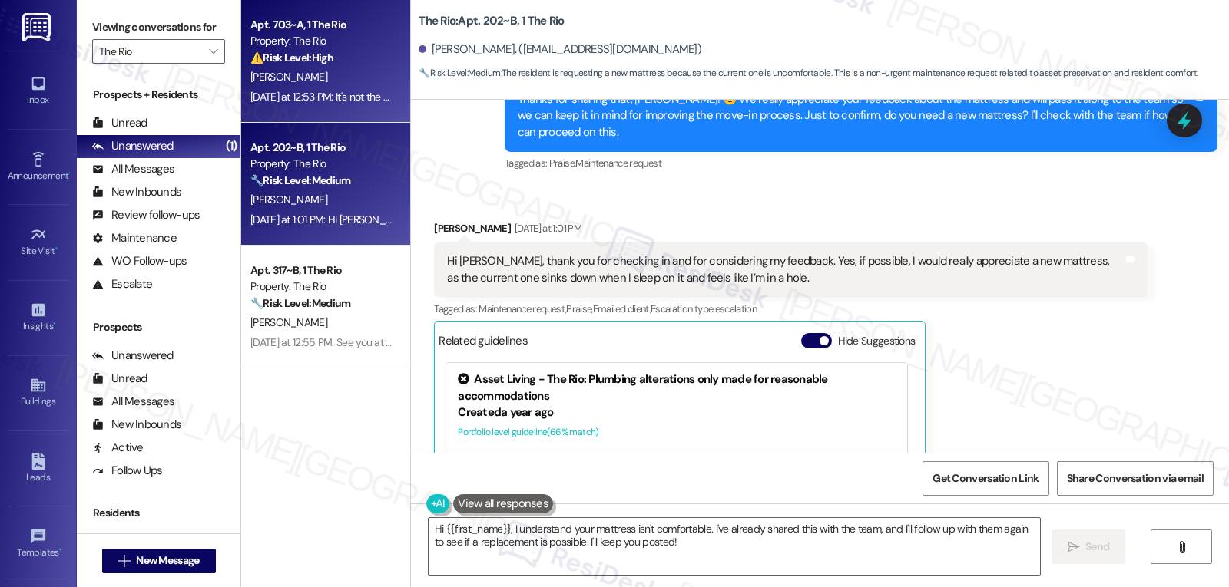
click at [347, 99] on div "[DATE] at 12:53 PM: It's not the 45$ charge. I was asking, I have paid 445$ las…" at bounding box center [636, 97] width 773 height 14
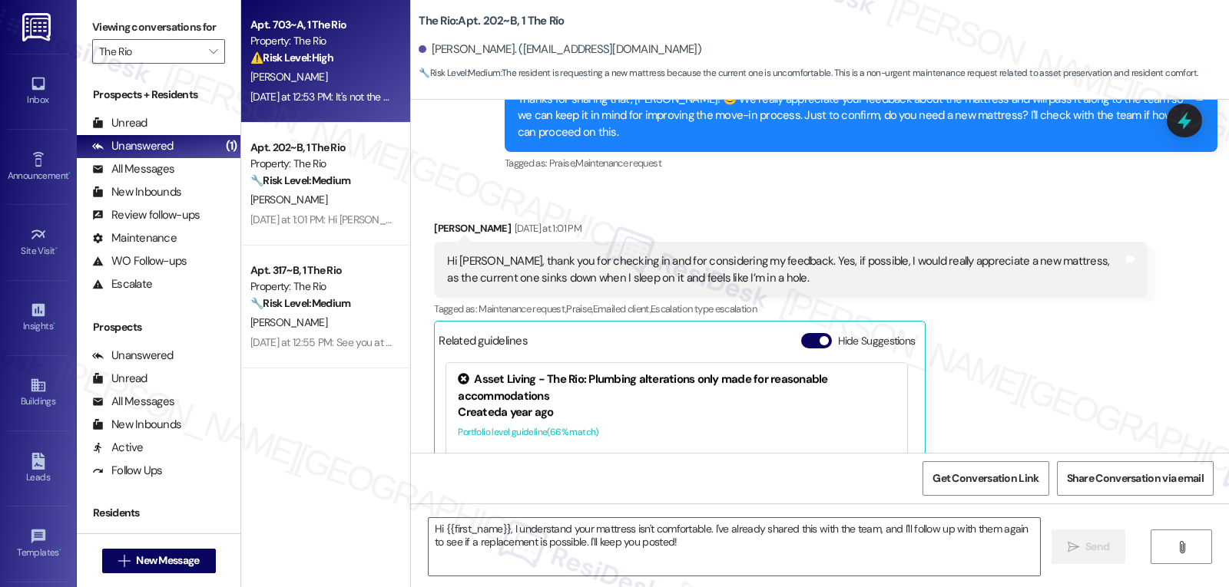
type textarea "Fetching suggested responses. Please feel free to read through the conversation…"
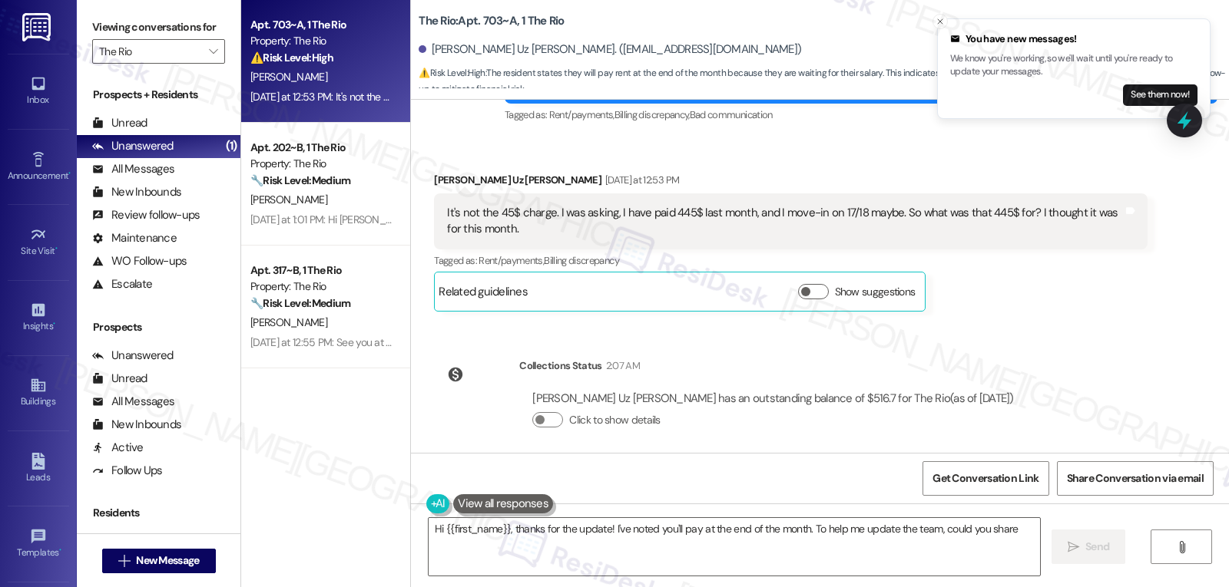
scroll to position [771, 0]
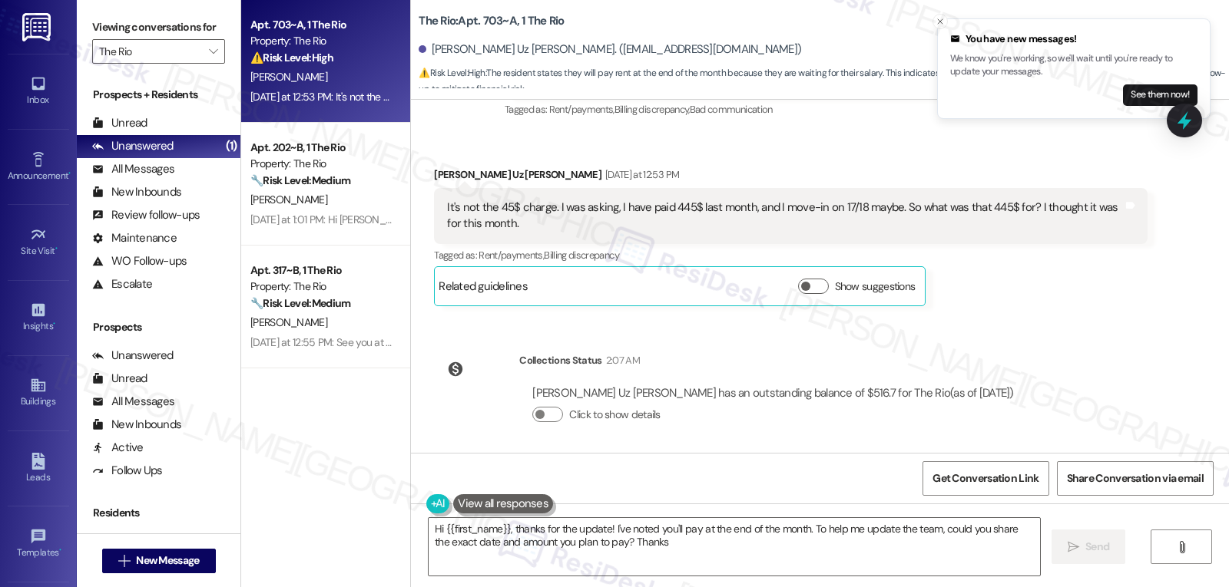
type textarea "Hi {{first_name}}, thanks for the update! I've noted you'll pay at the end of t…"
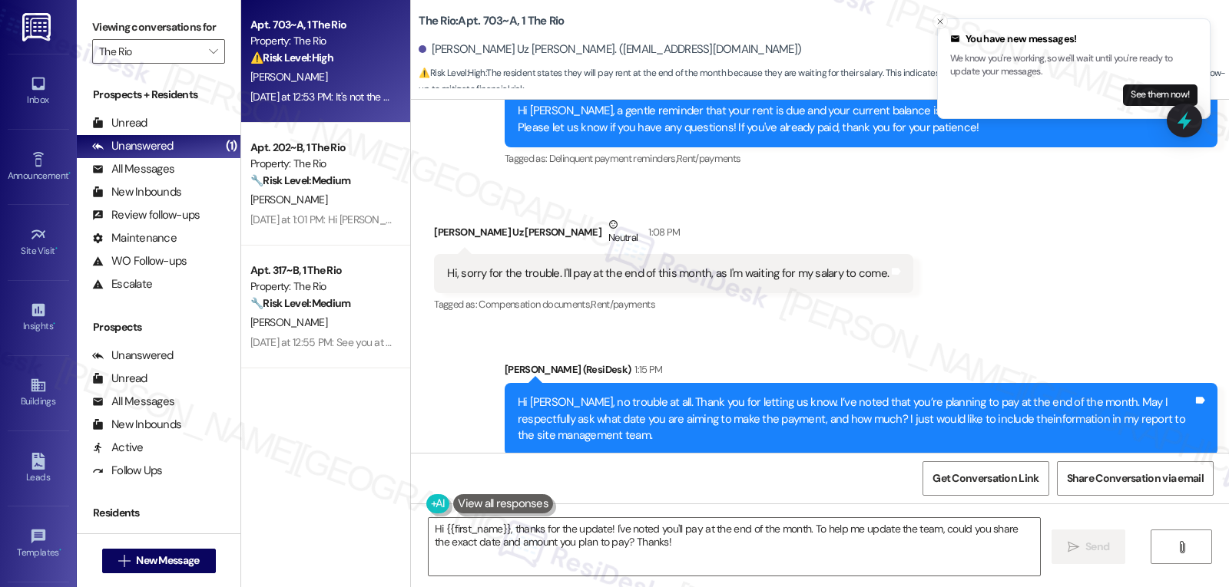
scroll to position [1232, 0]
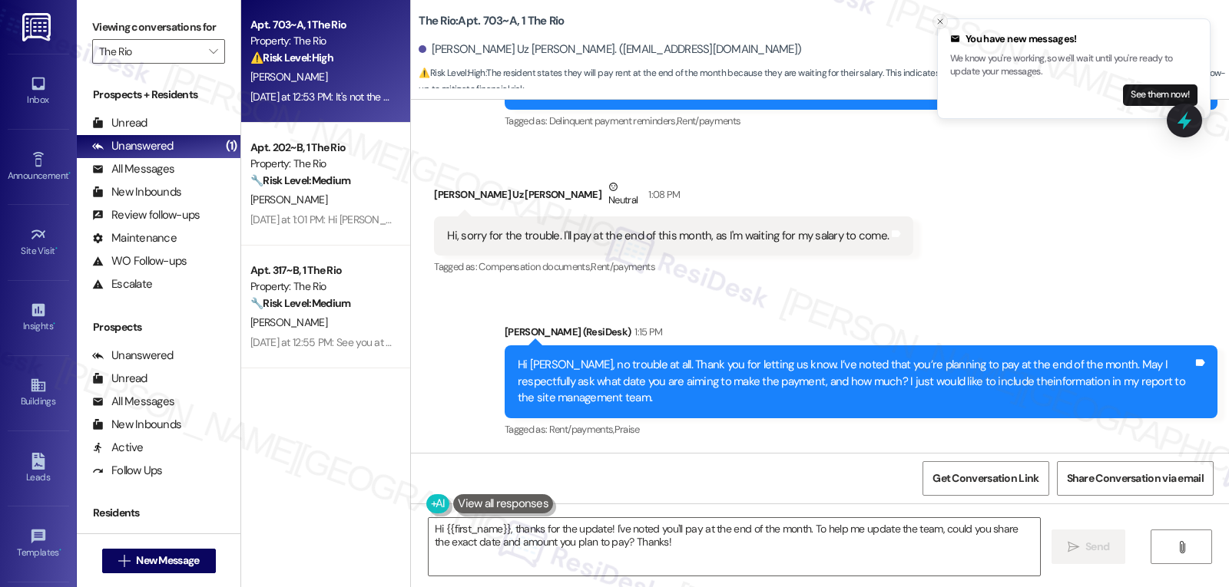
click at [945, 20] on button "Close toast" at bounding box center [939, 21] width 15 height 15
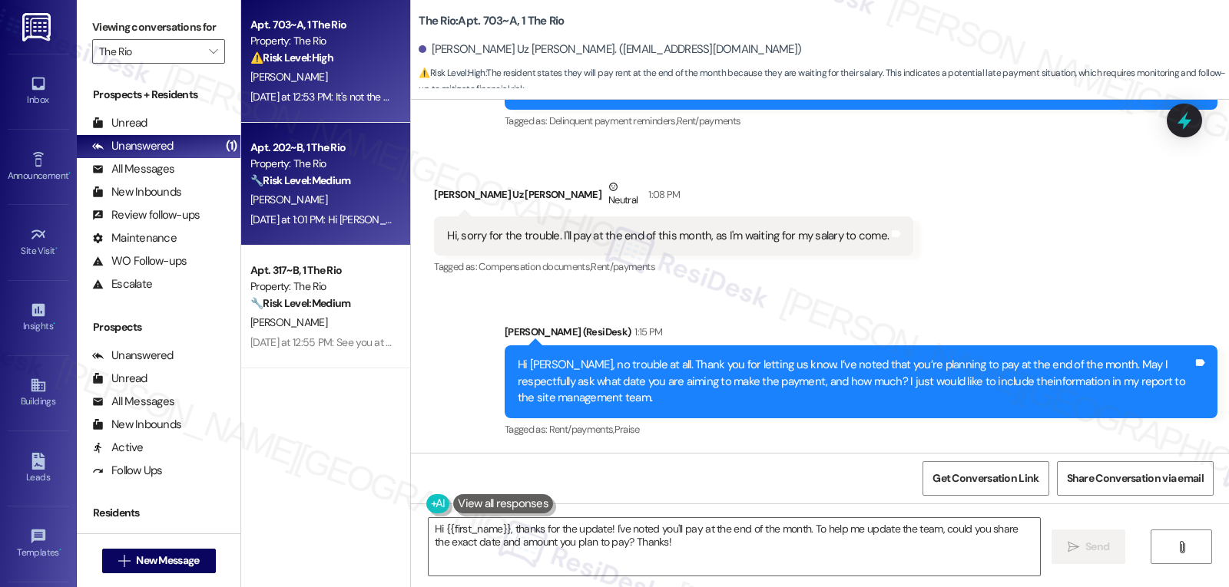
click at [265, 192] on div "[PERSON_NAME]" at bounding box center [321, 199] width 145 height 19
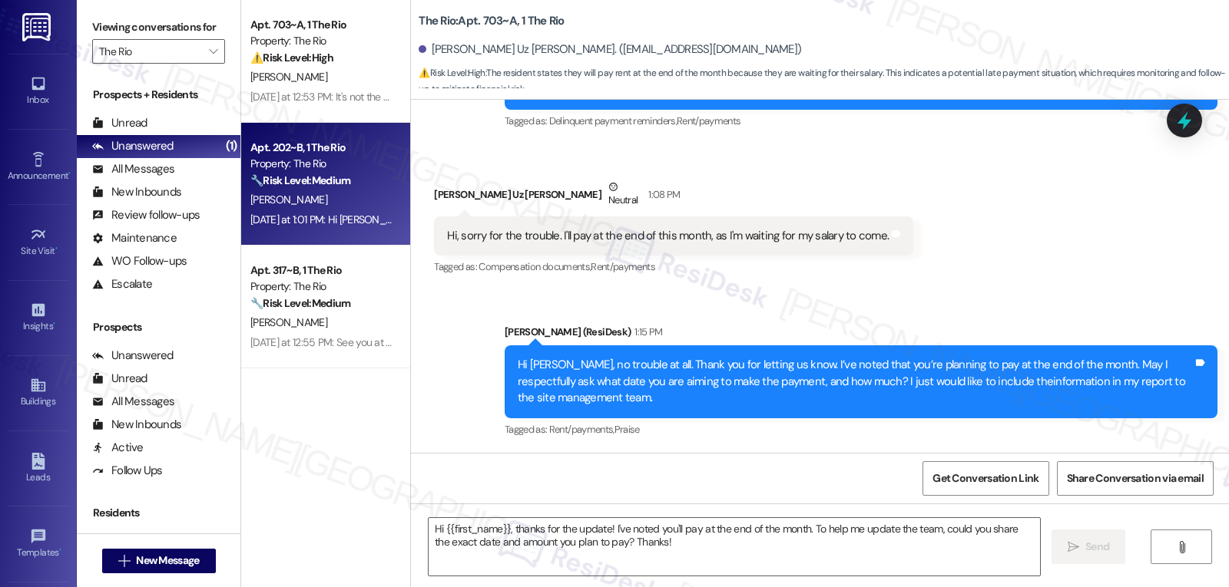
type textarea "Fetching suggested responses. Please feel free to read through the conversation…"
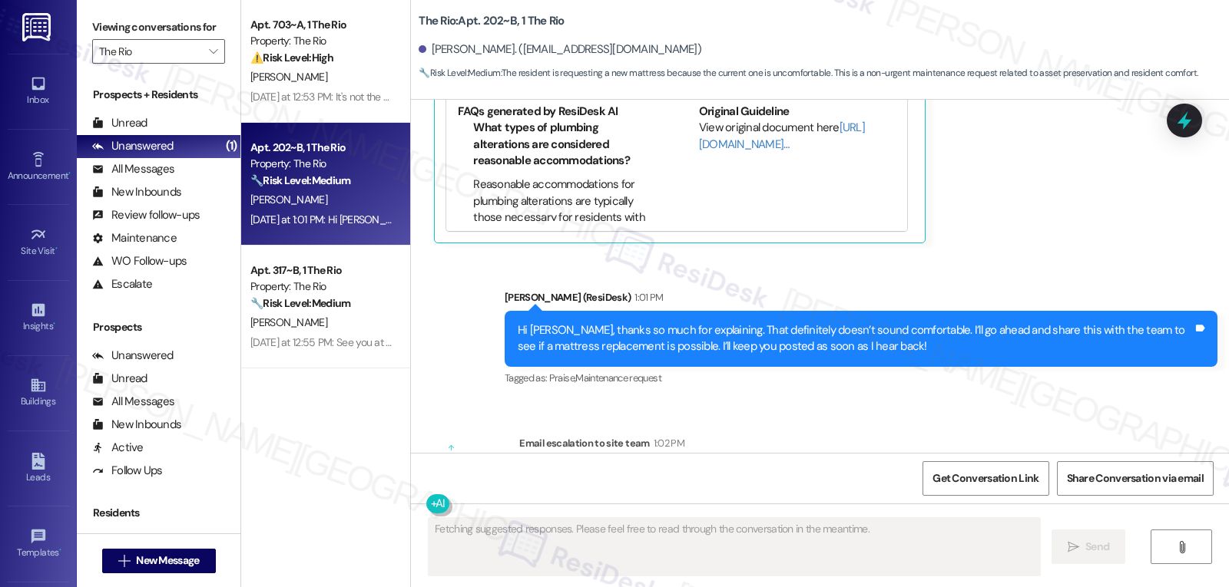
scroll to position [945, 0]
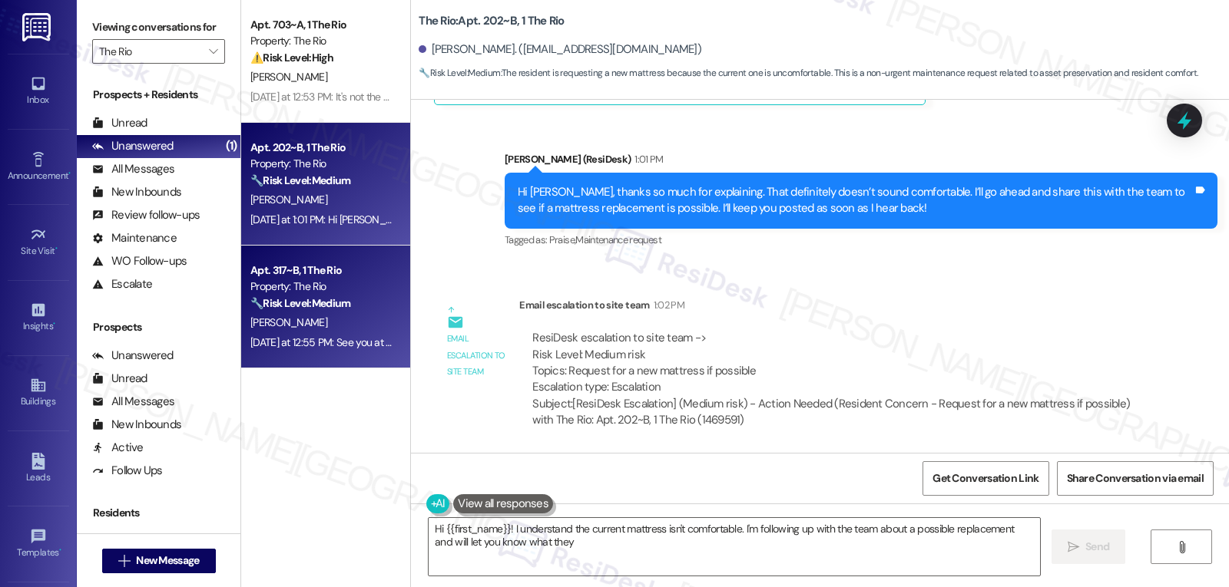
type textarea "Hi {{first_name}}! I understand the current mattress isn't comfortable. I'm fol…"
click at [276, 314] on div "[PERSON_NAME]" at bounding box center [321, 322] width 145 height 19
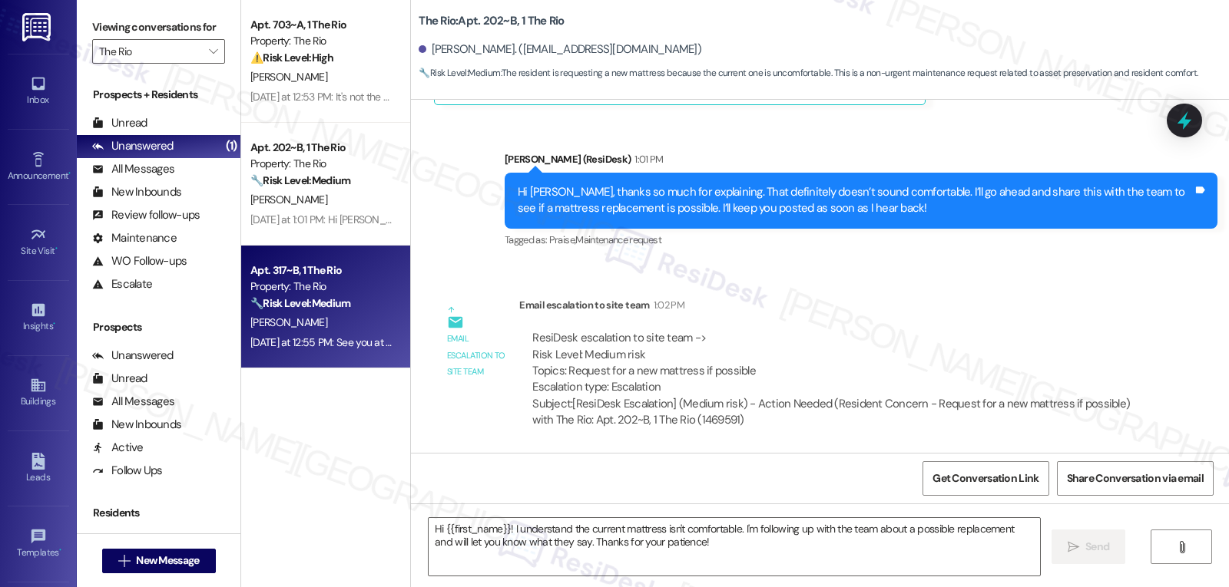
type textarea "Fetching suggested responses. Please feel free to read through the conversation…"
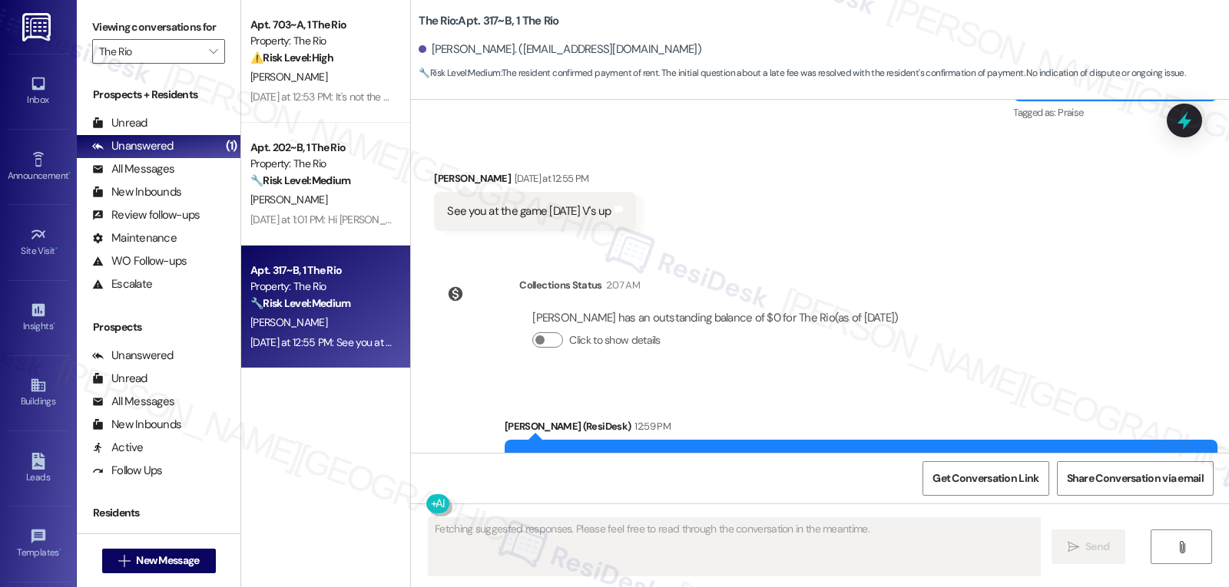
scroll to position [8694, 0]
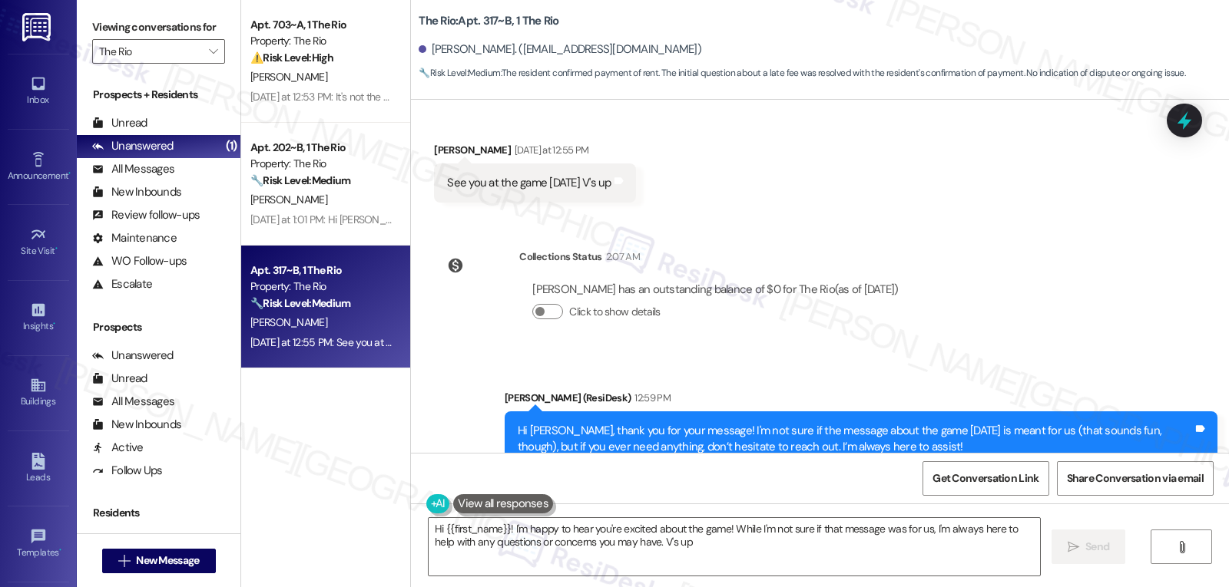
type textarea "Hi {{first_name}}! I'm happy to hear you're excited about the game! While I'm n…"
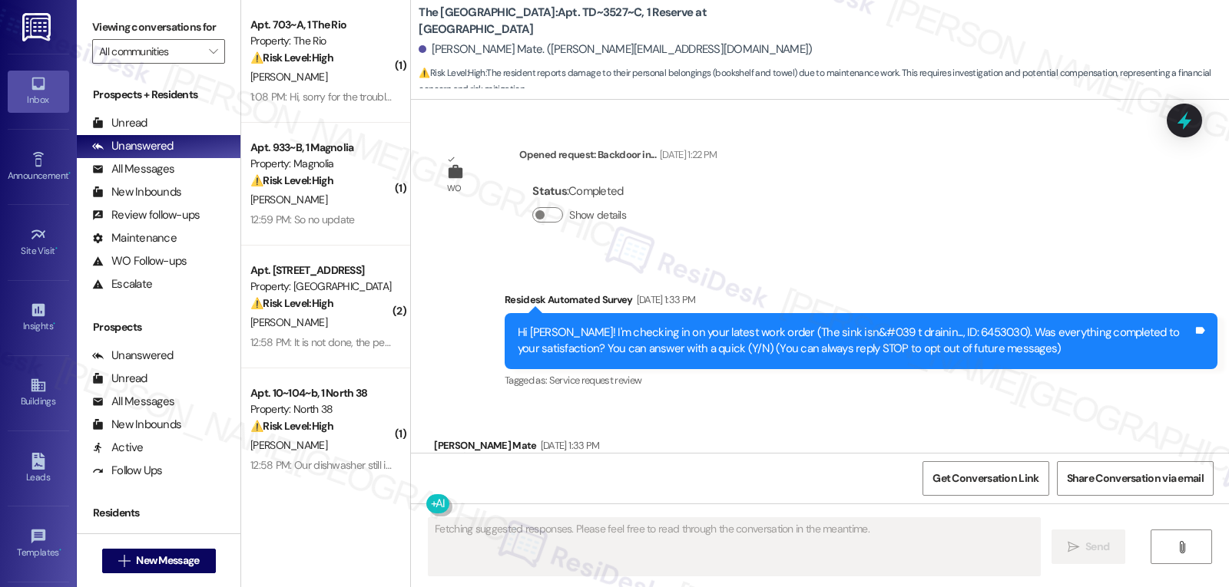
scroll to position [10913, 0]
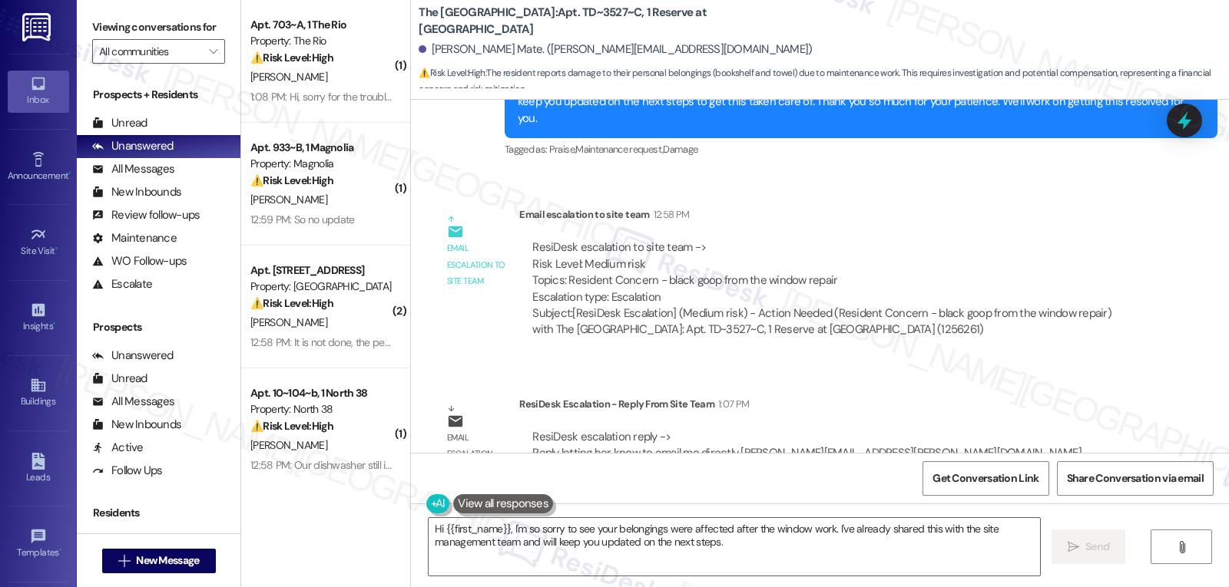
drag, startPoint x: 508, startPoint y: 531, endPoint x: 889, endPoint y: 592, distance: 386.5
click at [889, 587] on html "Inbox Go to Inbox Announcement • Send A Text Announcement Site Visit • Go to Si…" at bounding box center [614, 293] width 1229 height 587
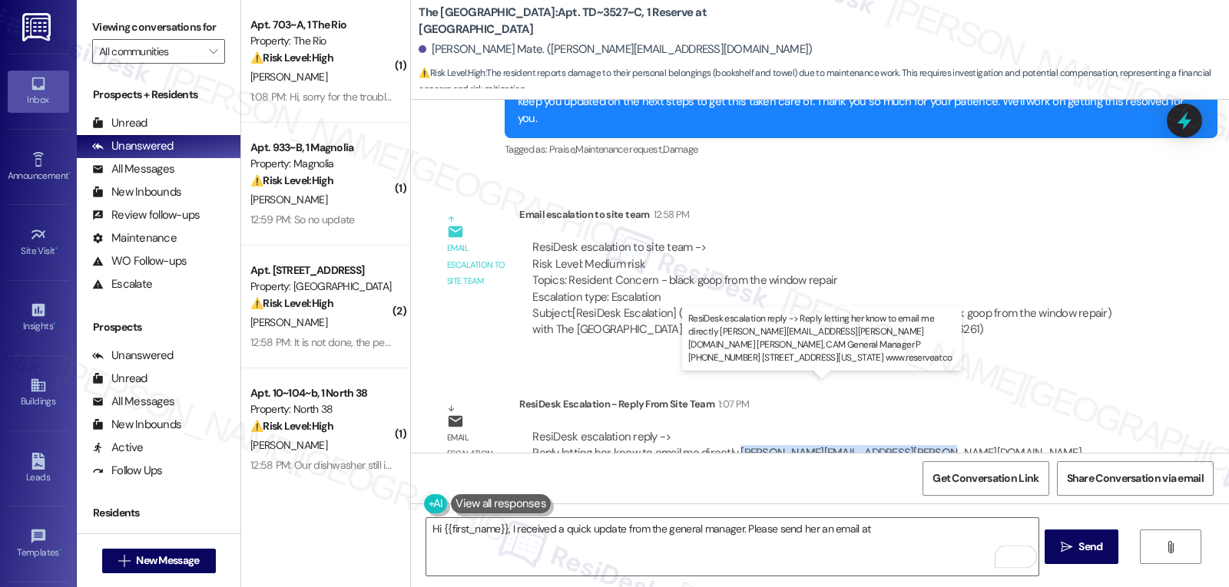
drag, startPoint x: 727, startPoint y: 402, endPoint x: 902, endPoint y: 404, distance: 175.1
click at [902, 429] on div "ResiDesk escalation reply -> Reply letting her know to email me directly [PERSO…" at bounding box center [806, 453] width 549 height 48
copy div "[PERSON_NAME][EMAIL_ADDRESS][PERSON_NAME][DOMAIN_NAME]"
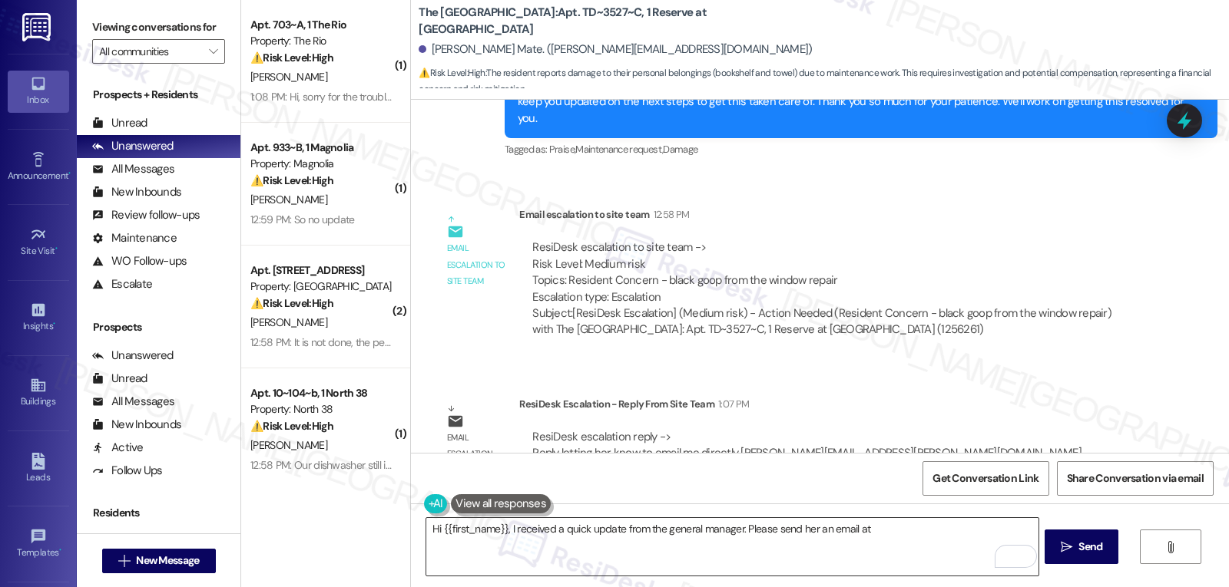
click at [892, 541] on textarea "Hi {{first_name}}, I received a quick update from the general manager. Please s…" at bounding box center [731, 547] width 611 height 58
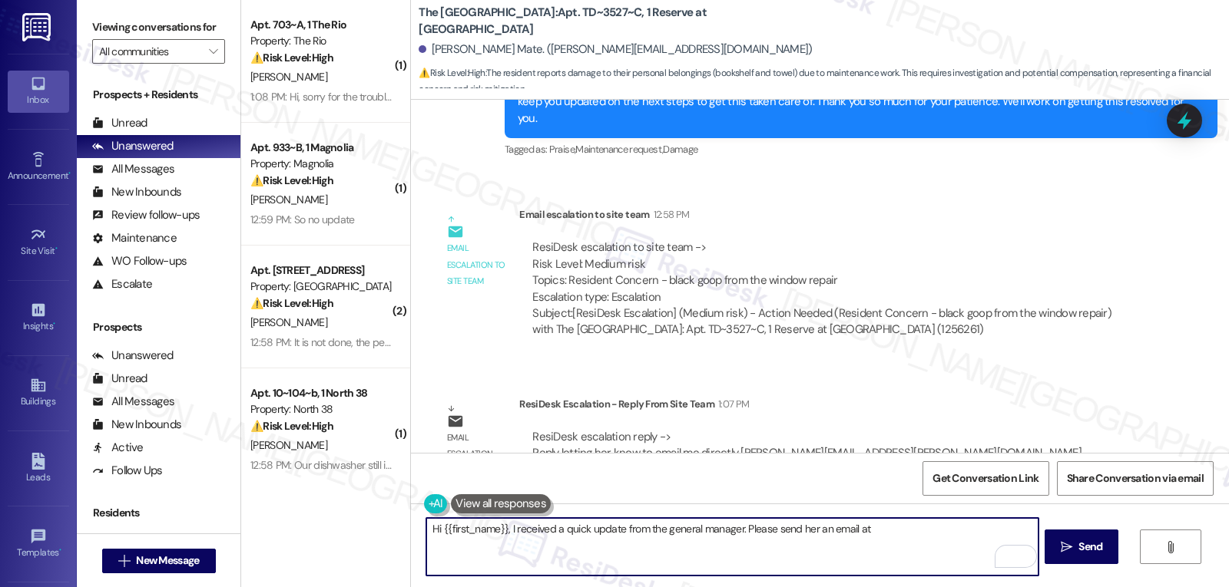
paste textarea "[PERSON_NAME][EMAIL_ADDRESS][PERSON_NAME][DOMAIN_NAME]"
type textarea "Hi {{first_name}}, I received a quick update from the general manager. Please s…"
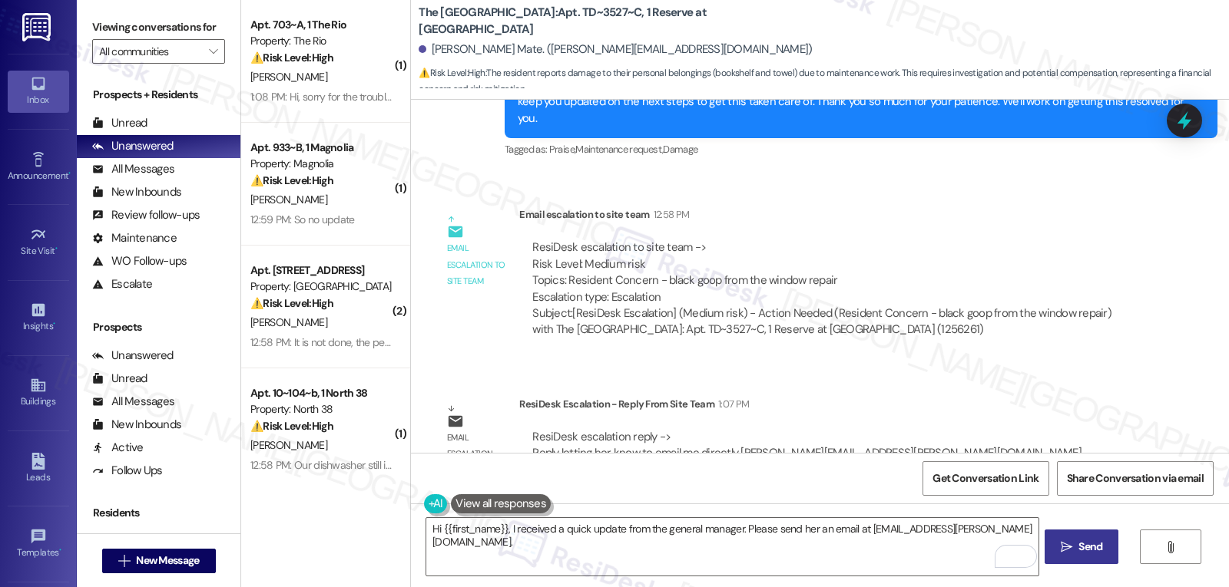
click at [1078, 549] on span "Send" at bounding box center [1090, 547] width 24 height 16
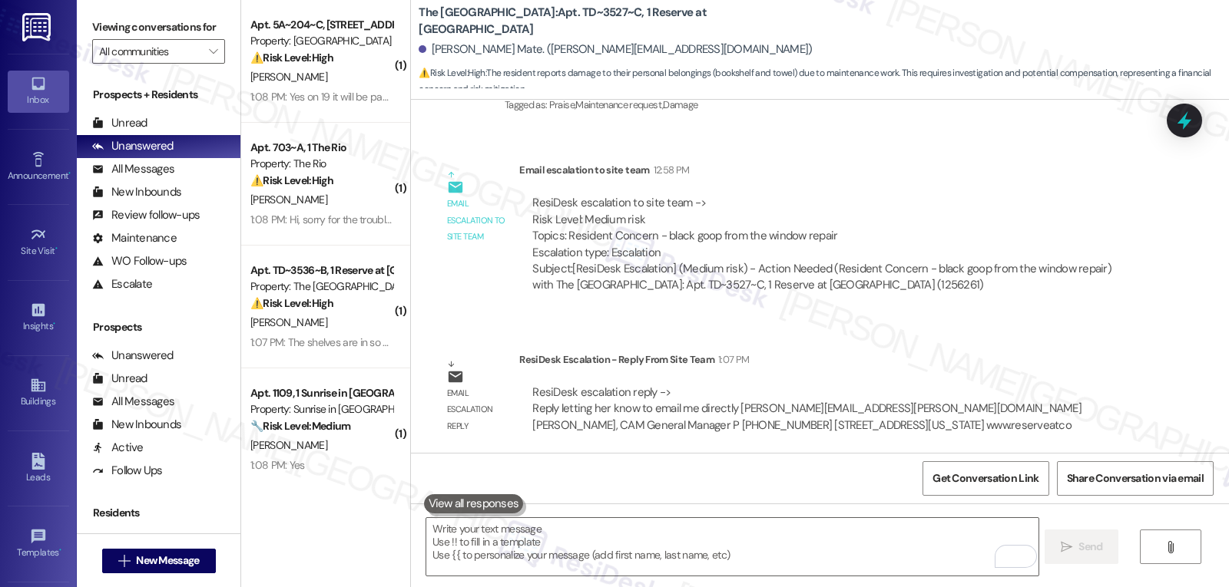
scroll to position [11020, 0]
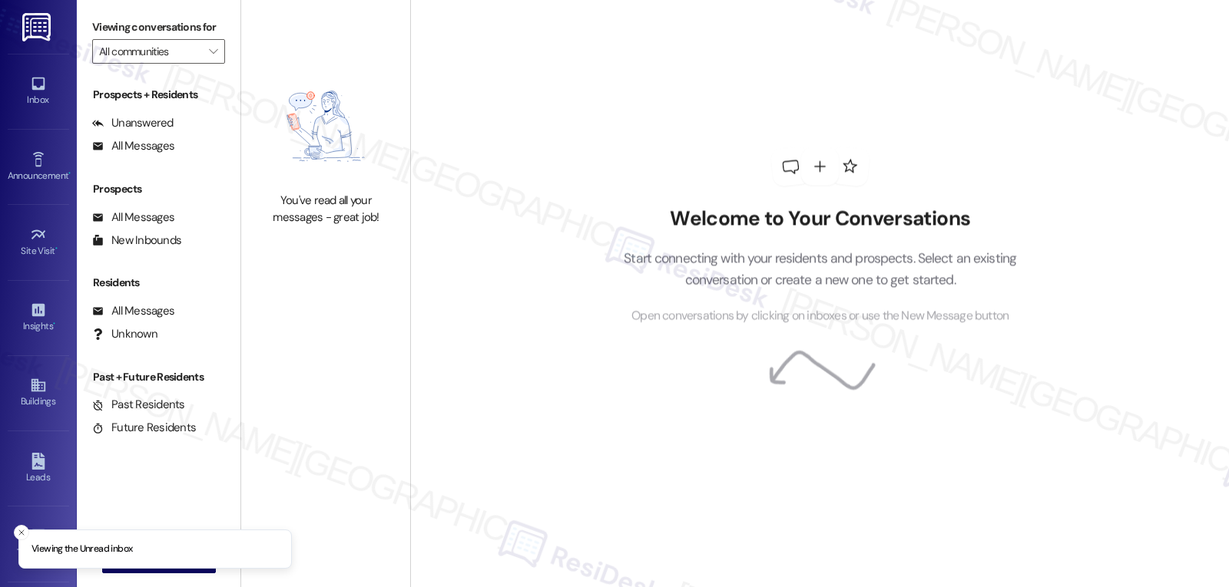
type input "The Rio"
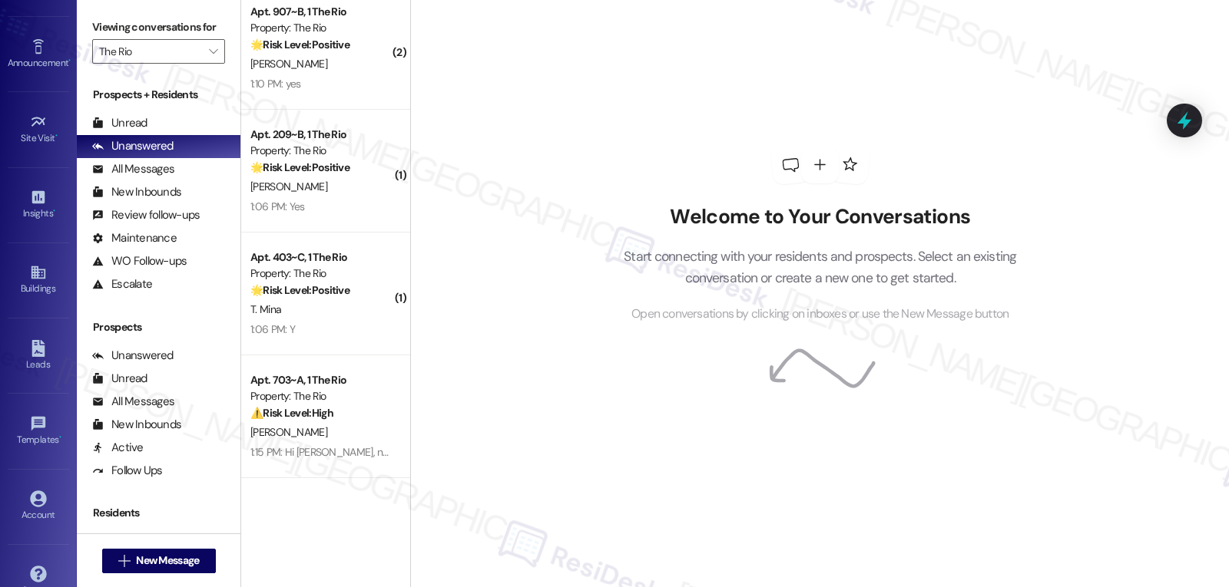
scroll to position [145, 0]
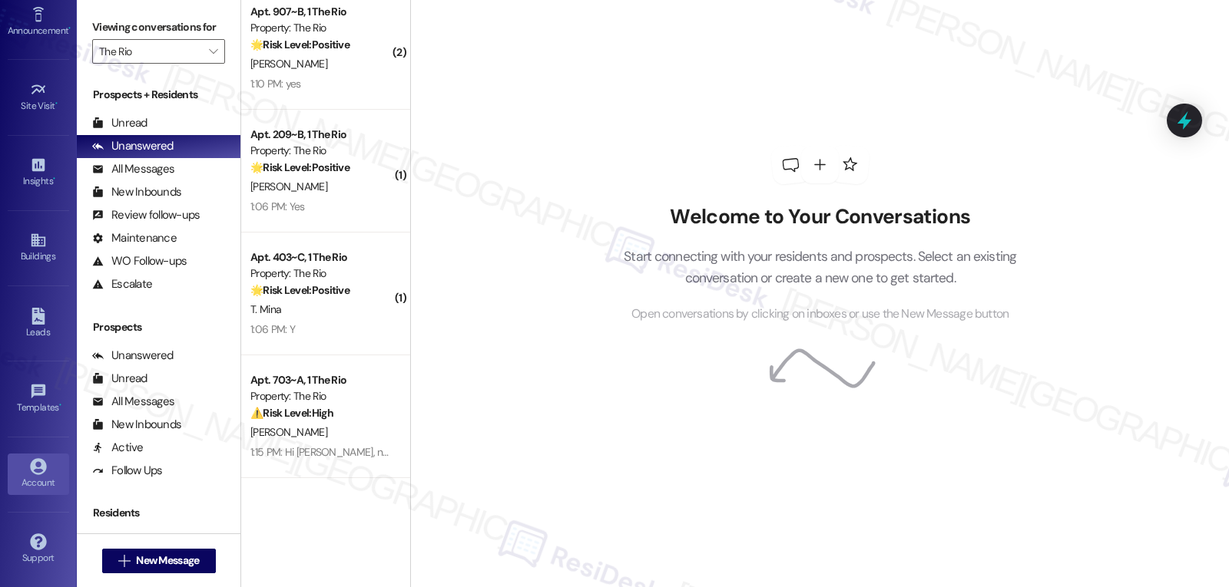
click at [27, 483] on div "Account" at bounding box center [38, 482] width 77 height 15
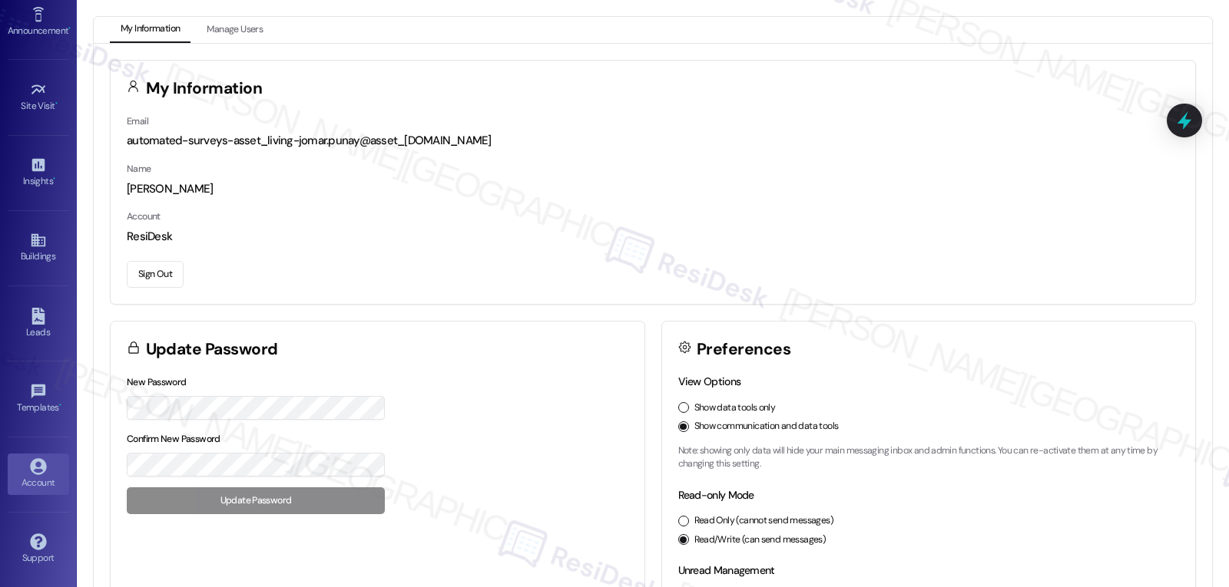
click at [160, 276] on button "Sign Out" at bounding box center [155, 274] width 57 height 27
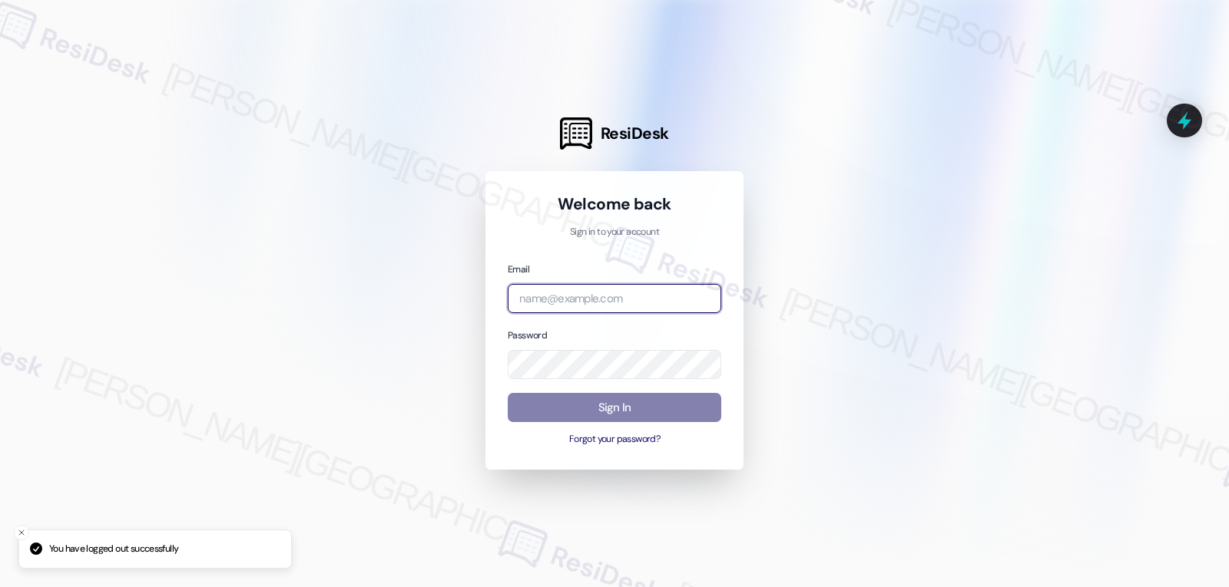
click at [612, 292] on input "email" at bounding box center [614, 299] width 213 height 30
click at [610, 302] on input "email" at bounding box center [614, 299] width 213 height 30
paste input "[EMAIL_ADDRESS][DOMAIN_NAME]"
type input "[EMAIL_ADDRESS][DOMAIN_NAME]"
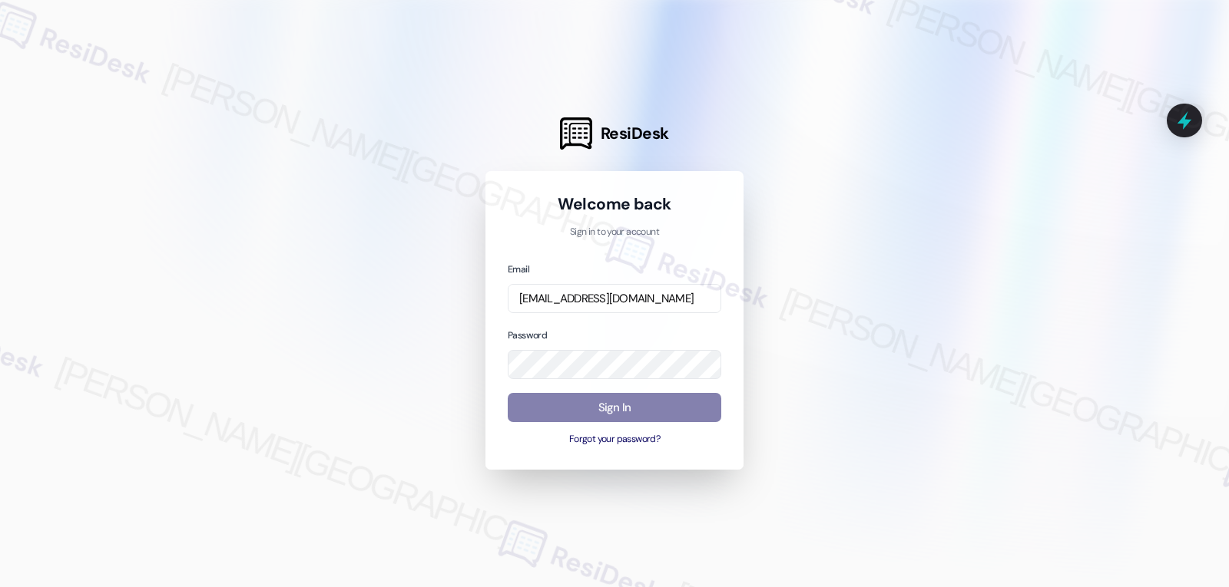
scroll to position [0, 0]
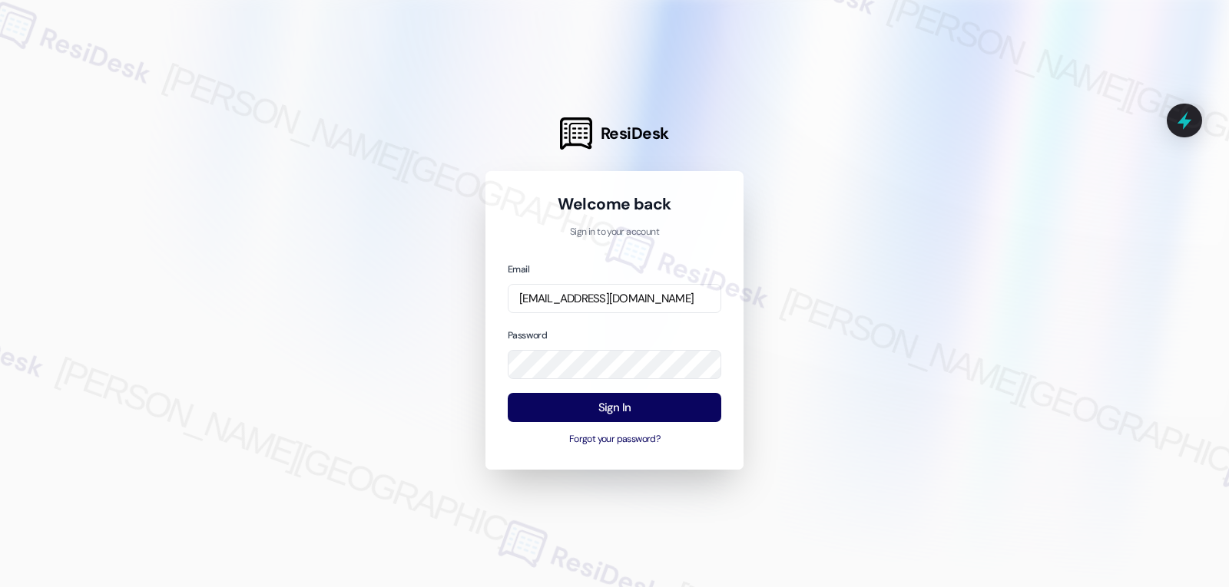
click at [622, 338] on div "Password" at bounding box center [614, 353] width 213 height 53
click at [637, 403] on button "Sign In" at bounding box center [614, 408] width 213 height 30
